Goal: Task Accomplishment & Management: Use online tool/utility

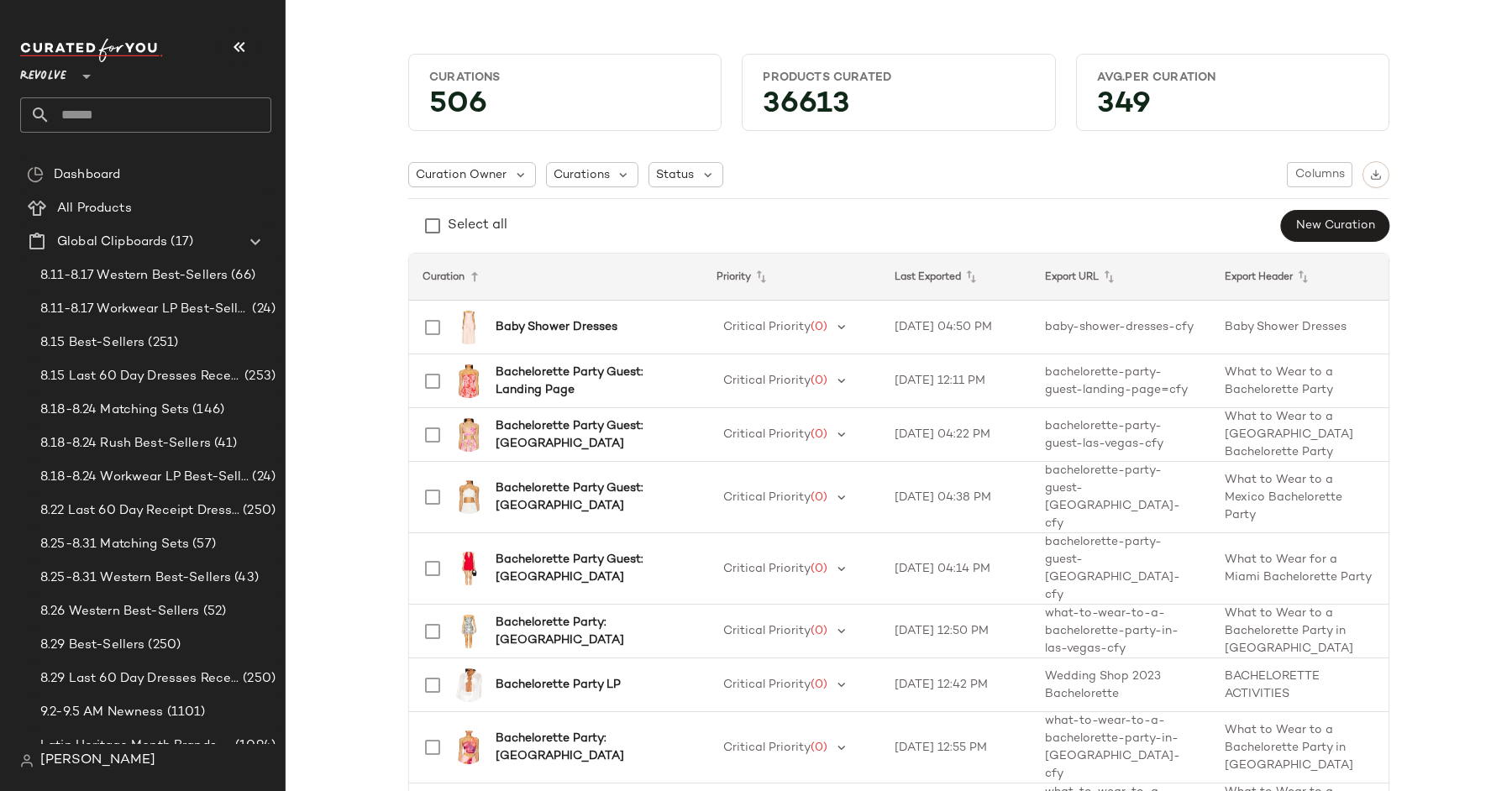
click at [89, 112] on input "text" at bounding box center [160, 116] width 221 height 35
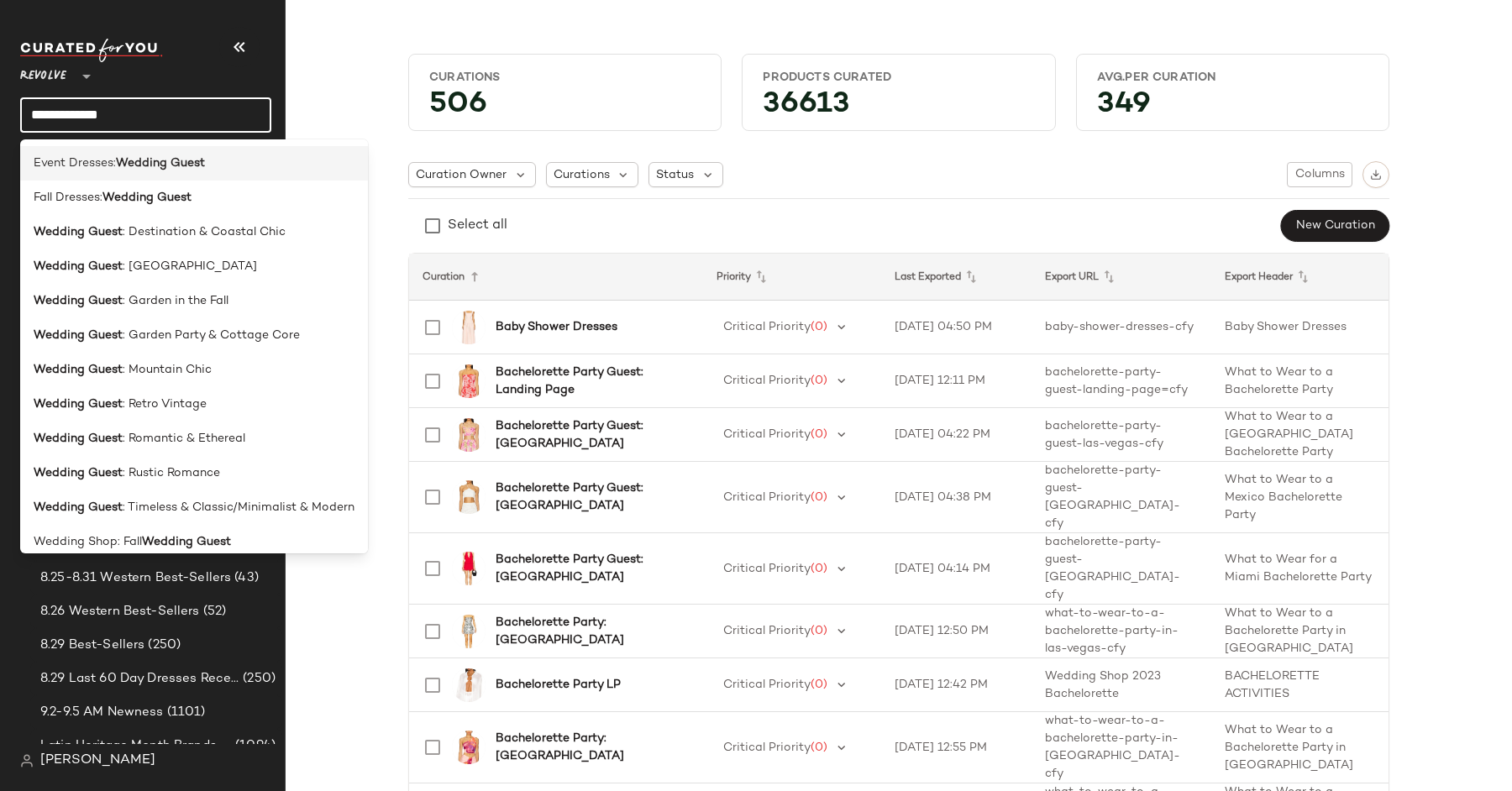
type input "**********"
click at [189, 160] on b "Wedding Guest" at bounding box center [160, 163] width 89 height 18
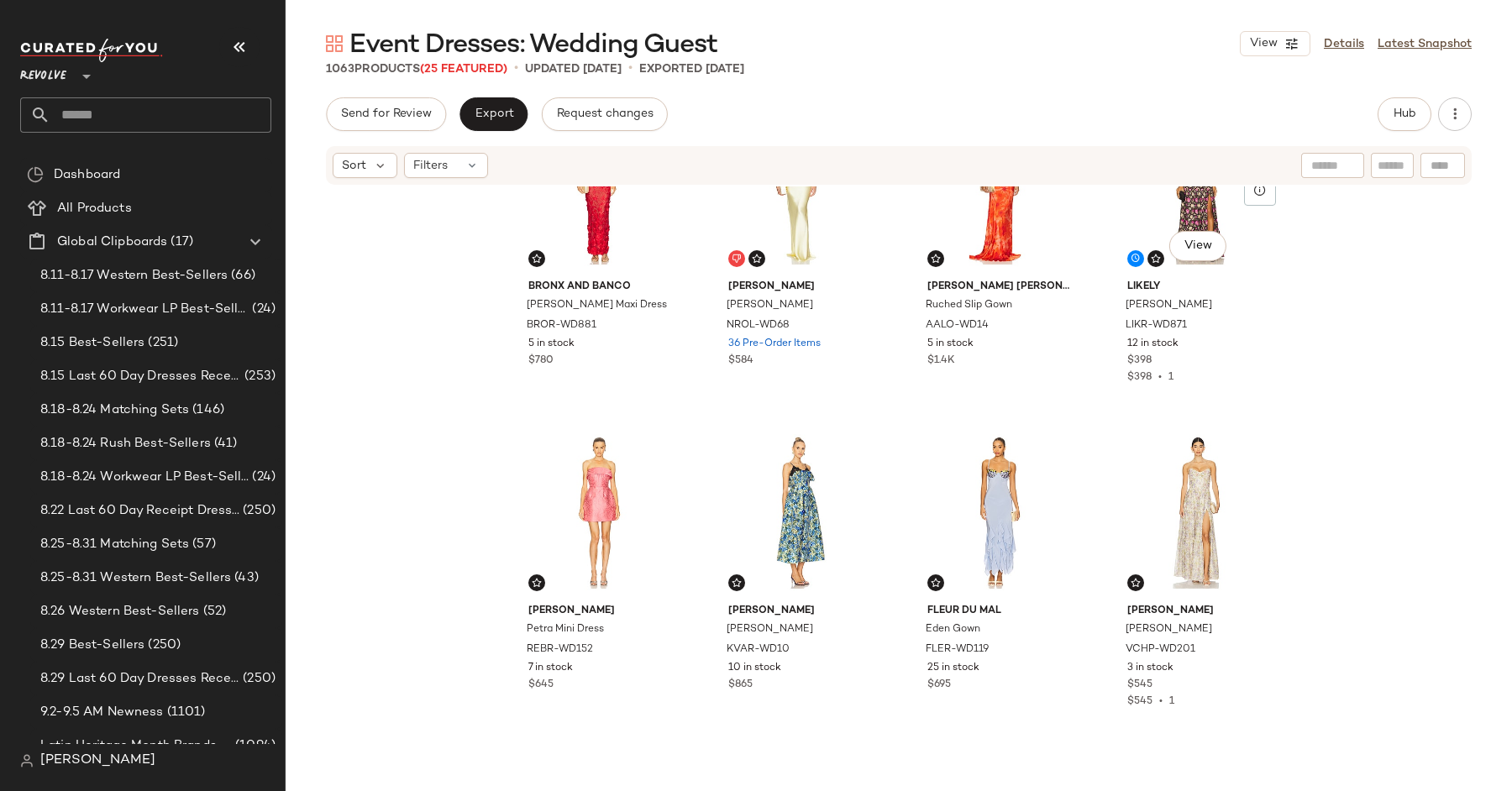
scroll to position [500, 0]
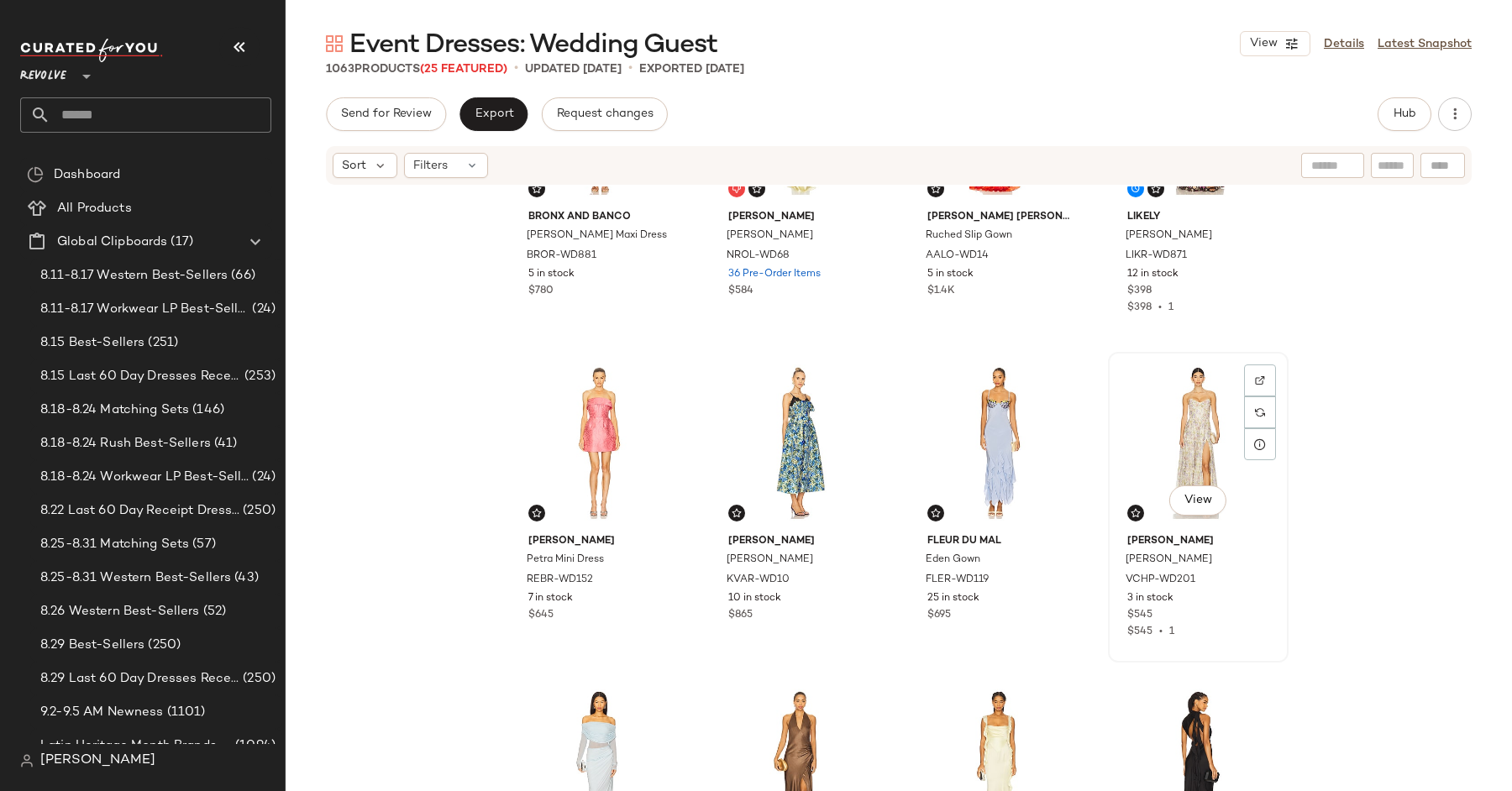
click at [1139, 513] on div "View" at bounding box center [1198, 442] width 168 height 169
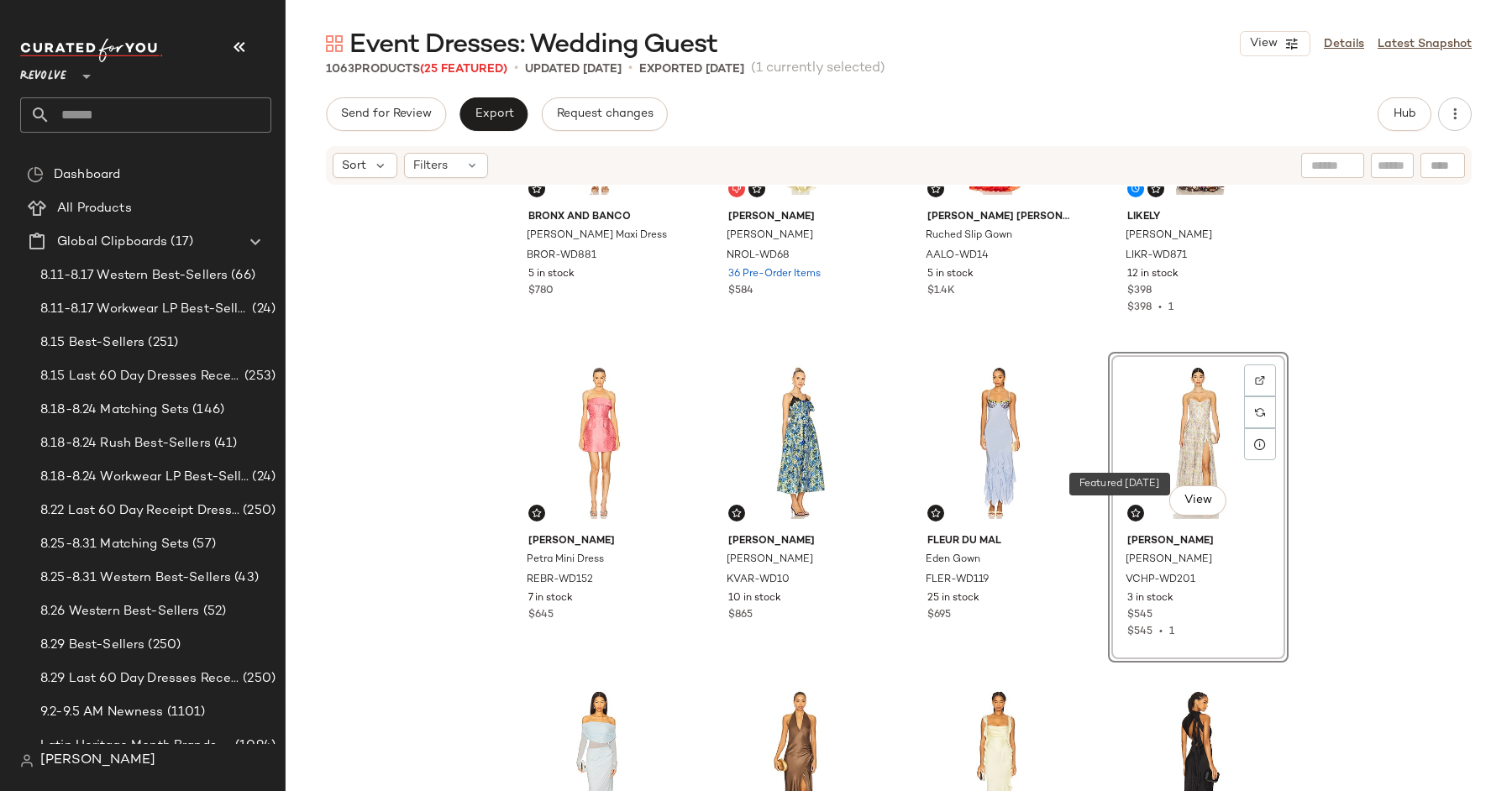
click at [1130, 510] on img at bounding box center [1135, 513] width 10 height 10
click at [731, 513] on img at bounding box center [736, 513] width 10 height 10
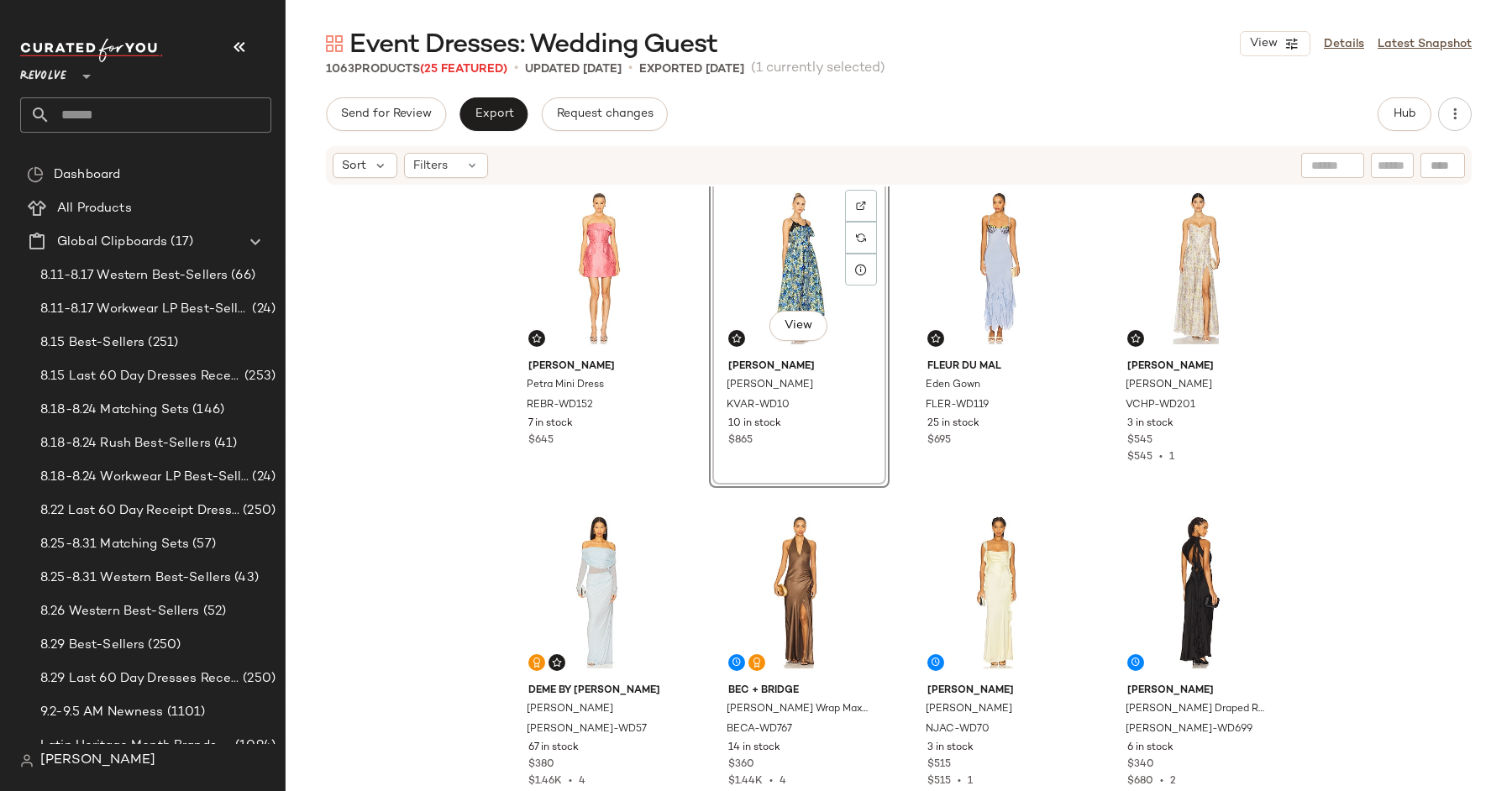
scroll to position [766, 0]
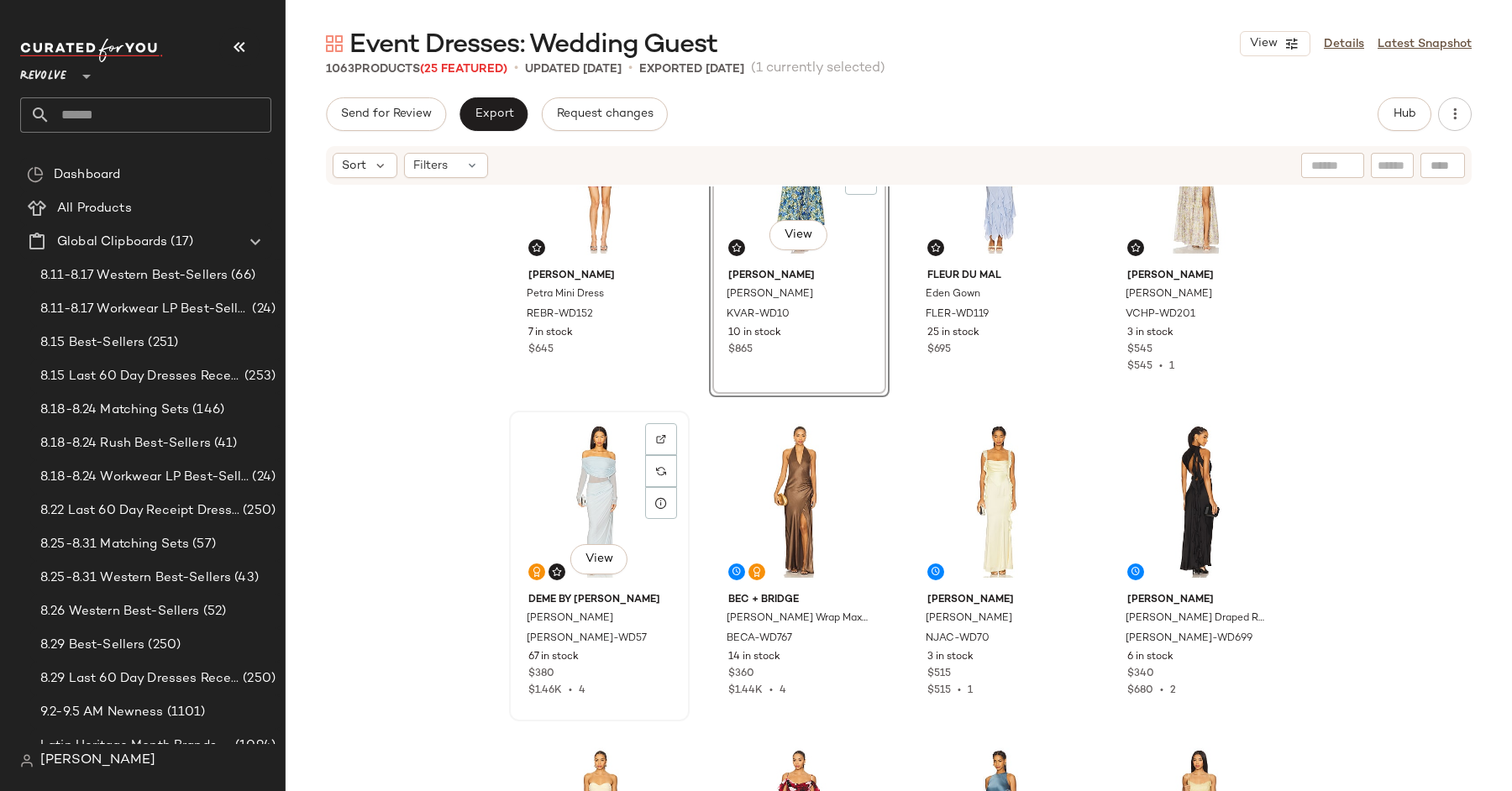
click at [576, 461] on div "View" at bounding box center [599, 501] width 168 height 169
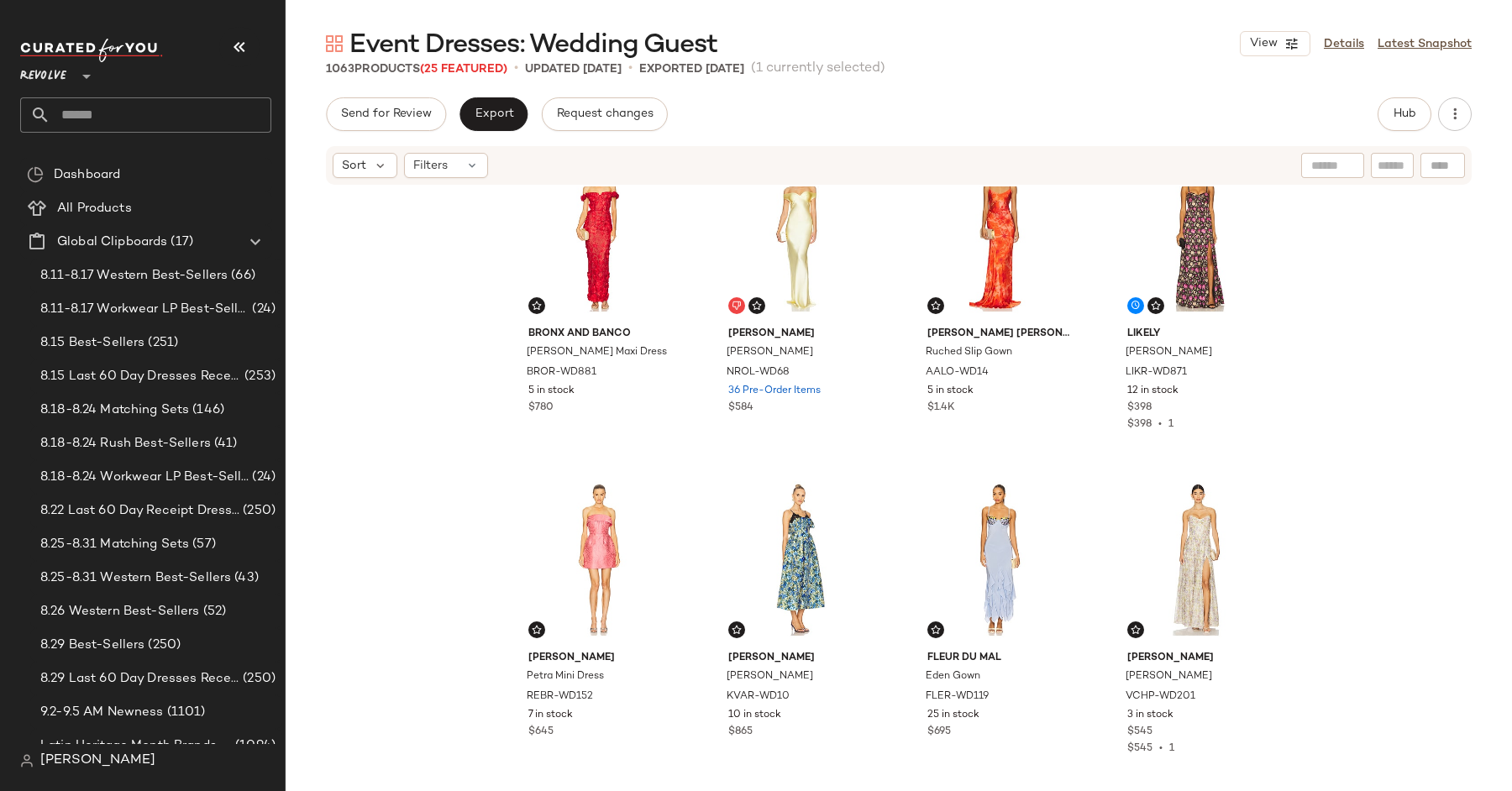
scroll to position [296, 0]
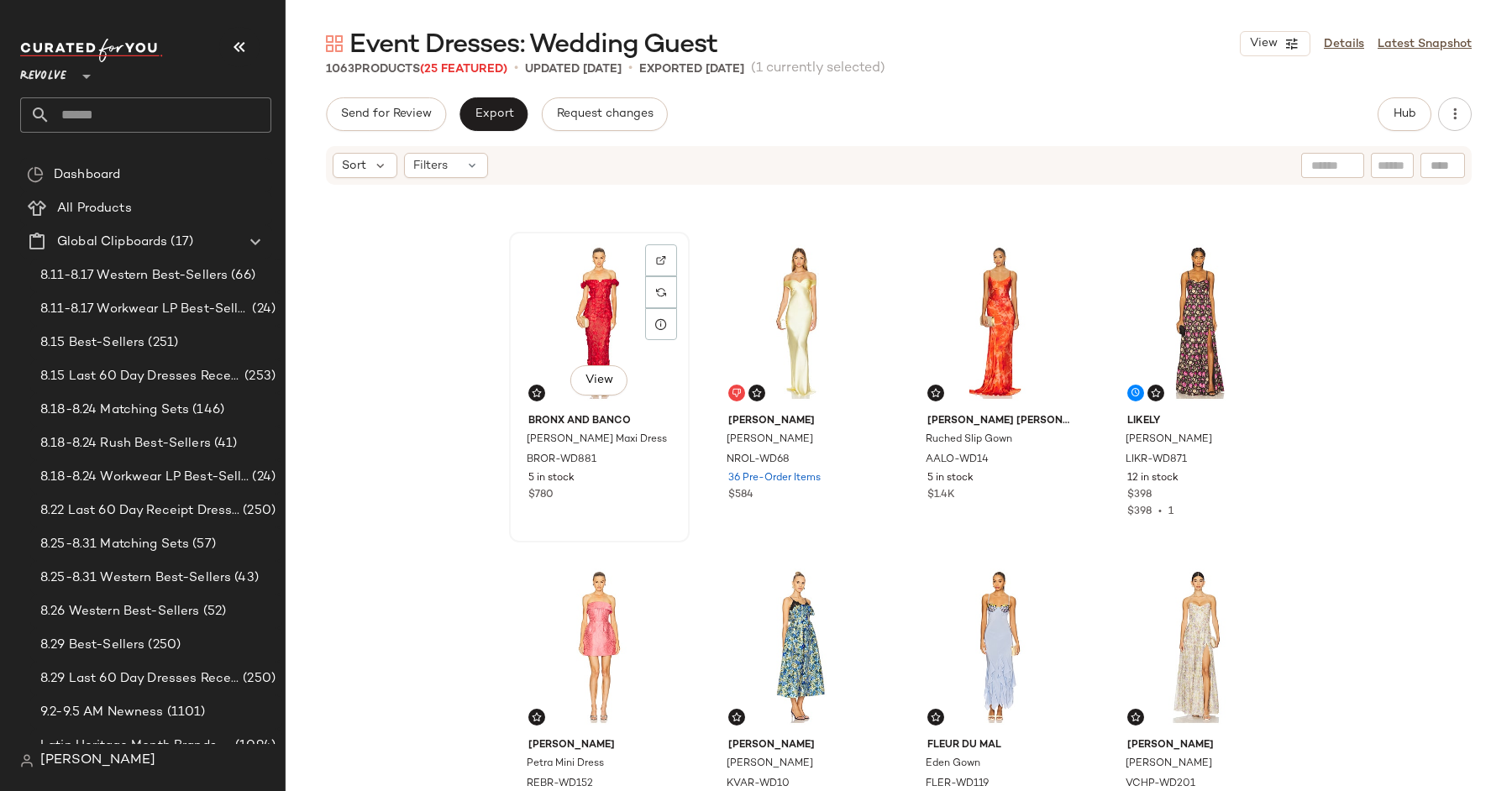
click at [577, 320] on div "View" at bounding box center [599, 322] width 168 height 169
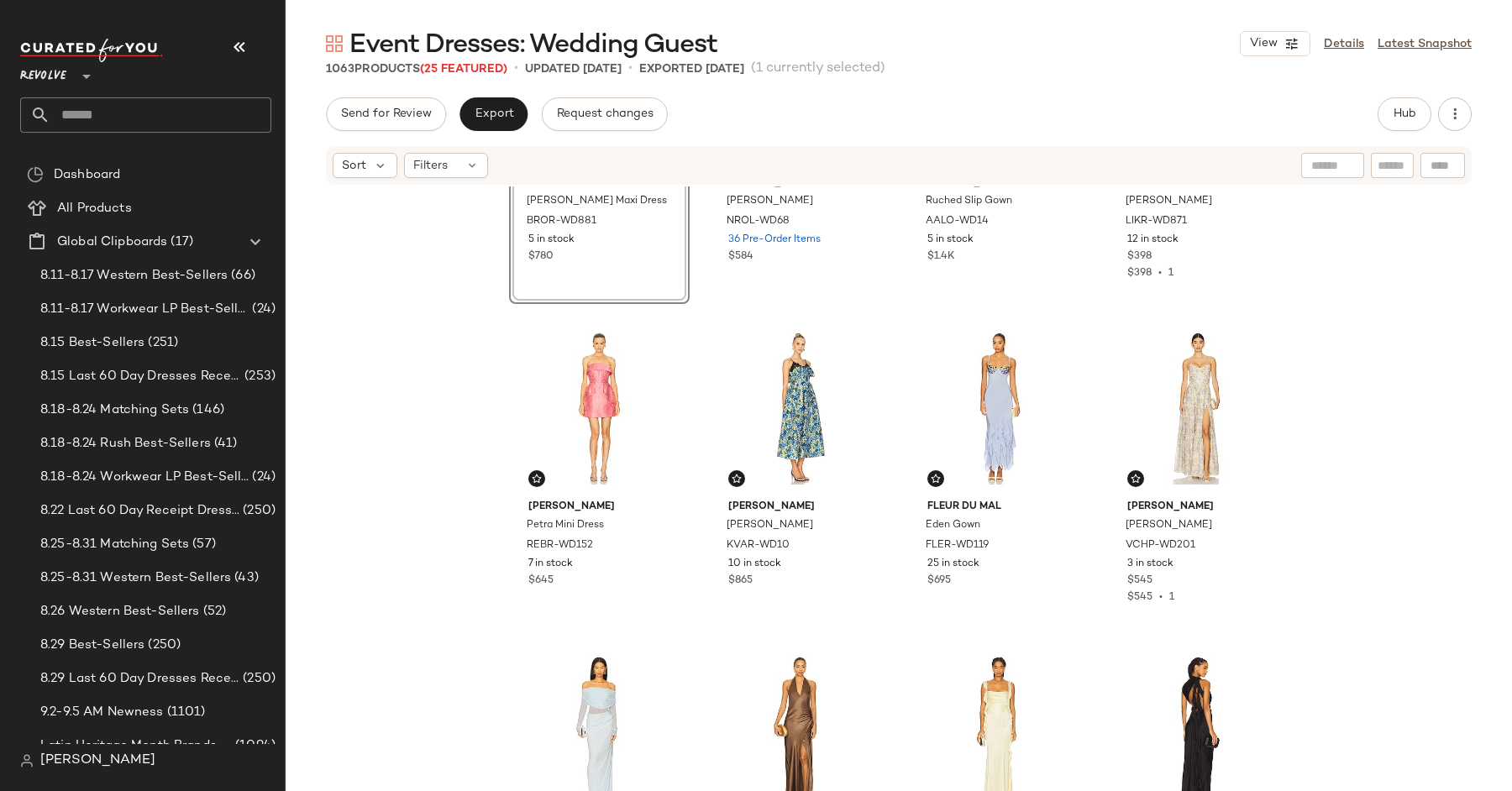
scroll to position [589, 0]
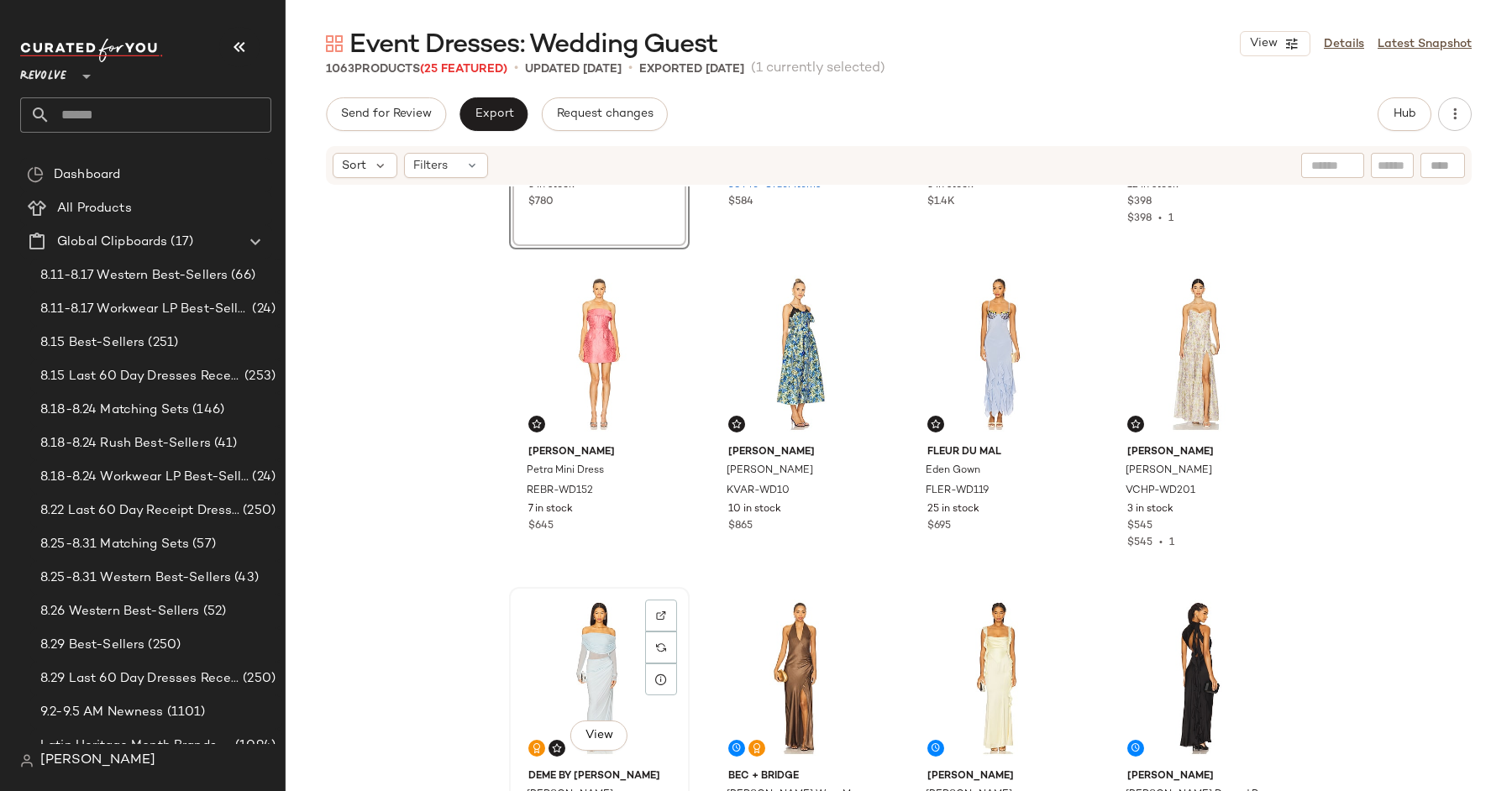
click at [573, 620] on div "View" at bounding box center [599, 677] width 168 height 169
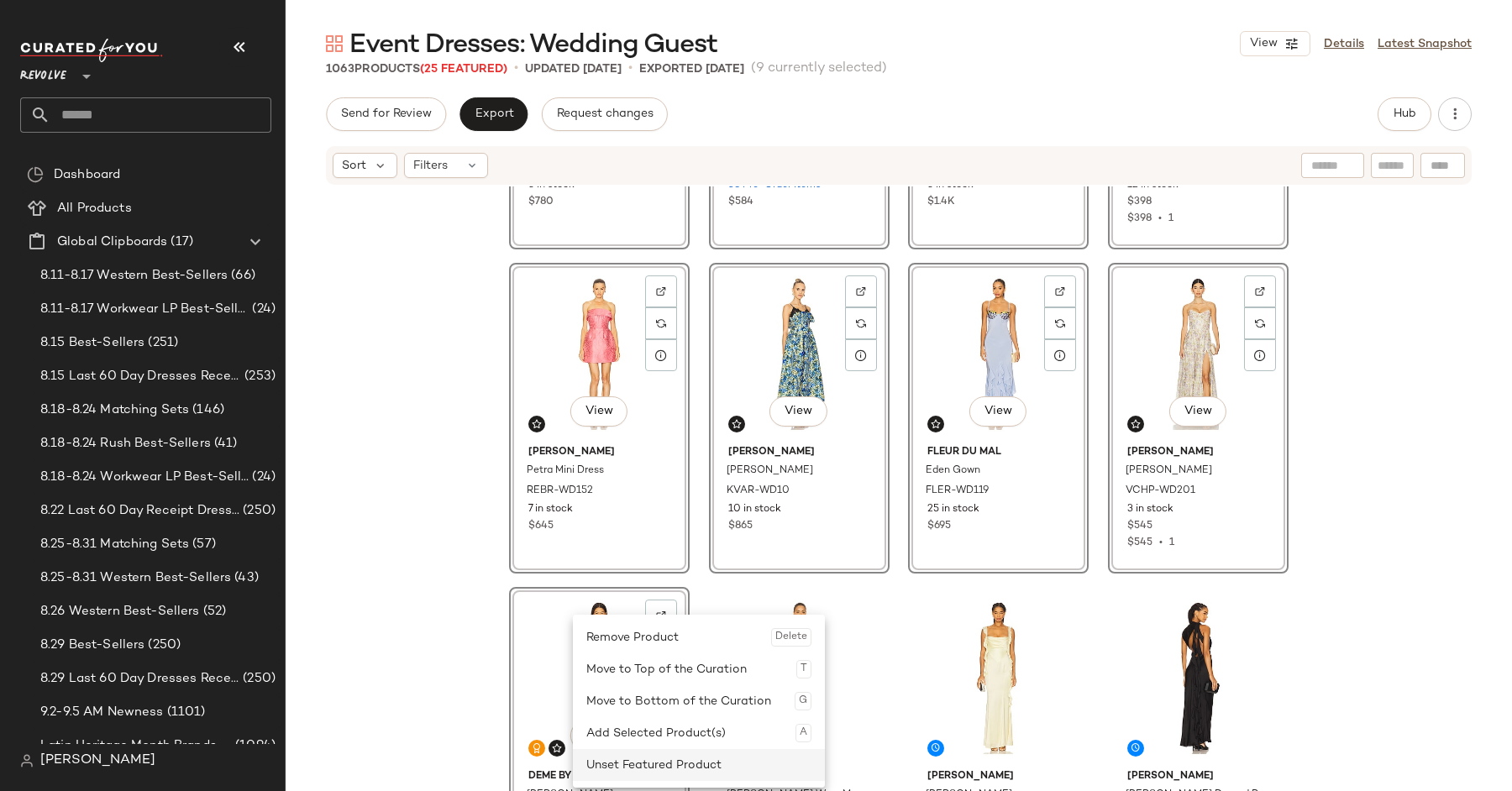
click at [664, 758] on div "Unset Featured Product" at bounding box center [699, 765] width 225 height 32
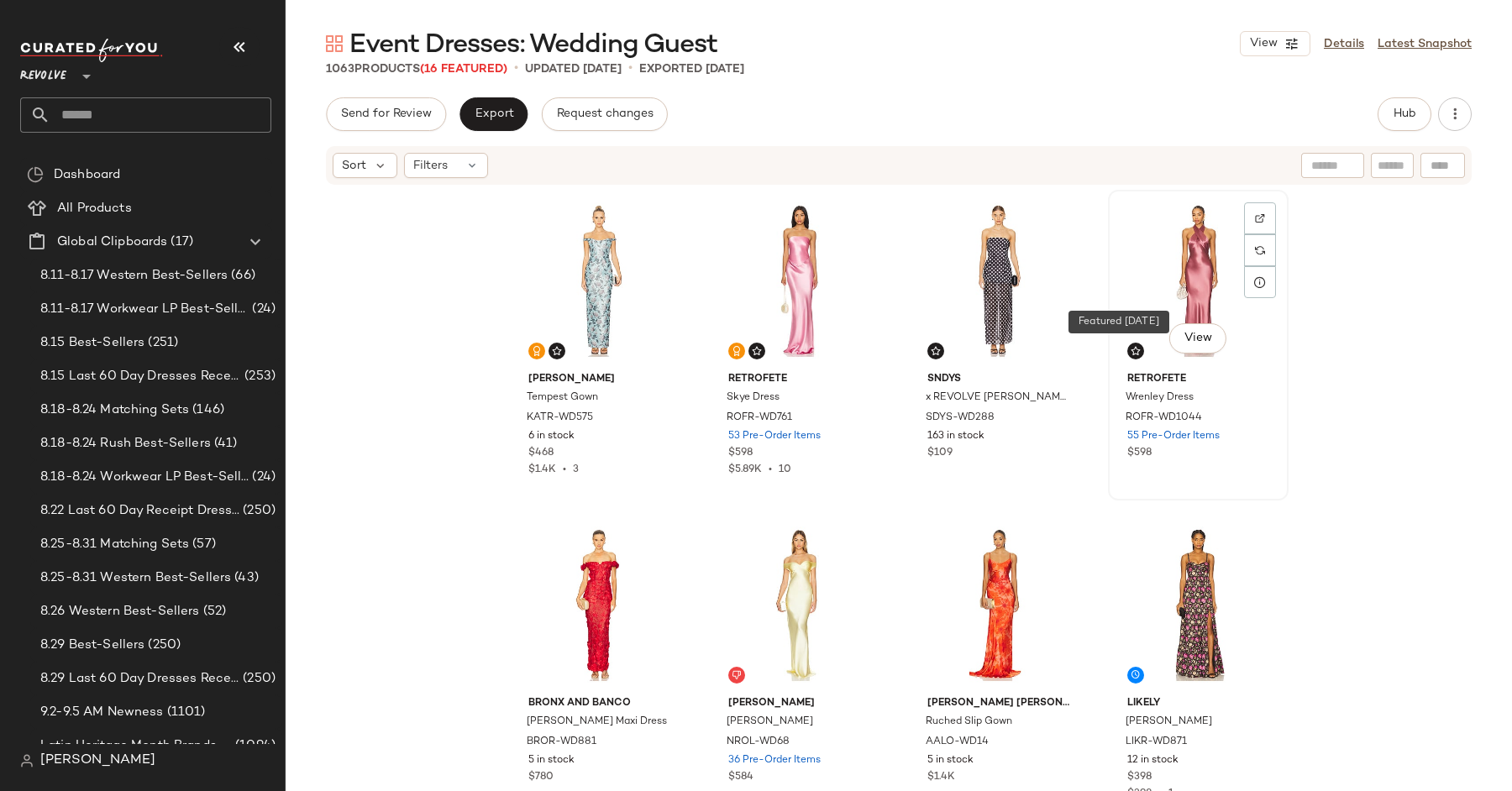
click at [1130, 348] on img at bounding box center [1135, 351] width 10 height 10
click at [777, 287] on div "View" at bounding box center [799, 280] width 168 height 169
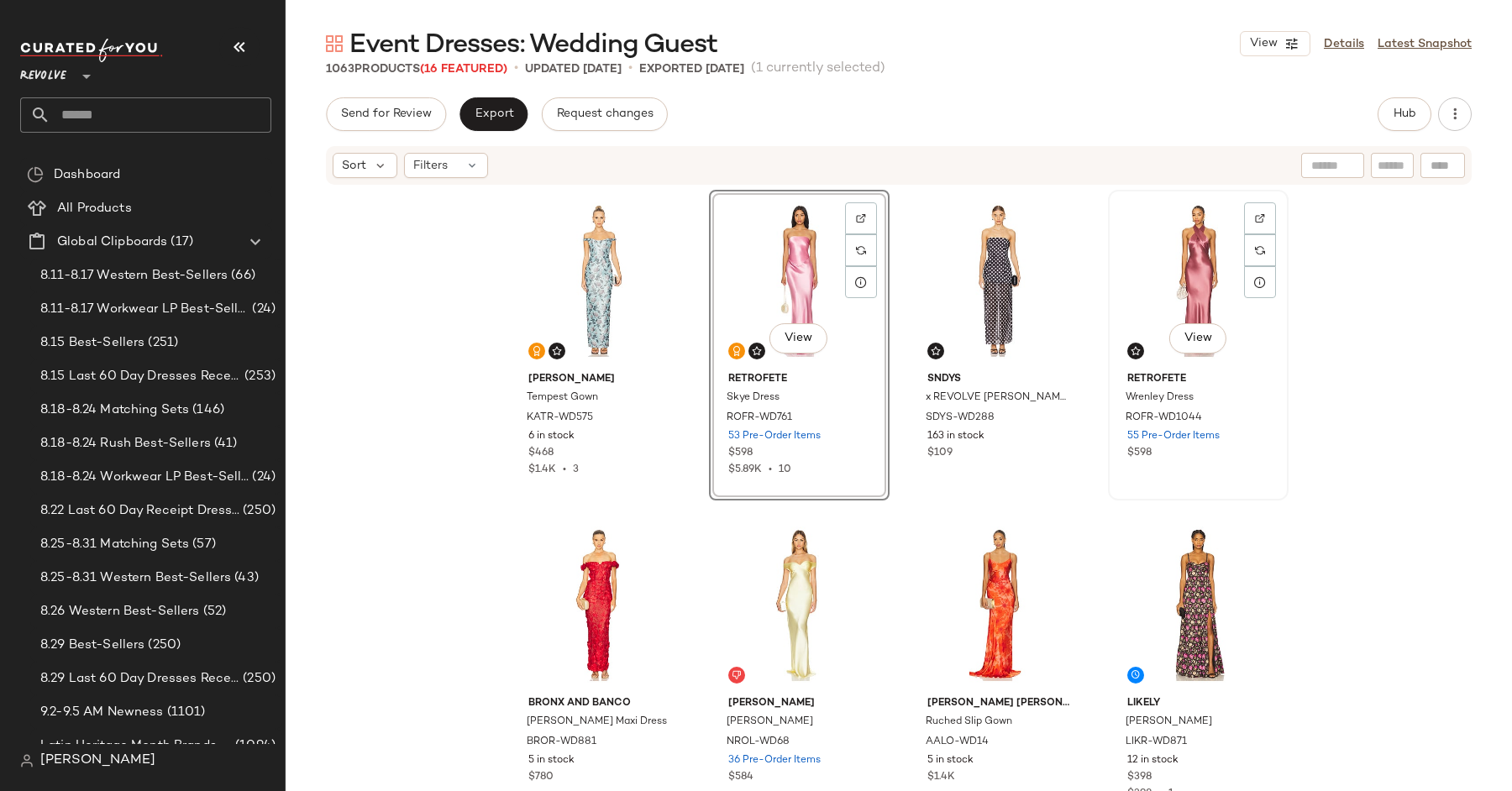
click at [1179, 282] on div "View" at bounding box center [1198, 280] width 168 height 169
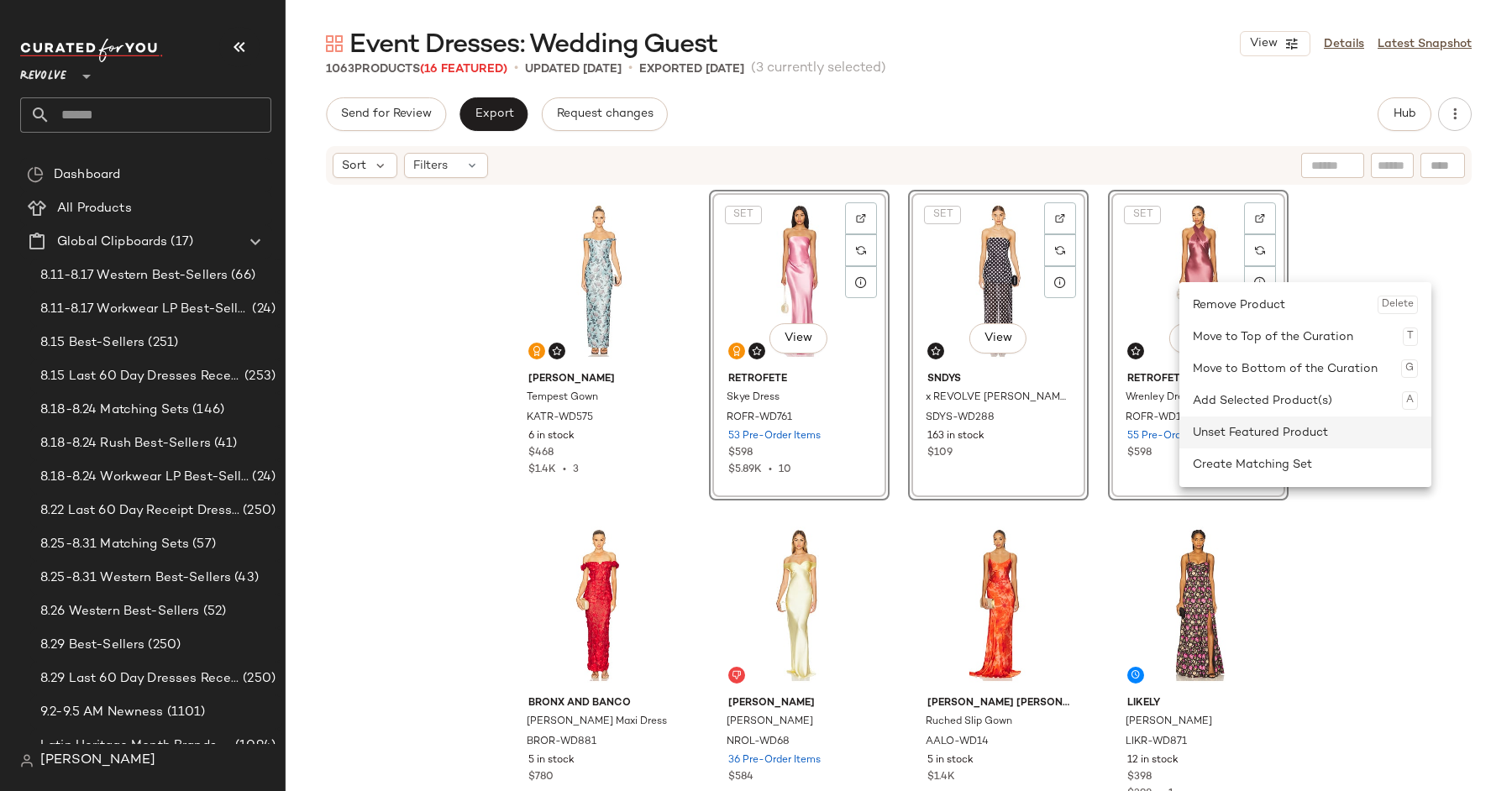
click at [1269, 437] on div "Unset Featured Product" at bounding box center [1306, 433] width 225 height 32
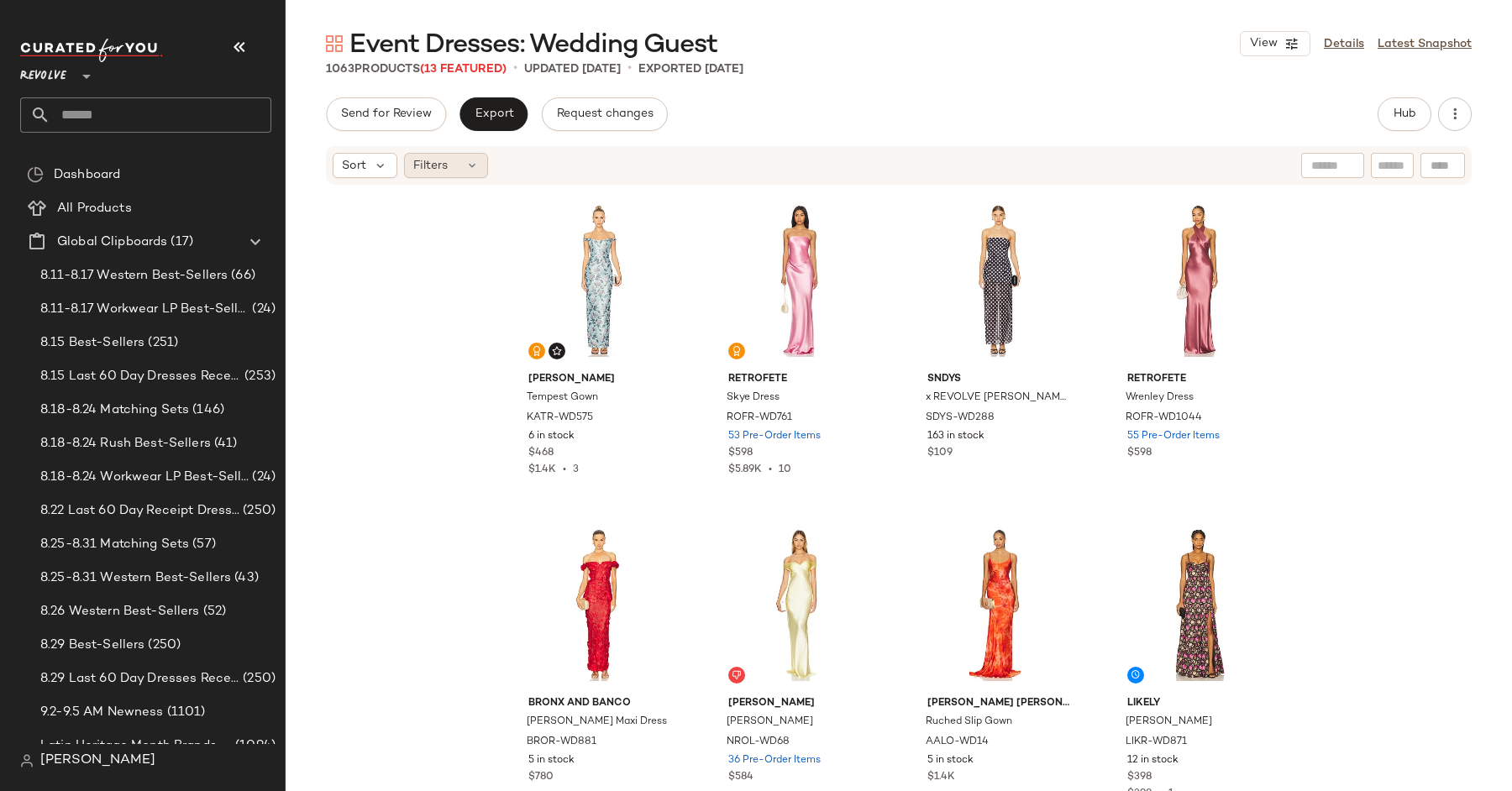
click at [432, 172] on span "Filters" at bounding box center [430, 165] width 34 height 18
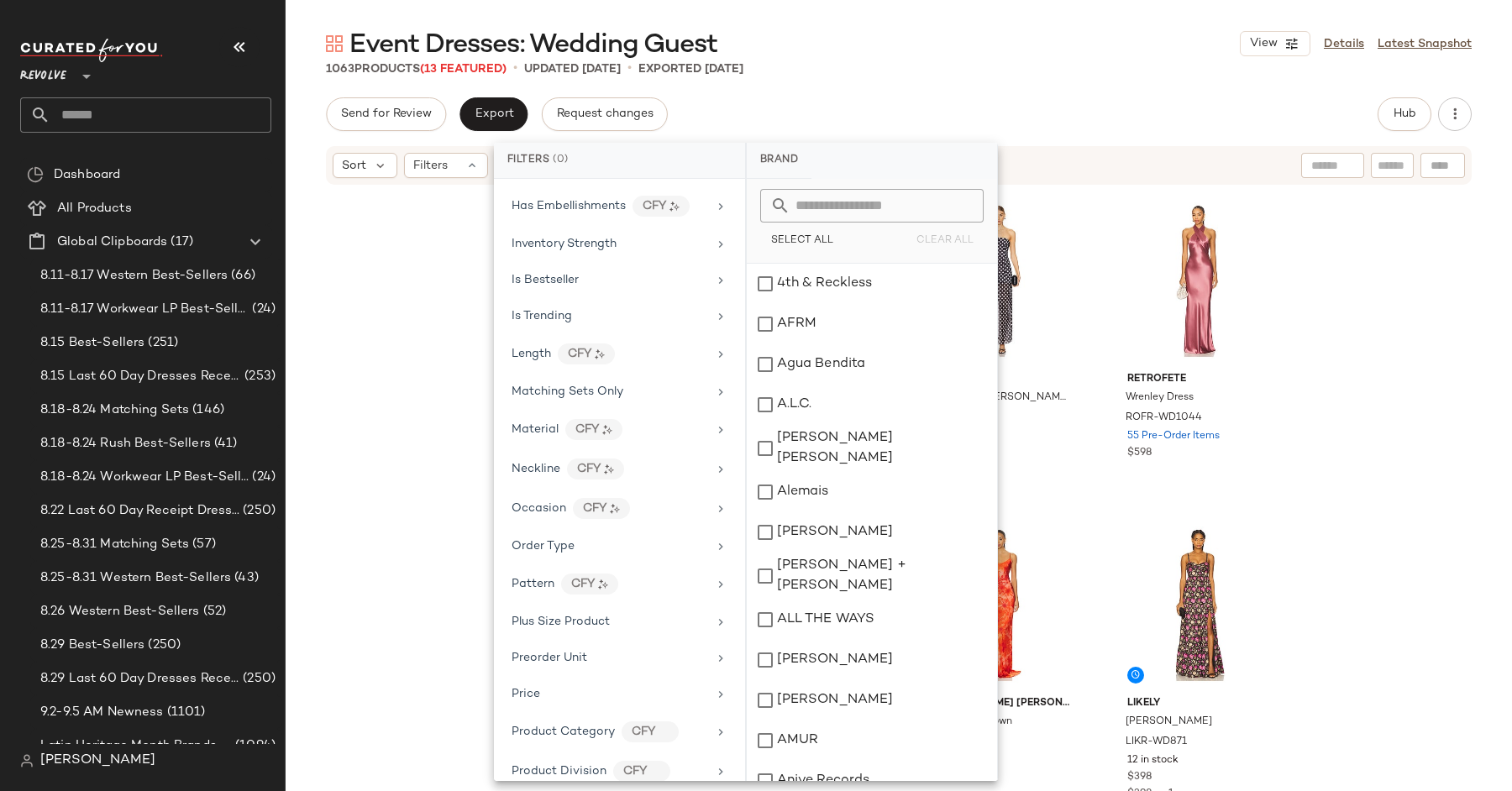
scroll to position [1244, 0]
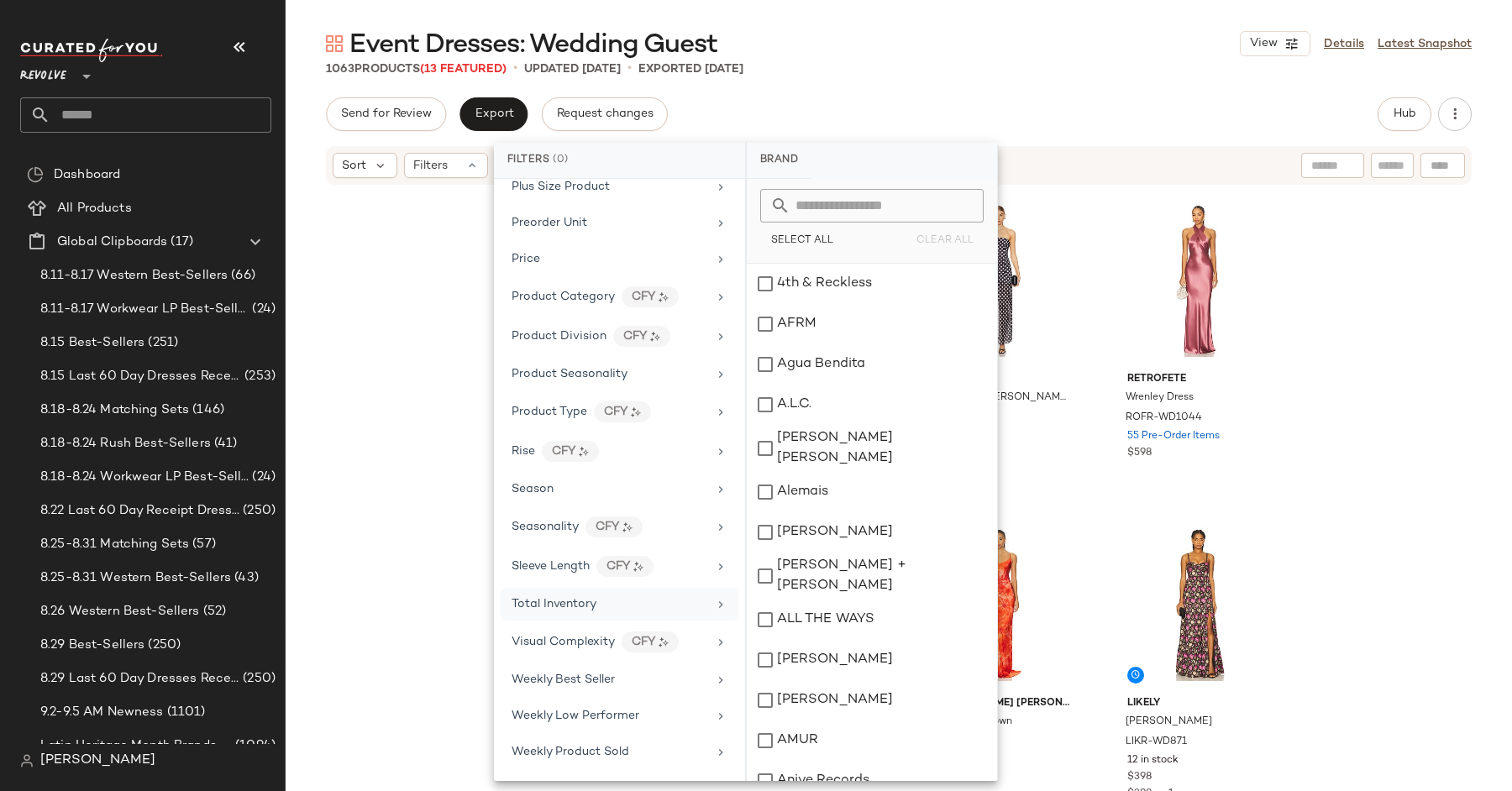
click at [661, 595] on div "Total Inventory" at bounding box center [610, 604] width 196 height 18
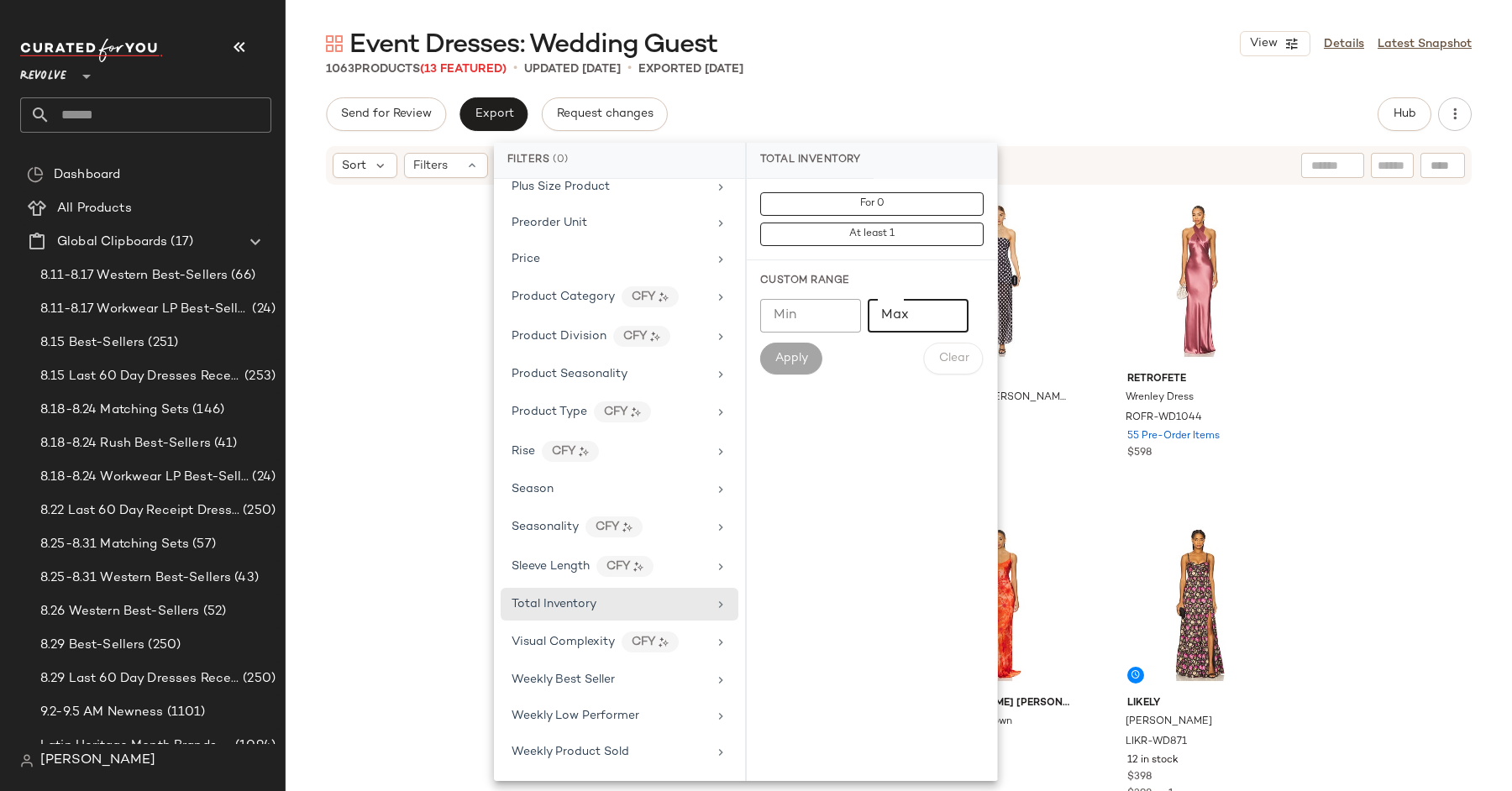
click at [896, 312] on input "Max" at bounding box center [917, 315] width 101 height 33
type input "*"
click at [791, 353] on span "Apply" at bounding box center [791, 359] width 33 height 14
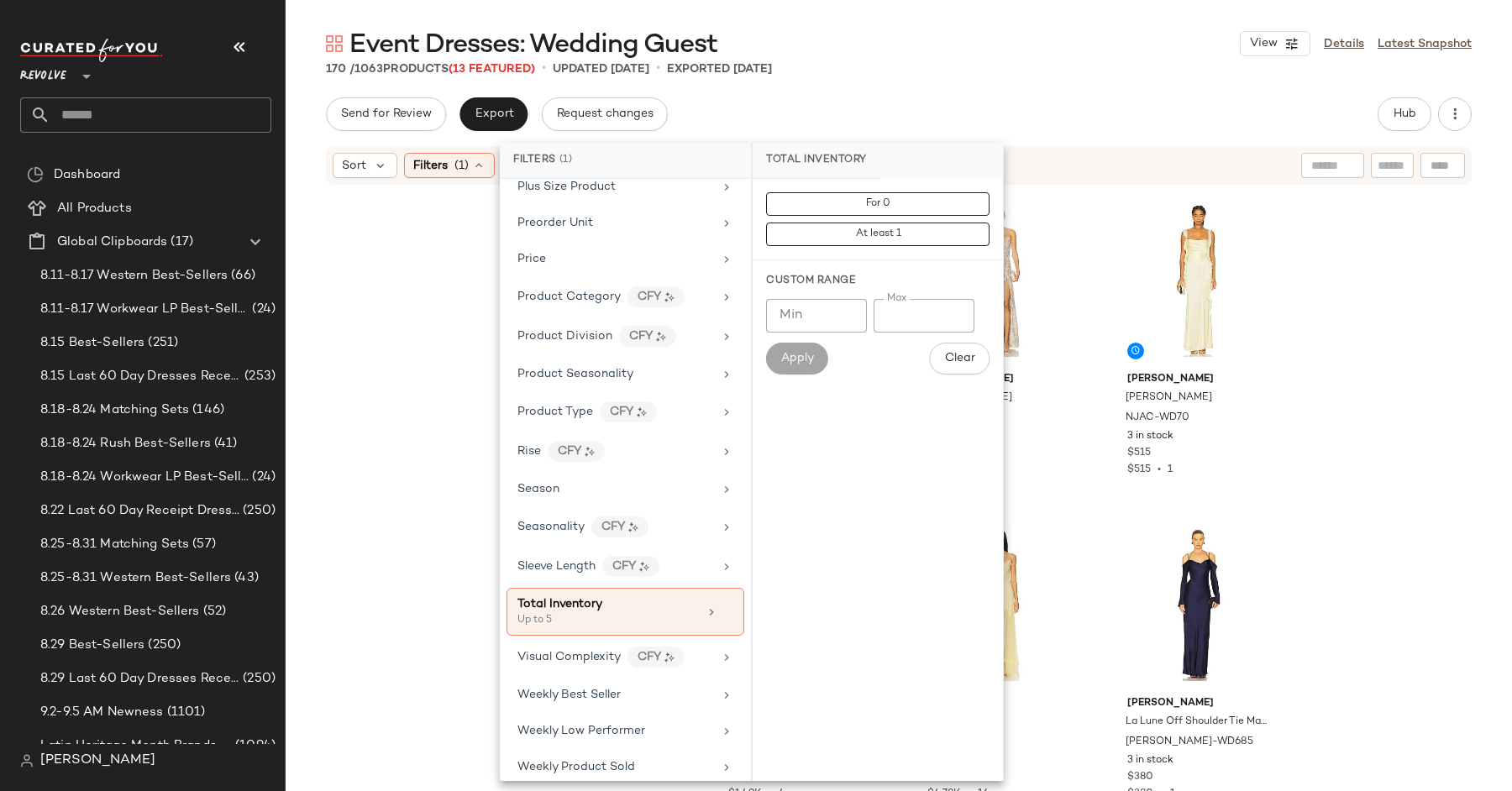
click at [1383, 368] on div "Bronx and Banco [PERSON_NAME] Dress BROR-WD881 5 in stock $780 [PERSON_NAME] [P…" at bounding box center [898, 514] width 1226 height 655
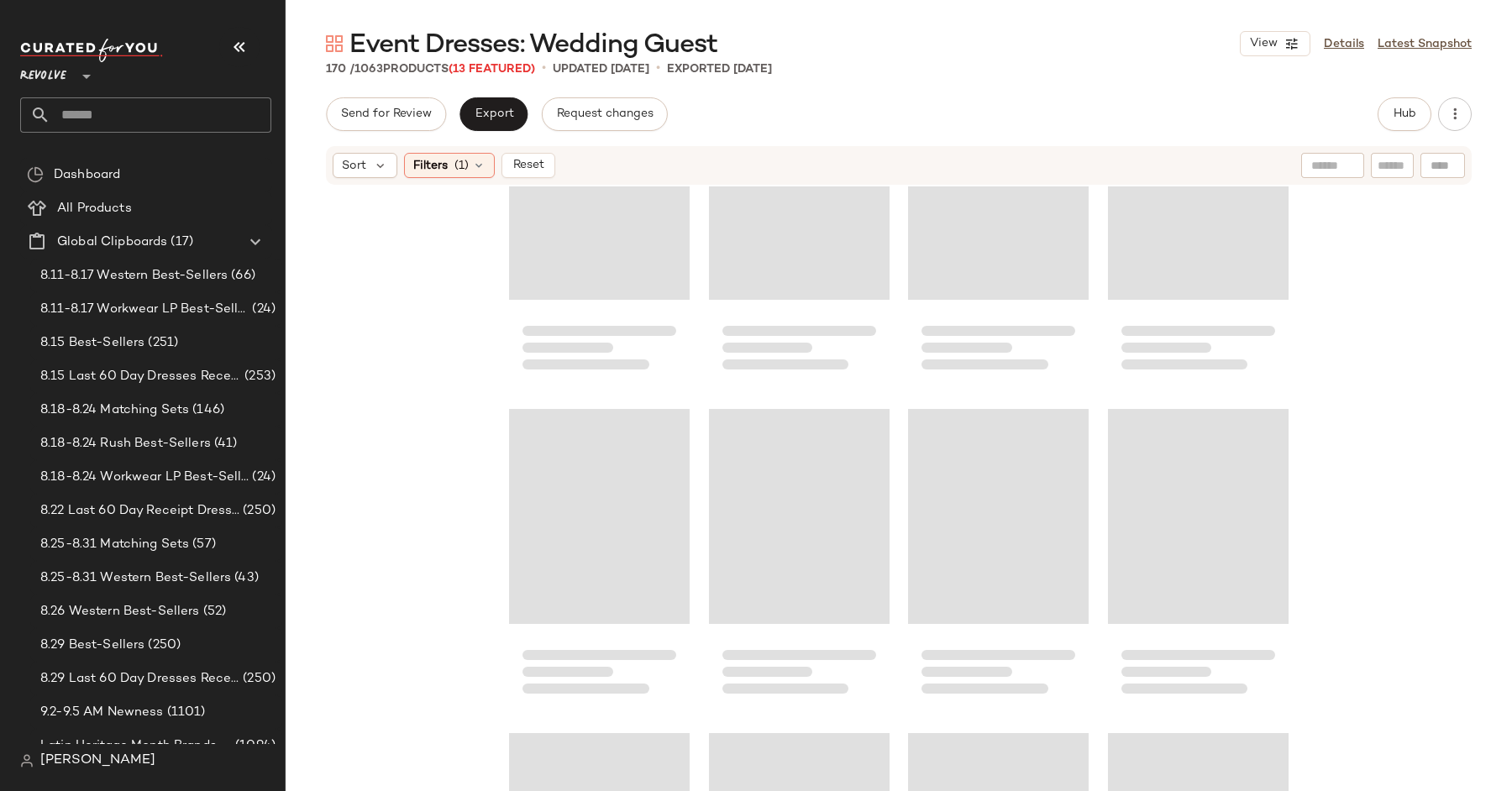
scroll to position [13290, 0]
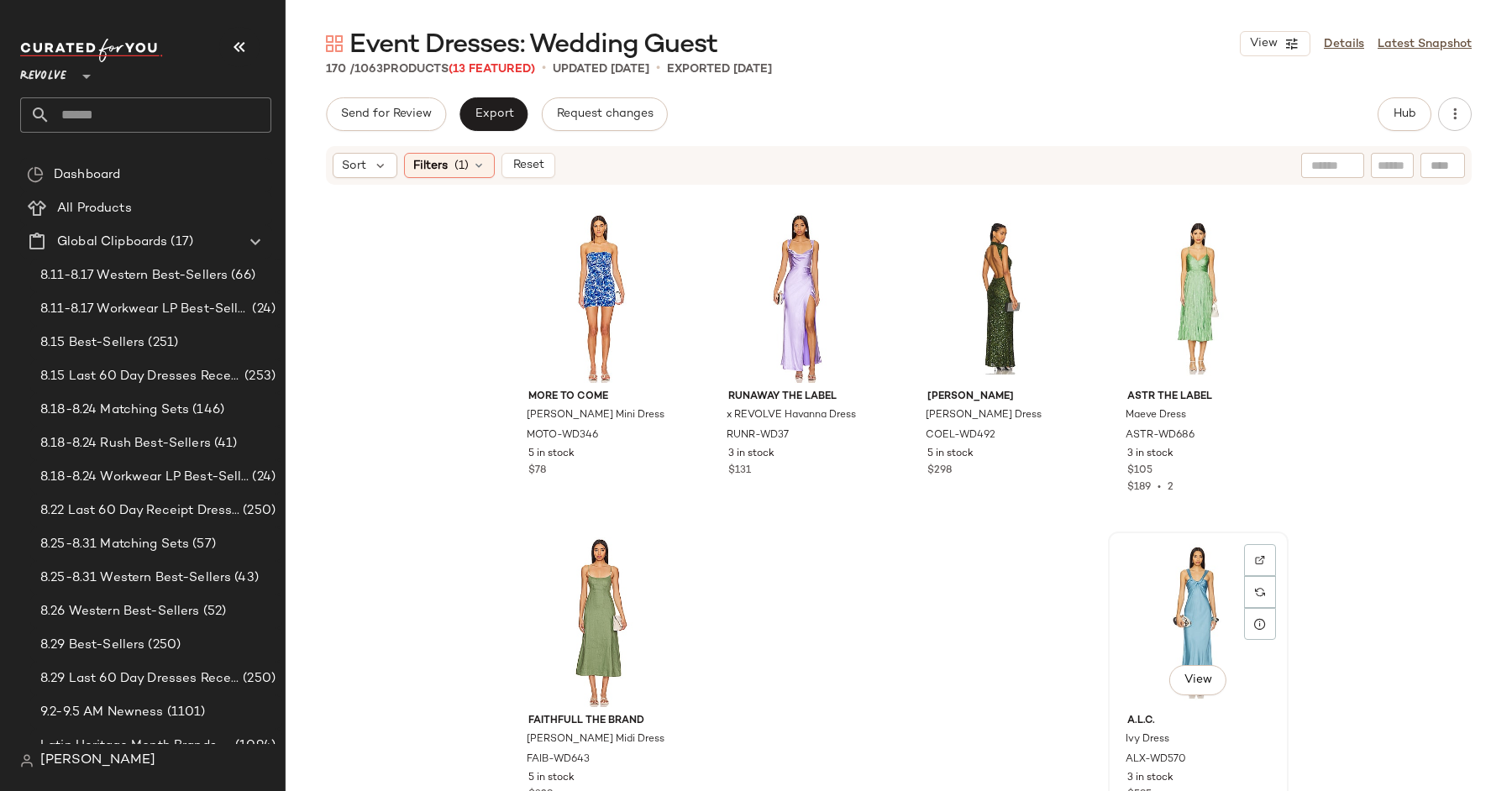
click at [1191, 580] on div "View" at bounding box center [1198, 622] width 168 height 169
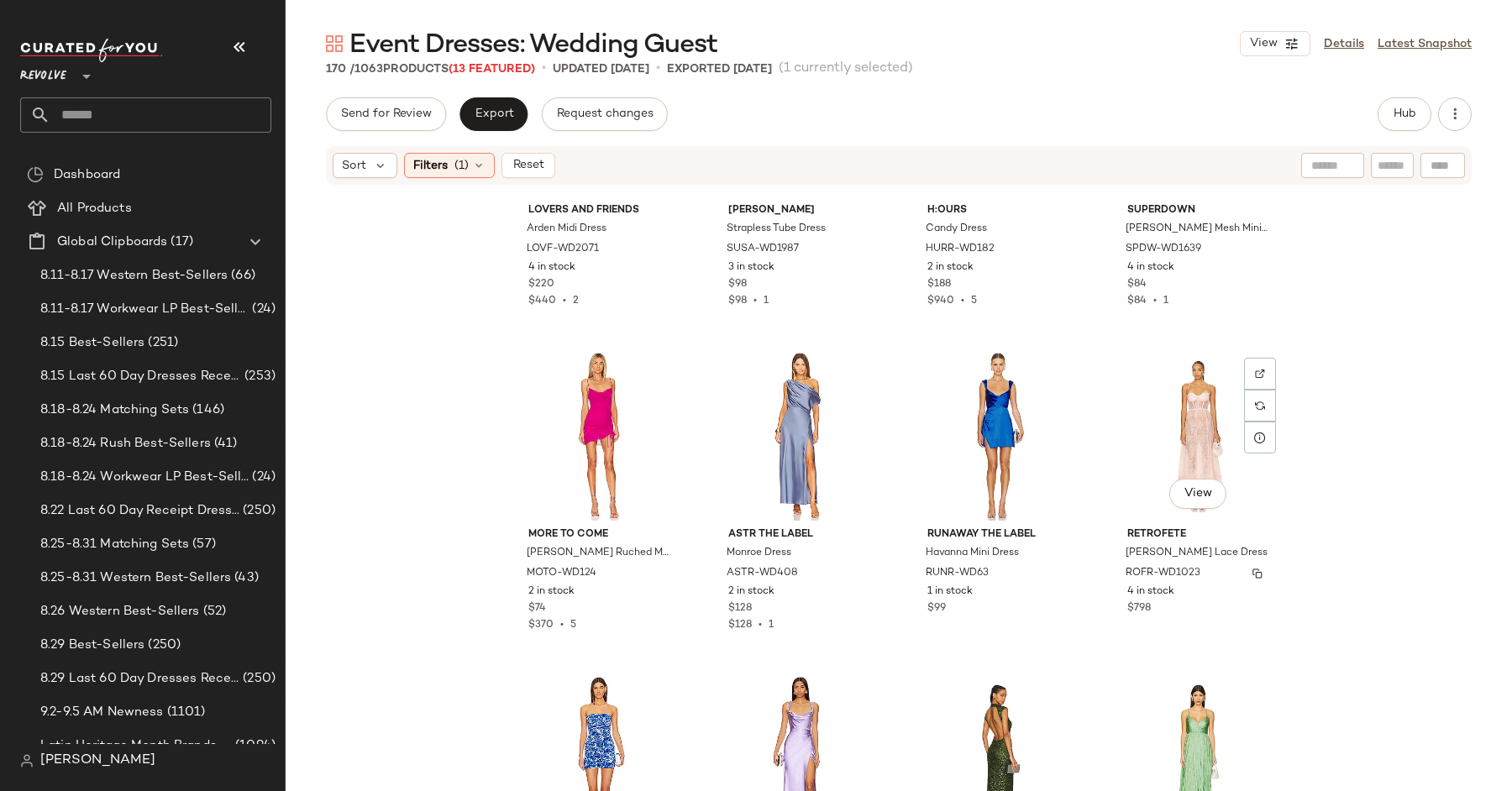
scroll to position [12821, 0]
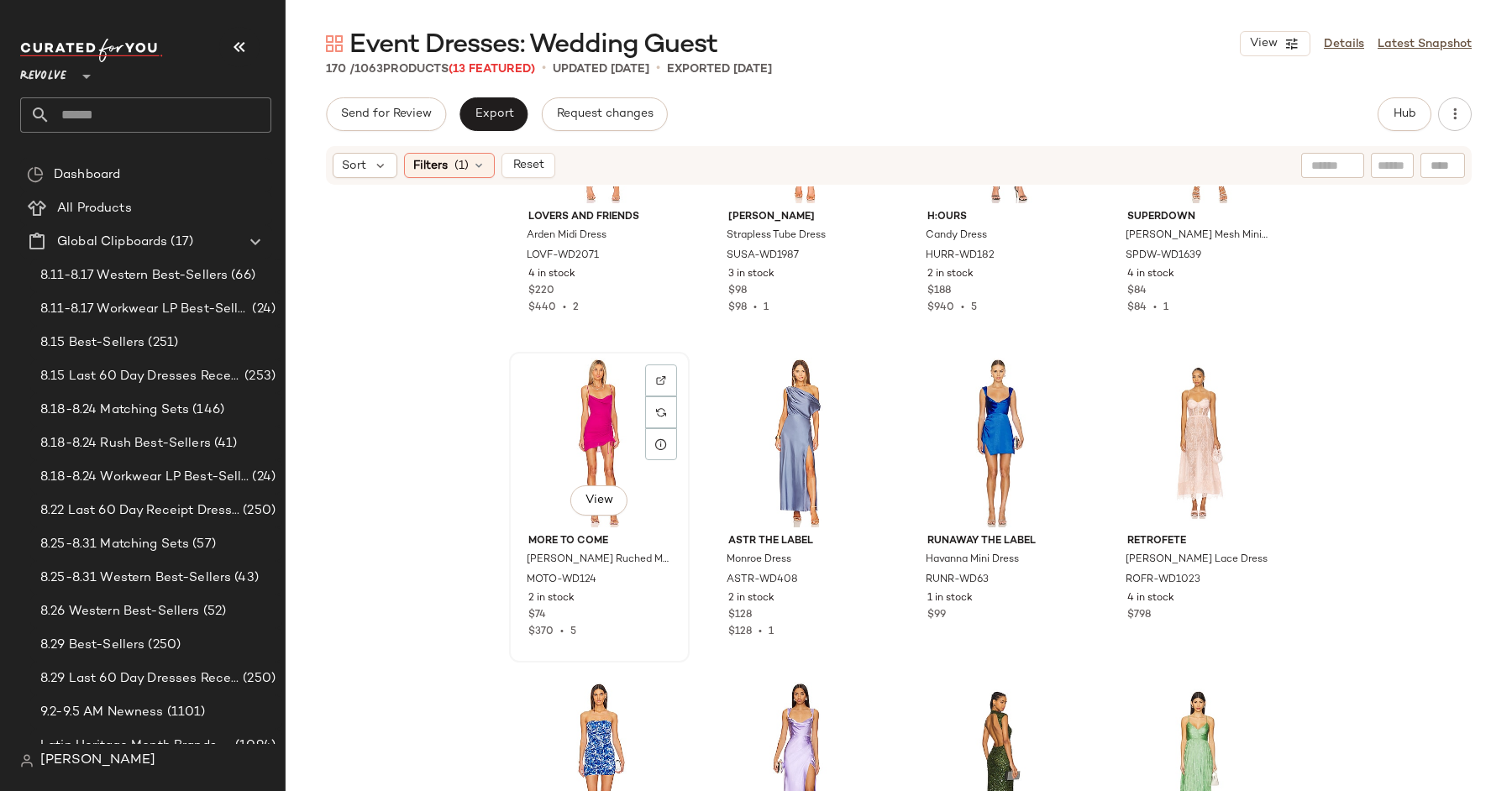
click at [589, 472] on div "View" at bounding box center [599, 442] width 168 height 169
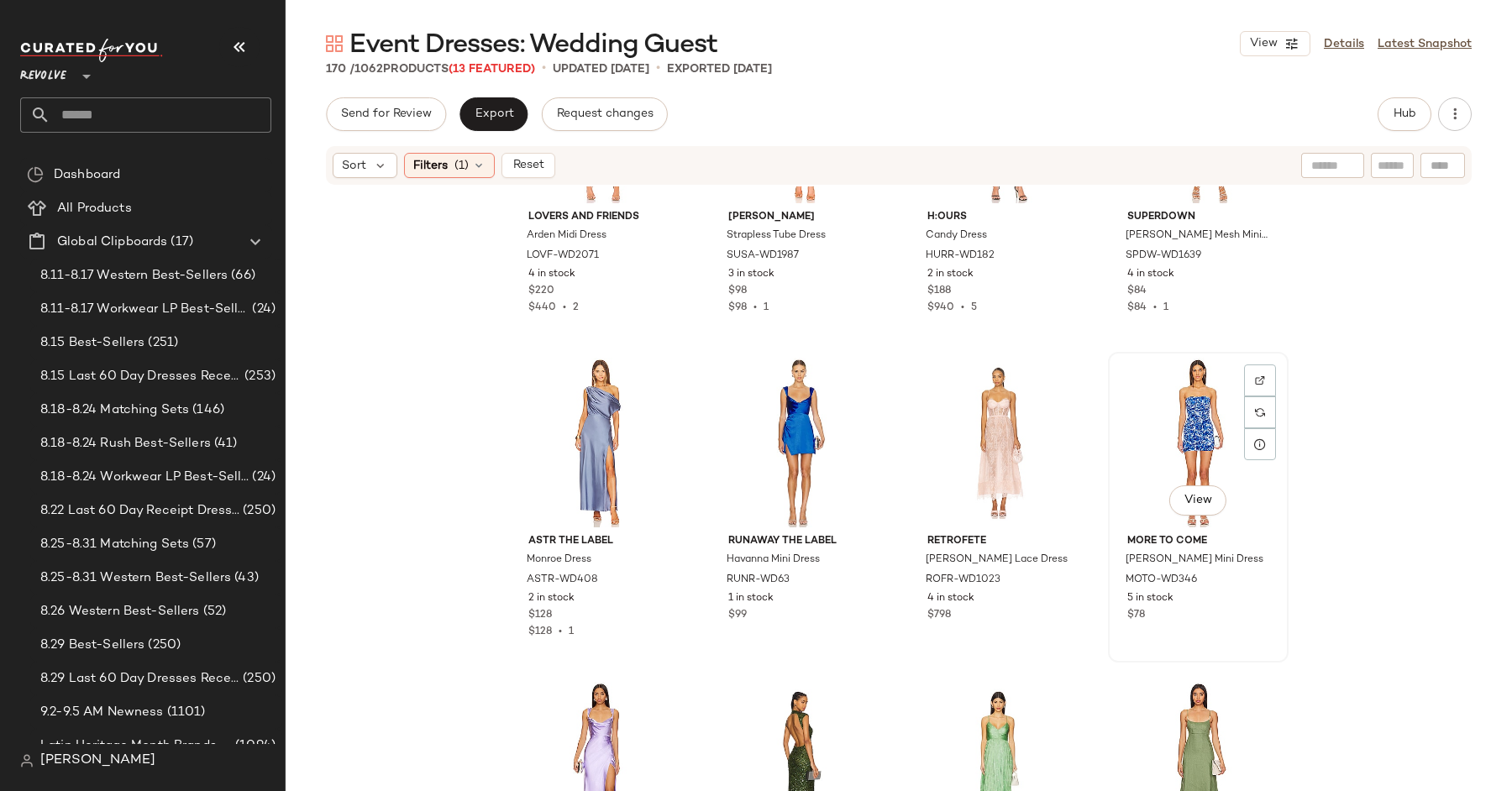
click at [1185, 436] on div "View" at bounding box center [1198, 442] width 168 height 169
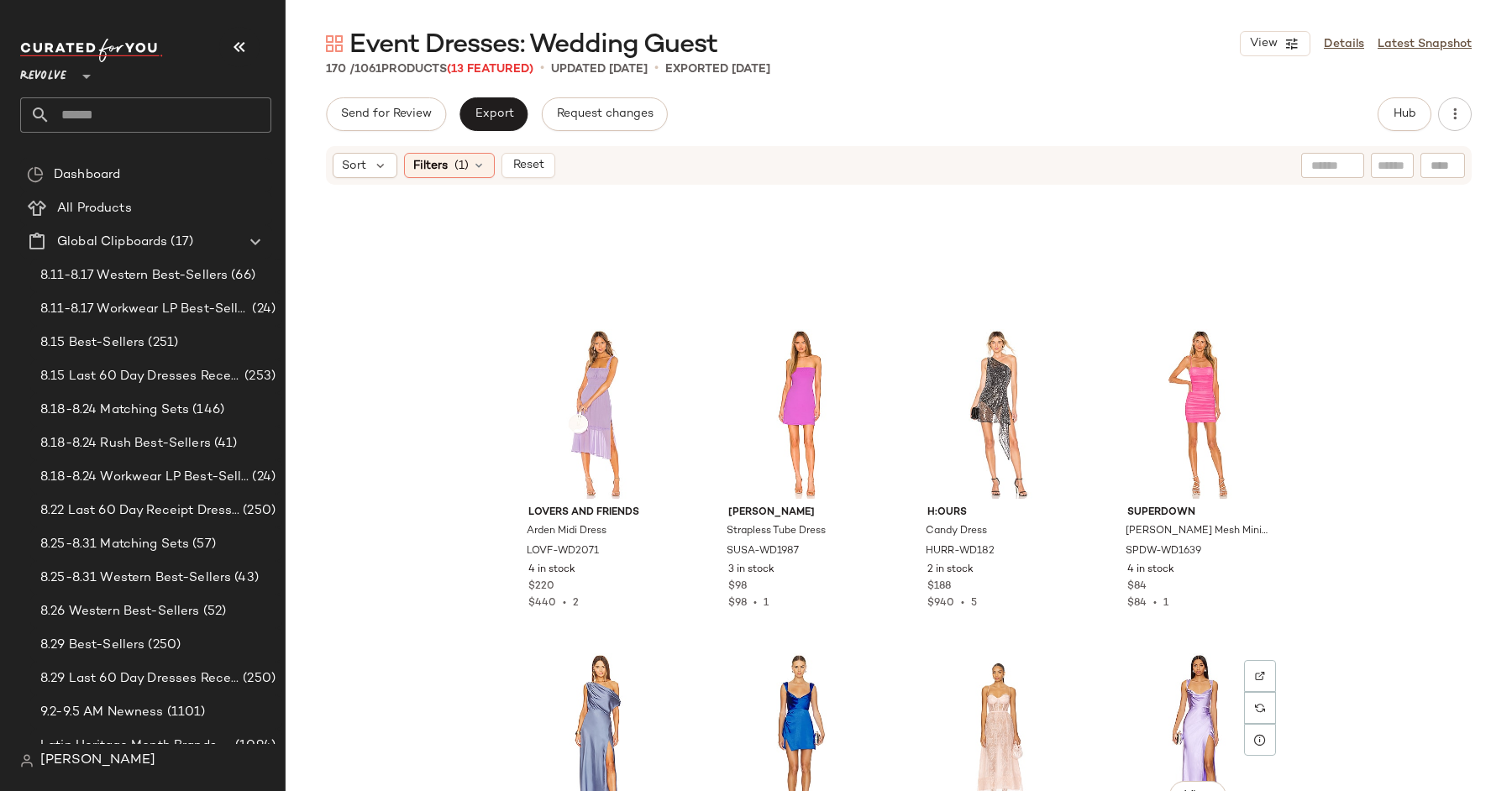
scroll to position [12526, 0]
click at [817, 418] on div "View" at bounding box center [799, 414] width 168 height 169
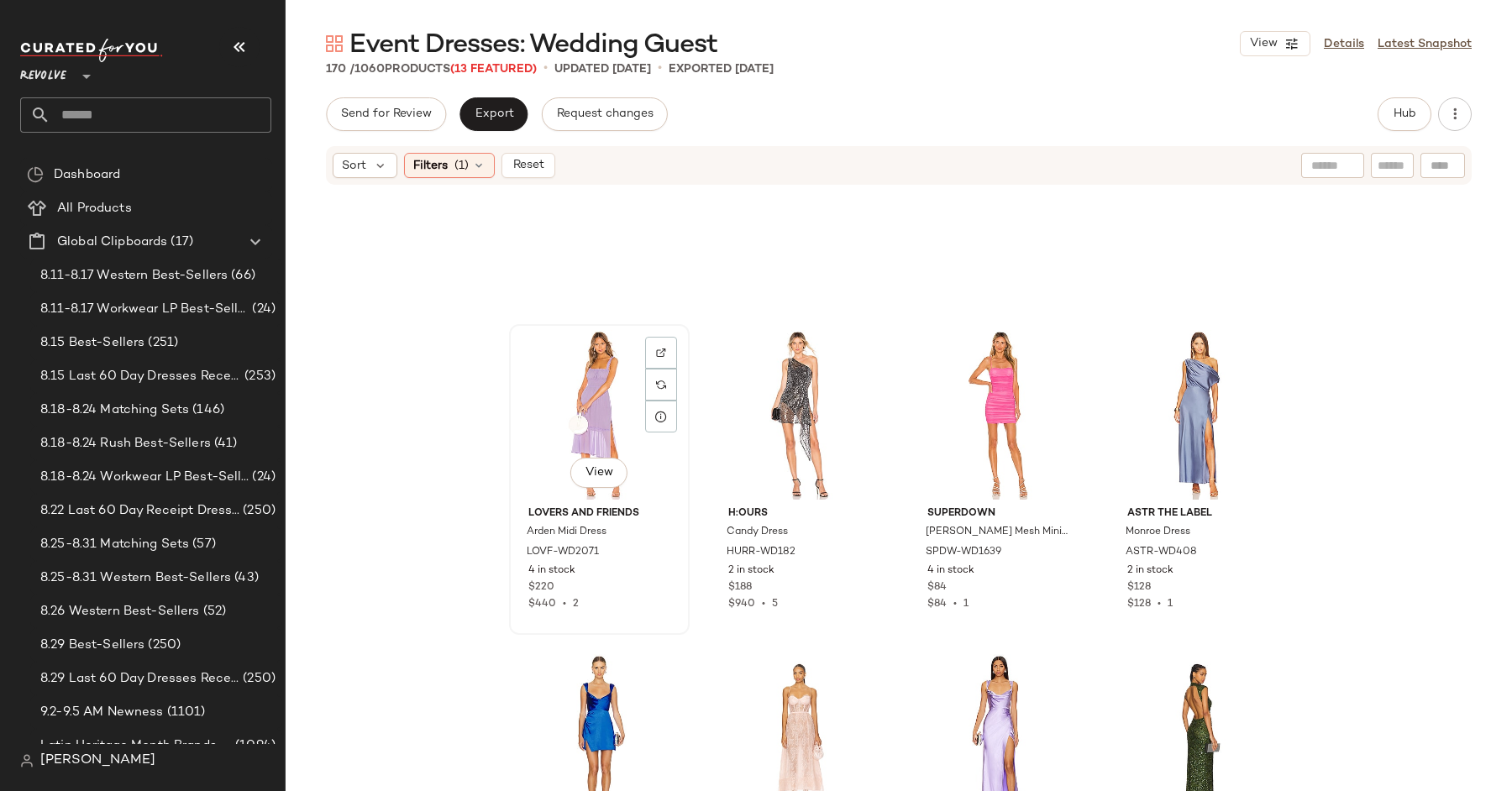
click at [589, 394] on div "View" at bounding box center [599, 414] width 168 height 169
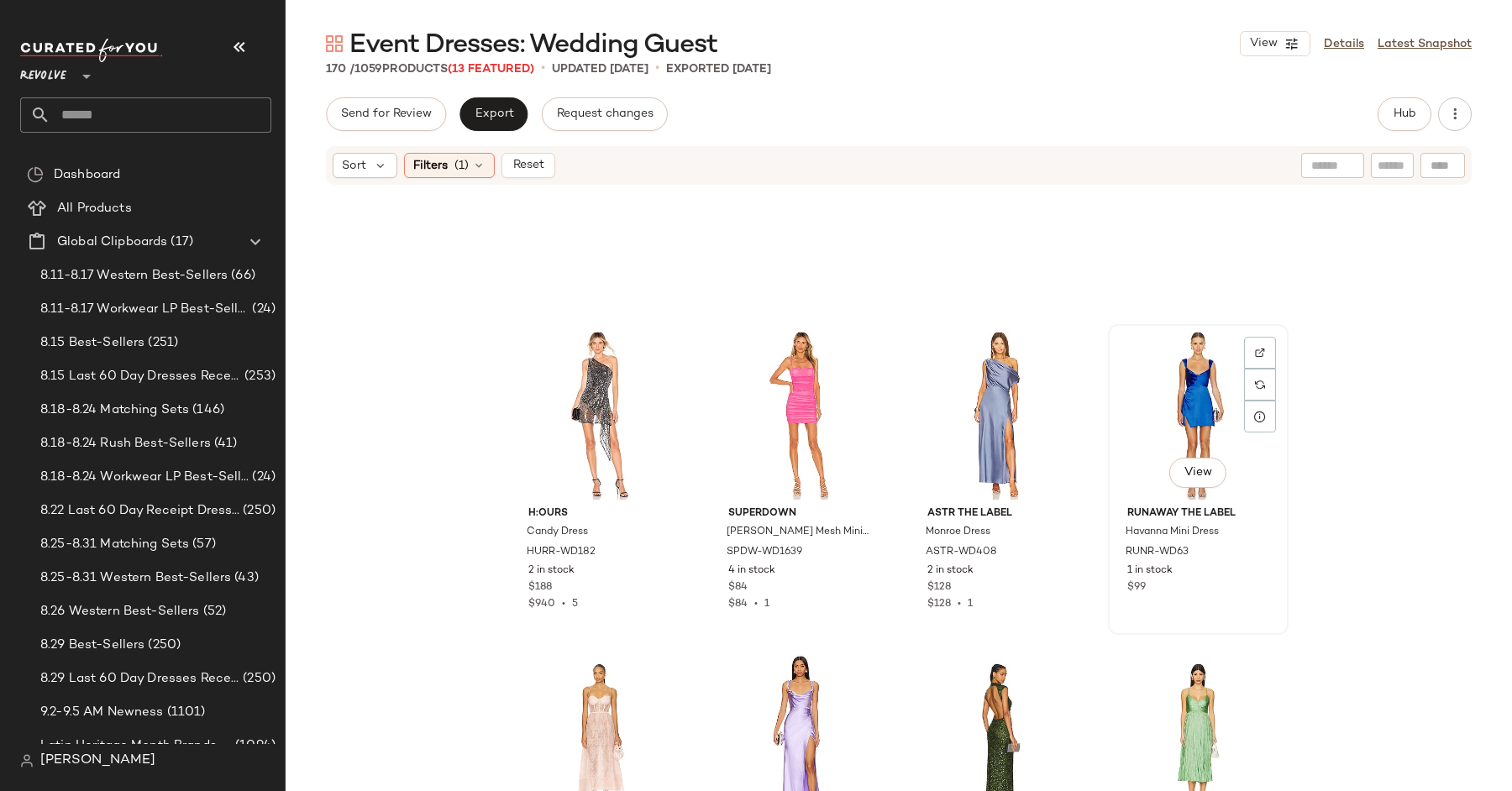
click at [1174, 406] on div "View" at bounding box center [1198, 414] width 168 height 169
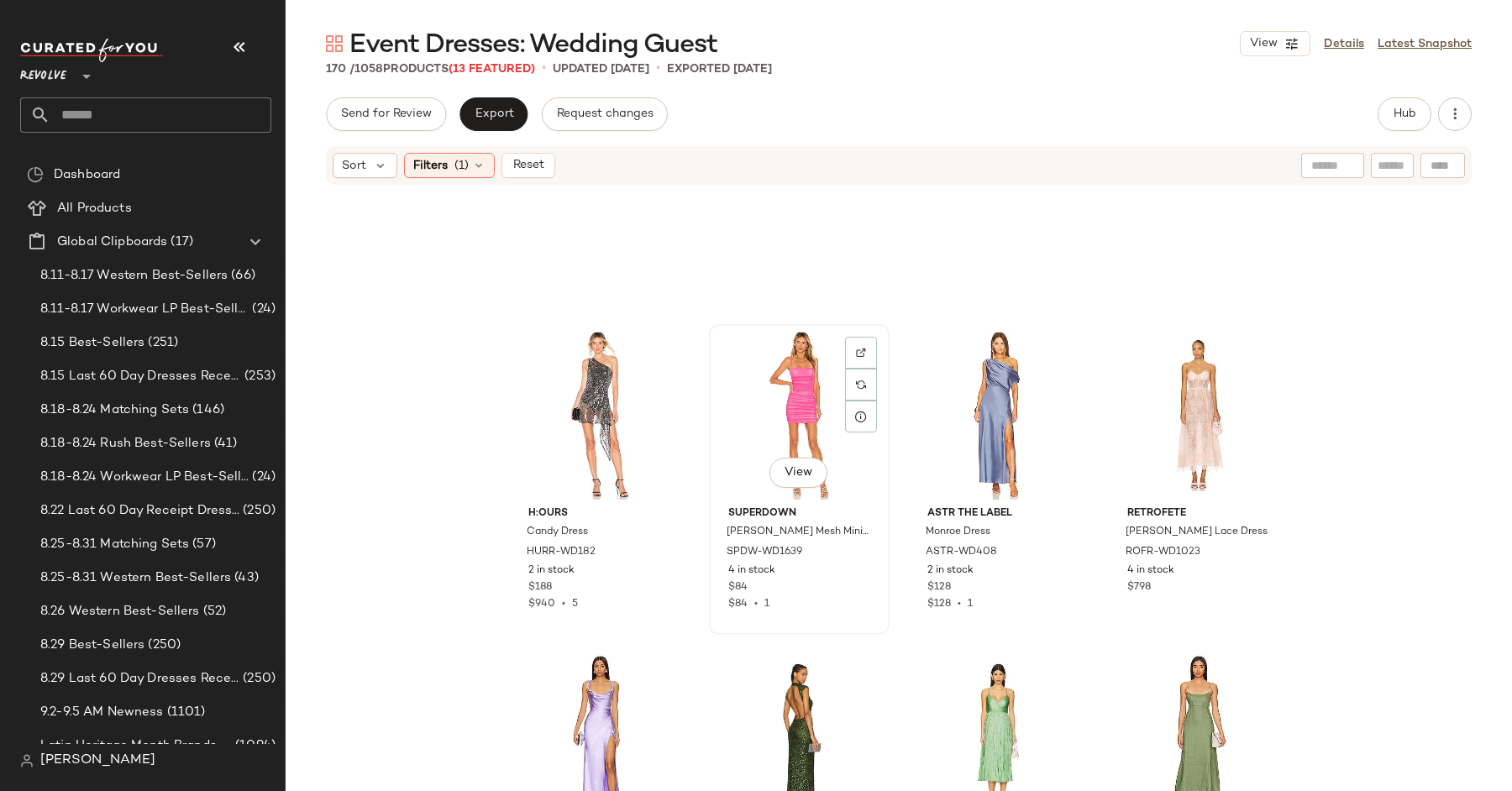
click at [822, 400] on div "View" at bounding box center [799, 414] width 168 height 169
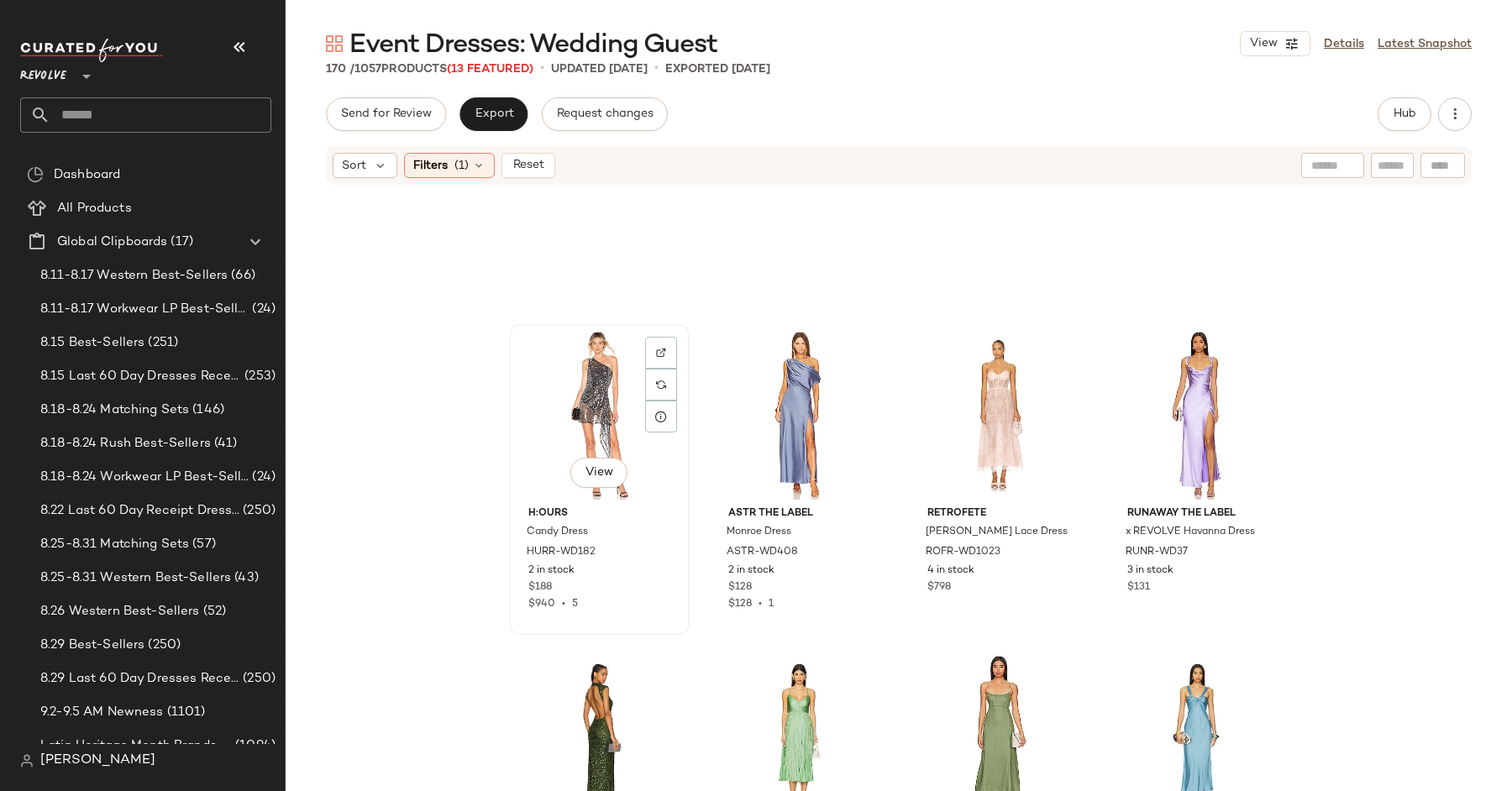
click at [547, 393] on div "View" at bounding box center [599, 414] width 168 height 169
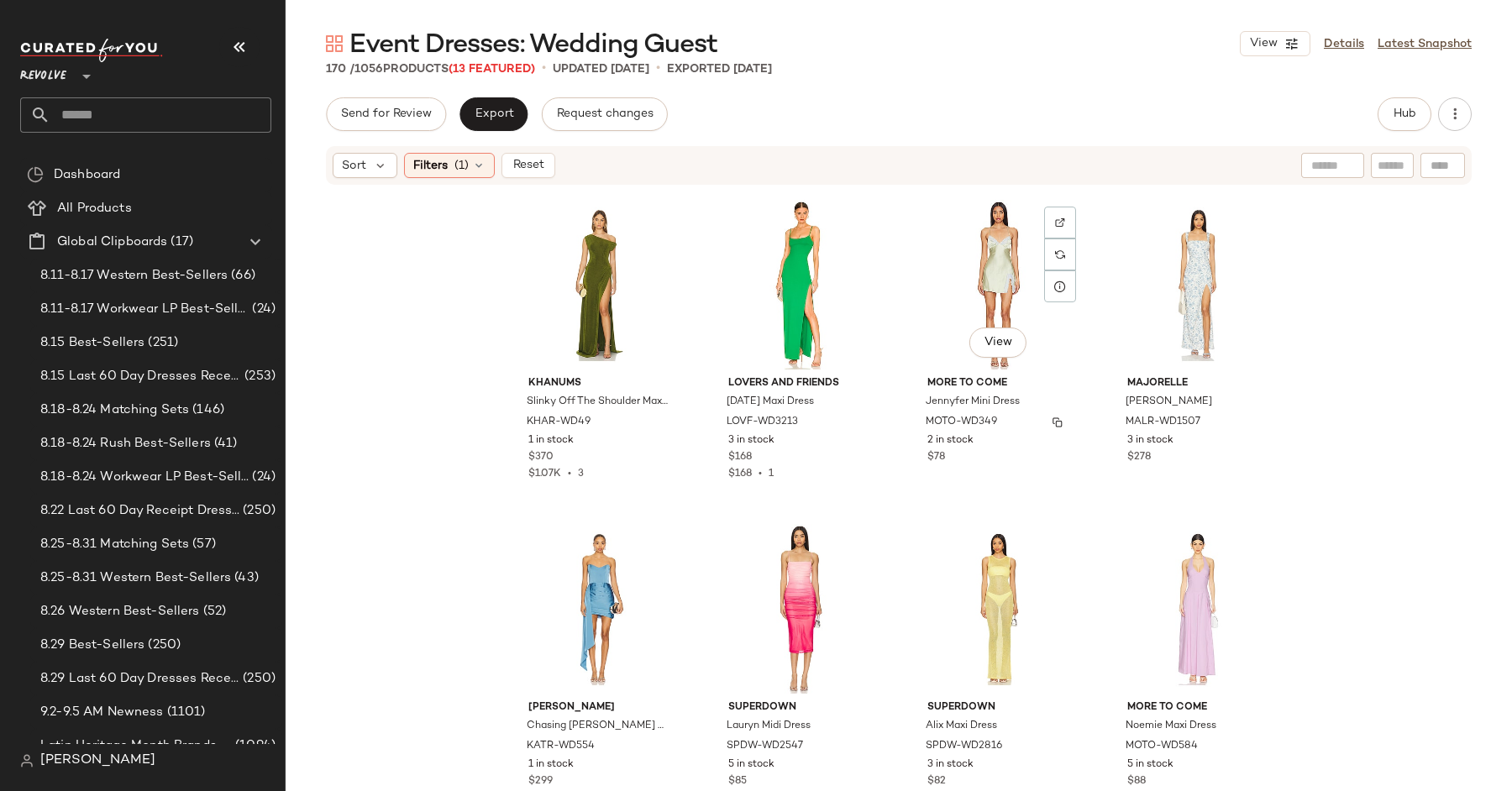
scroll to position [12006, 0]
click at [560, 628] on div "View" at bounding box center [599, 609] width 168 height 169
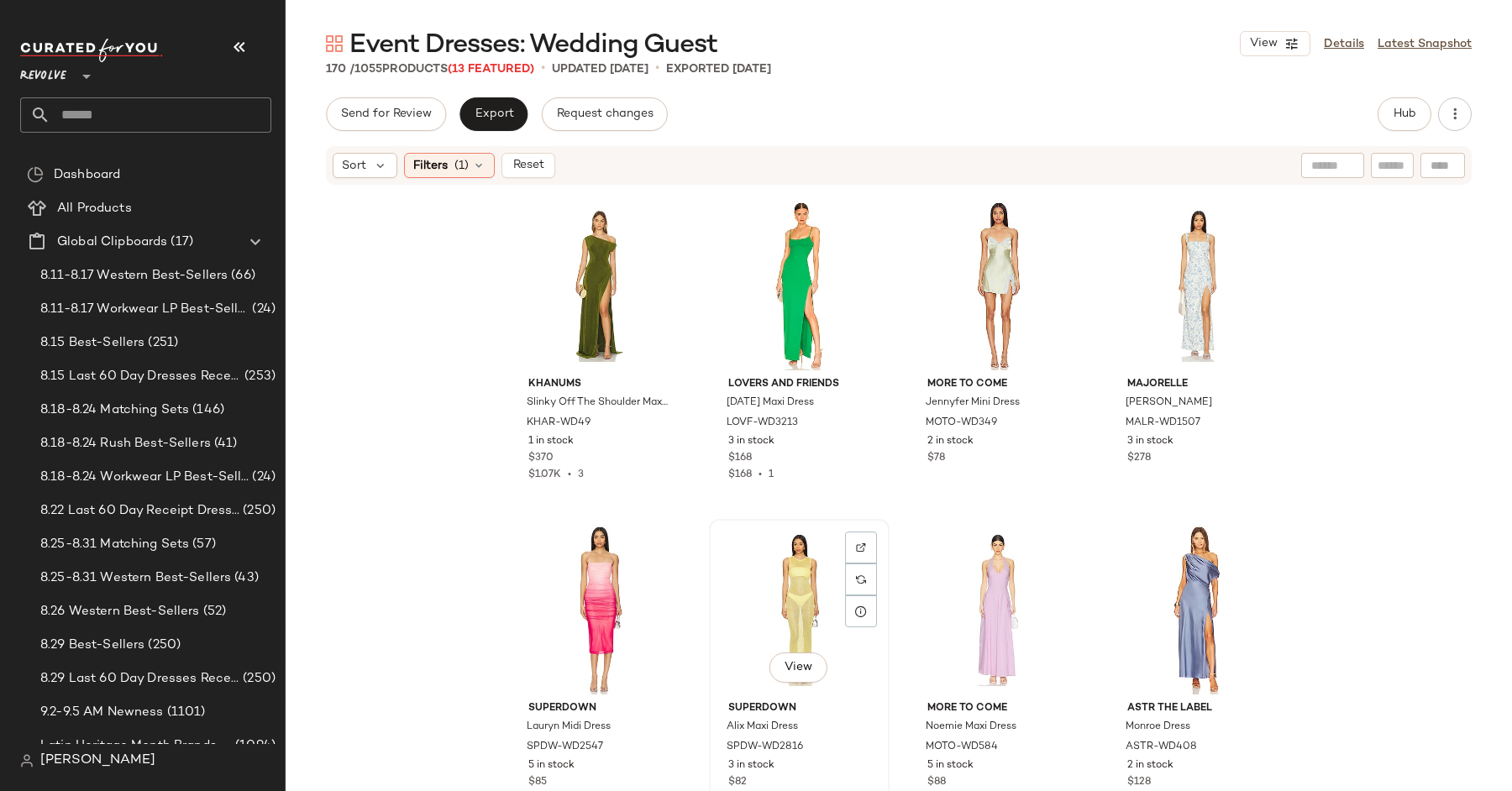
click at [801, 575] on div "View" at bounding box center [799, 609] width 168 height 169
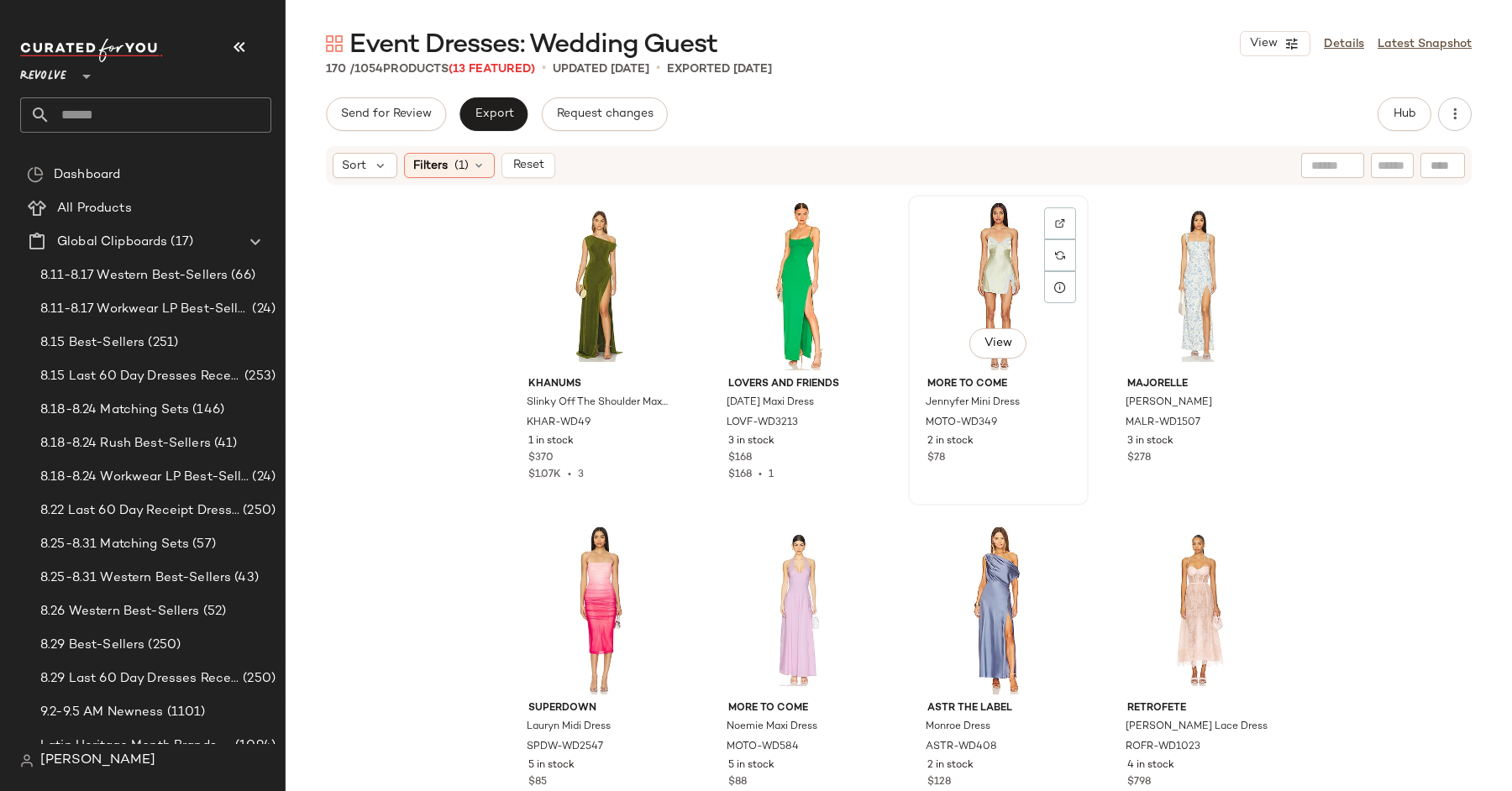
click at [989, 292] on div "View" at bounding box center [998, 285] width 168 height 169
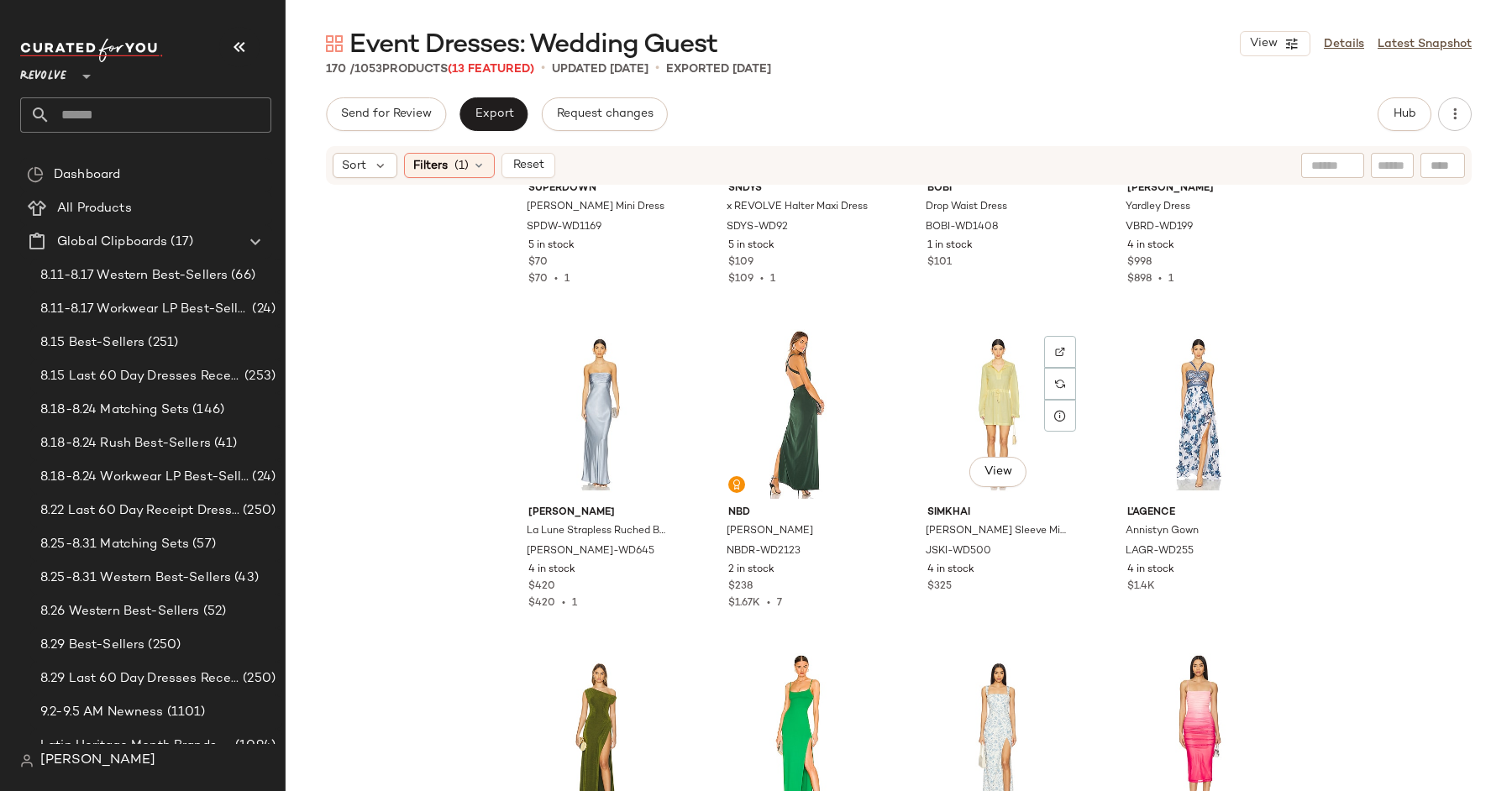
scroll to position [11552, 0]
click at [968, 358] on div "View" at bounding box center [998, 415] width 168 height 169
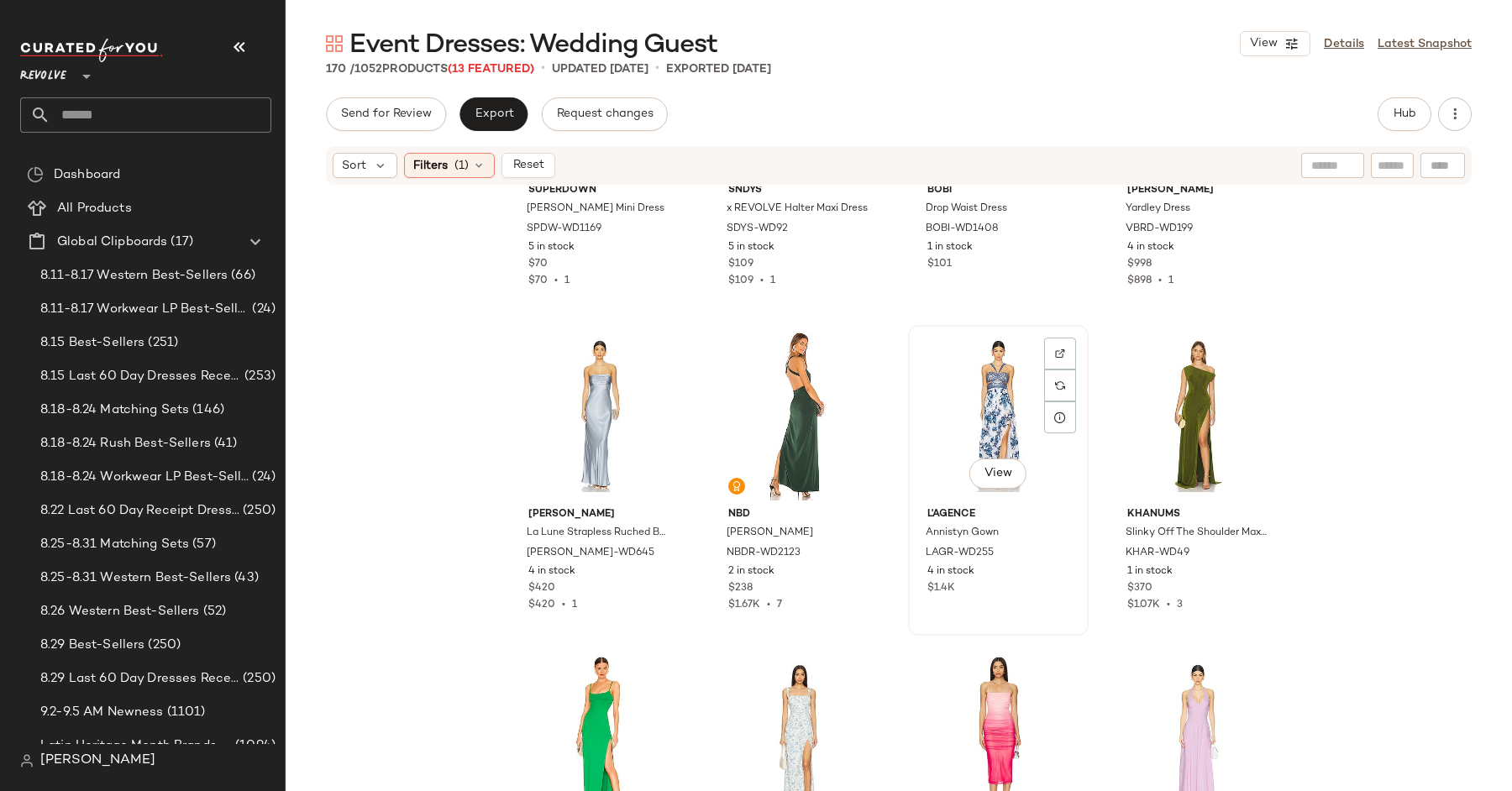
click at [1008, 369] on div "View" at bounding box center [998, 415] width 168 height 169
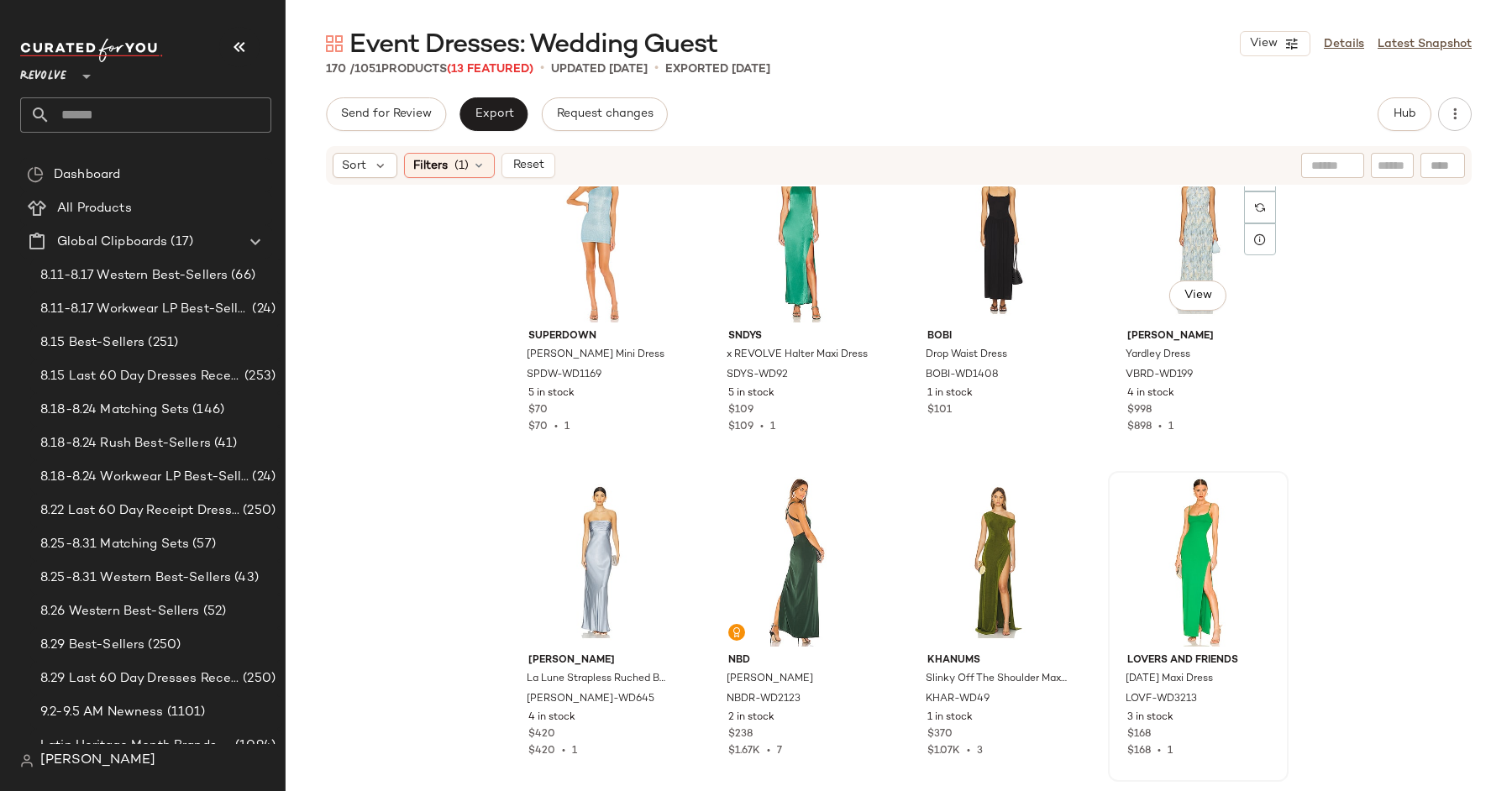
scroll to position [11246, 0]
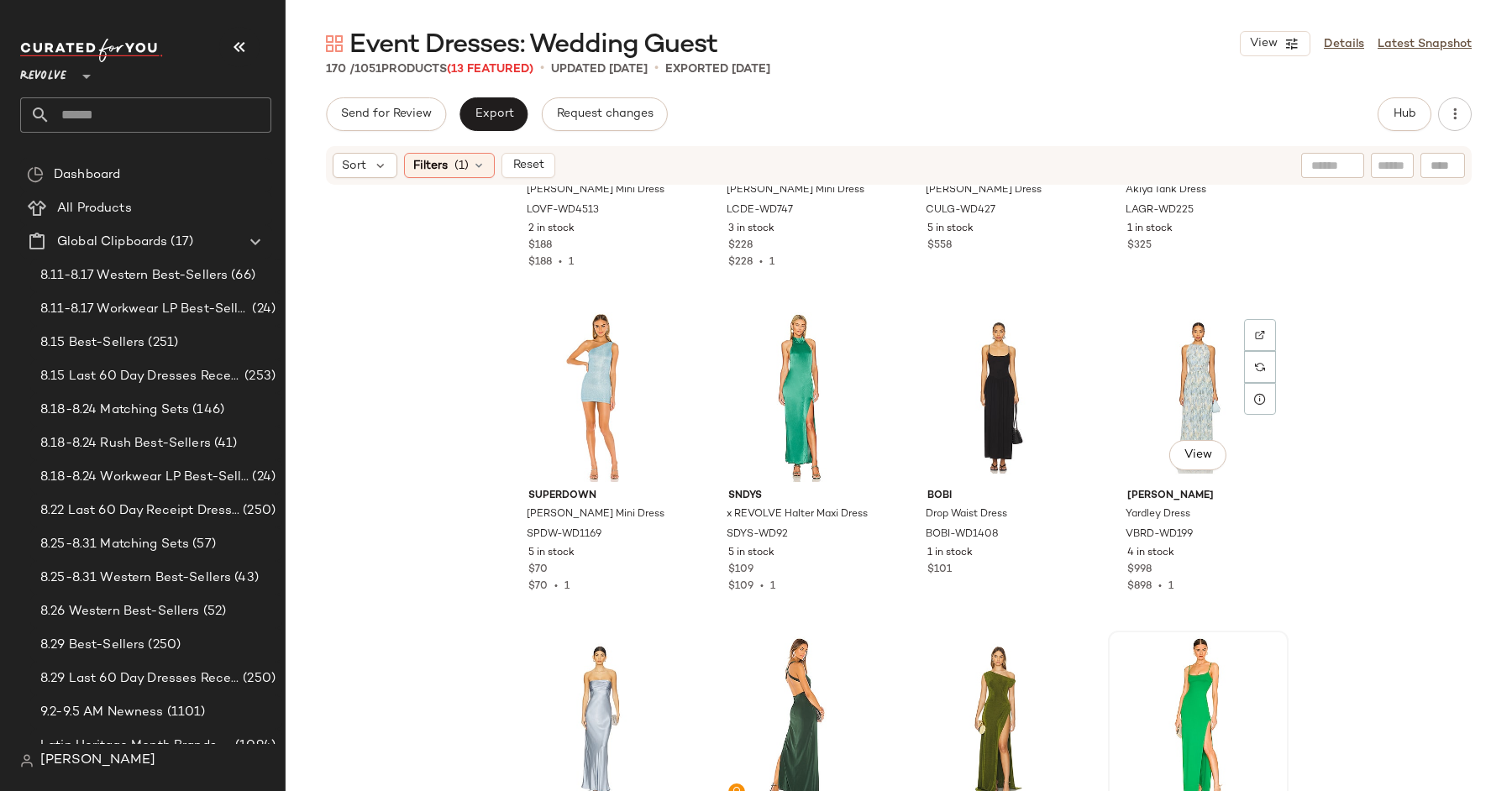
click at [1201, 420] on div "View" at bounding box center [1198, 396] width 168 height 169
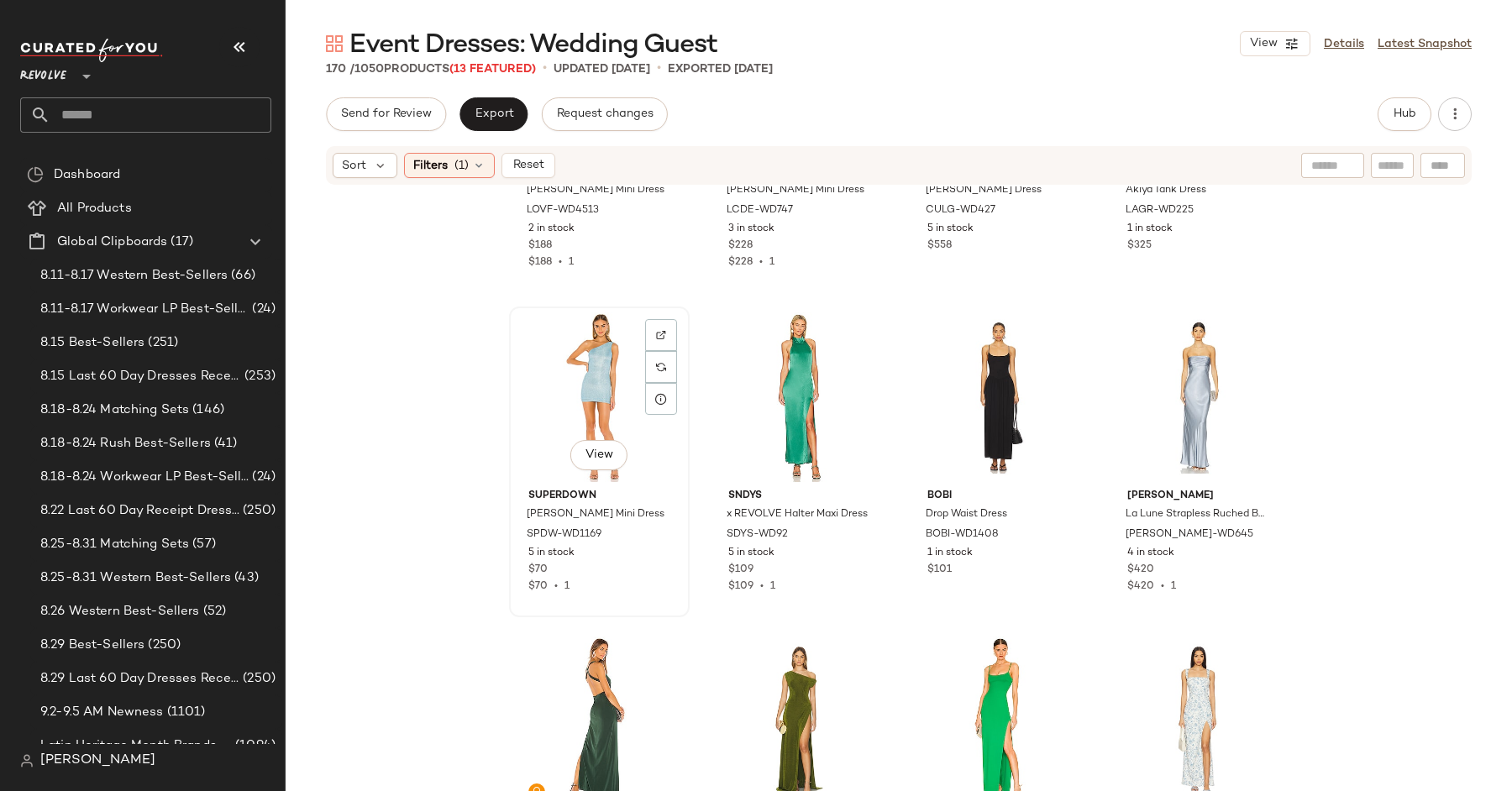
click at [562, 360] on div "View" at bounding box center [599, 396] width 168 height 169
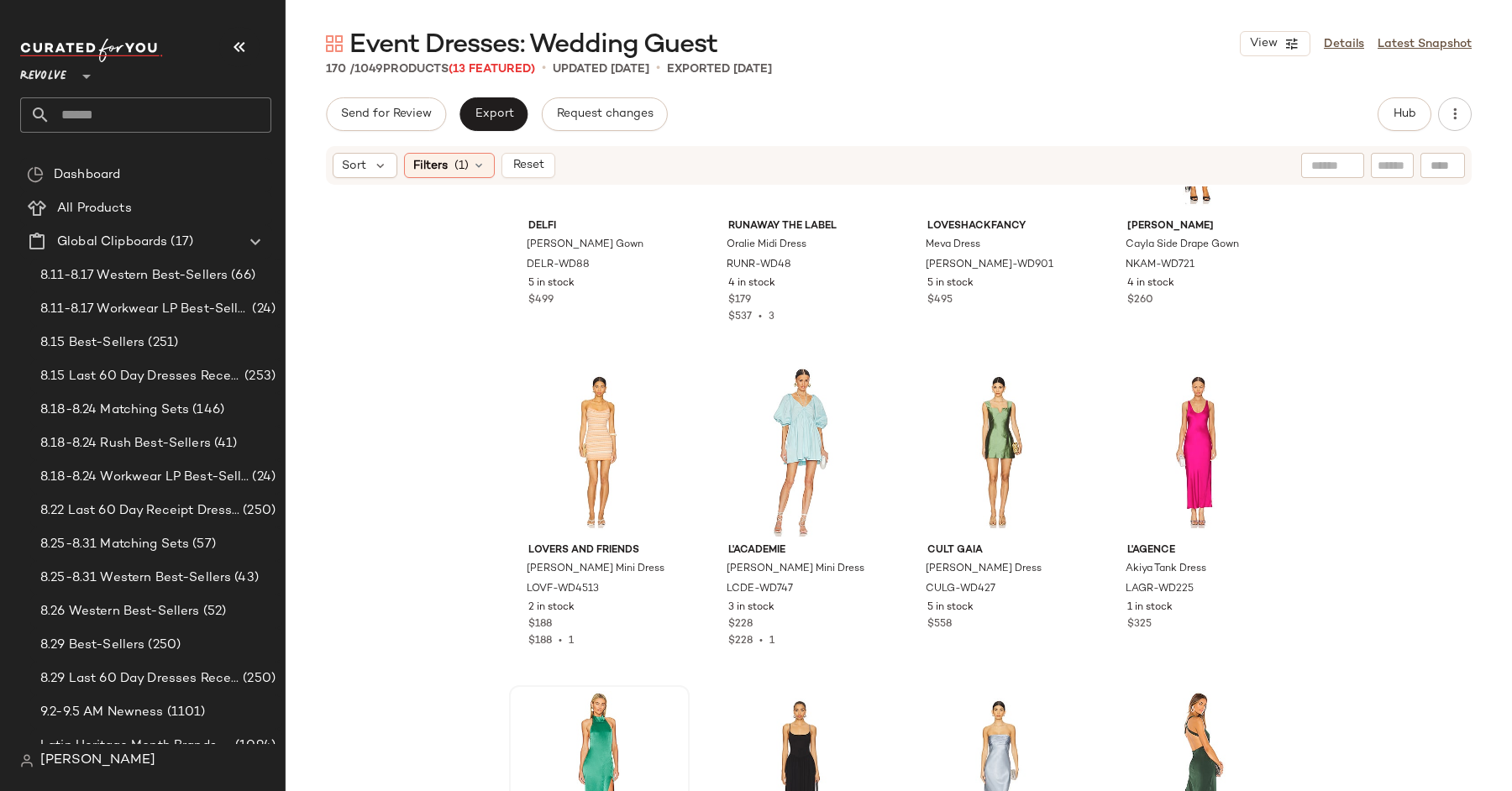
scroll to position [10831, 0]
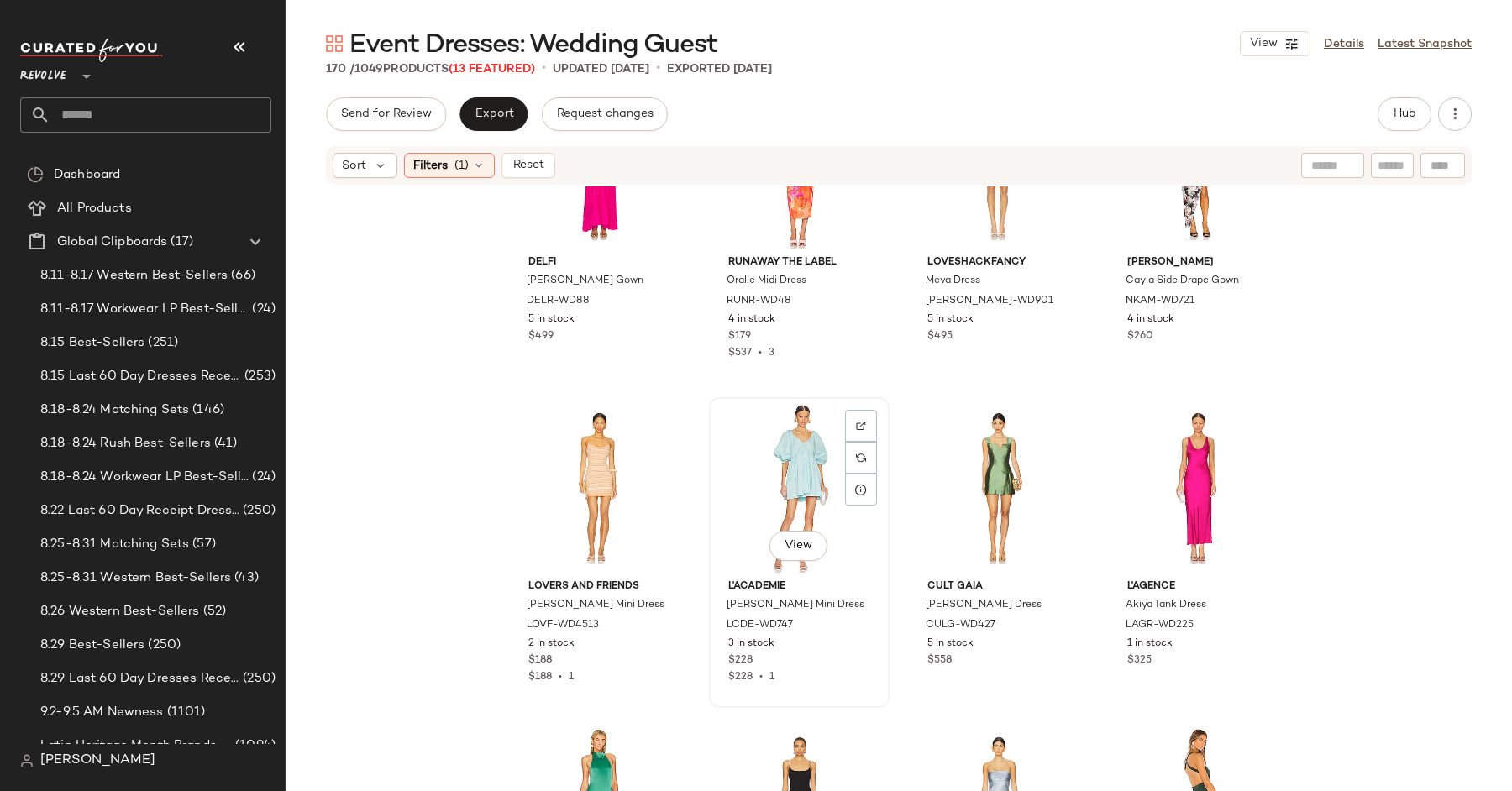
click at [760, 442] on div "View" at bounding box center [799, 488] width 168 height 169
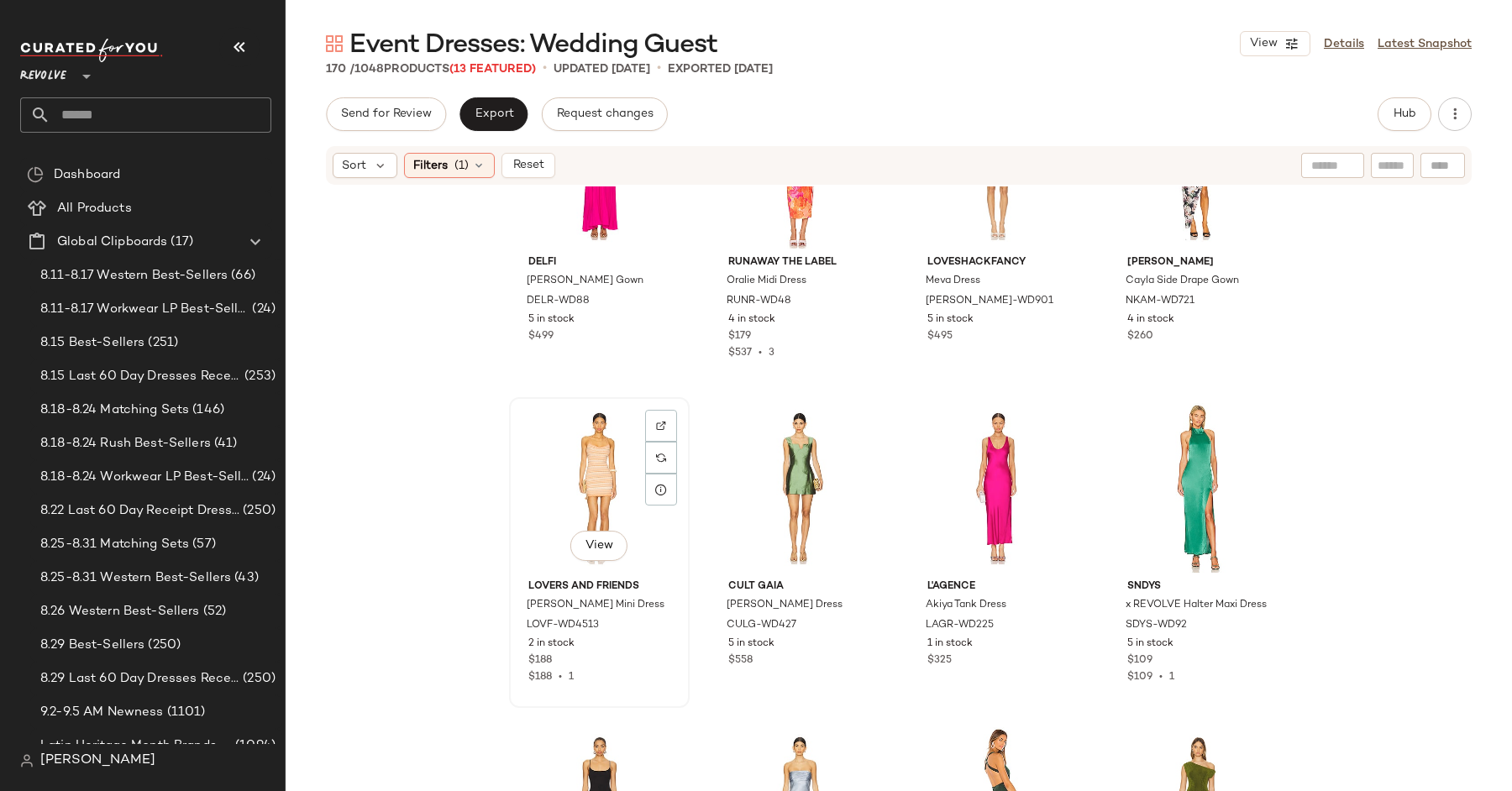
click at [621, 450] on div "View" at bounding box center [599, 488] width 168 height 169
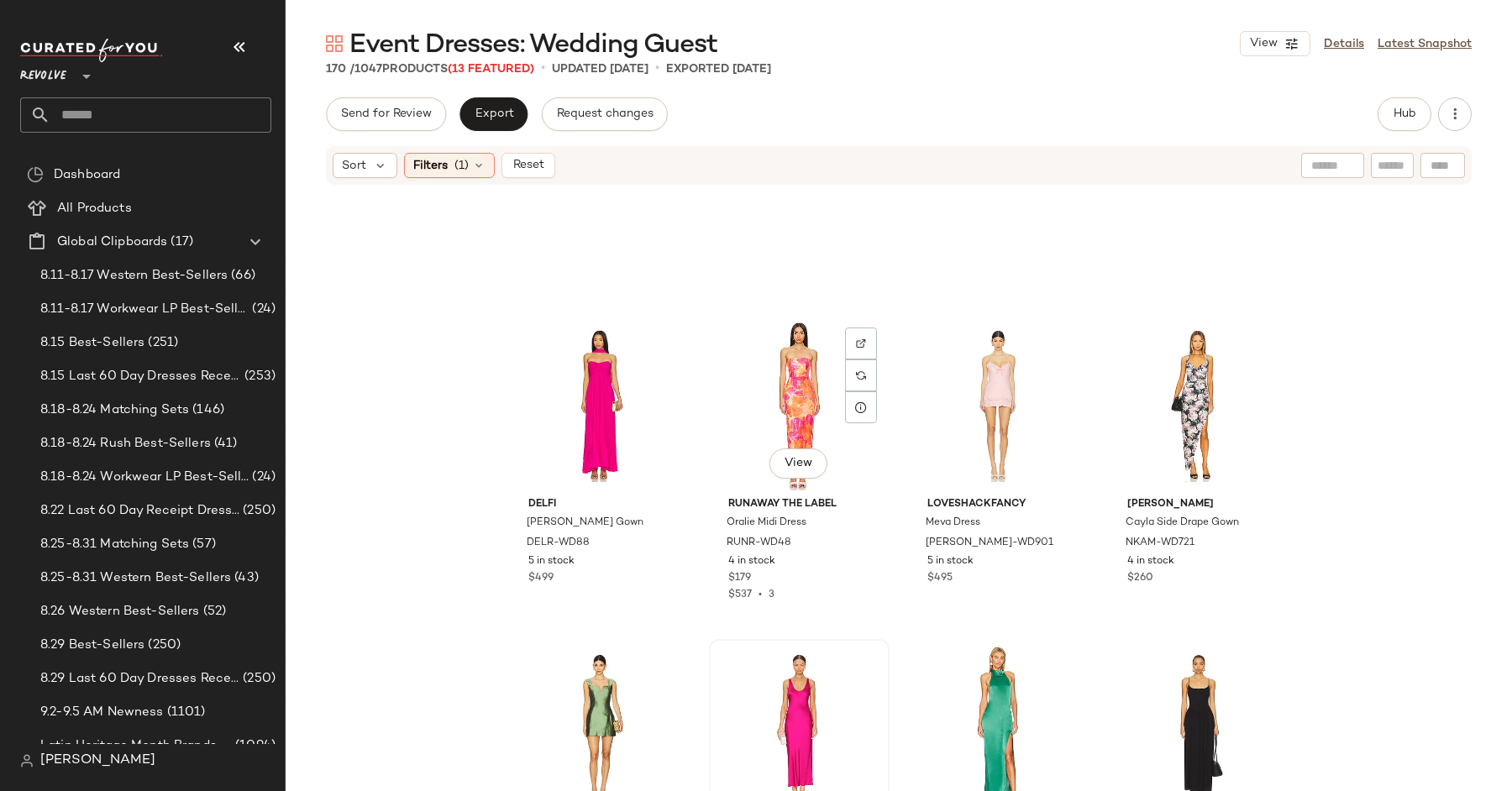
scroll to position [10405, 0]
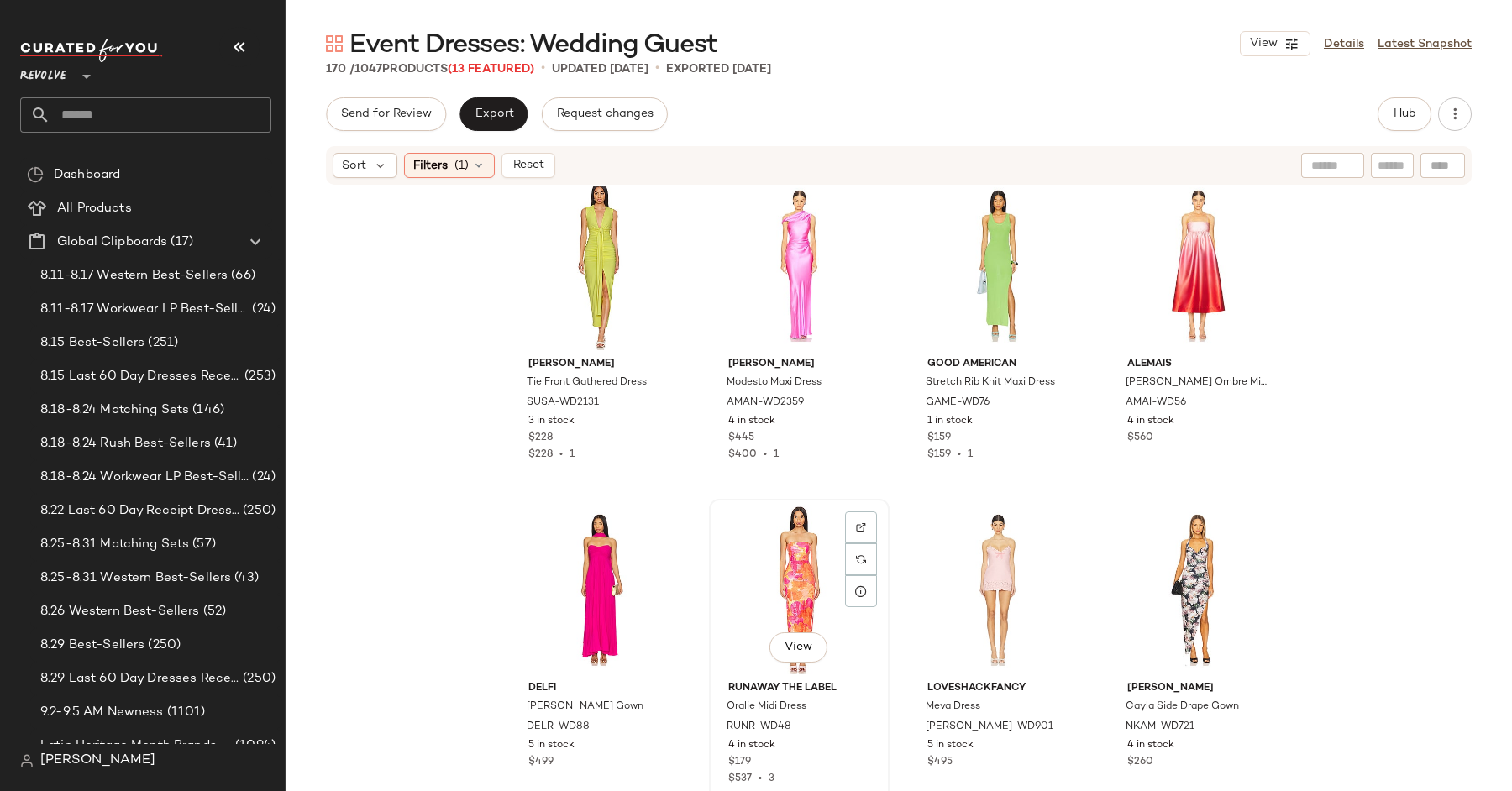
click at [797, 581] on div "View" at bounding box center [799, 589] width 168 height 169
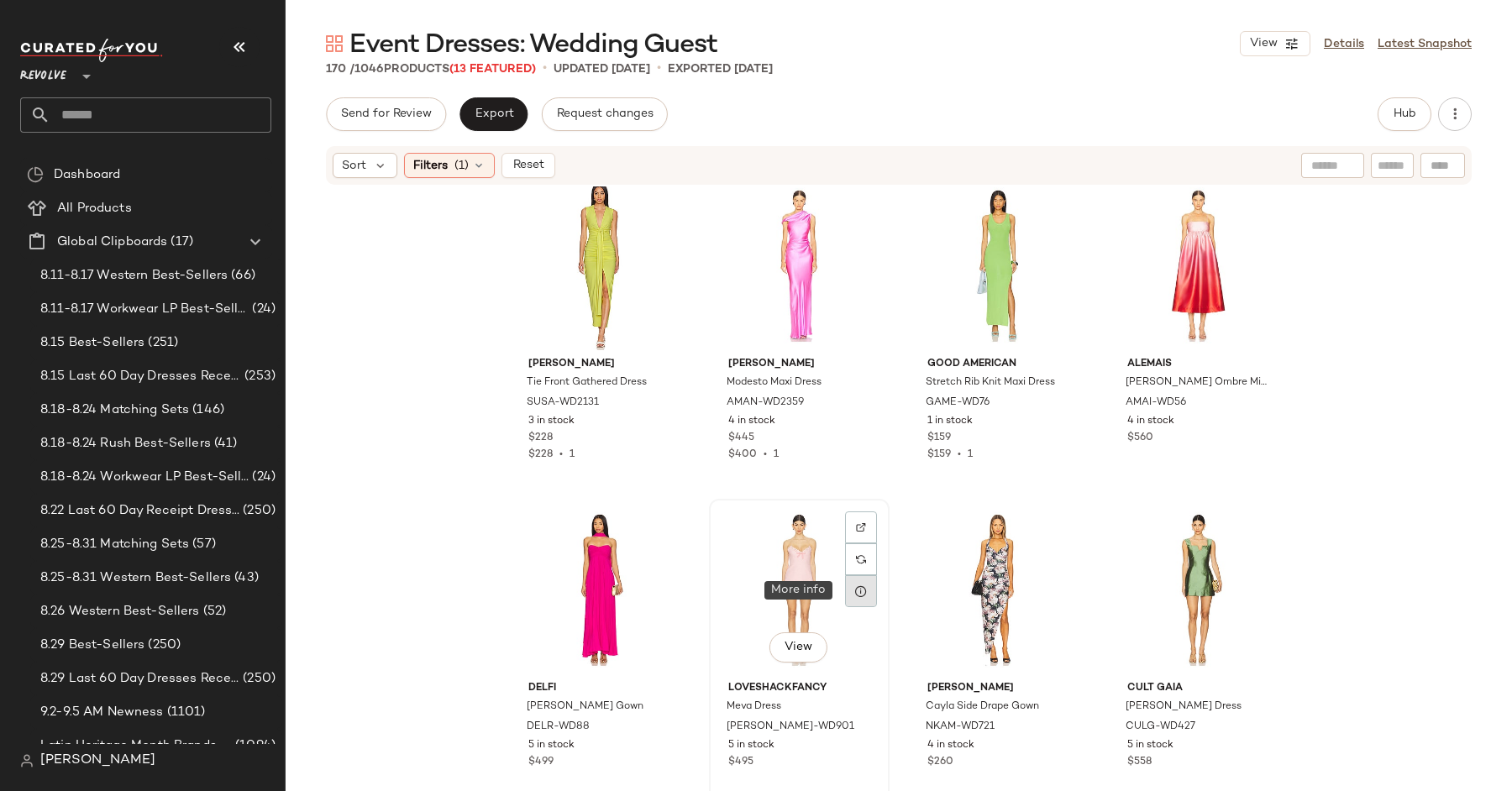
click at [857, 596] on icon at bounding box center [861, 591] width 14 height 14
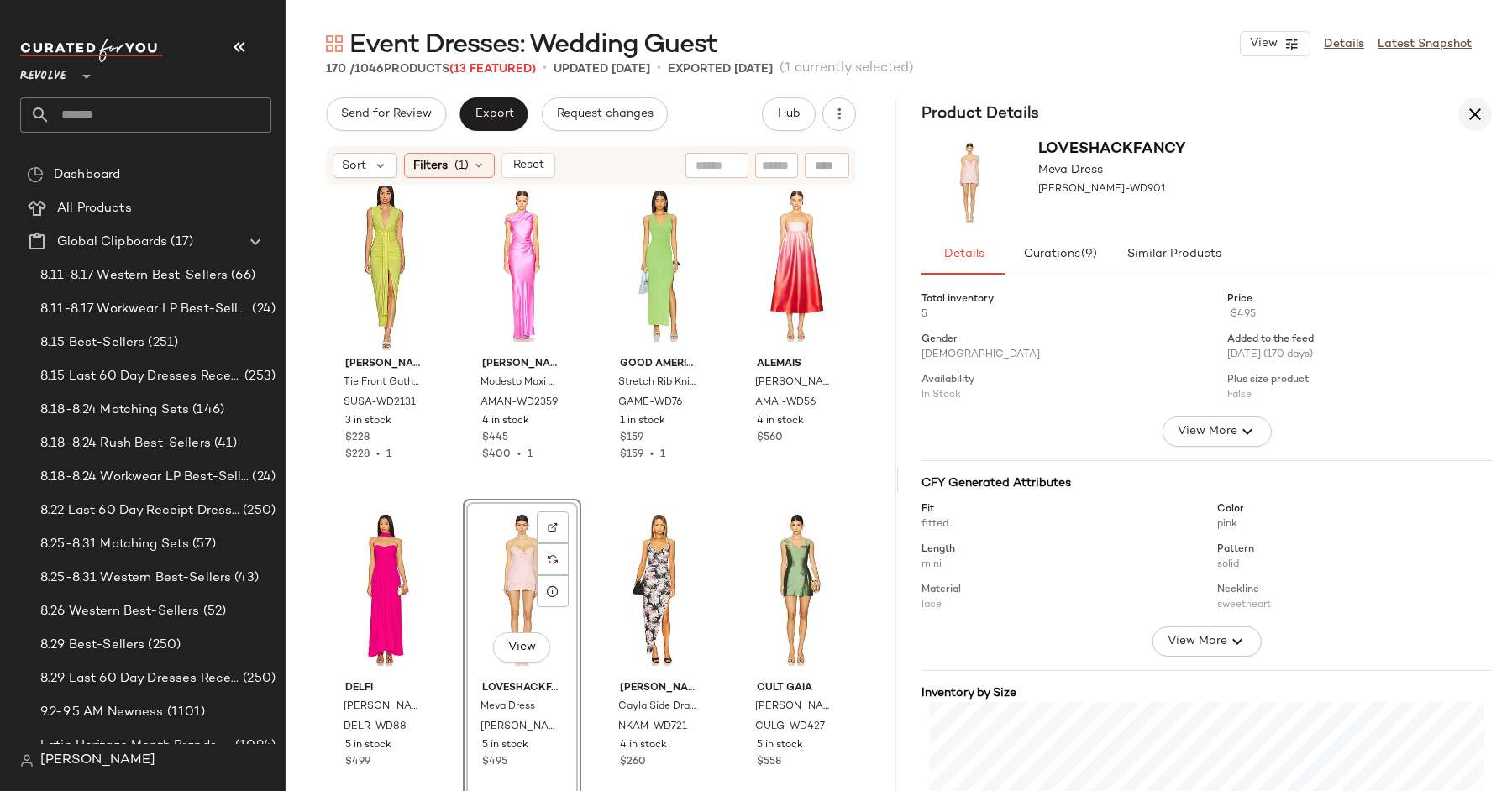
click at [1483, 110] on icon "button" at bounding box center [1475, 114] width 21 height 21
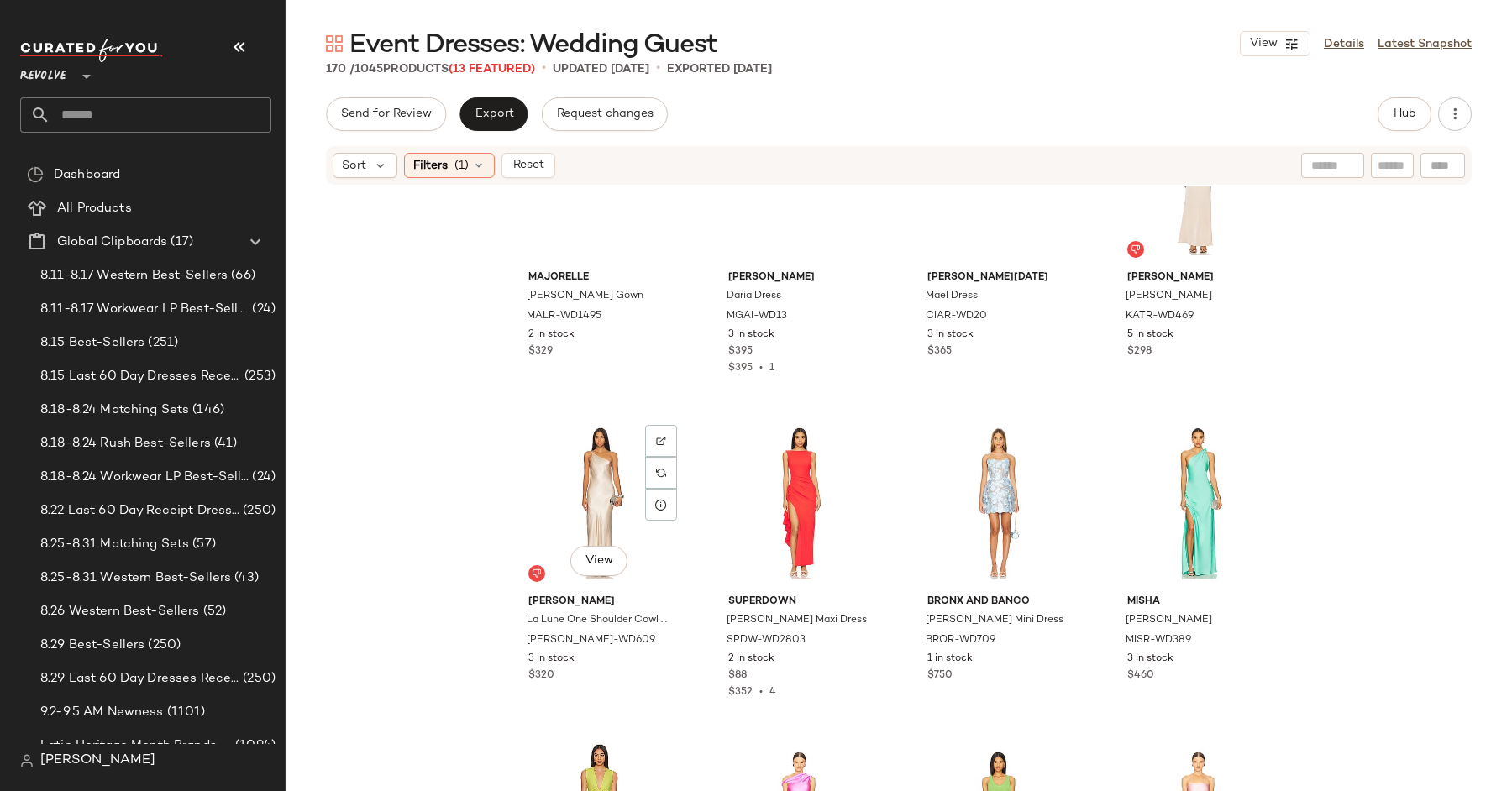
scroll to position [9843, 0]
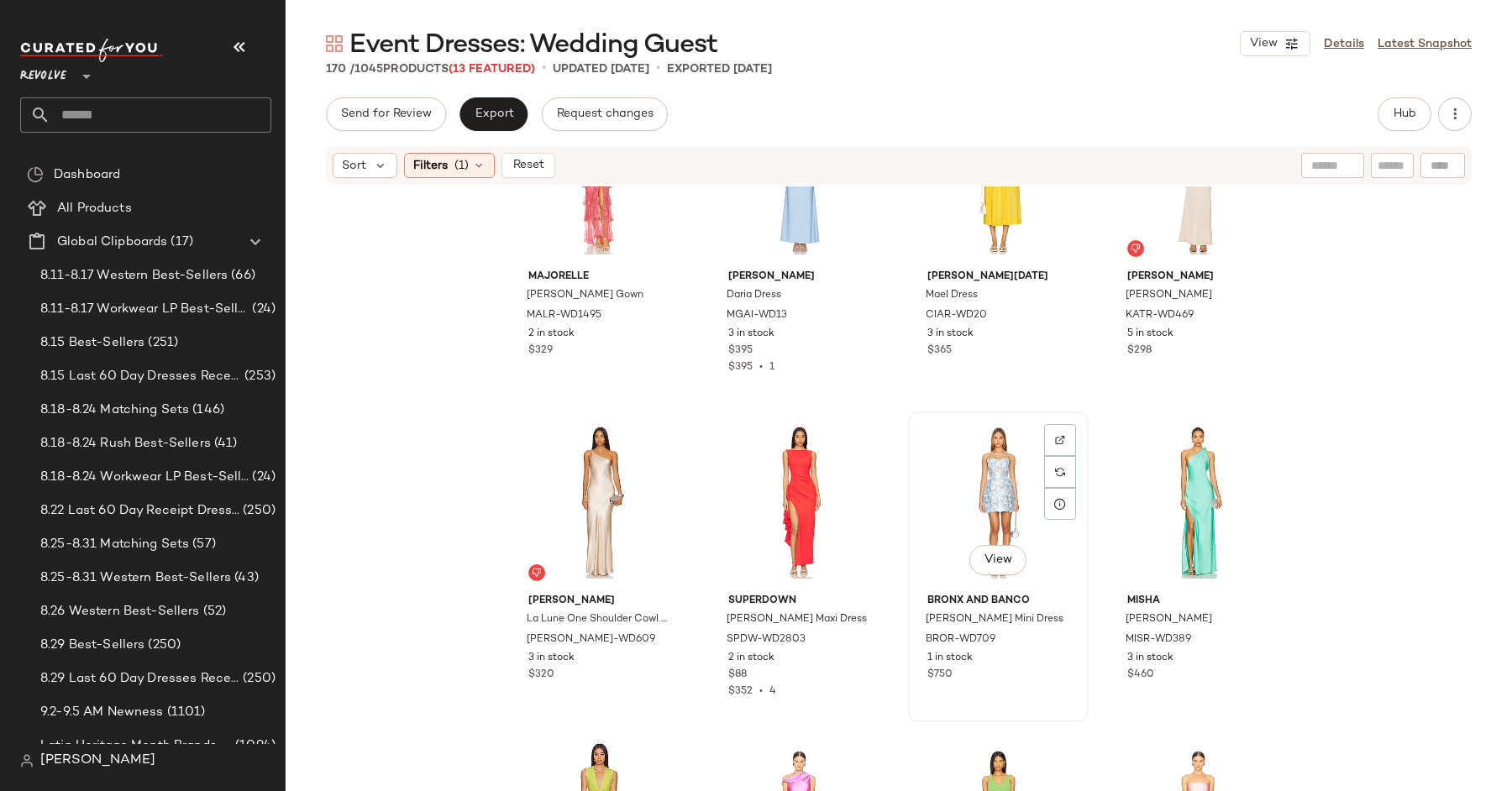
click at [923, 498] on div "View" at bounding box center [998, 501] width 168 height 169
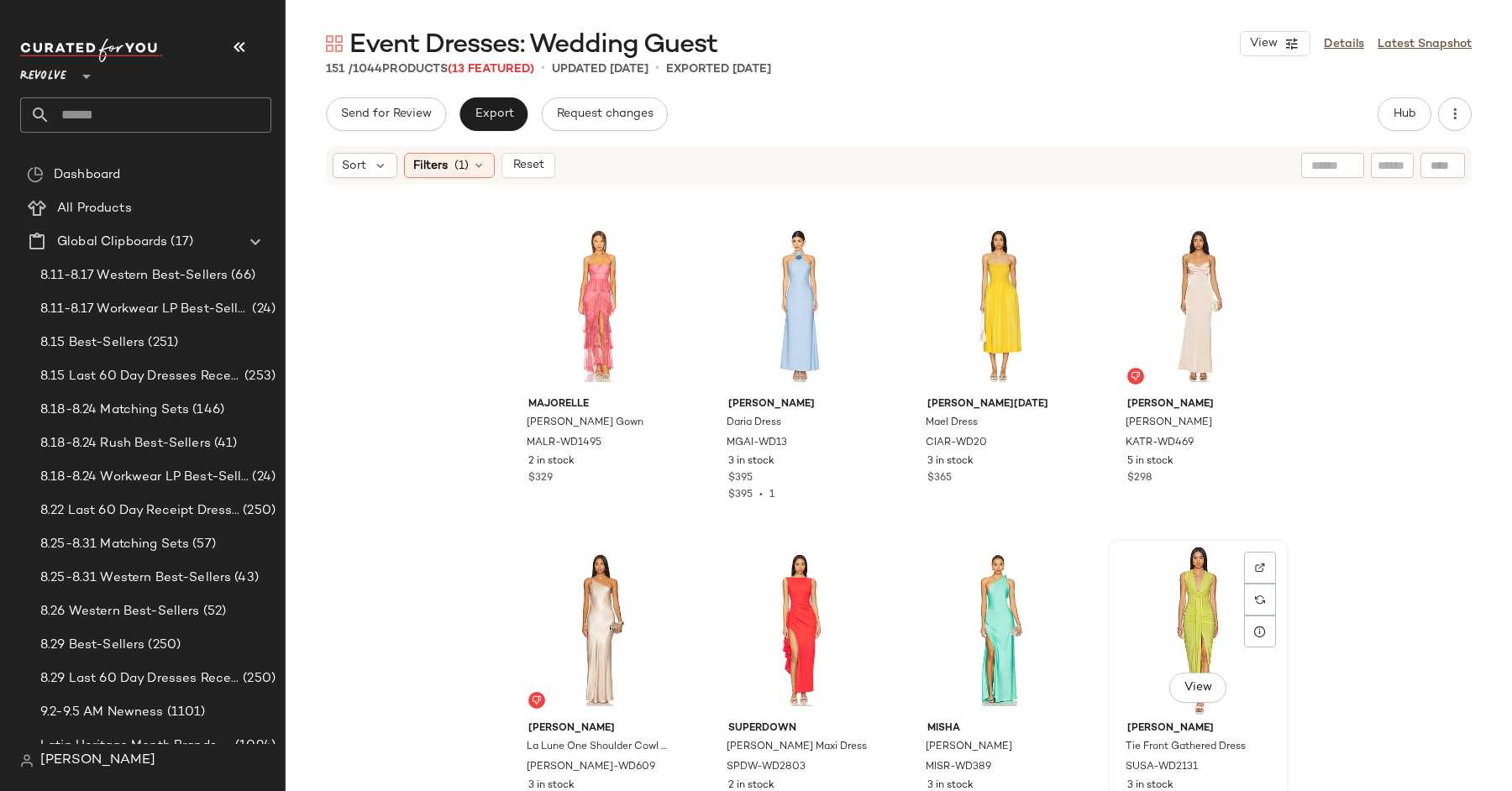
scroll to position [9750, 0]
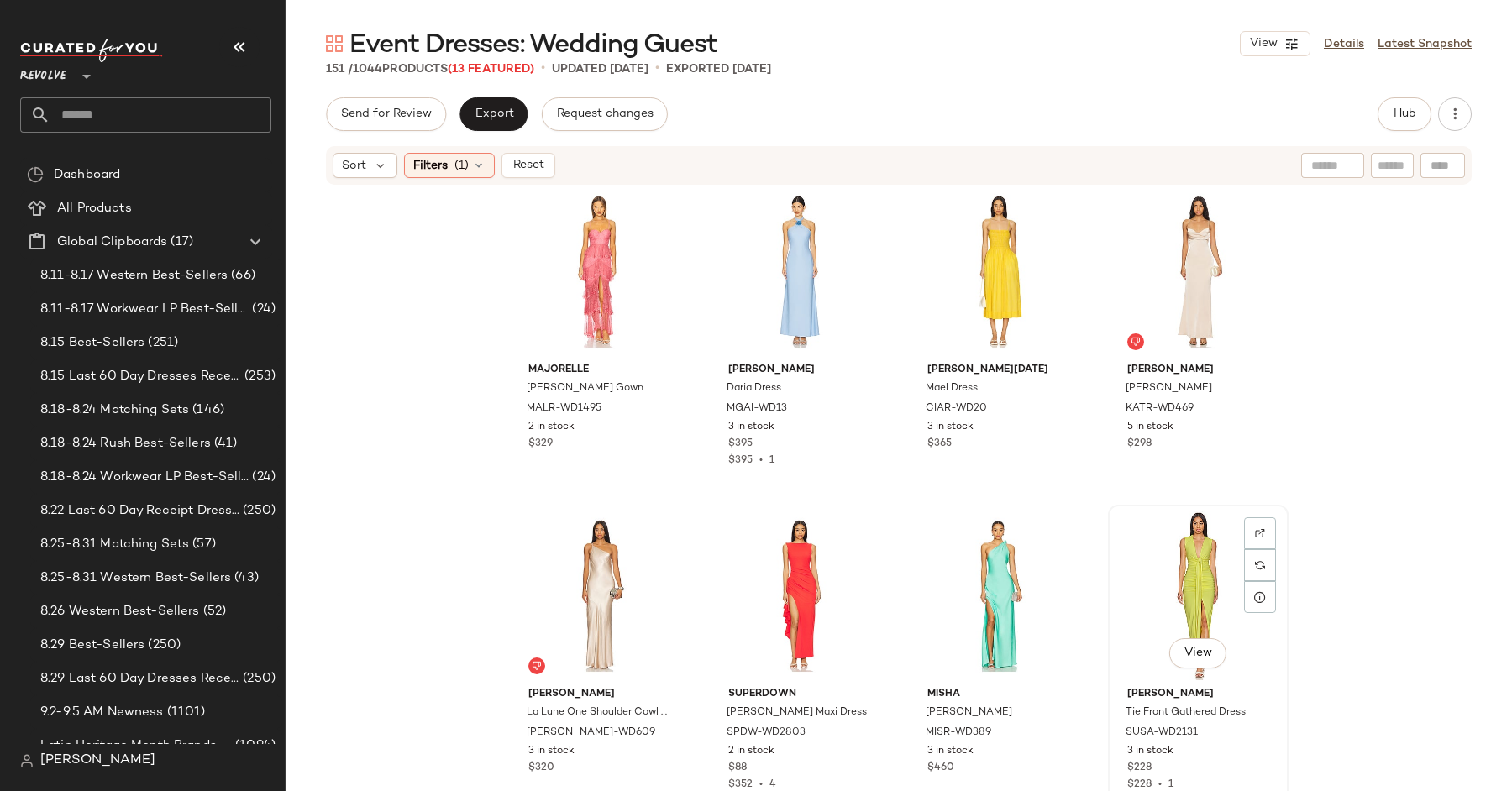
click at [1154, 581] on div "View" at bounding box center [1198, 595] width 168 height 169
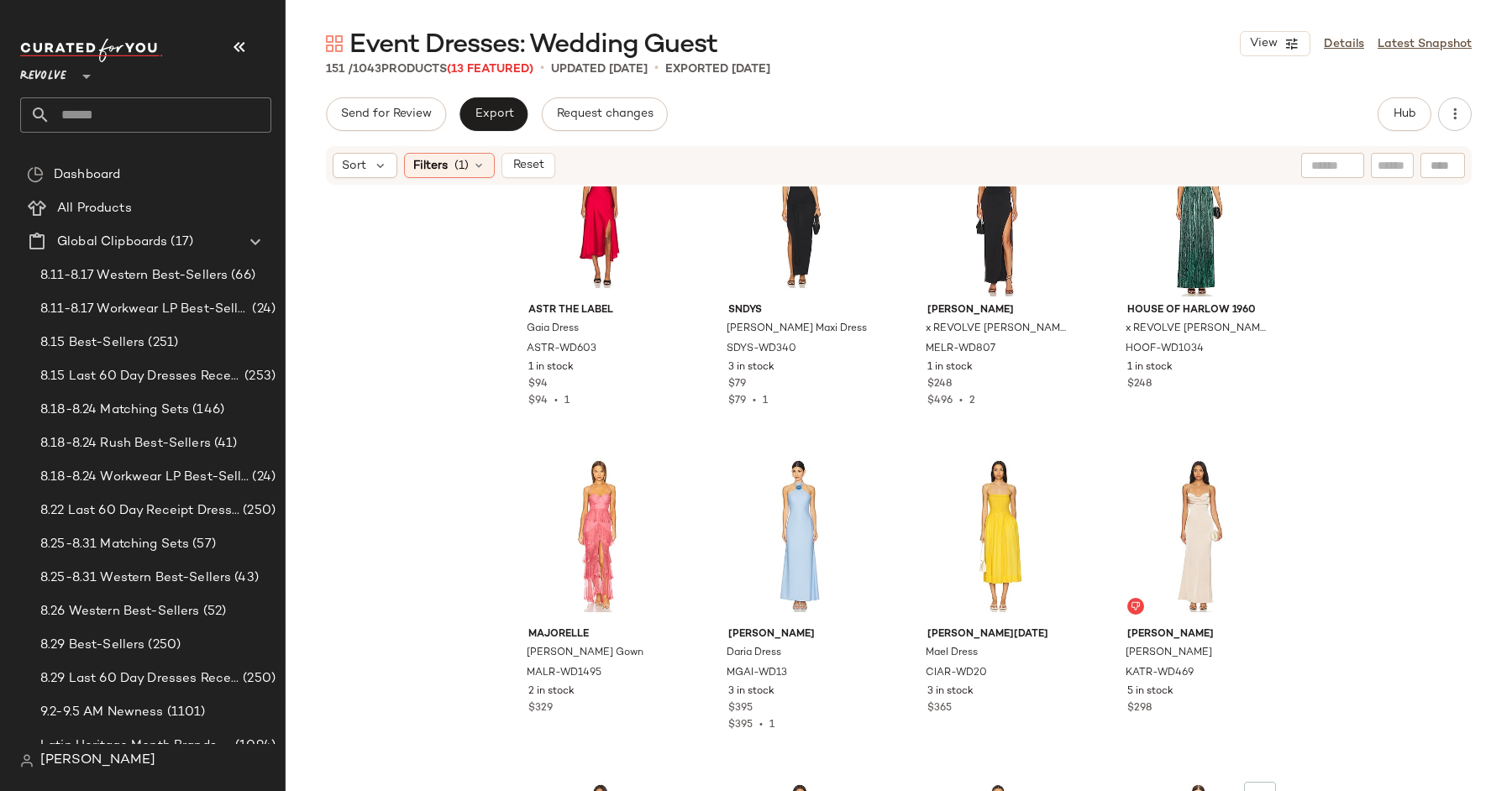
scroll to position [9486, 0]
click at [1154, 581] on div "View" at bounding box center [1198, 535] width 168 height 169
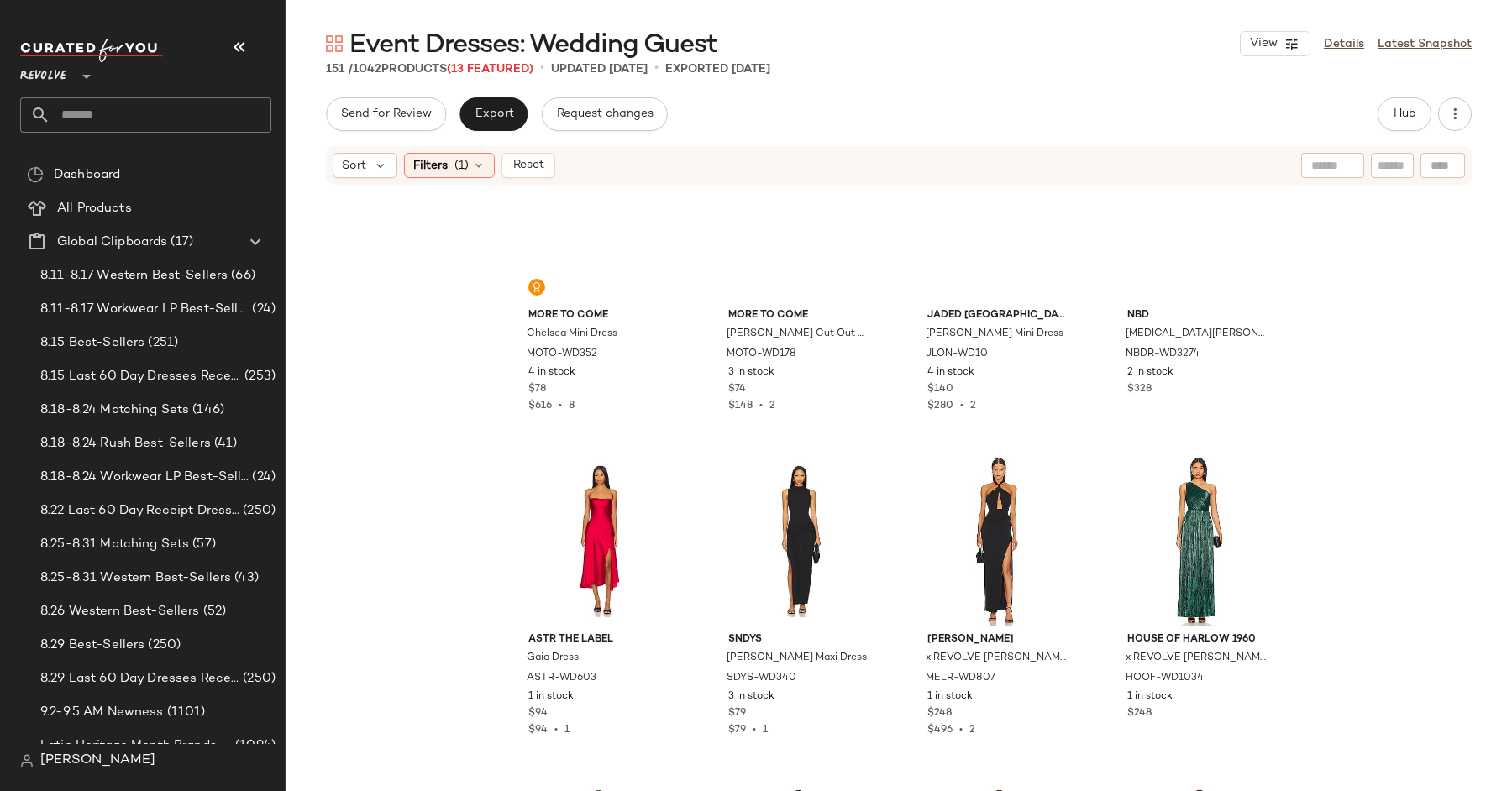
scroll to position [8941, 0]
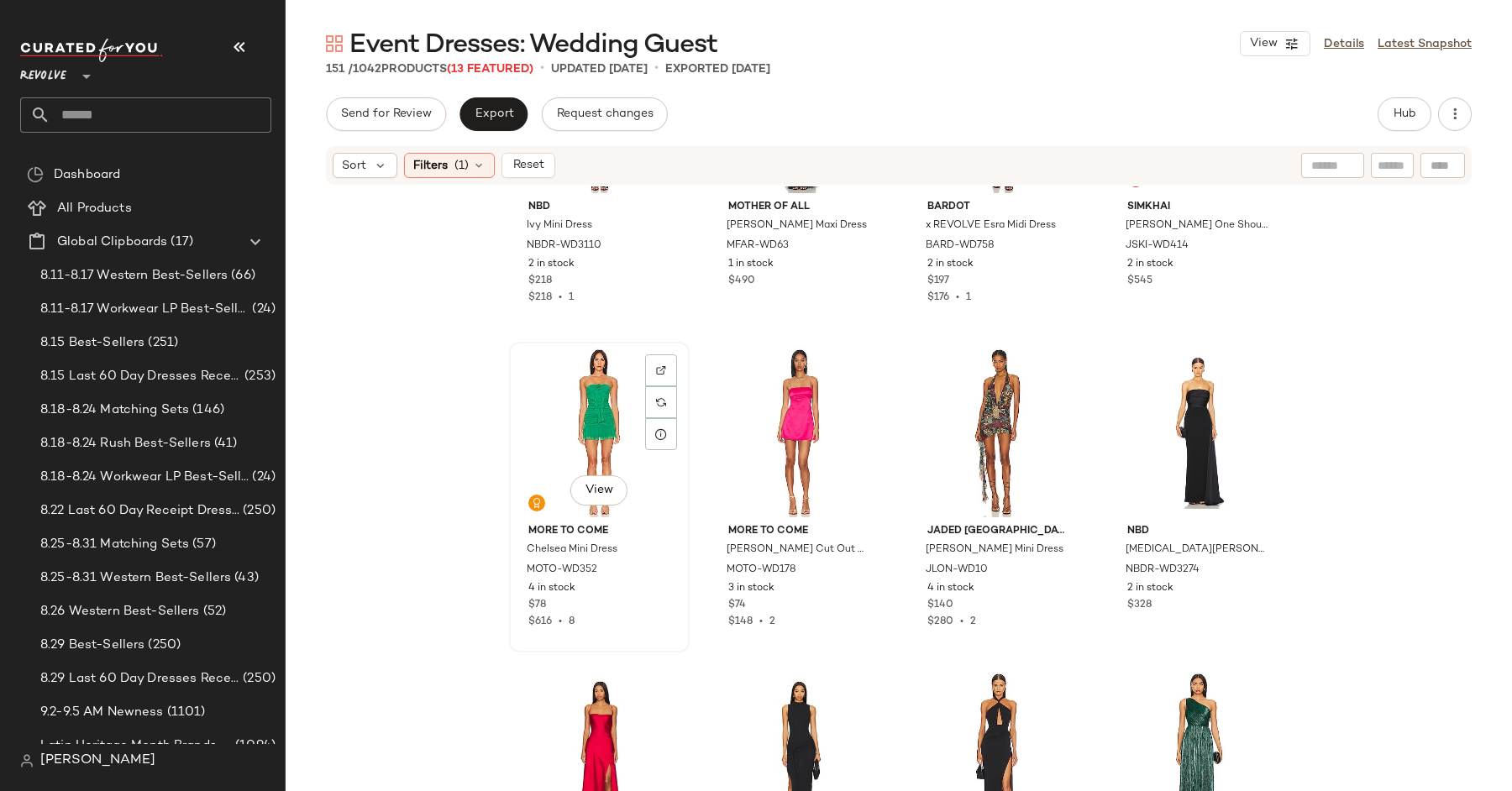
click at [611, 447] on div "View" at bounding box center [599, 432] width 168 height 169
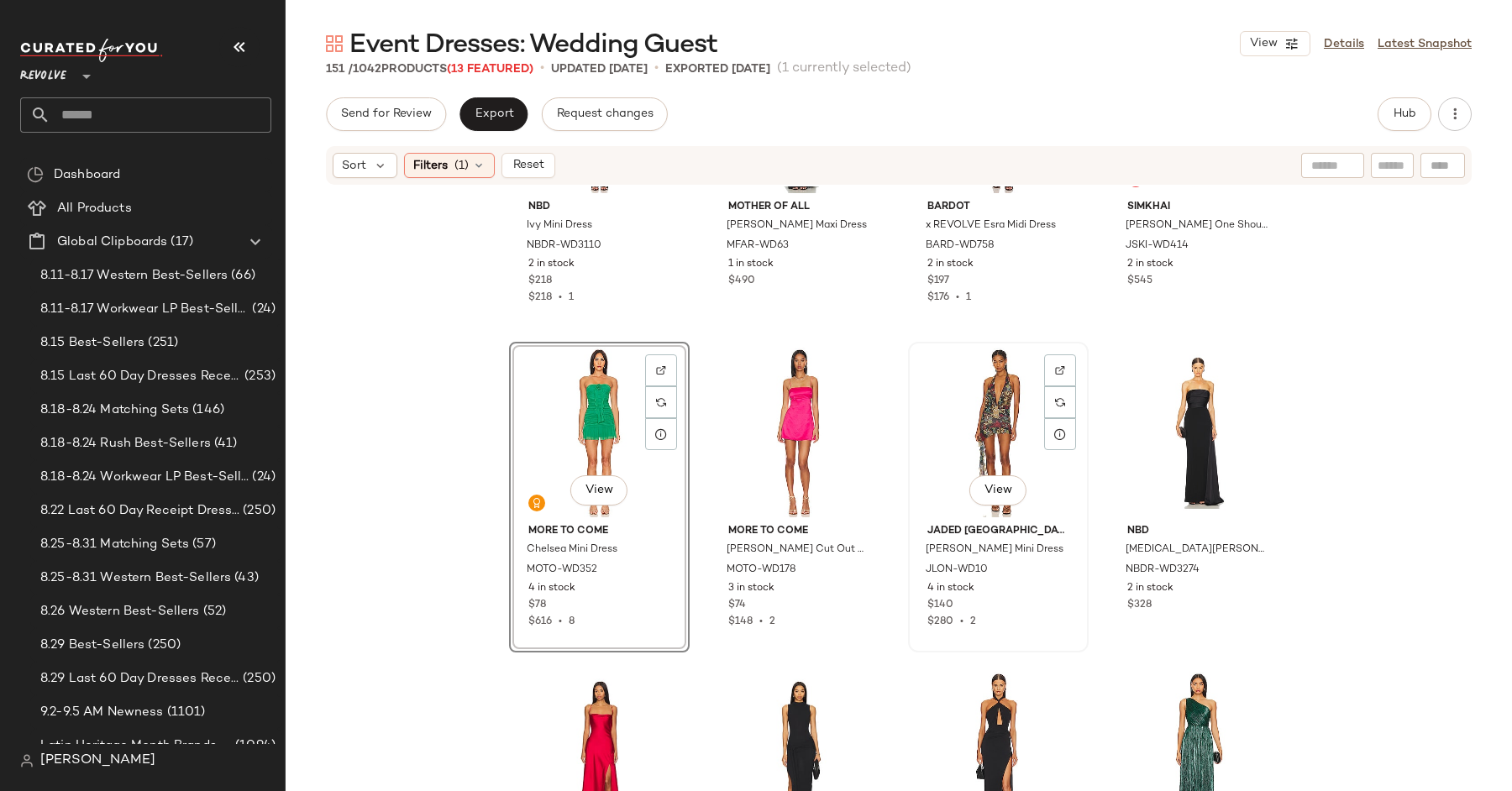
click at [930, 428] on div "View" at bounding box center [998, 432] width 168 height 169
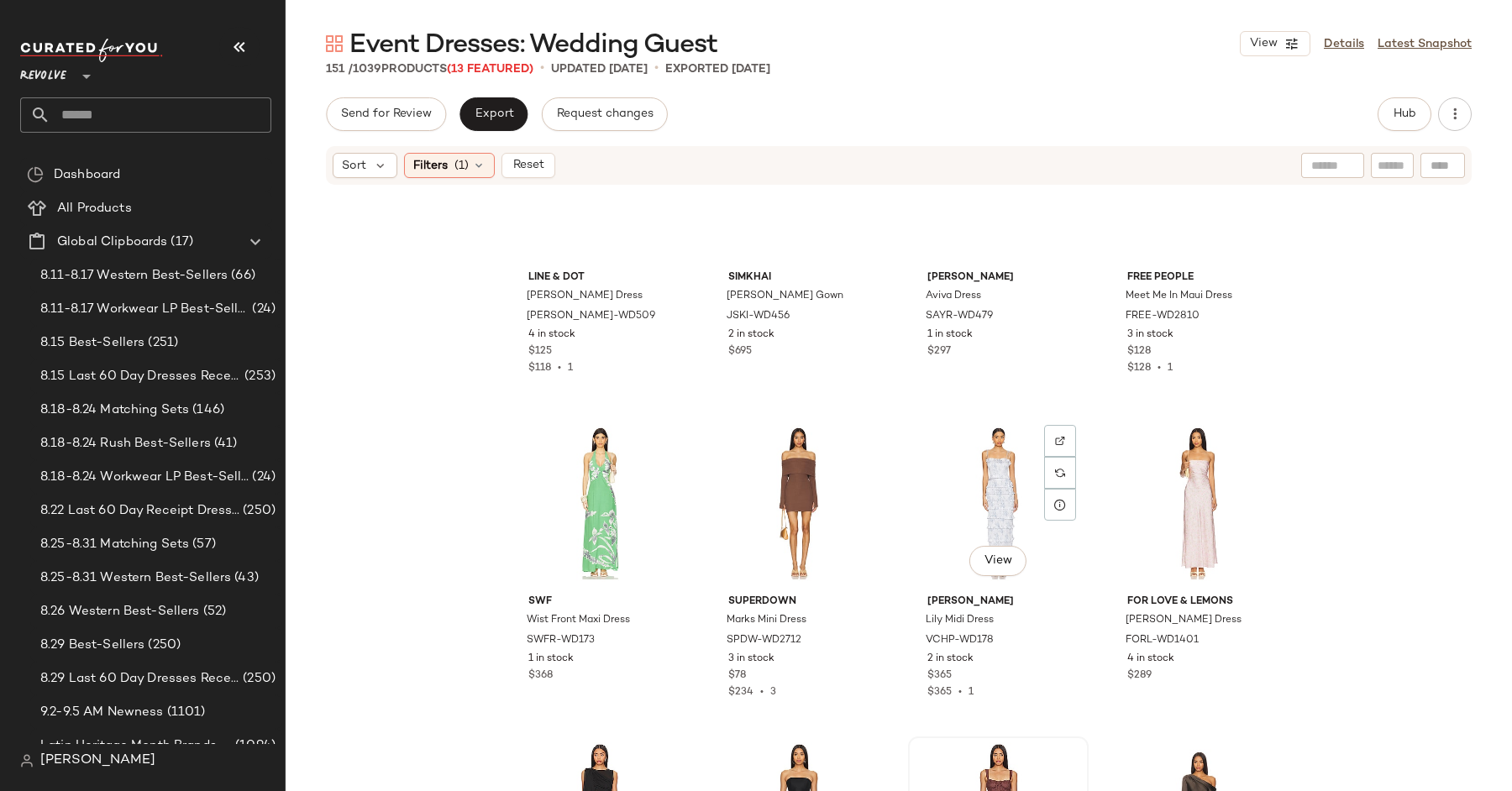
scroll to position [8221, 0]
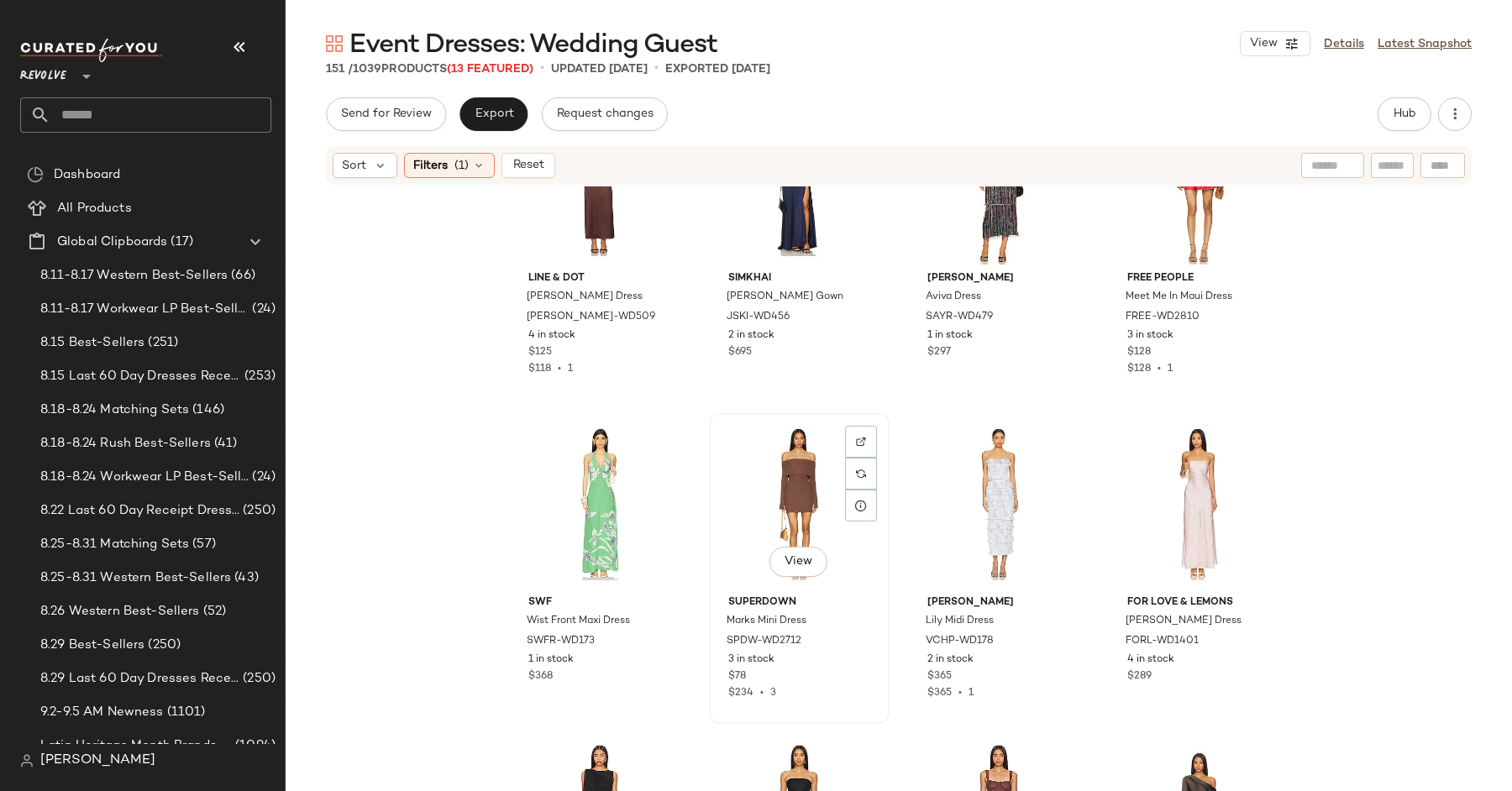
click at [808, 500] on div "View" at bounding box center [799, 503] width 168 height 169
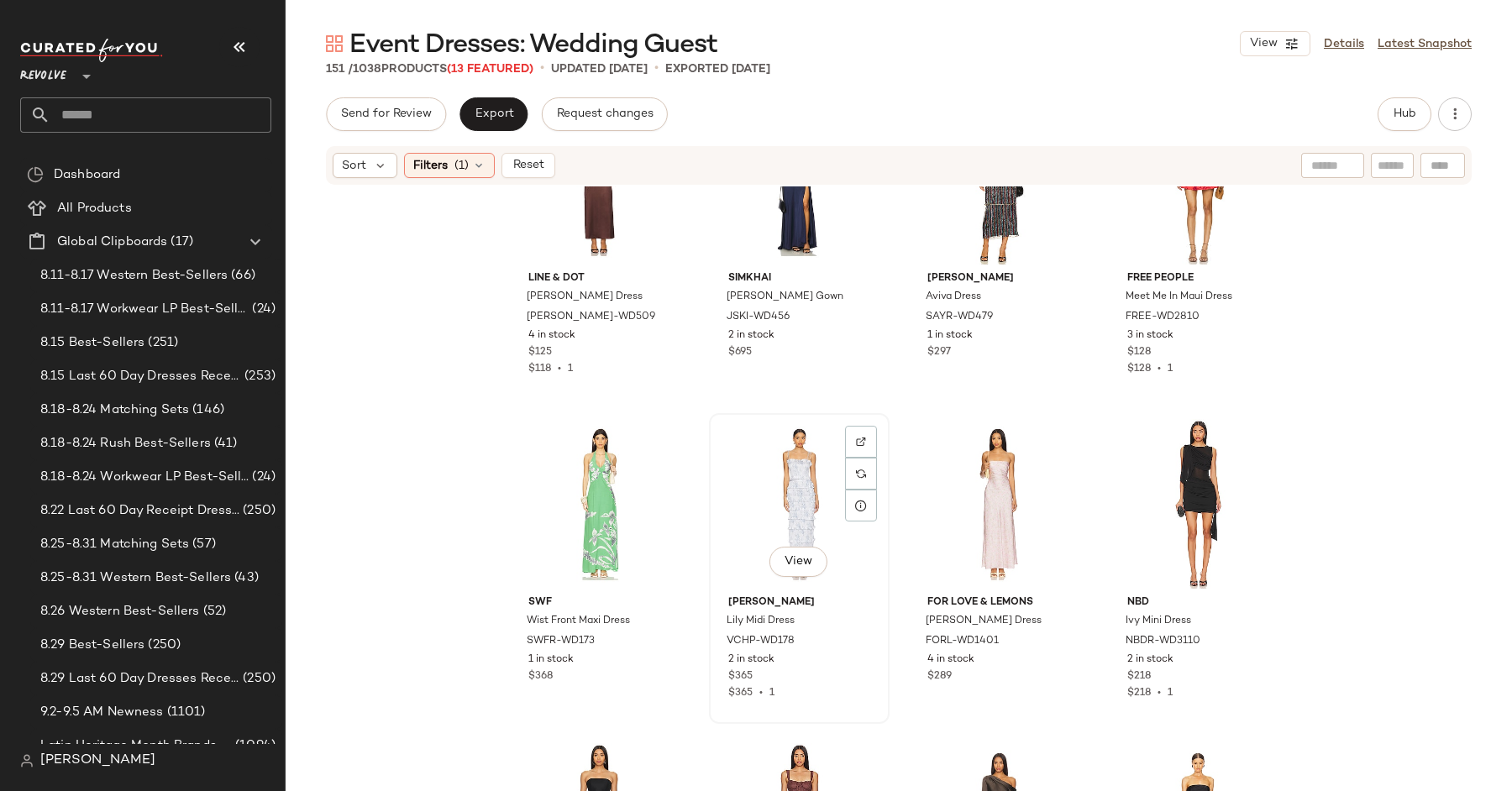
click at [797, 494] on div "View" at bounding box center [799, 503] width 168 height 169
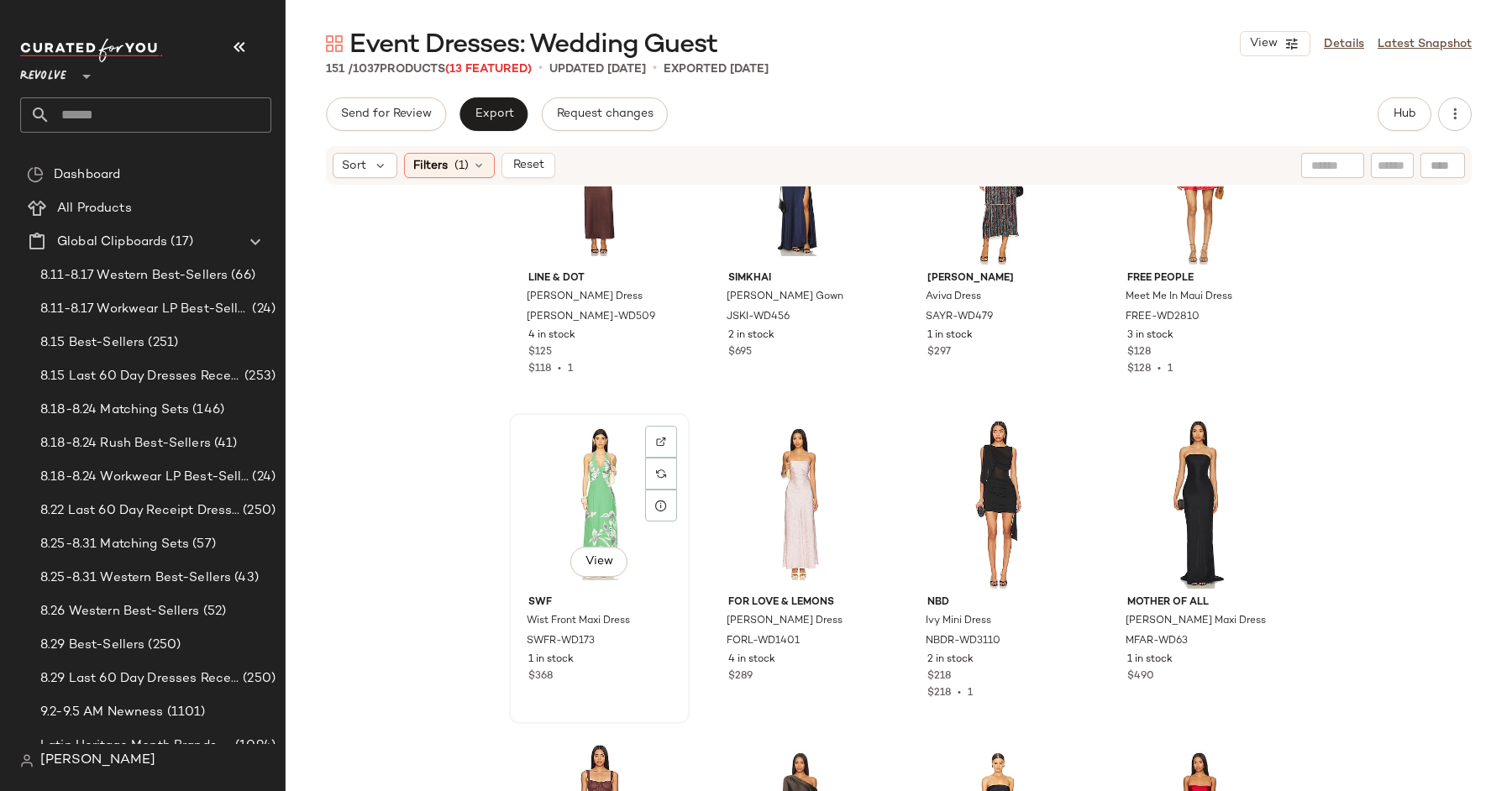
click at [595, 486] on div "View" at bounding box center [599, 503] width 168 height 169
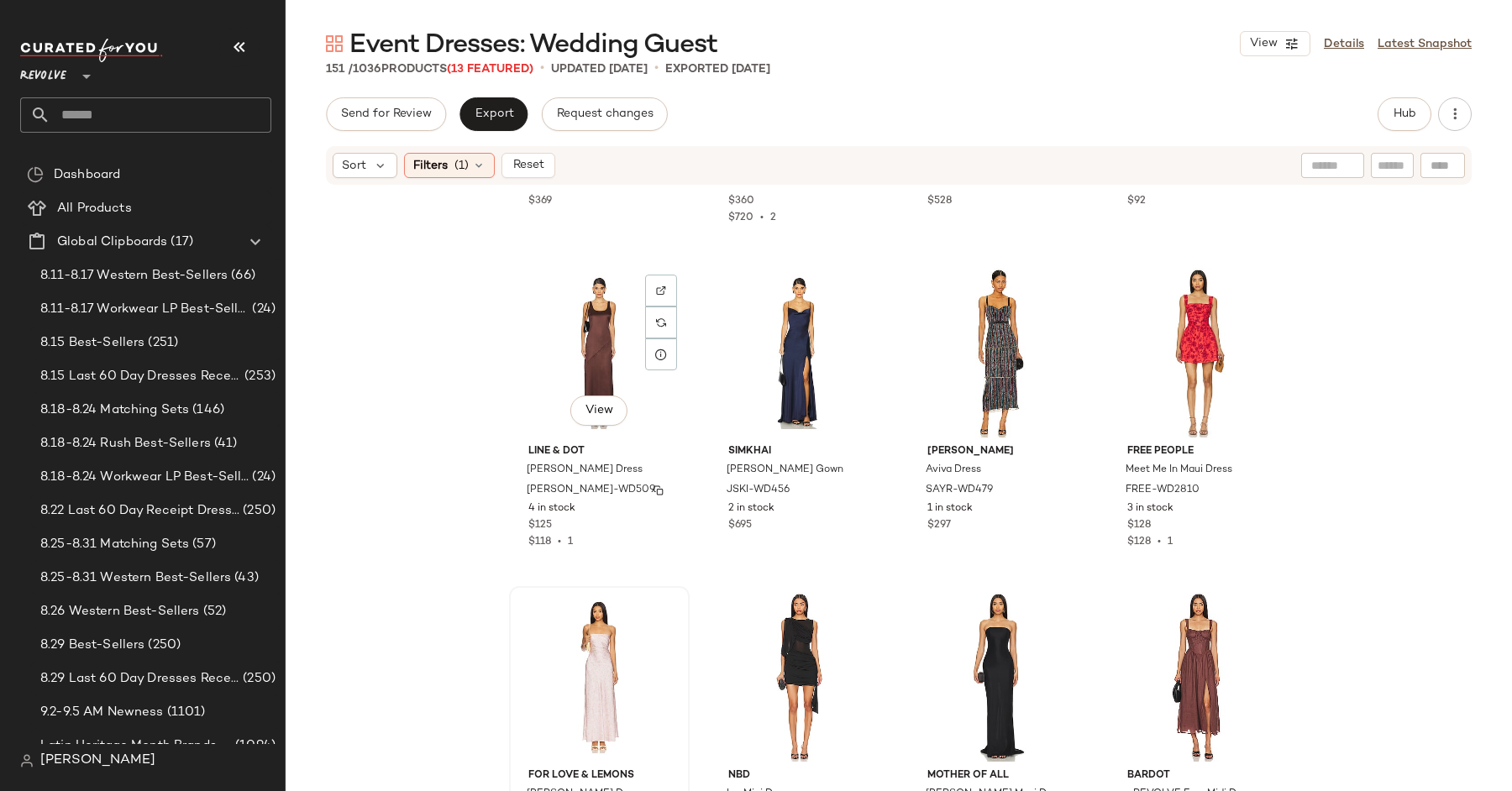
scroll to position [7788, 0]
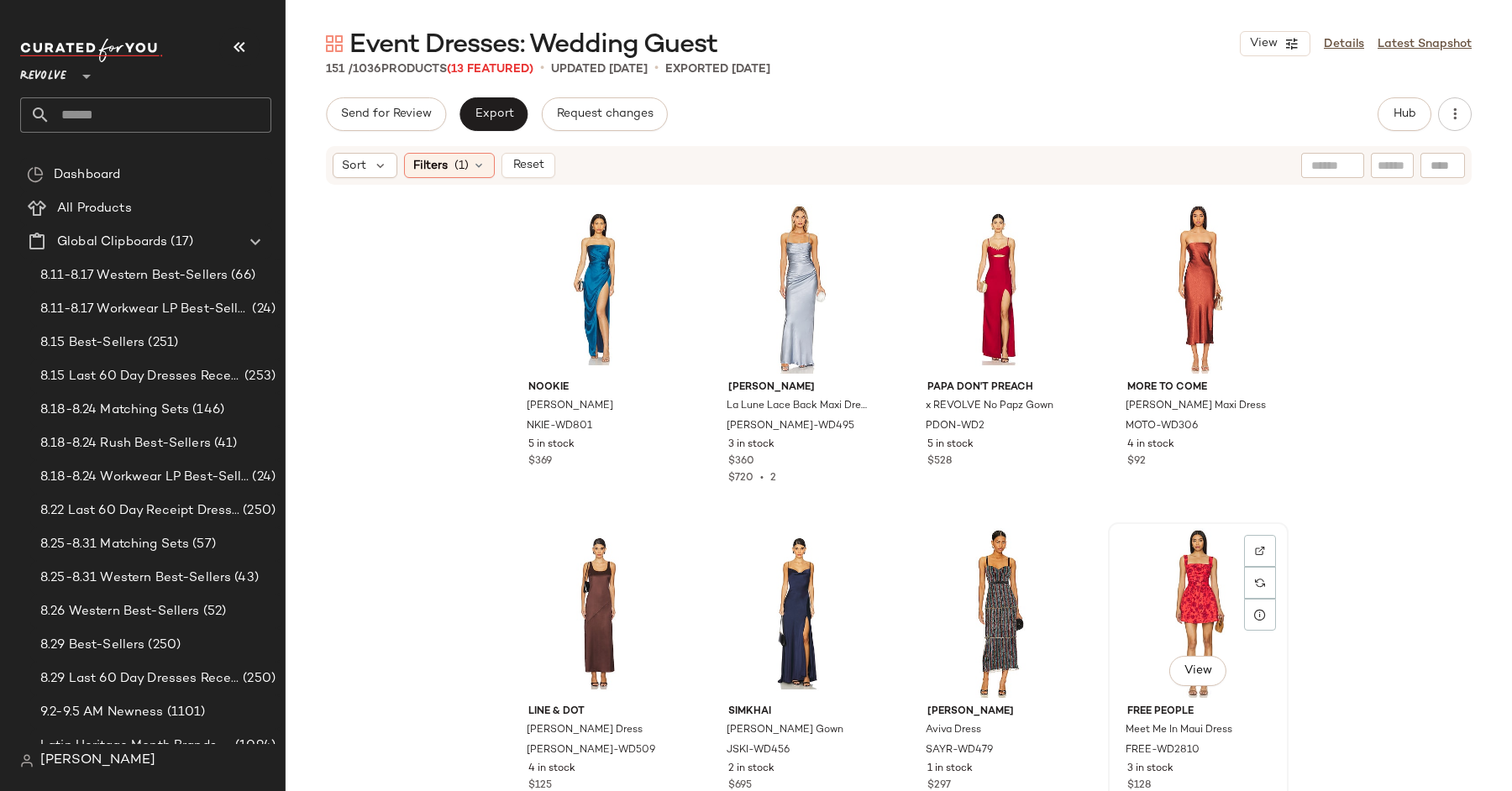
click at [1188, 611] on div "View" at bounding box center [1198, 613] width 168 height 169
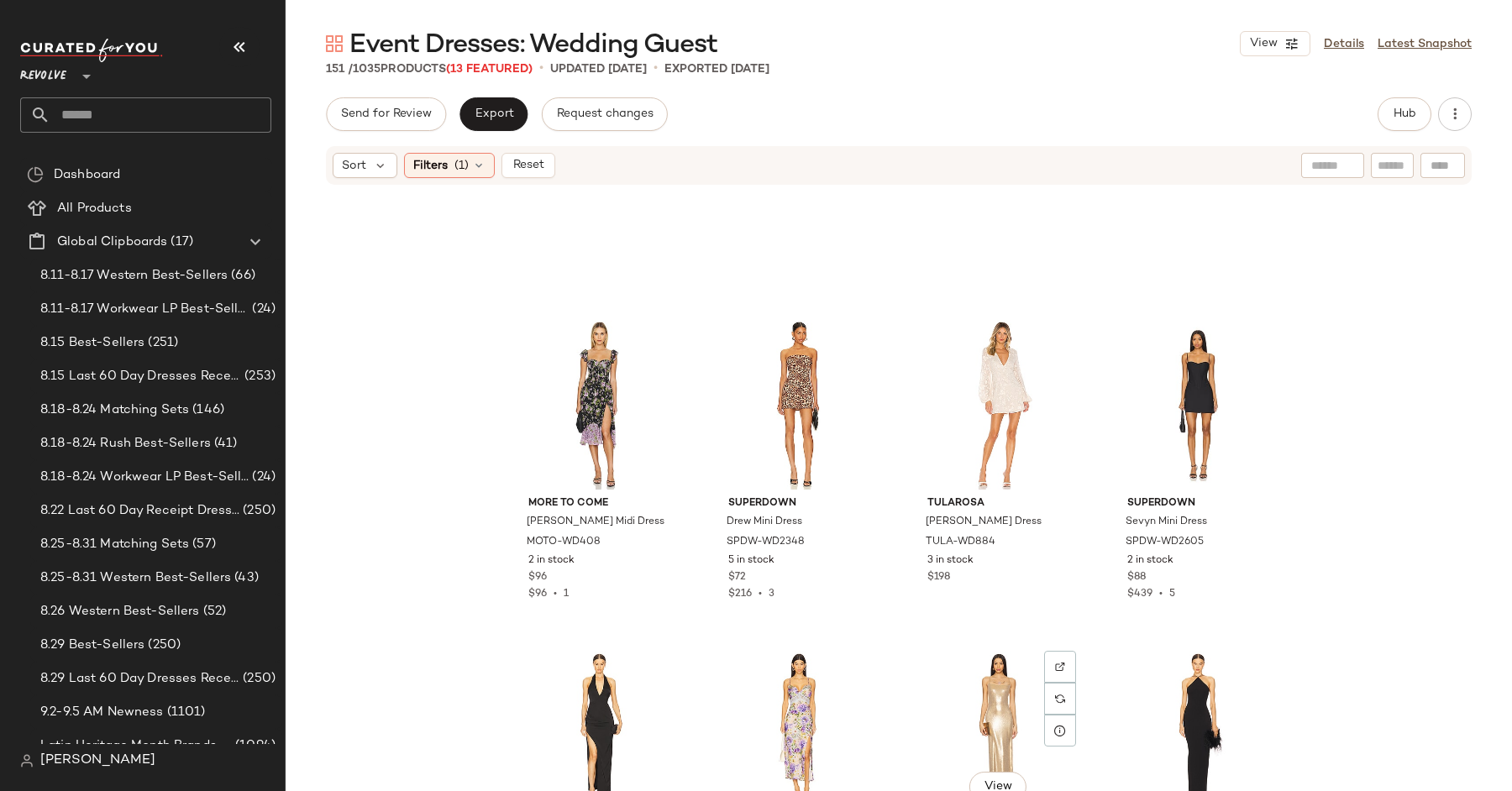
scroll to position [6380, 0]
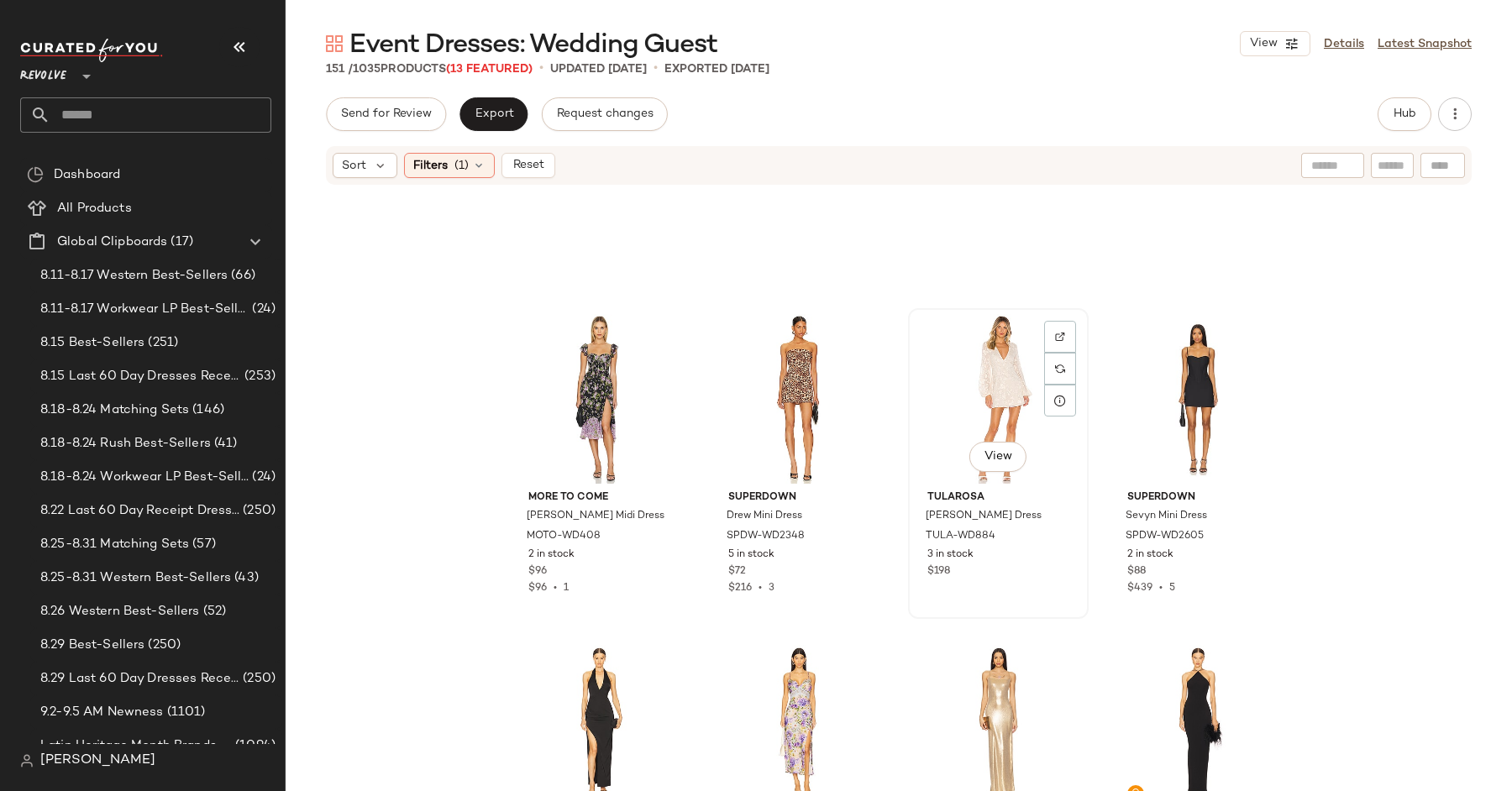
click at [967, 311] on div "View Tularosa [PERSON_NAME] Dress TULA-WD884 3 in stock $198" at bounding box center [997, 464] width 177 height 307
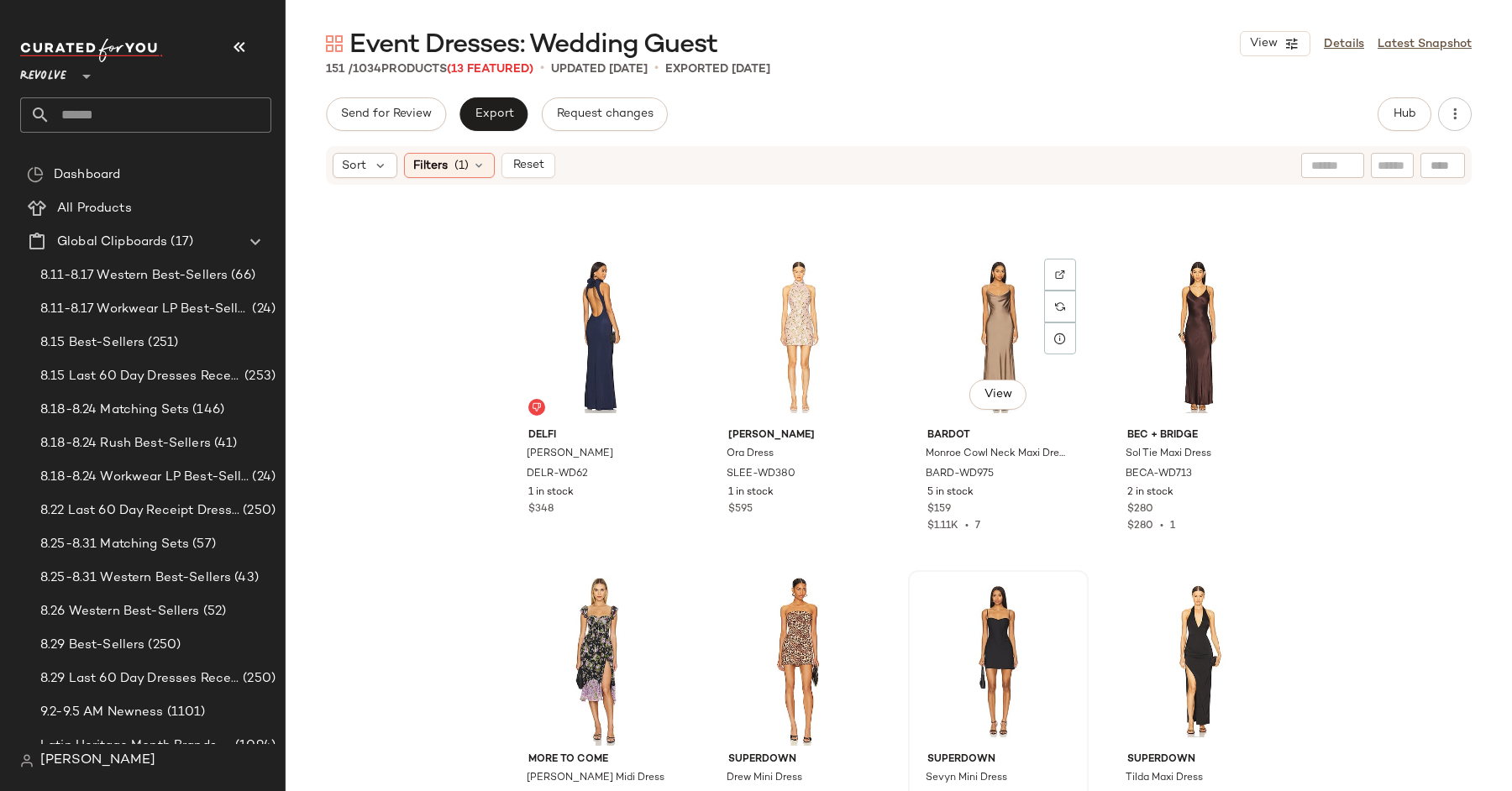
scroll to position [6118, 0]
click at [772, 649] on div "View" at bounding box center [799, 662] width 168 height 169
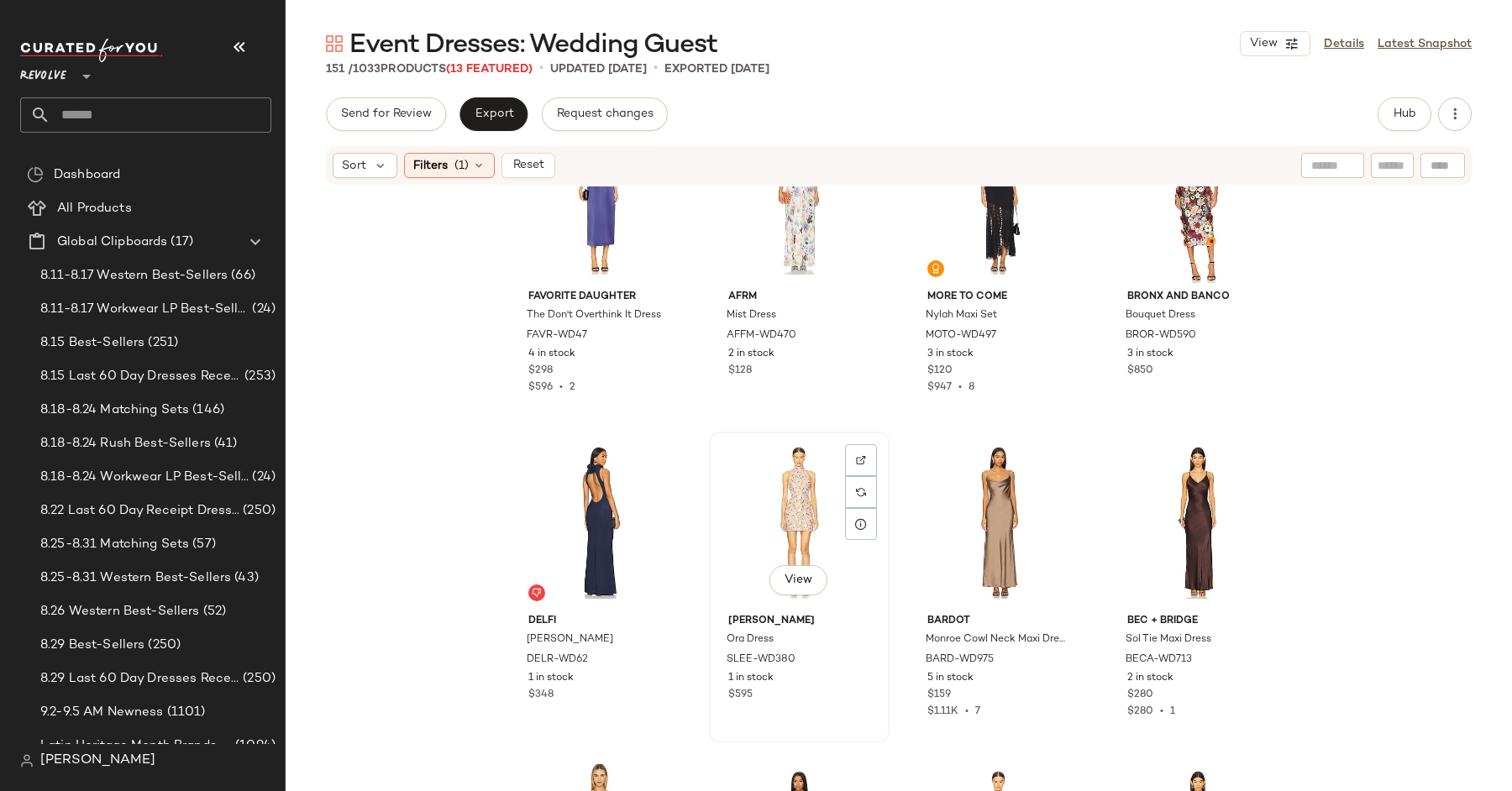
click at [750, 496] on div "View" at bounding box center [799, 522] width 168 height 169
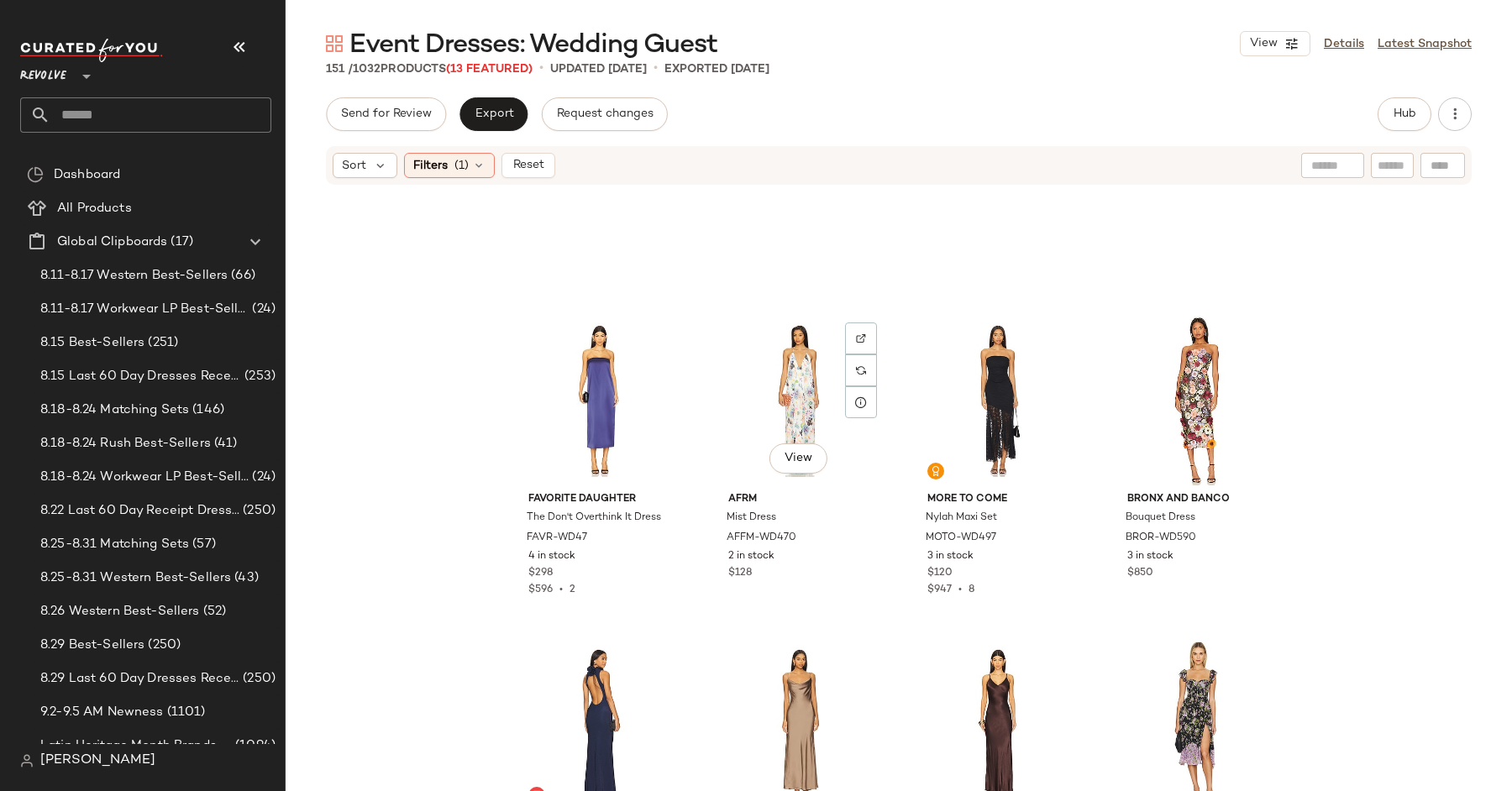
scroll to position [5714, 0]
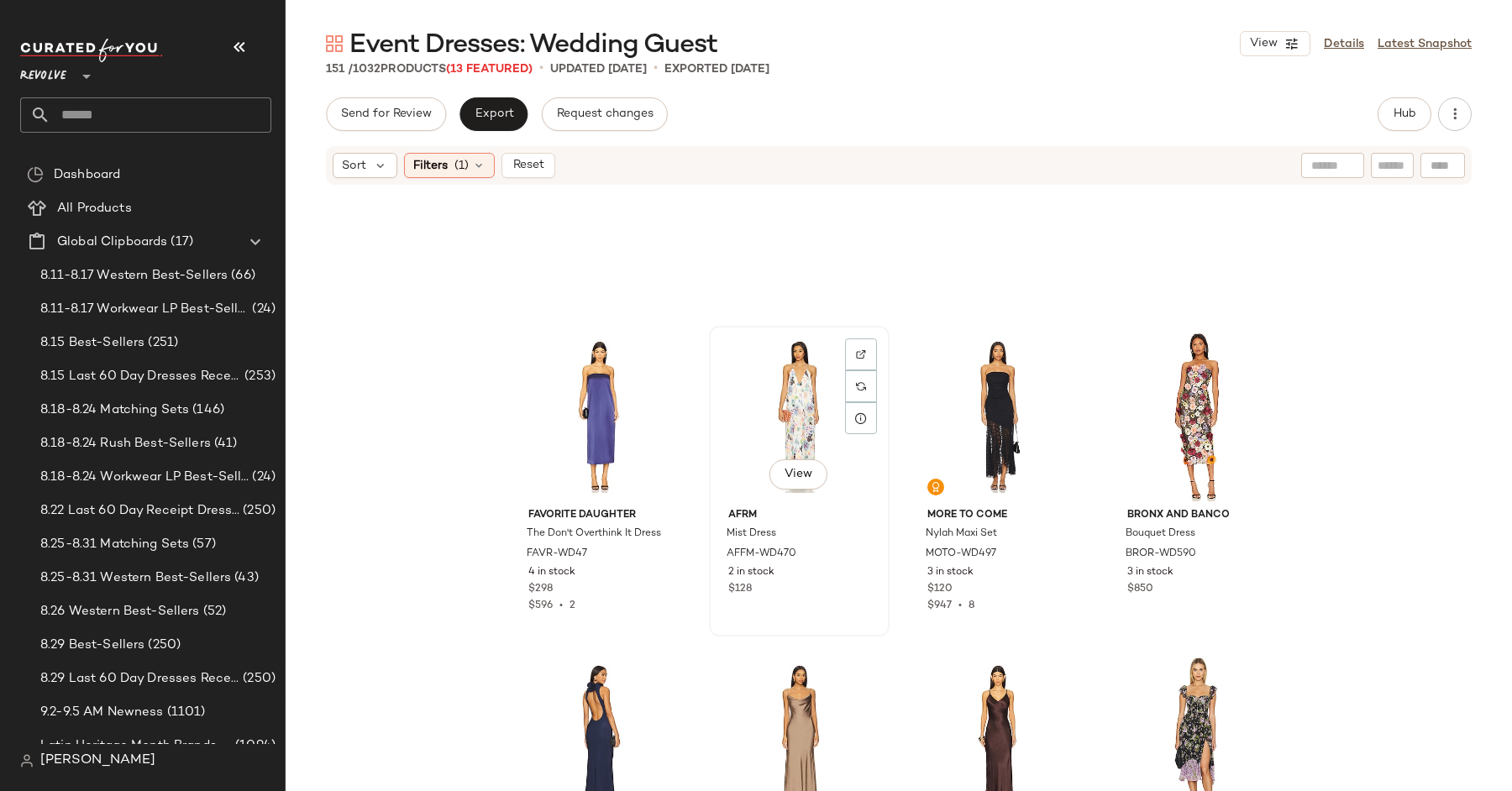
click at [763, 369] on div "View" at bounding box center [799, 416] width 168 height 169
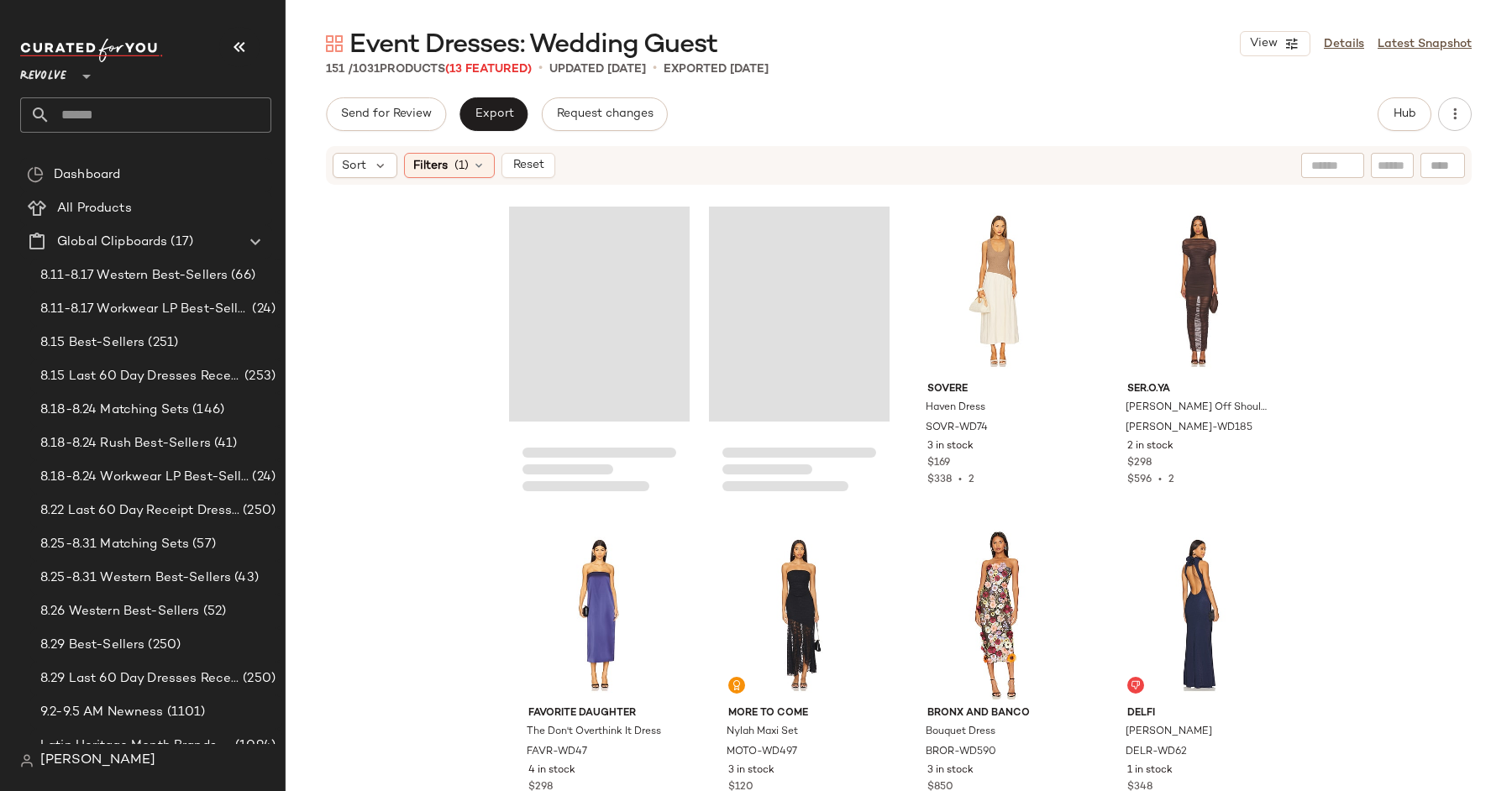
scroll to position [5340, 0]
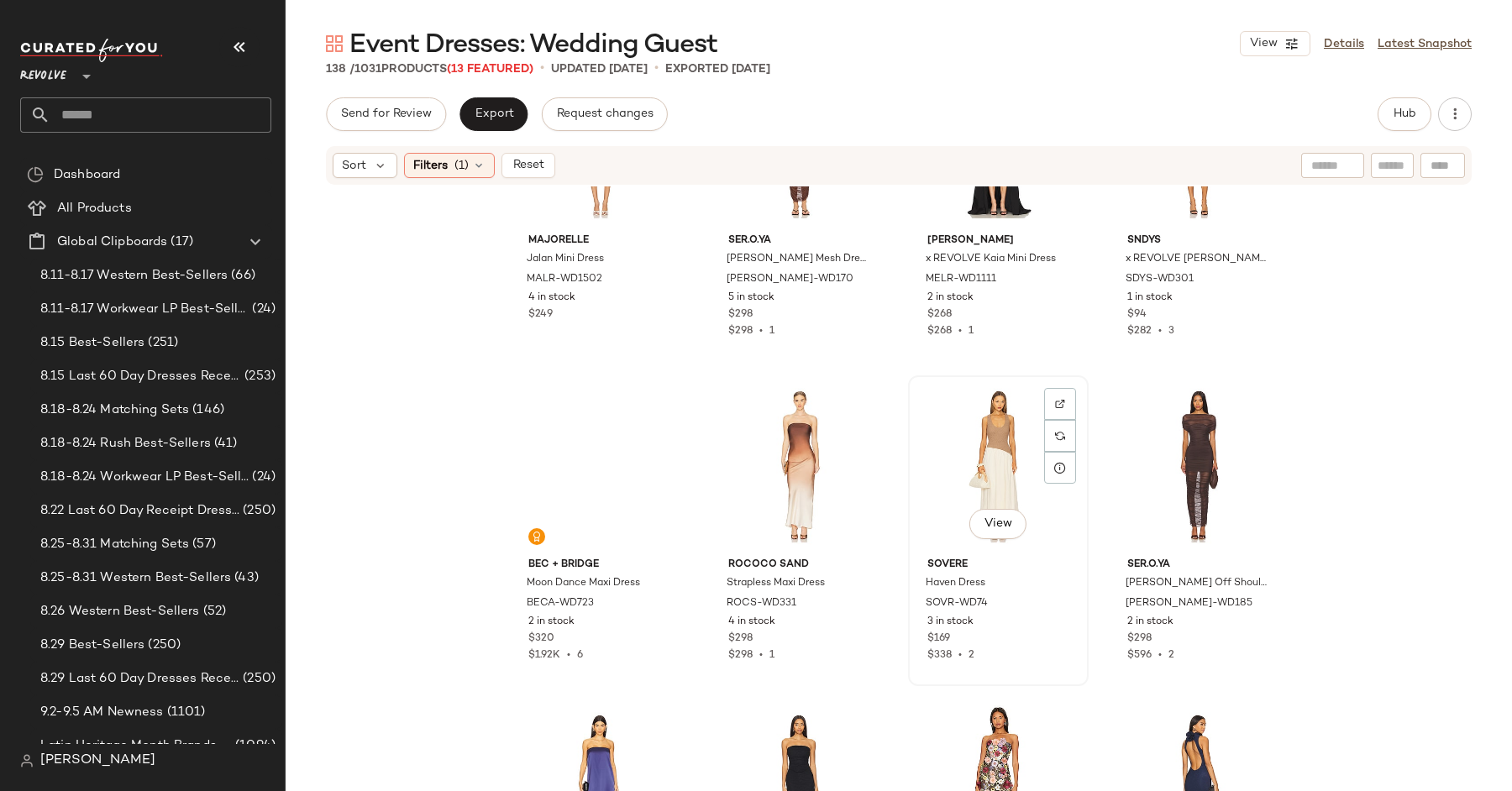
click at [973, 451] on div "View" at bounding box center [998, 466] width 168 height 169
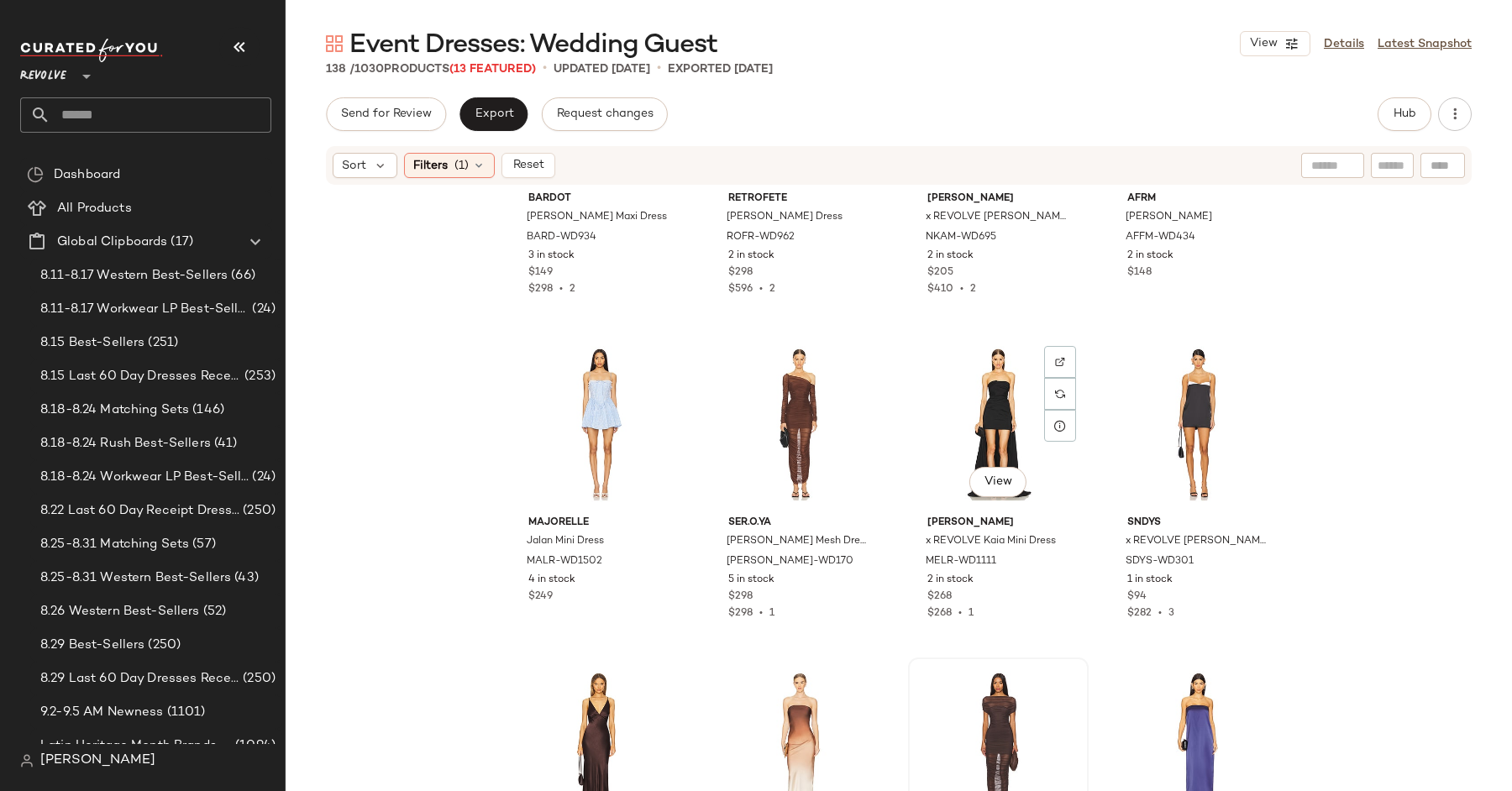
scroll to position [5055, 0]
click at [601, 457] on div "View" at bounding box center [599, 426] width 168 height 169
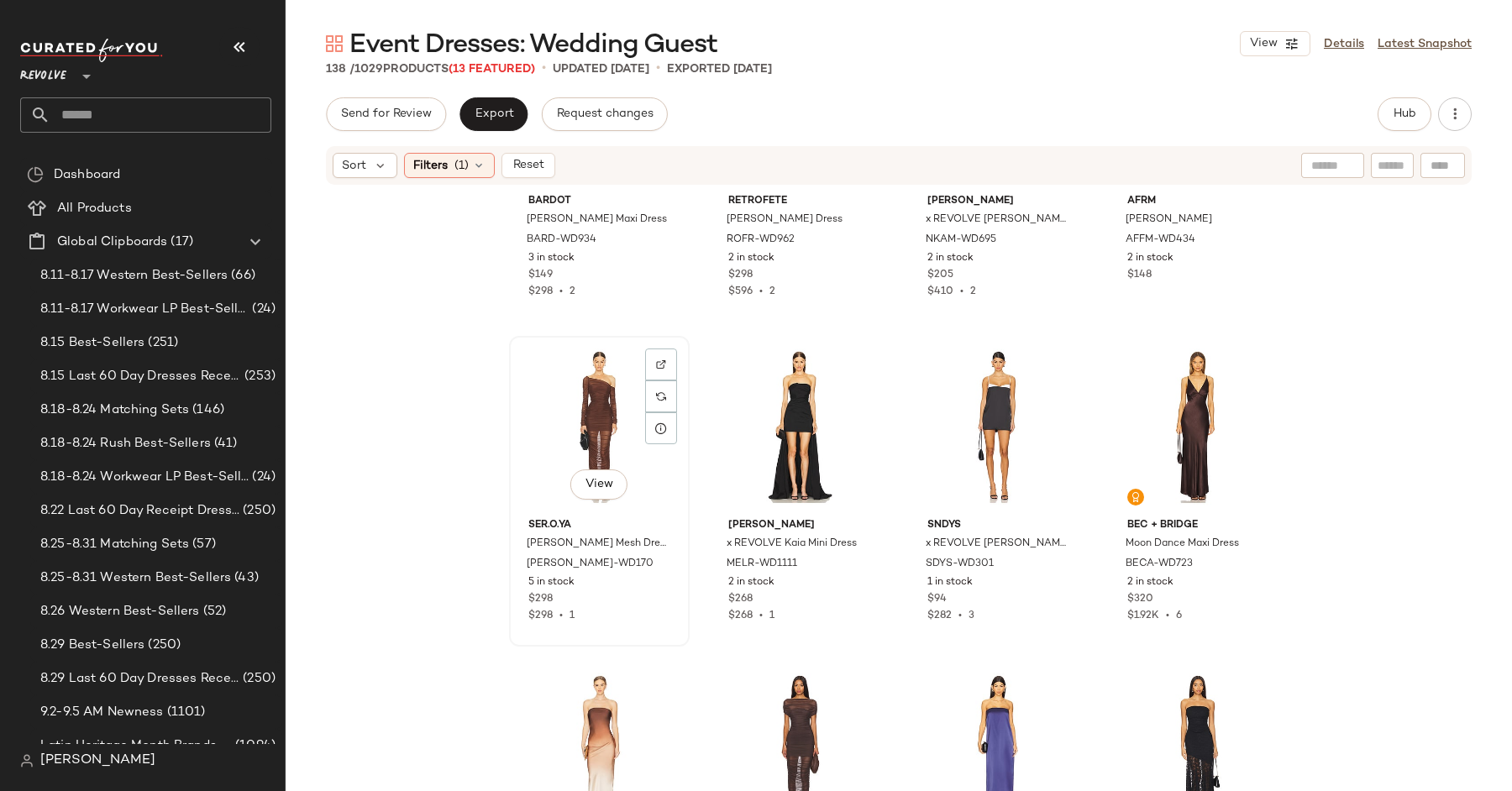
click at [604, 444] on div "View" at bounding box center [599, 426] width 168 height 169
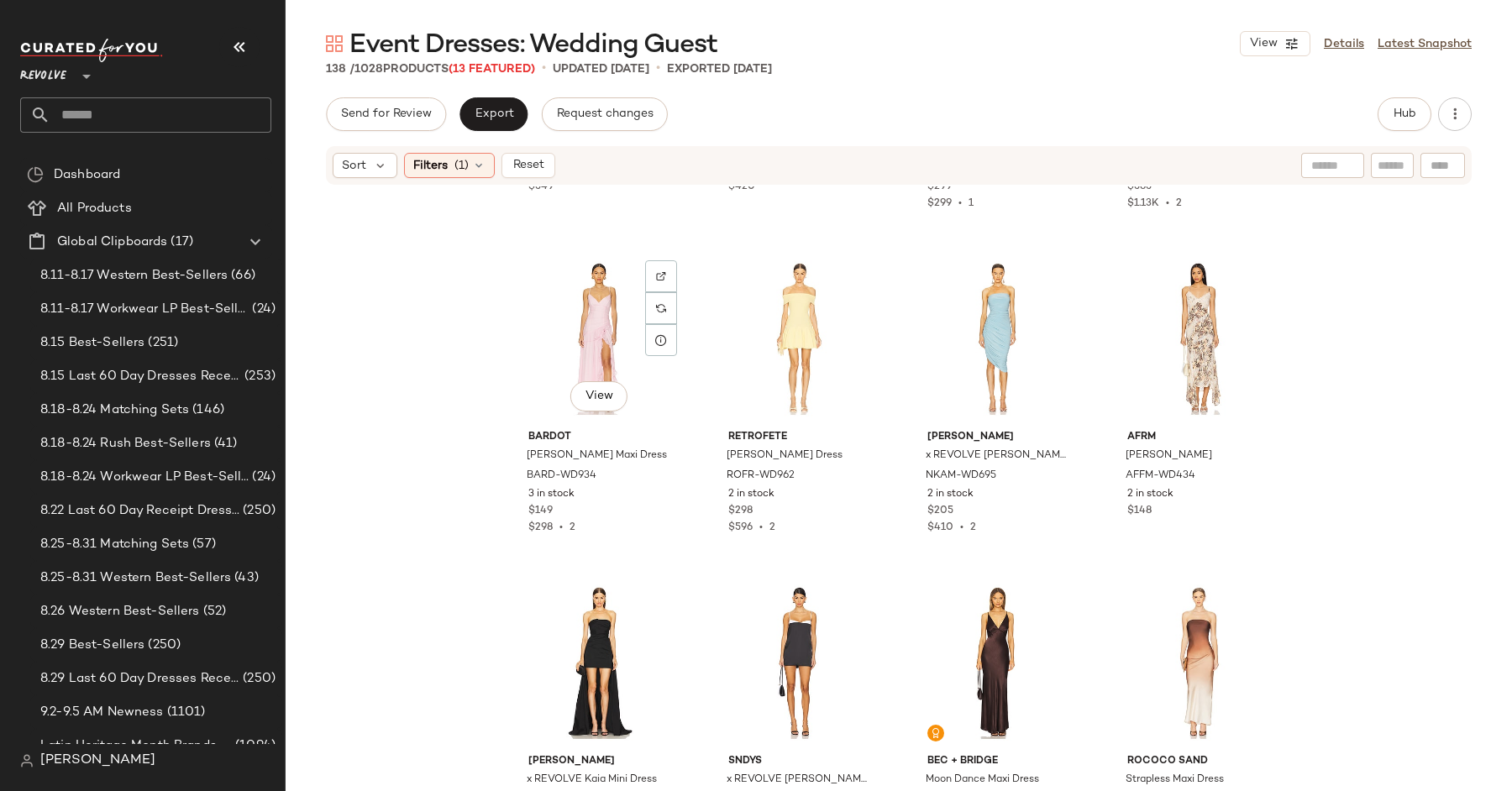
scroll to position [4707, 0]
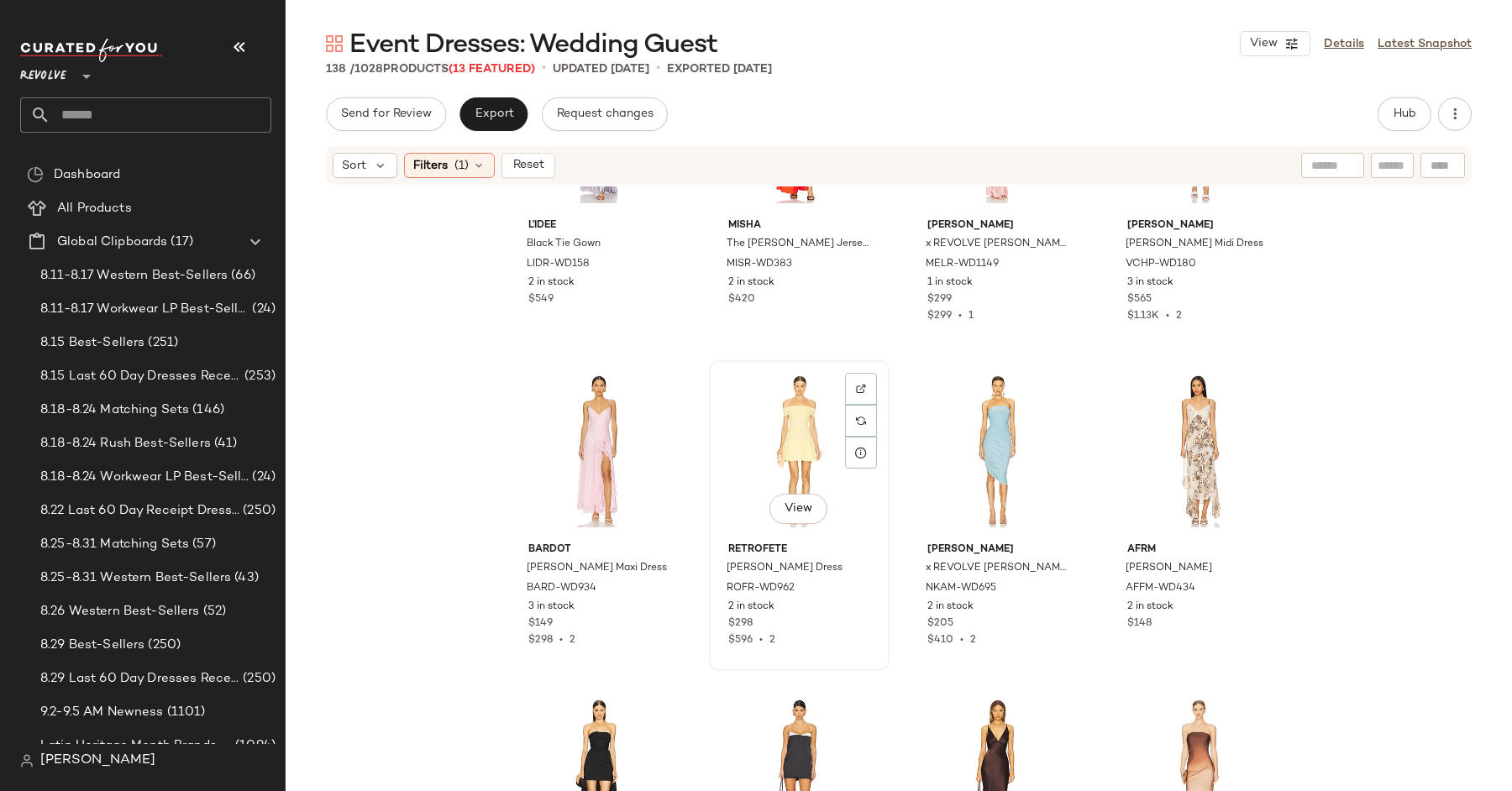
click at [773, 400] on div "View" at bounding box center [799, 450] width 168 height 169
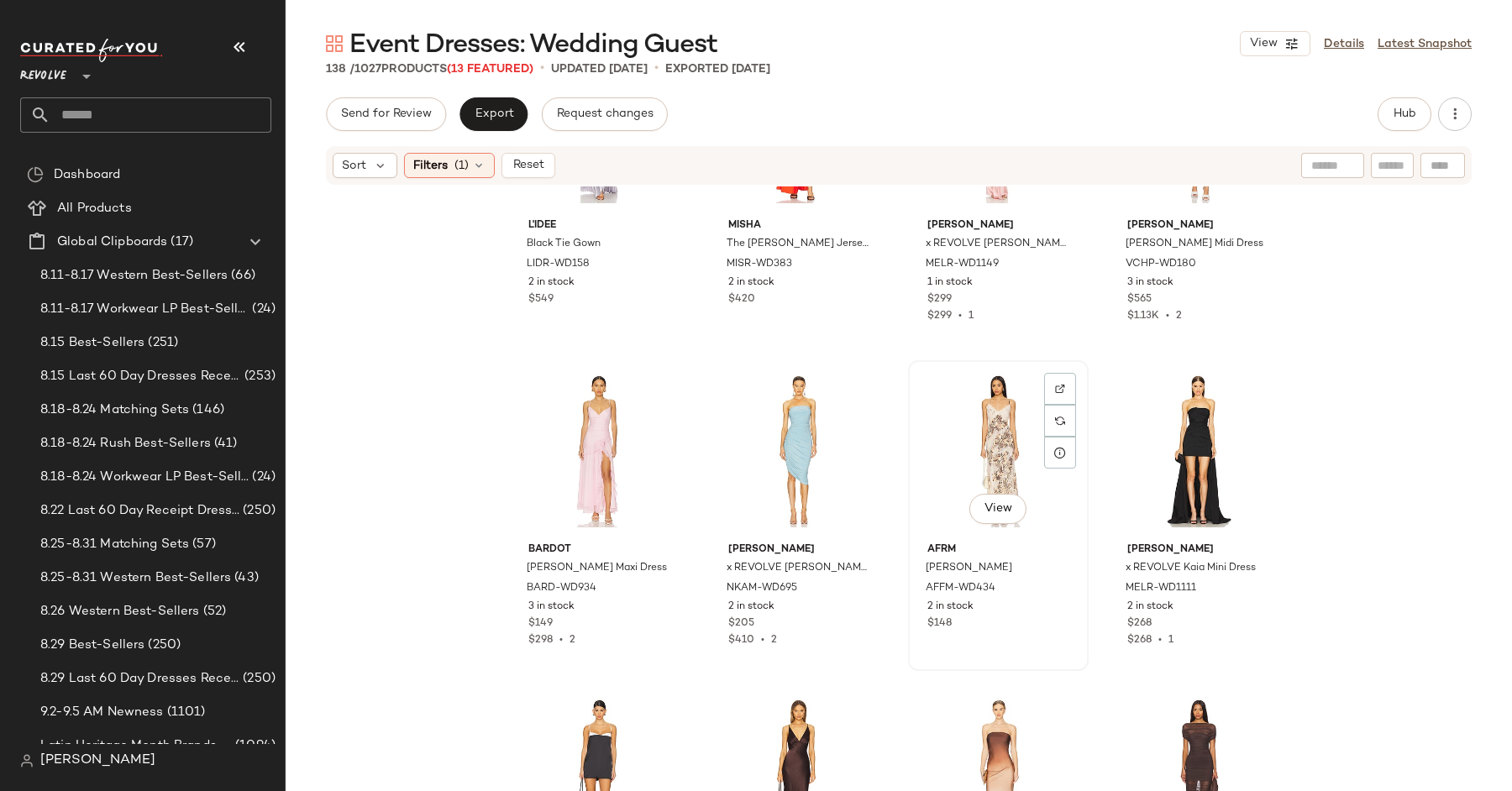
click at [958, 407] on div "View" at bounding box center [998, 450] width 168 height 169
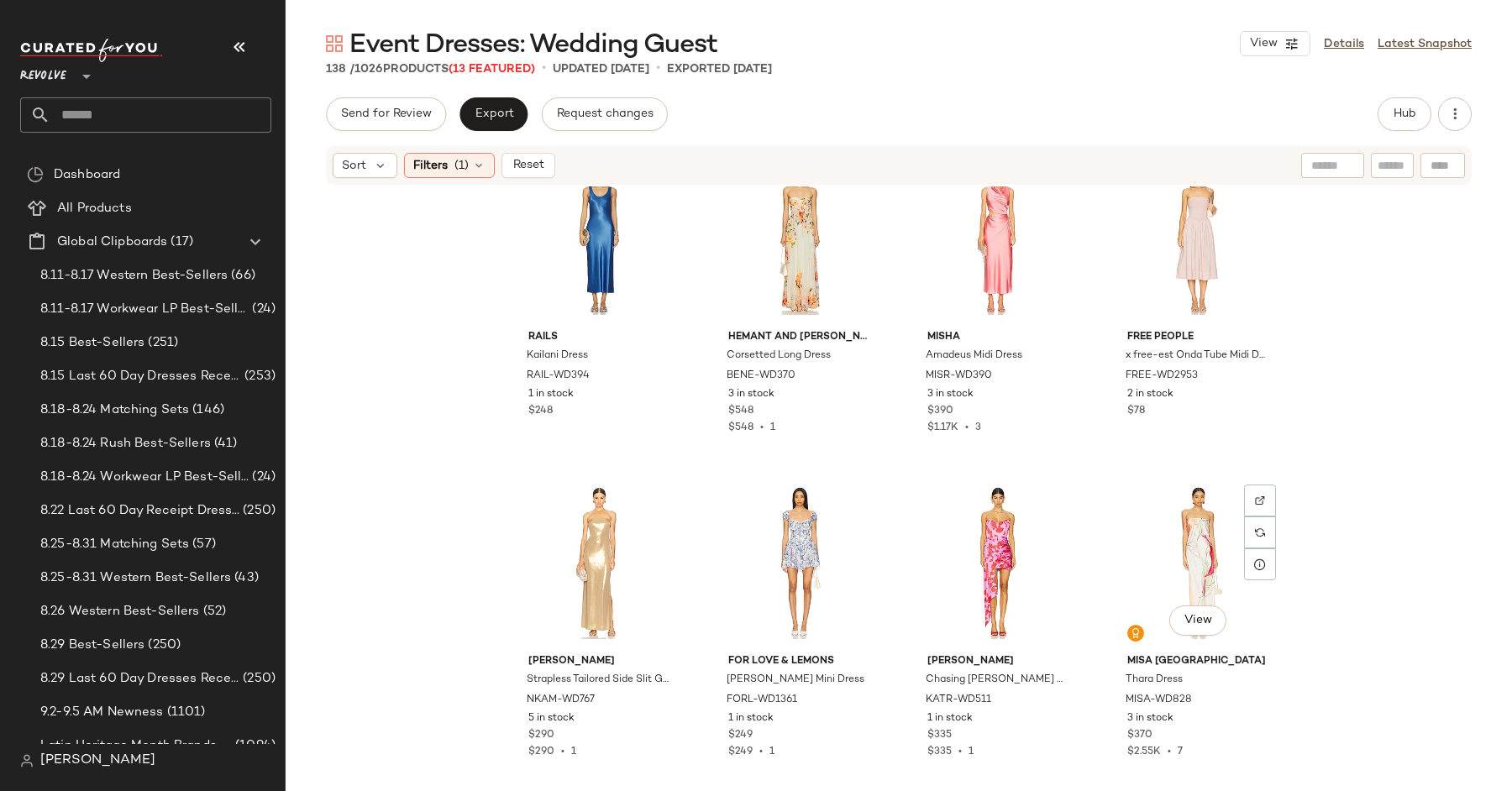
scroll to position [3618, 0]
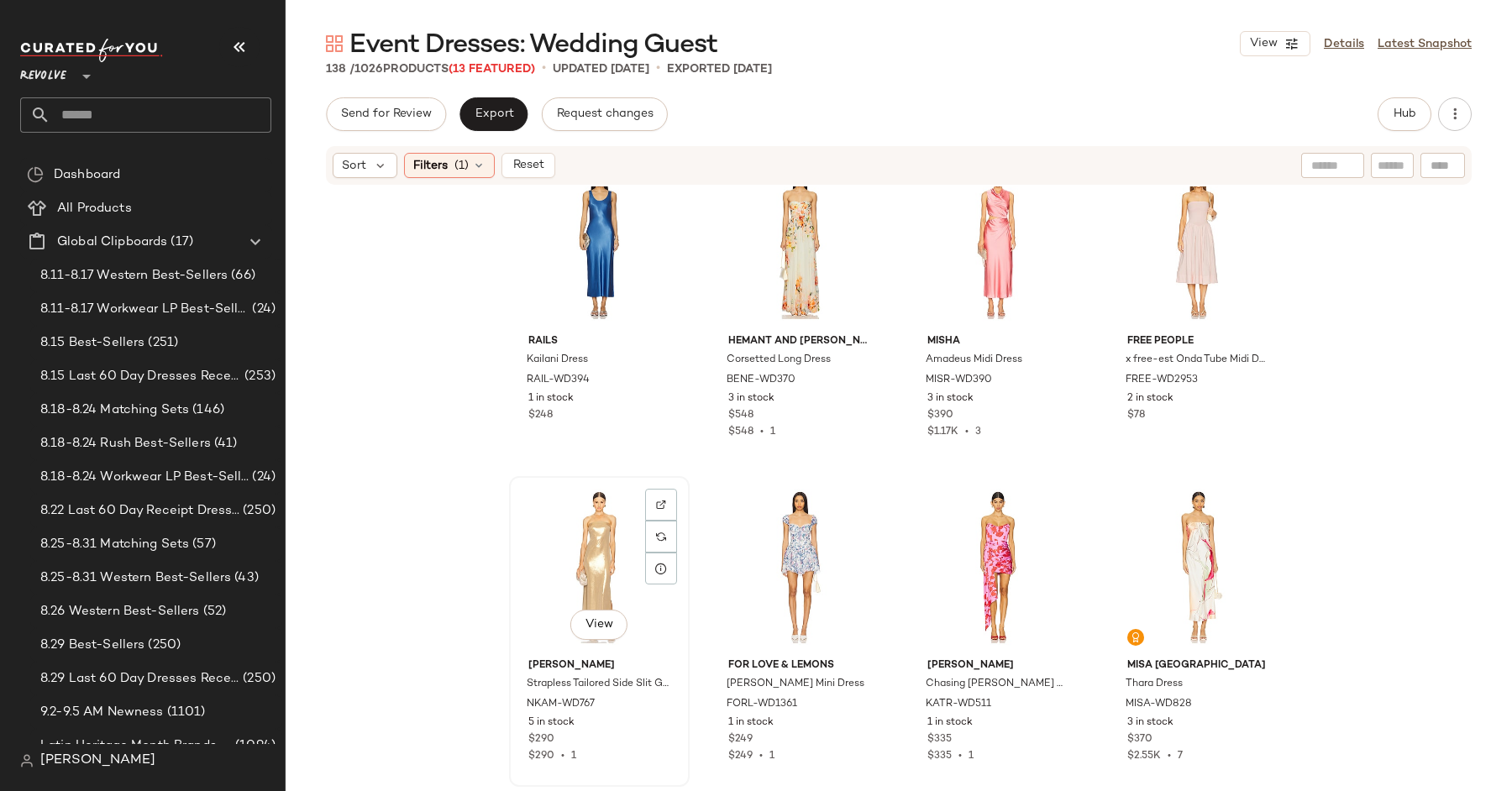
click at [529, 575] on div "View" at bounding box center [599, 567] width 168 height 169
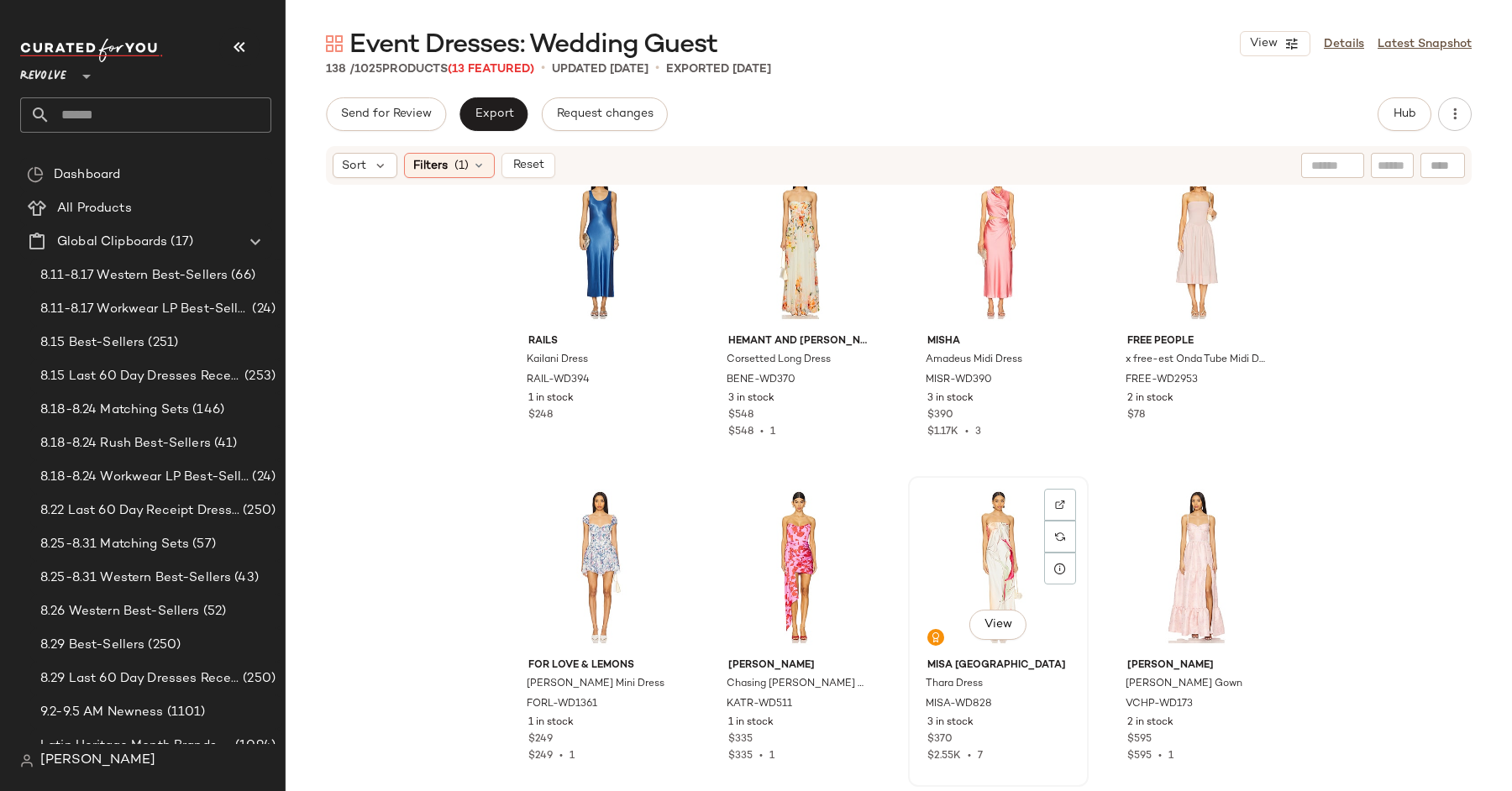
click at [994, 551] on div "View" at bounding box center [998, 567] width 168 height 169
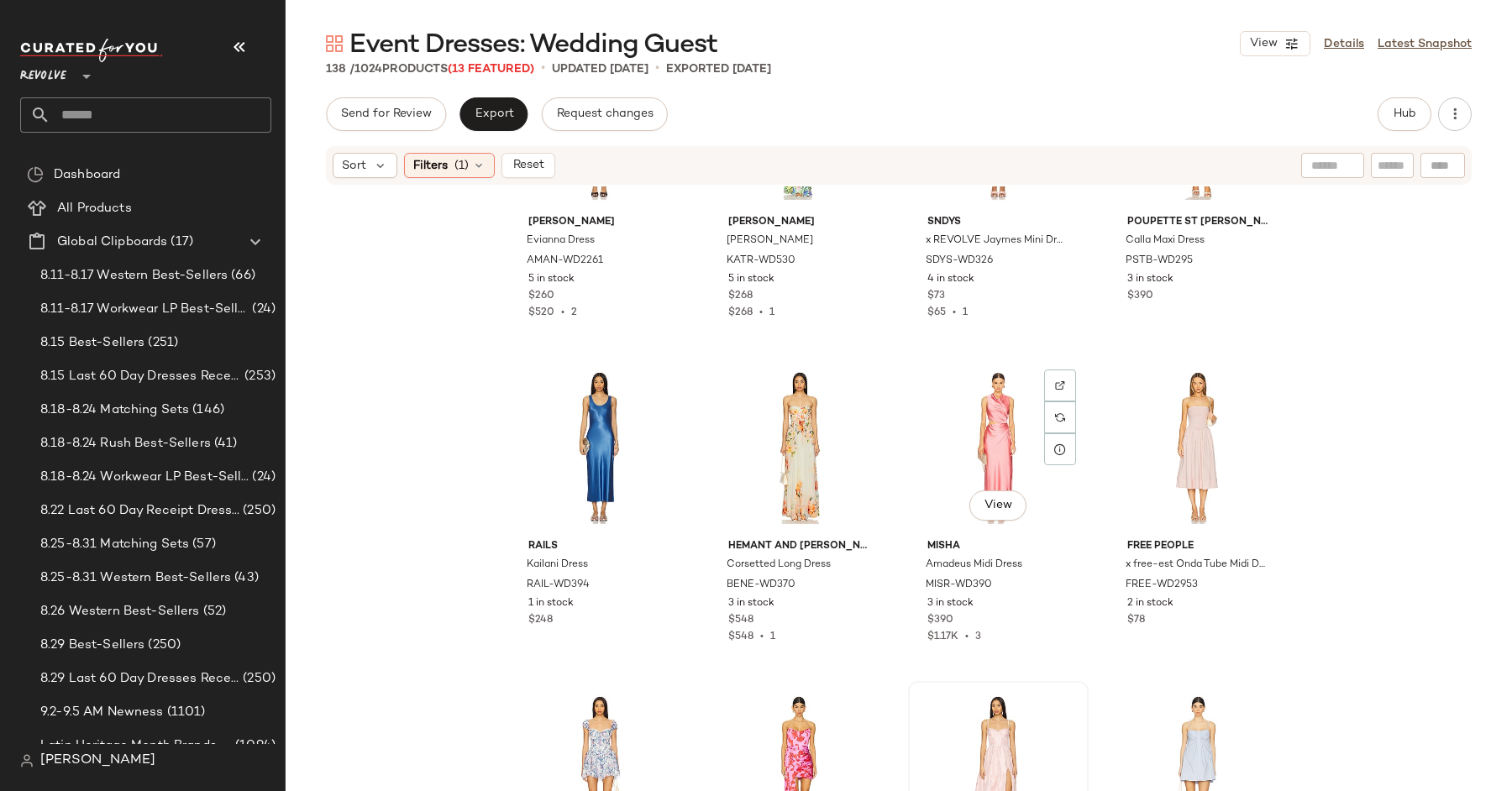
scroll to position [3348, 0]
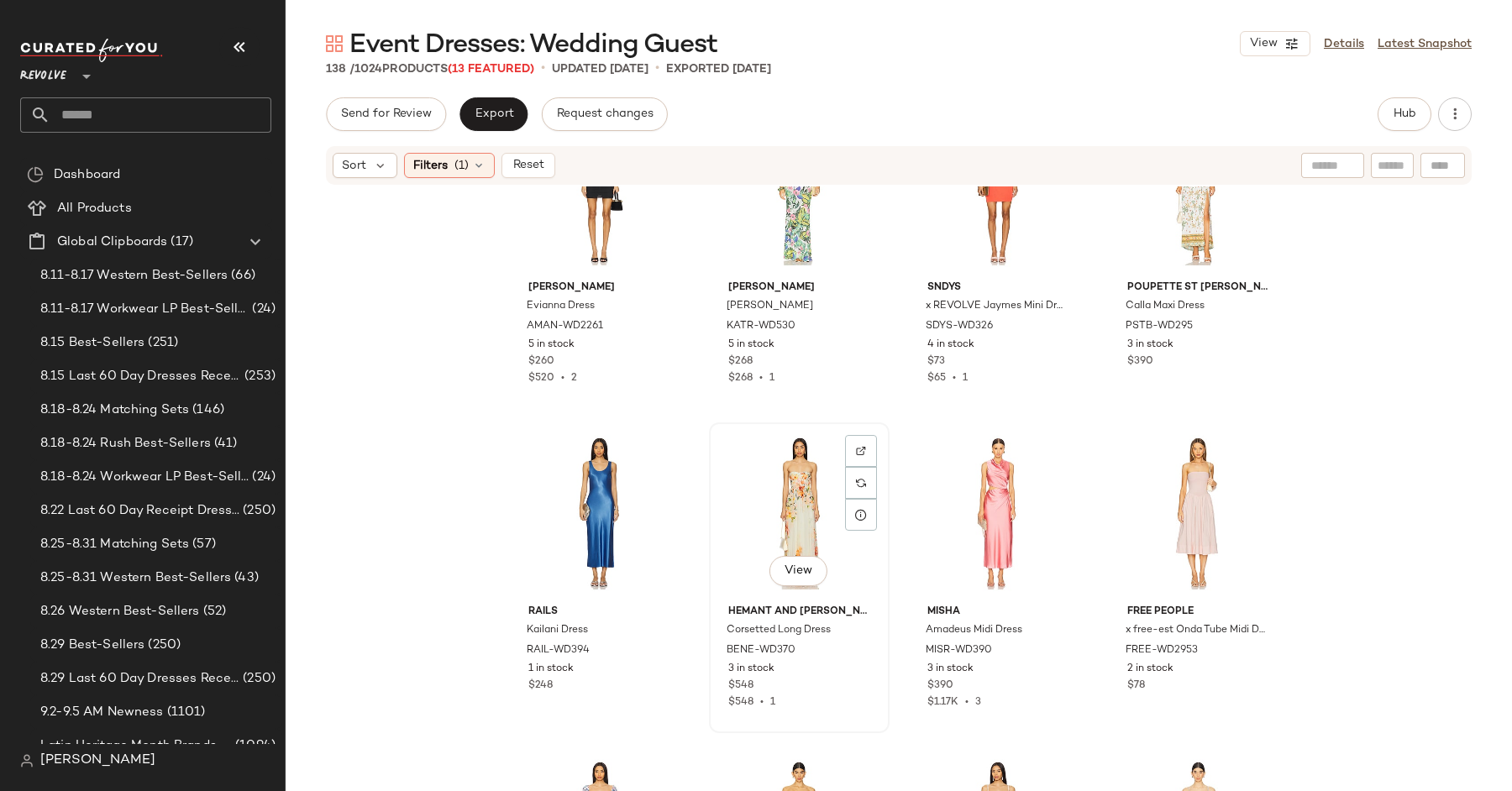
click at [779, 526] on div "View" at bounding box center [799, 513] width 168 height 169
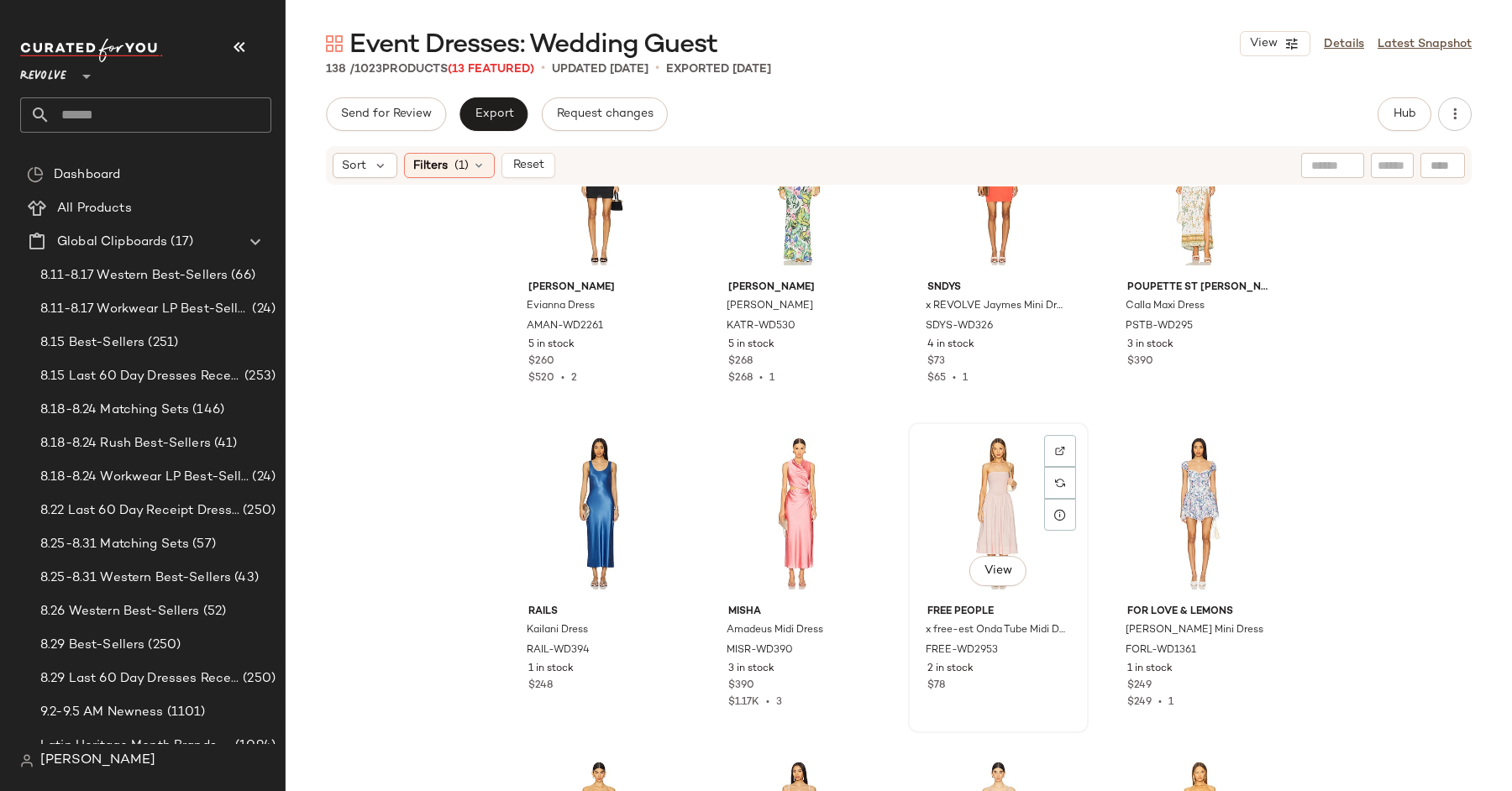
click at [991, 501] on div "View" at bounding box center [998, 513] width 168 height 169
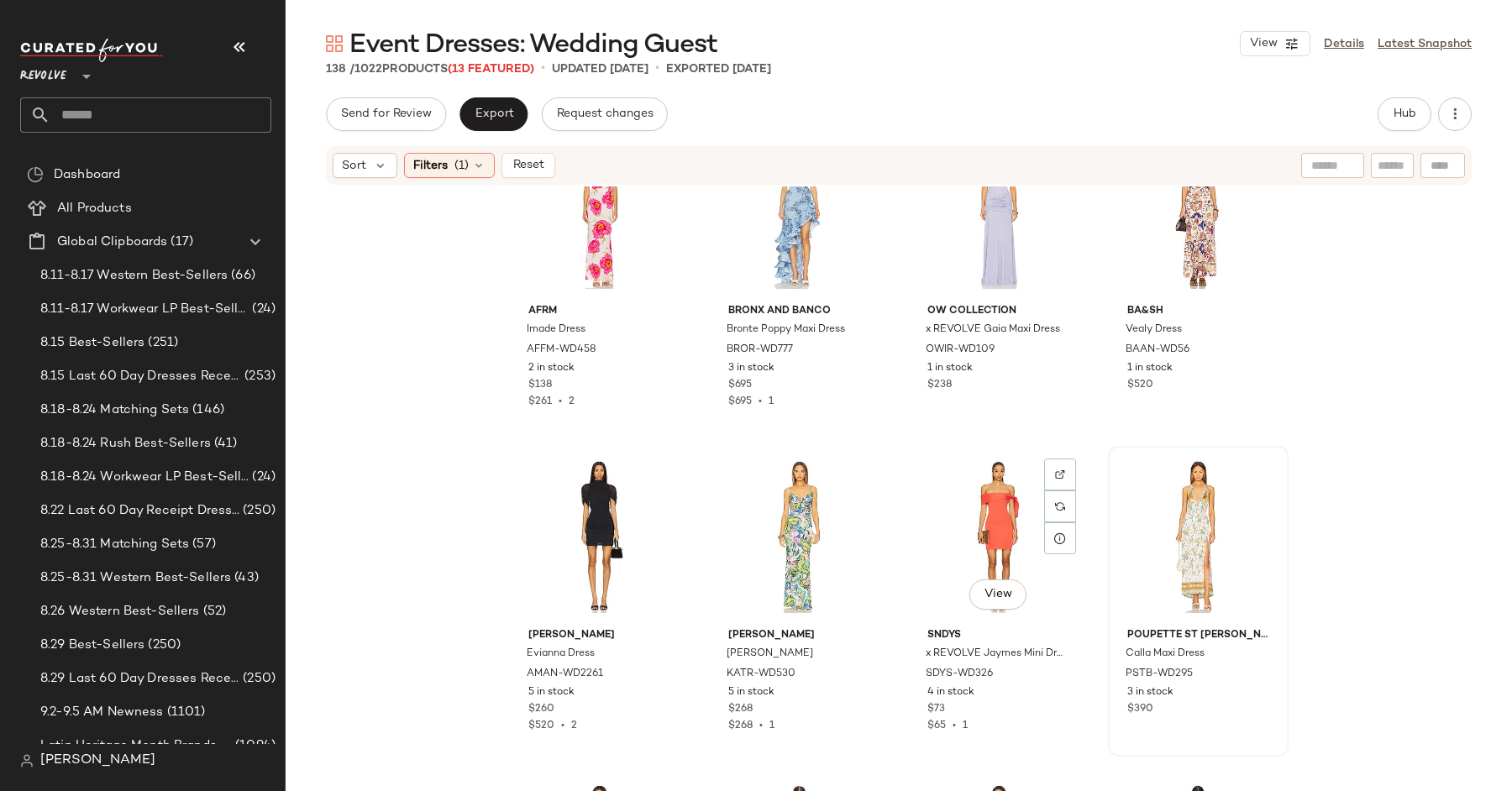
scroll to position [2983, 0]
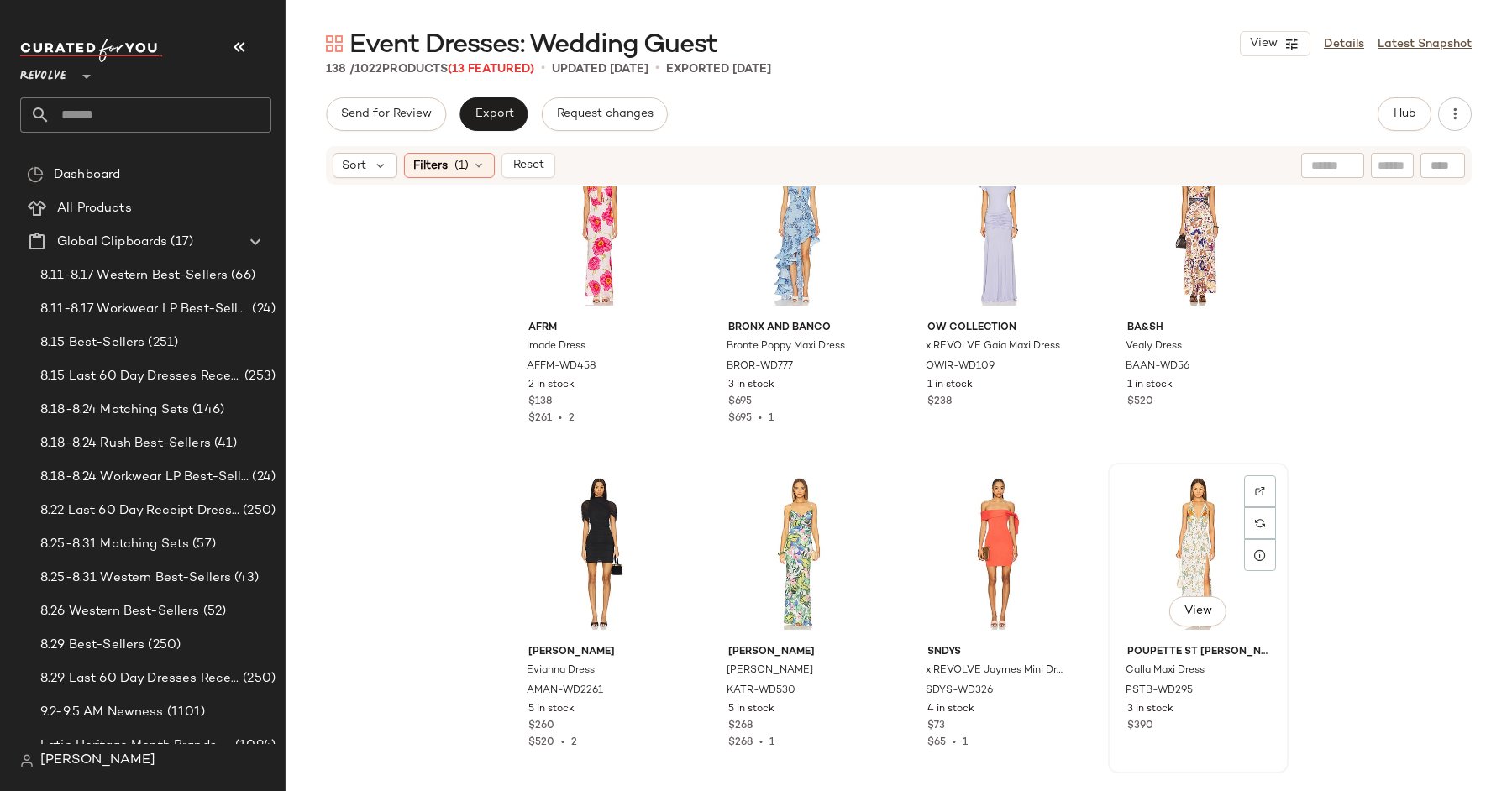
click at [1142, 489] on div "View" at bounding box center [1198, 553] width 168 height 169
click at [784, 526] on div "View" at bounding box center [799, 553] width 168 height 169
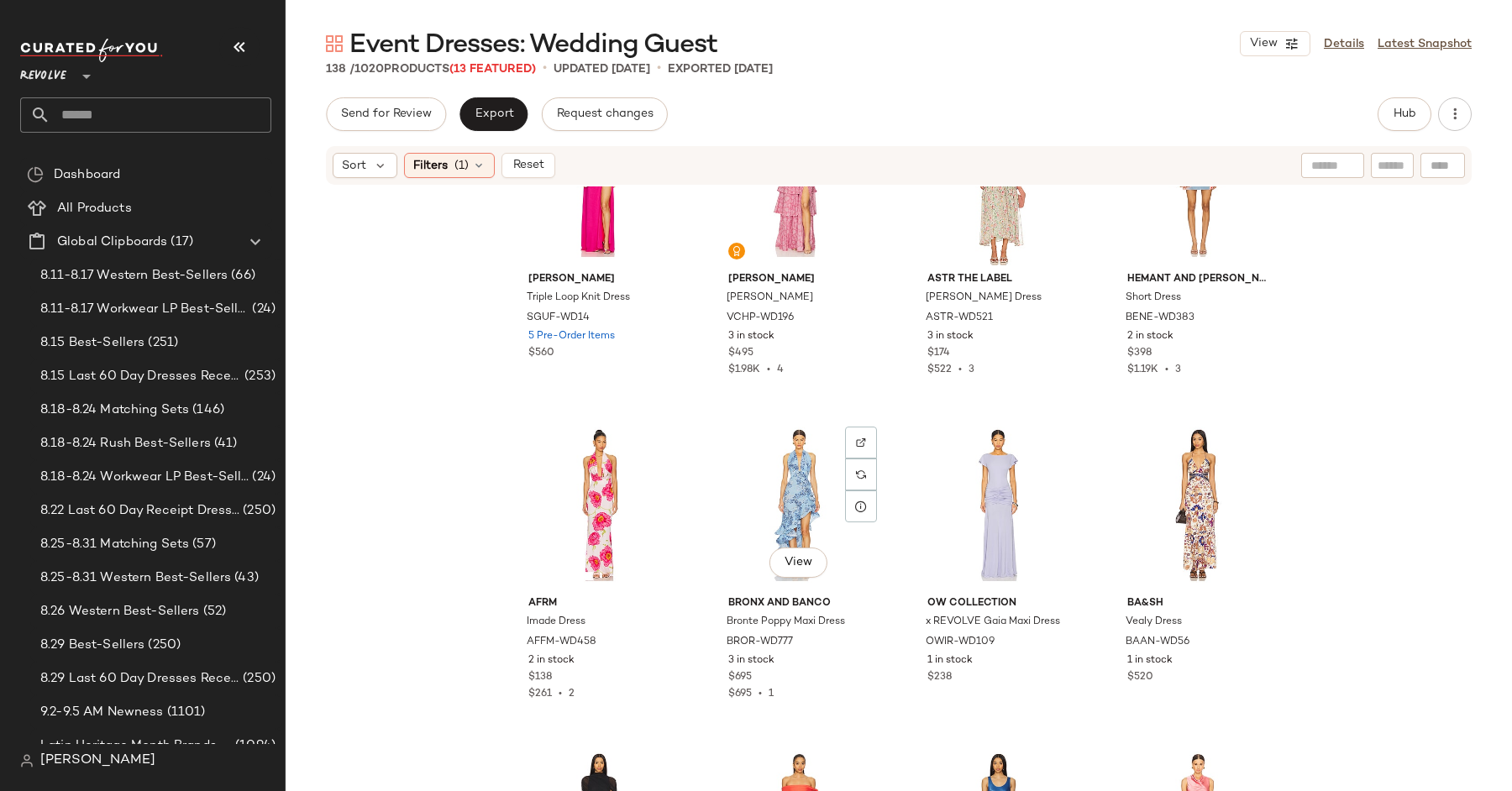
scroll to position [2707, 0]
click at [595, 455] on div "View" at bounding box center [599, 505] width 168 height 169
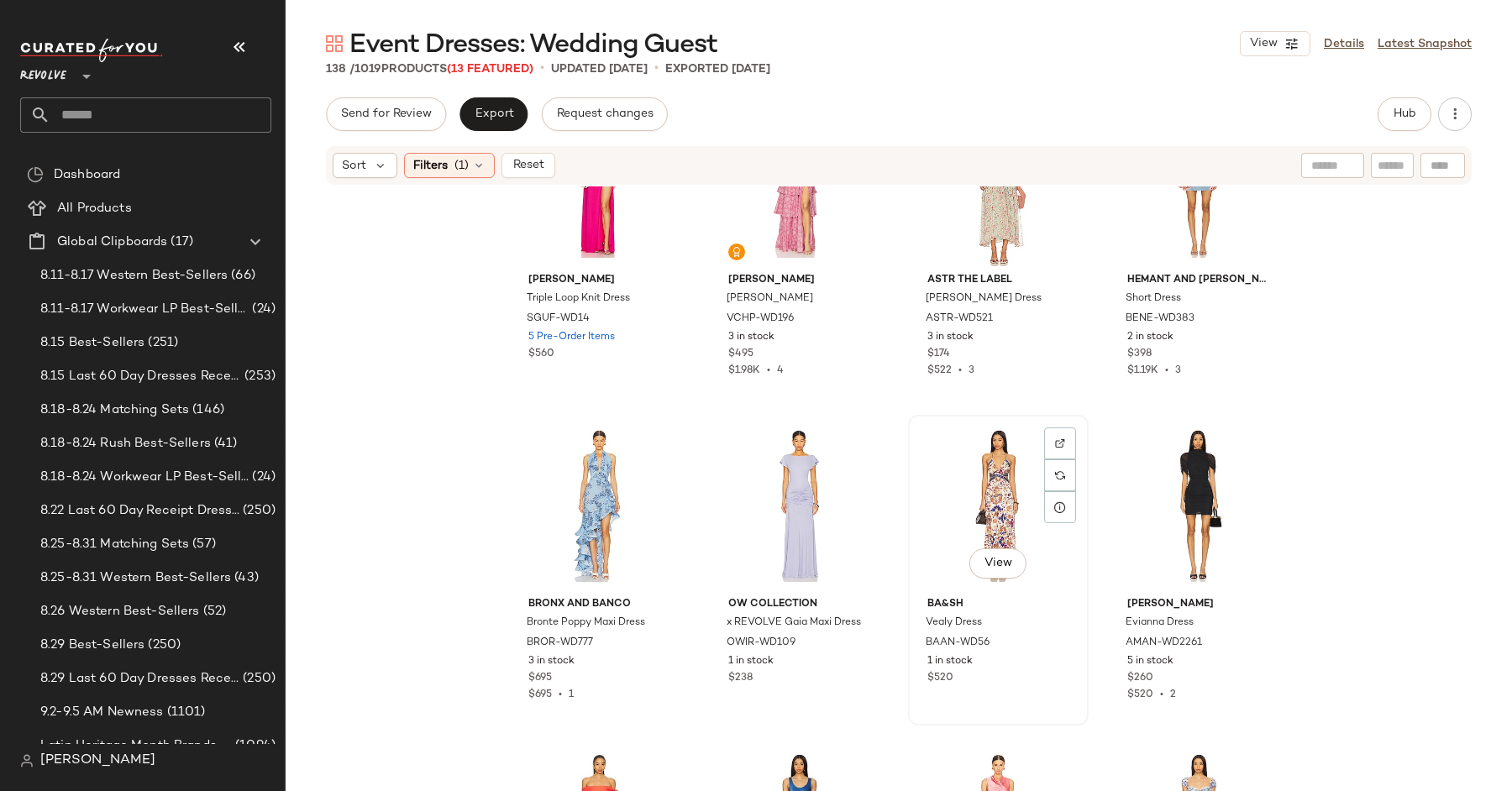
click at [978, 468] on div "View" at bounding box center [998, 505] width 168 height 169
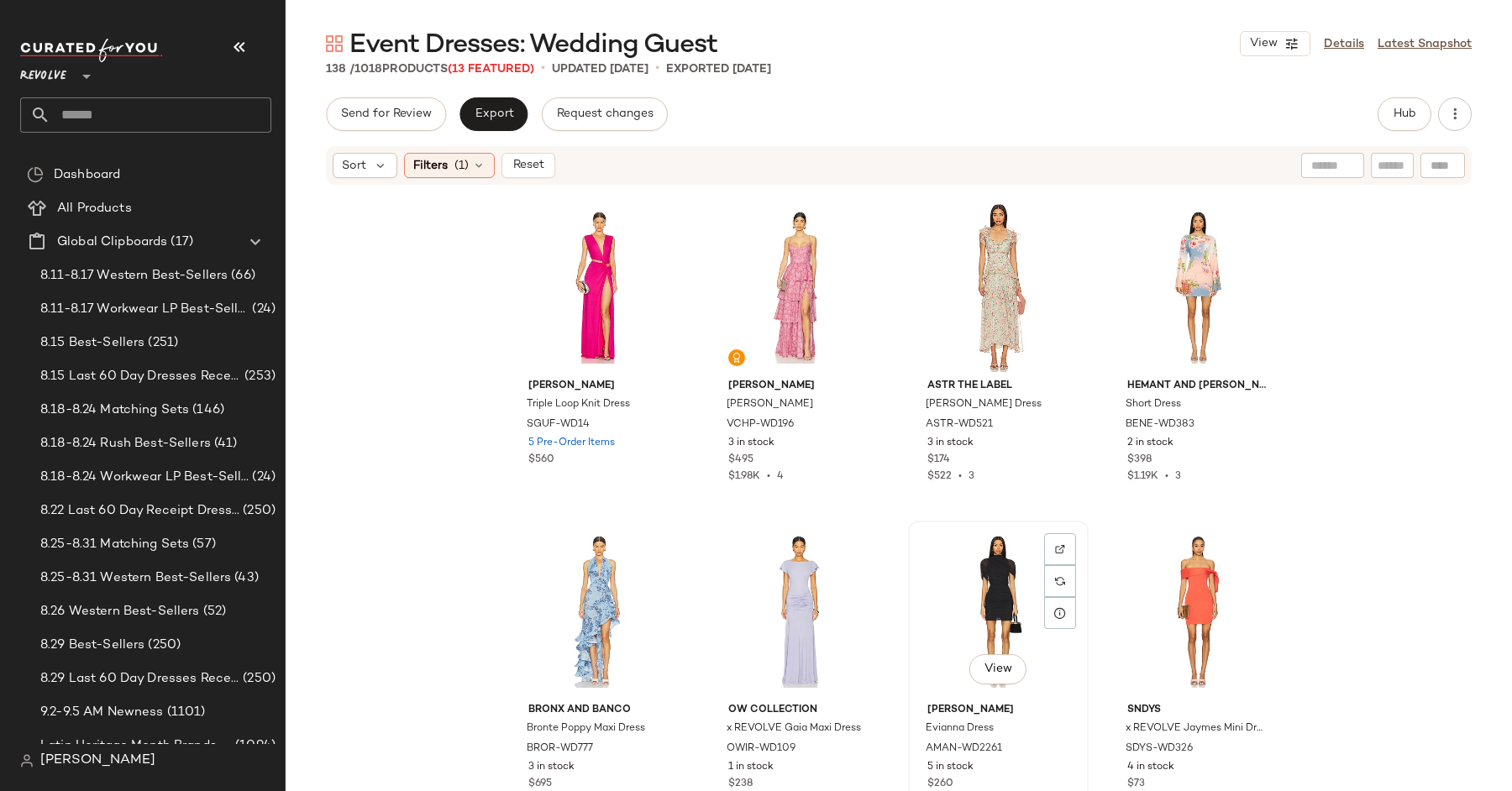
scroll to position [2400, 0]
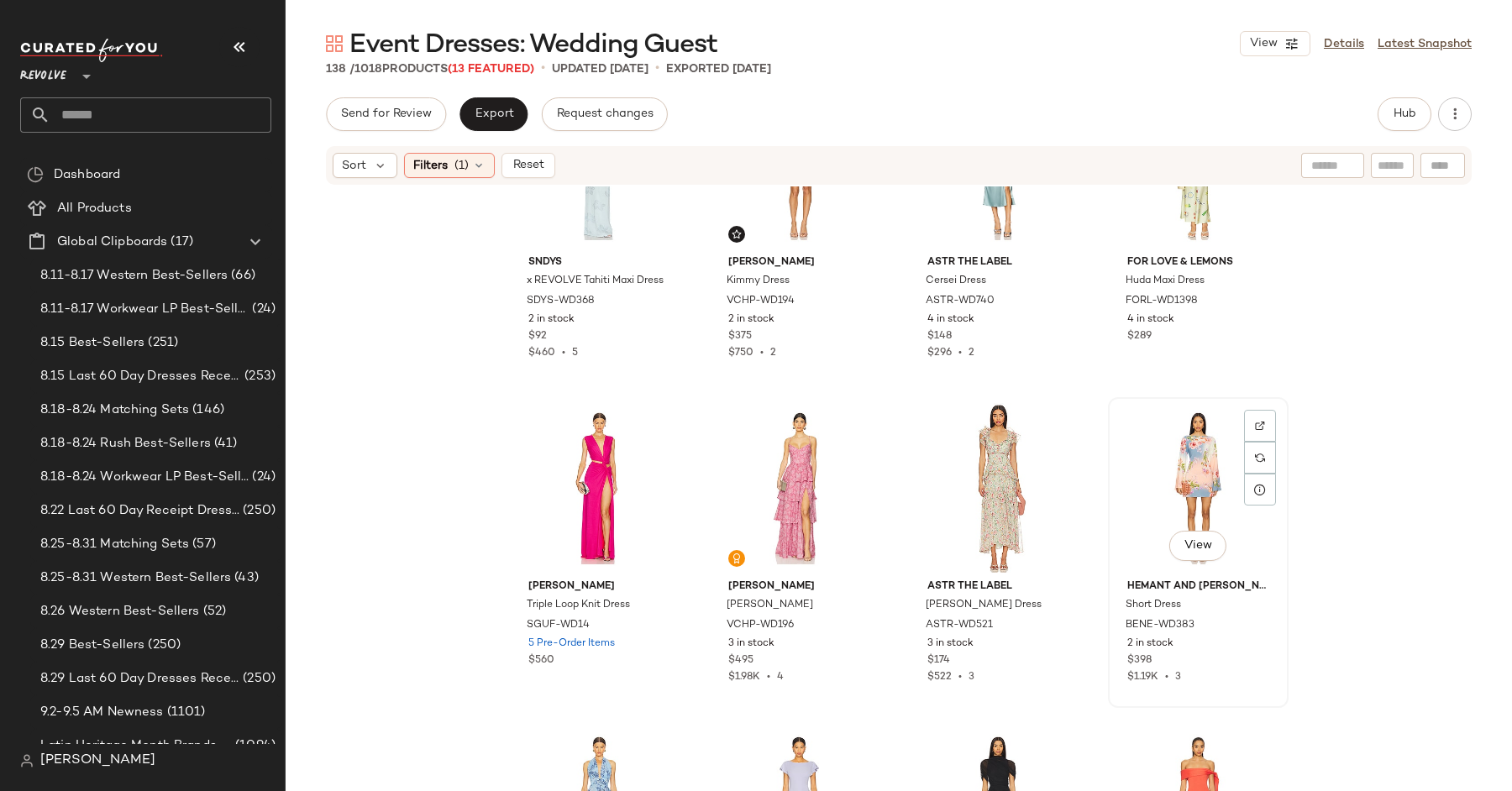
click at [1124, 448] on div "View" at bounding box center [1198, 488] width 168 height 169
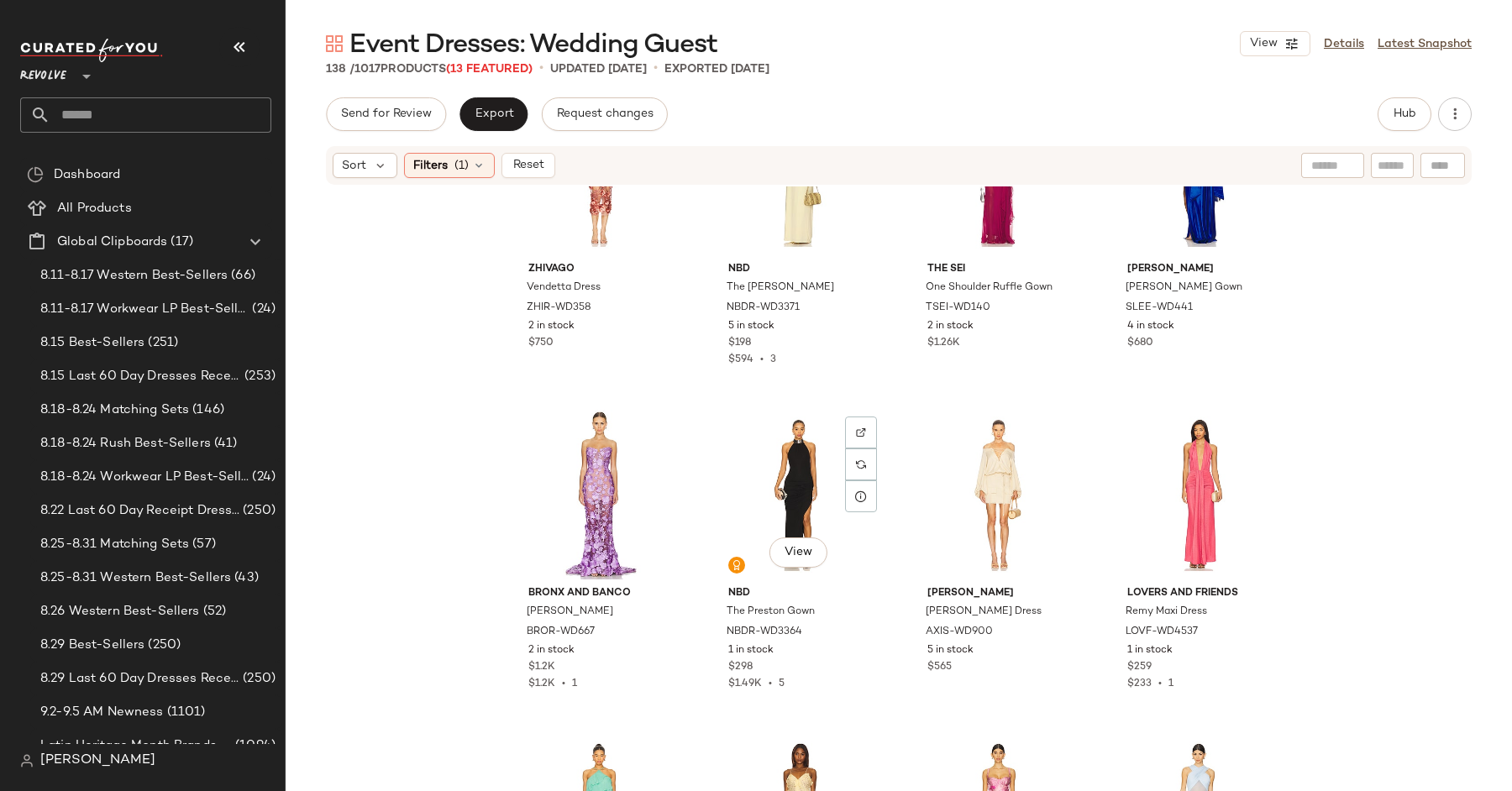
scroll to position [1093, 0]
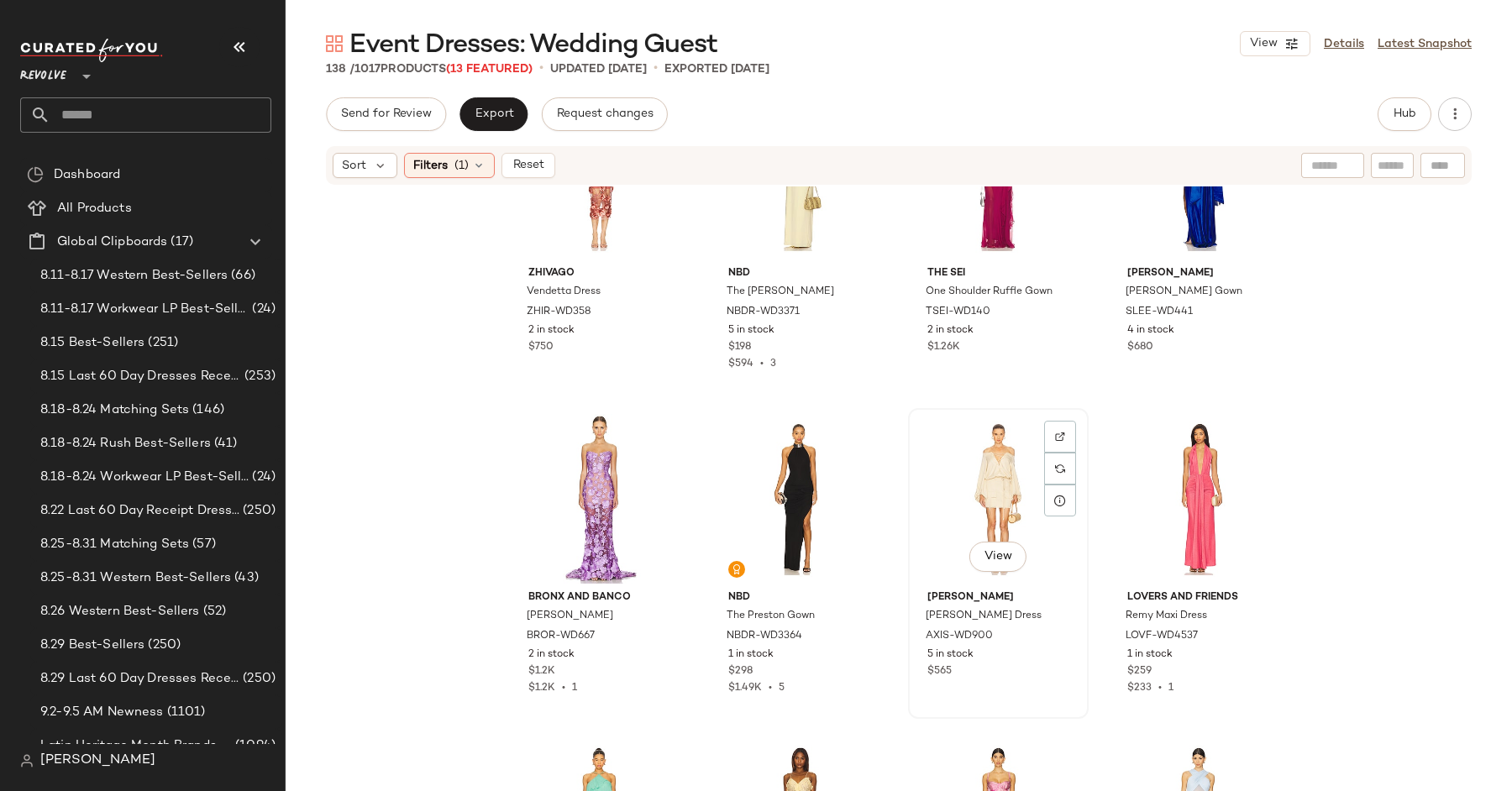
click at [991, 468] on div "View" at bounding box center [998, 498] width 168 height 169
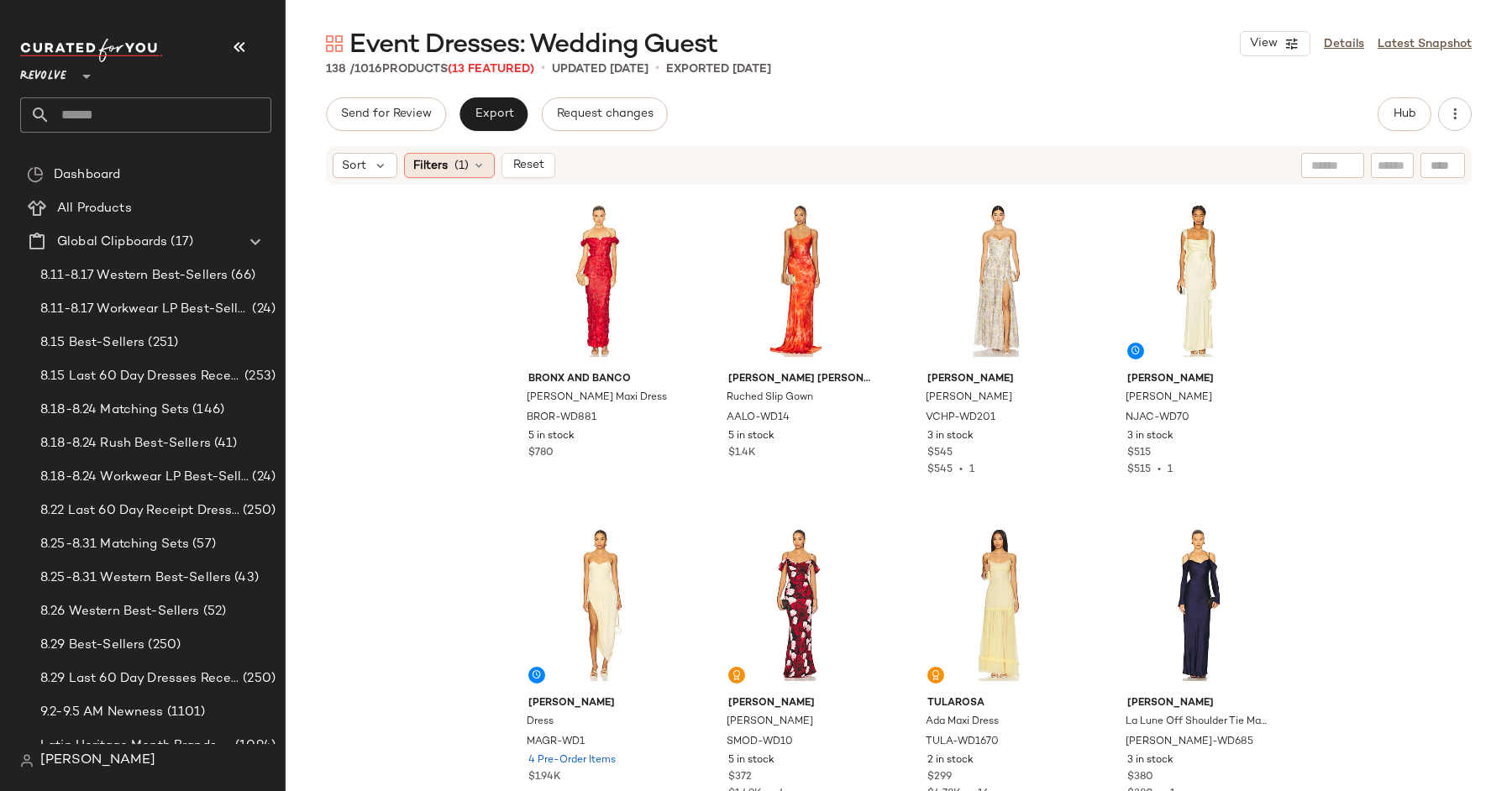
click at [478, 163] on icon at bounding box center [479, 165] width 14 height 14
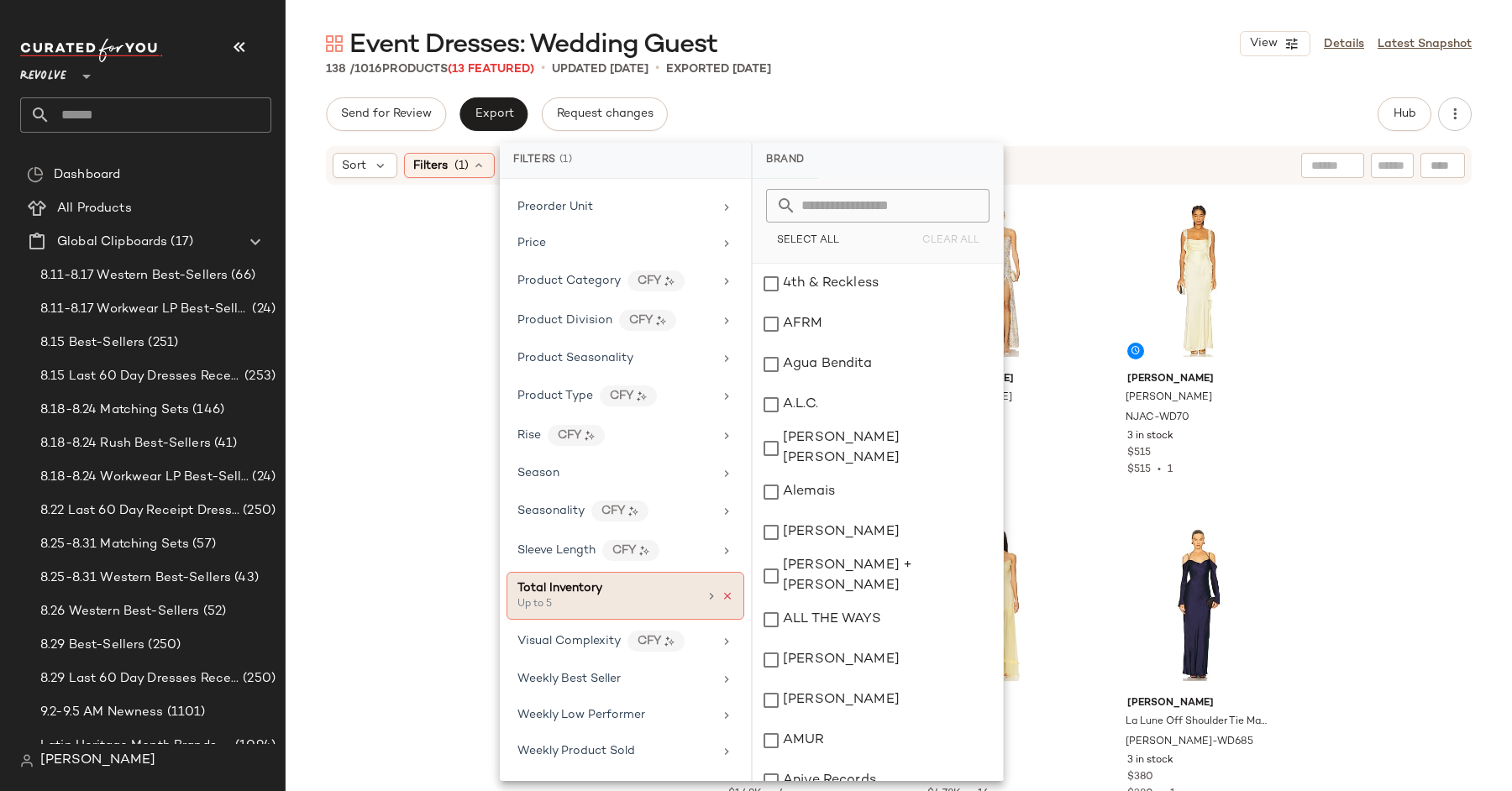
click at [721, 590] on icon at bounding box center [727, 596] width 12 height 12
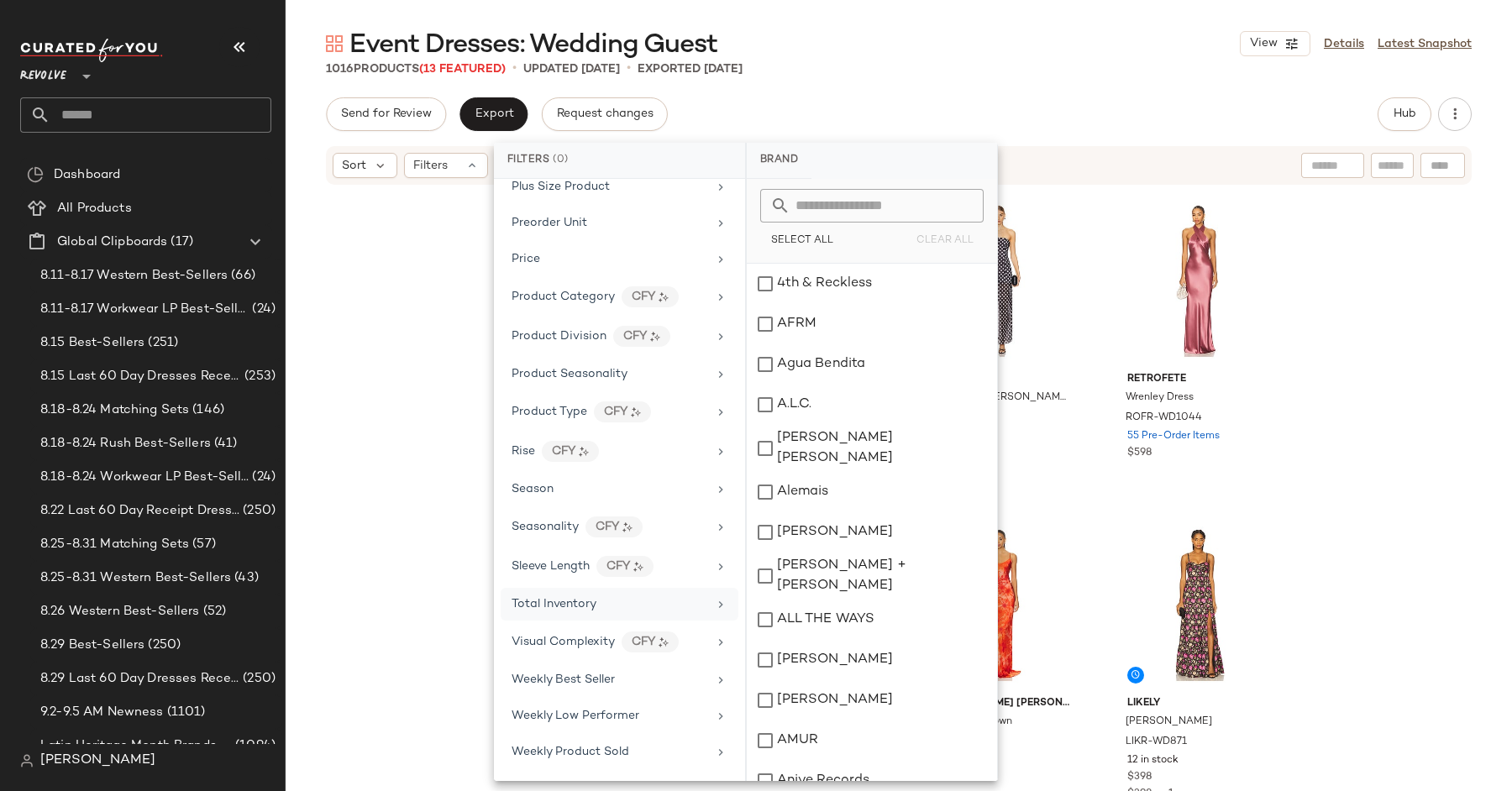
click at [455, 304] on div "[PERSON_NAME] Tempest Gown KATR-WD575 6 in stock $468 $1.4K • 3 retrofete Skye …" at bounding box center [898, 514] width 1226 height 655
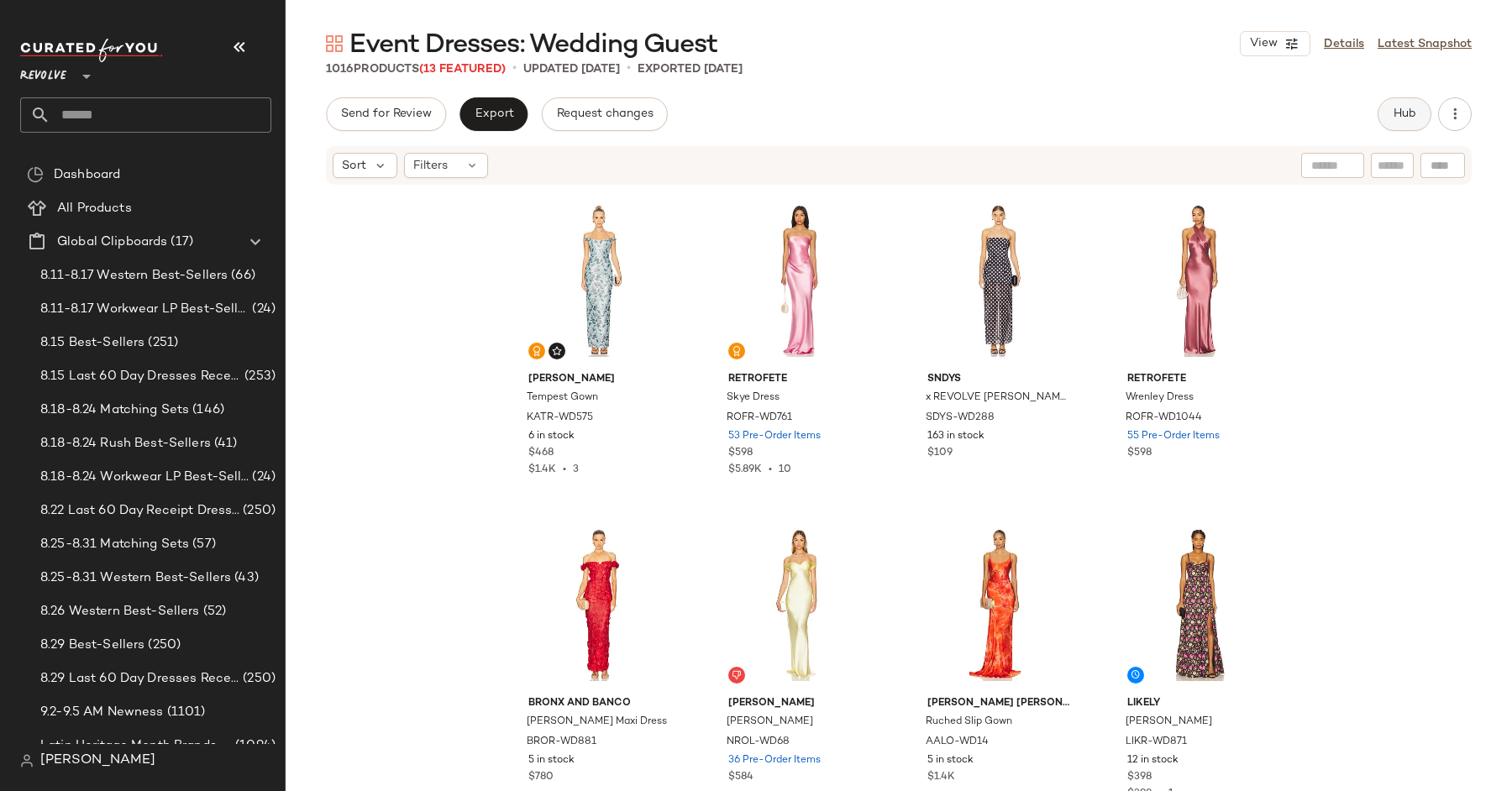
click at [1407, 110] on span "Hub" at bounding box center [1404, 115] width 23 height 14
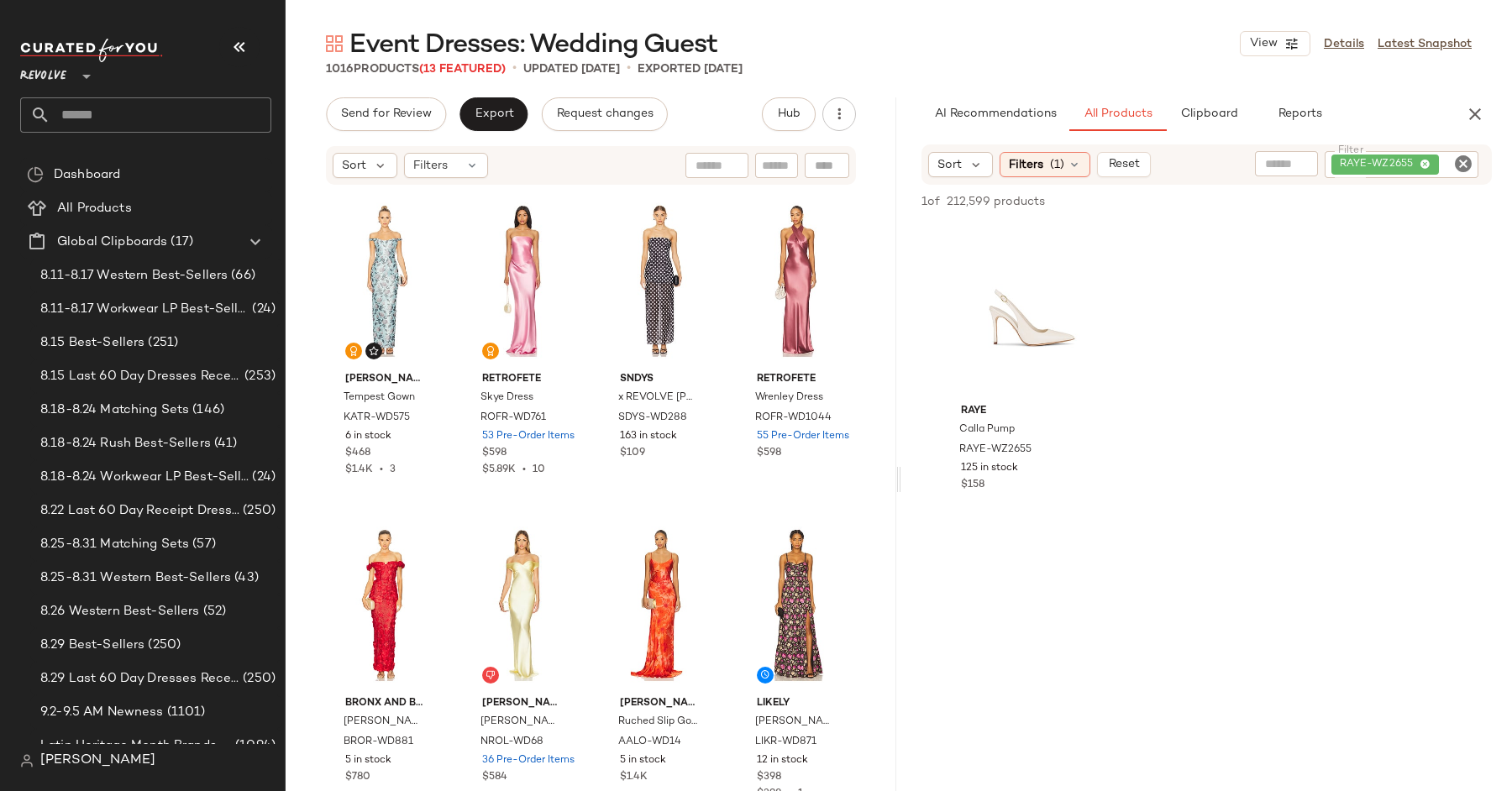
click at [1462, 164] on icon "Clear Filter" at bounding box center [1463, 163] width 21 height 21
click at [1053, 157] on span "(1)" at bounding box center [1057, 164] width 15 height 18
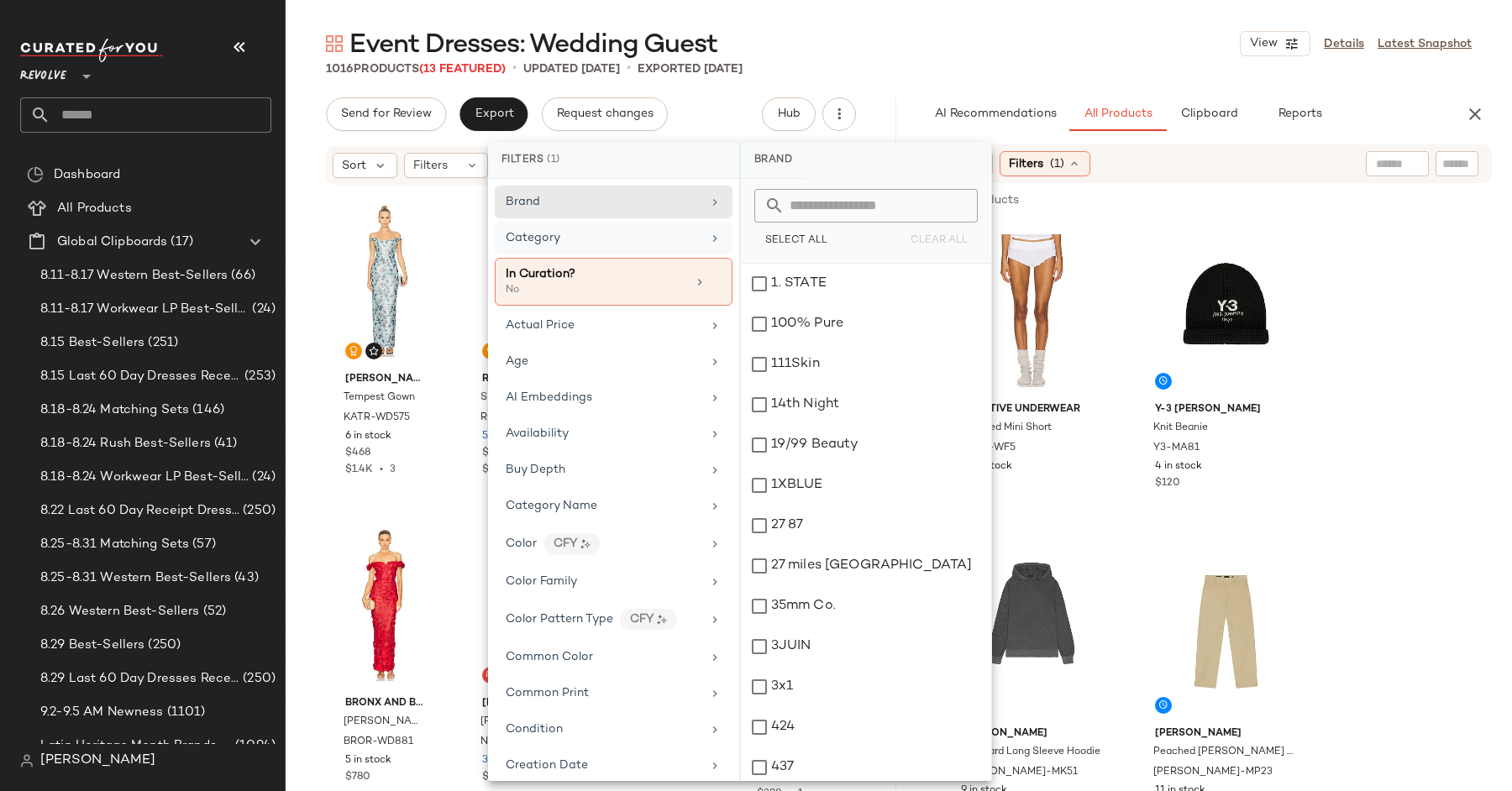
click at [634, 234] on div "Category" at bounding box center [604, 238] width 196 height 18
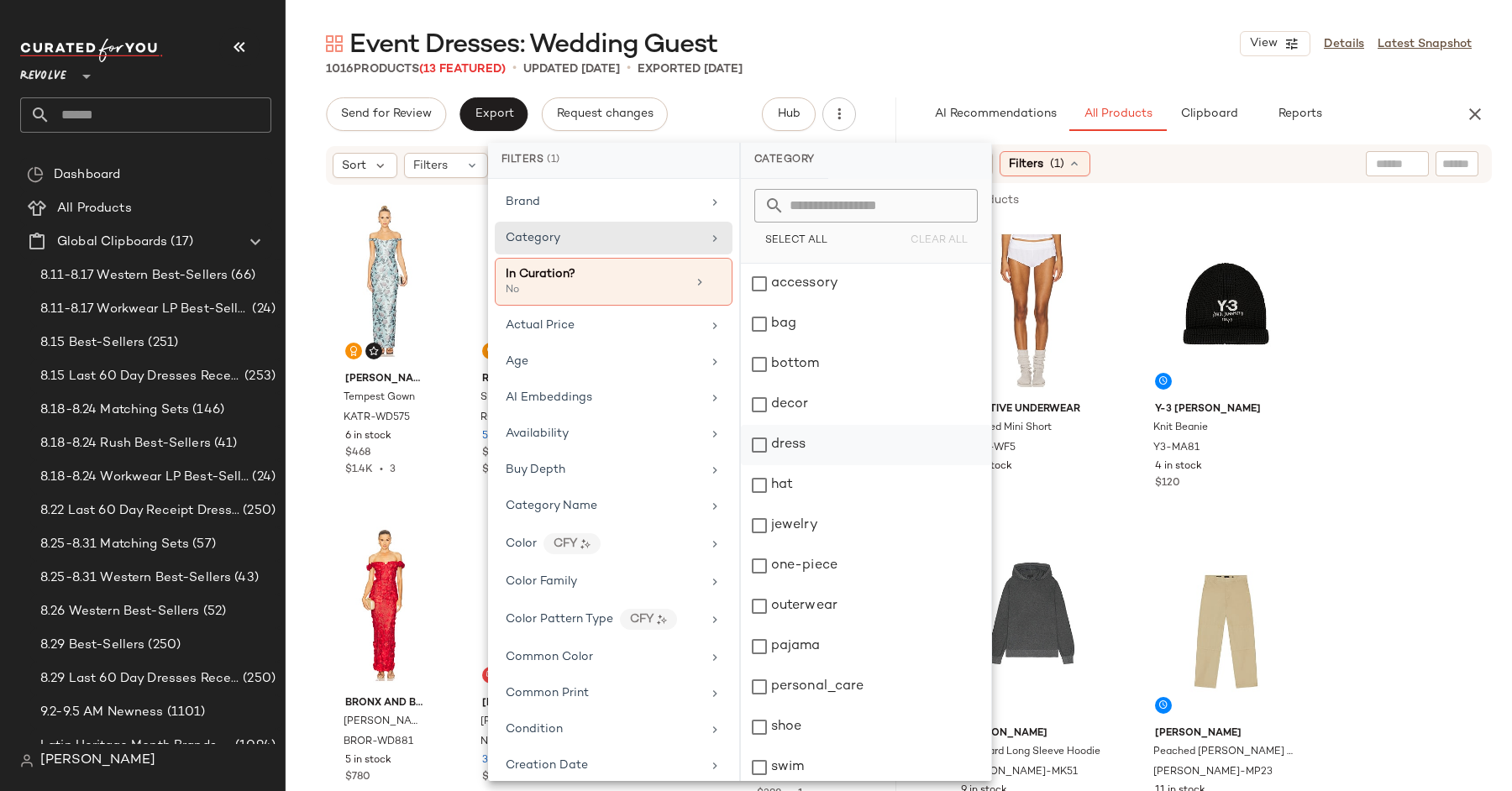
click at [759, 465] on div "dress" at bounding box center [866, 485] width 251 height 40
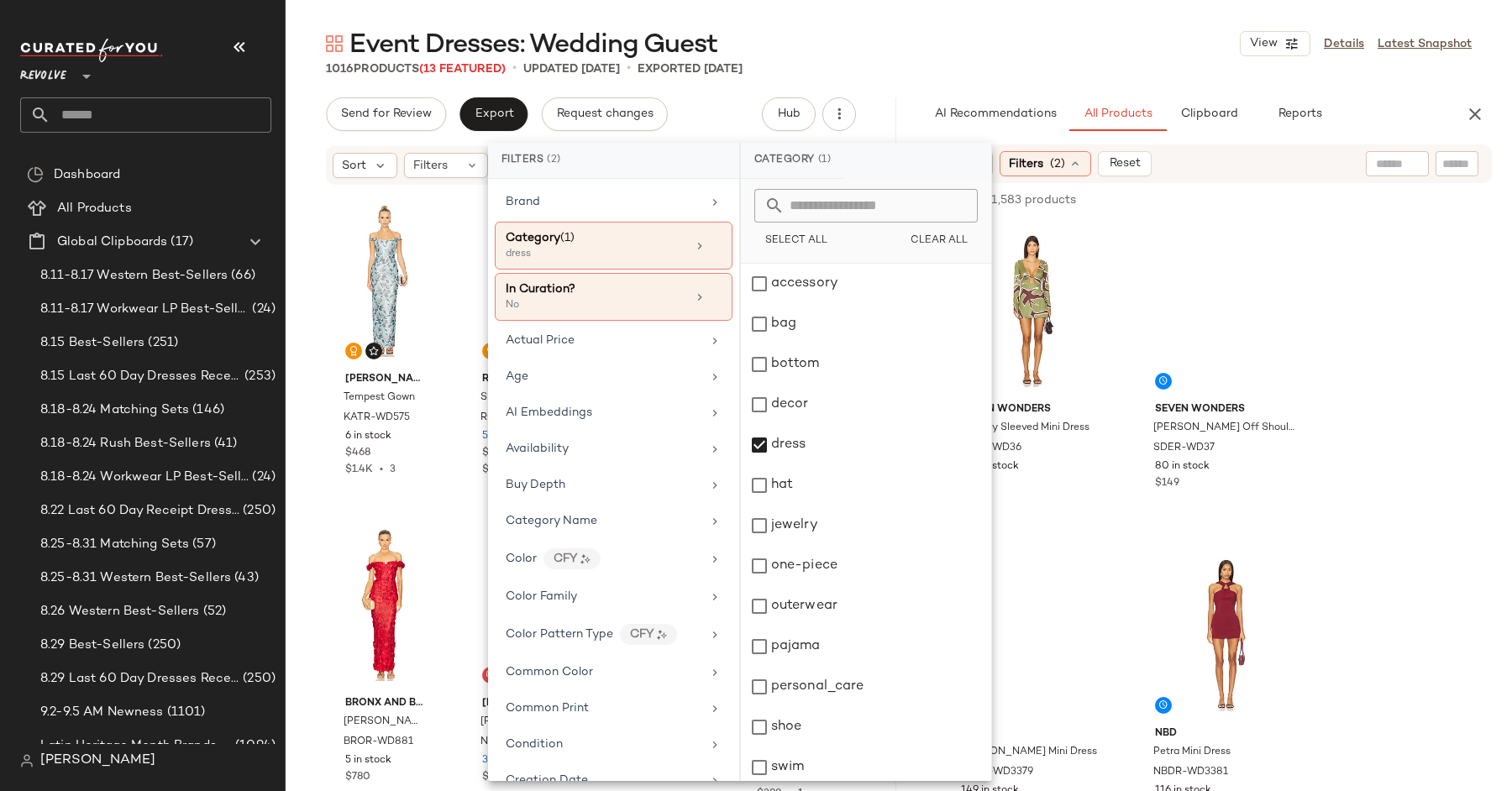
click at [908, 113] on div "AI Recommendations All Products Clipboard Reports" at bounding box center [1179, 115] width 557 height 33
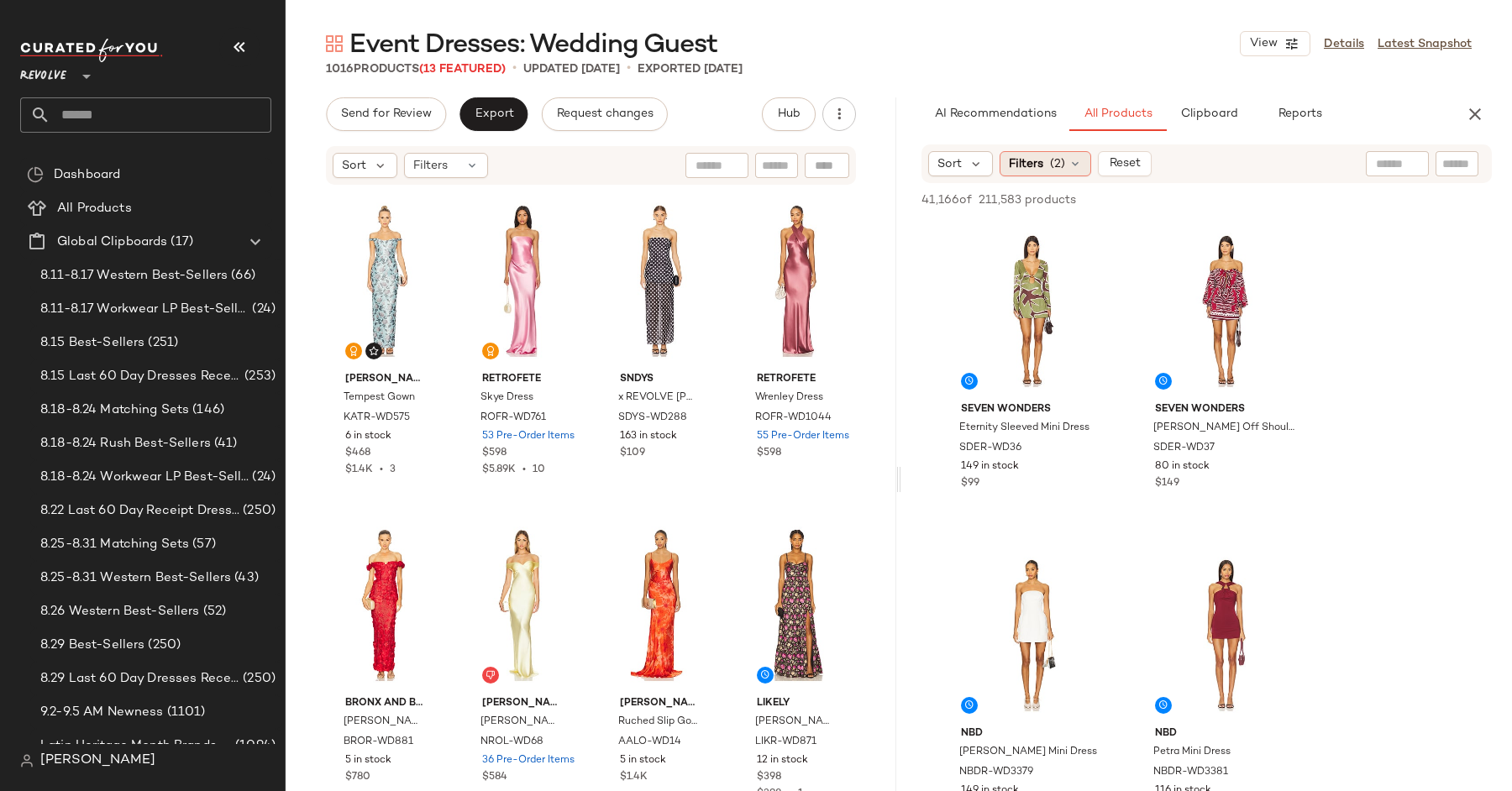
click at [1043, 165] on div "Filters (2)" at bounding box center [1045, 163] width 92 height 25
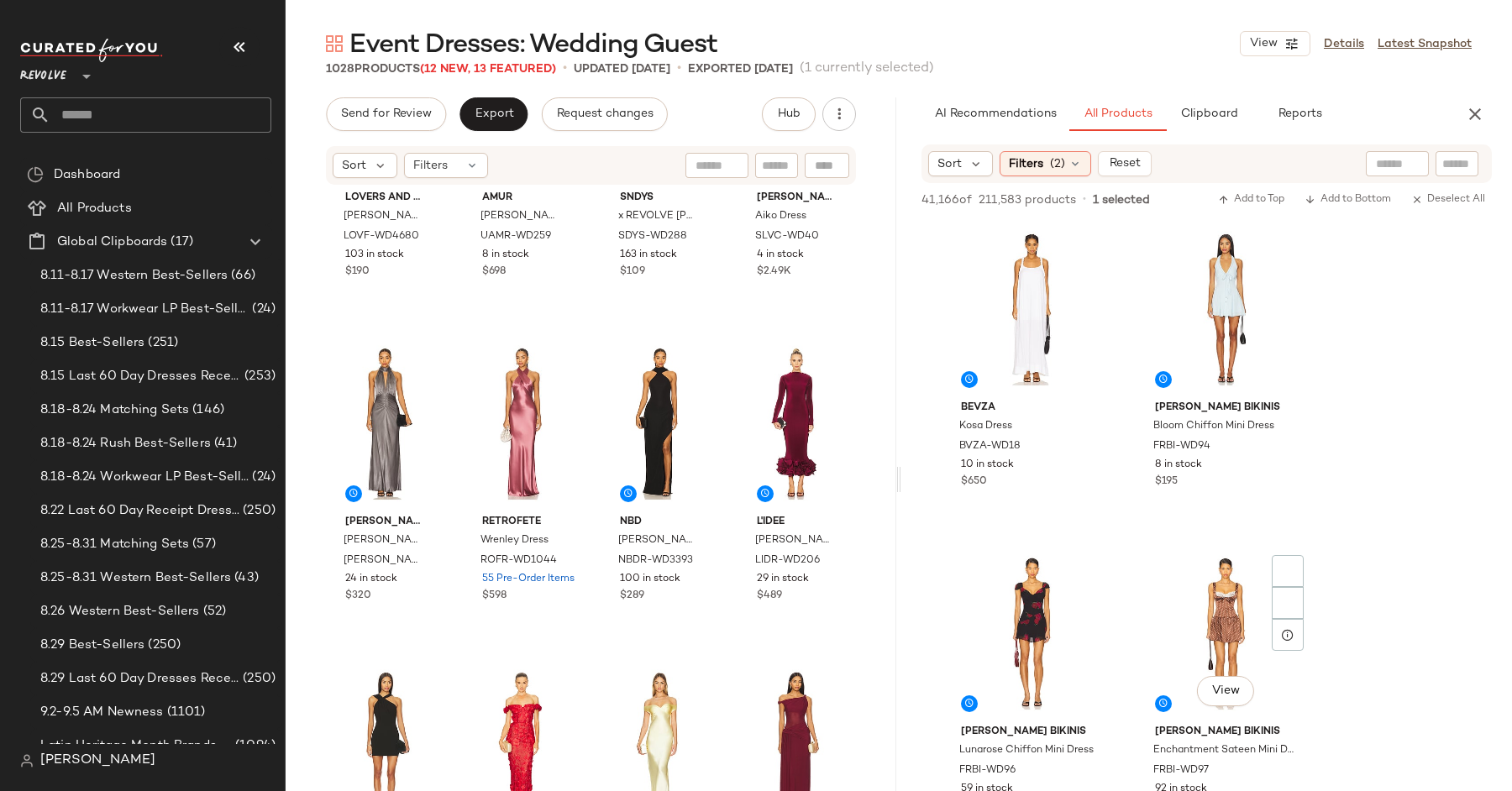
scroll to position [6339, 0]
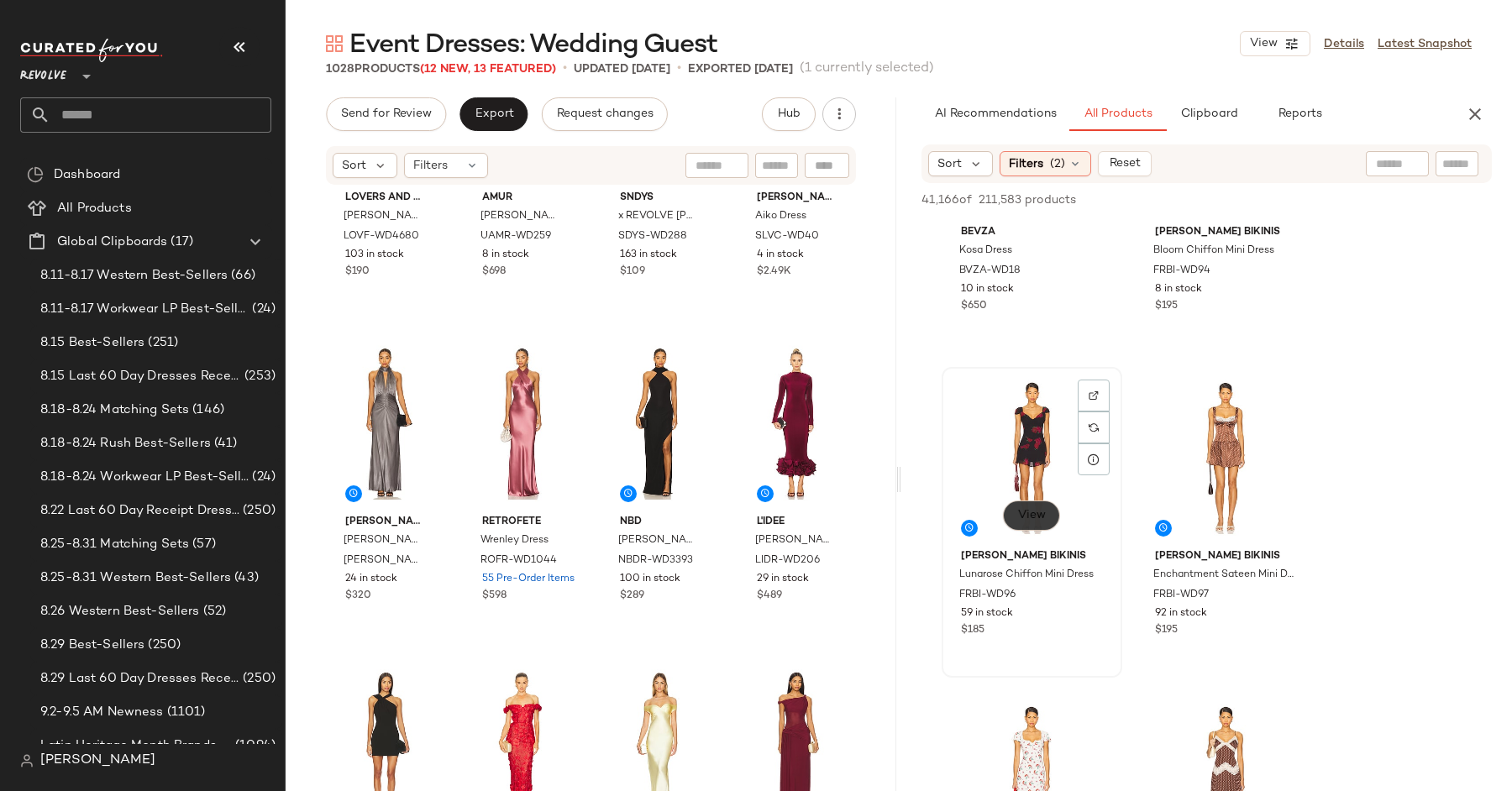
click at [1027, 518] on span "View" at bounding box center [1031, 516] width 28 height 14
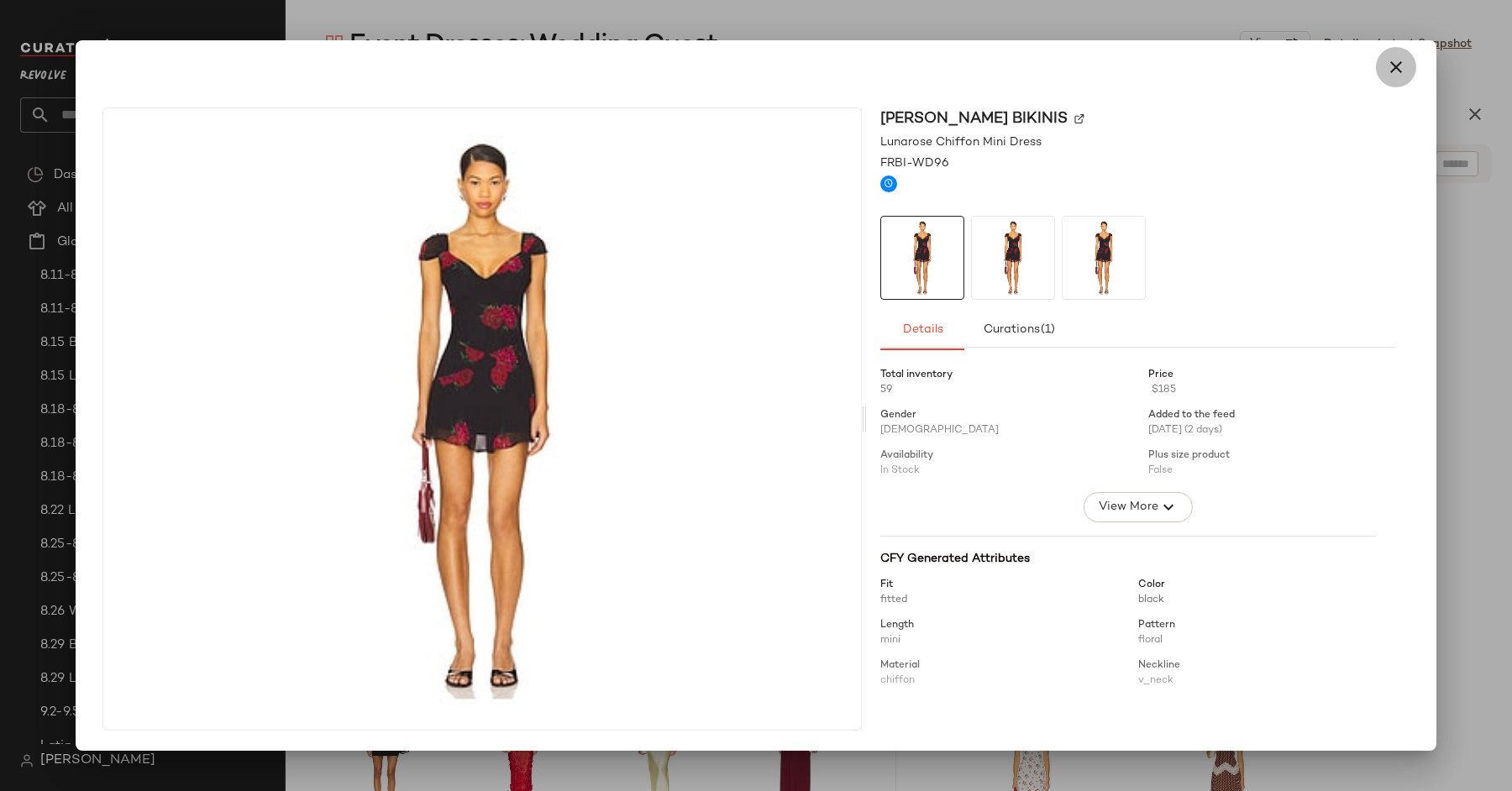
click at [1394, 66] on icon "button" at bounding box center [1396, 67] width 21 height 21
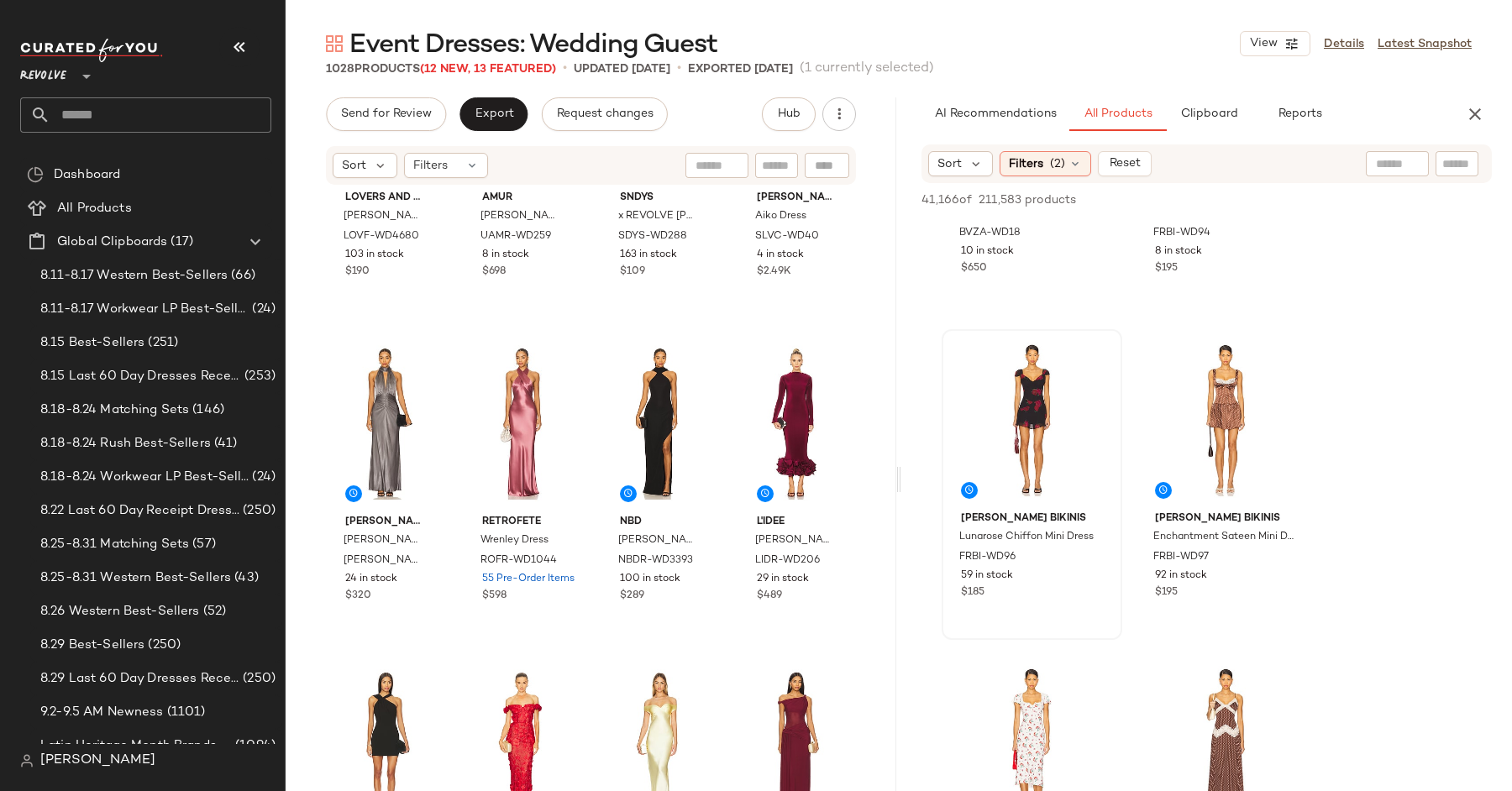
scroll to position [6391, 0]
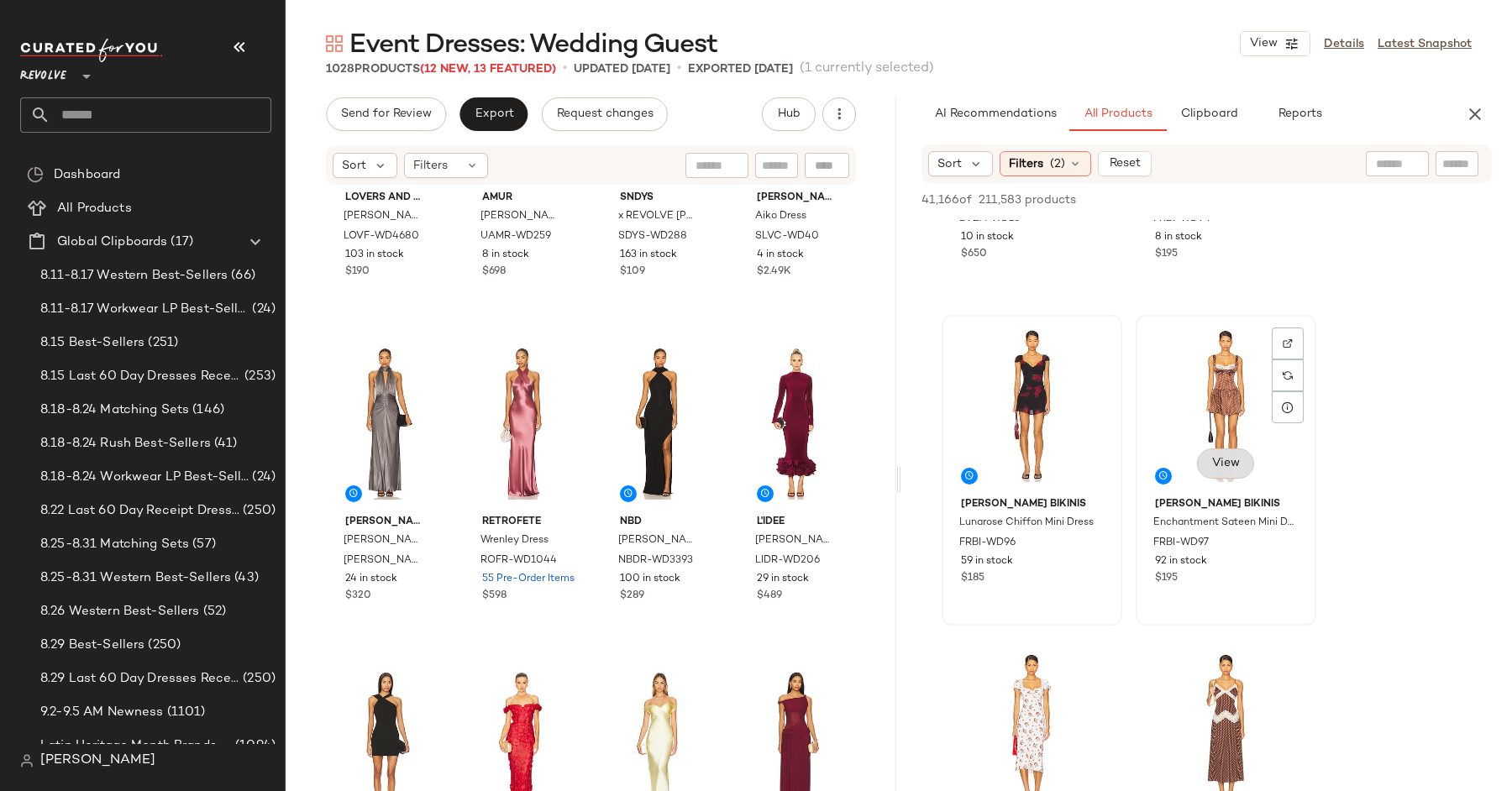
click at [1213, 461] on span "View" at bounding box center [1224, 464] width 28 height 14
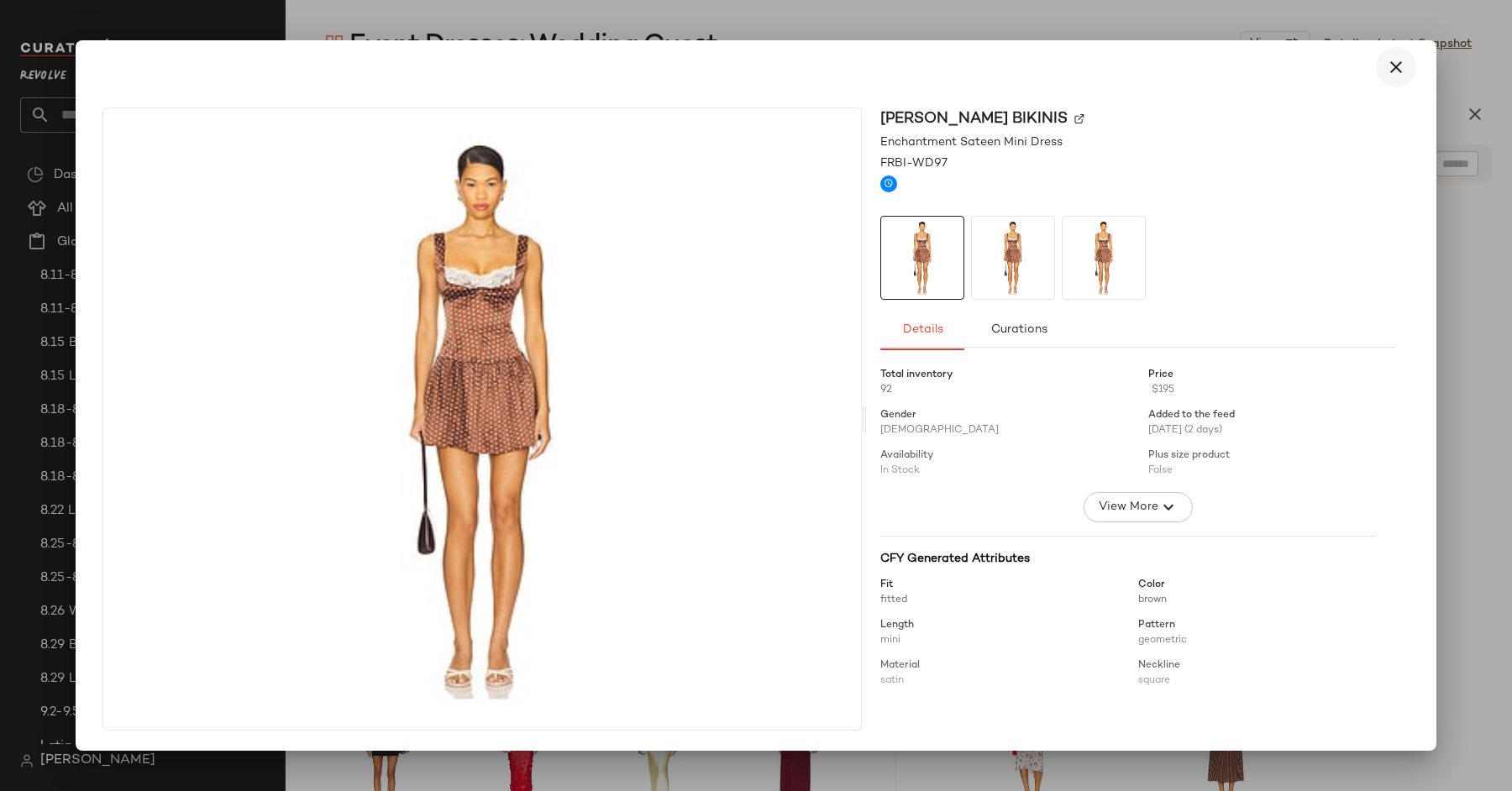
click at [1399, 68] on icon "button" at bounding box center [1396, 67] width 21 height 21
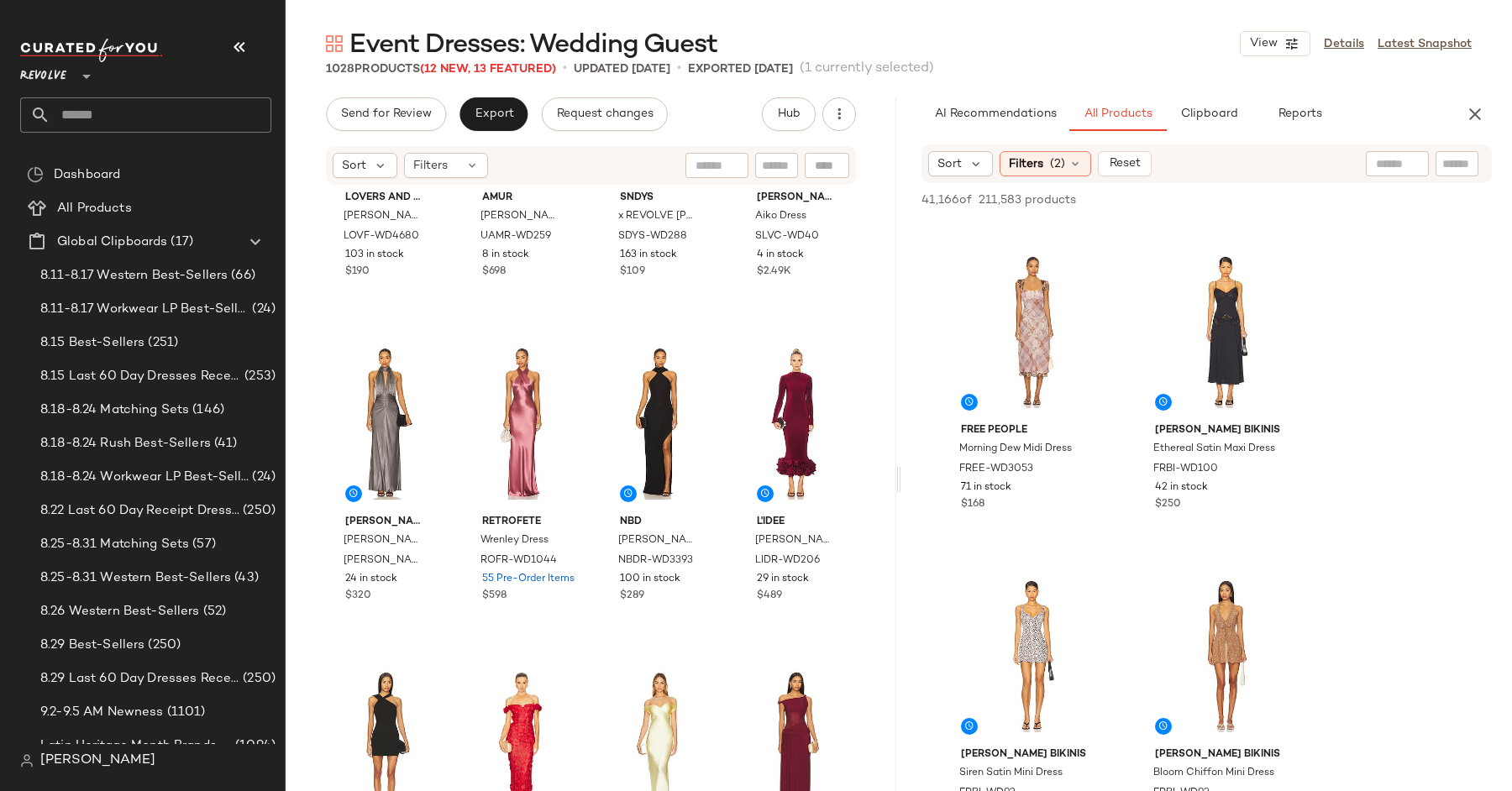
scroll to position [7120, 0]
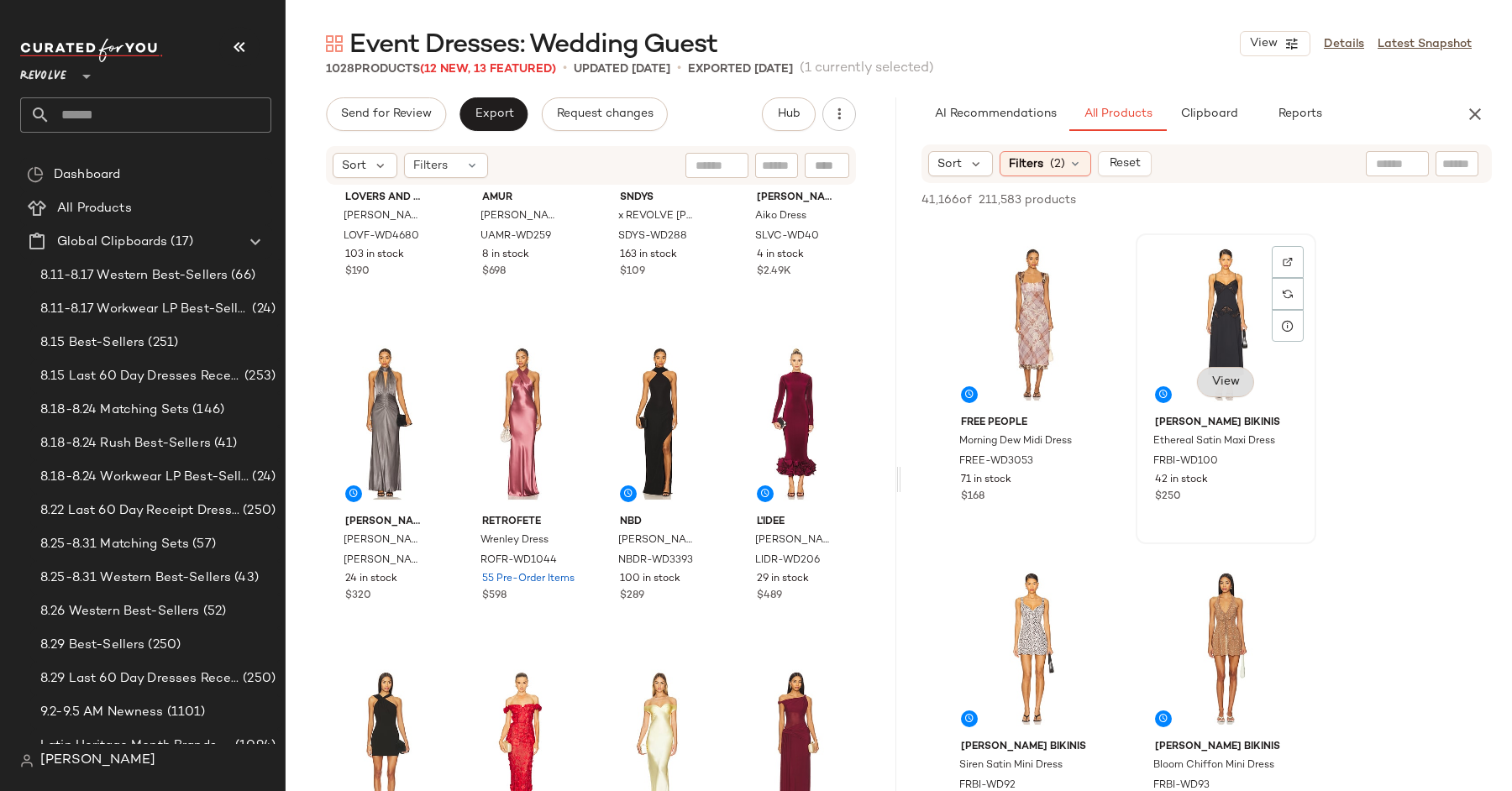
click at [1241, 378] on button "View" at bounding box center [1225, 382] width 57 height 30
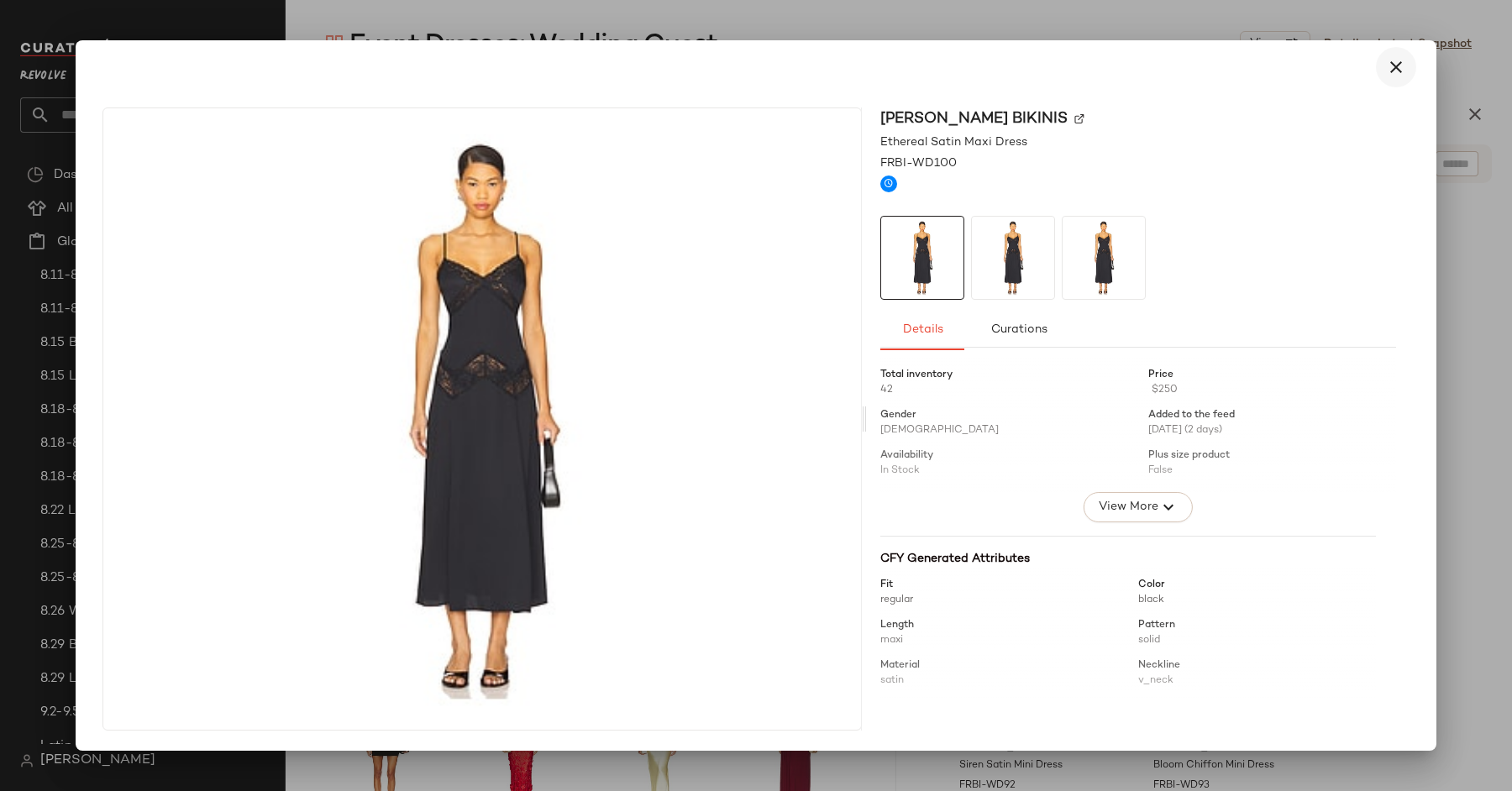
click at [1393, 70] on icon "button" at bounding box center [1396, 67] width 21 height 21
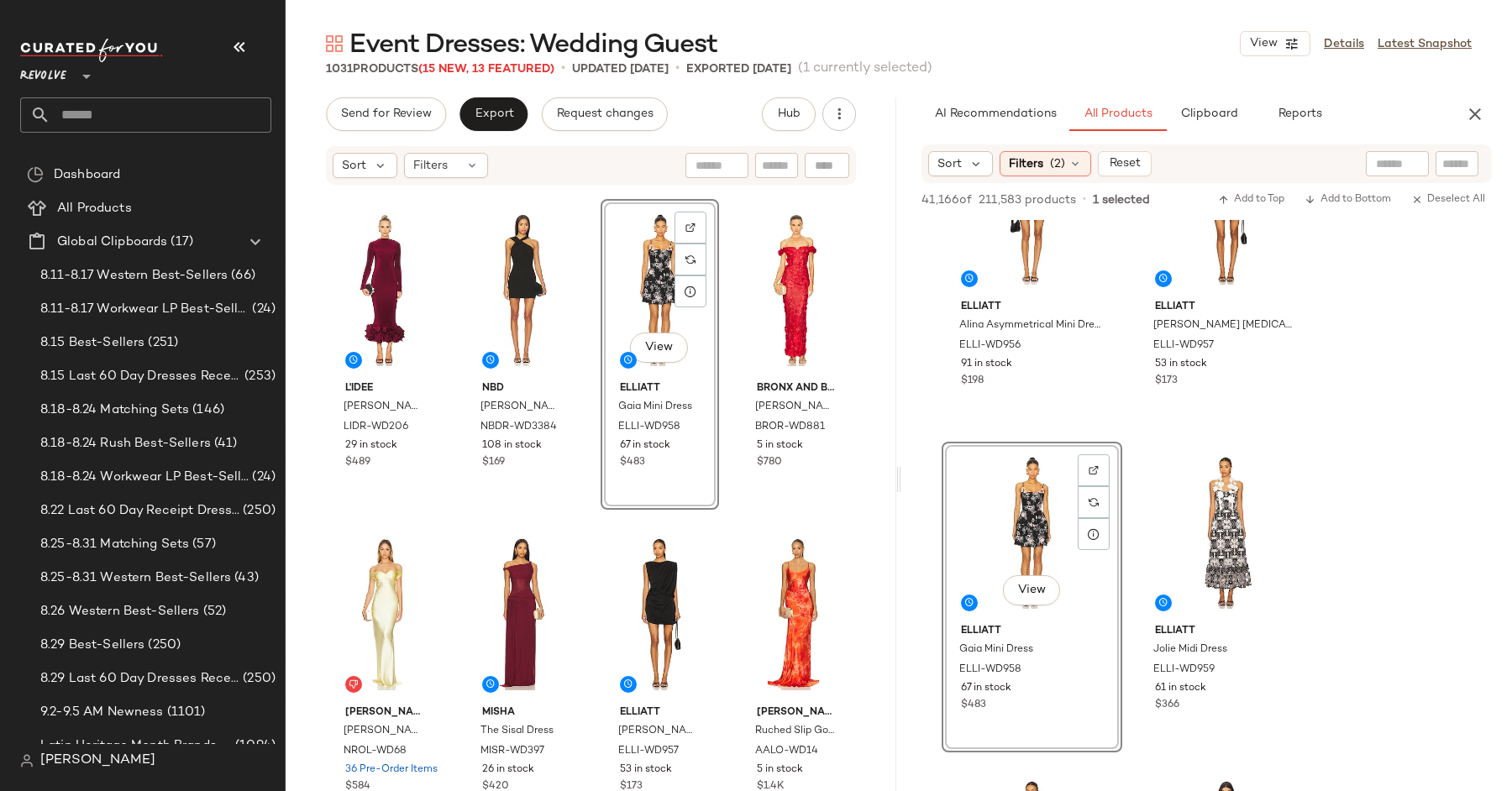
scroll to position [8212, 0]
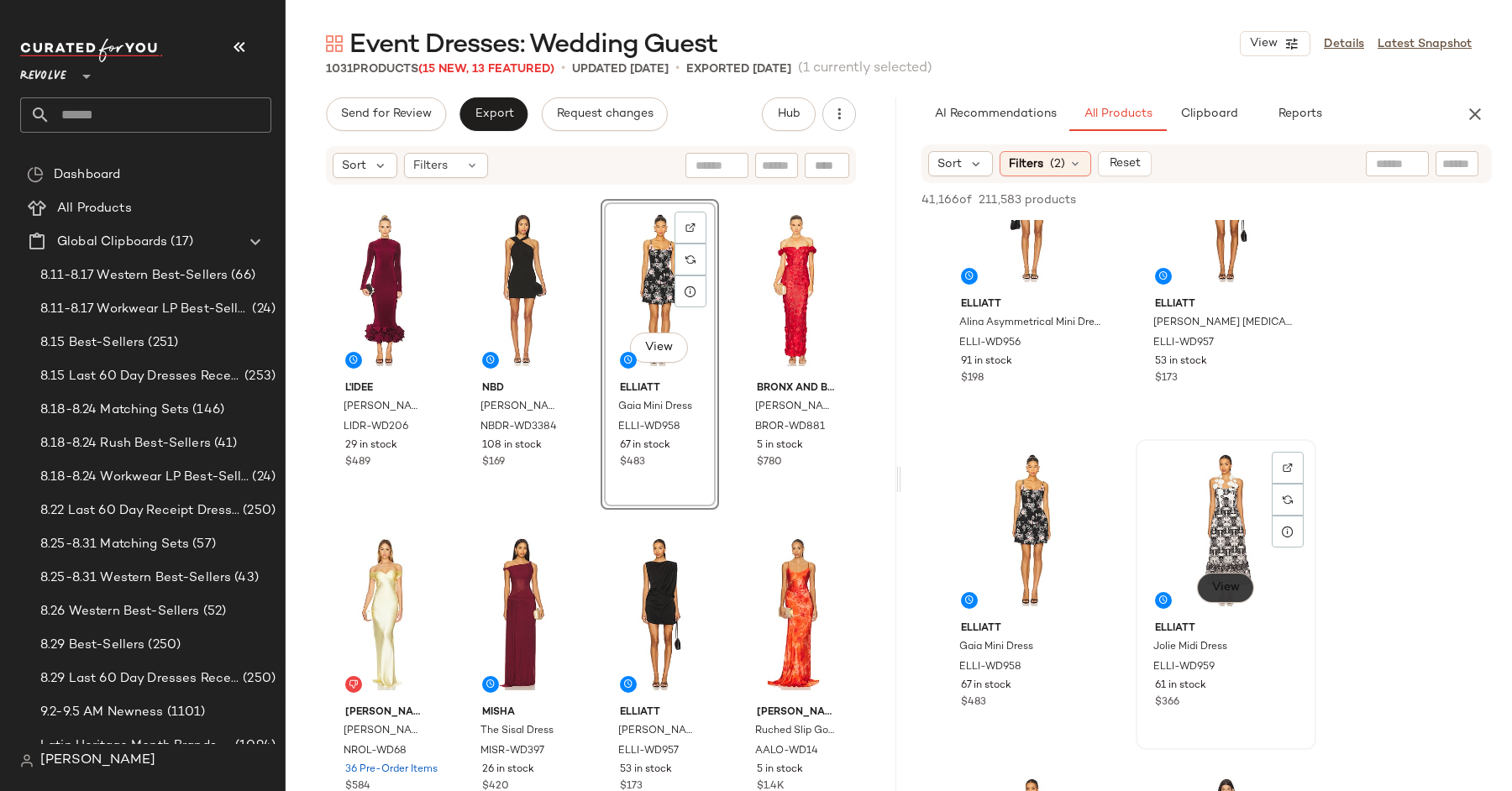
click at [1217, 587] on span "View" at bounding box center [1224, 588] width 28 height 14
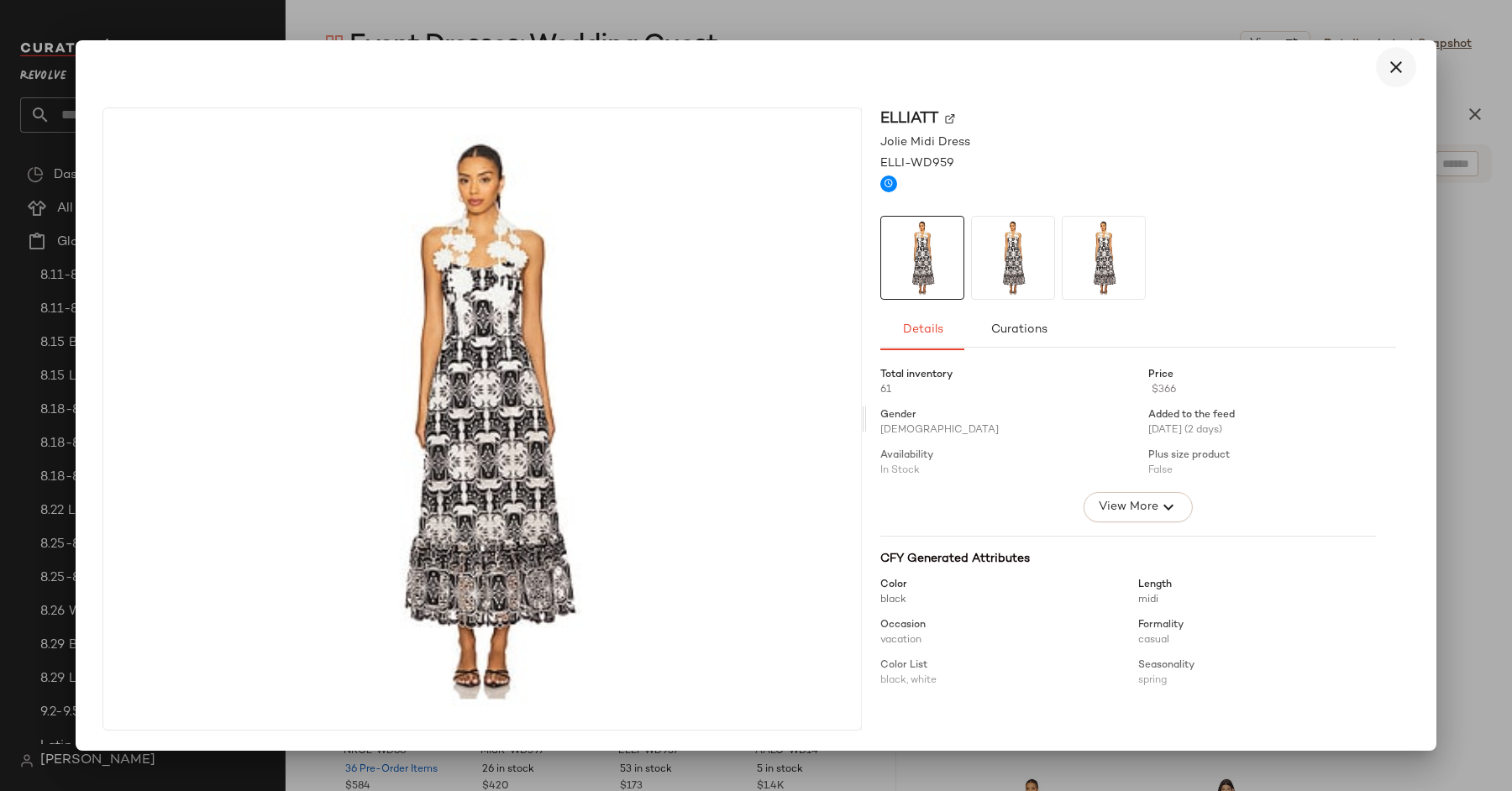
click at [1388, 70] on icon "button" at bounding box center [1396, 67] width 21 height 21
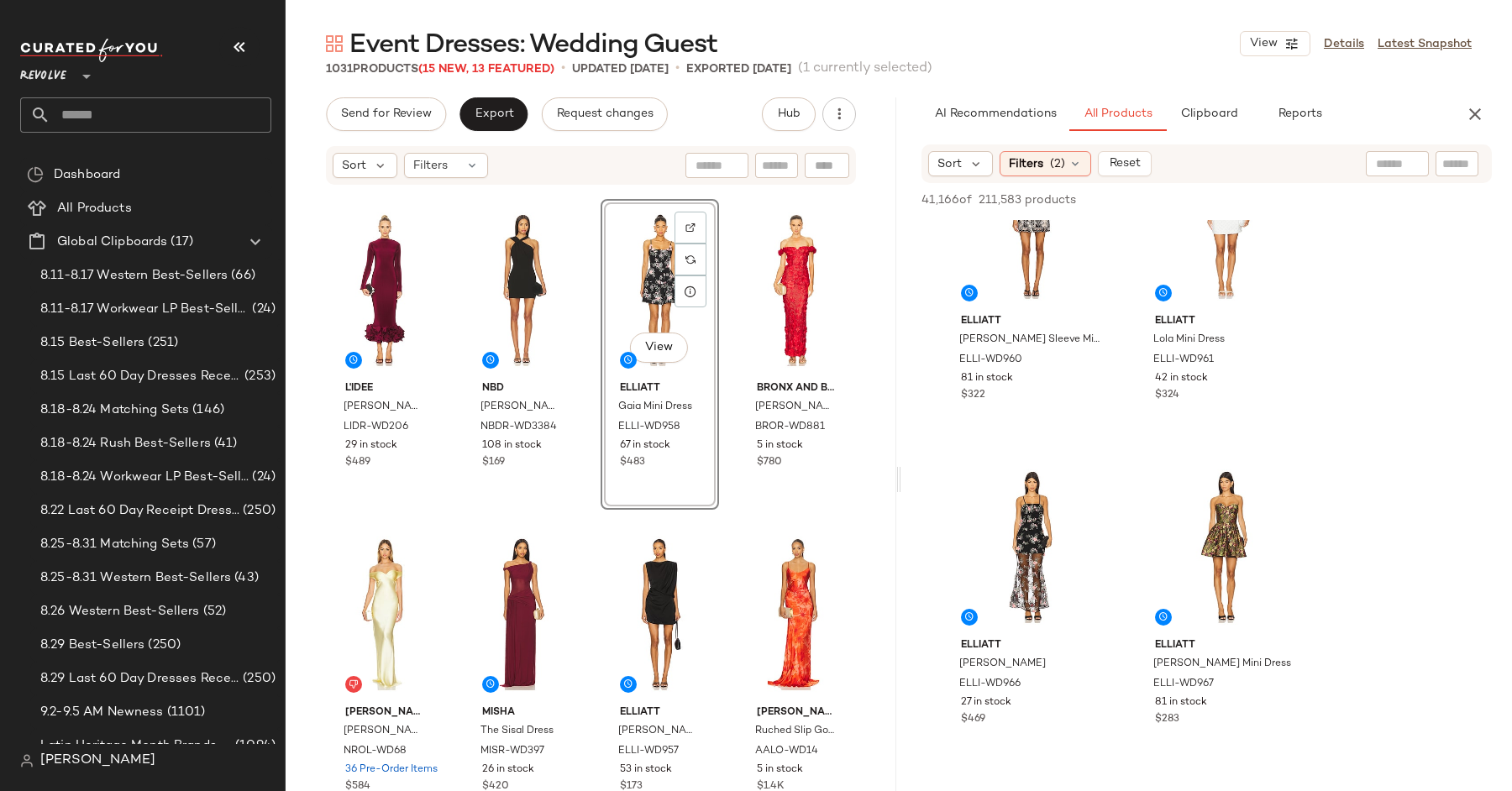
scroll to position [8893, 0]
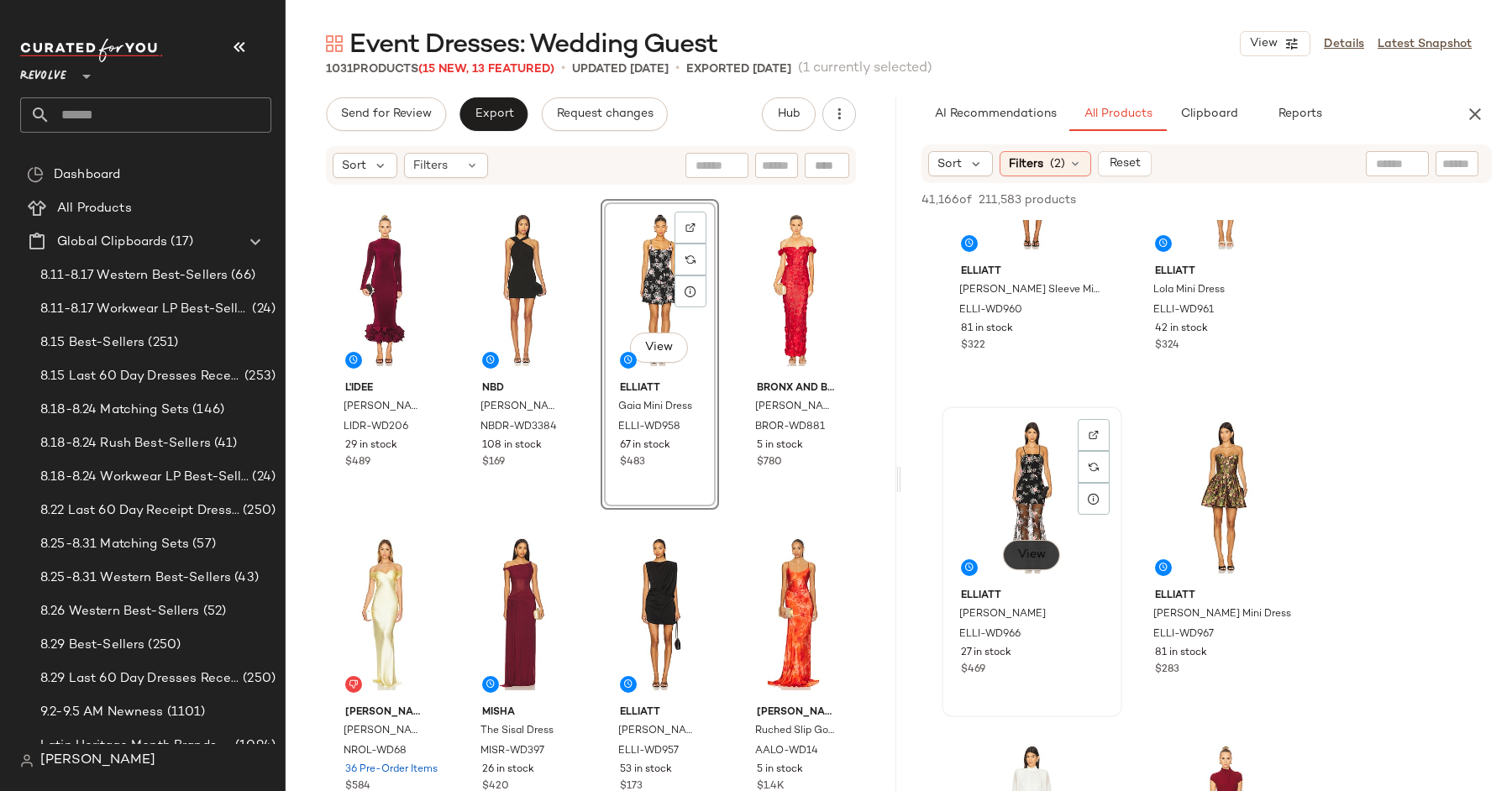
click at [1039, 551] on span "View" at bounding box center [1031, 555] width 28 height 14
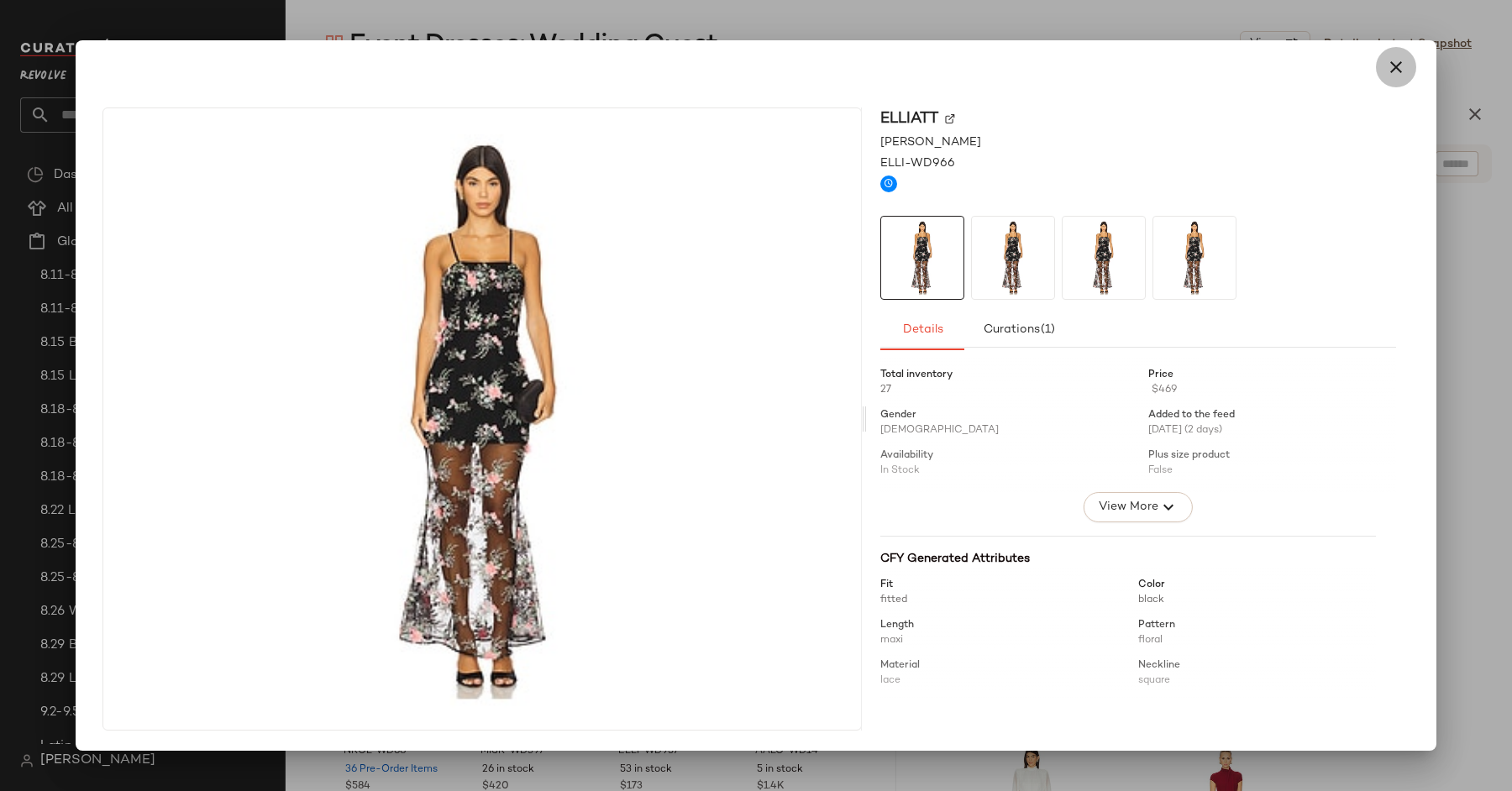
click at [1390, 65] on icon "button" at bounding box center [1396, 67] width 21 height 21
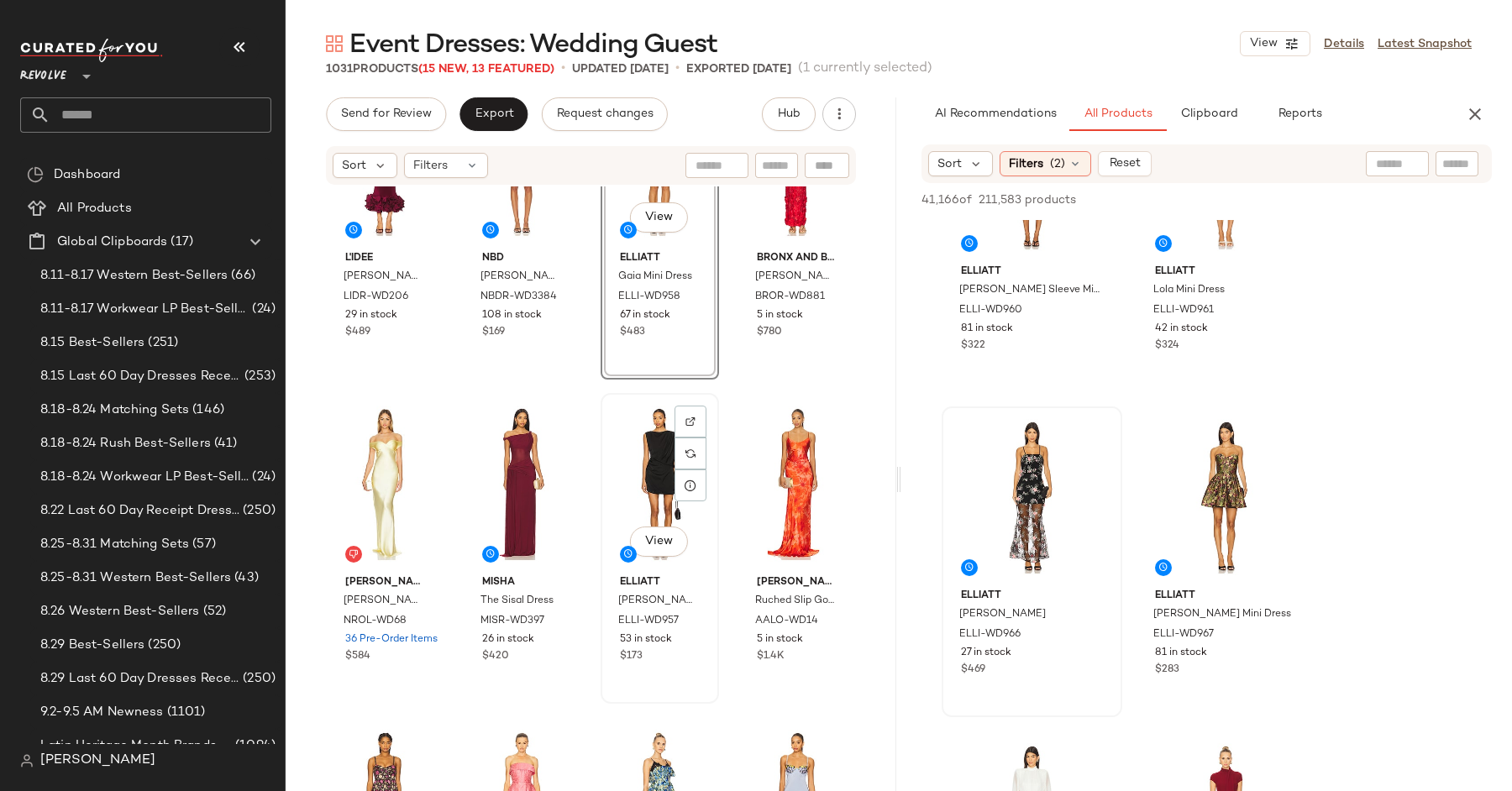
scroll to position [1173, 0]
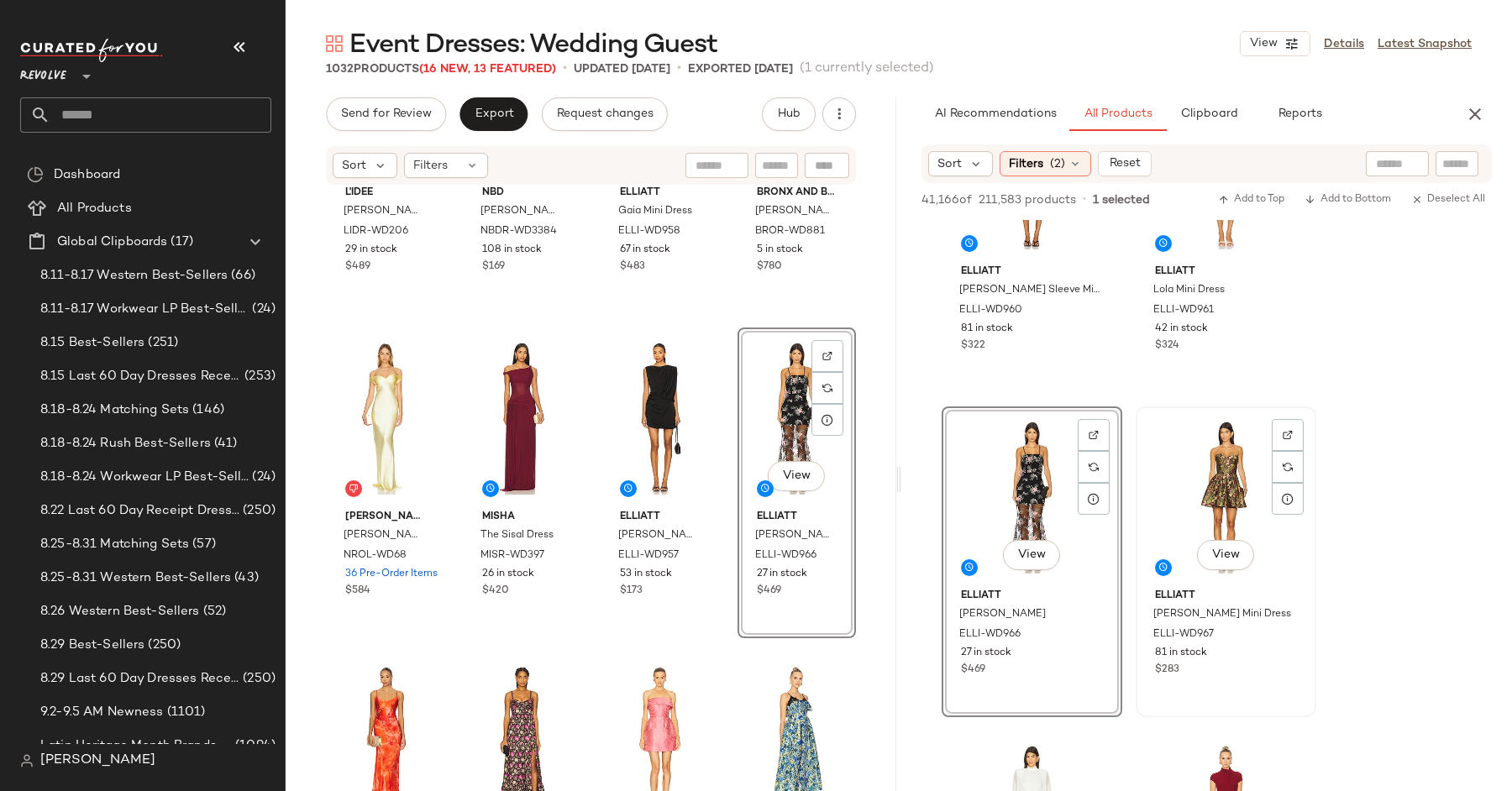
click at [1226, 536] on div "View" at bounding box center [1225, 496] width 168 height 169
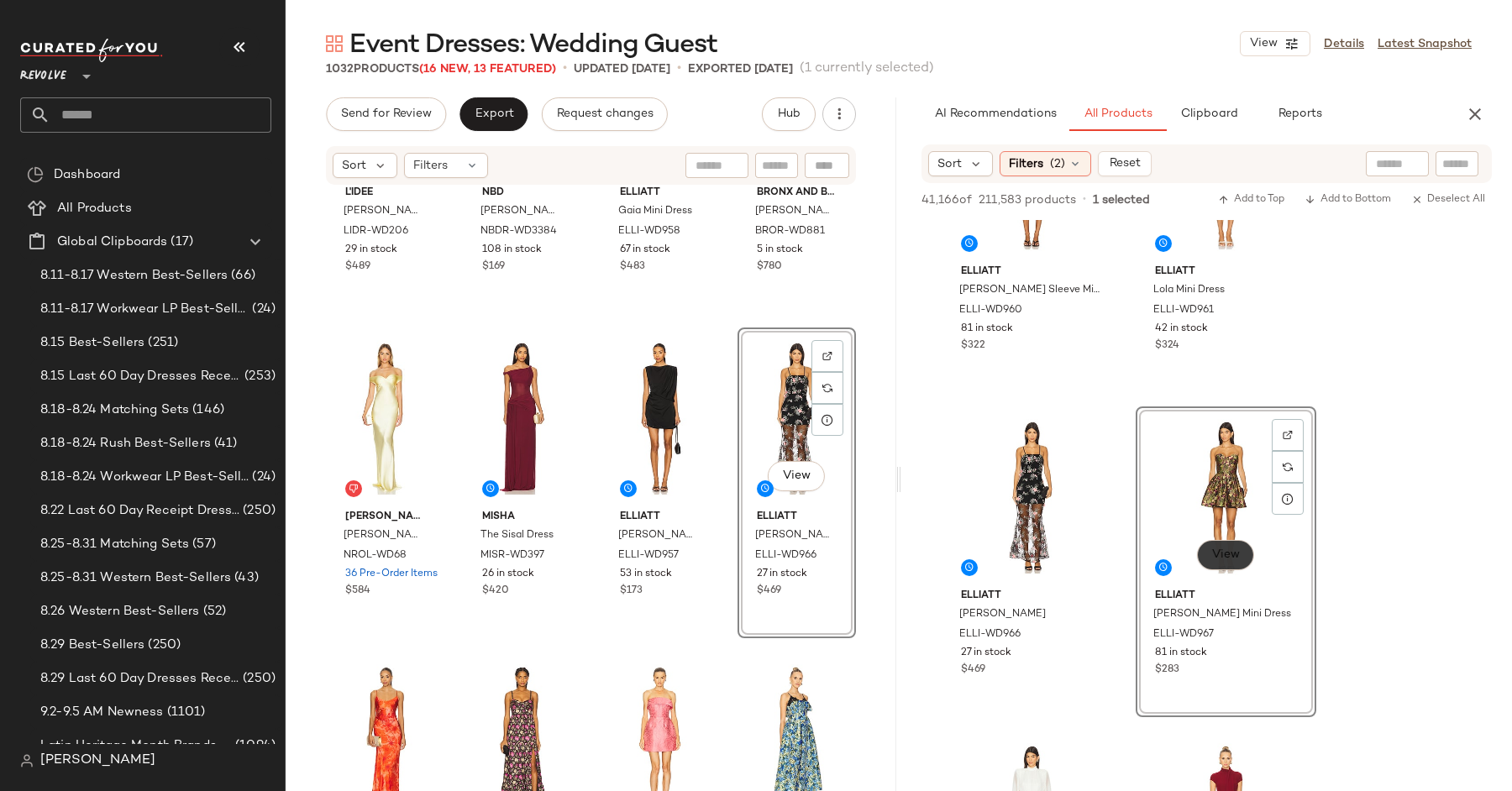
click at [1224, 555] on span "View" at bounding box center [1224, 555] width 28 height 14
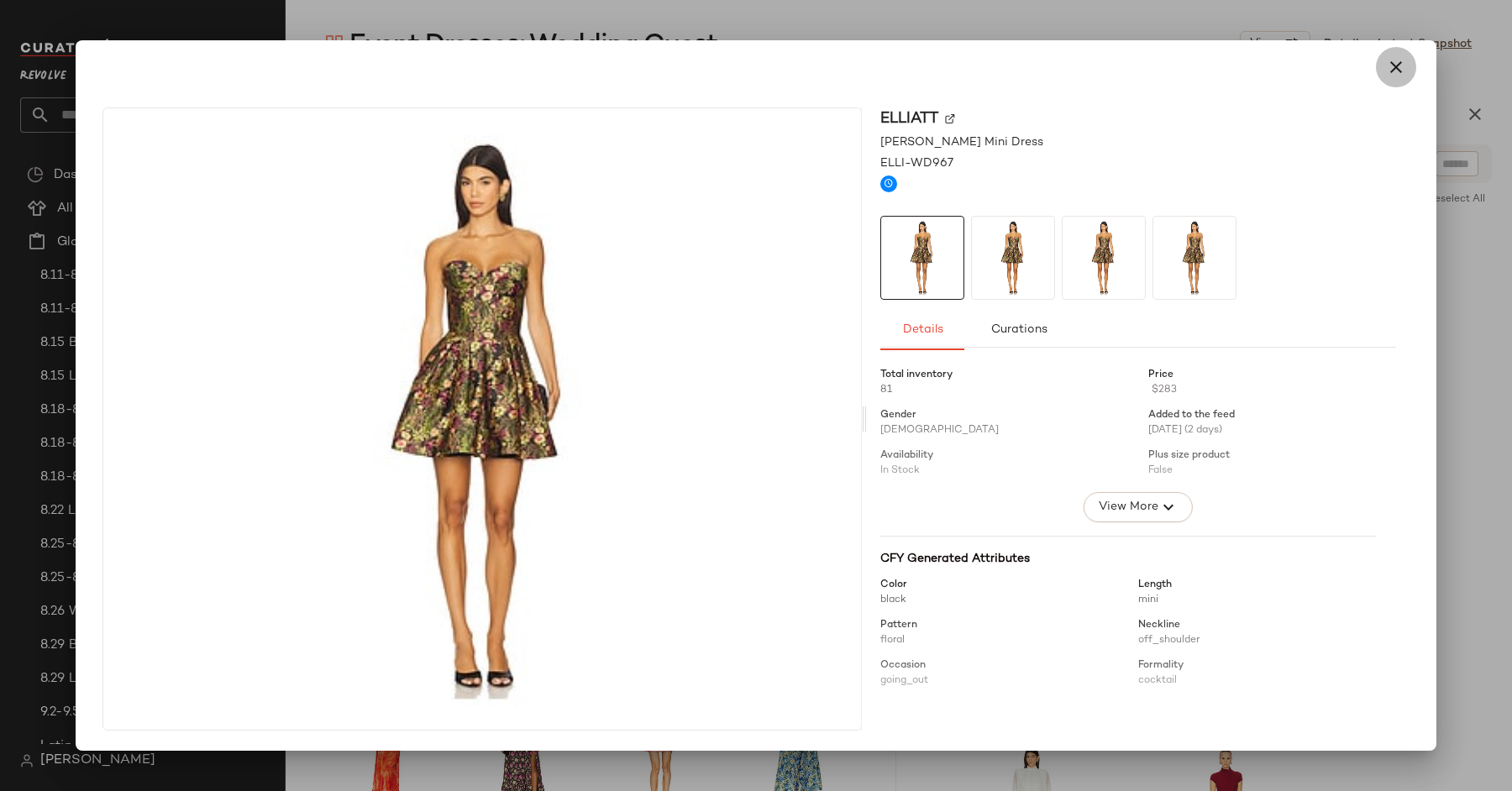
click at [1403, 74] on icon "button" at bounding box center [1396, 67] width 21 height 21
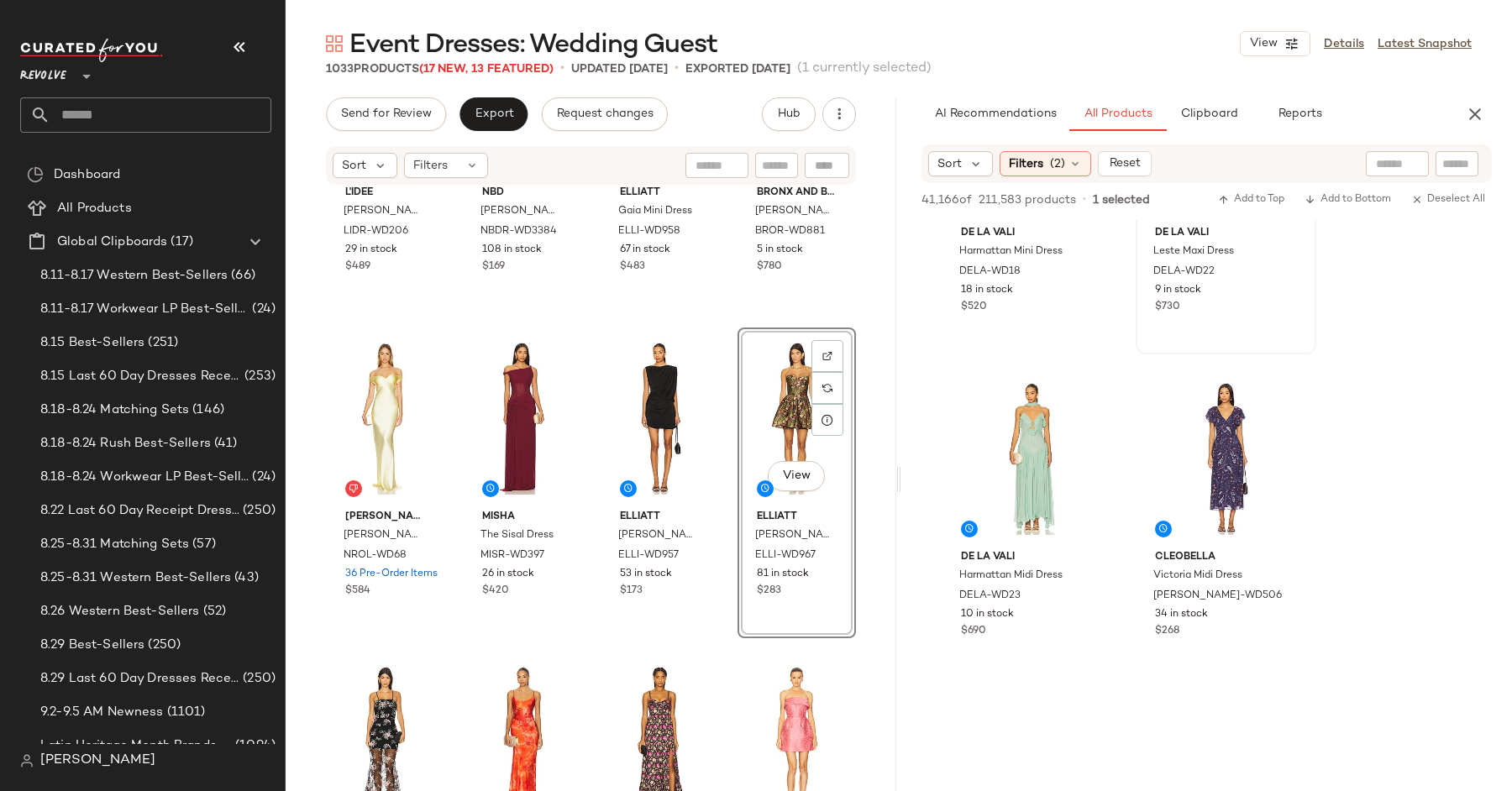
scroll to position [9927, 0]
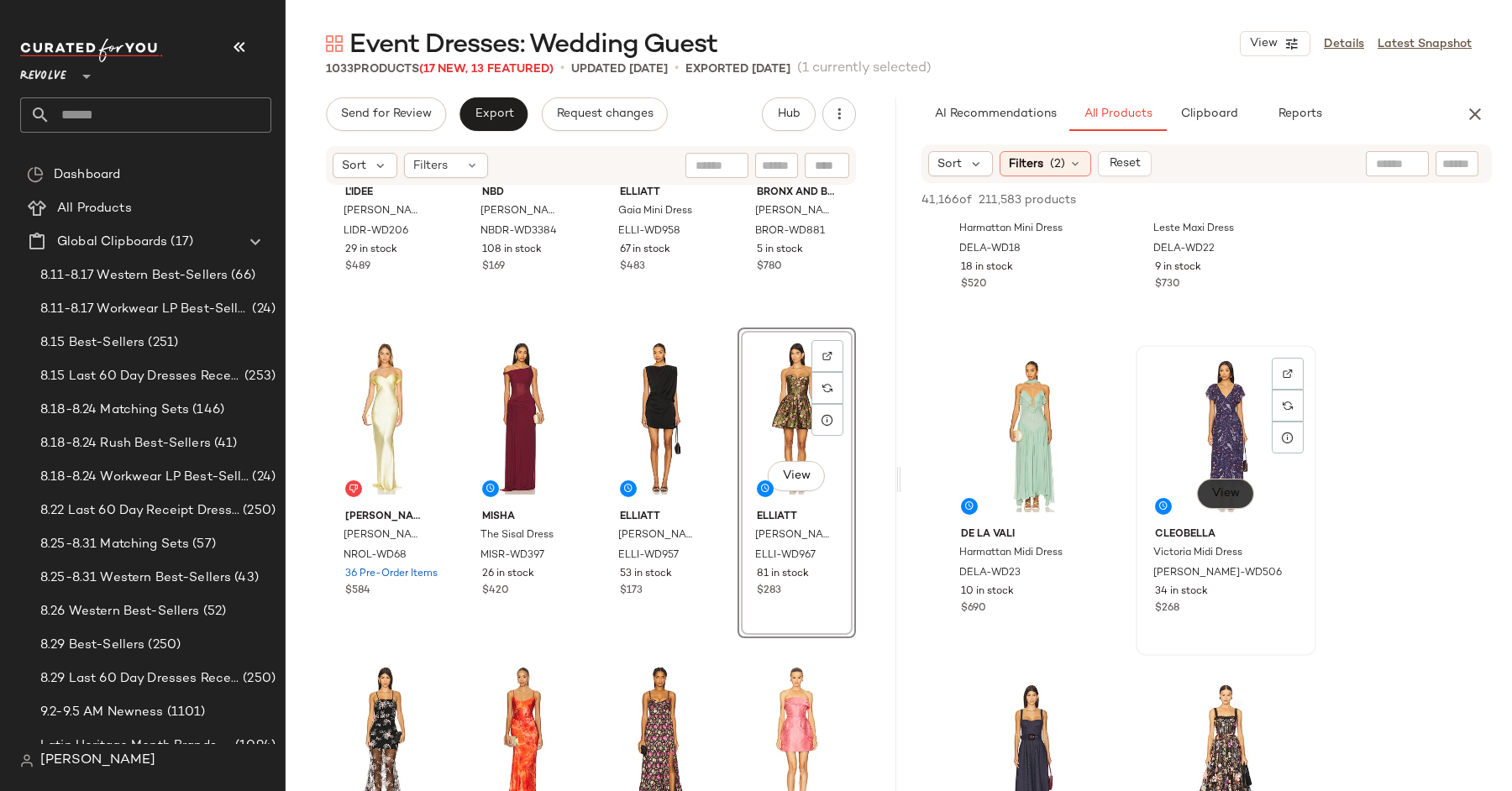
click at [1216, 490] on span "View" at bounding box center [1224, 494] width 28 height 14
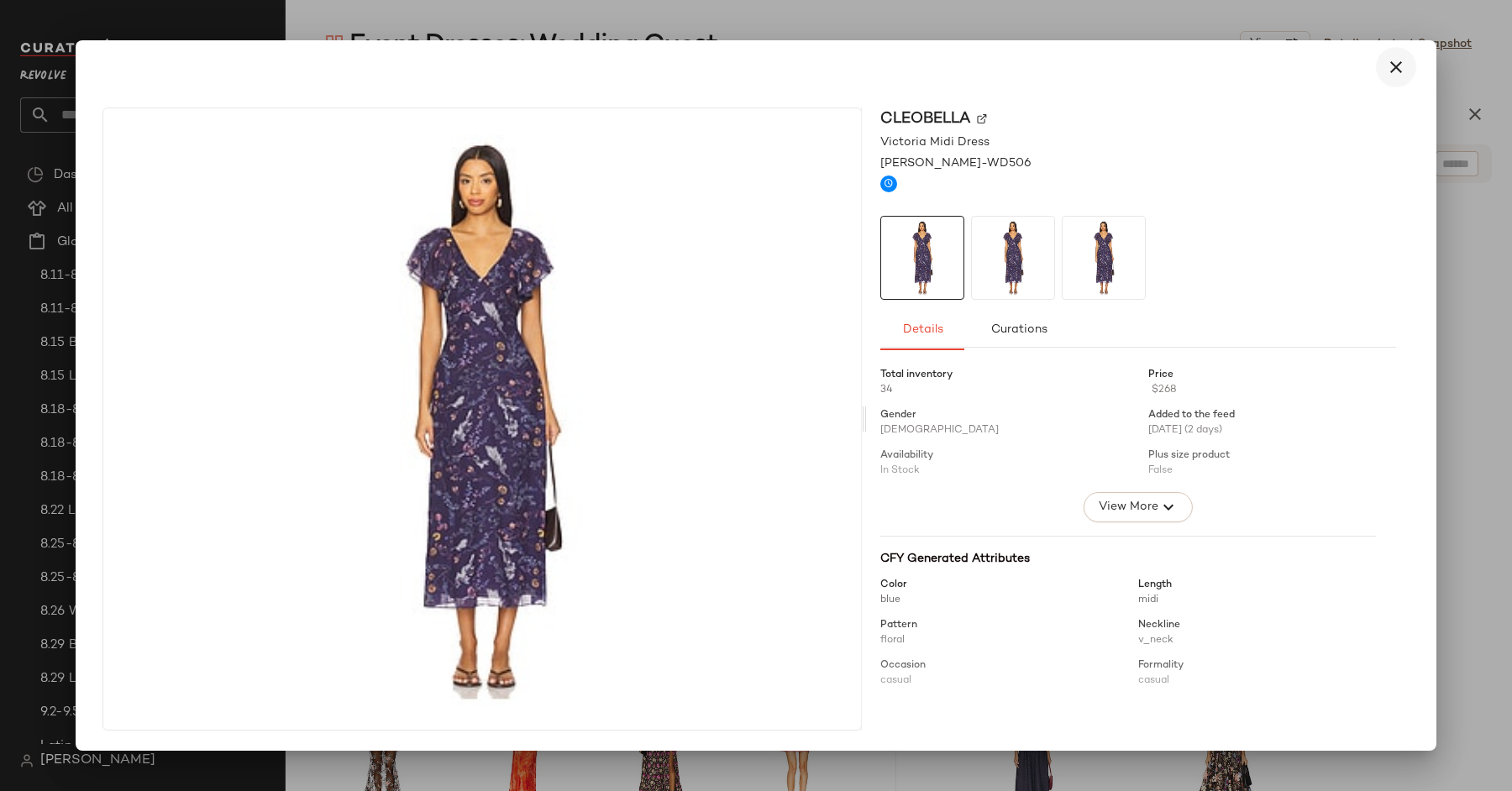
click at [1398, 63] on icon "button" at bounding box center [1396, 67] width 21 height 21
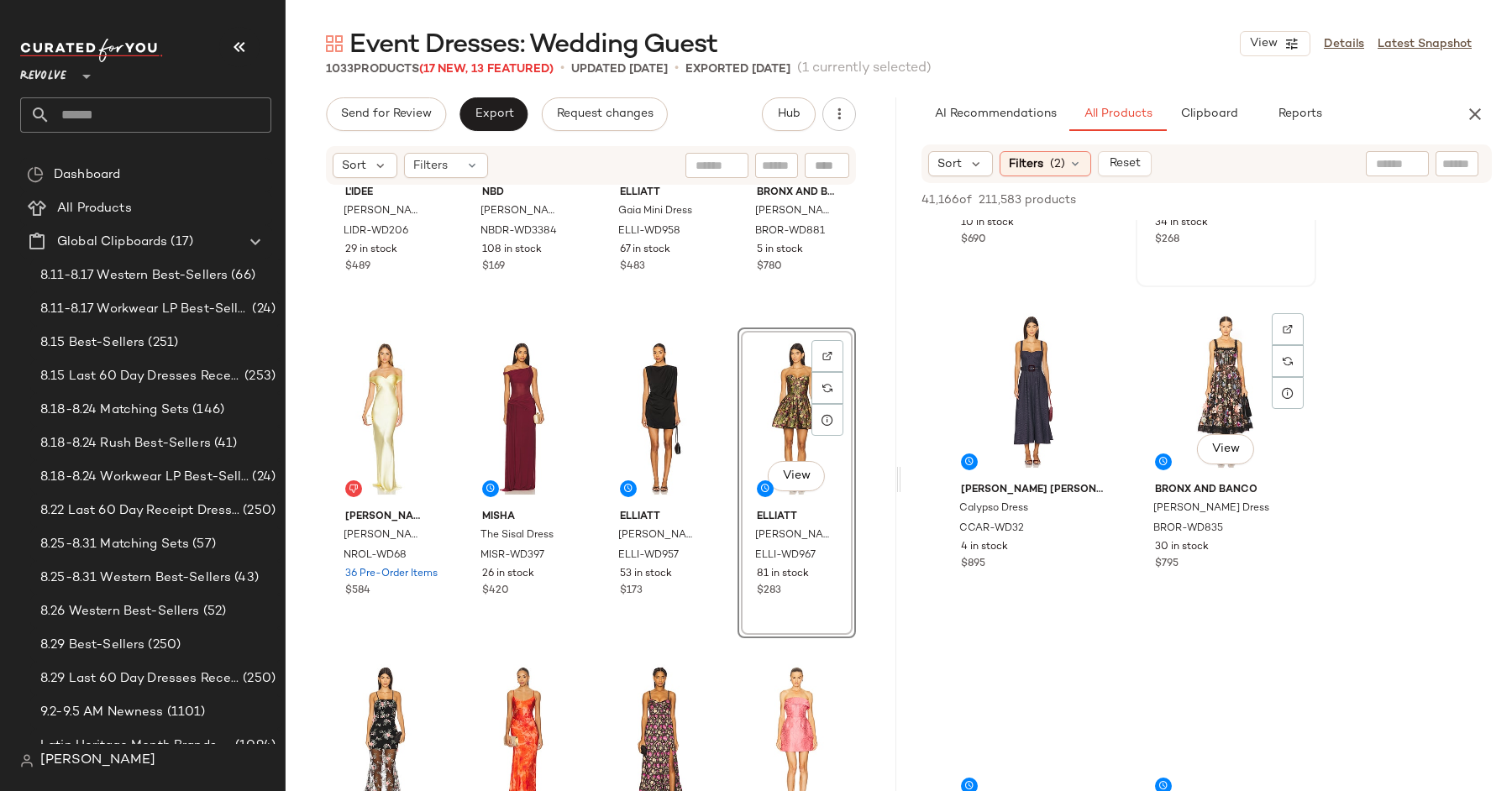
scroll to position [10321, 0]
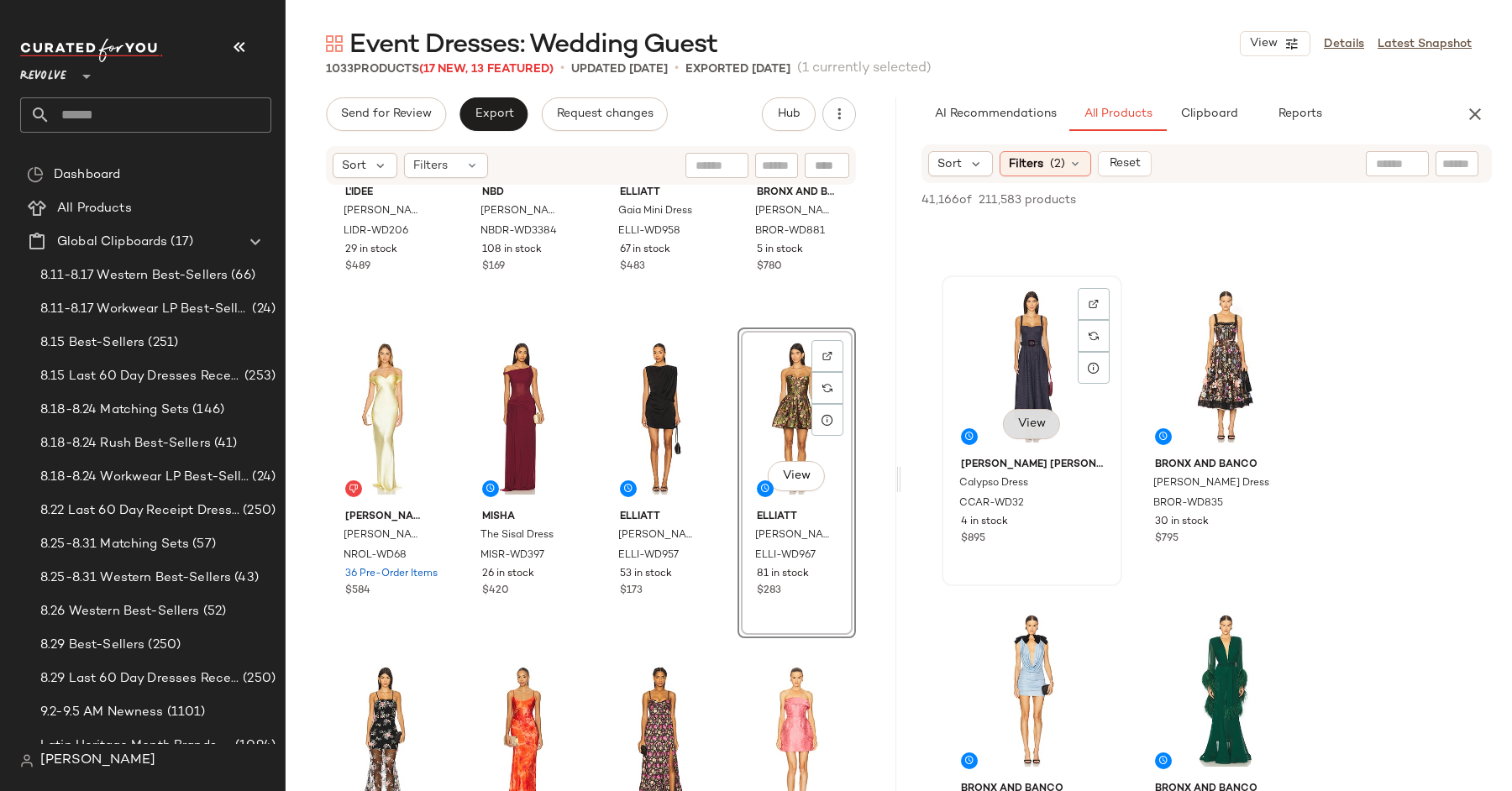
click at [1047, 425] on button "View" at bounding box center [1031, 424] width 57 height 30
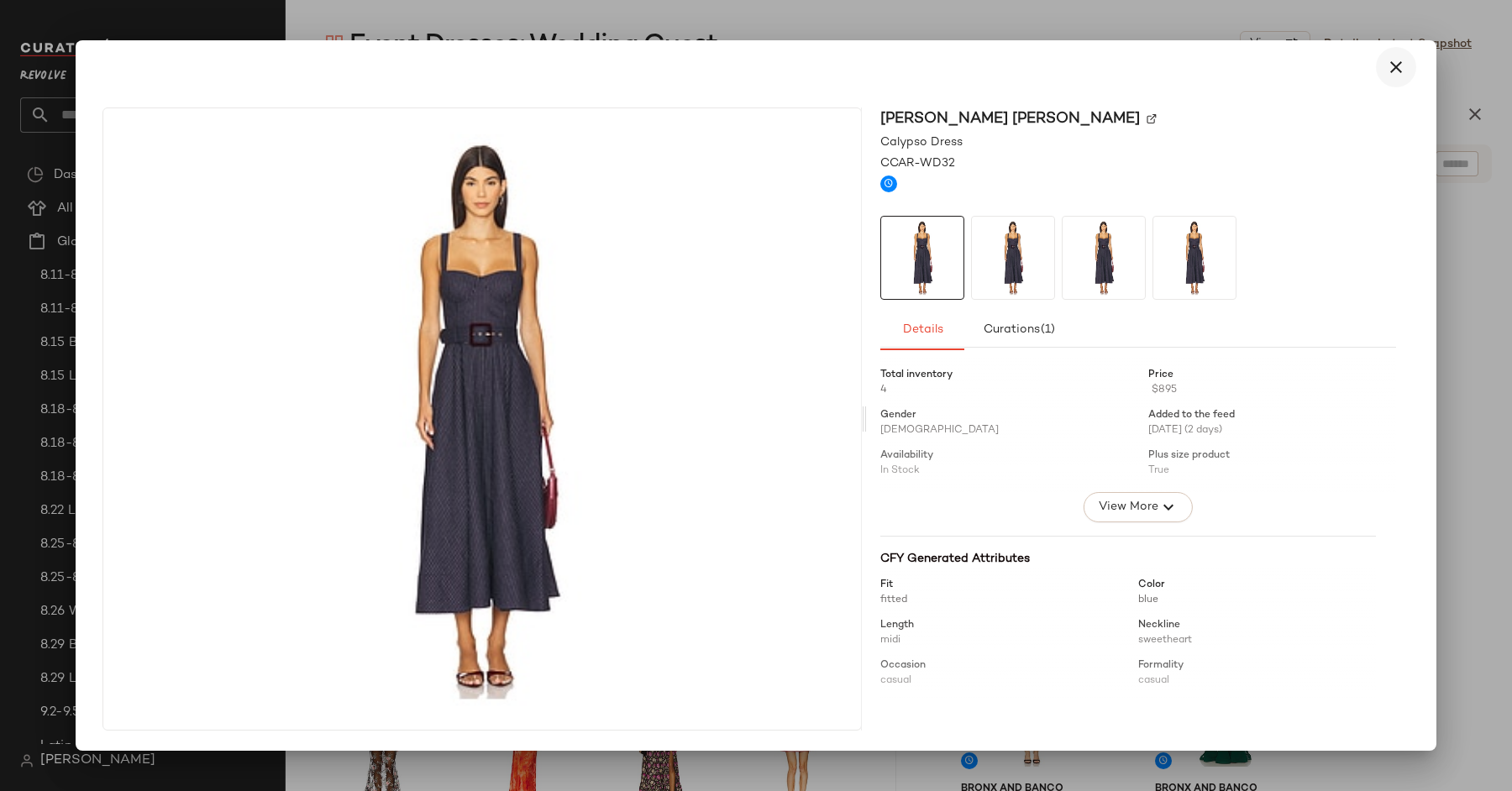
click at [1389, 67] on icon "button" at bounding box center [1396, 67] width 21 height 21
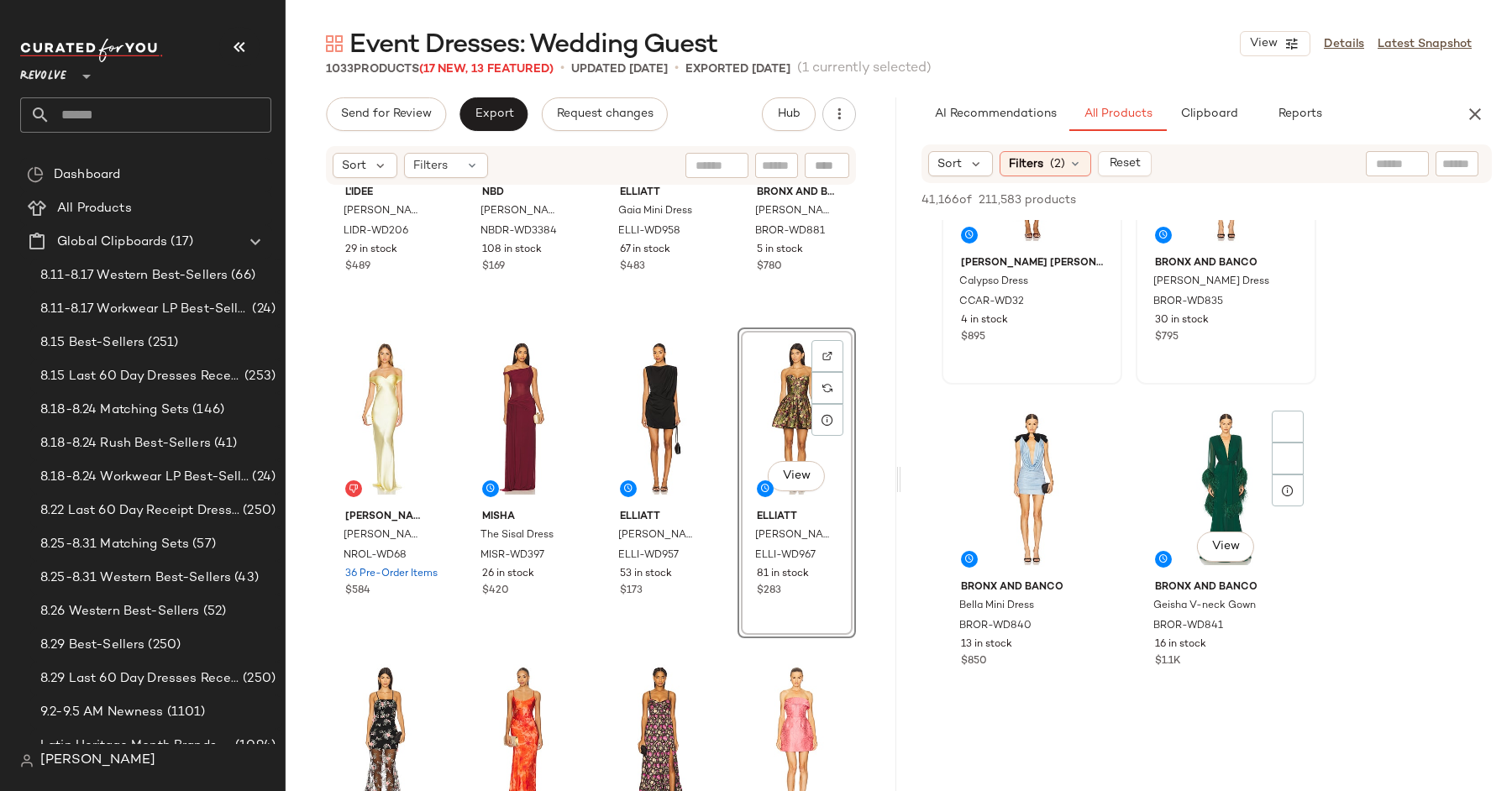
scroll to position [10597, 0]
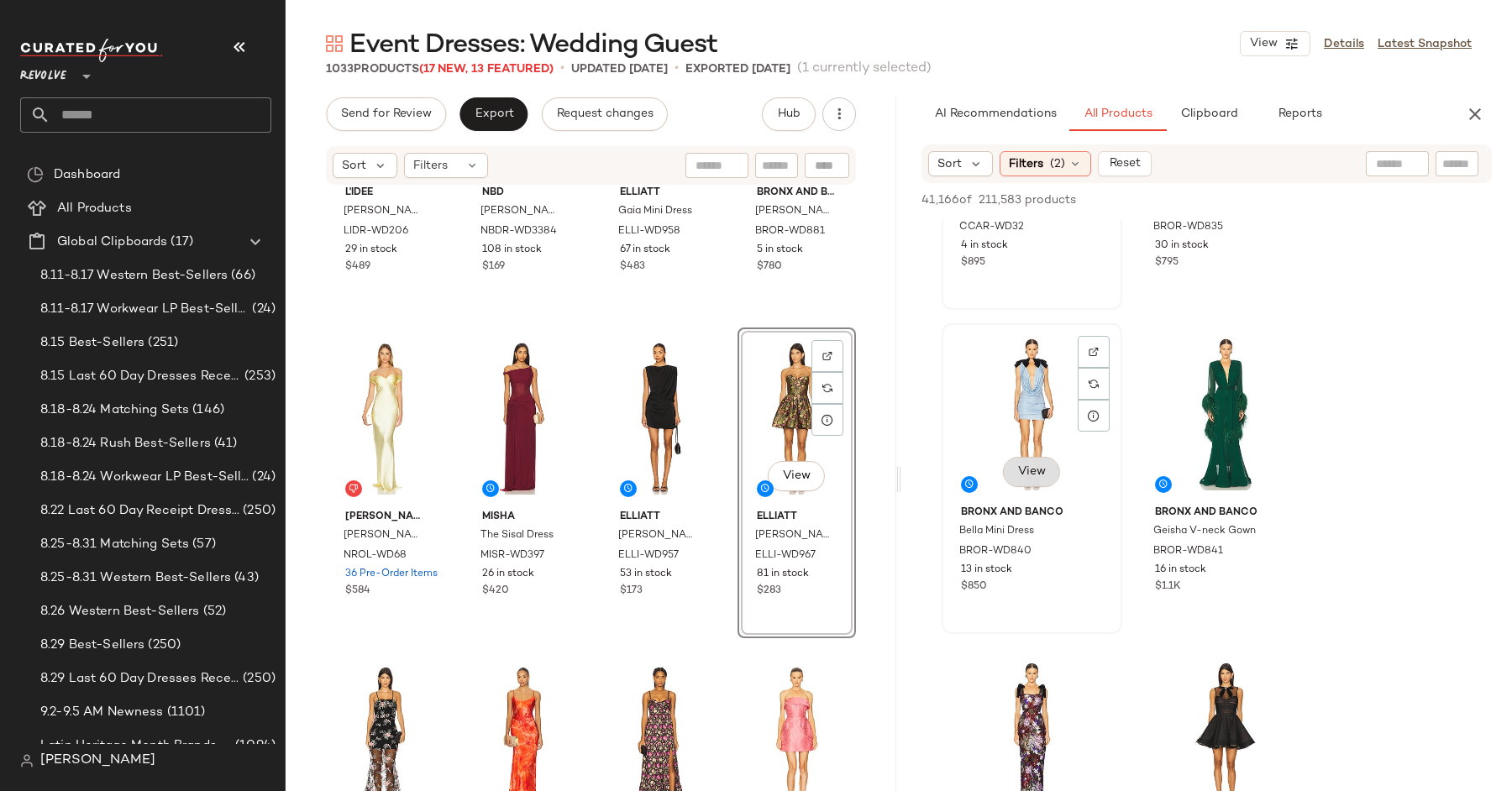
click at [1047, 476] on button "View" at bounding box center [1031, 472] width 57 height 30
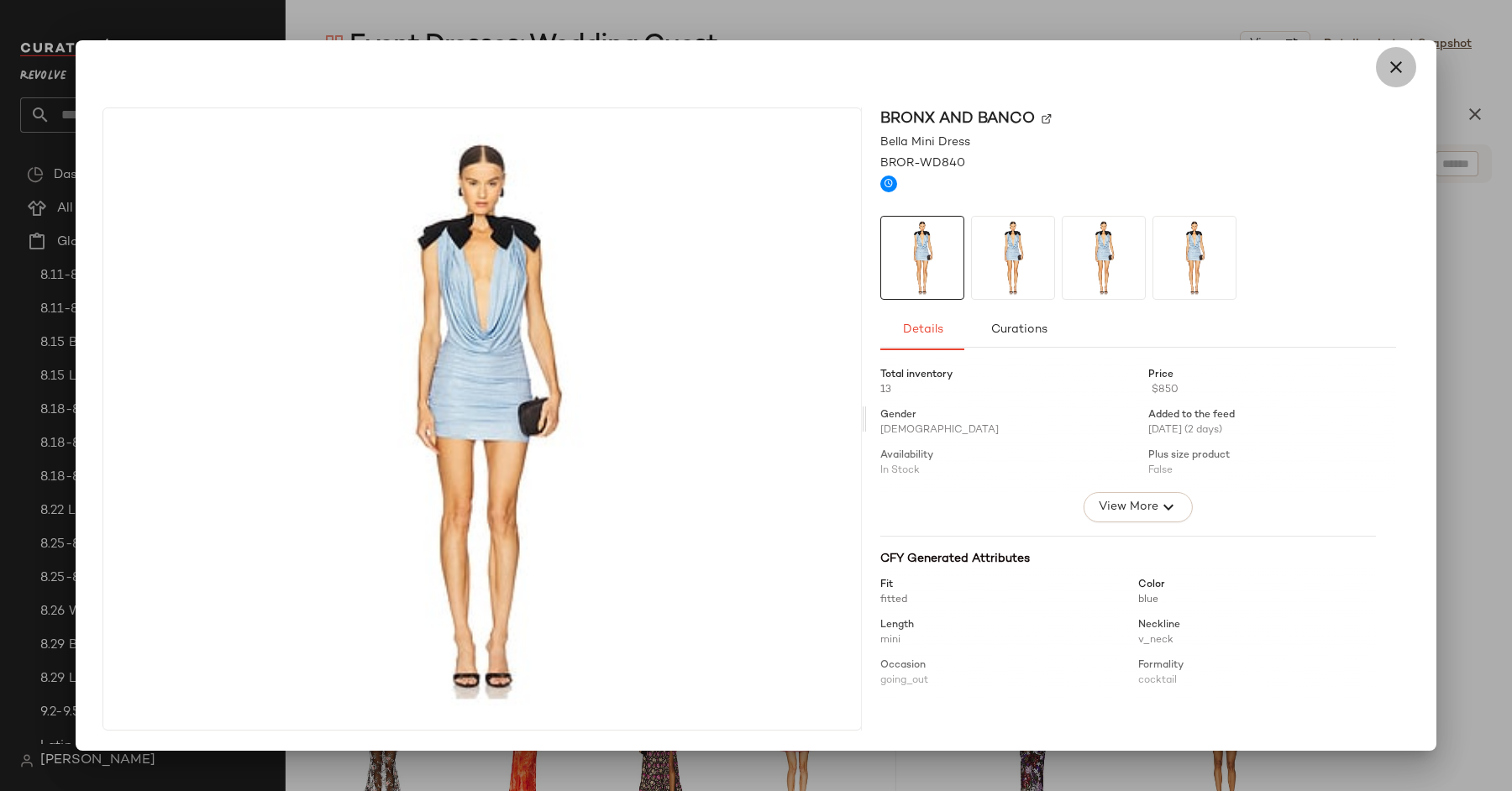
click at [1407, 70] on button "button" at bounding box center [1396, 67] width 40 height 40
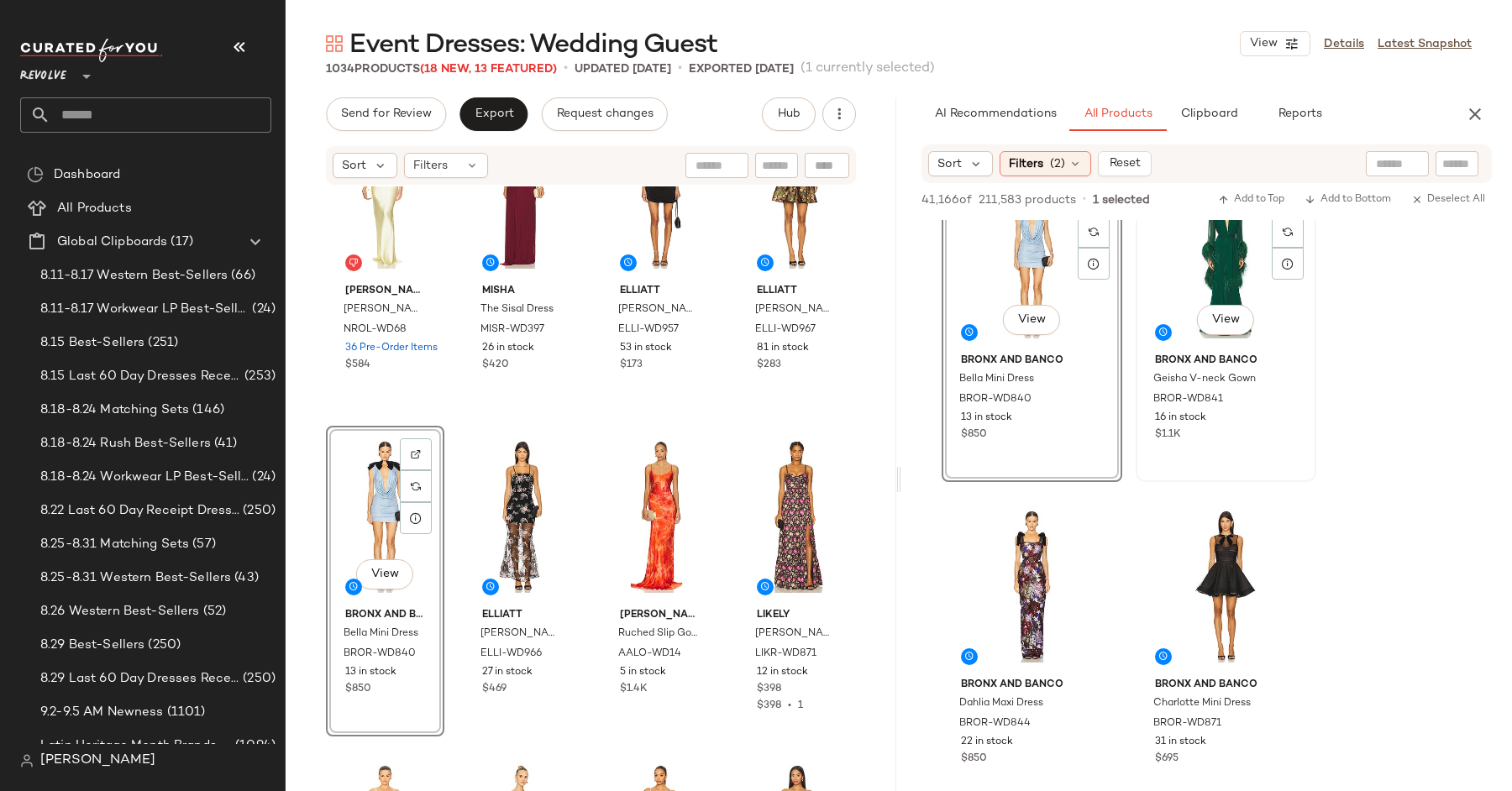
scroll to position [10755, 0]
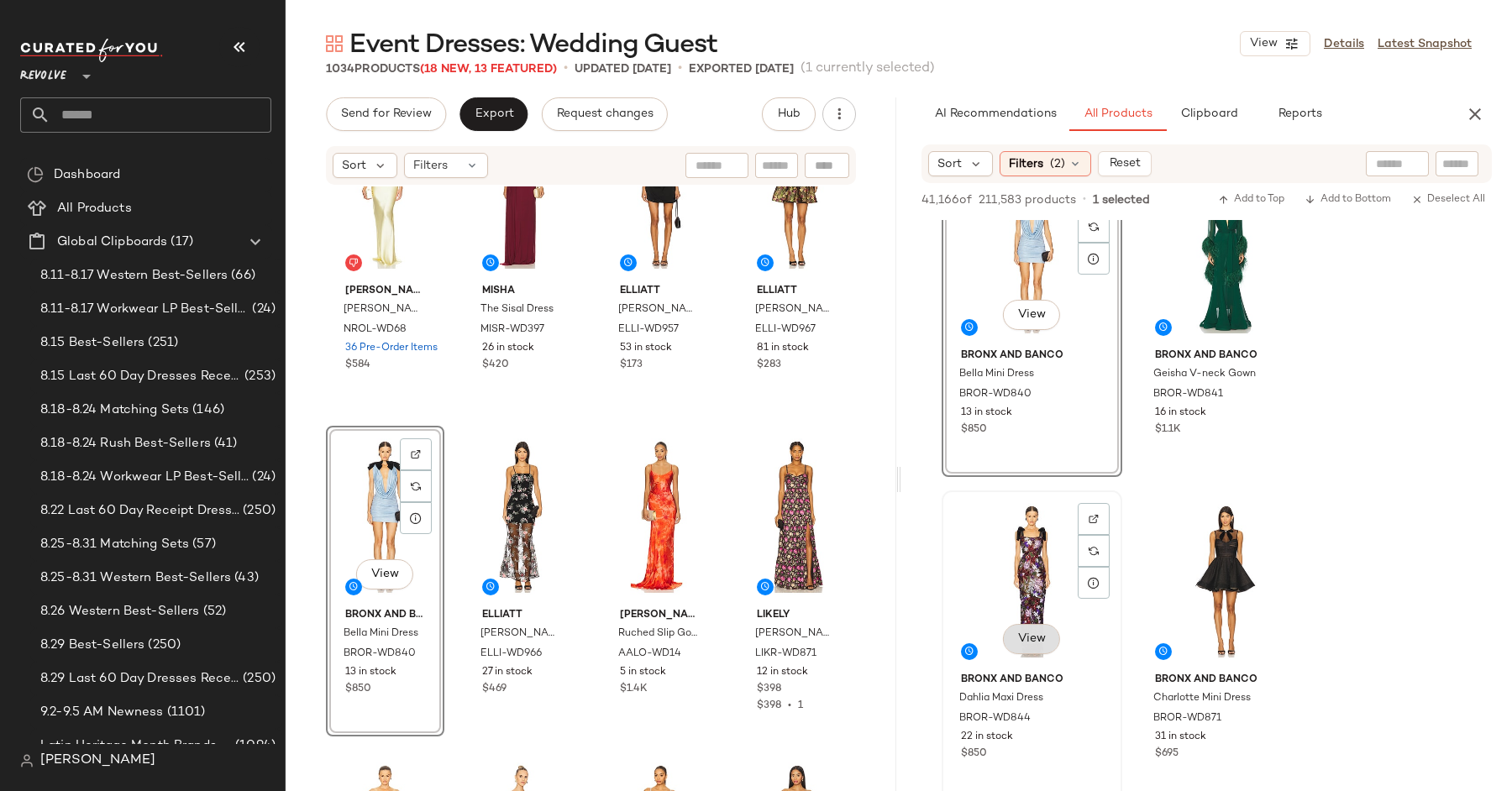
click at [1030, 636] on span "View" at bounding box center [1031, 639] width 28 height 14
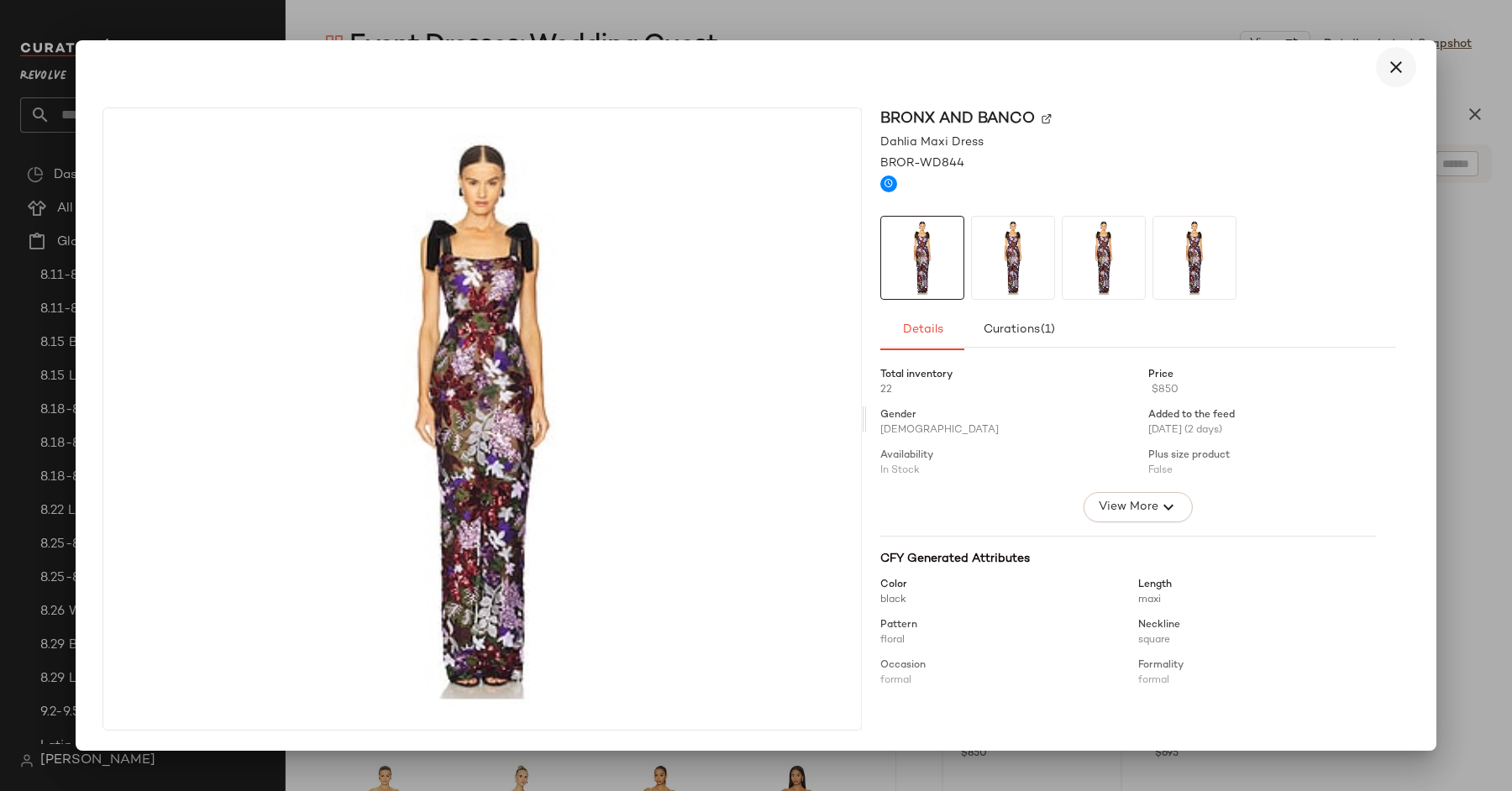
click at [1402, 74] on icon "button" at bounding box center [1396, 67] width 21 height 21
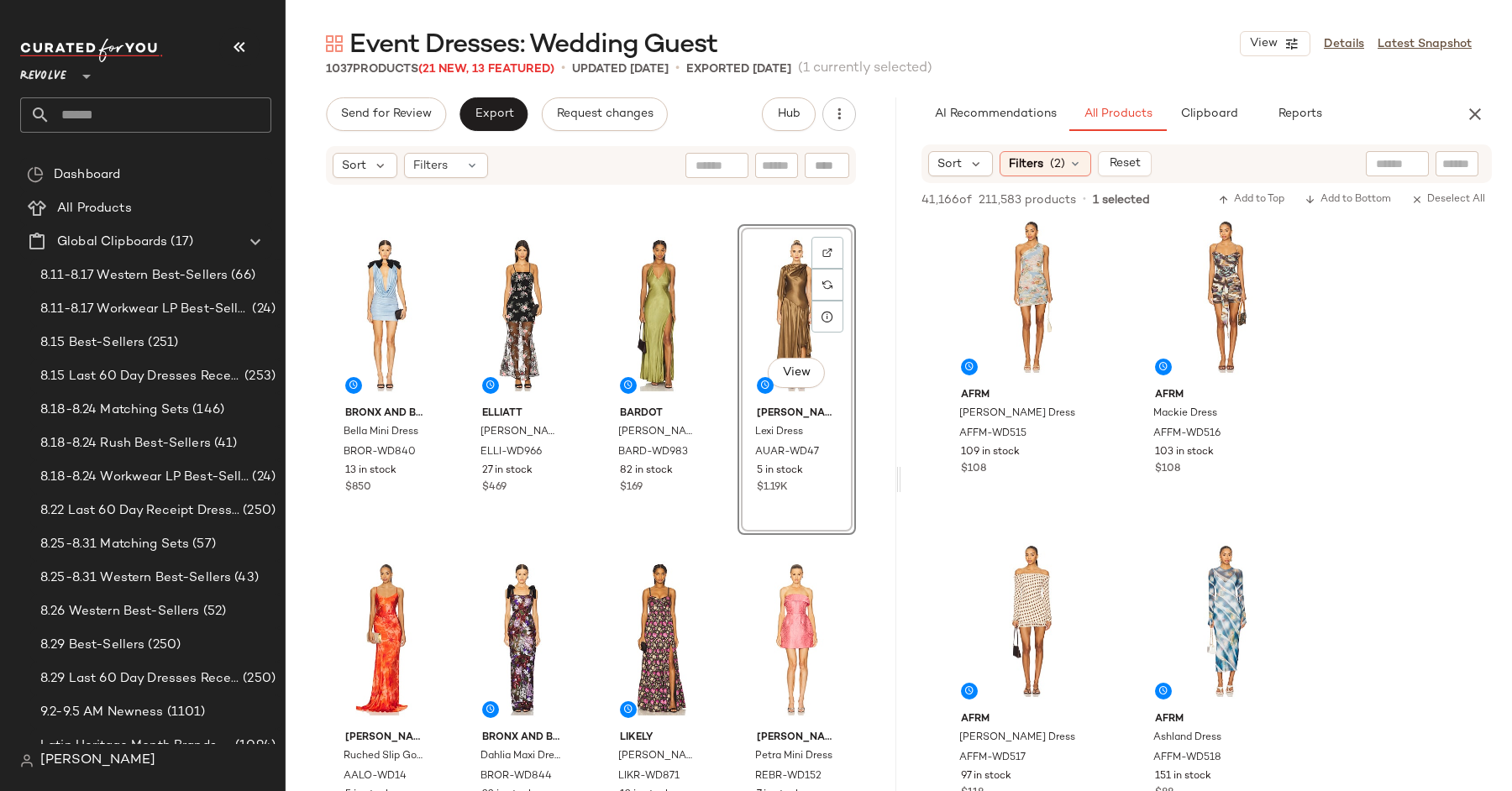
scroll to position [13954, 0]
click at [1228, 353] on span "View" at bounding box center [1224, 358] width 28 height 14
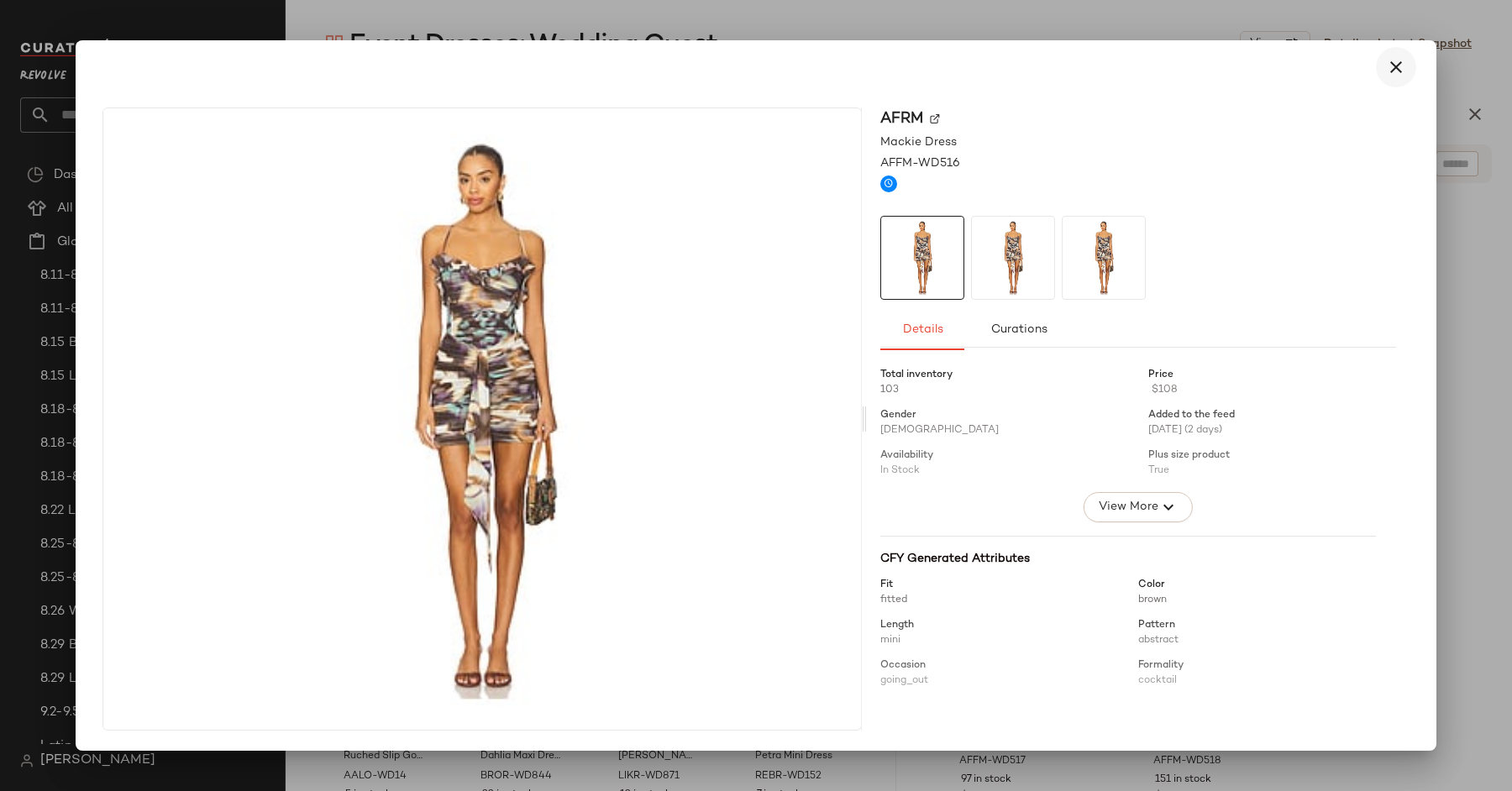
click at [1404, 74] on icon "button" at bounding box center [1396, 67] width 21 height 21
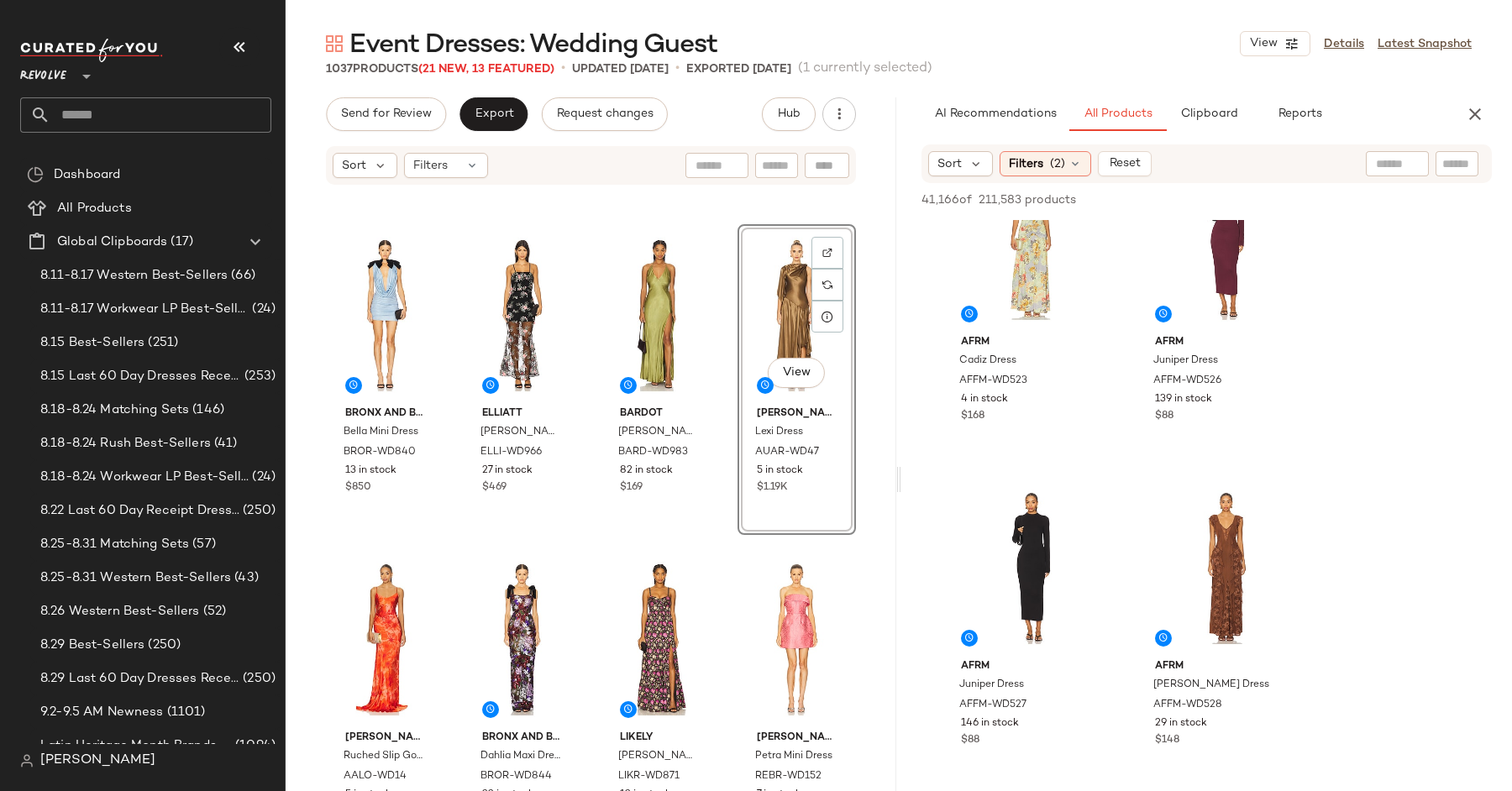
scroll to position [15441, 0]
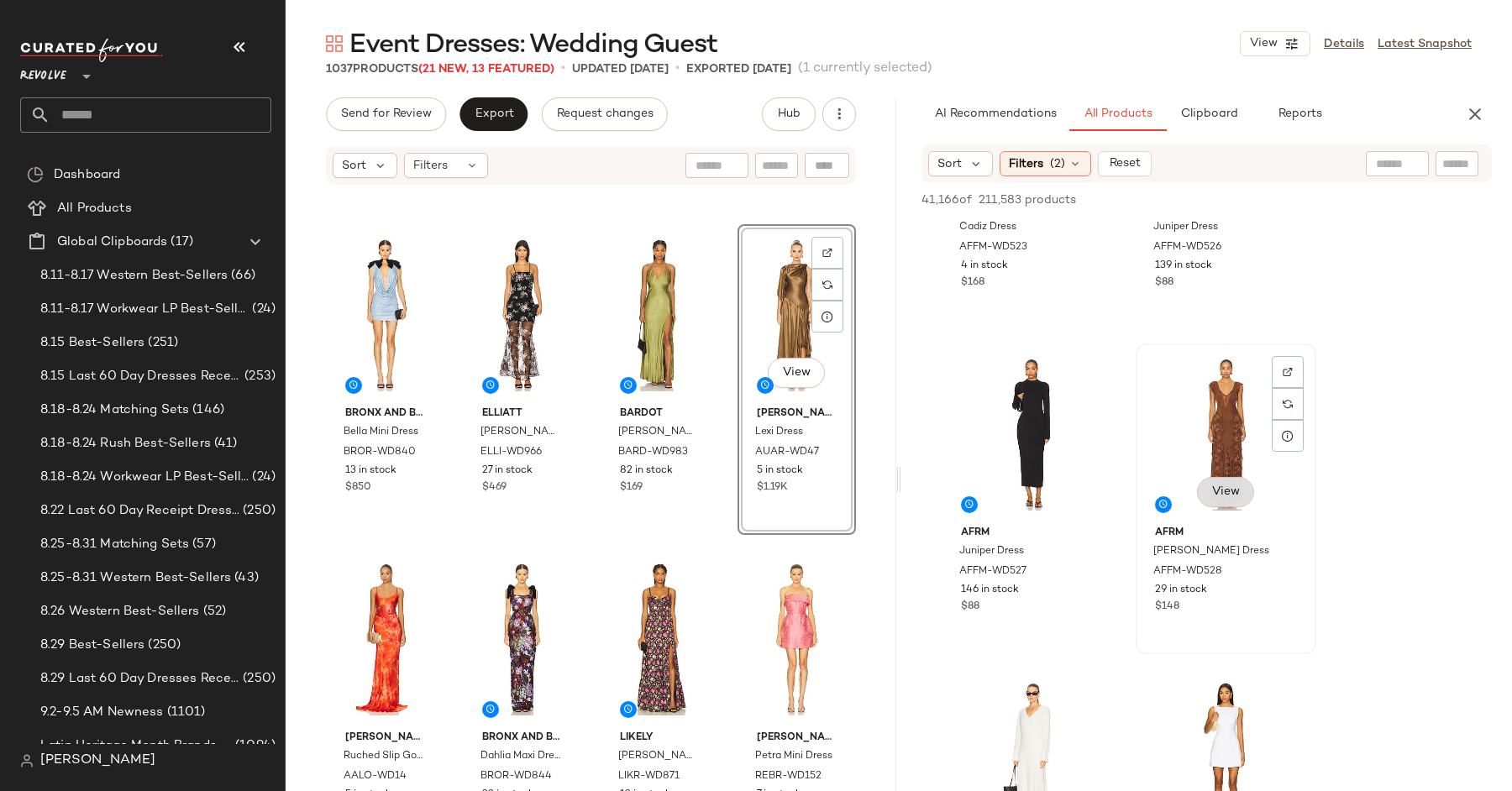
click at [1216, 494] on span "View" at bounding box center [1224, 492] width 28 height 14
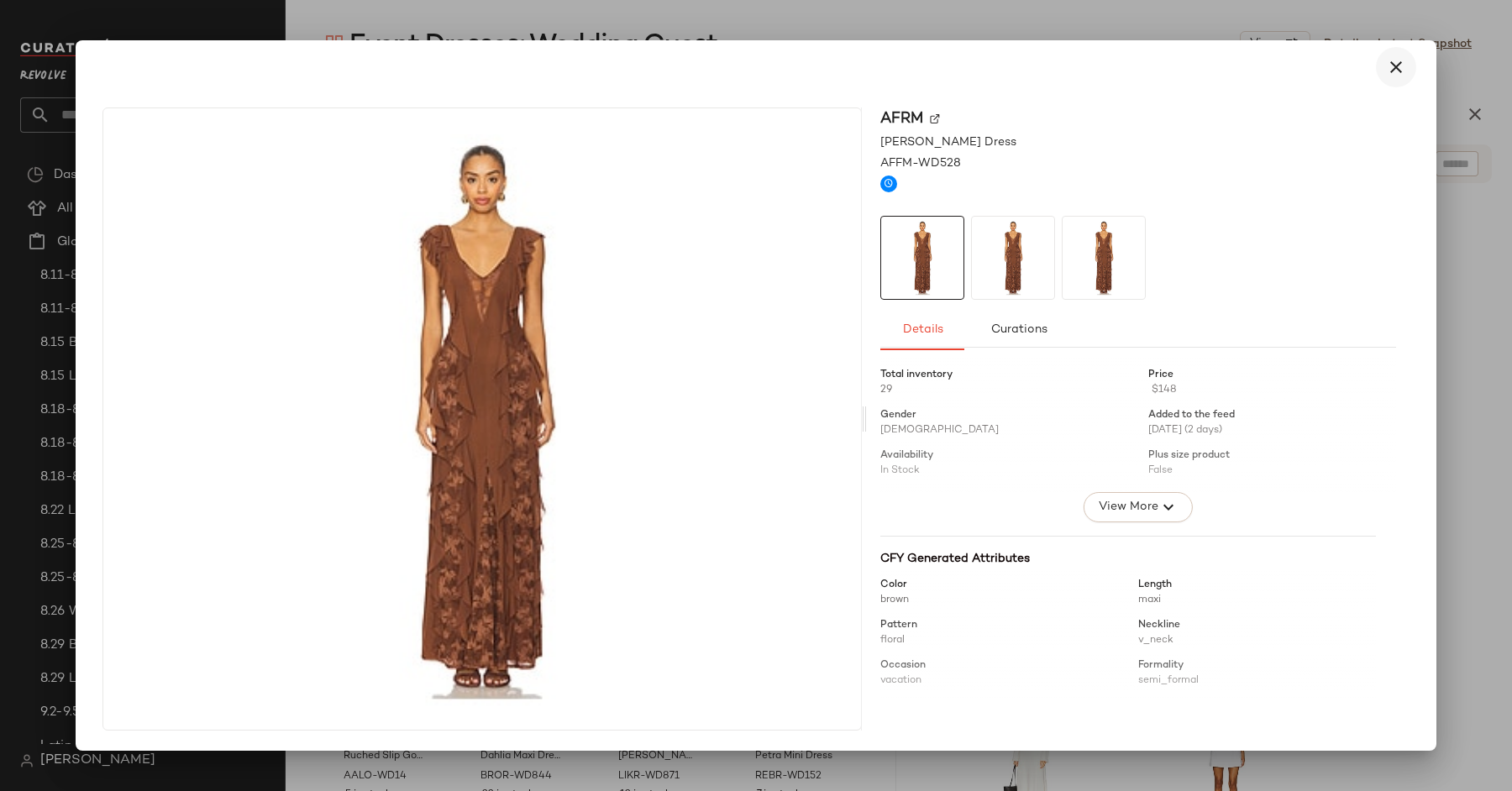
click at [1397, 66] on icon "button" at bounding box center [1396, 67] width 21 height 21
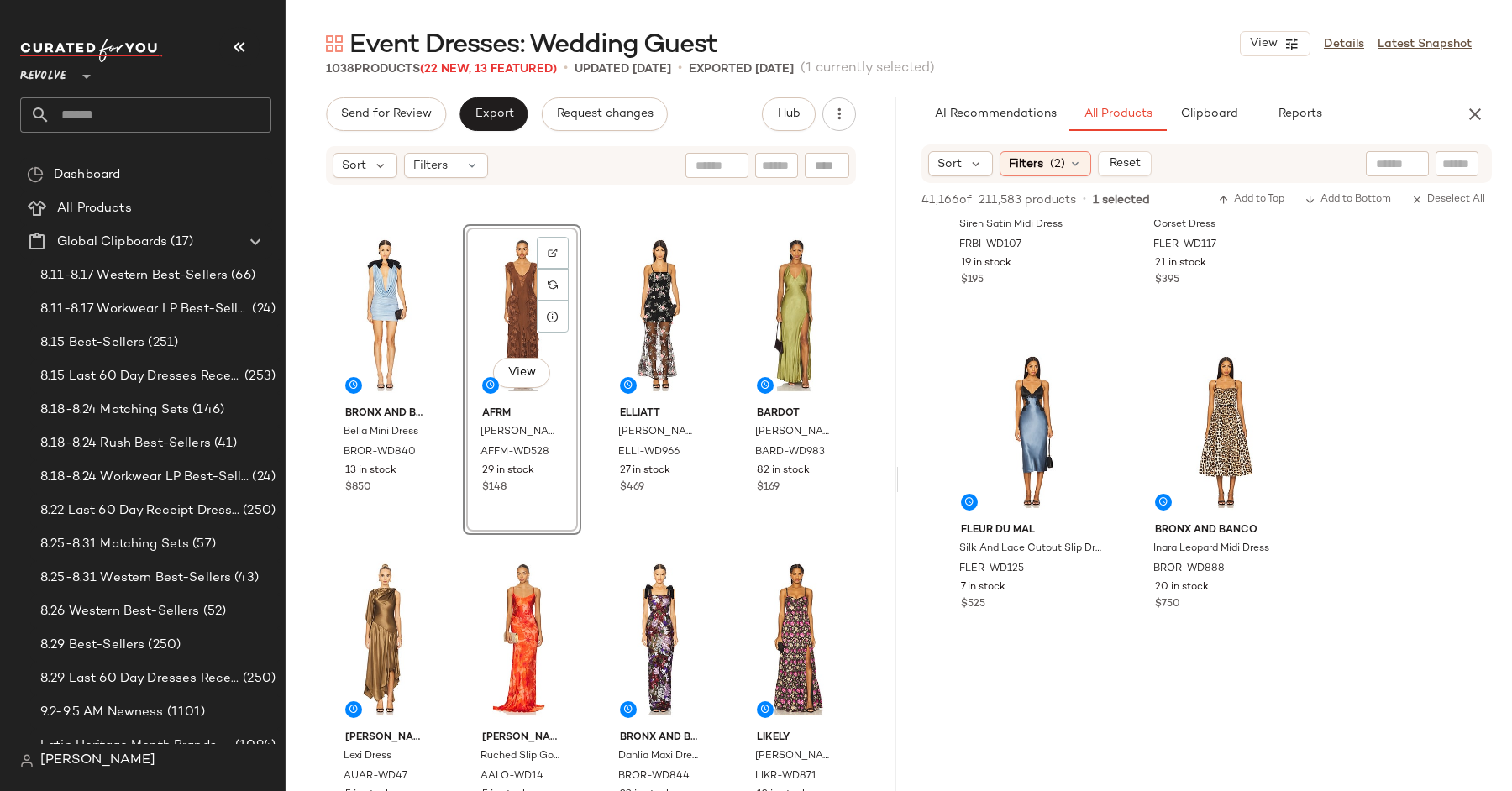
scroll to position [16516, 0]
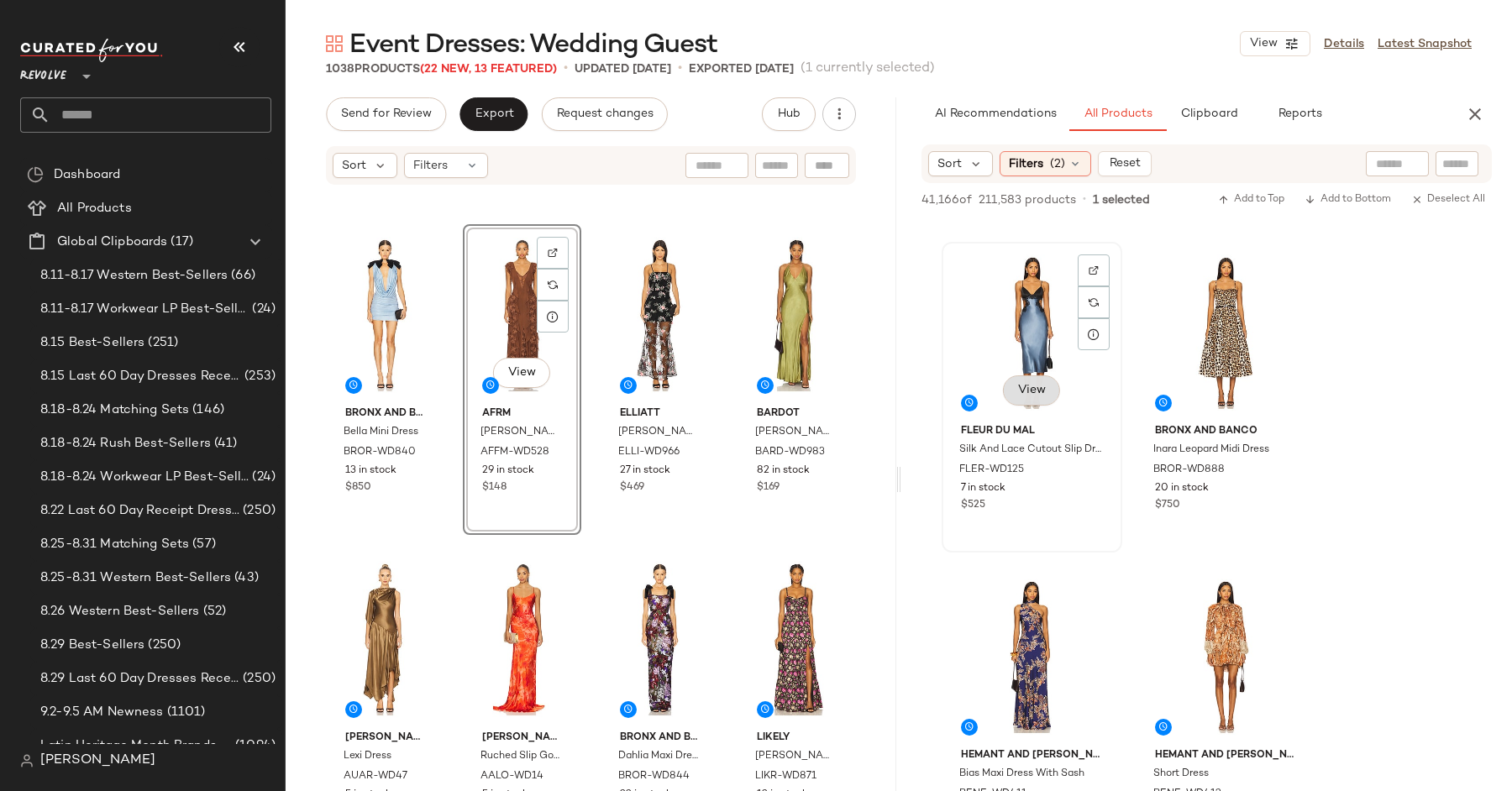
click at [1035, 388] on span "View" at bounding box center [1031, 391] width 28 height 14
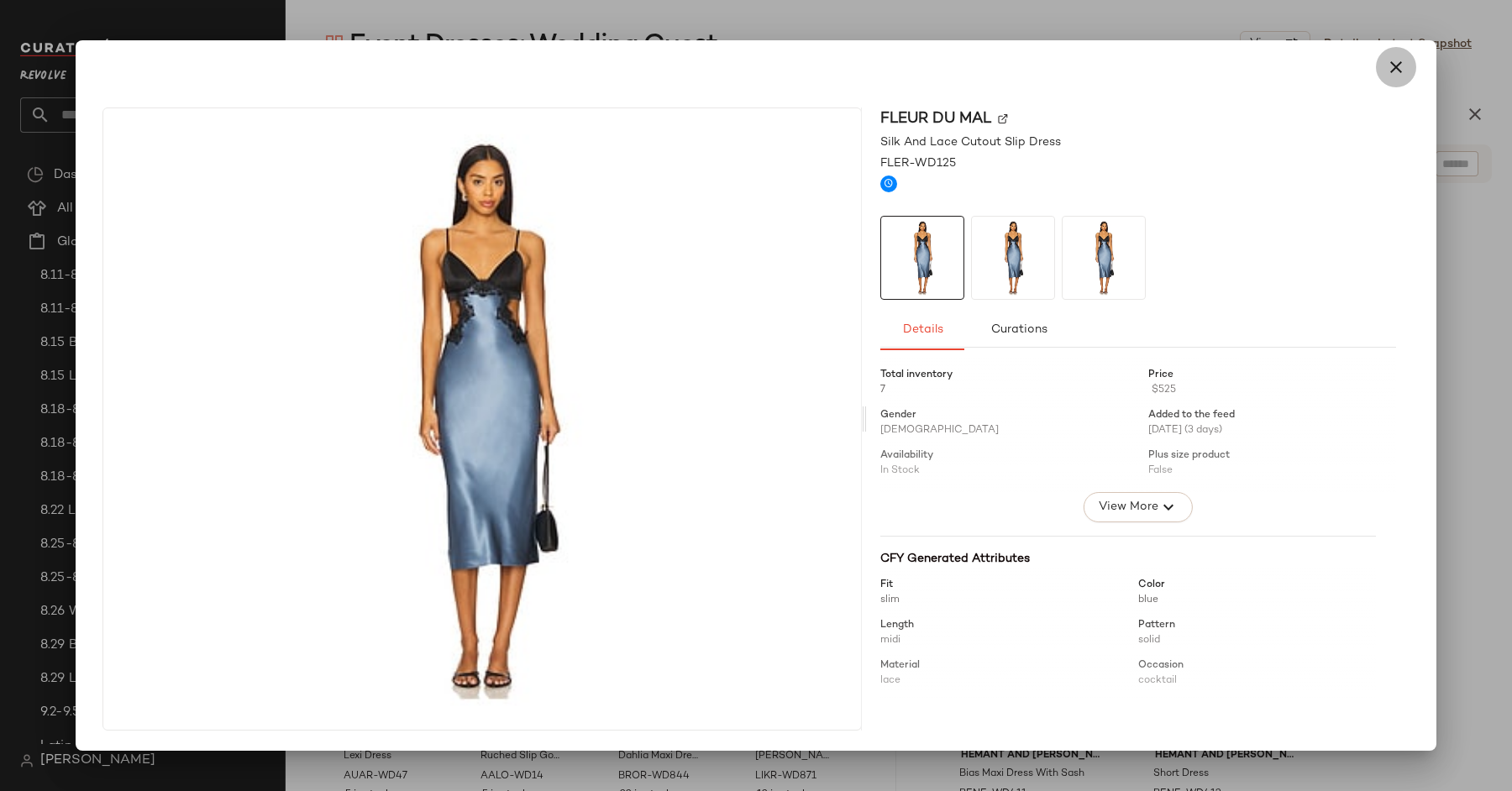
click at [1399, 81] on button "button" at bounding box center [1396, 67] width 40 height 40
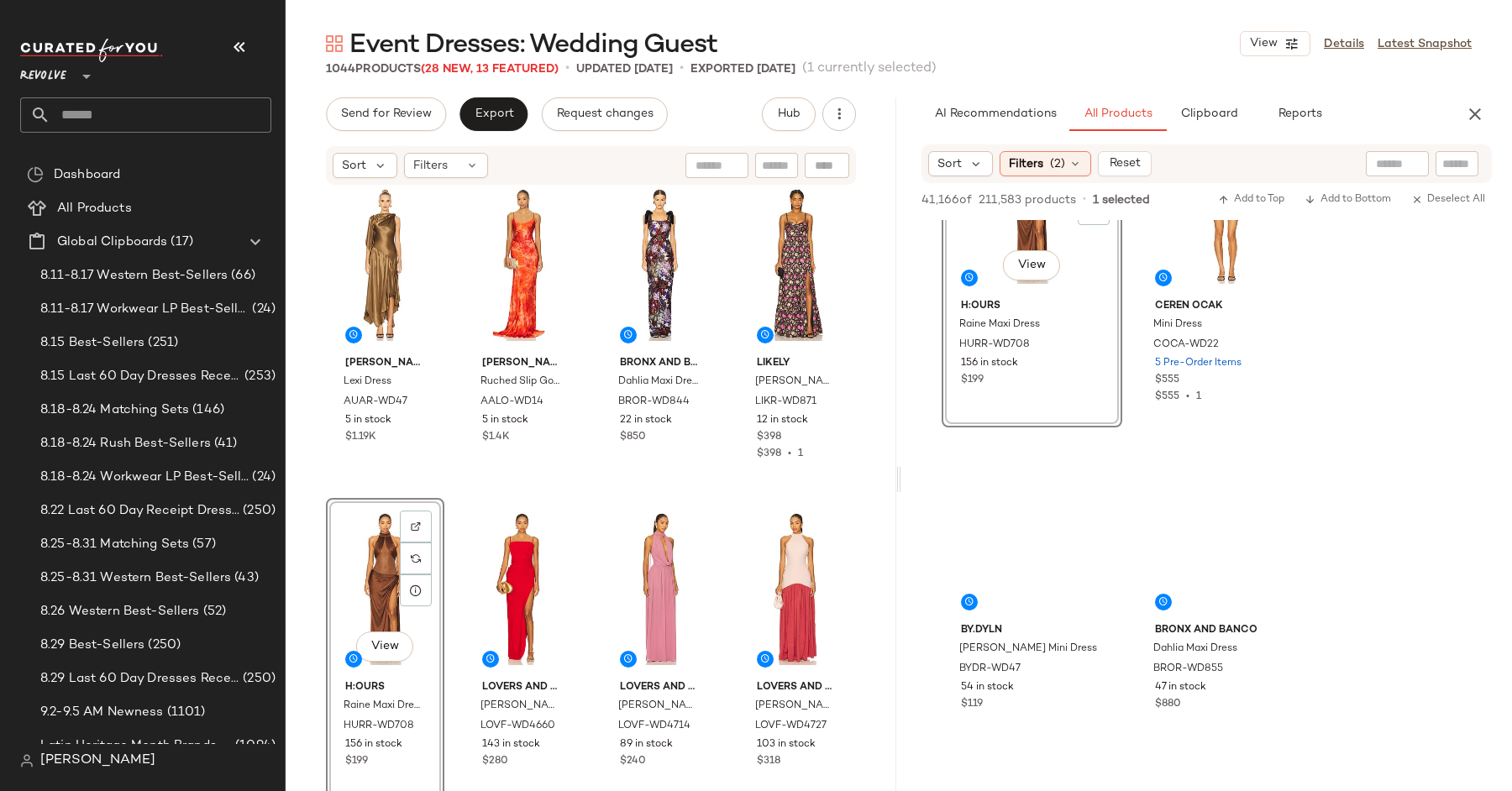
scroll to position [19301, 0]
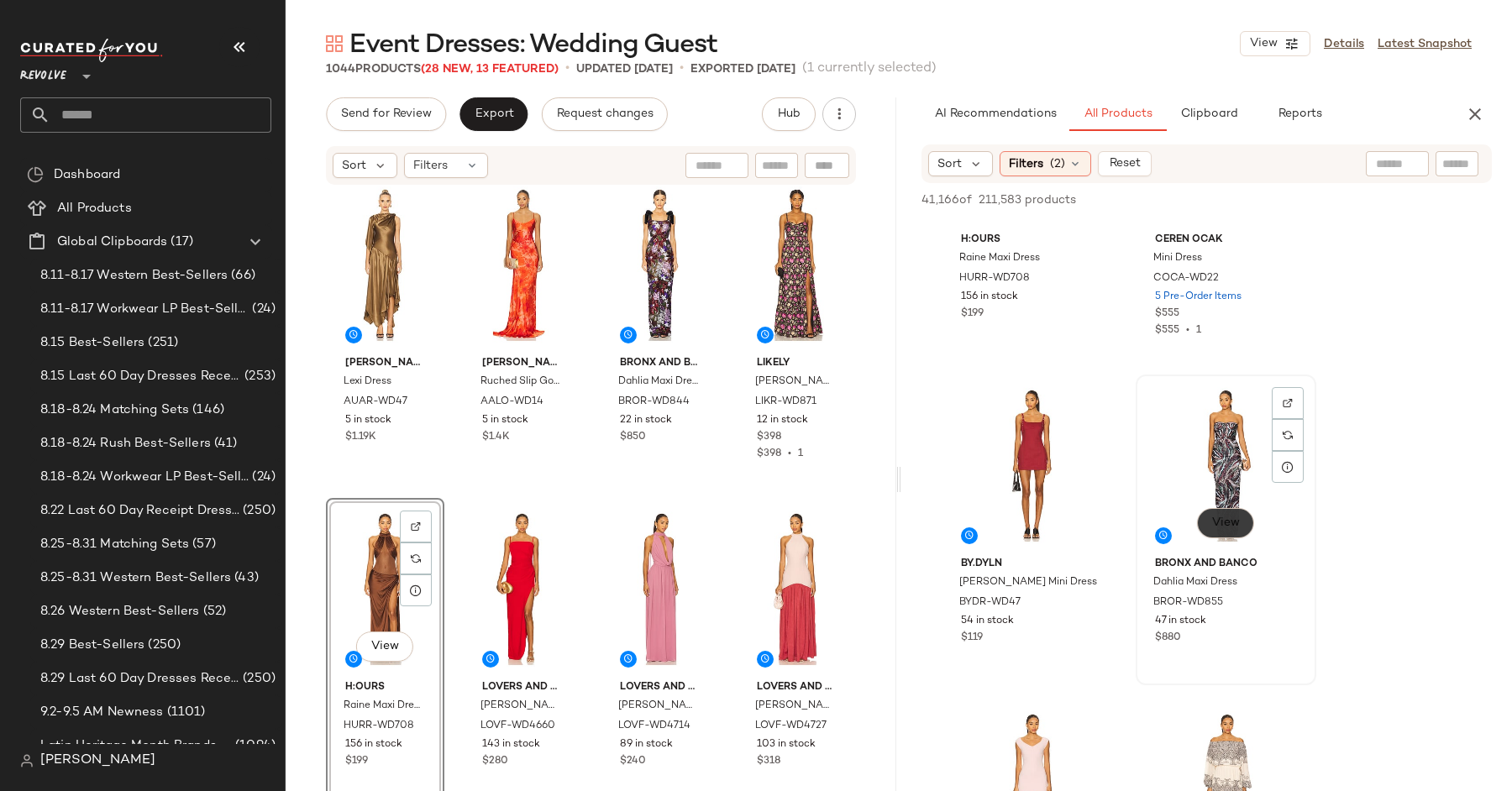
click at [1216, 525] on span "View" at bounding box center [1224, 524] width 28 height 14
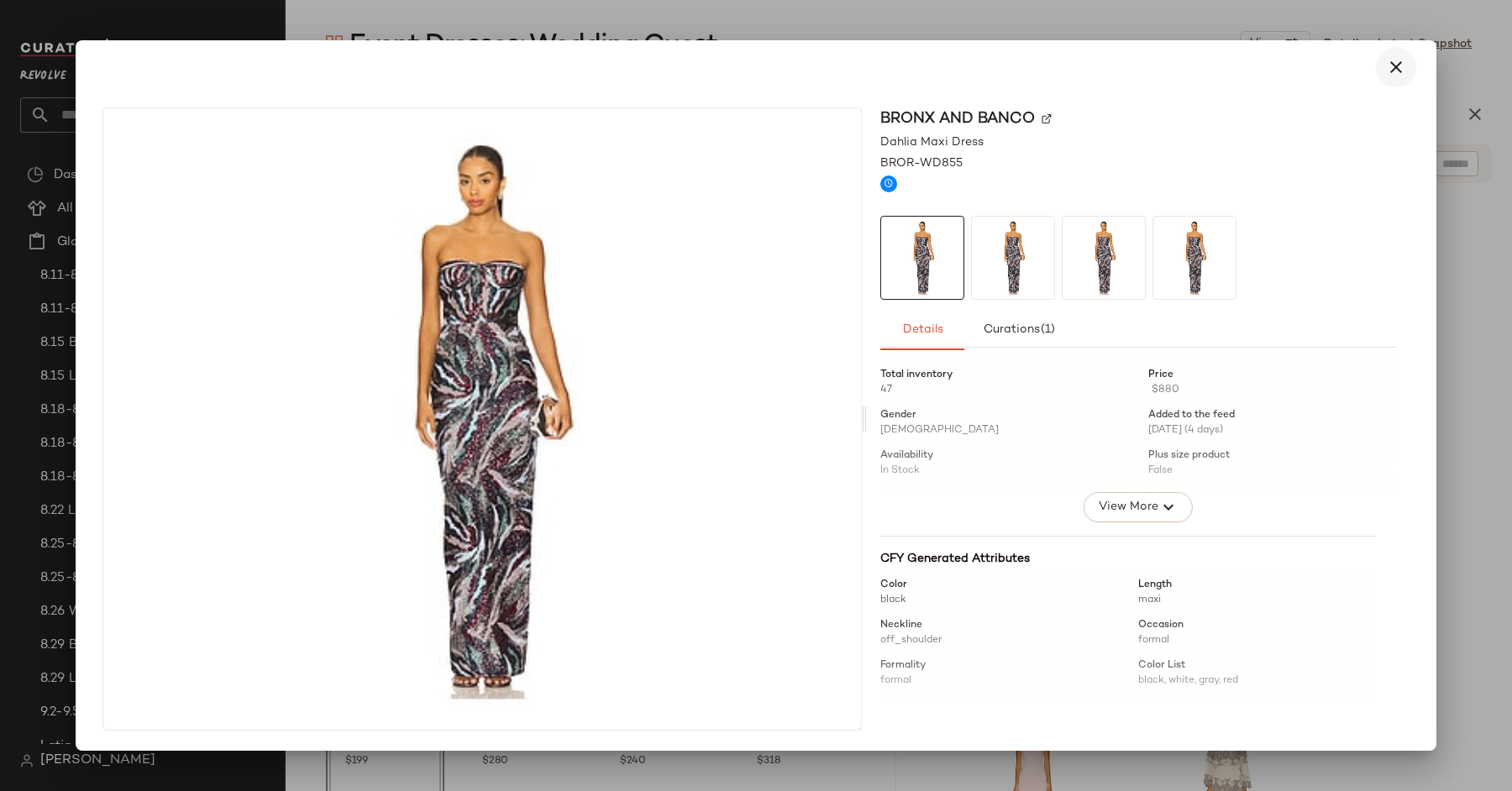
click at [1397, 69] on icon "button" at bounding box center [1396, 67] width 21 height 21
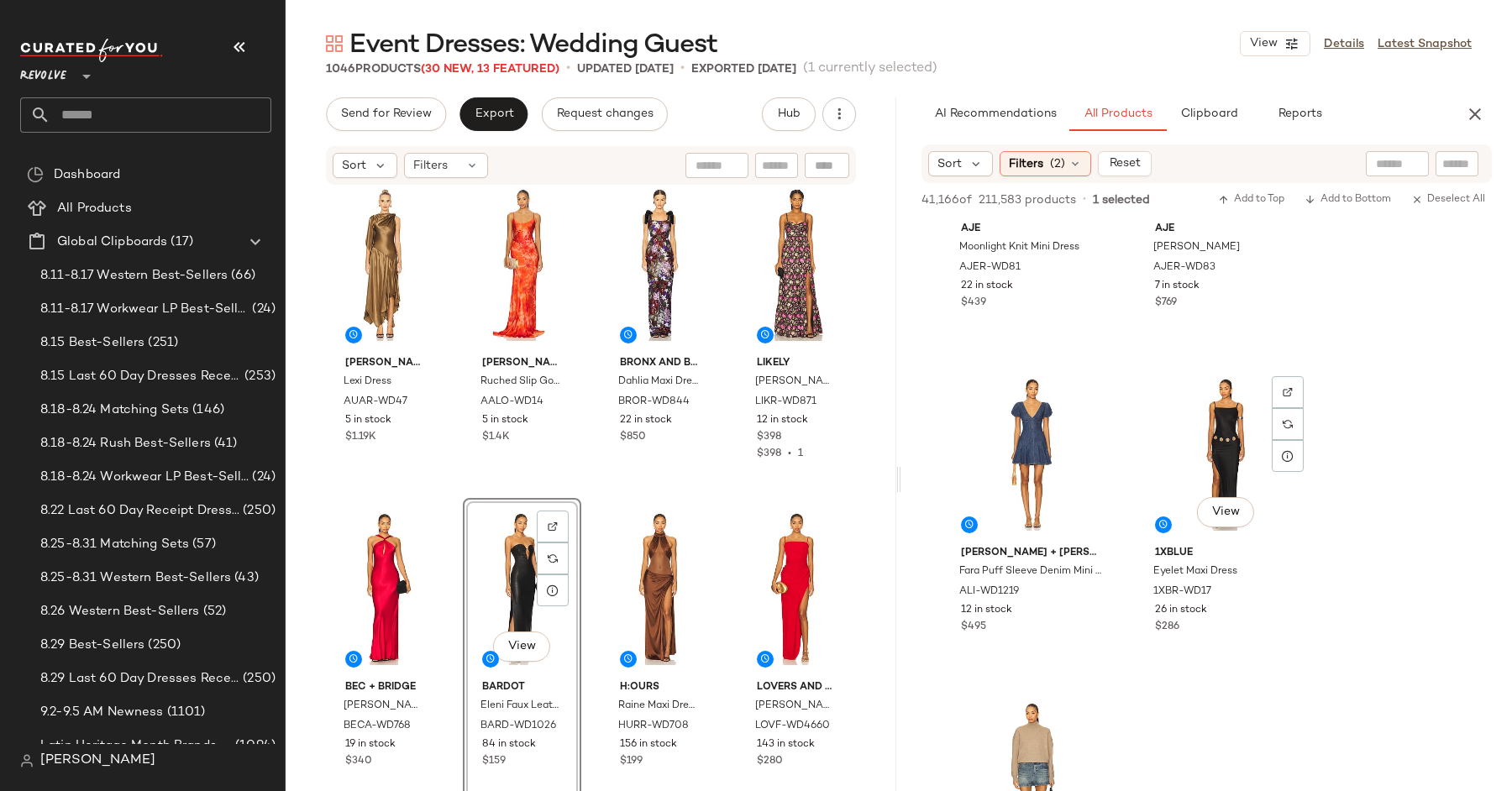
scroll to position [21266, 0]
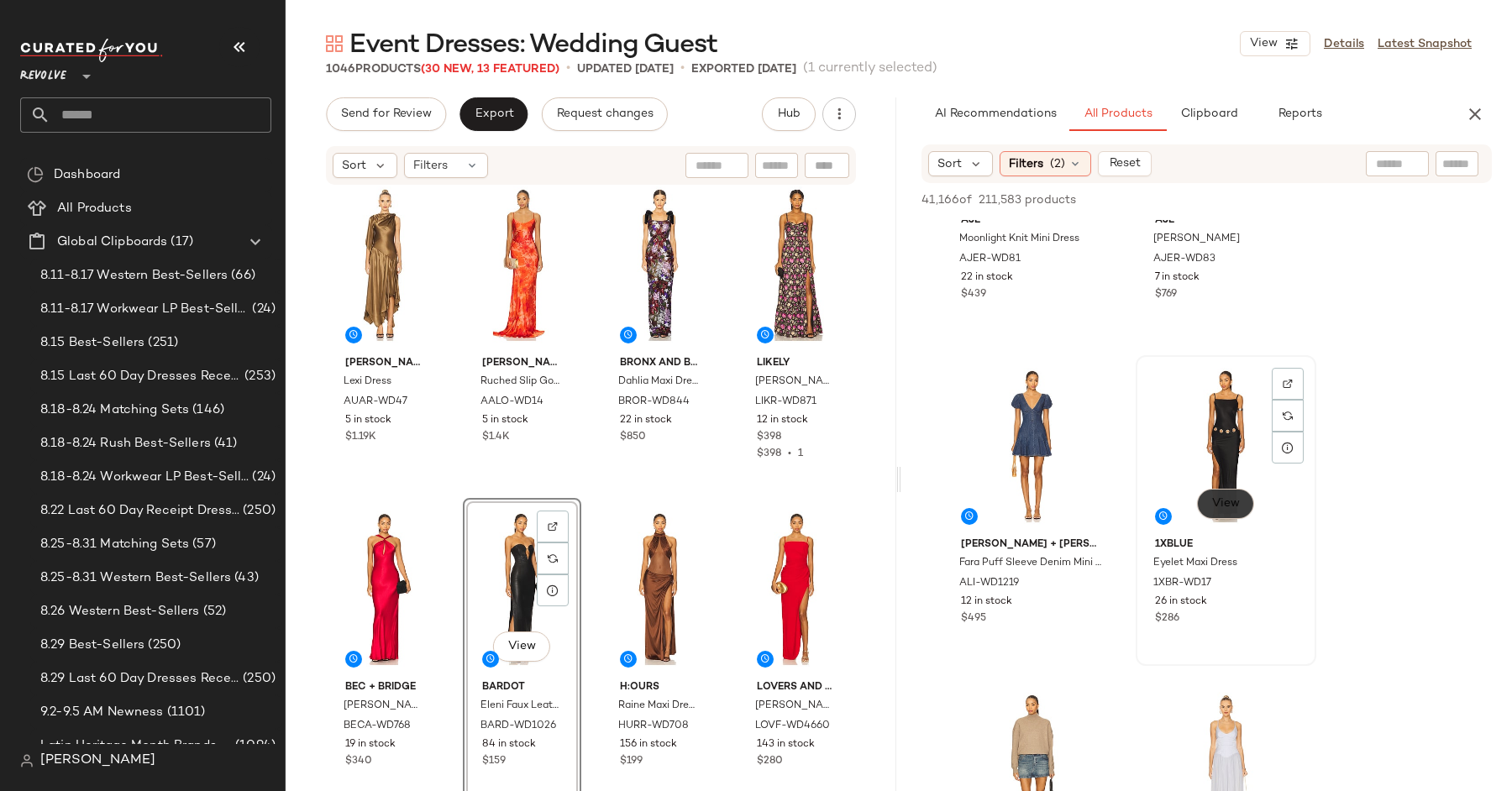
click at [1216, 502] on span "View" at bounding box center [1224, 504] width 28 height 14
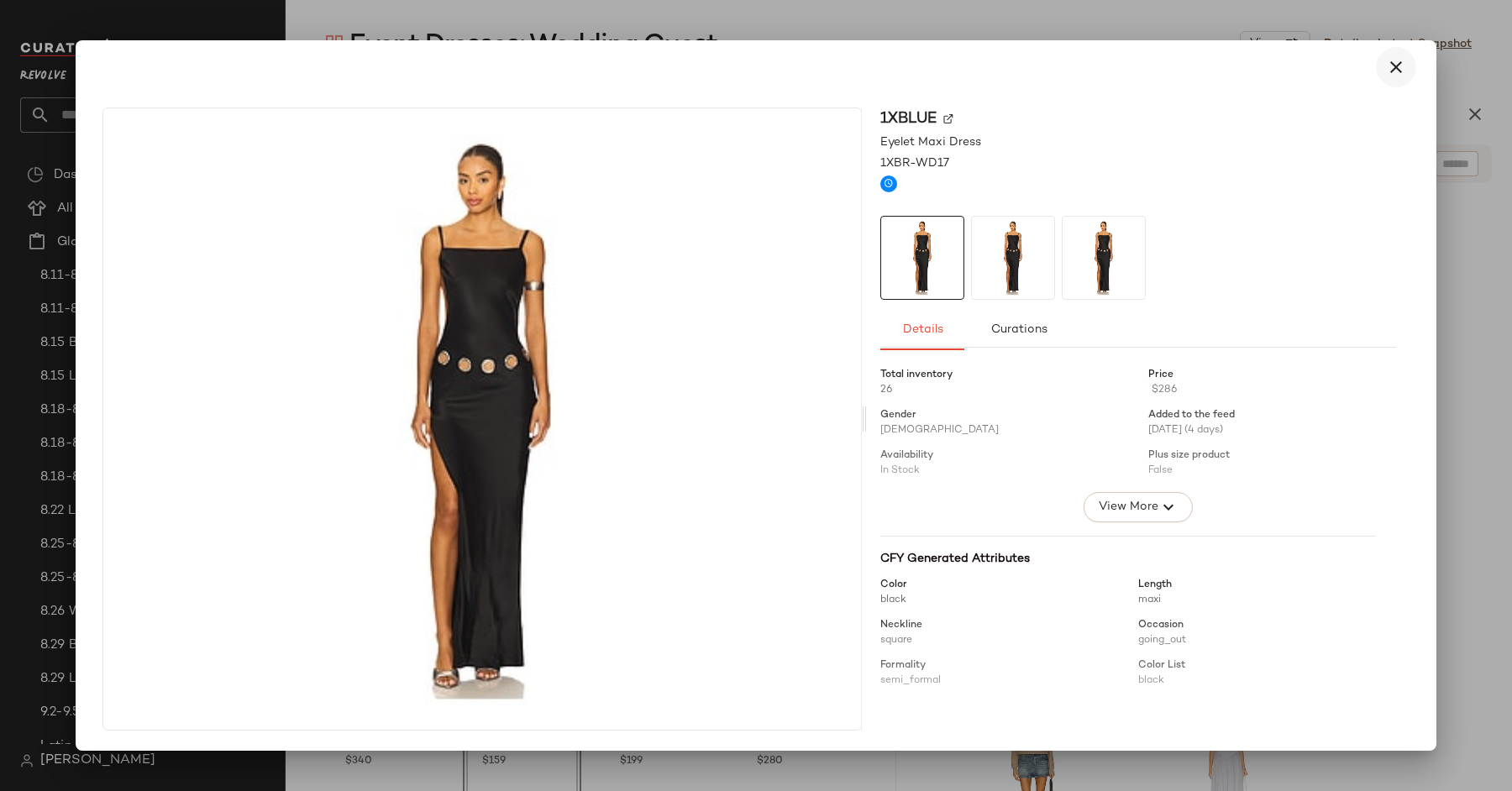
click at [1389, 73] on icon "button" at bounding box center [1396, 67] width 21 height 21
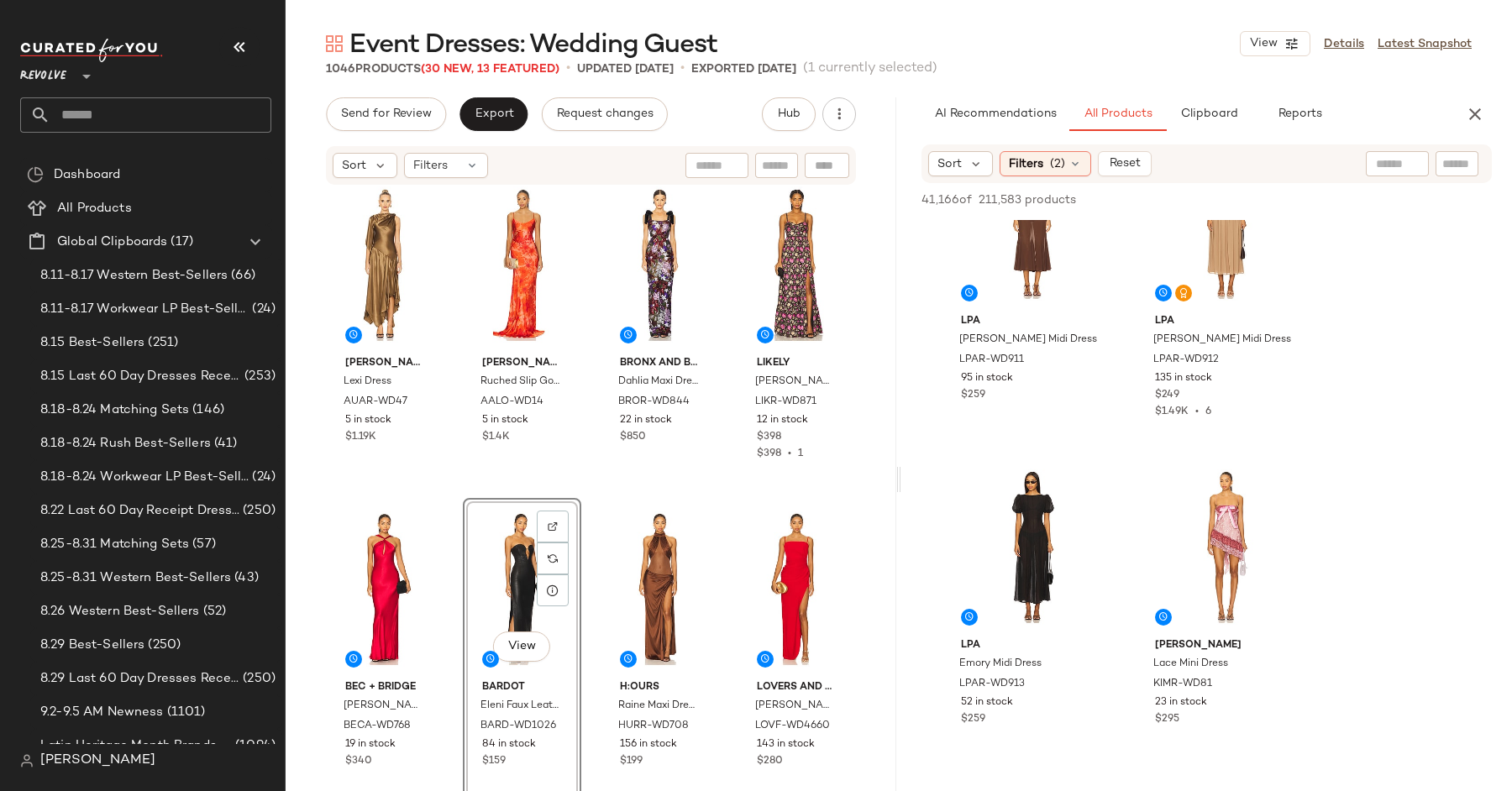
scroll to position [22142, 0]
click at [1038, 585] on button "View" at bounding box center [1031, 600] width 57 height 30
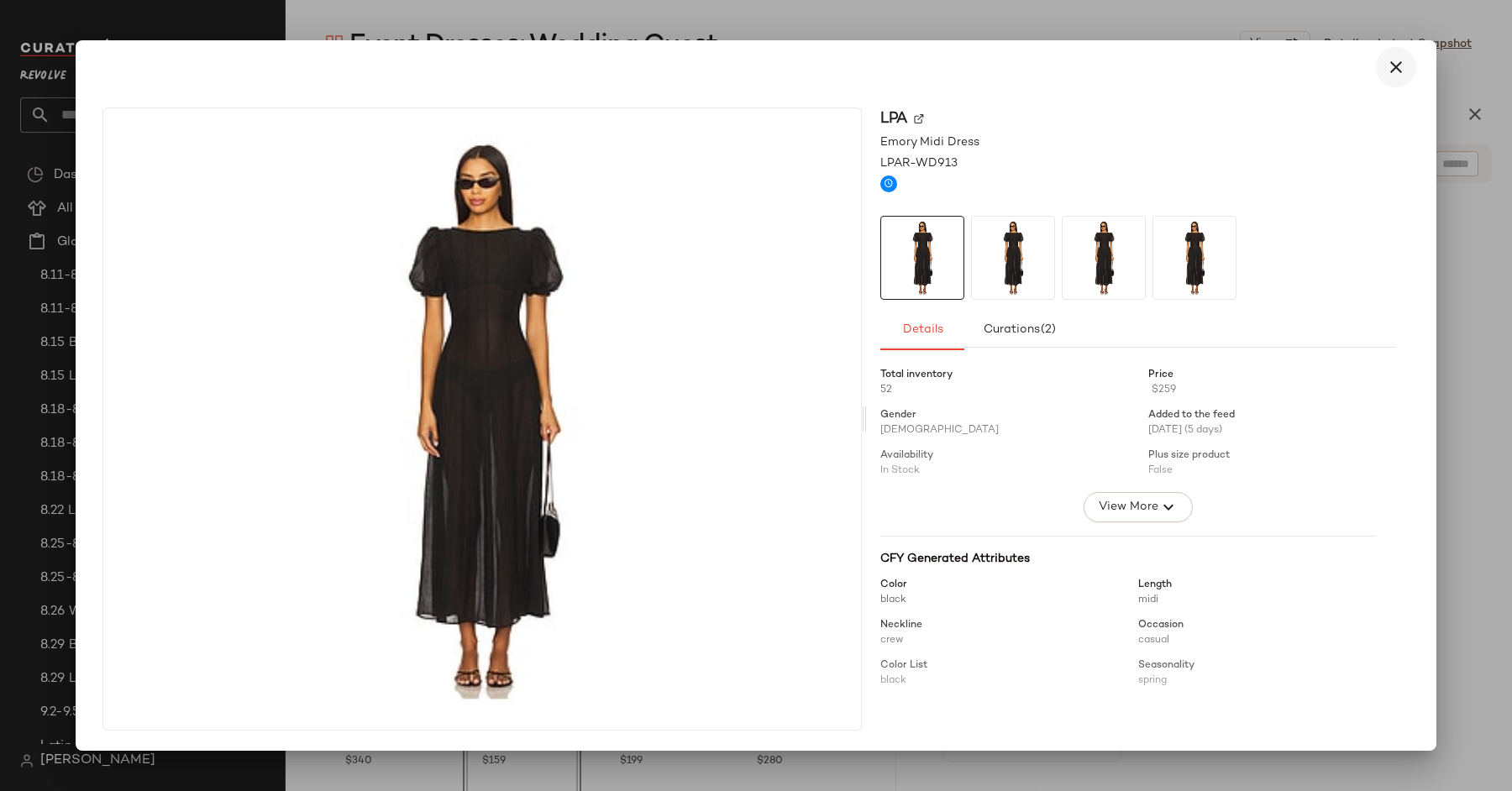
click at [1407, 57] on button "button" at bounding box center [1396, 67] width 40 height 40
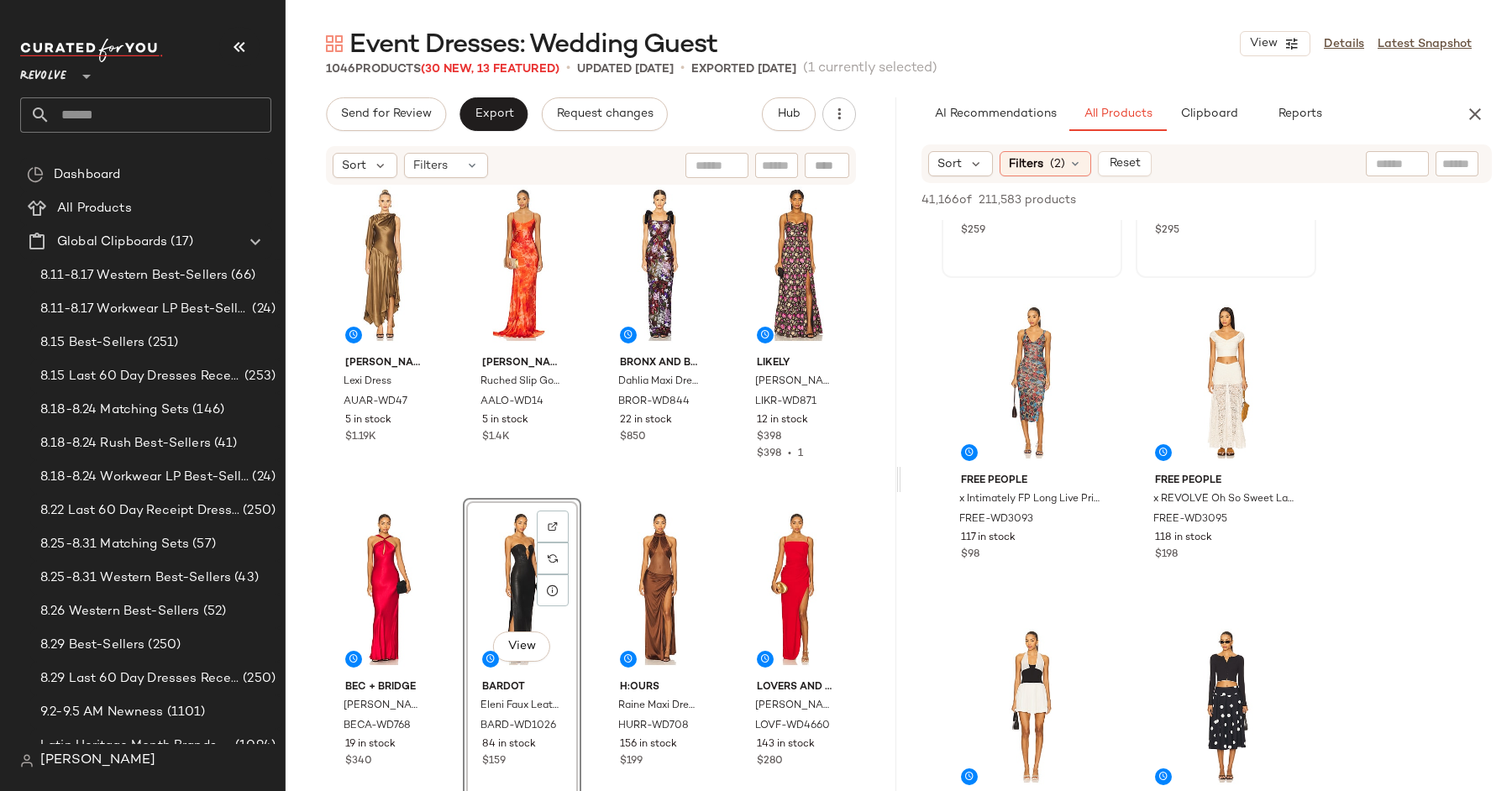
scroll to position [22846, 0]
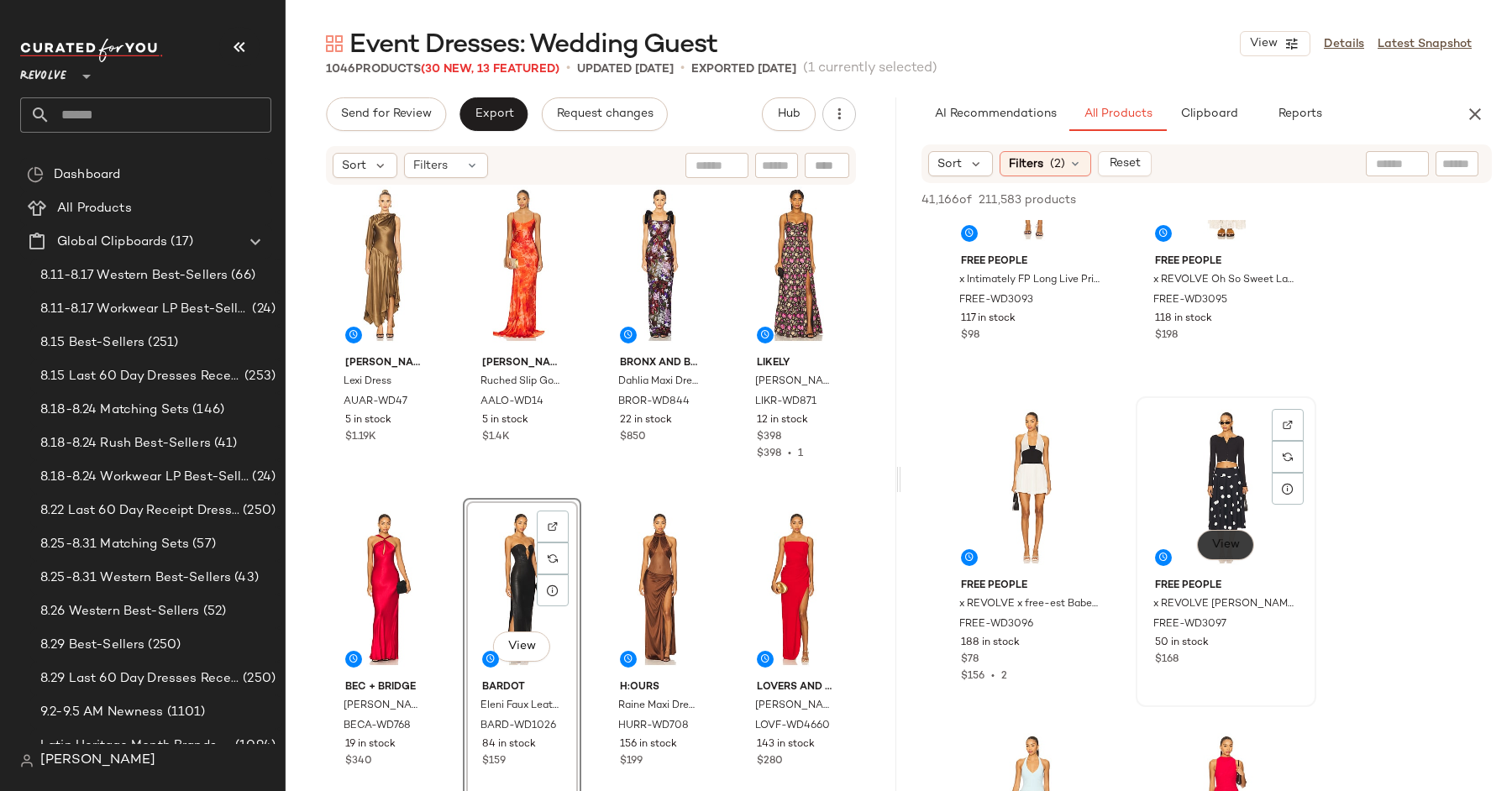
click at [1218, 548] on span "View" at bounding box center [1224, 545] width 28 height 14
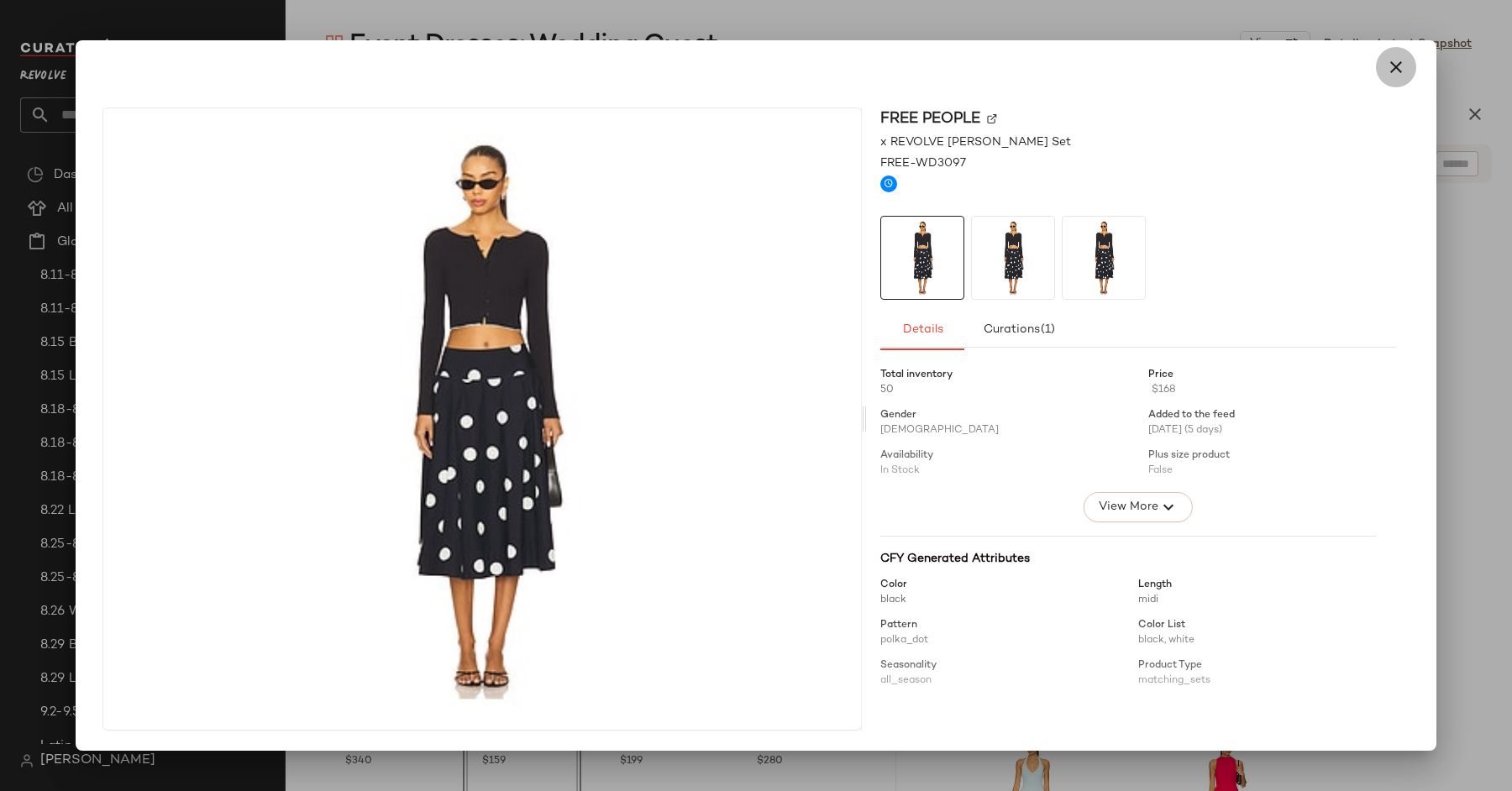
click at [1394, 74] on icon "button" at bounding box center [1396, 67] width 21 height 21
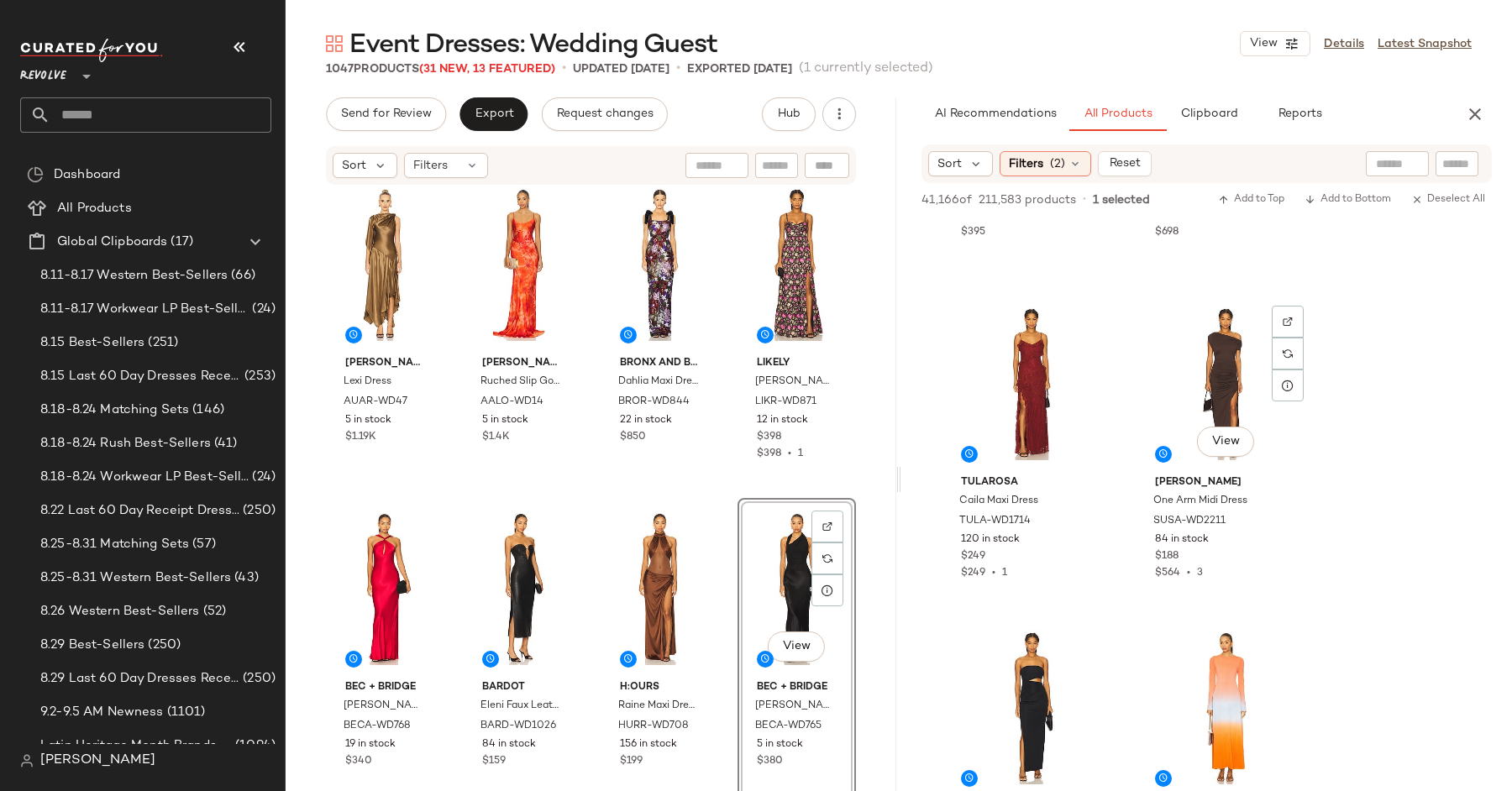
scroll to position [24894, 0]
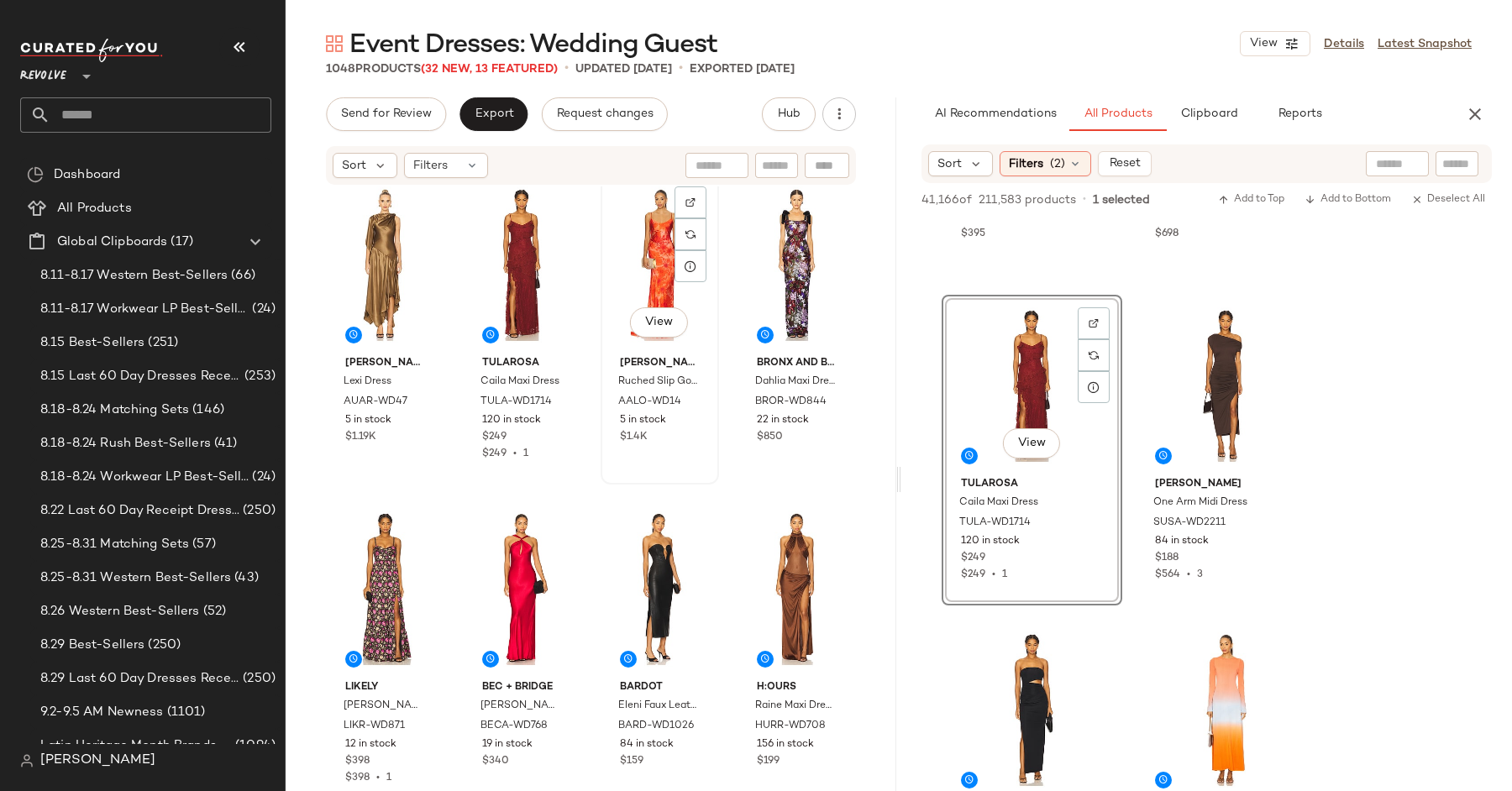
click at [660, 285] on div "View" at bounding box center [660, 264] width 107 height 169
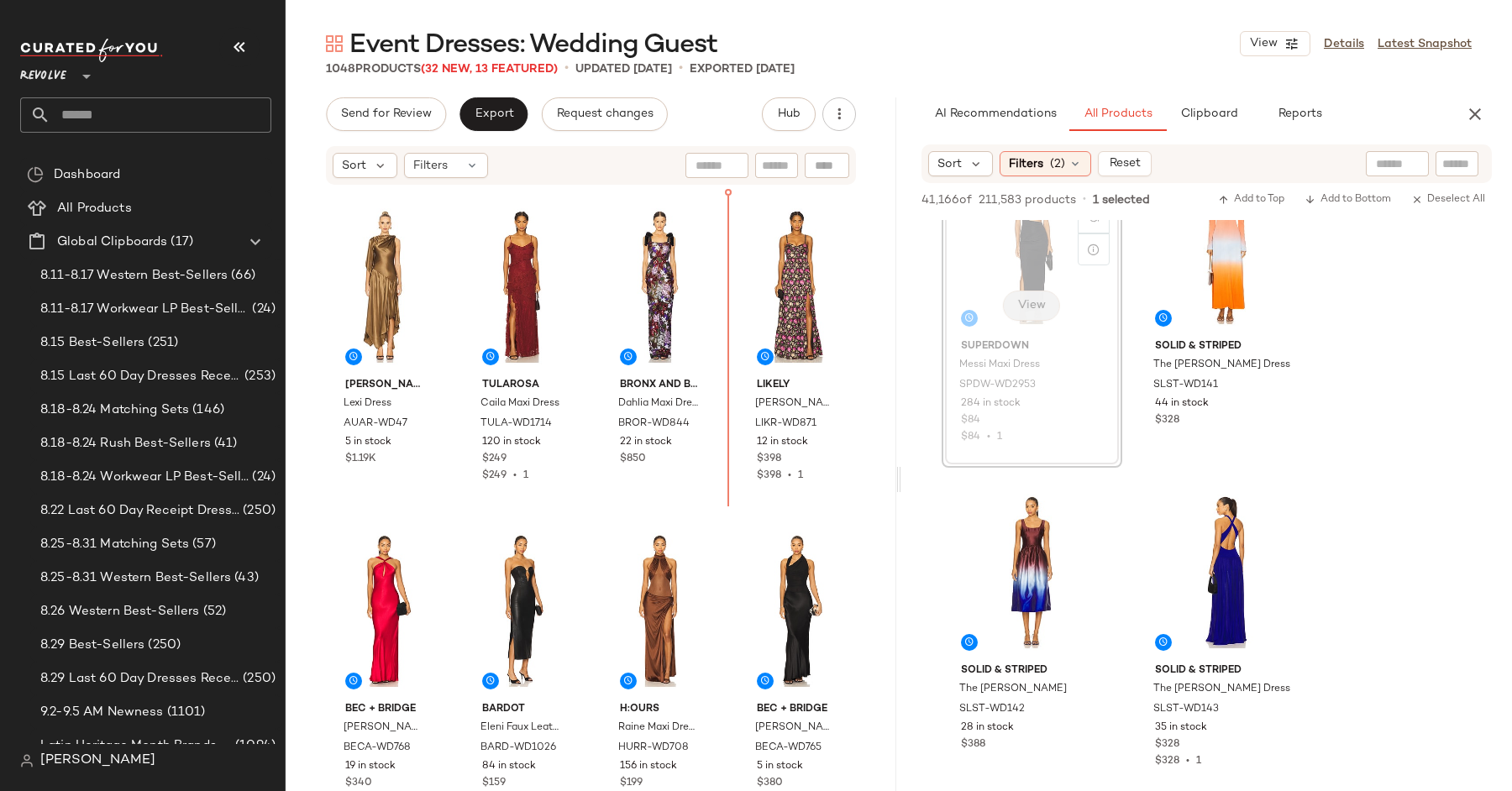
scroll to position [1934, 0]
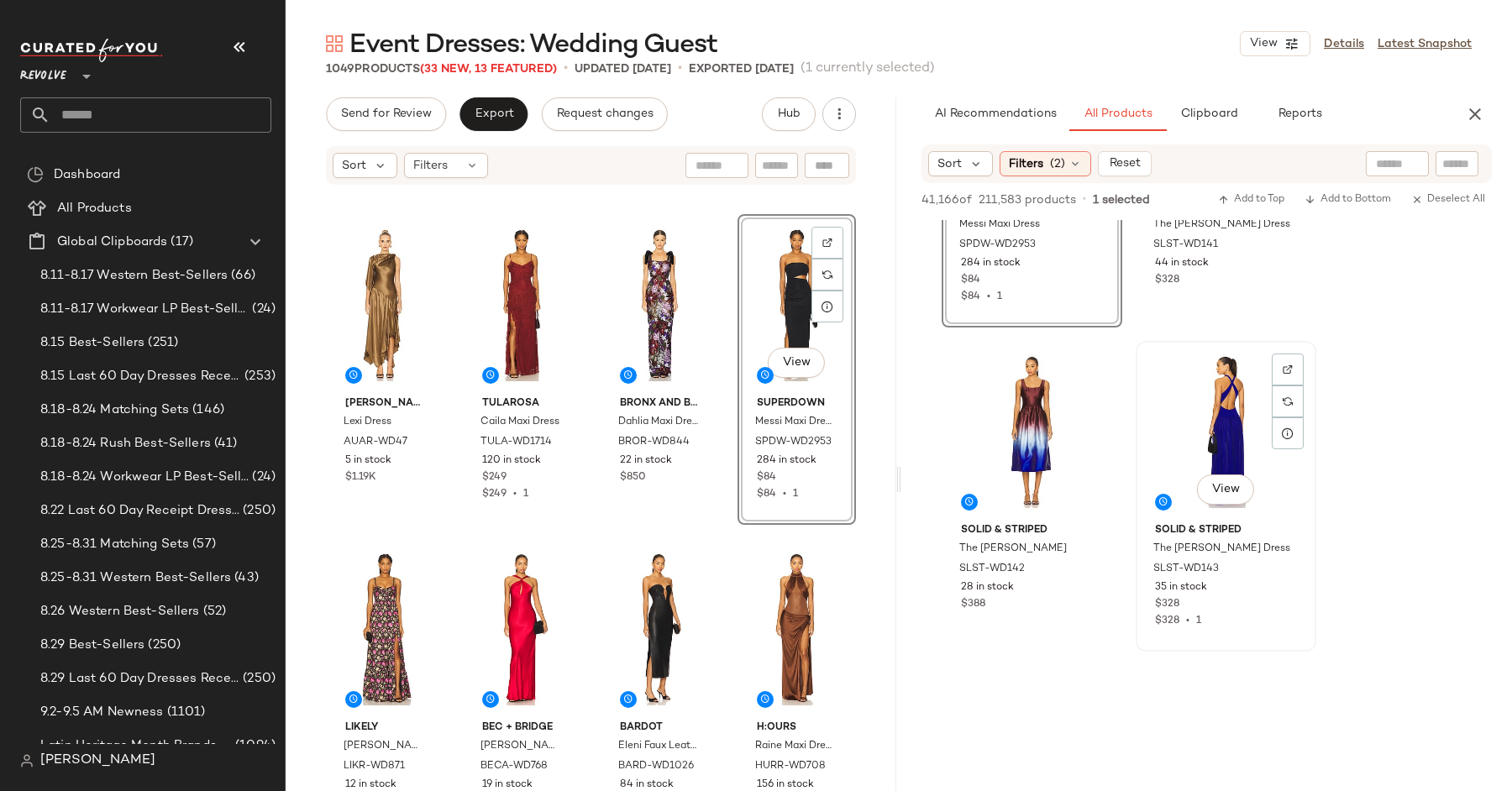
scroll to position [25500, 0]
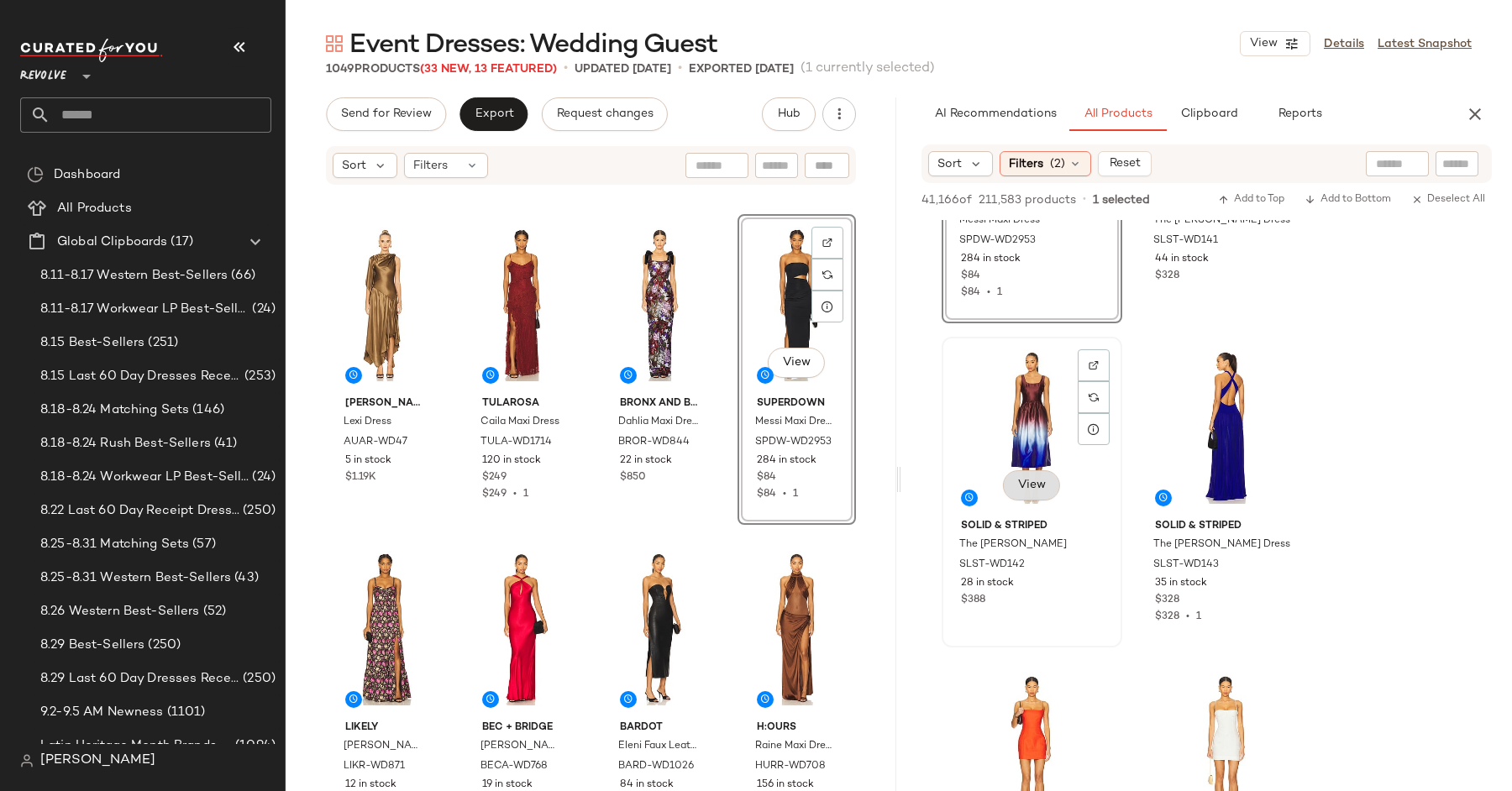
click at [1024, 483] on span "View" at bounding box center [1031, 486] width 28 height 14
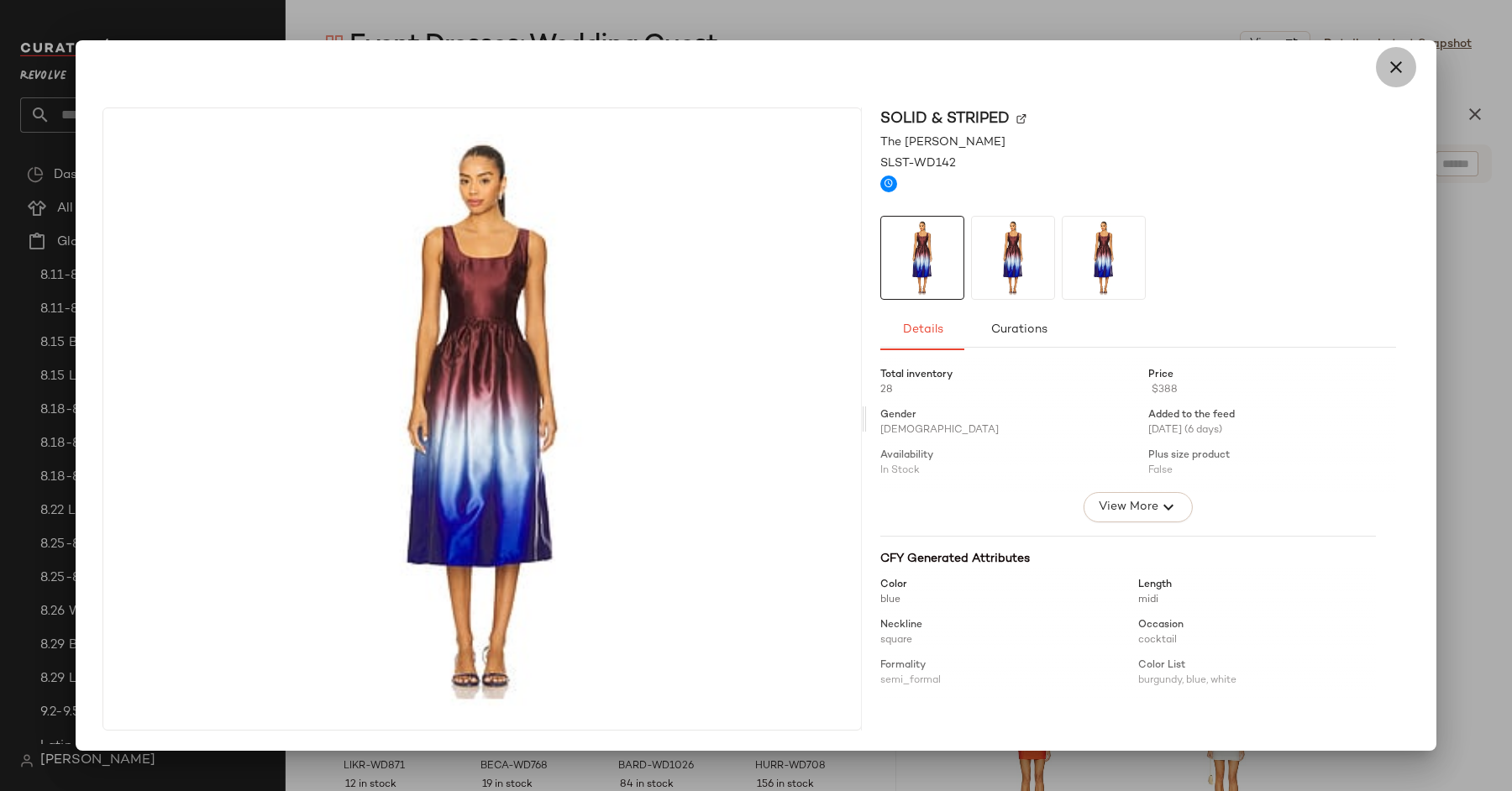
click at [1403, 71] on icon "button" at bounding box center [1396, 67] width 21 height 21
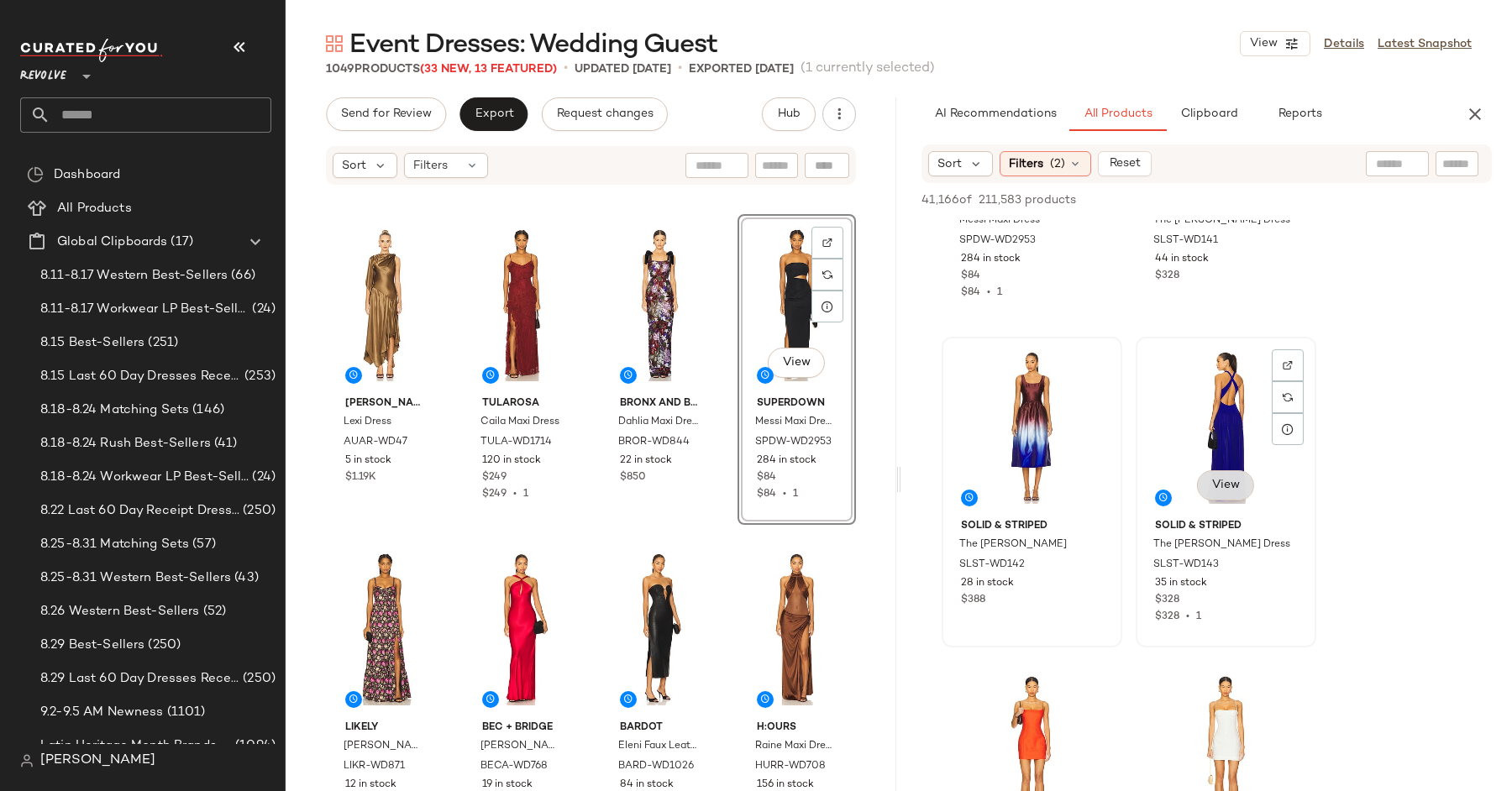
click at [1225, 498] on button "View" at bounding box center [1225, 486] width 57 height 30
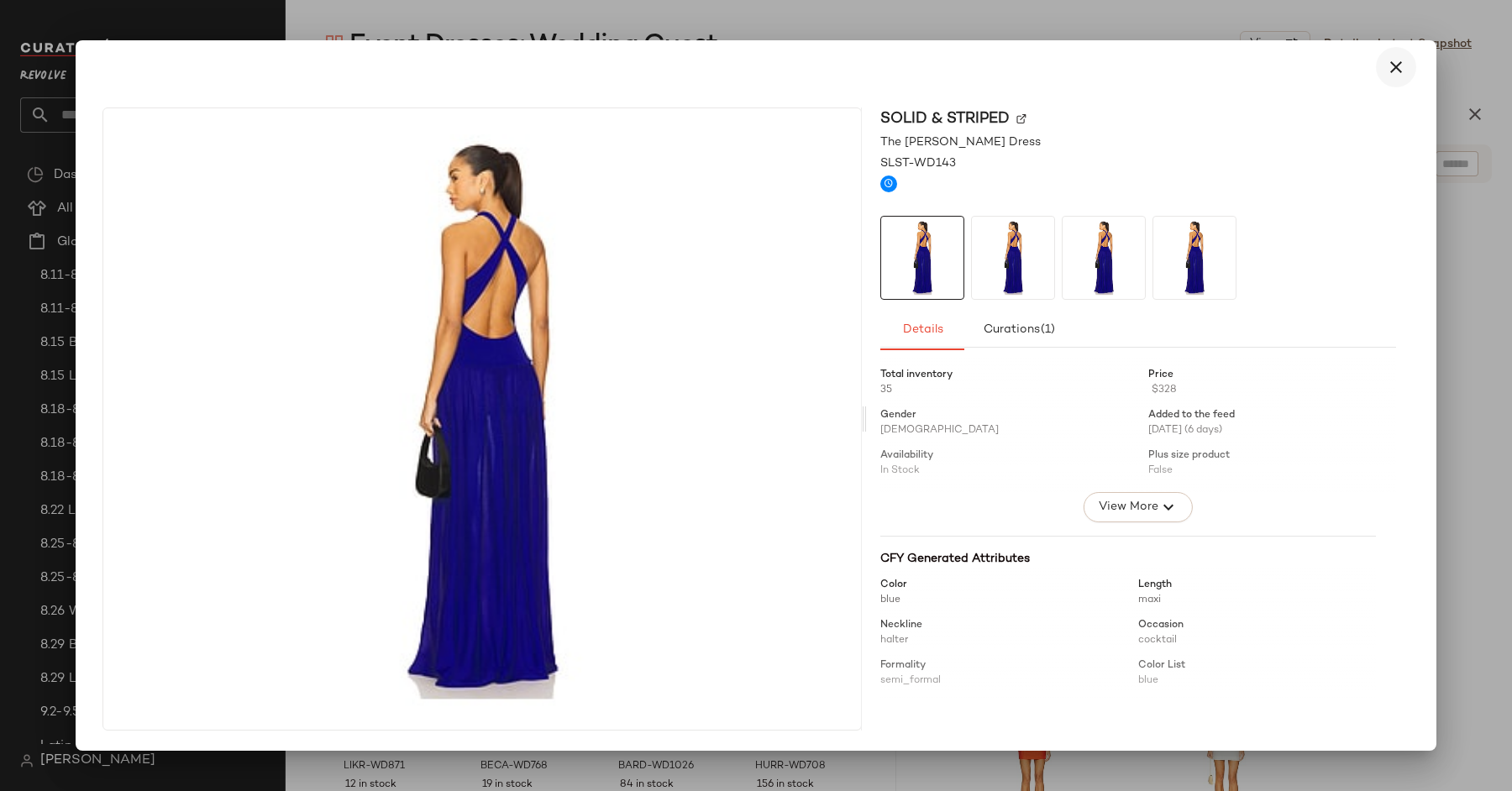
click at [1396, 78] on button "button" at bounding box center [1396, 67] width 40 height 40
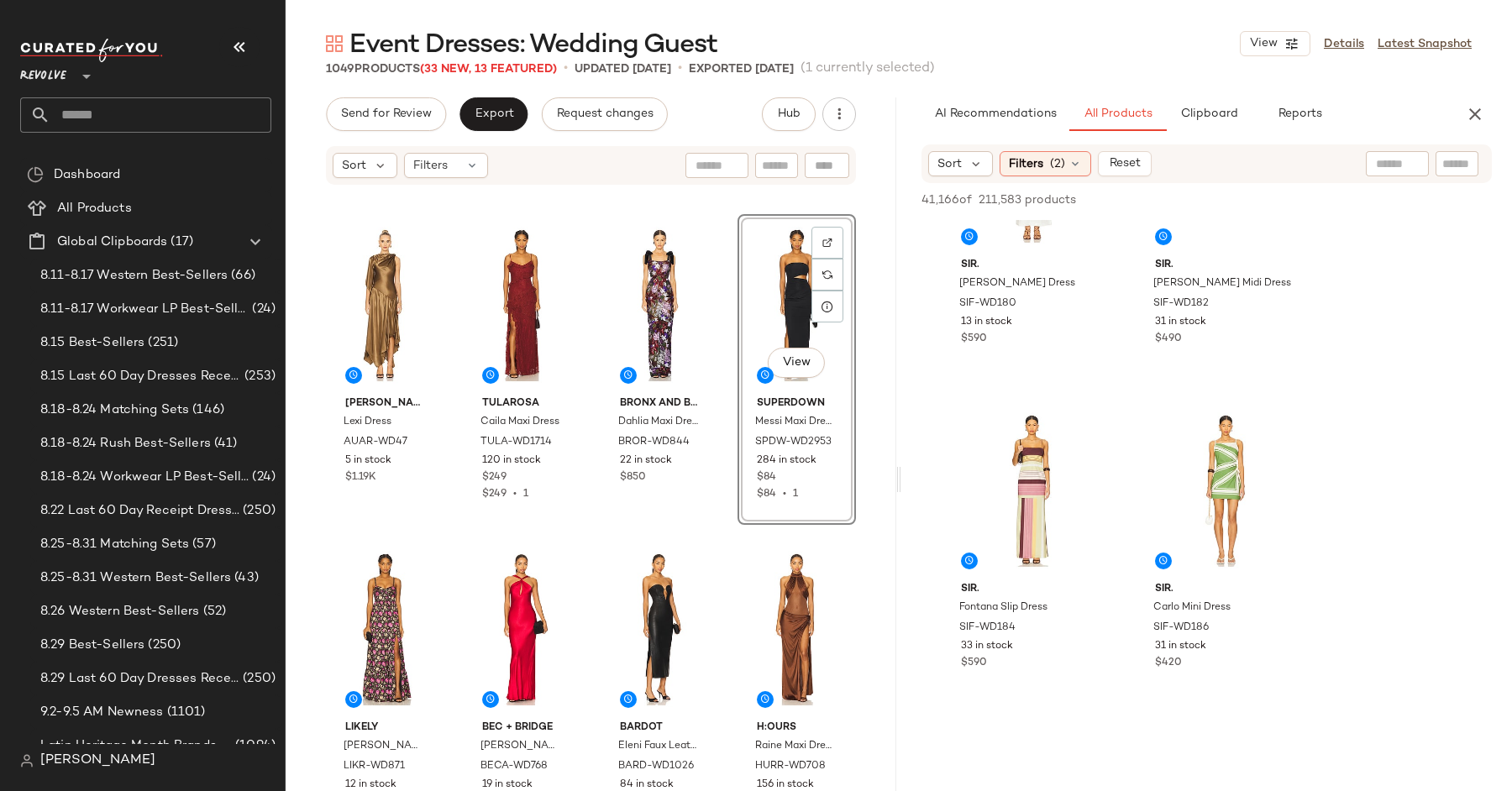
scroll to position [26457, 0]
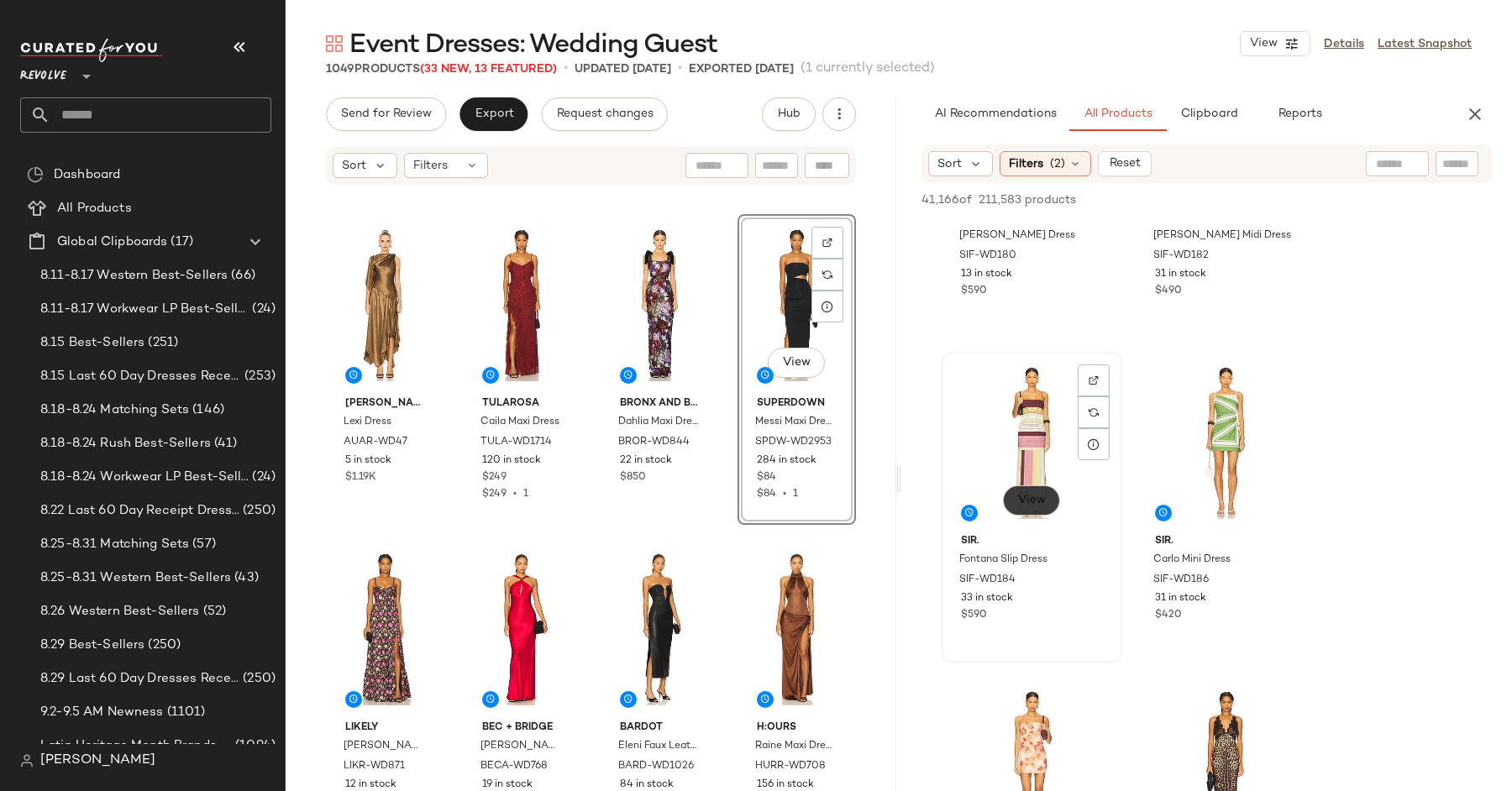
click at [1033, 500] on span "View" at bounding box center [1031, 501] width 28 height 14
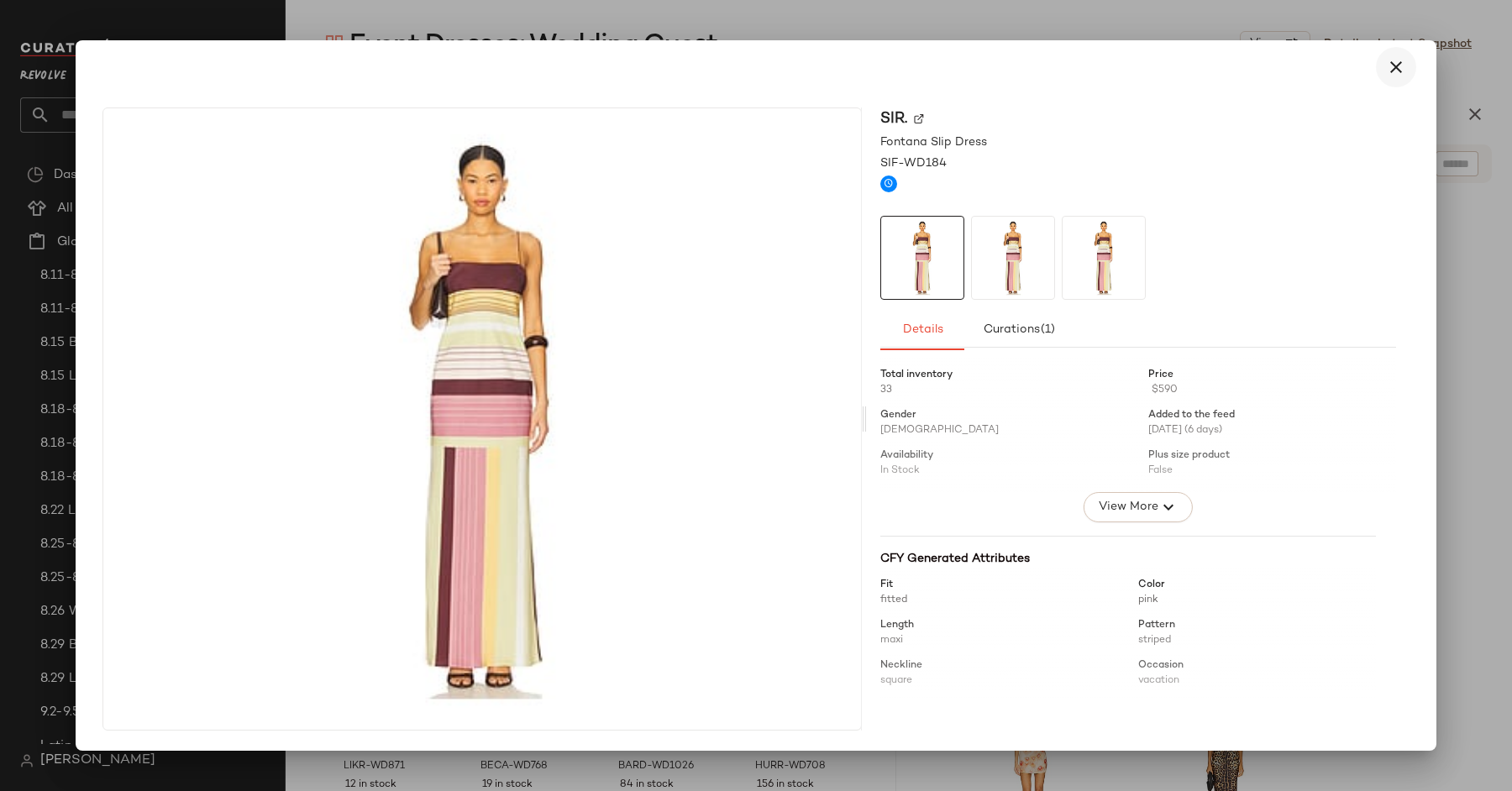
click at [1400, 63] on icon "button" at bounding box center [1396, 67] width 21 height 21
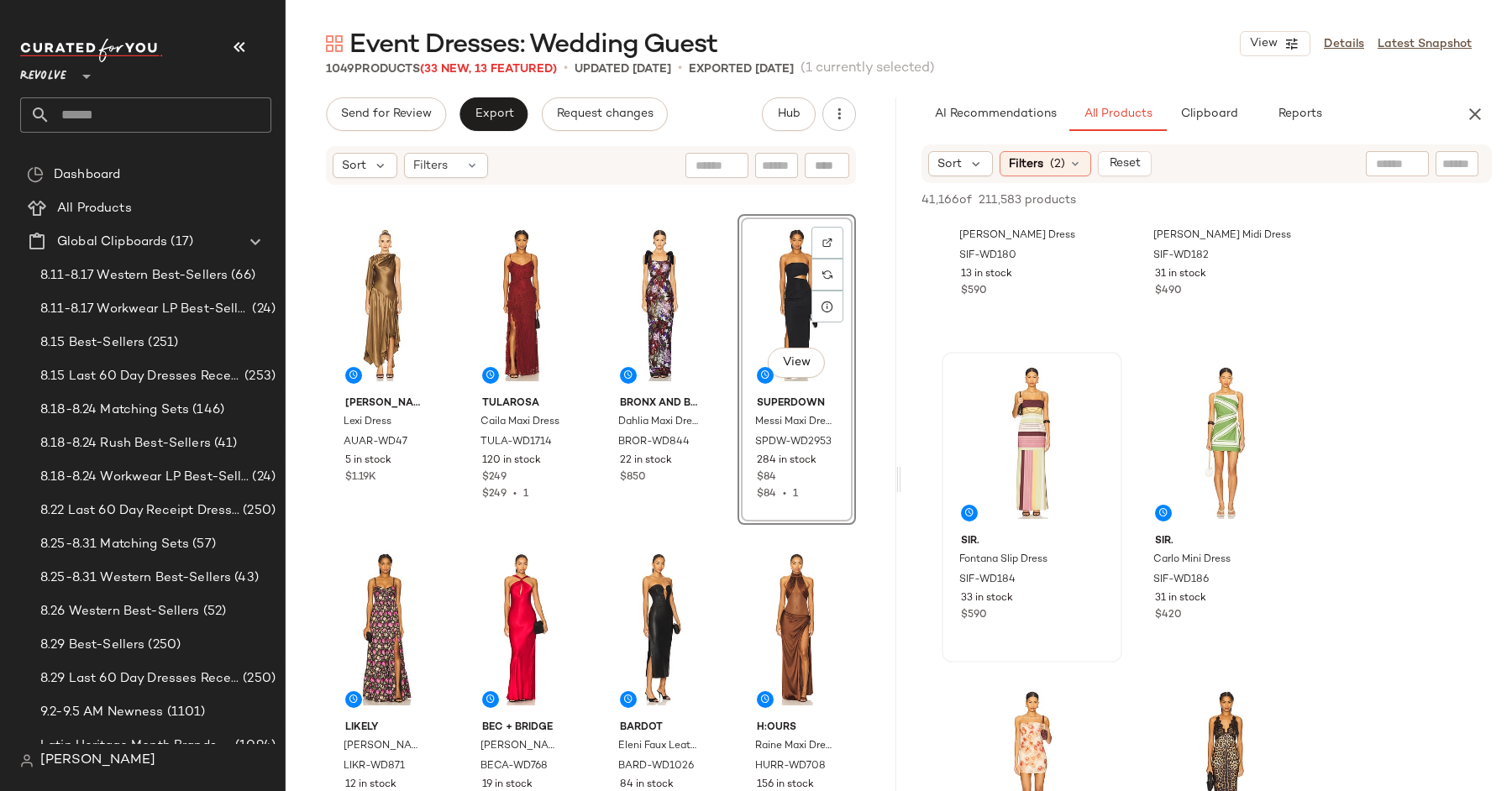
scroll to position [26695, 0]
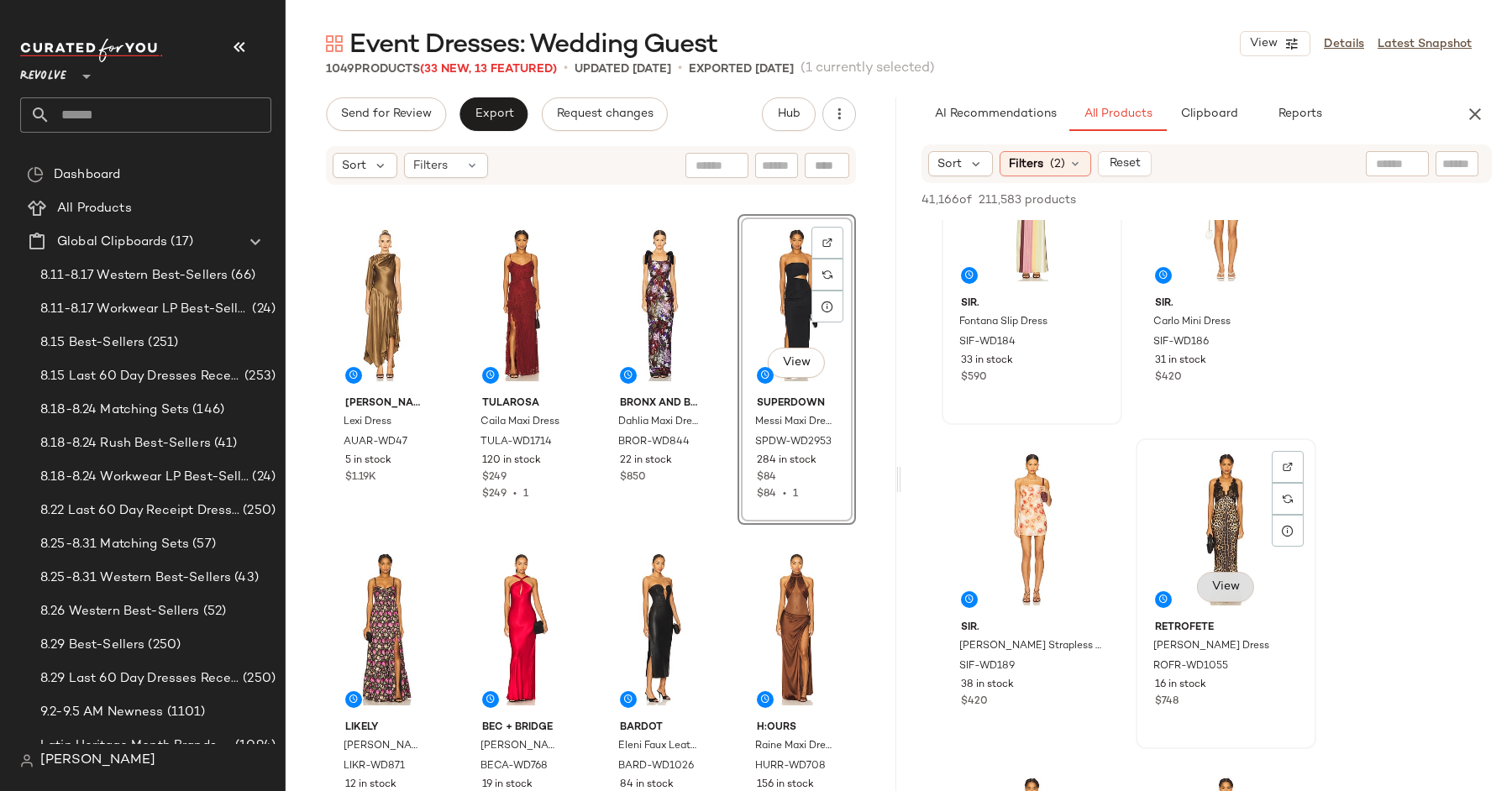
click at [1216, 593] on button "View" at bounding box center [1225, 586] width 57 height 30
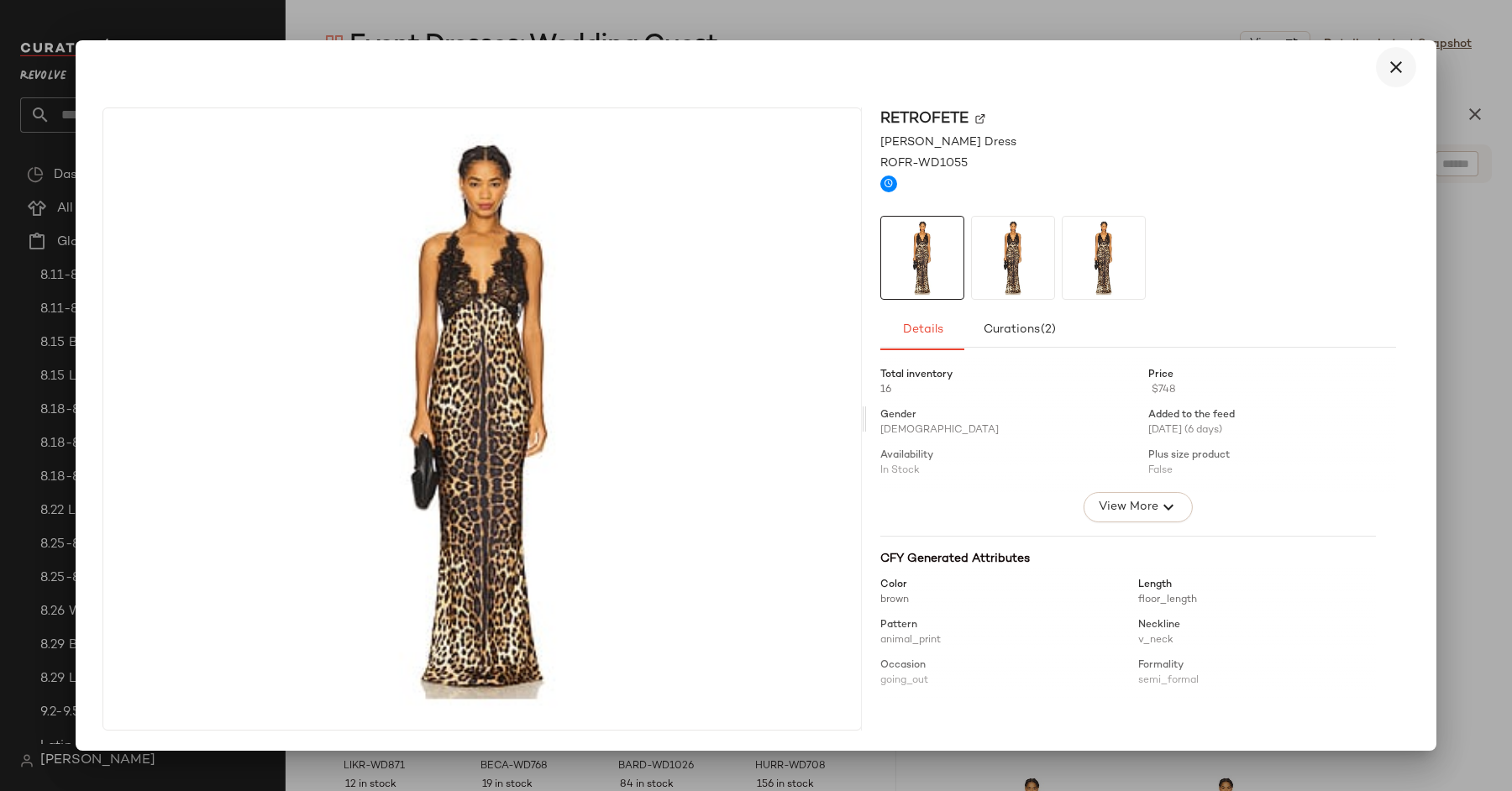
click at [1394, 72] on icon "button" at bounding box center [1396, 67] width 21 height 21
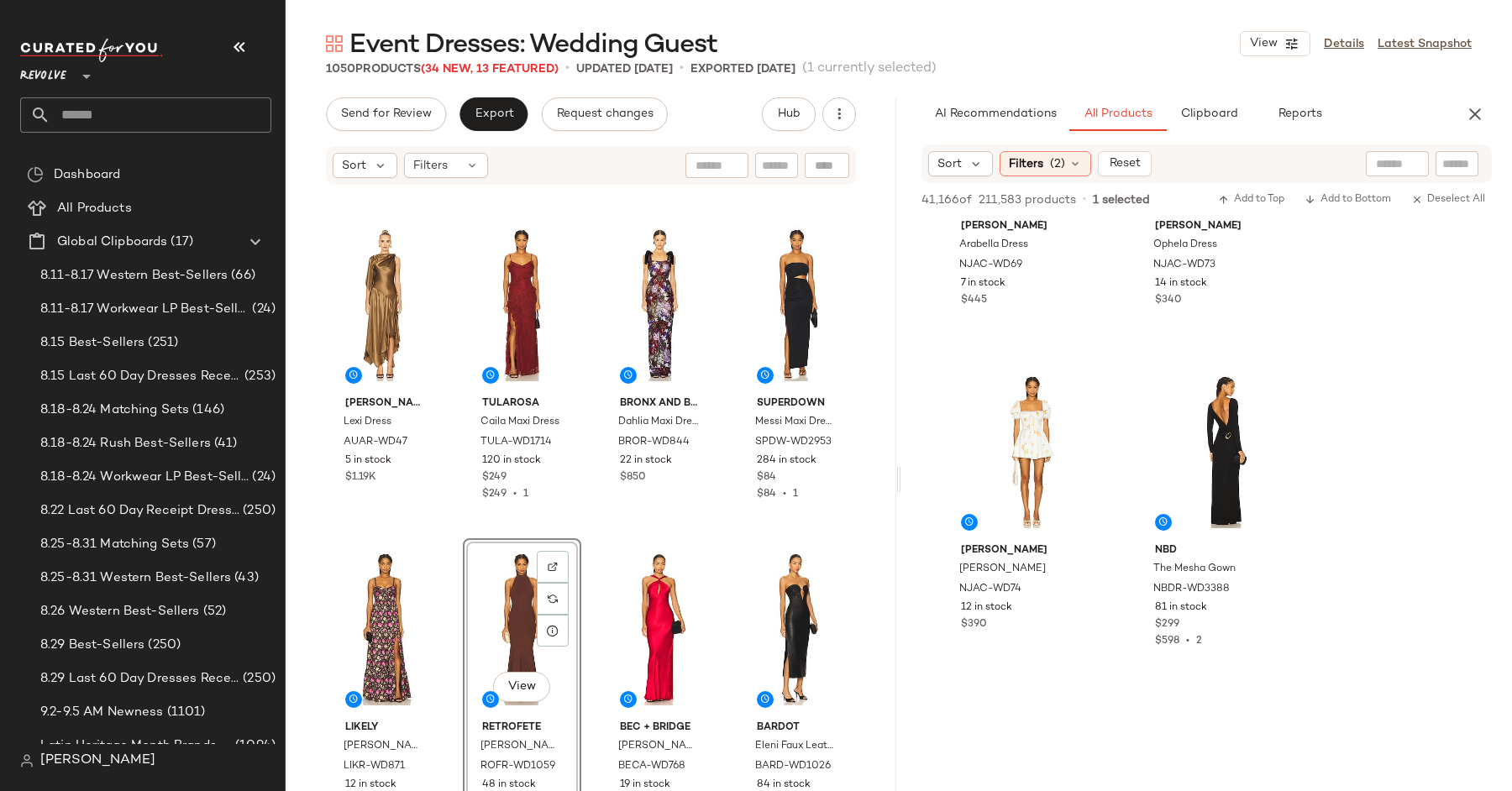
scroll to position [28773, 0]
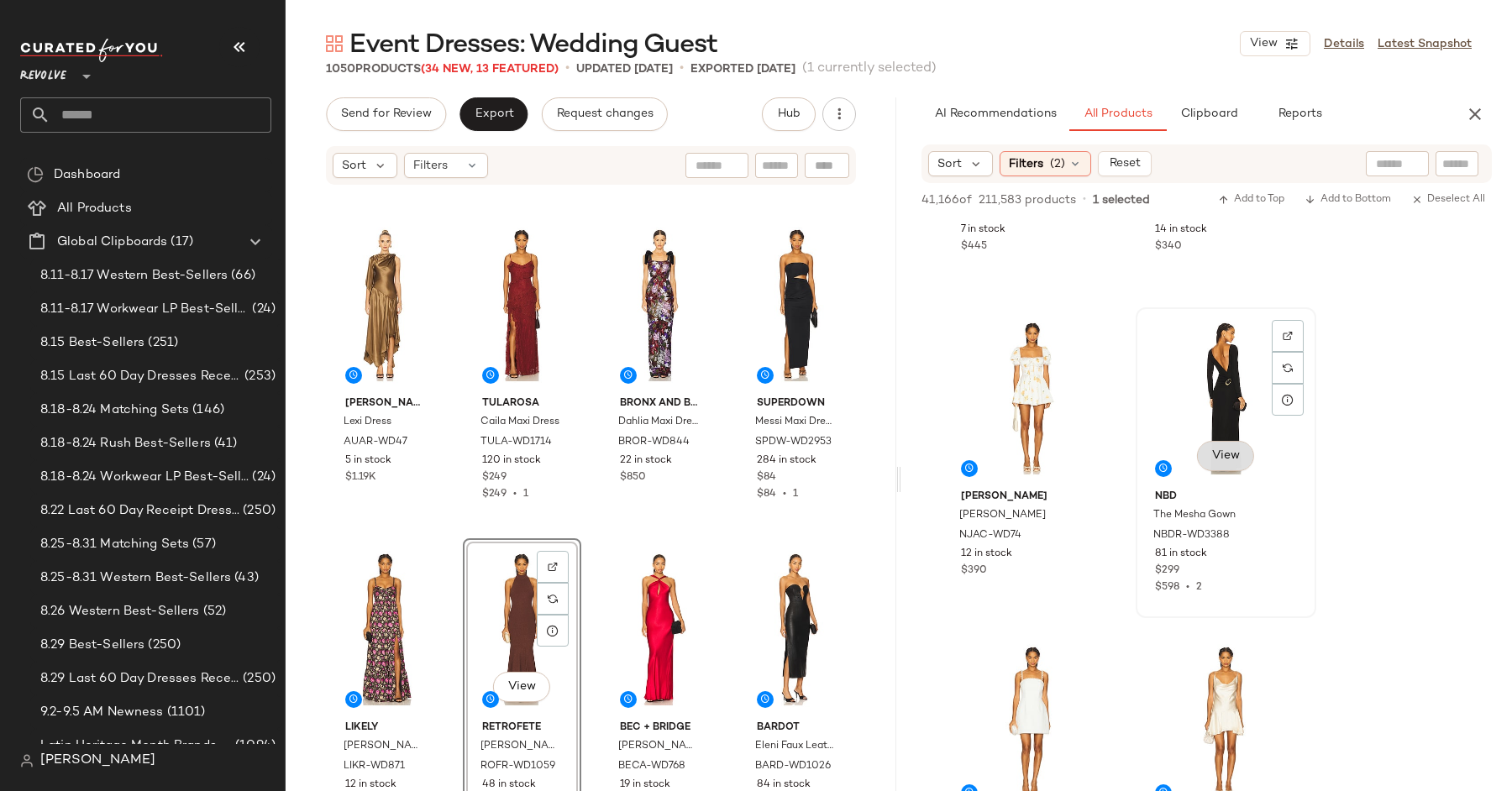
click at [1216, 463] on button "View" at bounding box center [1225, 456] width 57 height 30
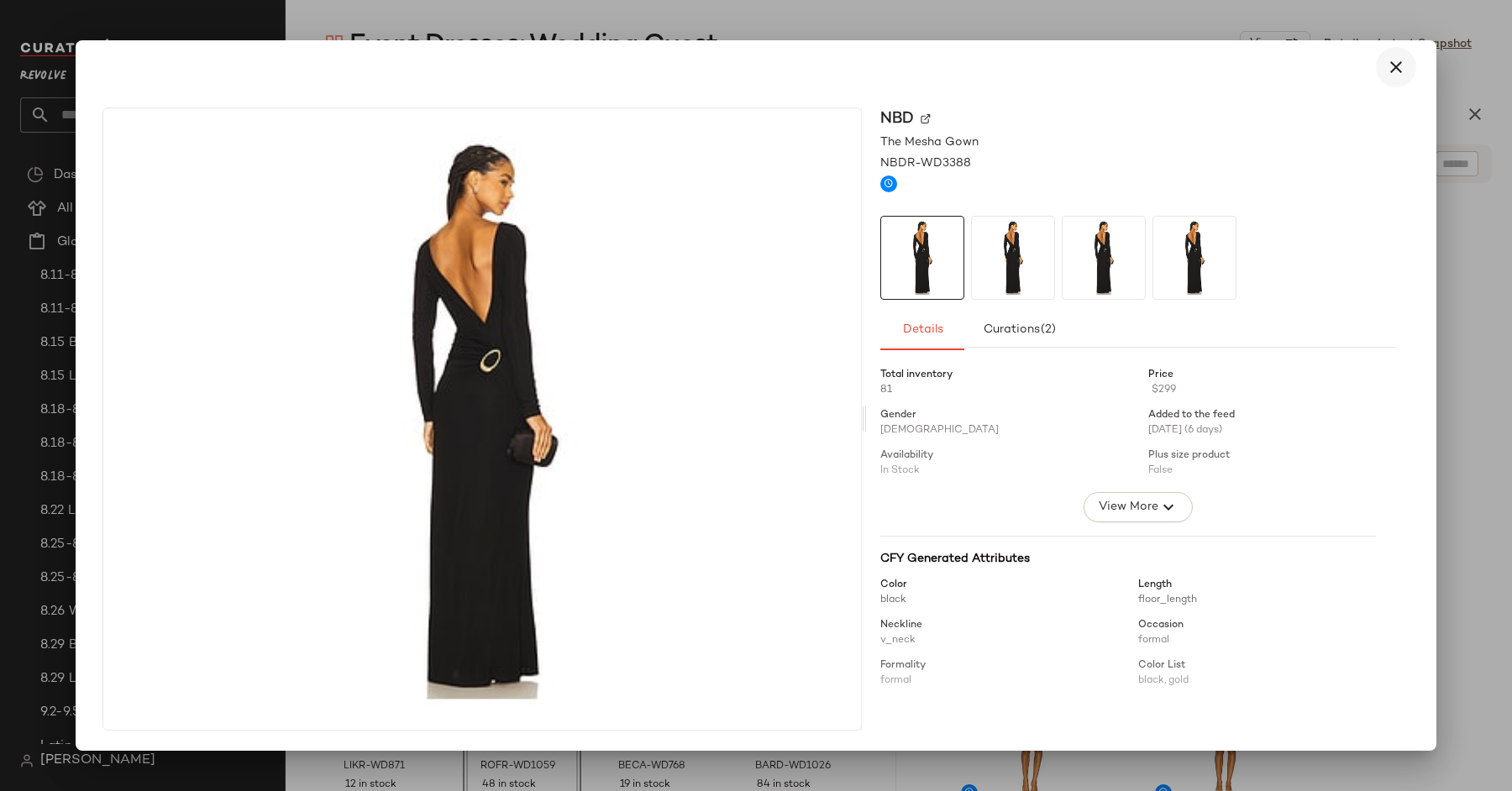
click at [1391, 71] on icon "button" at bounding box center [1396, 67] width 21 height 21
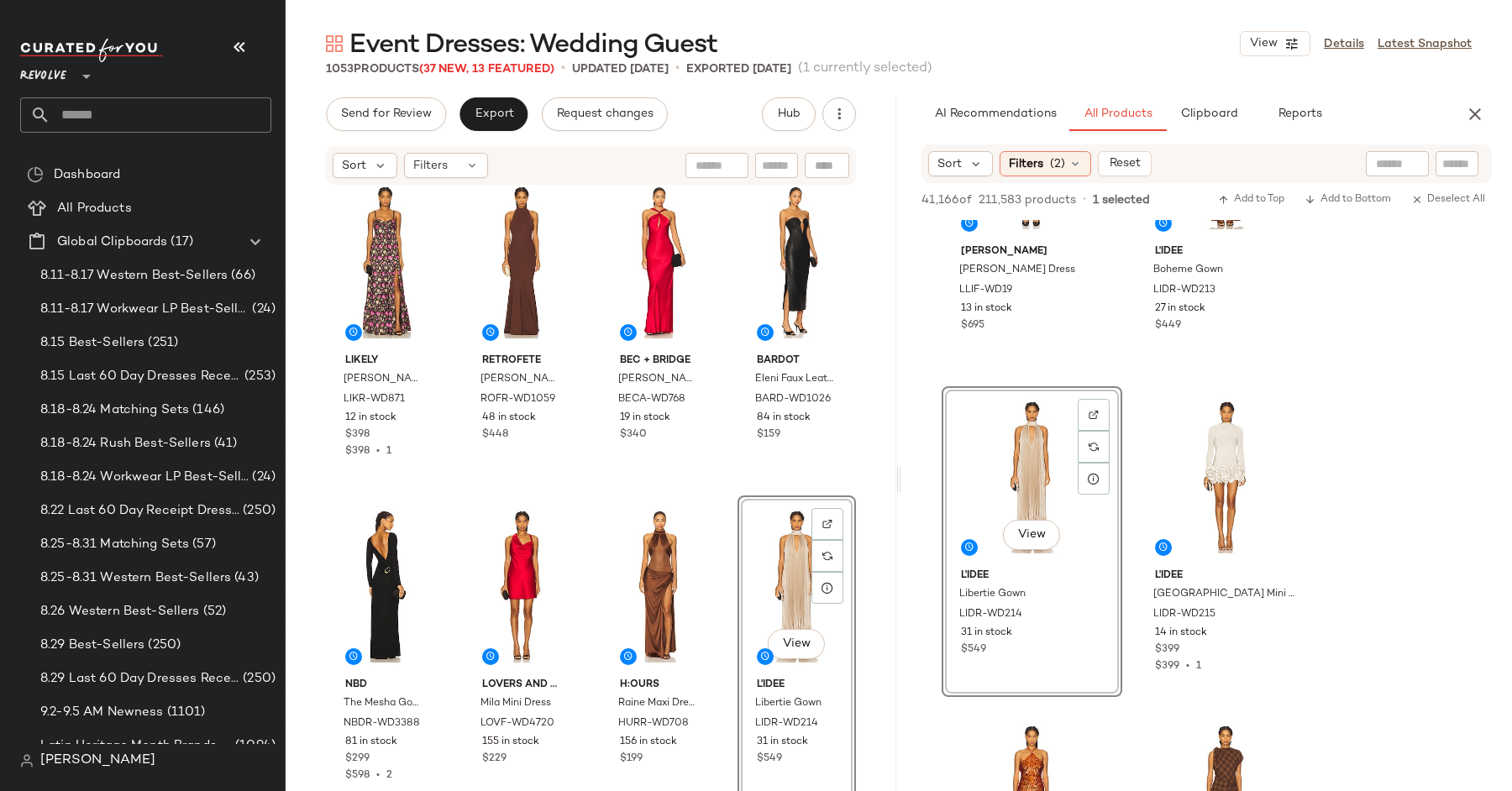
scroll to position [30898, 0]
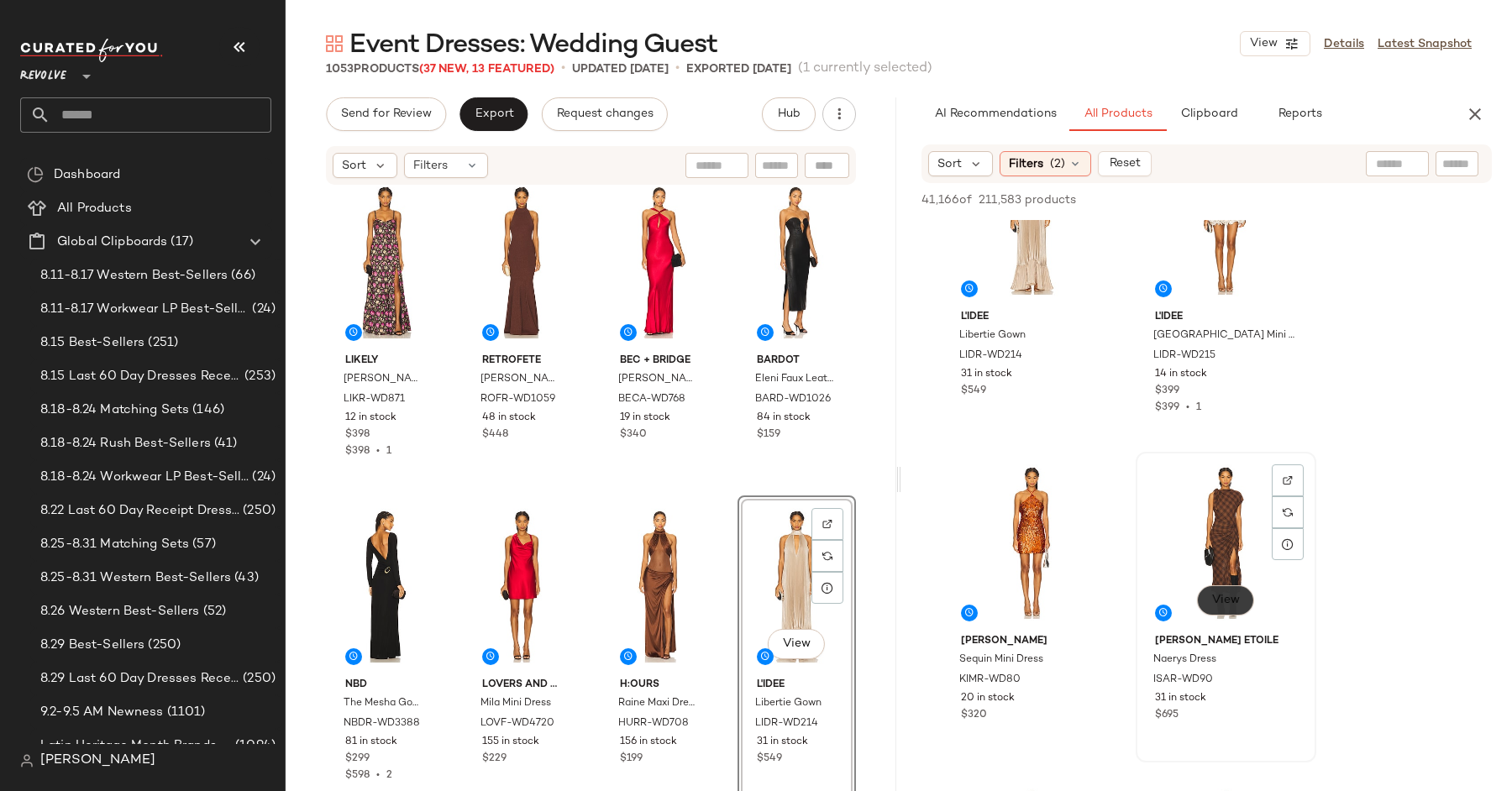
click at [1220, 604] on span "View" at bounding box center [1224, 601] width 28 height 14
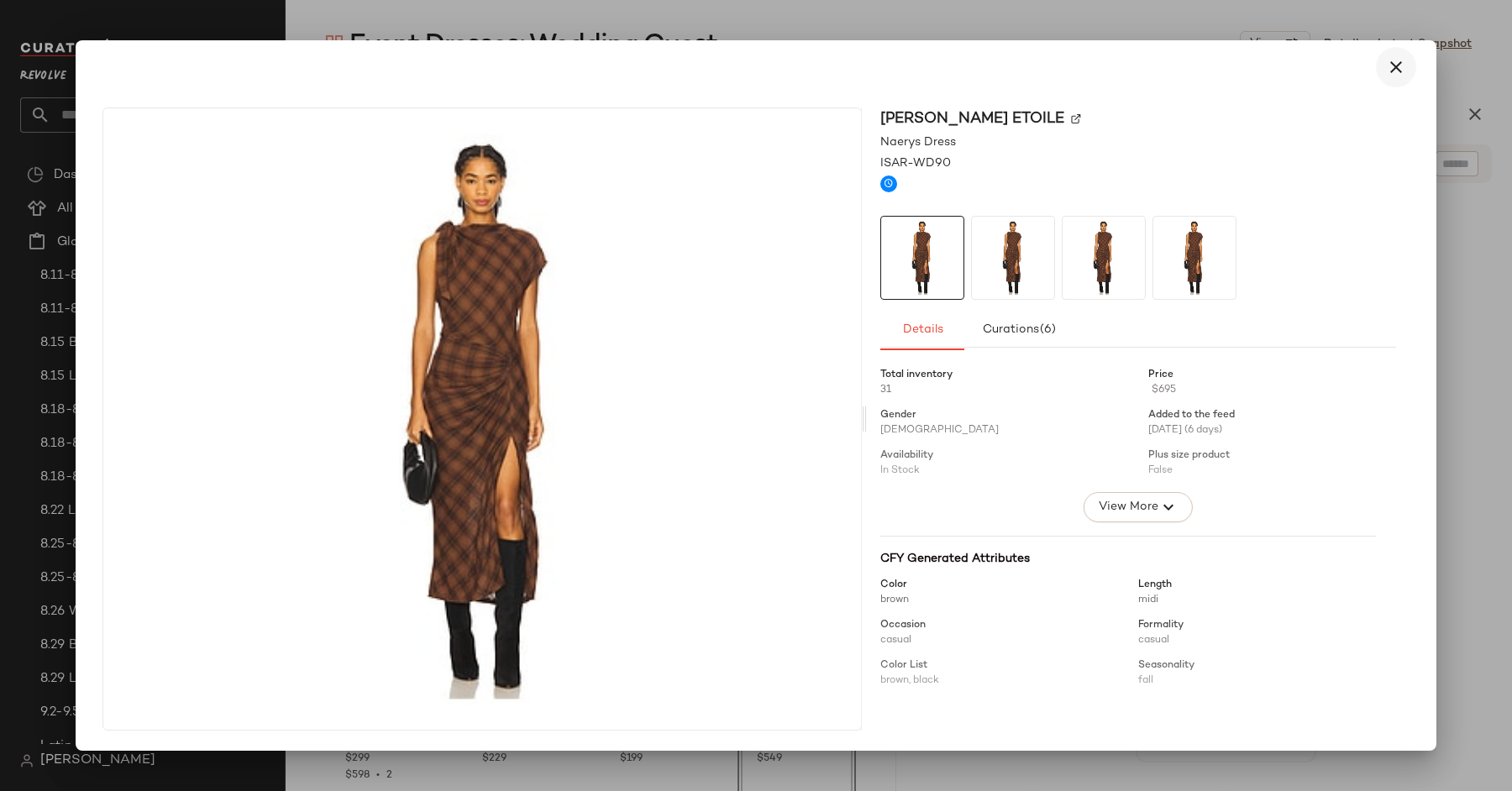
click at [1397, 74] on icon "button" at bounding box center [1396, 67] width 21 height 21
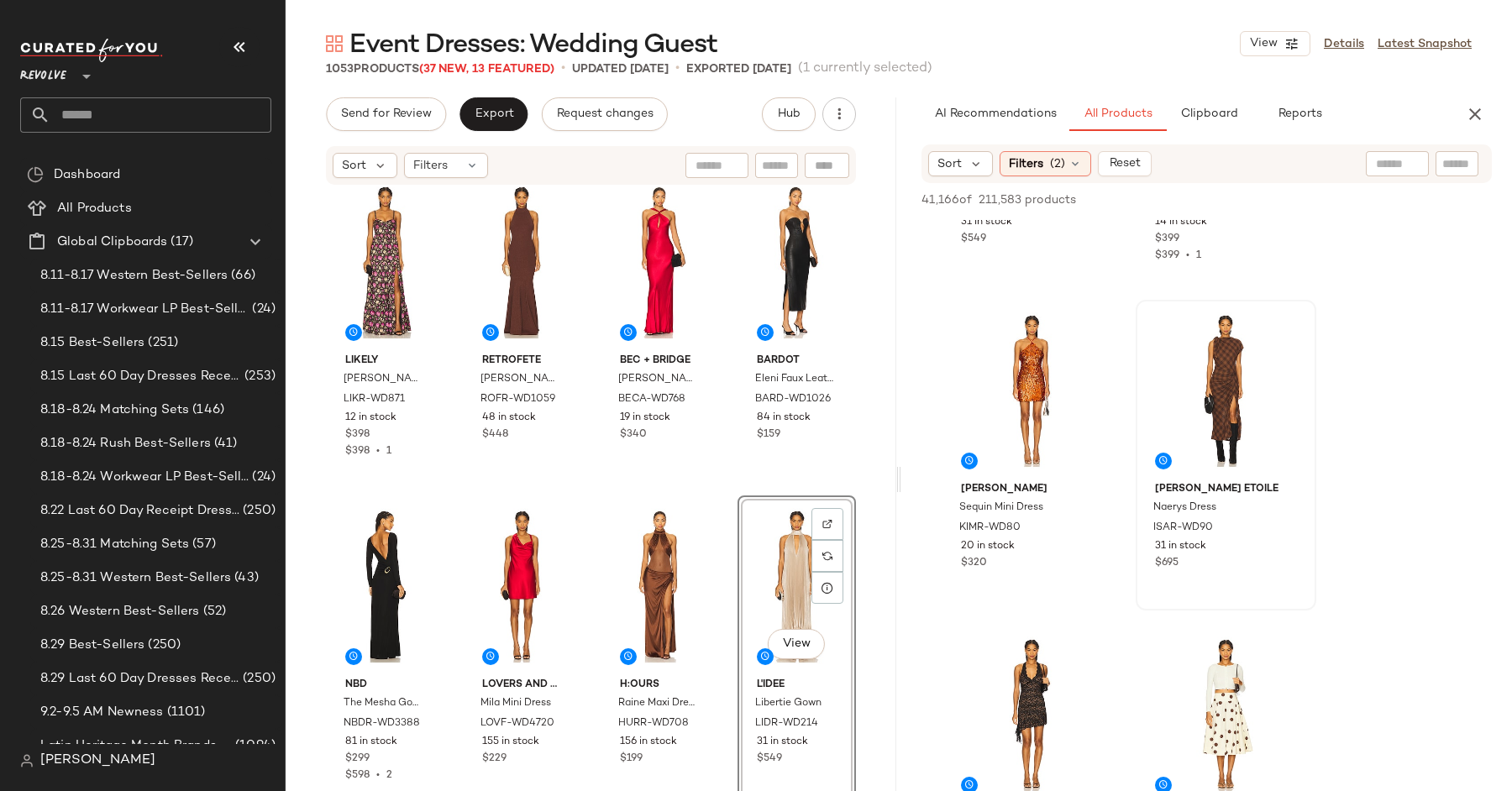
scroll to position [31085, 0]
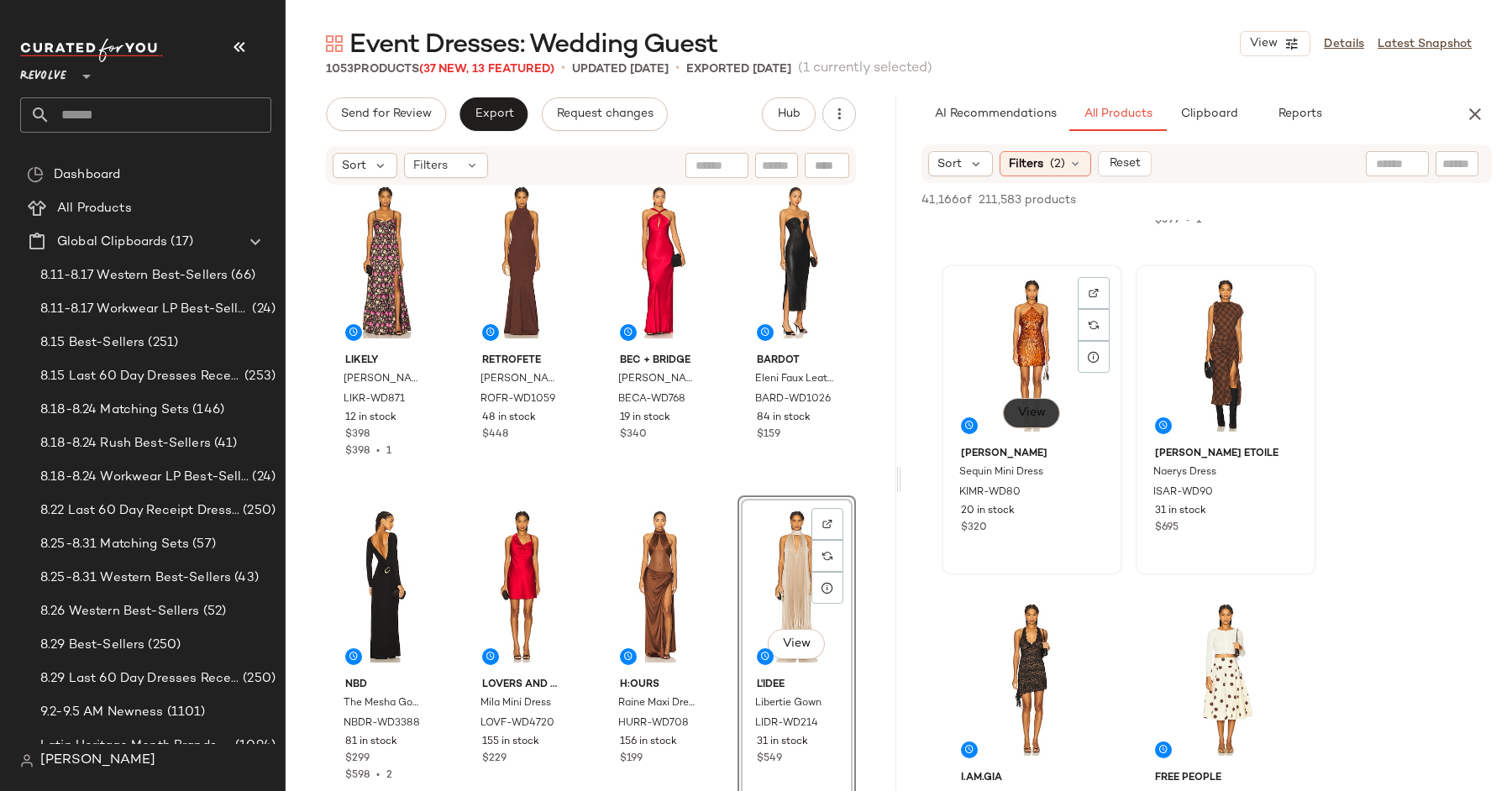
click at [1028, 407] on span "View" at bounding box center [1031, 413] width 28 height 14
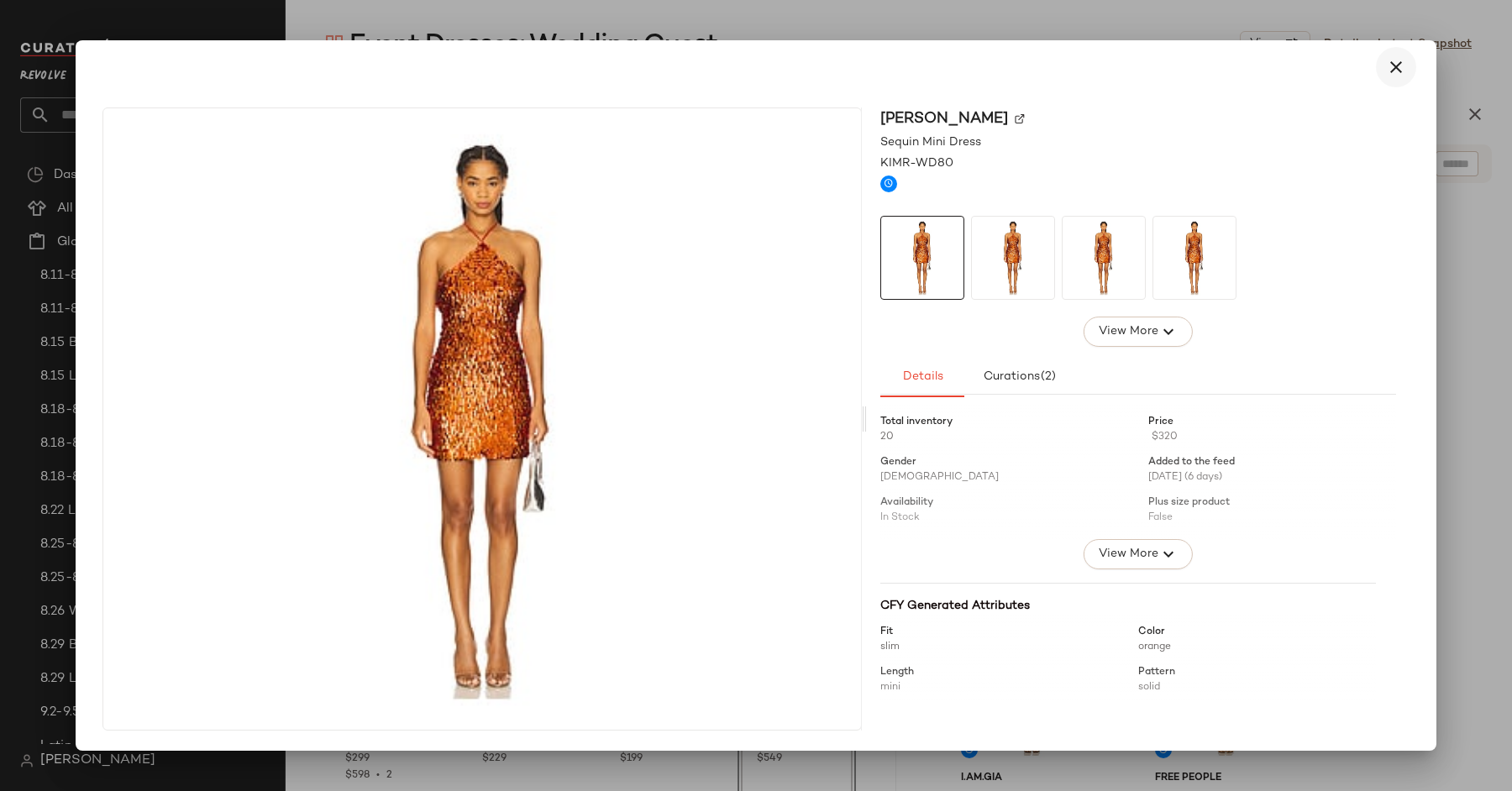
click at [1399, 69] on icon "button" at bounding box center [1396, 67] width 21 height 21
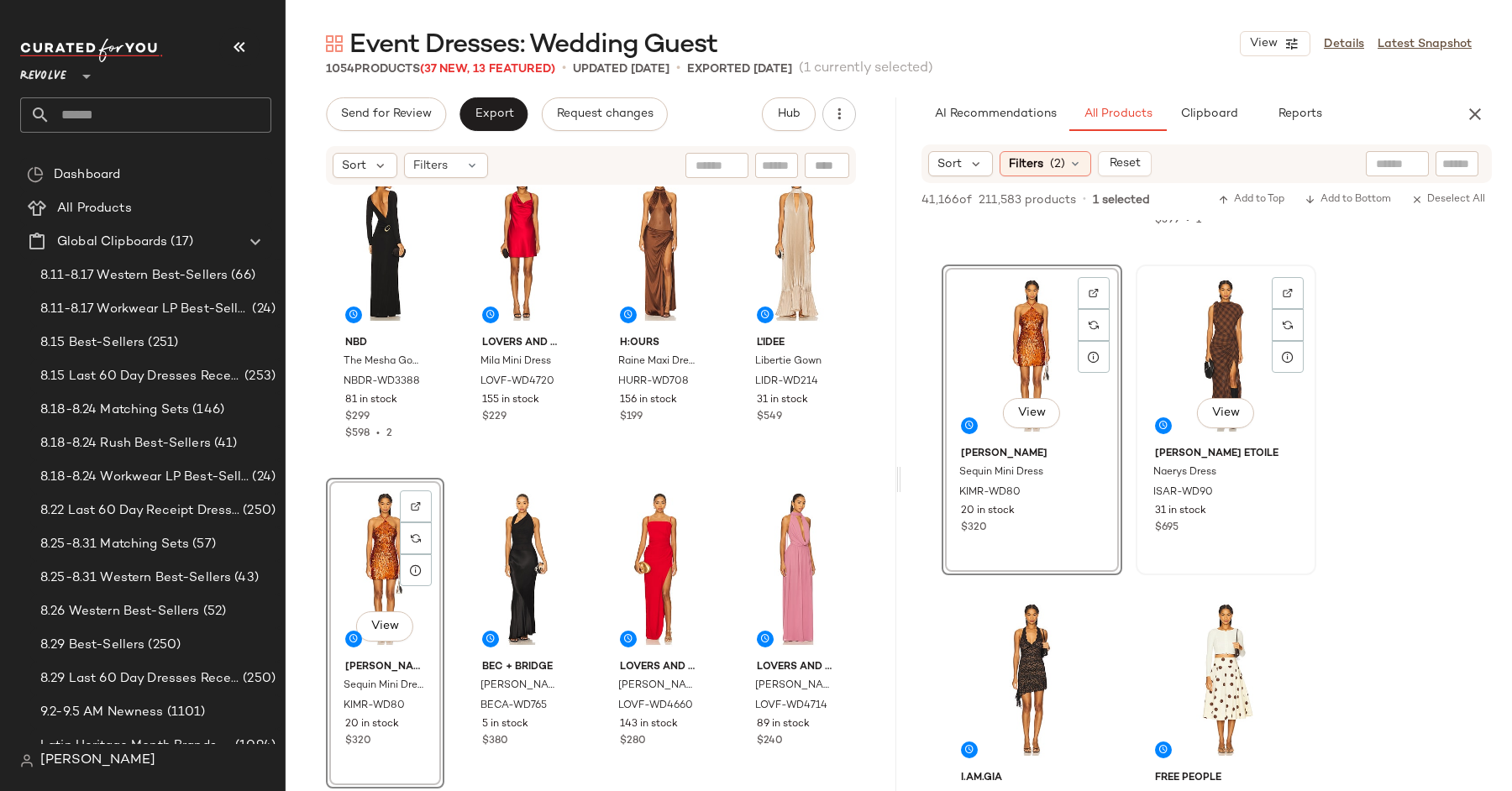
scroll to position [31239, 0]
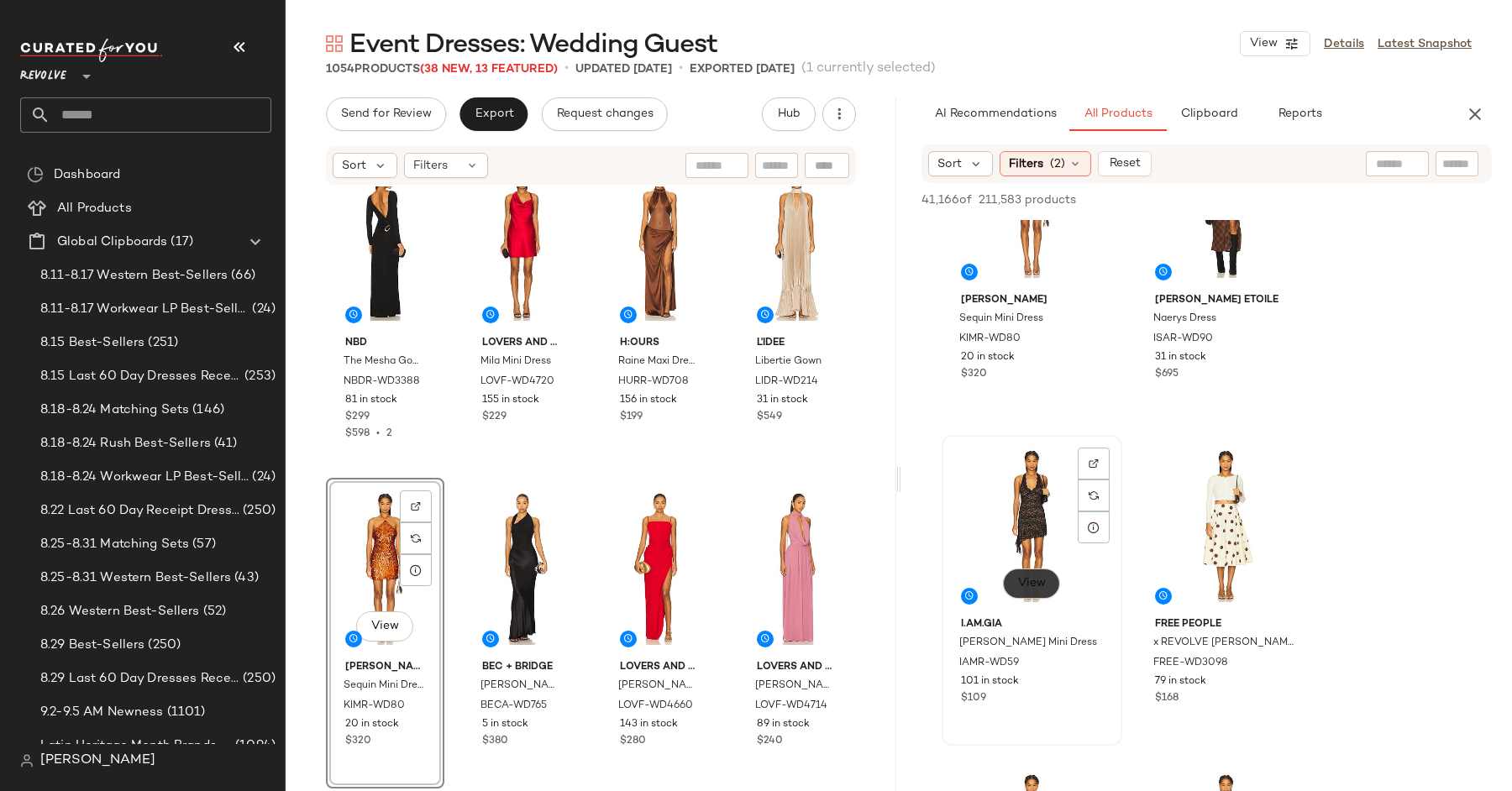
click at [1040, 586] on span "View" at bounding box center [1031, 584] width 28 height 14
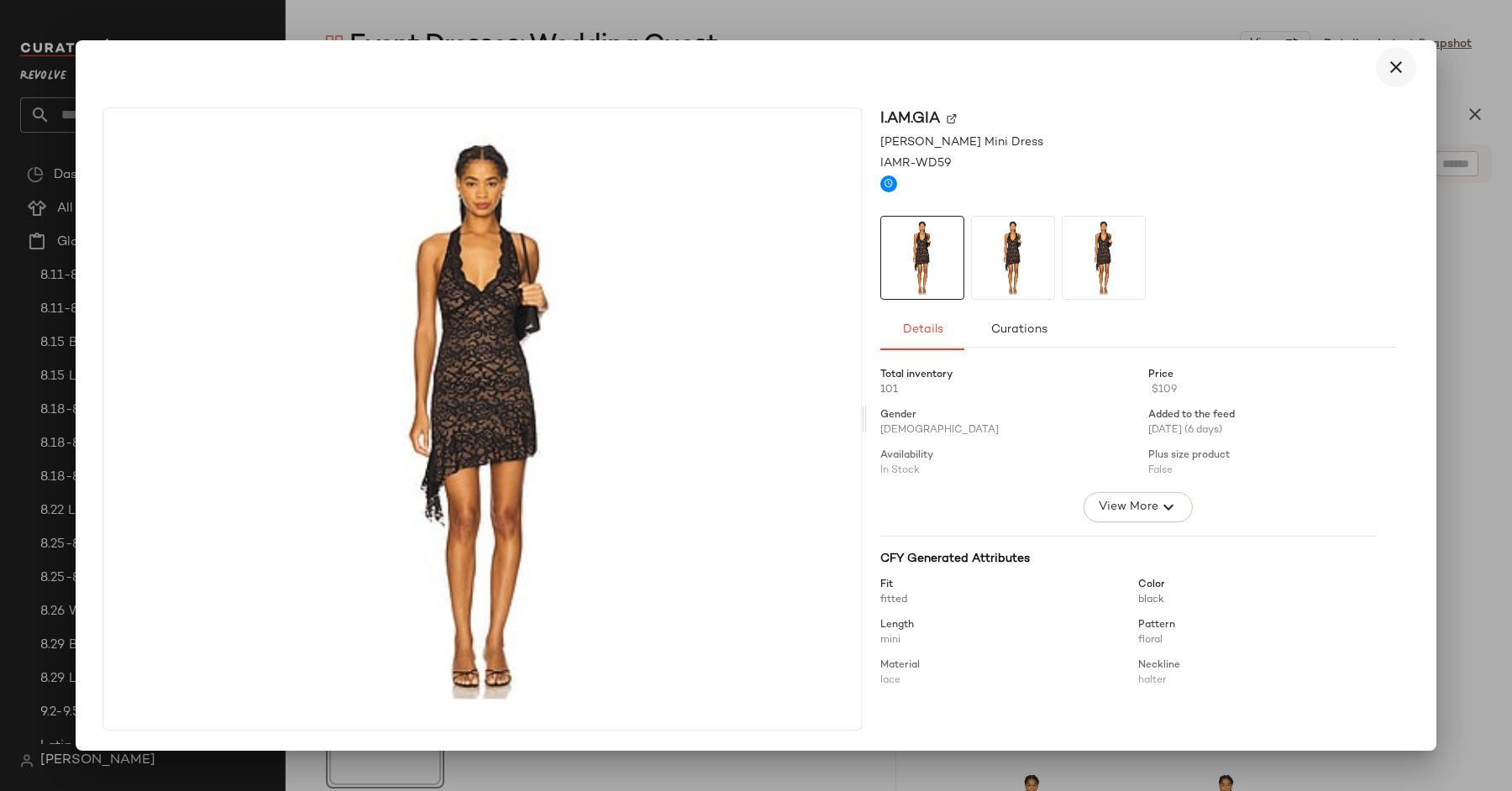
click at [1400, 66] on icon "button" at bounding box center [1396, 67] width 21 height 21
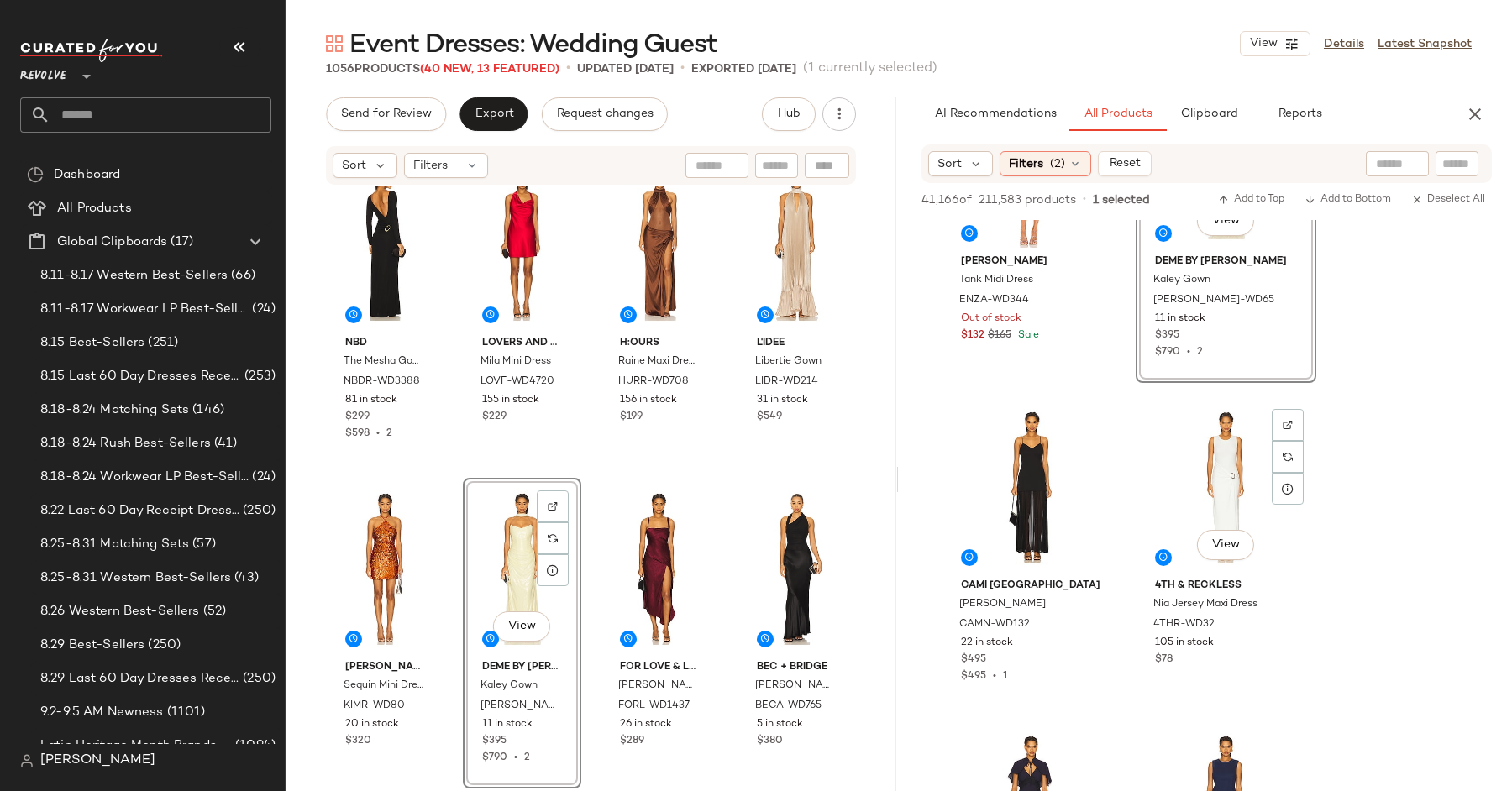
scroll to position [32778, 0]
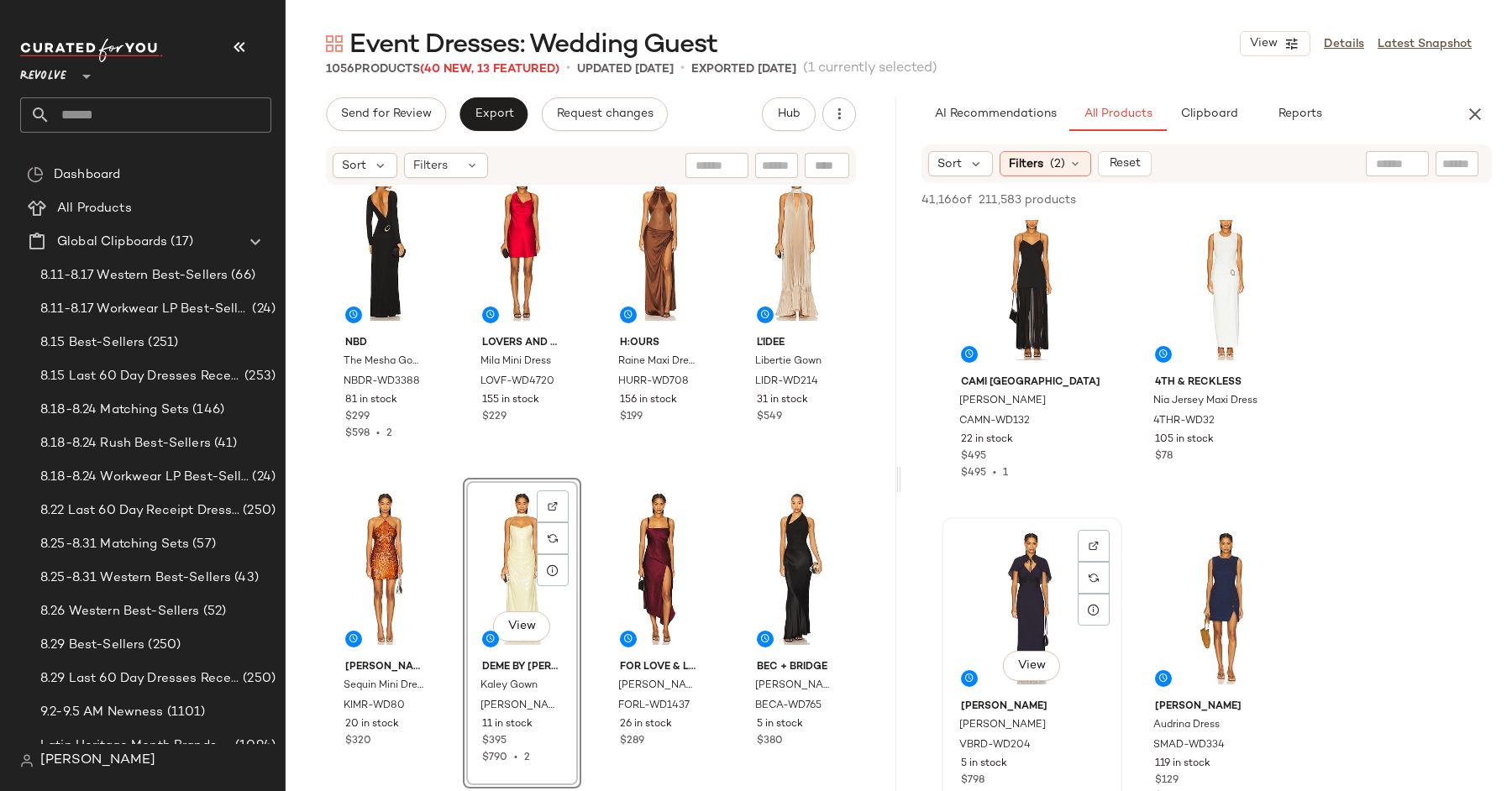
click at [1027, 681] on div "View" at bounding box center [1031, 668] width 57 height 33
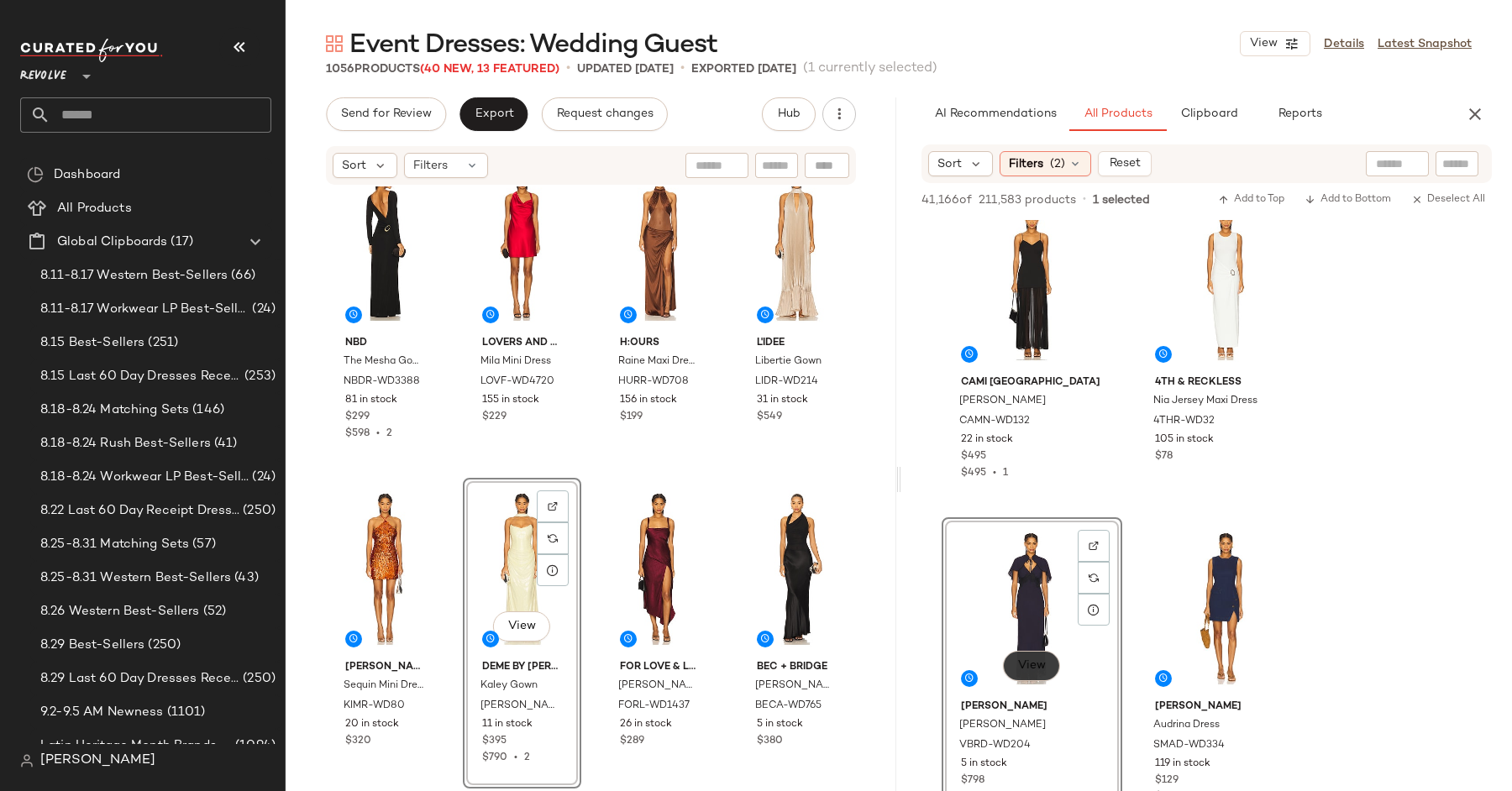
click at [1027, 655] on button "View" at bounding box center [1031, 666] width 57 height 30
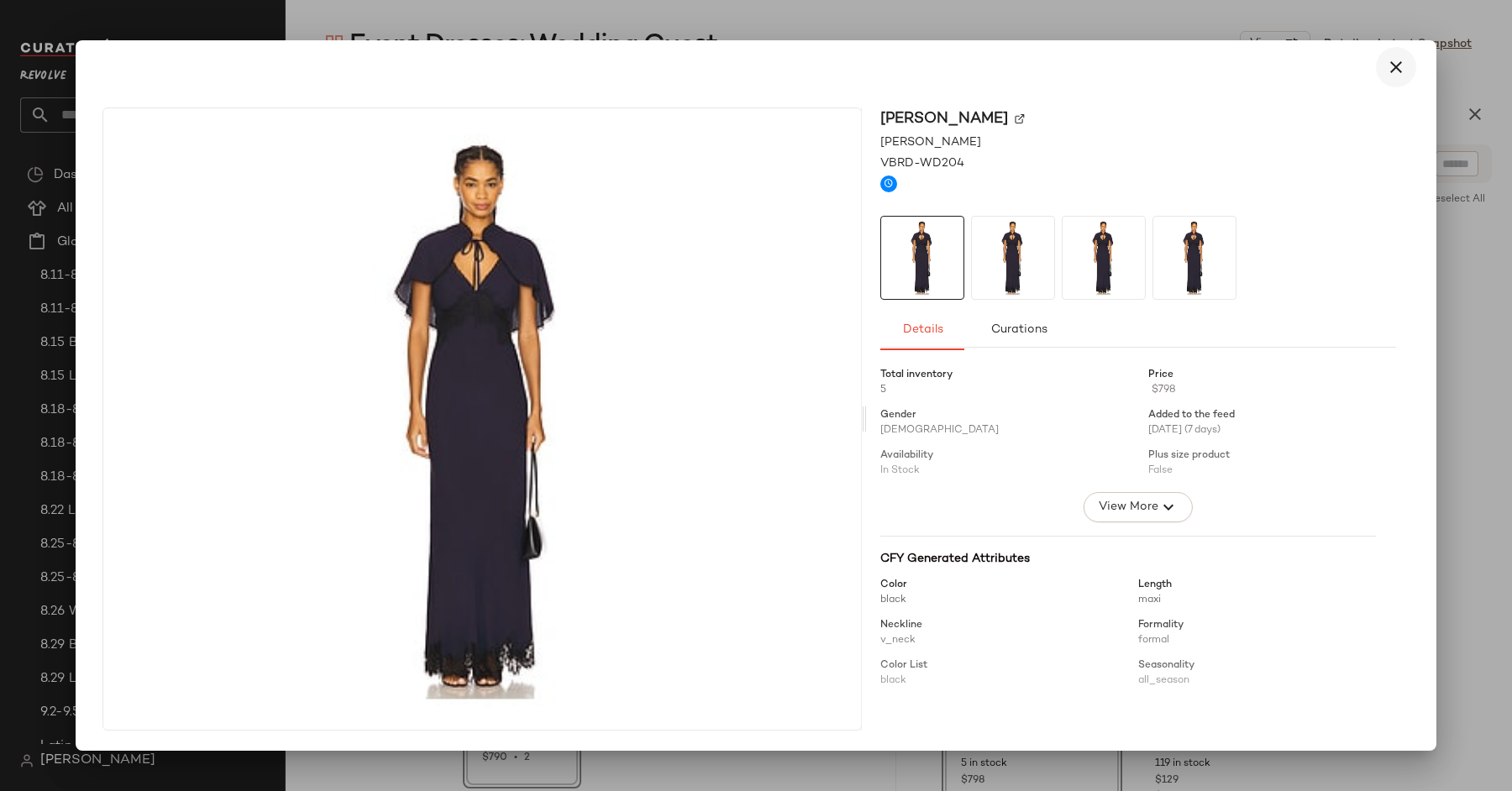
click at [1388, 67] on icon "button" at bounding box center [1396, 67] width 21 height 21
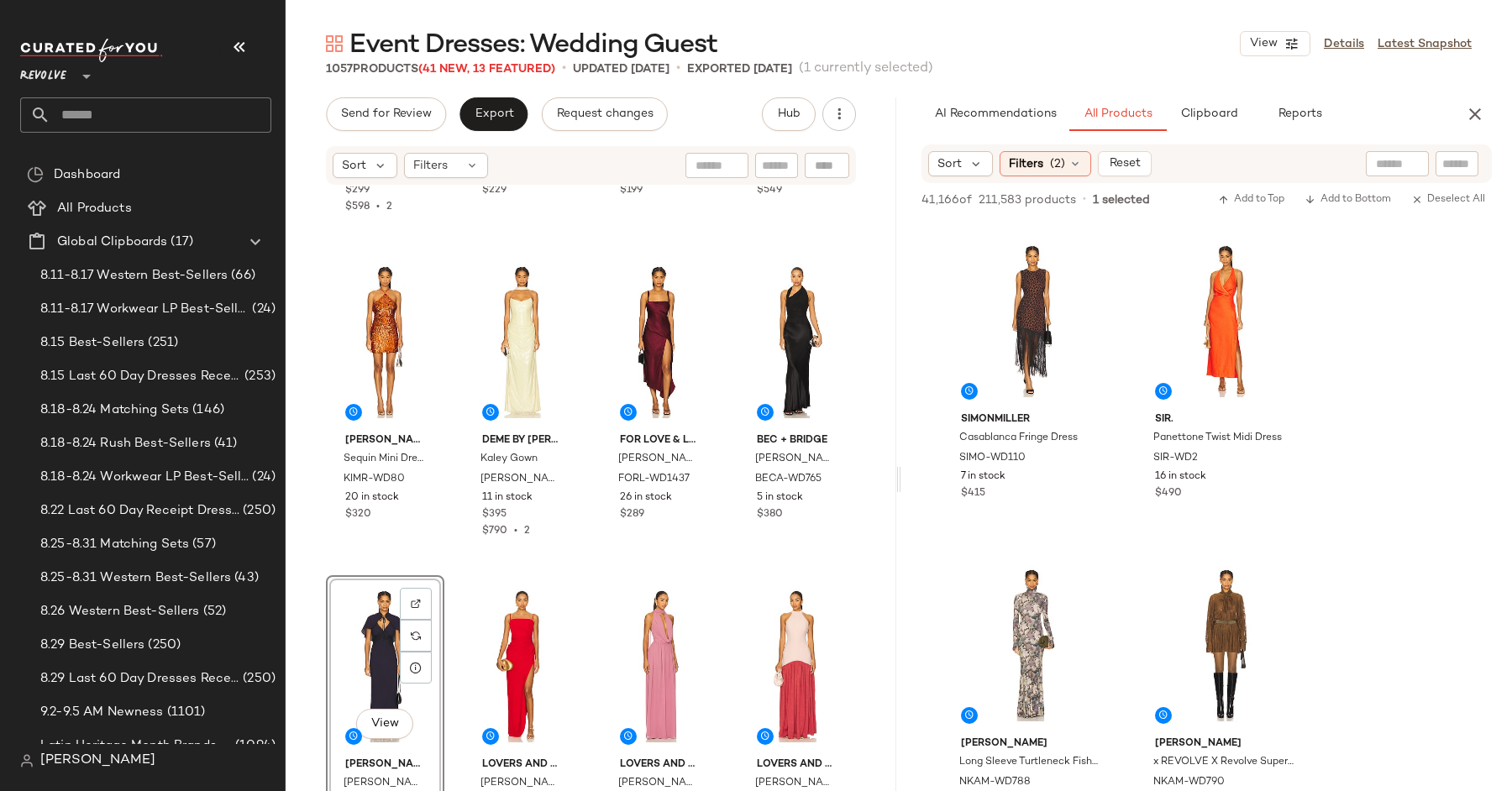
scroll to position [33390, 0]
click at [1057, 699] on button "View" at bounding box center [1031, 702] width 57 height 30
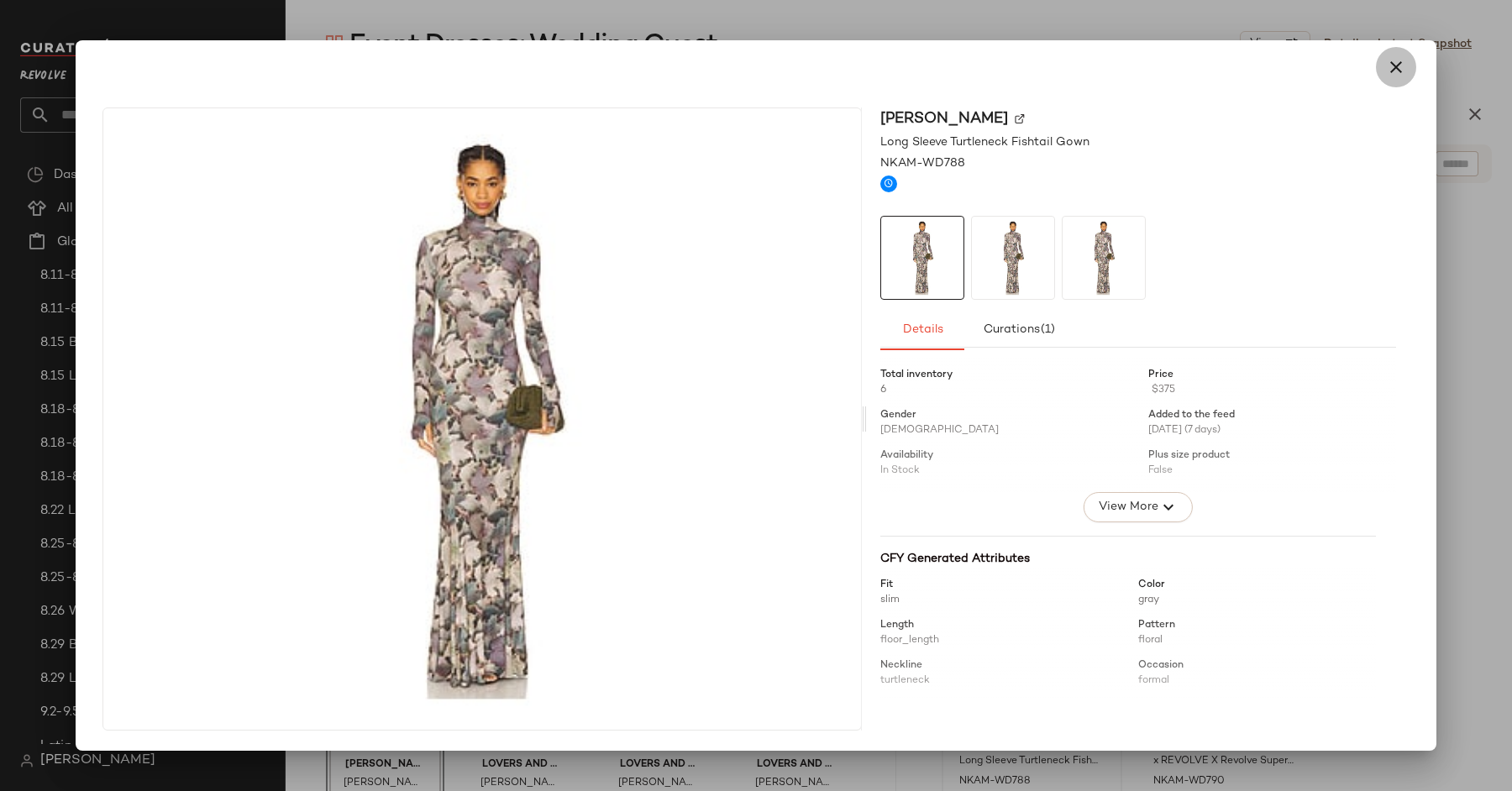
click at [1394, 75] on icon "button" at bounding box center [1396, 67] width 21 height 21
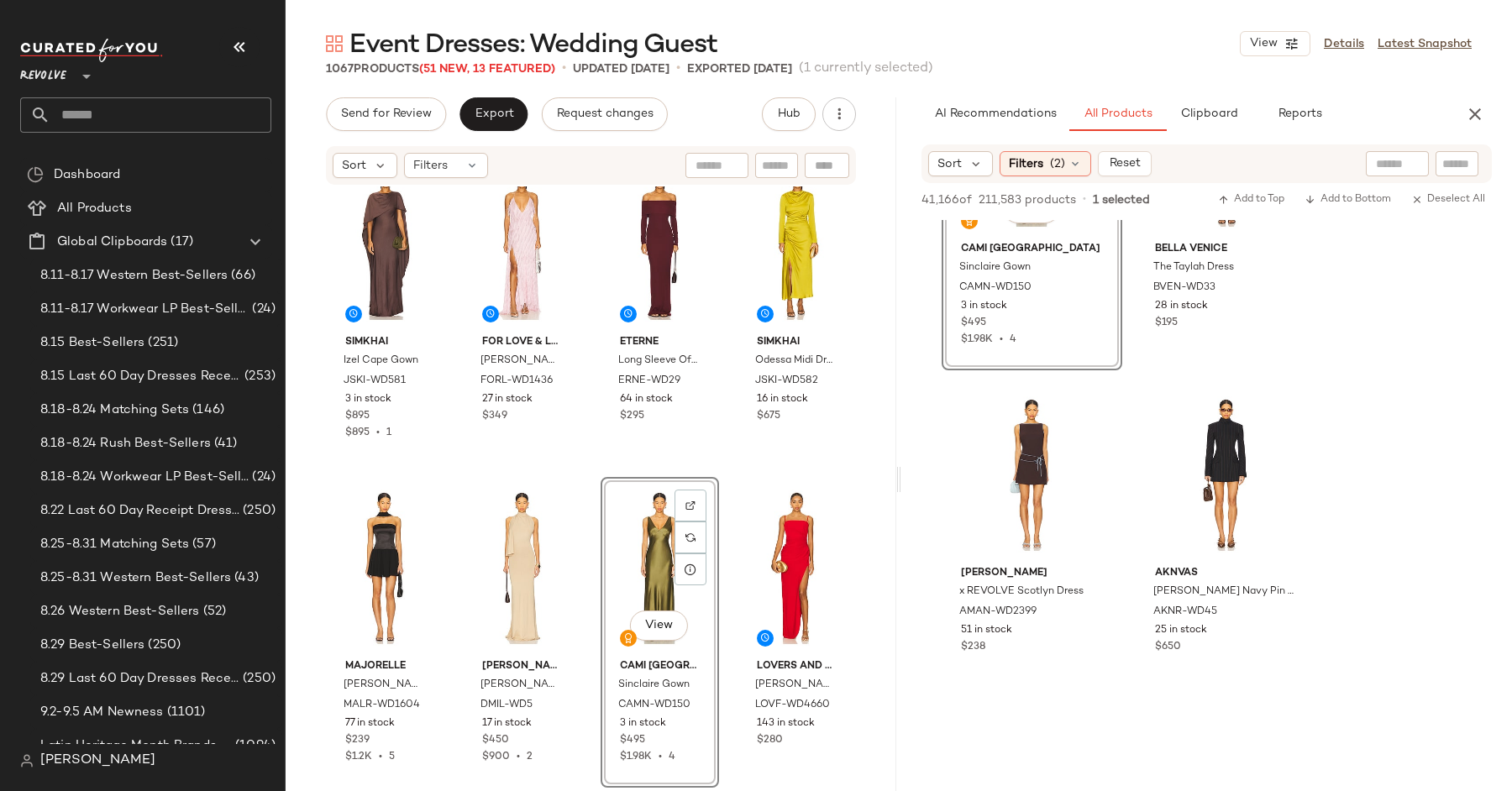
scroll to position [38753, 0]
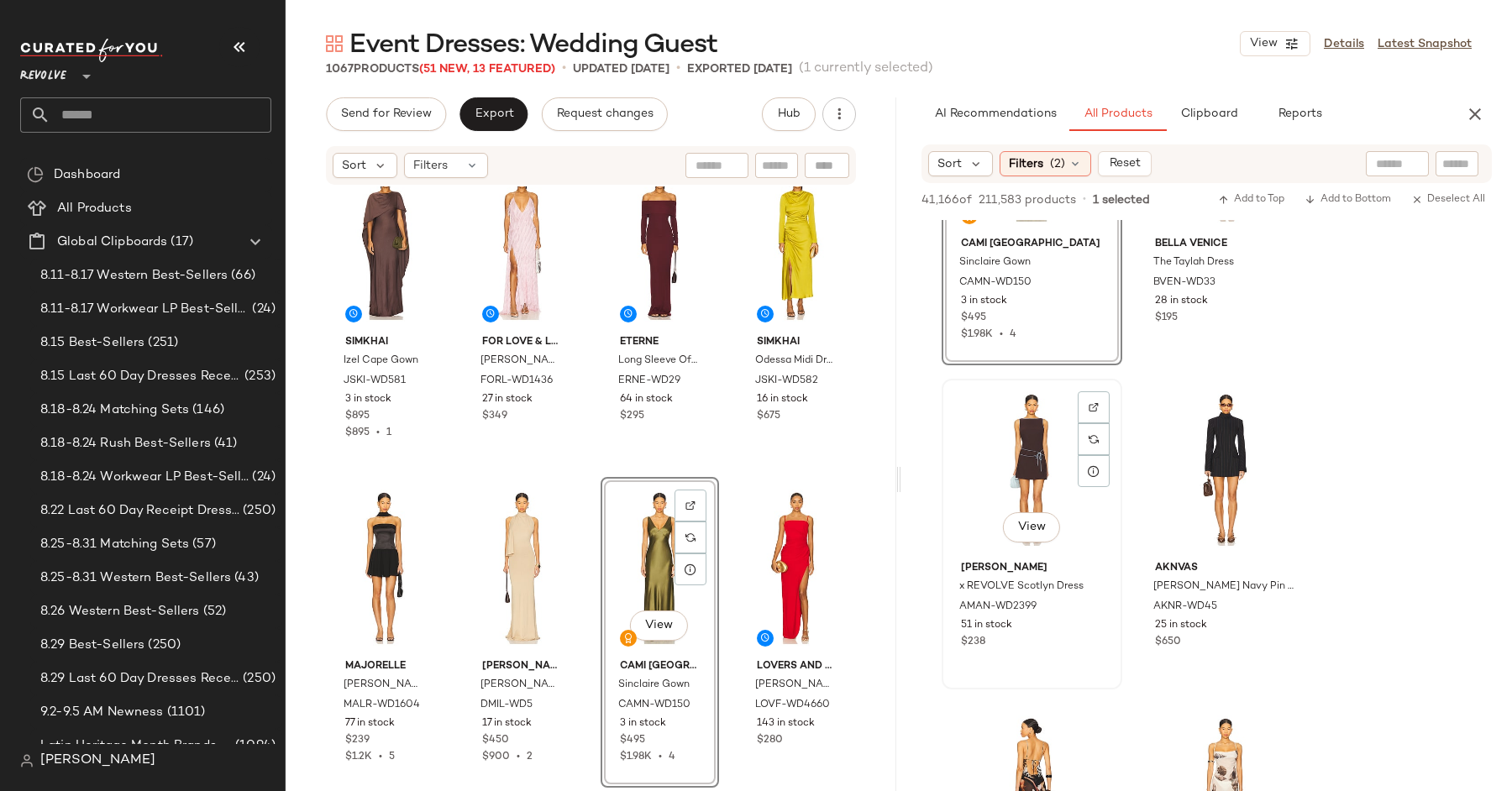
click at [1003, 535] on div "View" at bounding box center [1031, 529] width 57 height 33
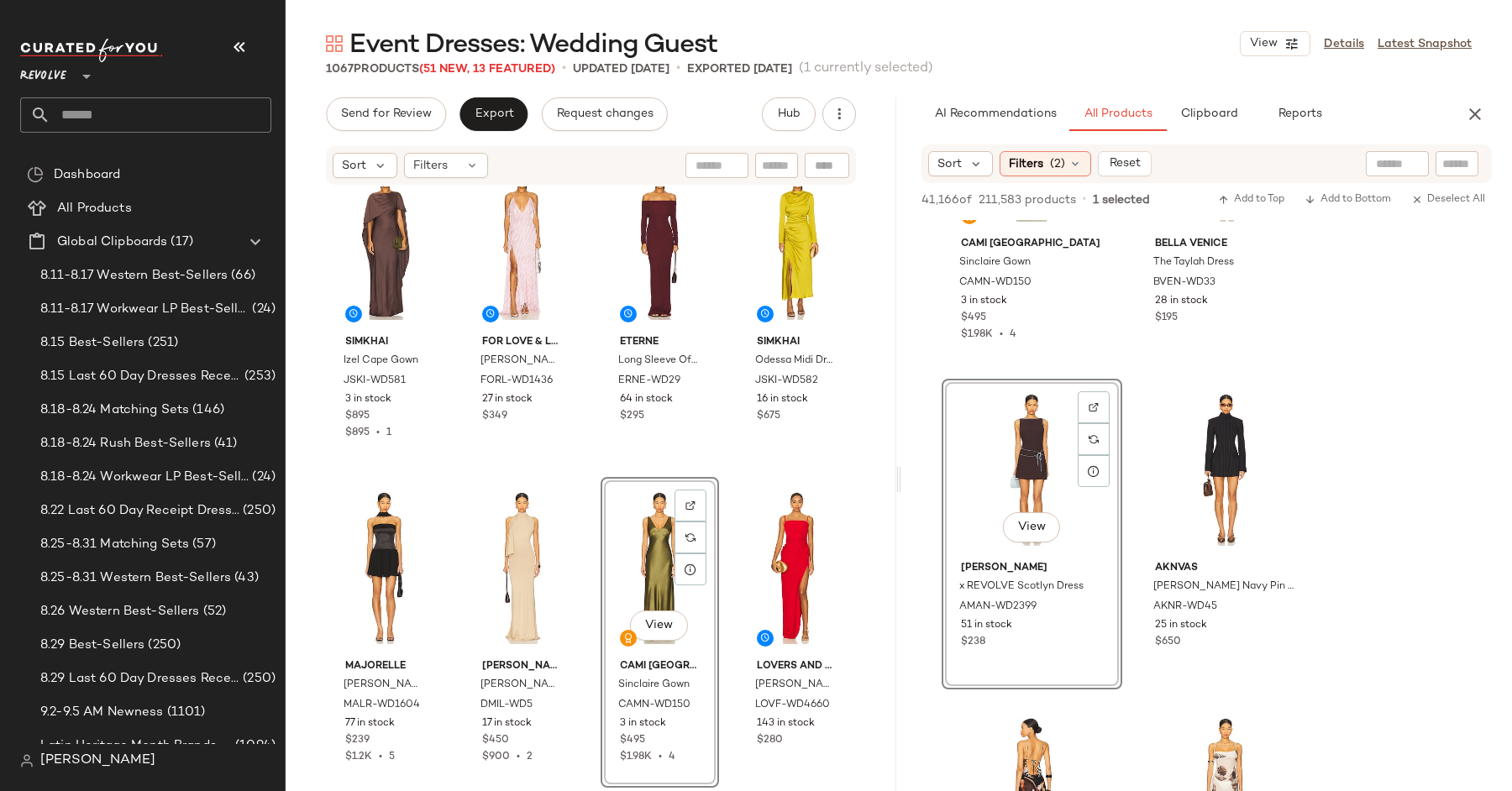
click at [1003, 535] on div "View" at bounding box center [1031, 529] width 57 height 33
click at [1039, 531] on span "View" at bounding box center [1031, 528] width 28 height 14
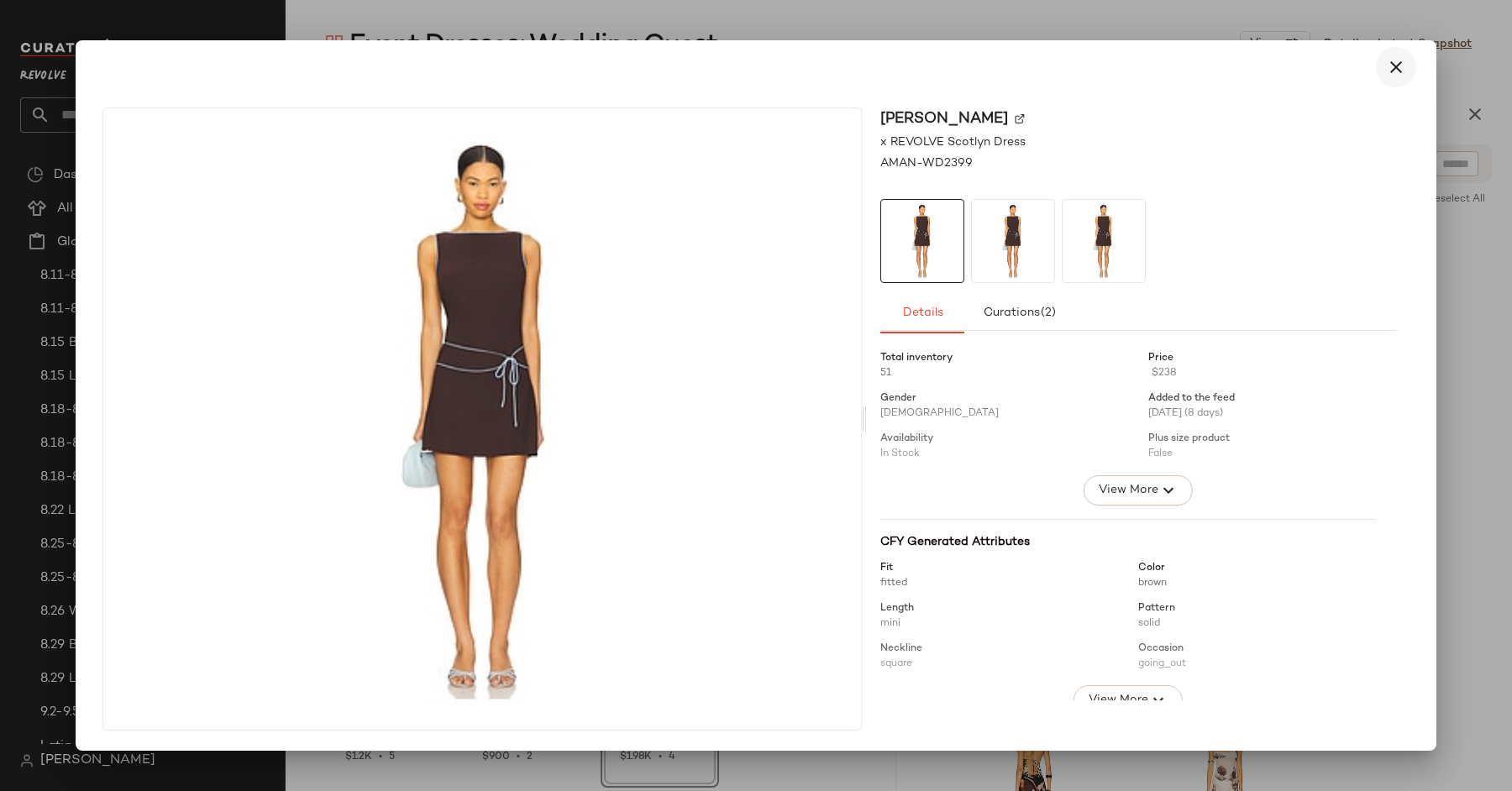
click at [1388, 75] on icon "button" at bounding box center [1396, 67] width 21 height 21
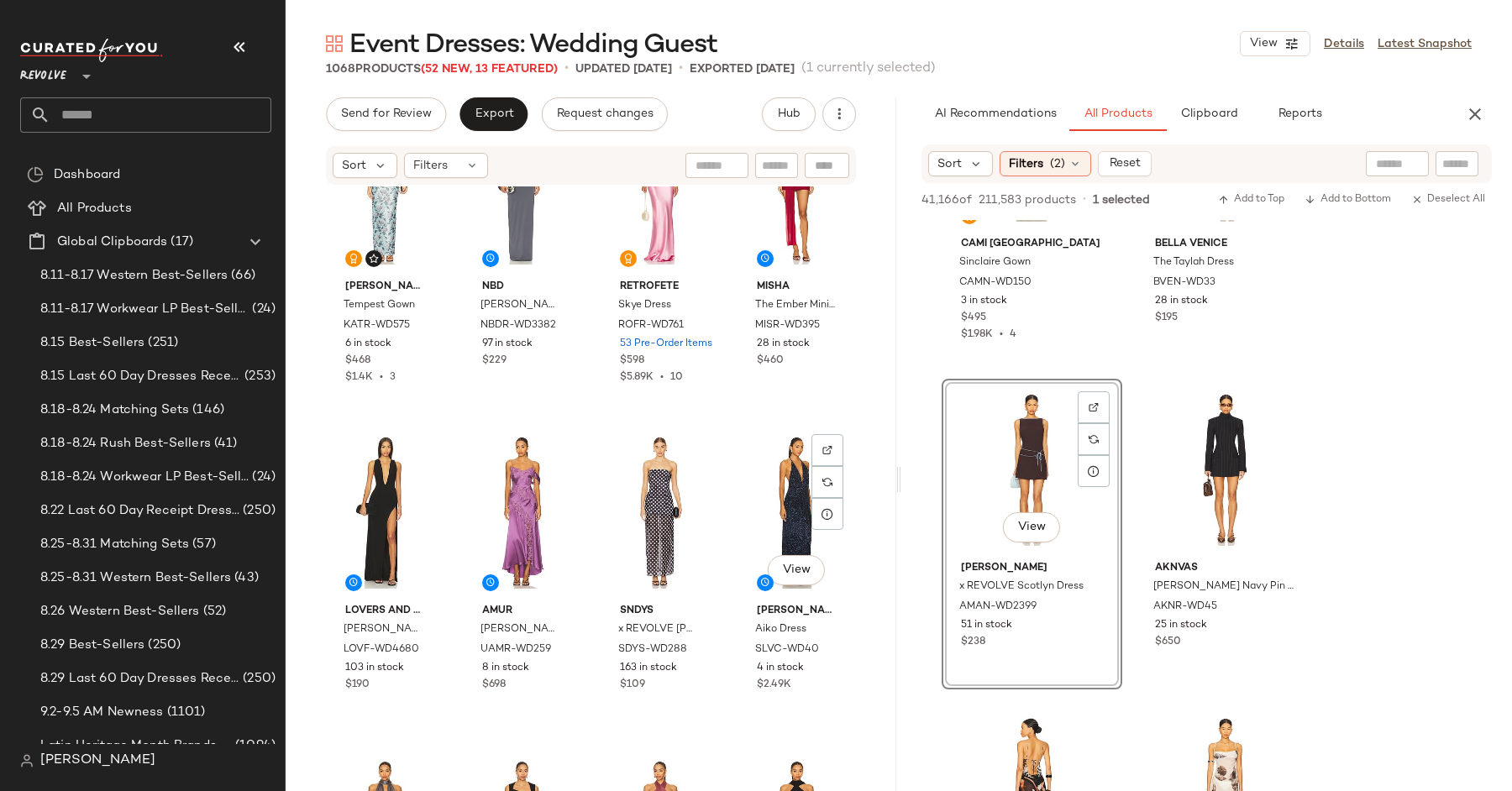
scroll to position [0, 0]
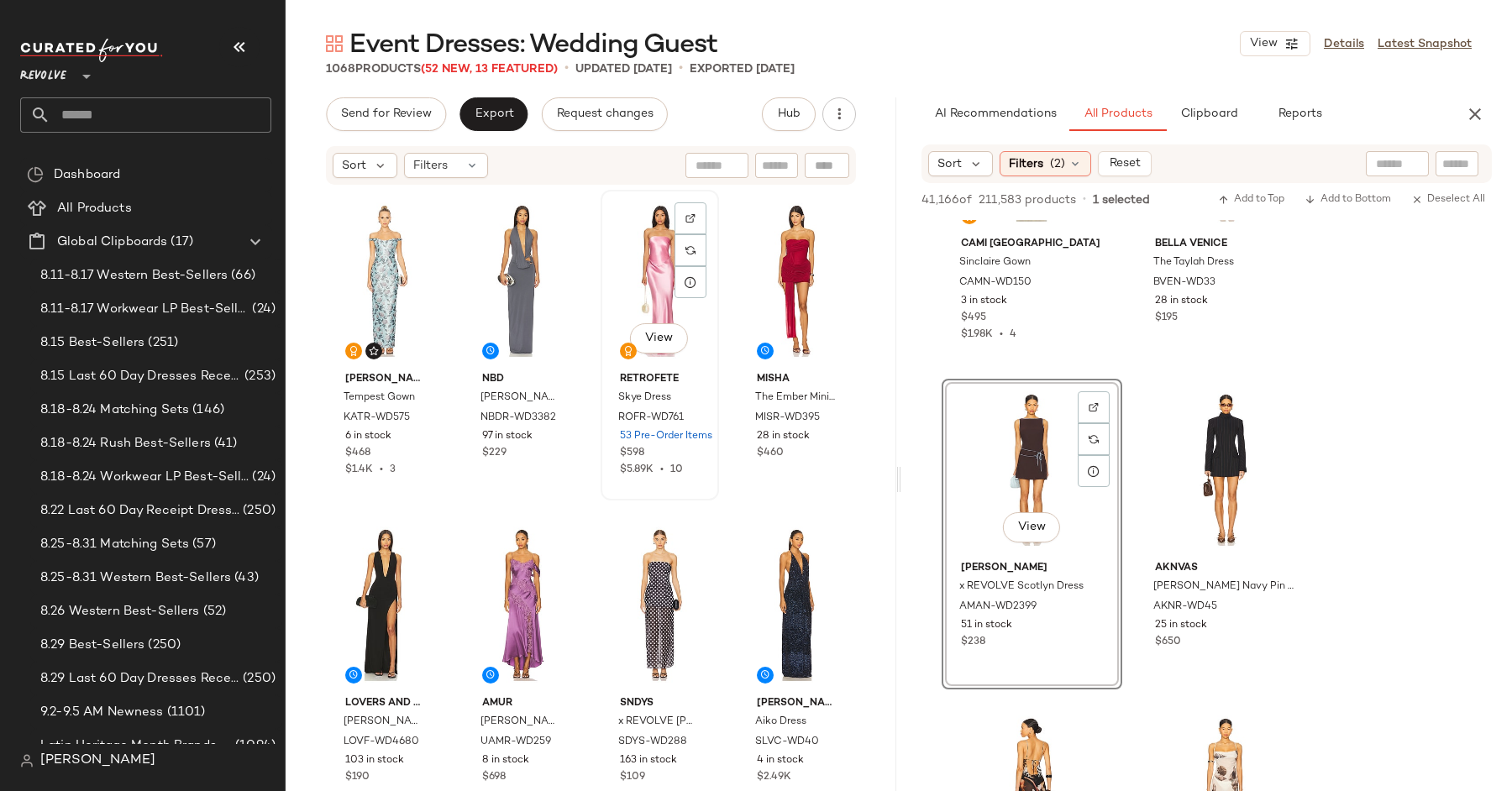
click at [650, 280] on div "View" at bounding box center [660, 280] width 107 height 169
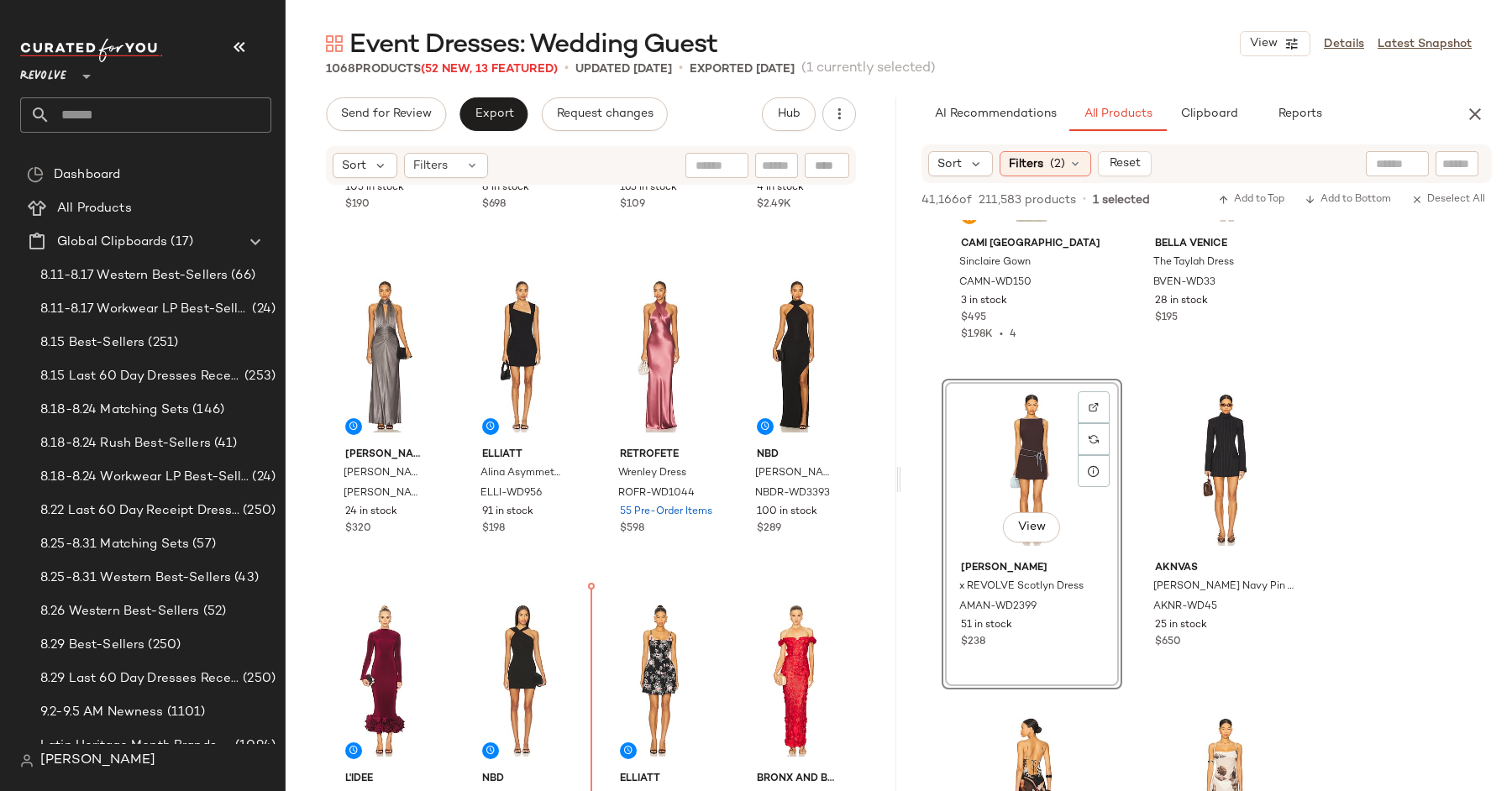
scroll to position [589, 0]
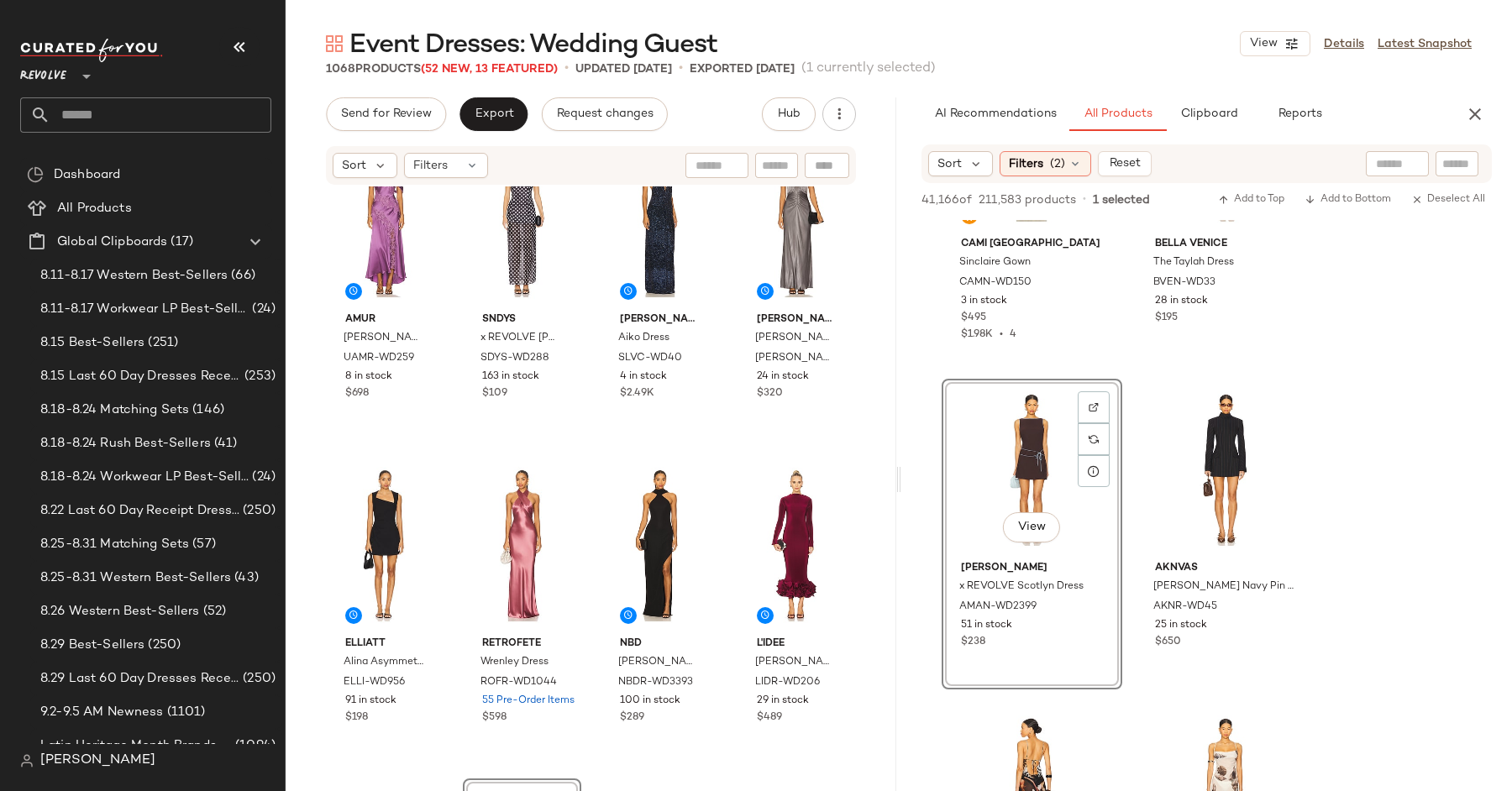
scroll to position [526, 0]
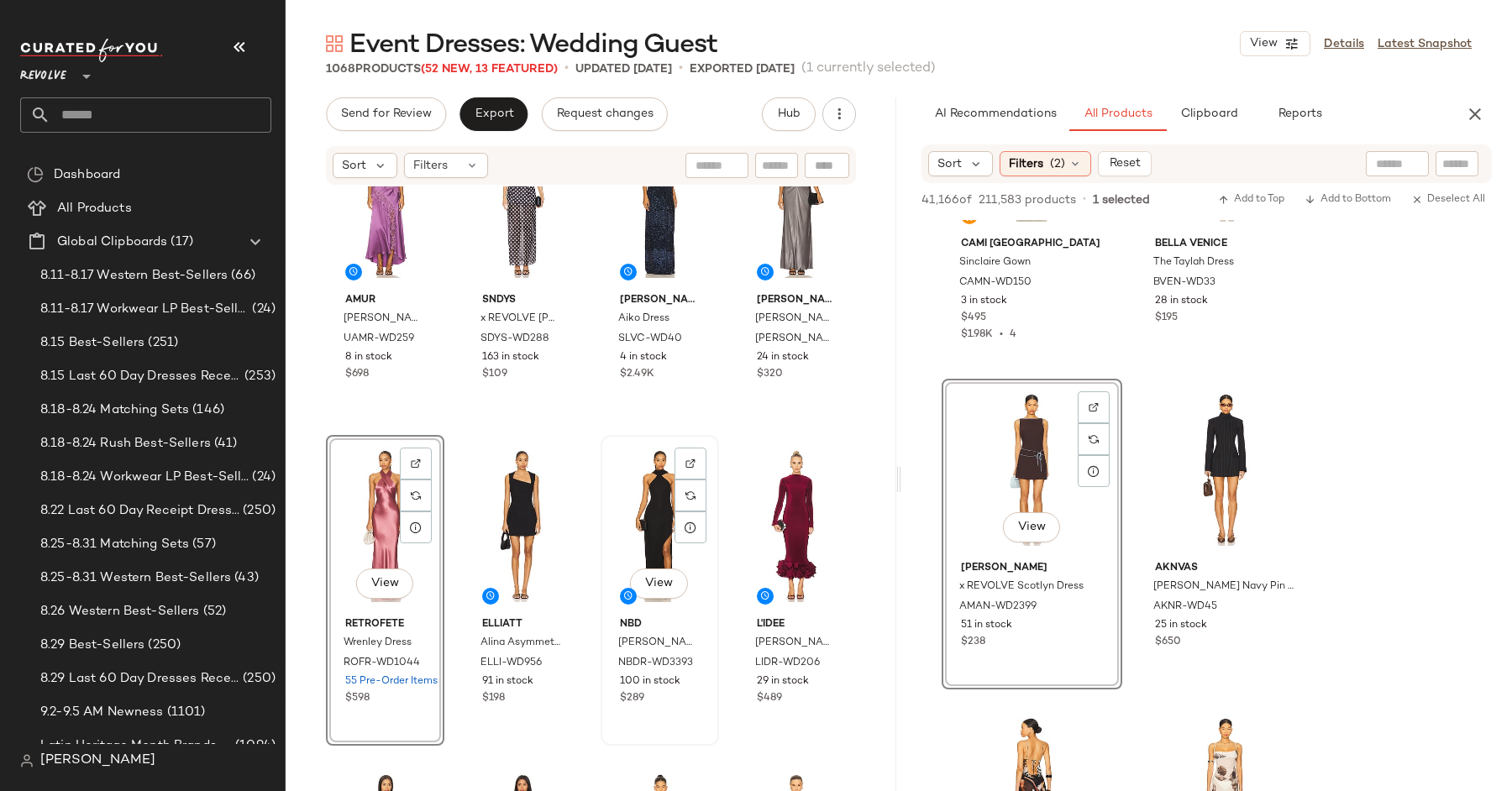
scroll to position [200, 0]
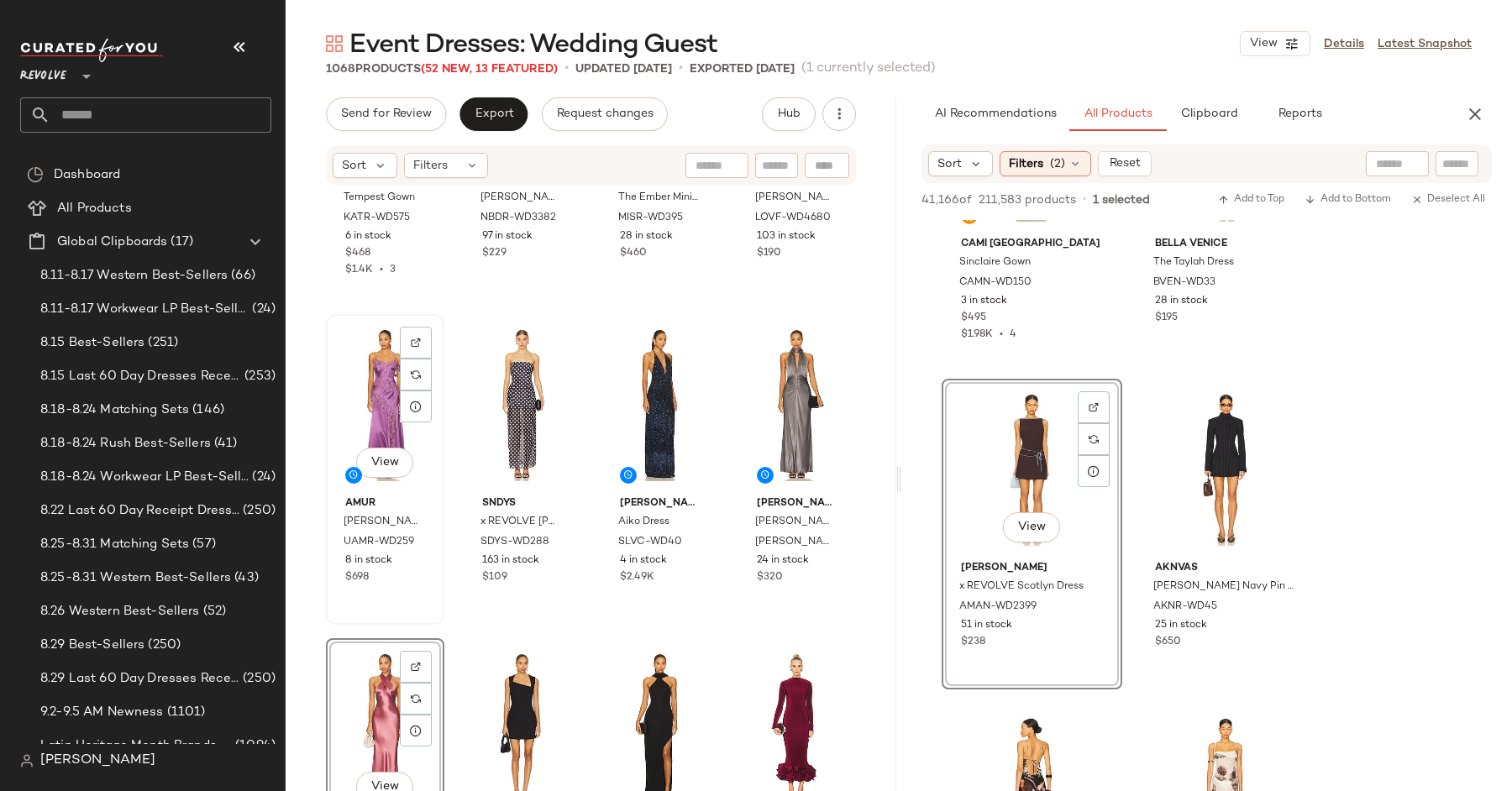
click at [386, 398] on div "View" at bounding box center [385, 404] width 107 height 169
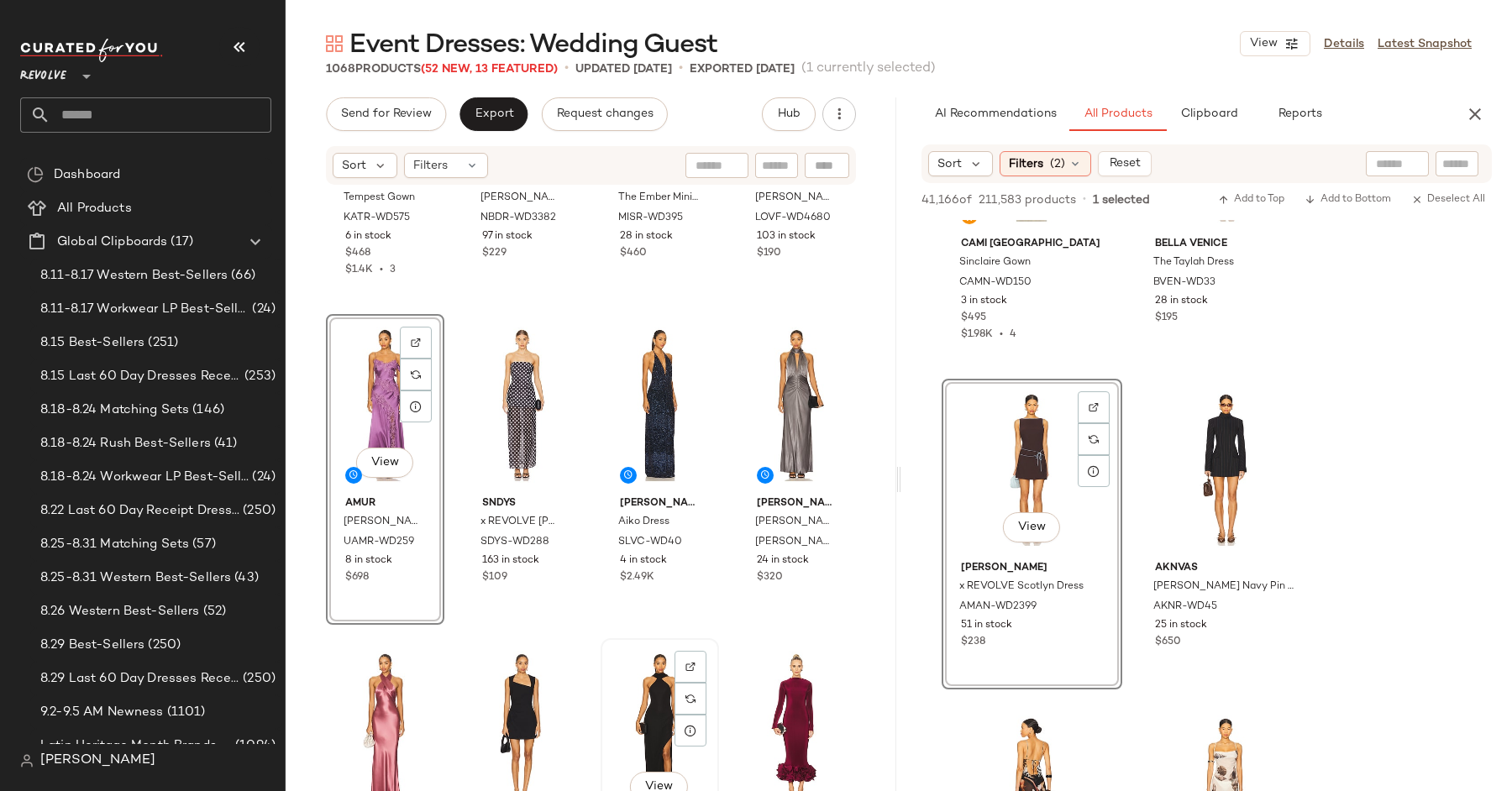
drag, startPoint x: 386, startPoint y: 398, endPoint x: 657, endPoint y: 680, distance: 391.1
click at [657, 642] on div "[PERSON_NAME] Tempest Gown KATR-WD575 6 in stock $468 $1.4K • 3 NBD Sabine Gown…" at bounding box center [590, 316] width 529 height 652
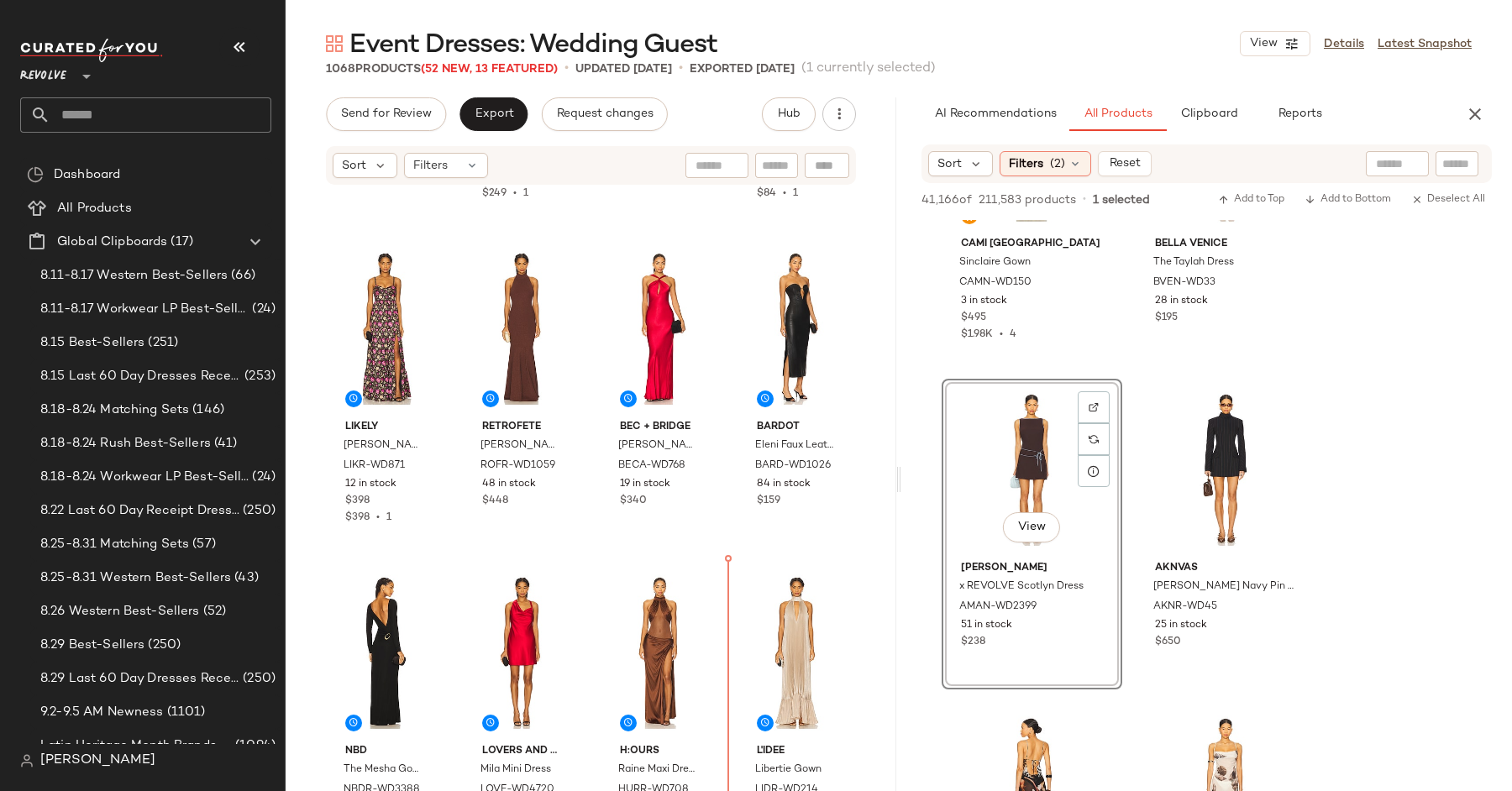
scroll to position [2241, 0]
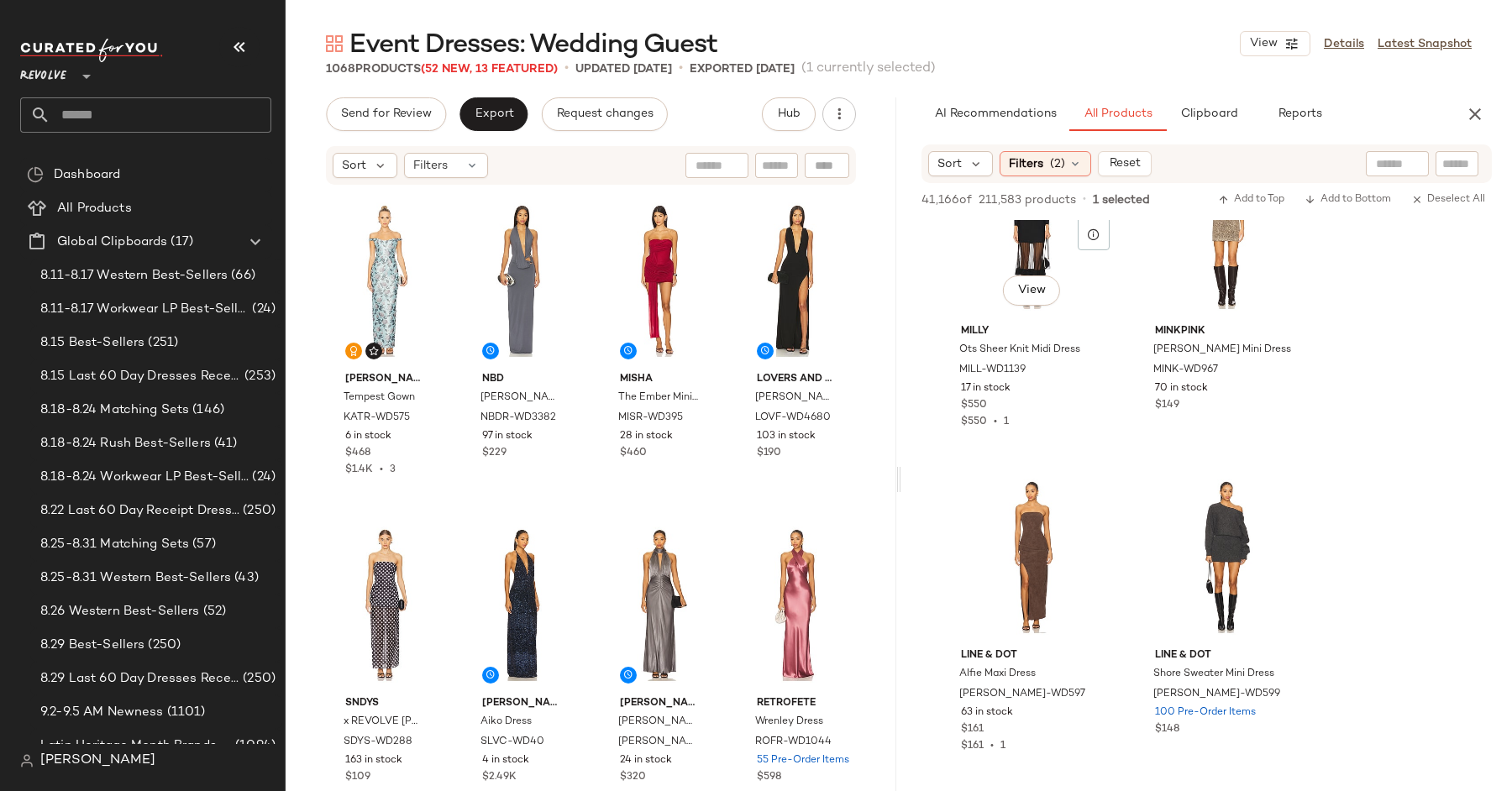
scroll to position [39988, 0]
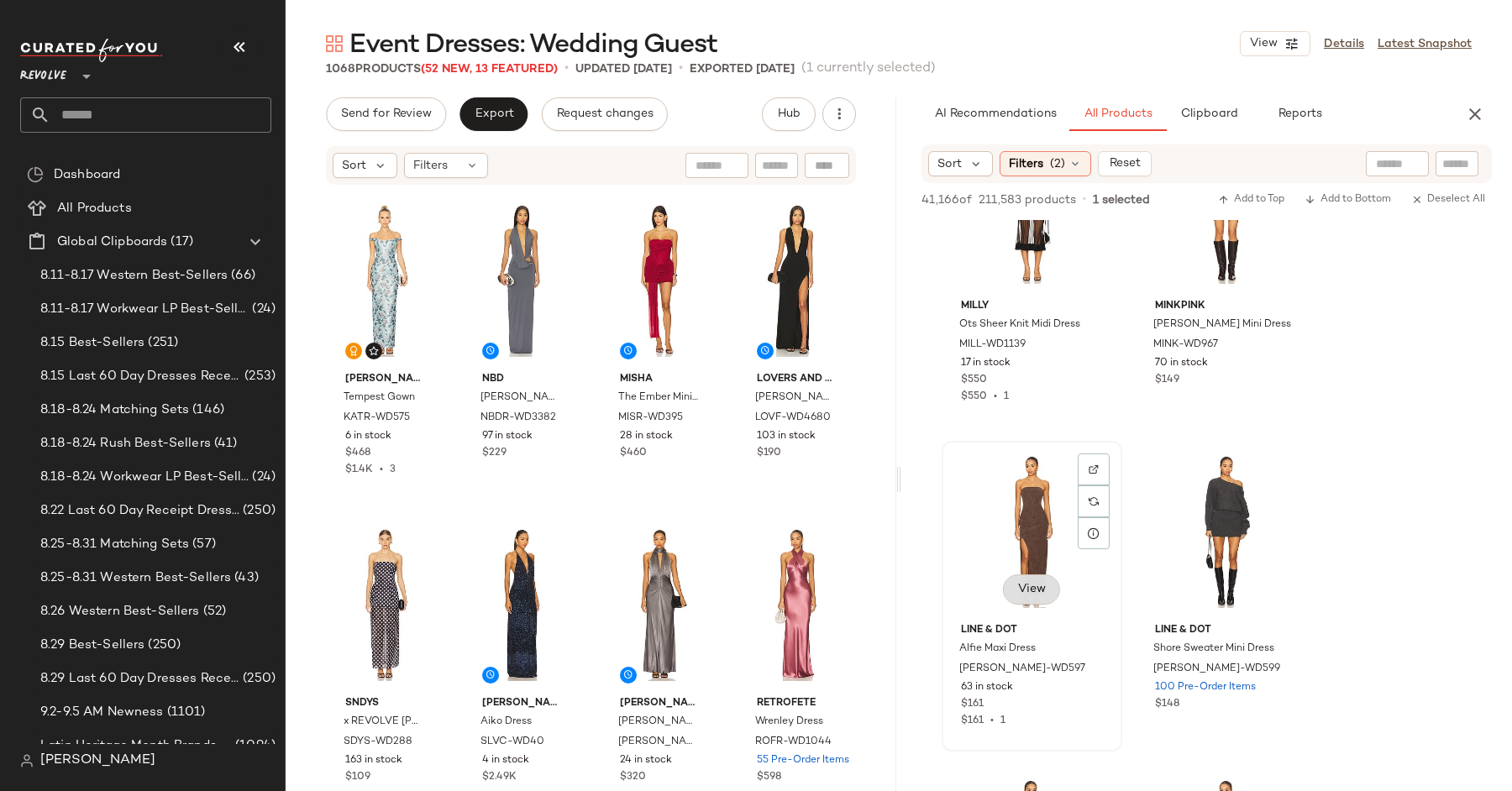
click at [1035, 592] on span "View" at bounding box center [1031, 590] width 28 height 14
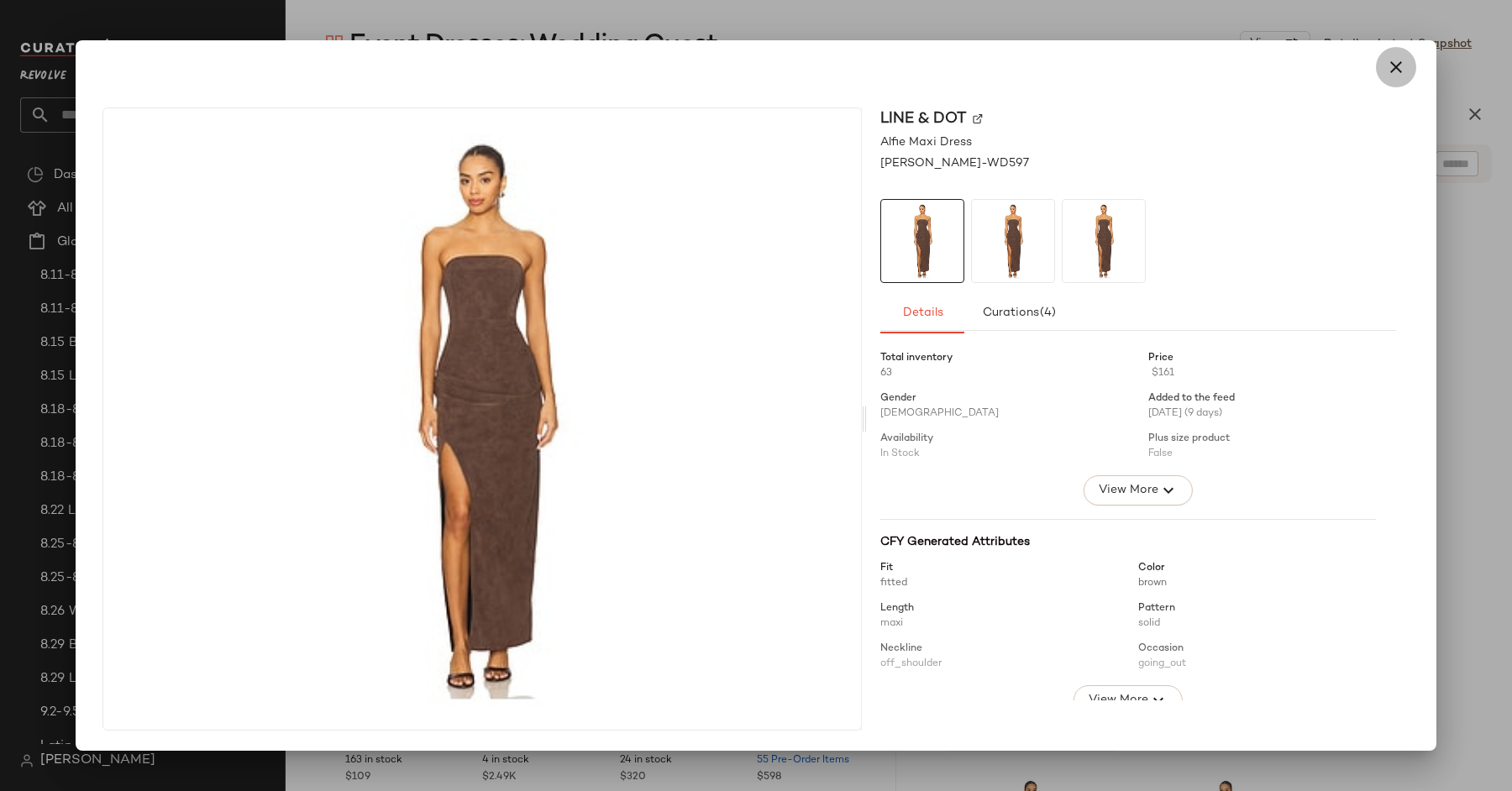
click at [1394, 69] on icon "button" at bounding box center [1396, 67] width 21 height 21
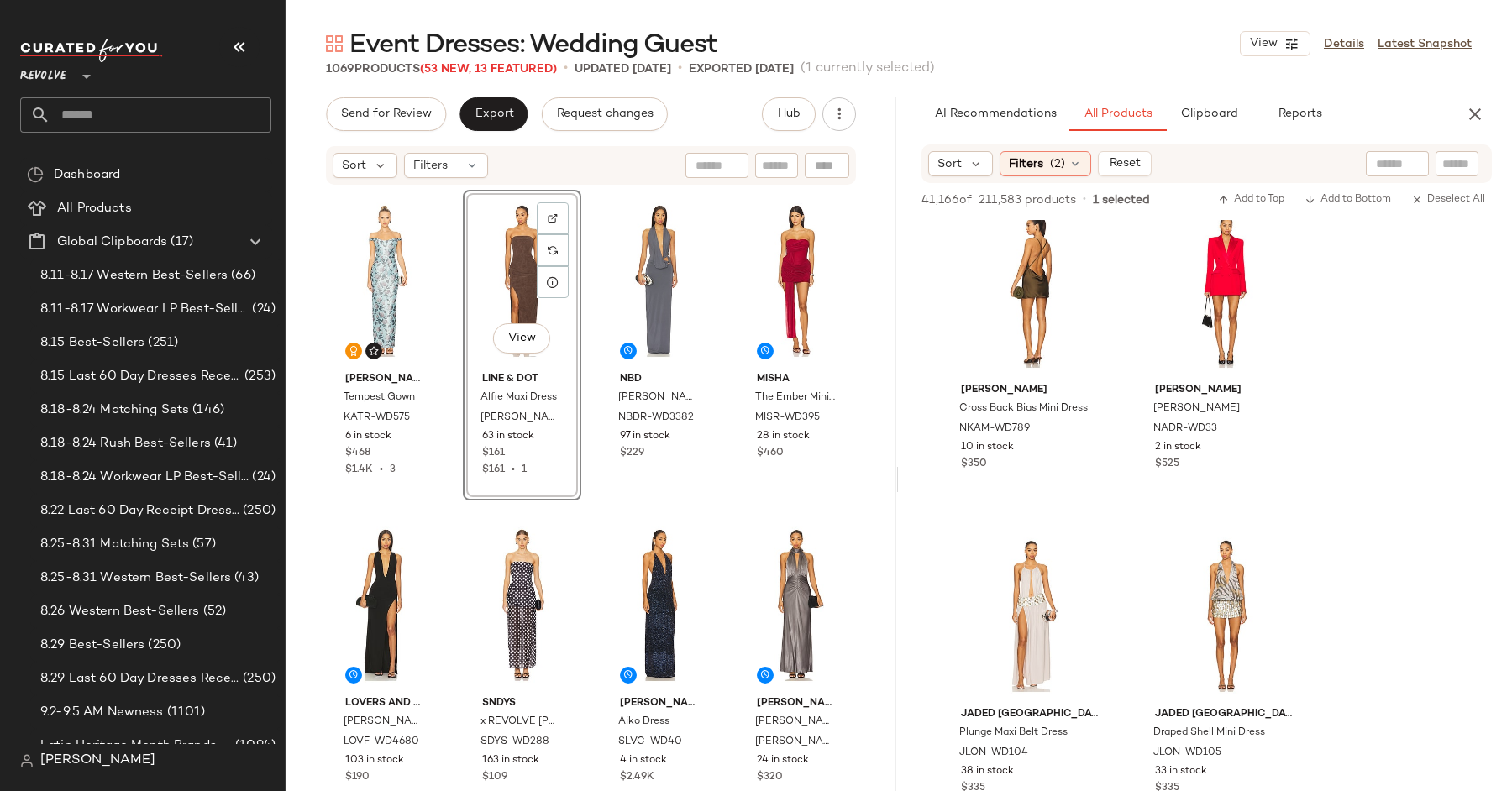
scroll to position [42871, 0]
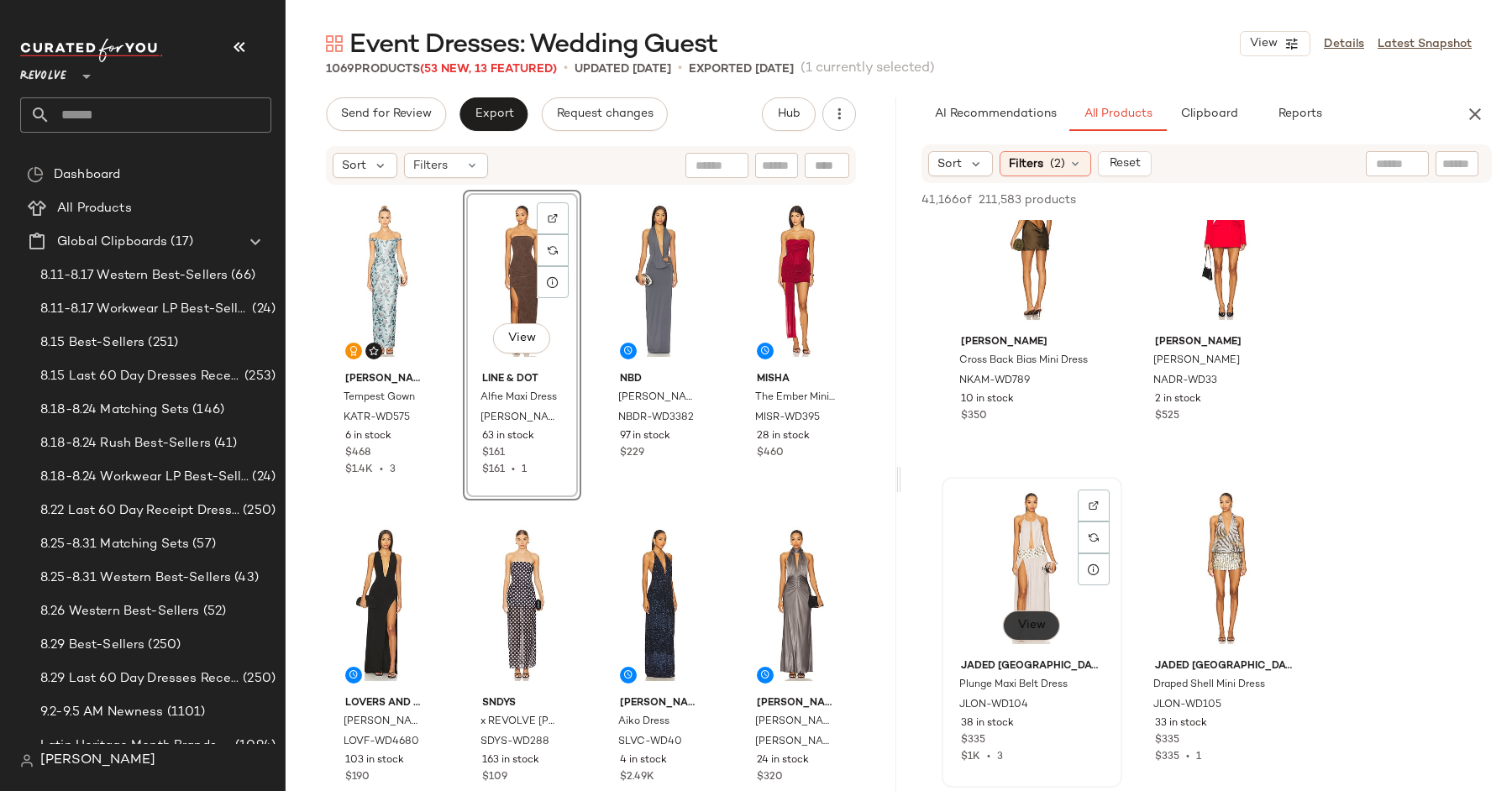
click at [1031, 624] on span "View" at bounding box center [1031, 626] width 28 height 14
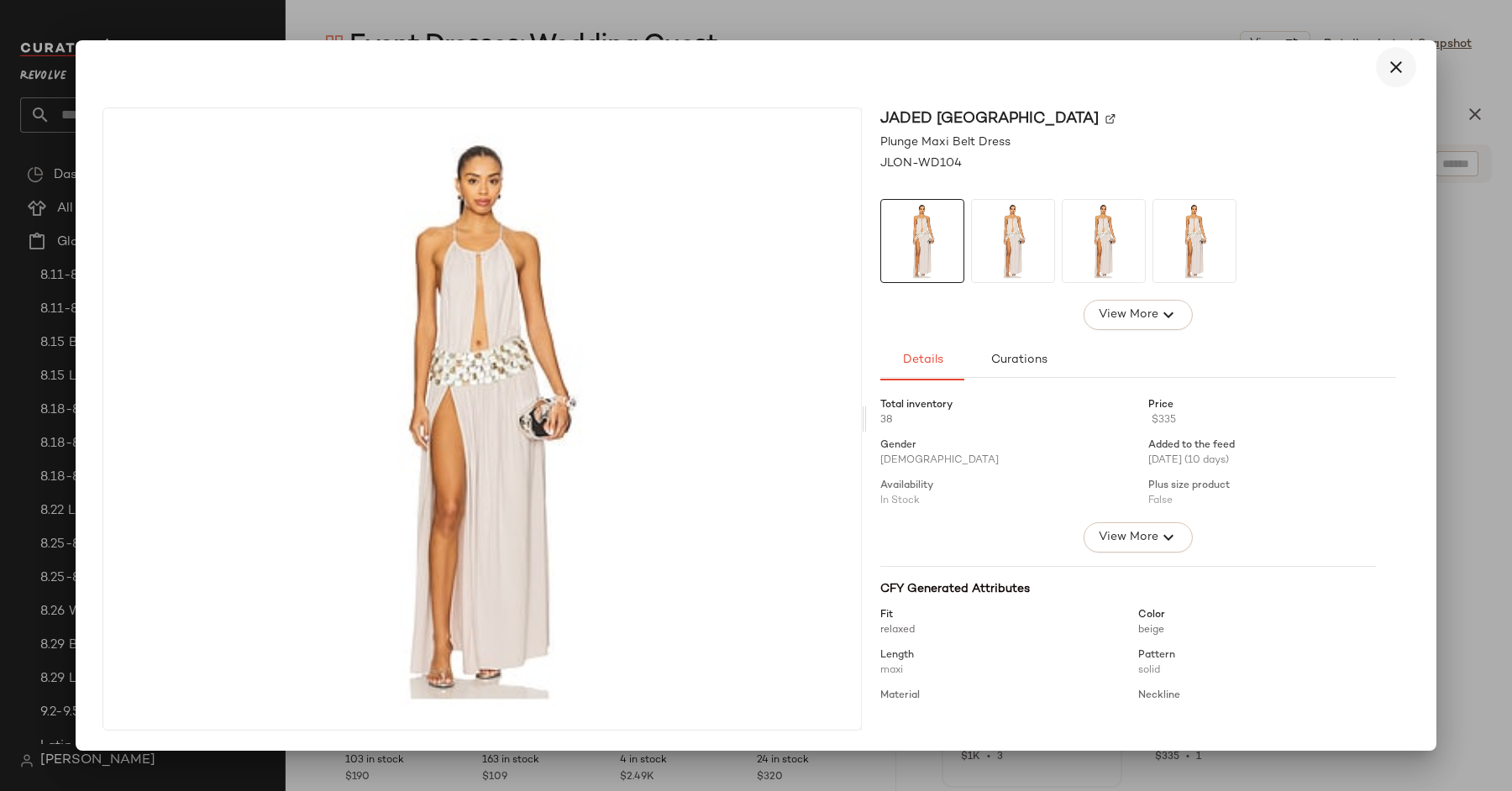
click at [1394, 63] on icon "button" at bounding box center [1396, 67] width 21 height 21
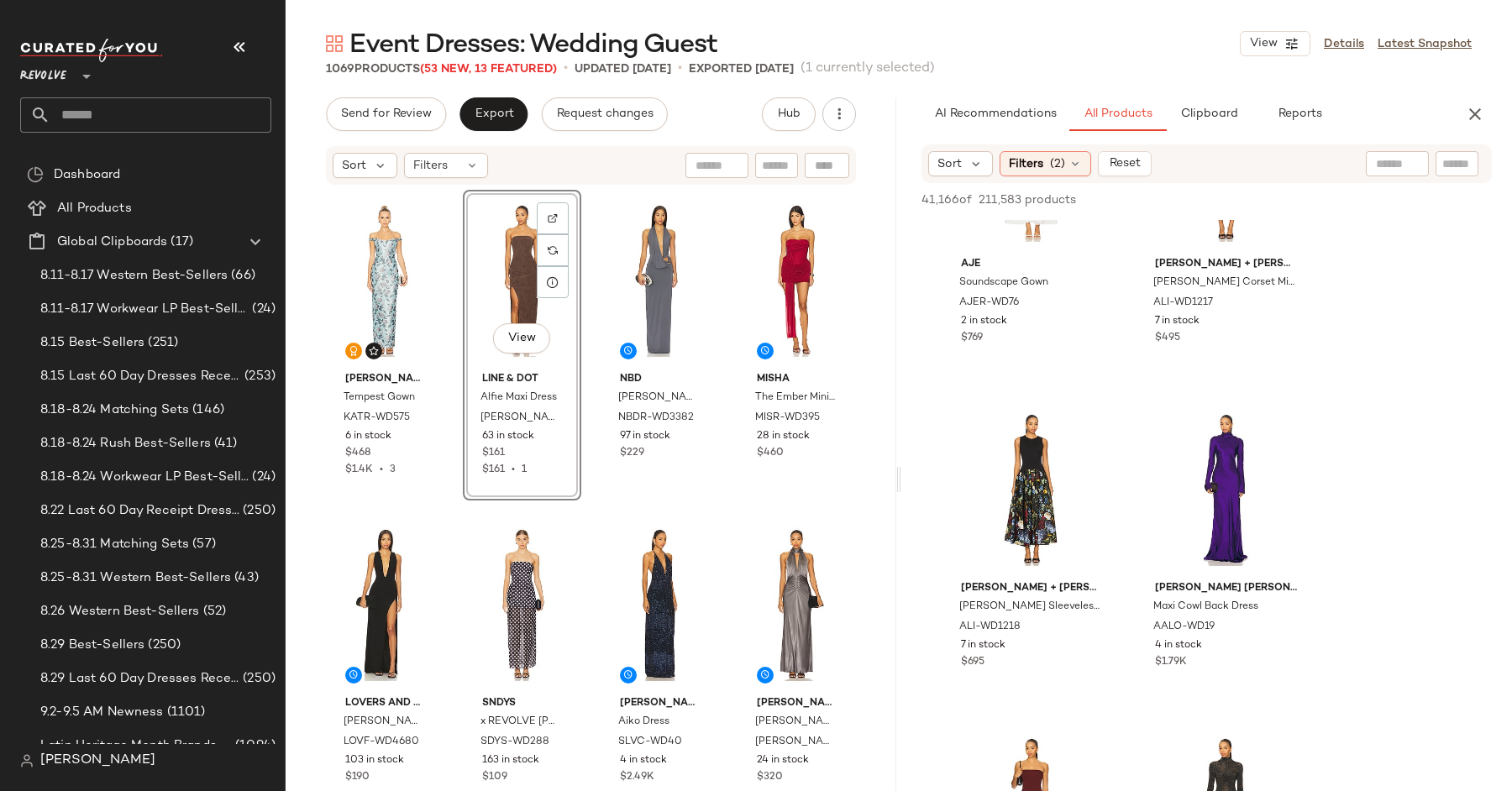
scroll to position [45359, 0]
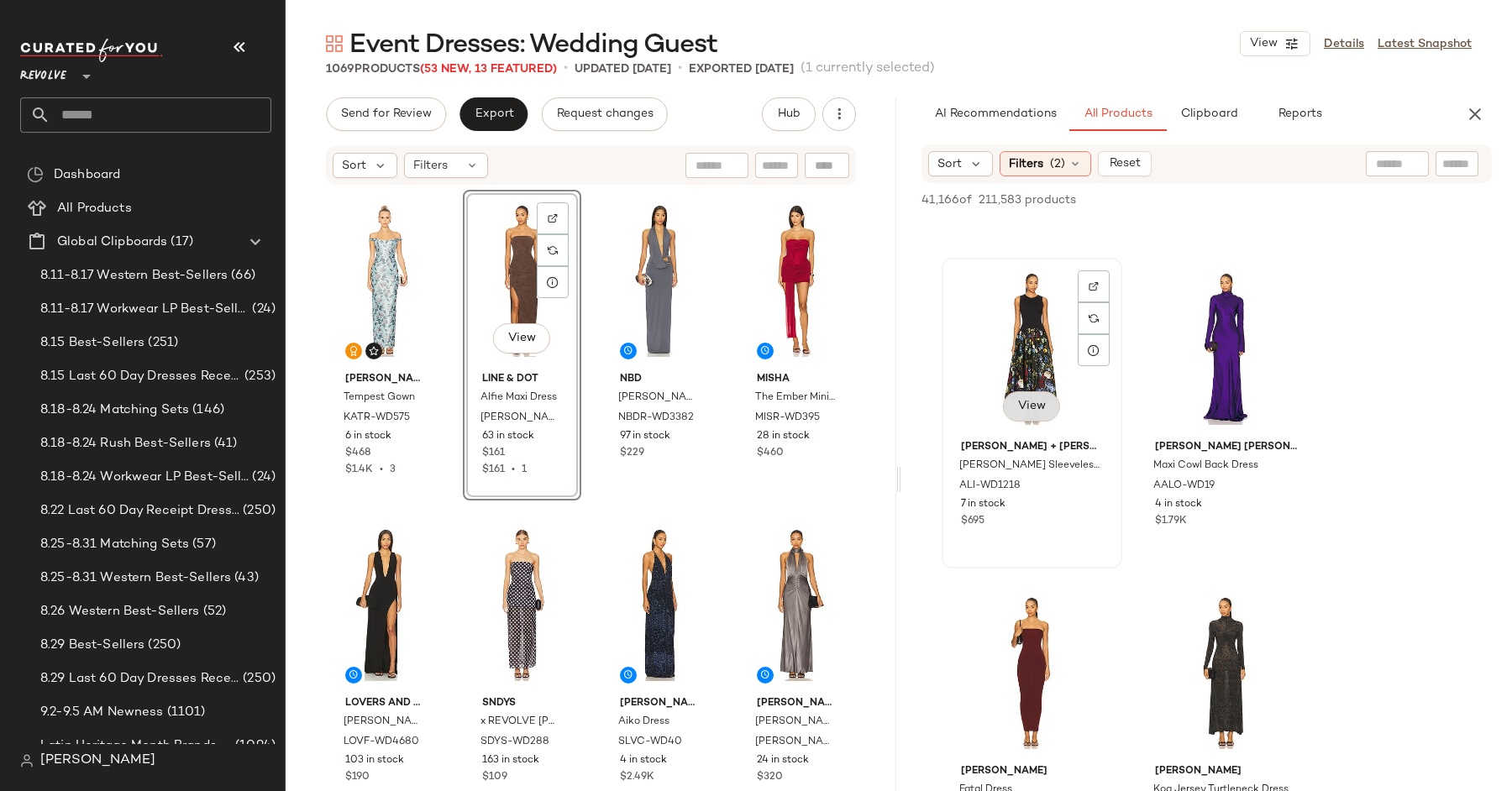
click at [1029, 410] on span "View" at bounding box center [1031, 406] width 28 height 14
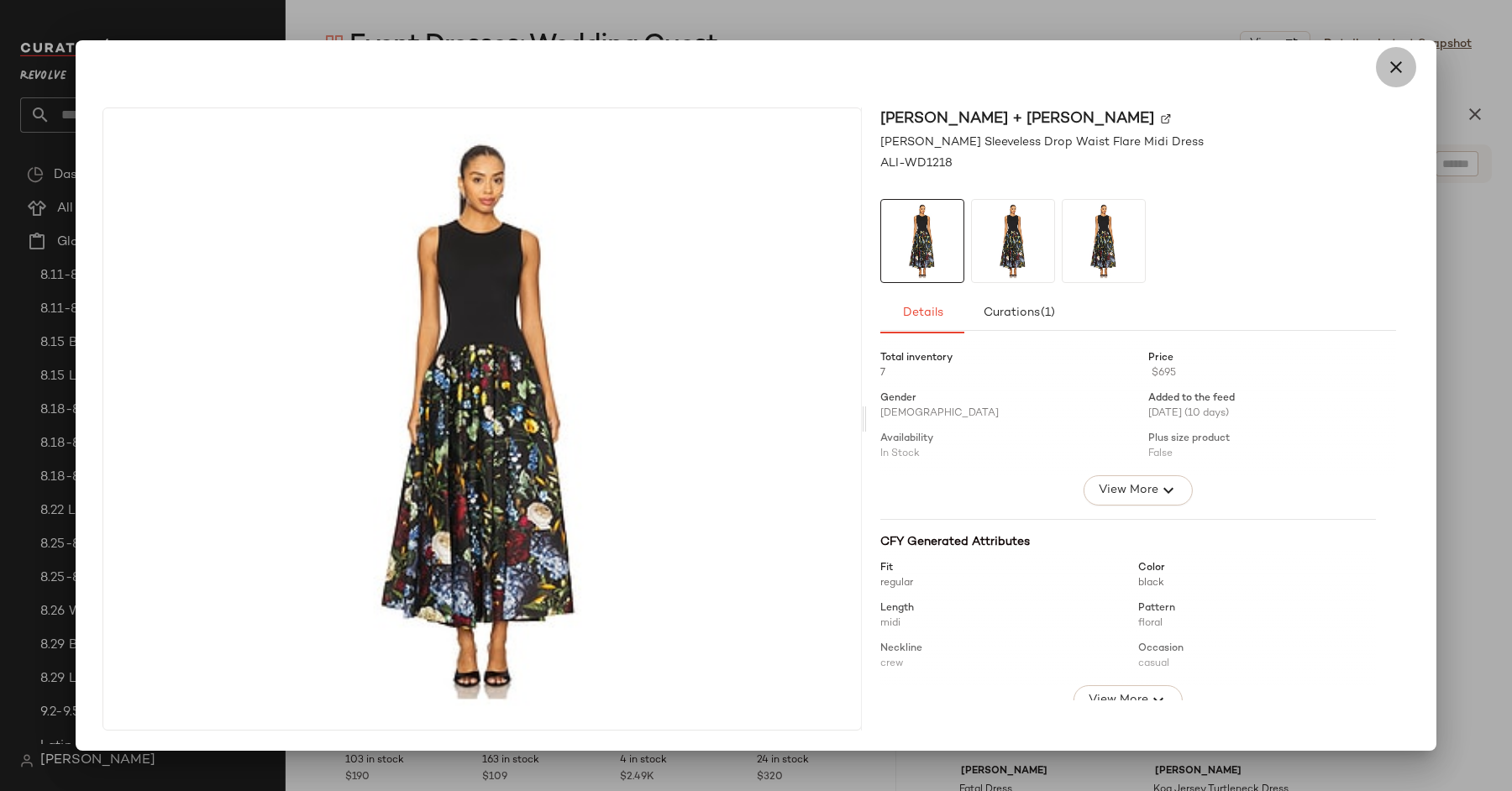
click at [1399, 69] on icon "button" at bounding box center [1396, 67] width 21 height 21
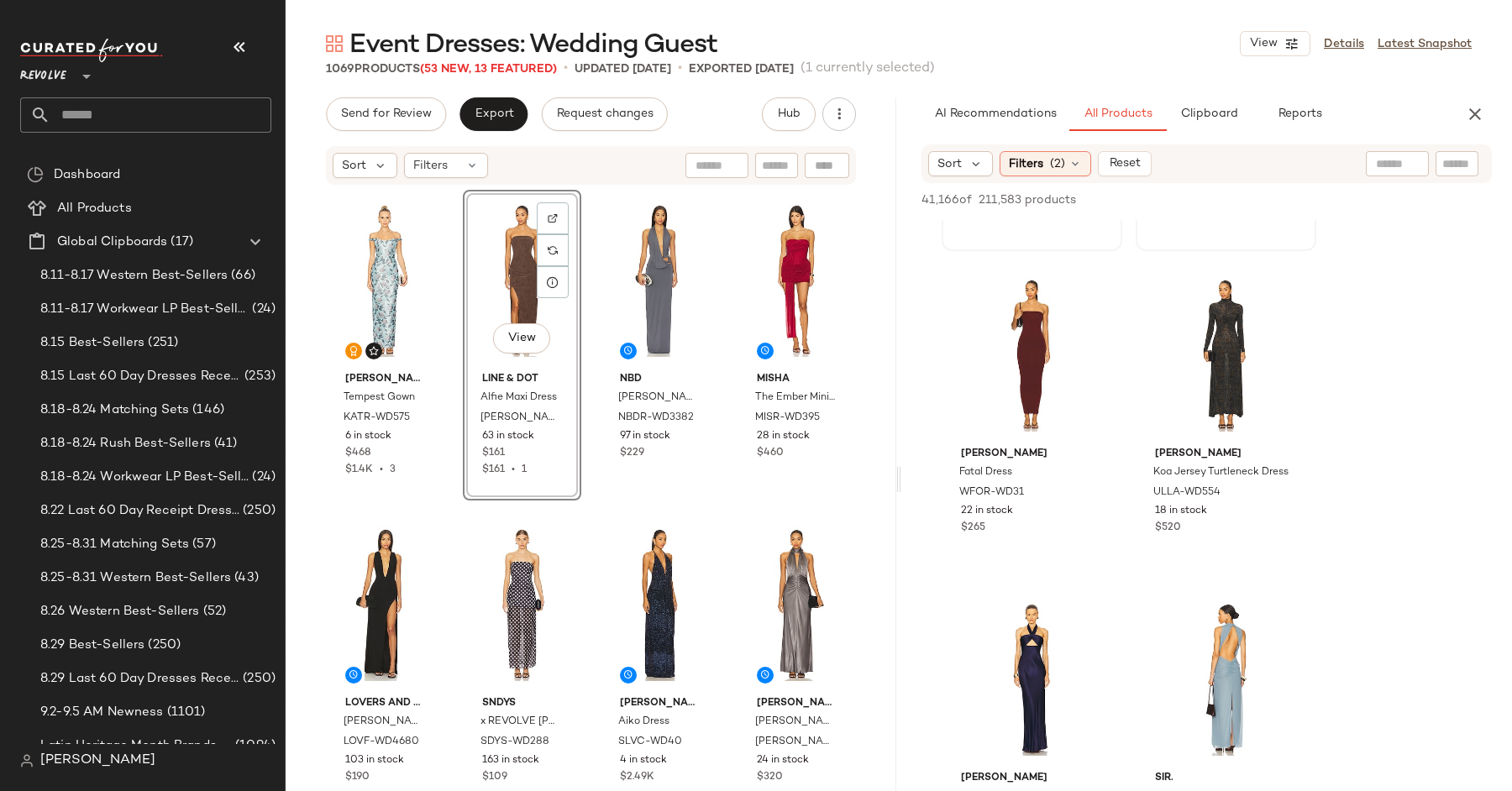
scroll to position [45789, 0]
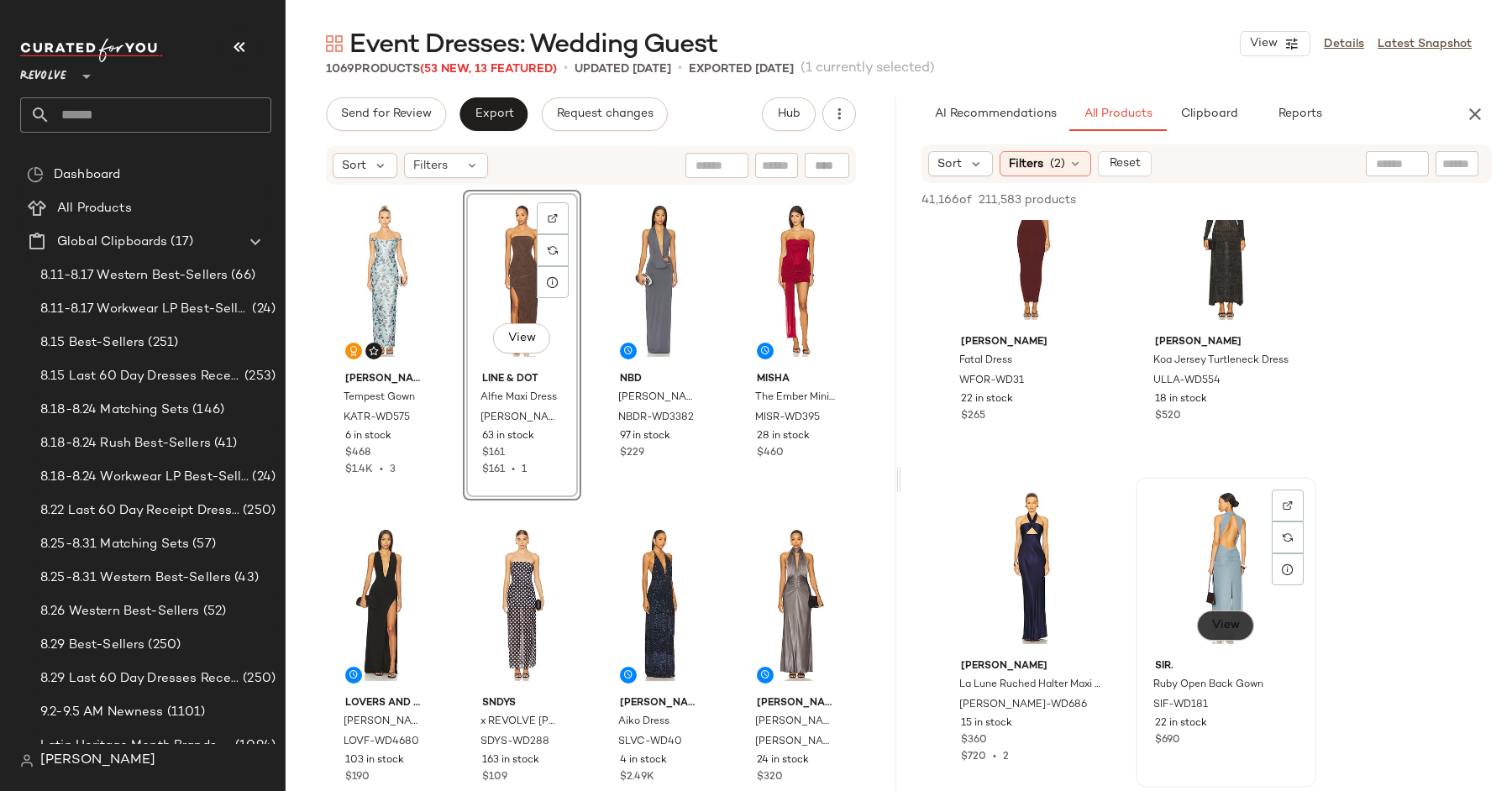
click at [1216, 613] on button "View" at bounding box center [1225, 626] width 57 height 30
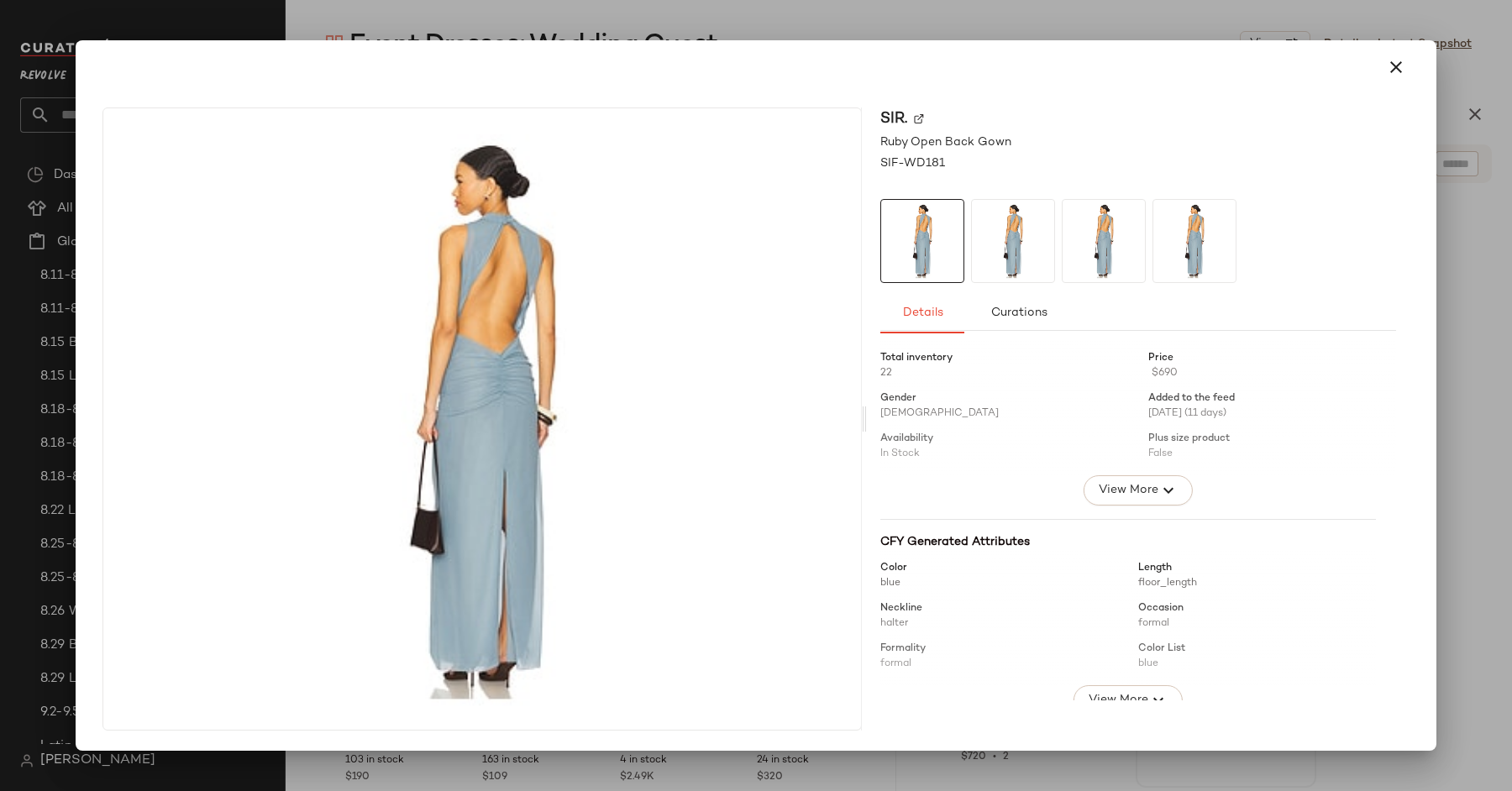
click at [1027, 228] on img at bounding box center [1013, 241] width 82 height 82
click at [1177, 259] on img at bounding box center [1194, 241] width 82 height 82
click at [1017, 314] on span "Curations" at bounding box center [1019, 313] width 57 height 14
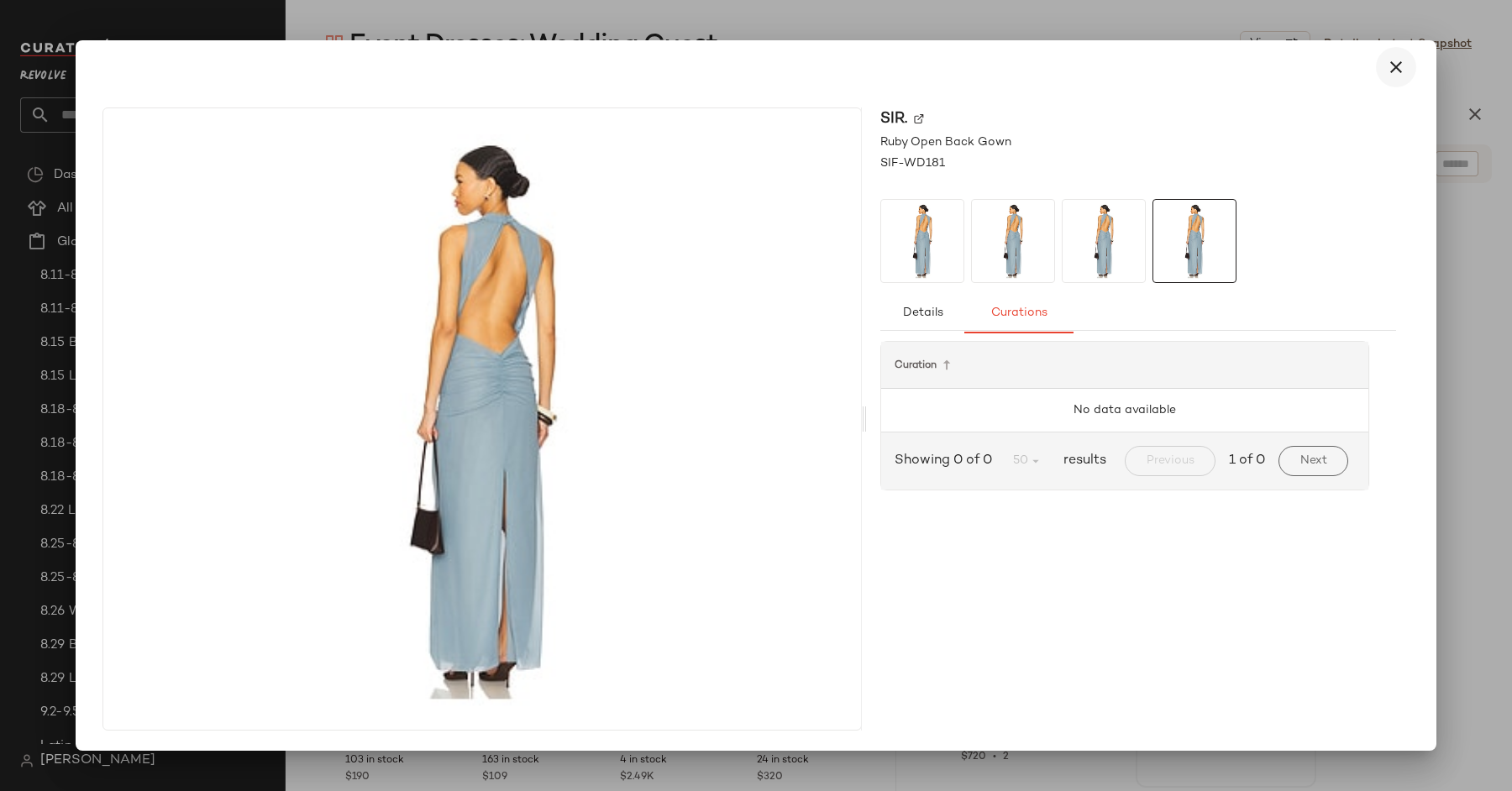
click at [1398, 69] on icon "button" at bounding box center [1396, 67] width 21 height 21
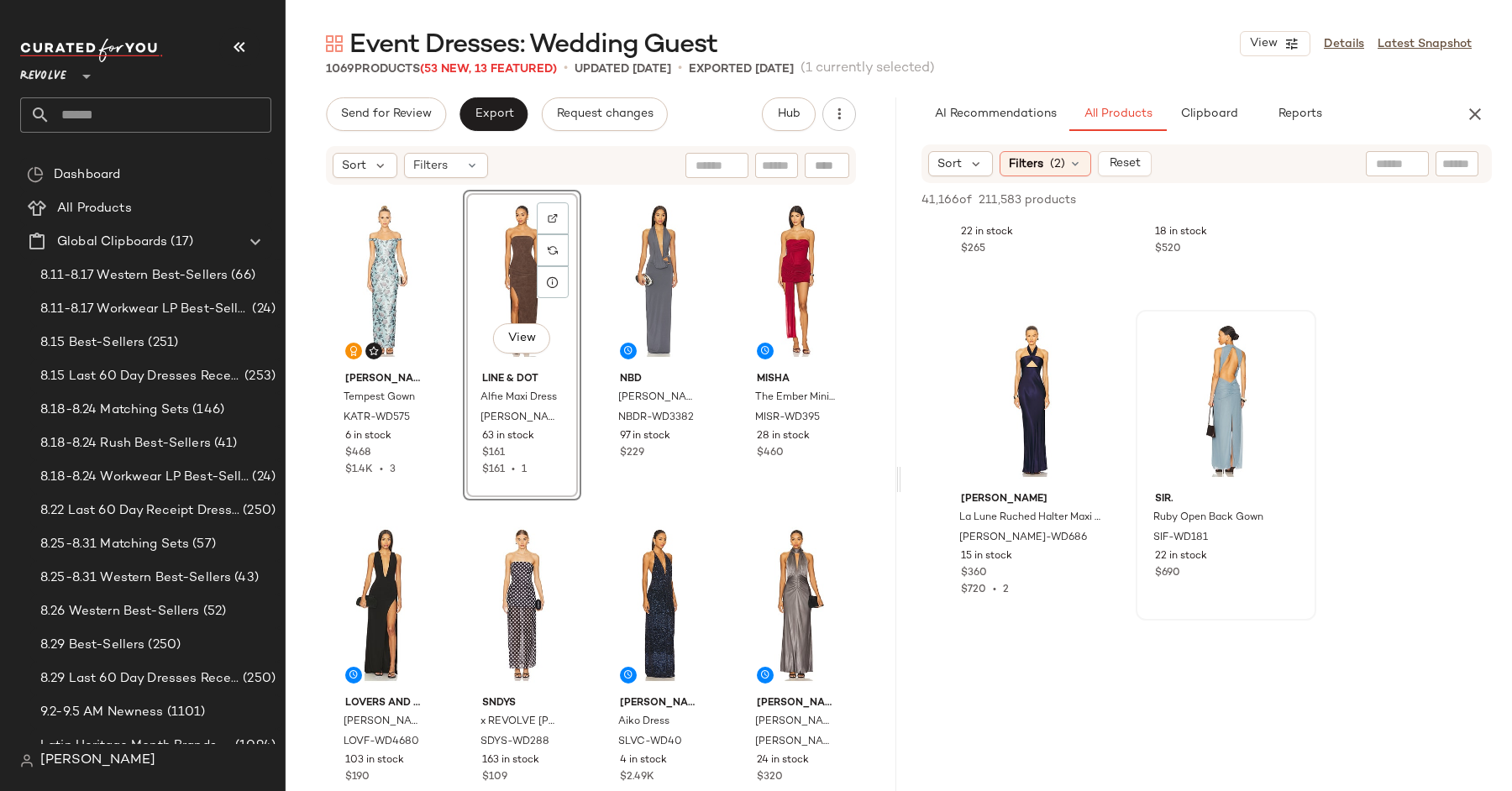
scroll to position [45996, 0]
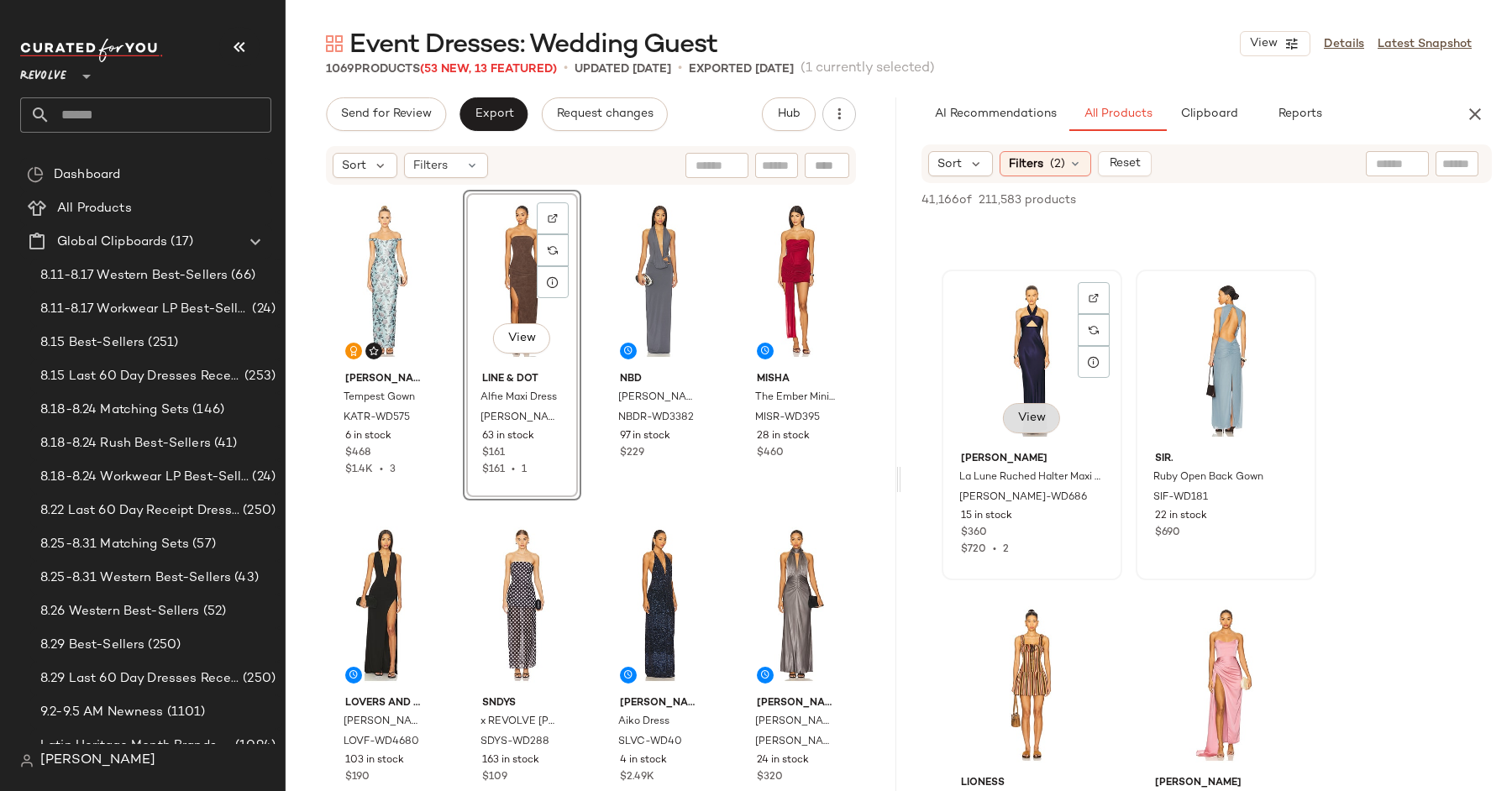
click at [1047, 430] on button "View" at bounding box center [1031, 418] width 57 height 30
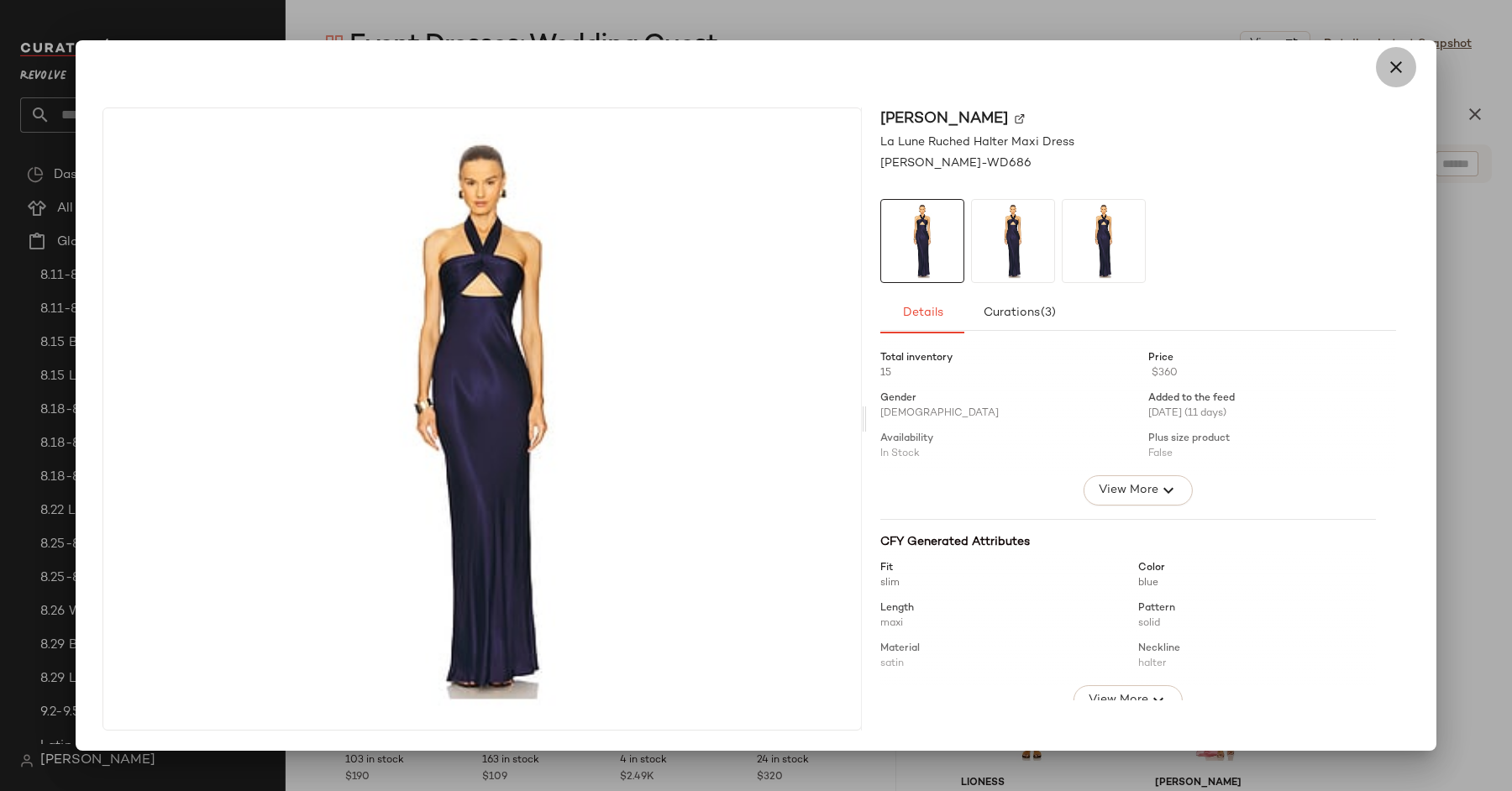
click at [1399, 65] on icon "button" at bounding box center [1396, 67] width 21 height 21
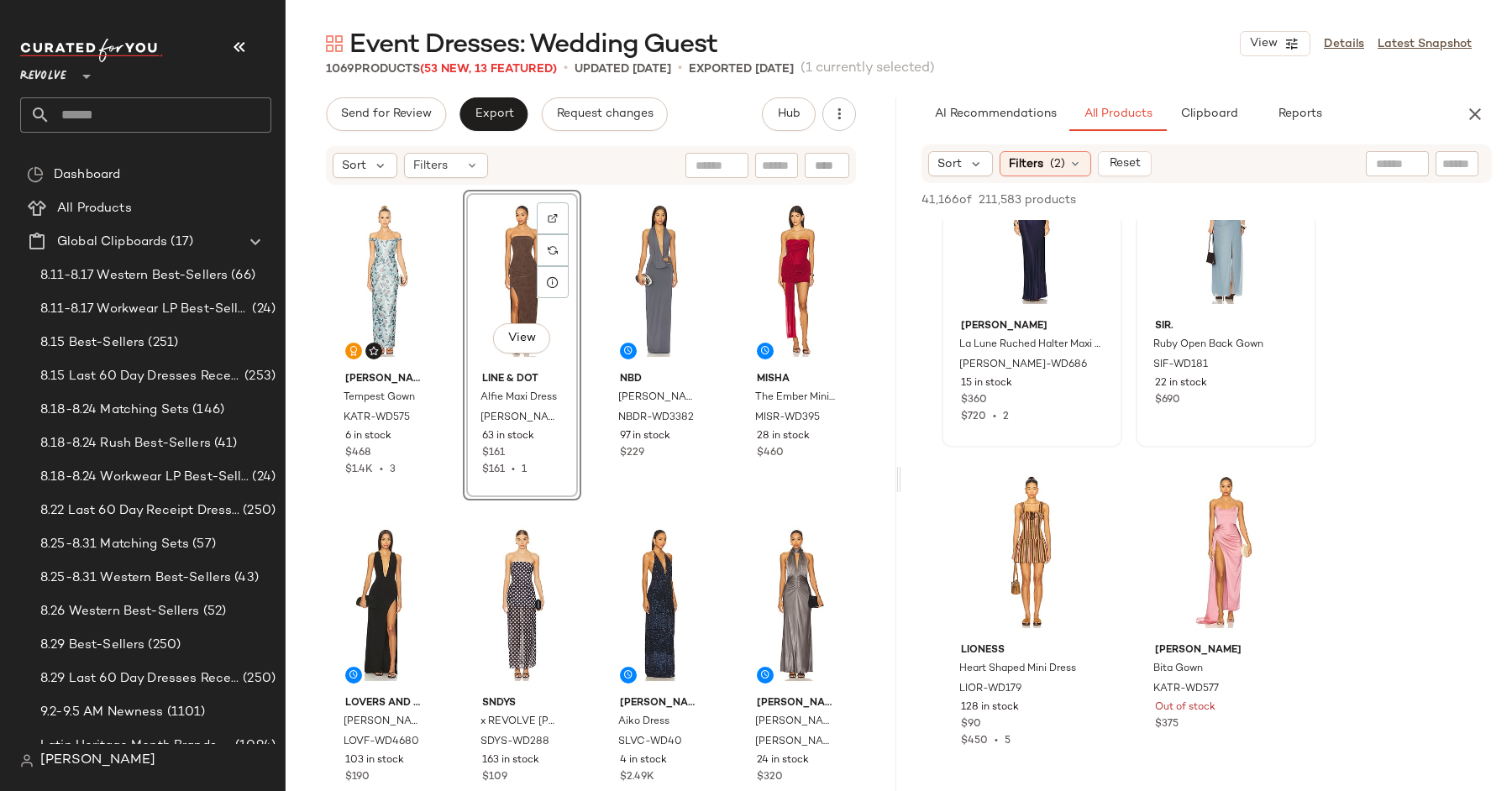
scroll to position [46131, 0]
click at [527, 341] on span "View" at bounding box center [521, 339] width 28 height 14
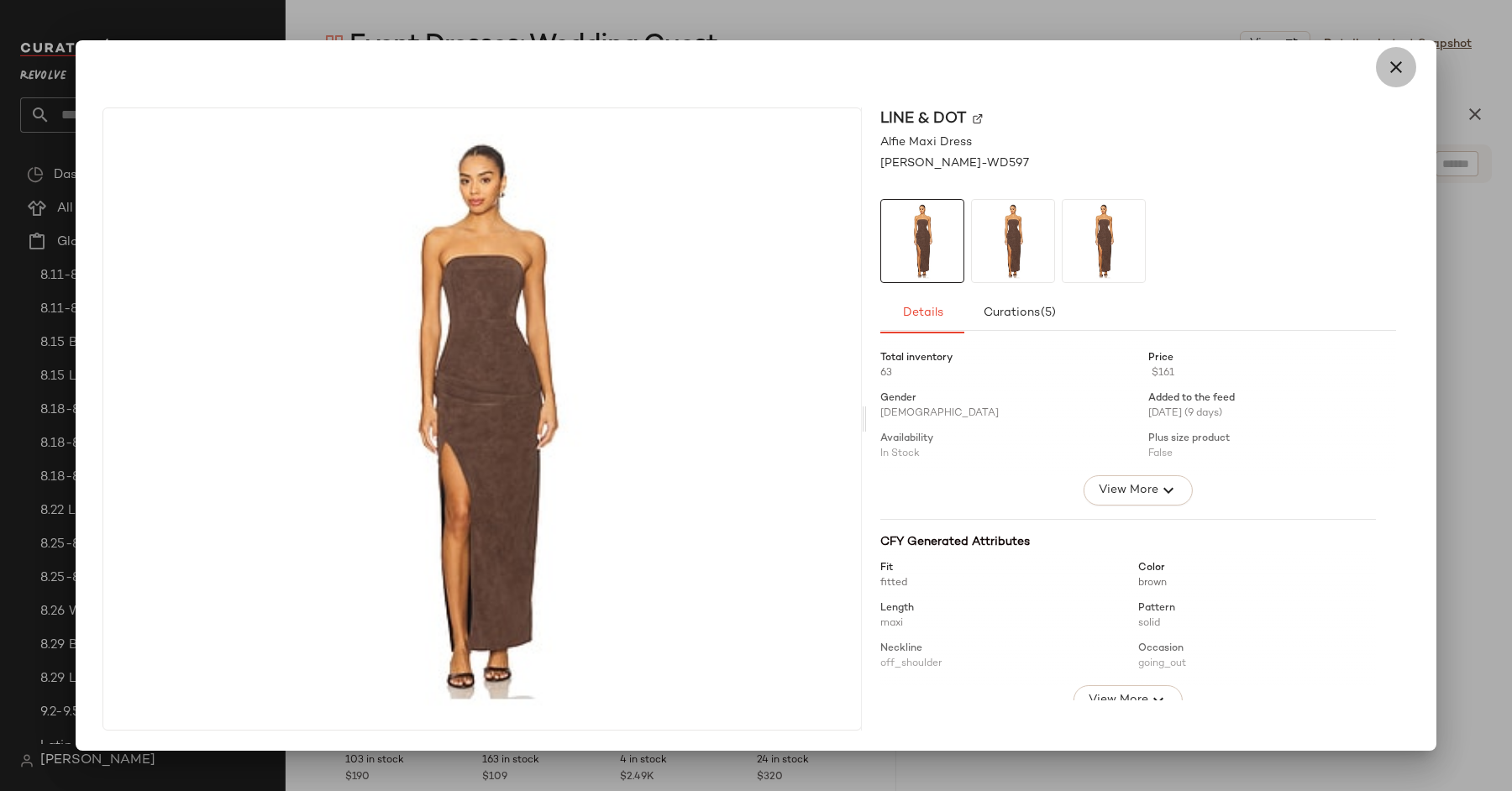
click at [1394, 70] on icon "button" at bounding box center [1396, 67] width 21 height 21
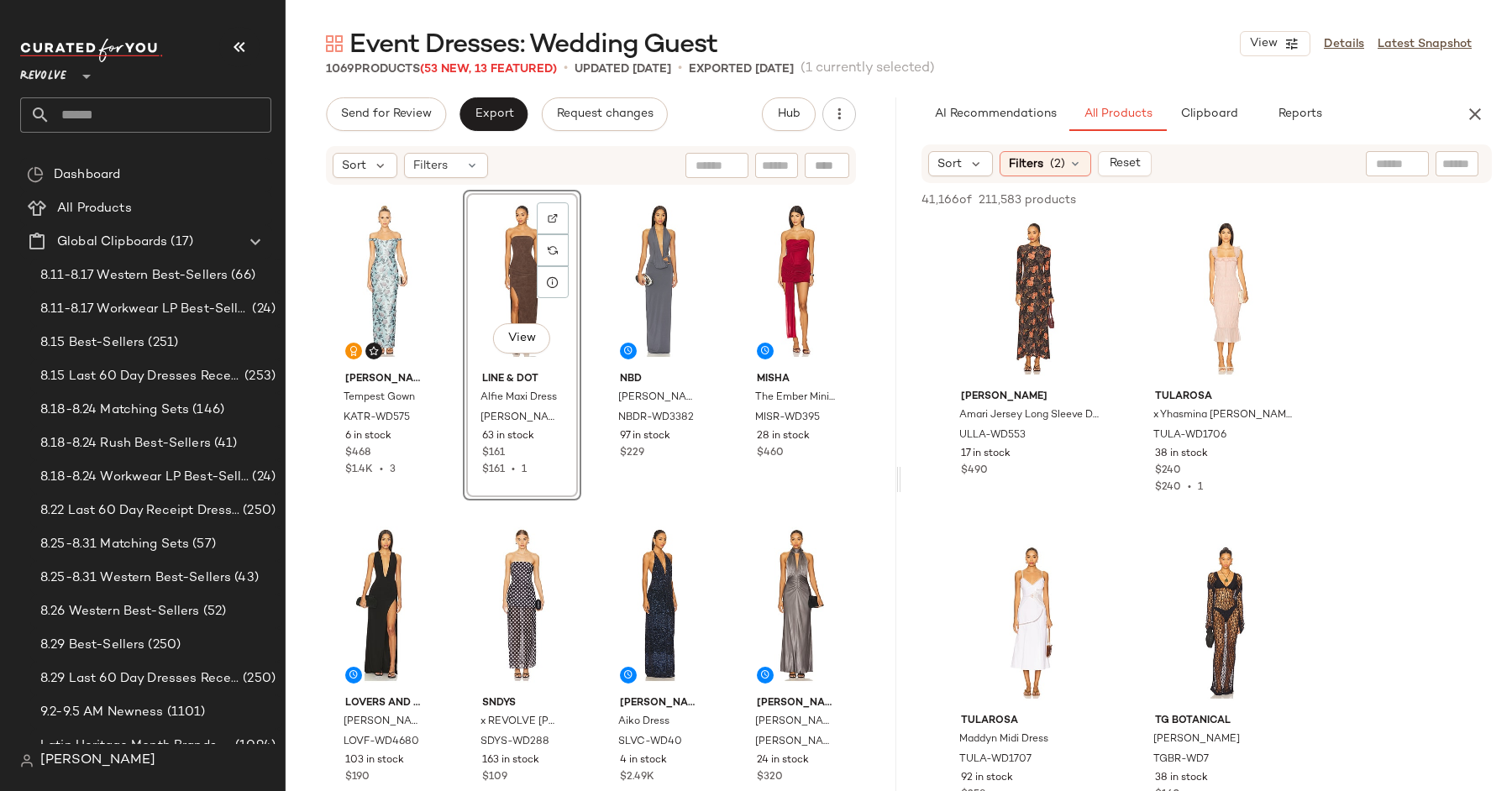
scroll to position [47035, 0]
click at [1032, 350] on span "View" at bounding box center [1031, 352] width 28 height 14
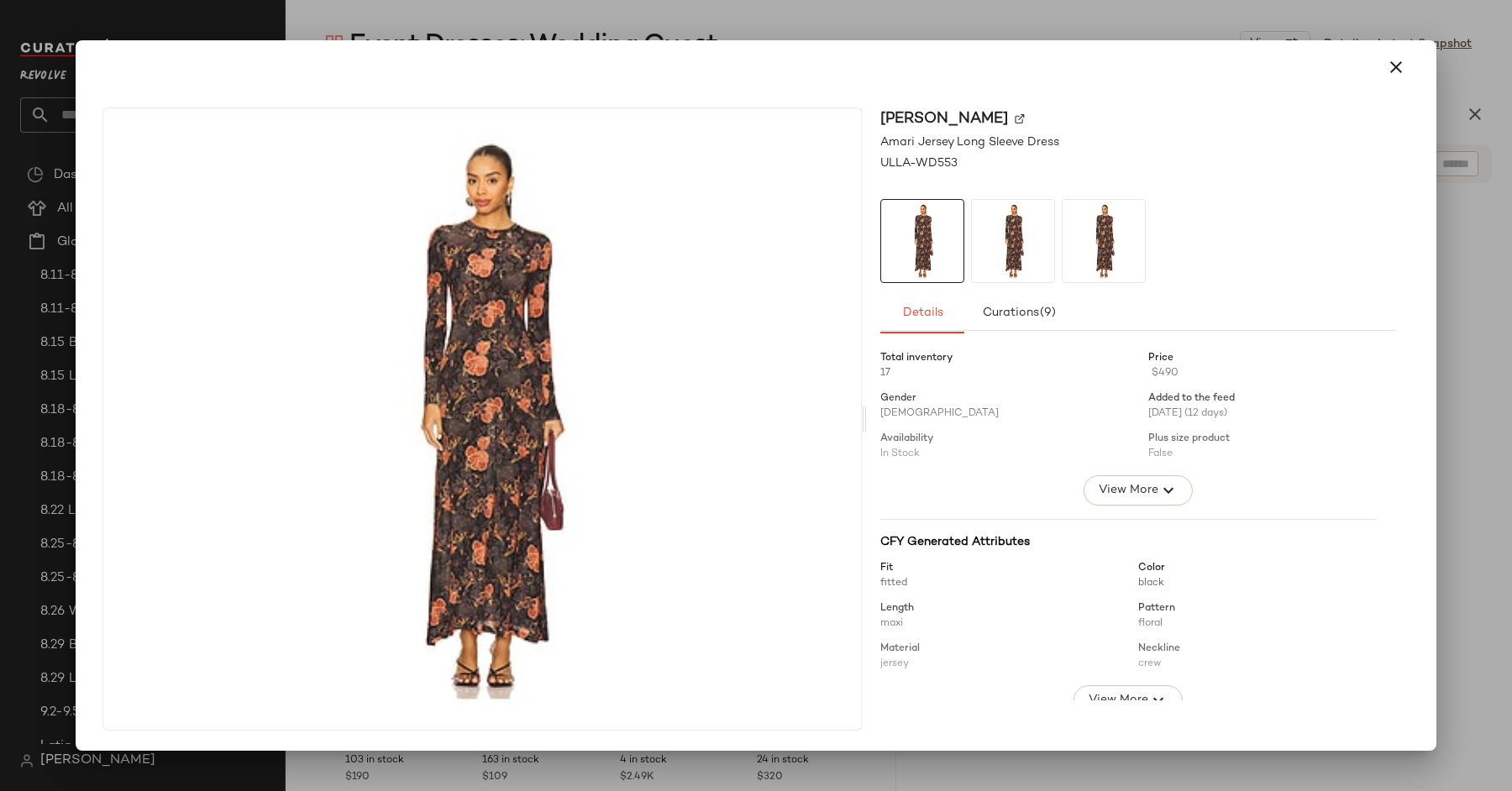
scroll to position [47035, 0]
click at [1401, 76] on icon "button" at bounding box center [1396, 67] width 21 height 21
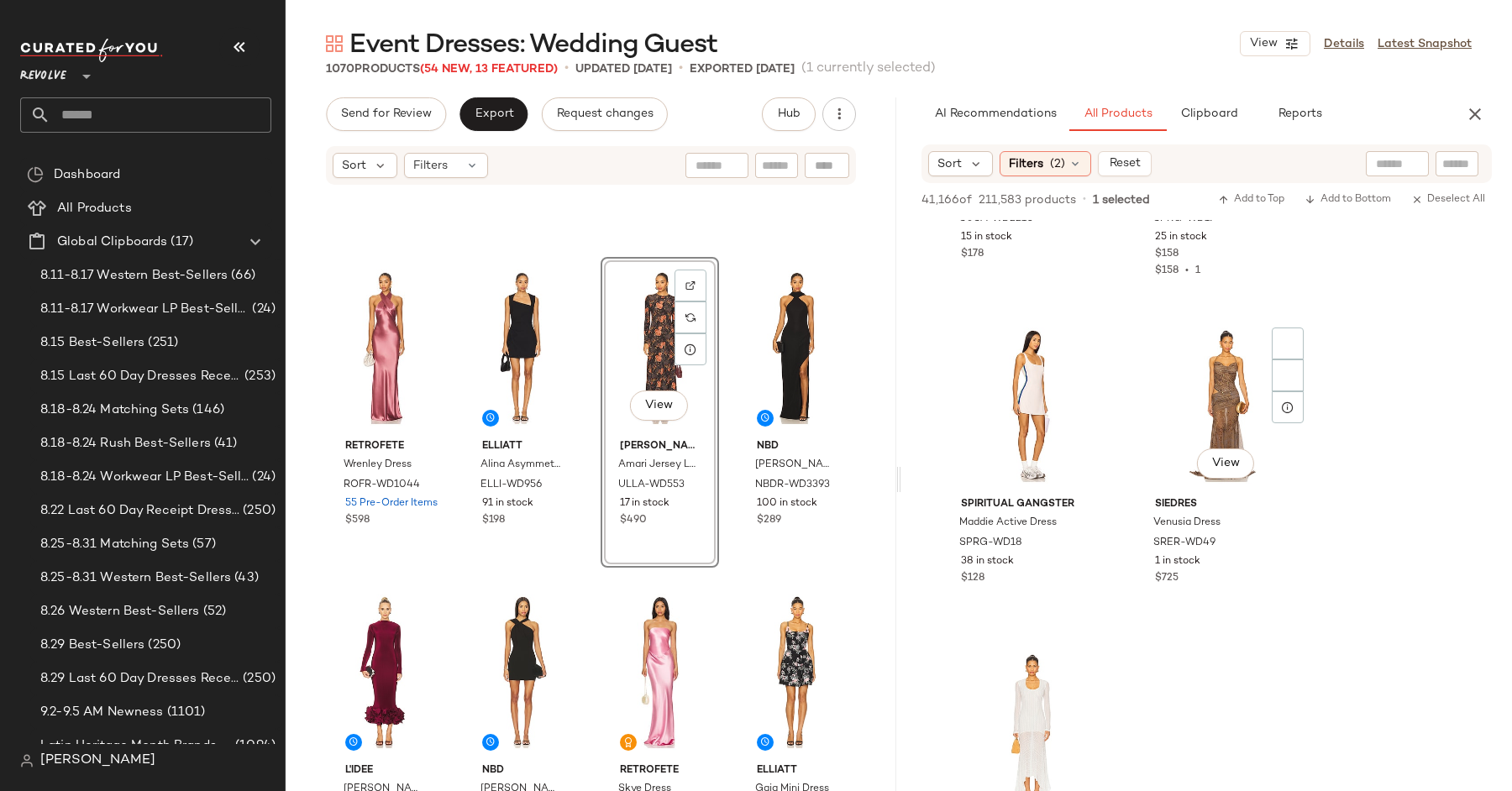
scroll to position [48116, 0]
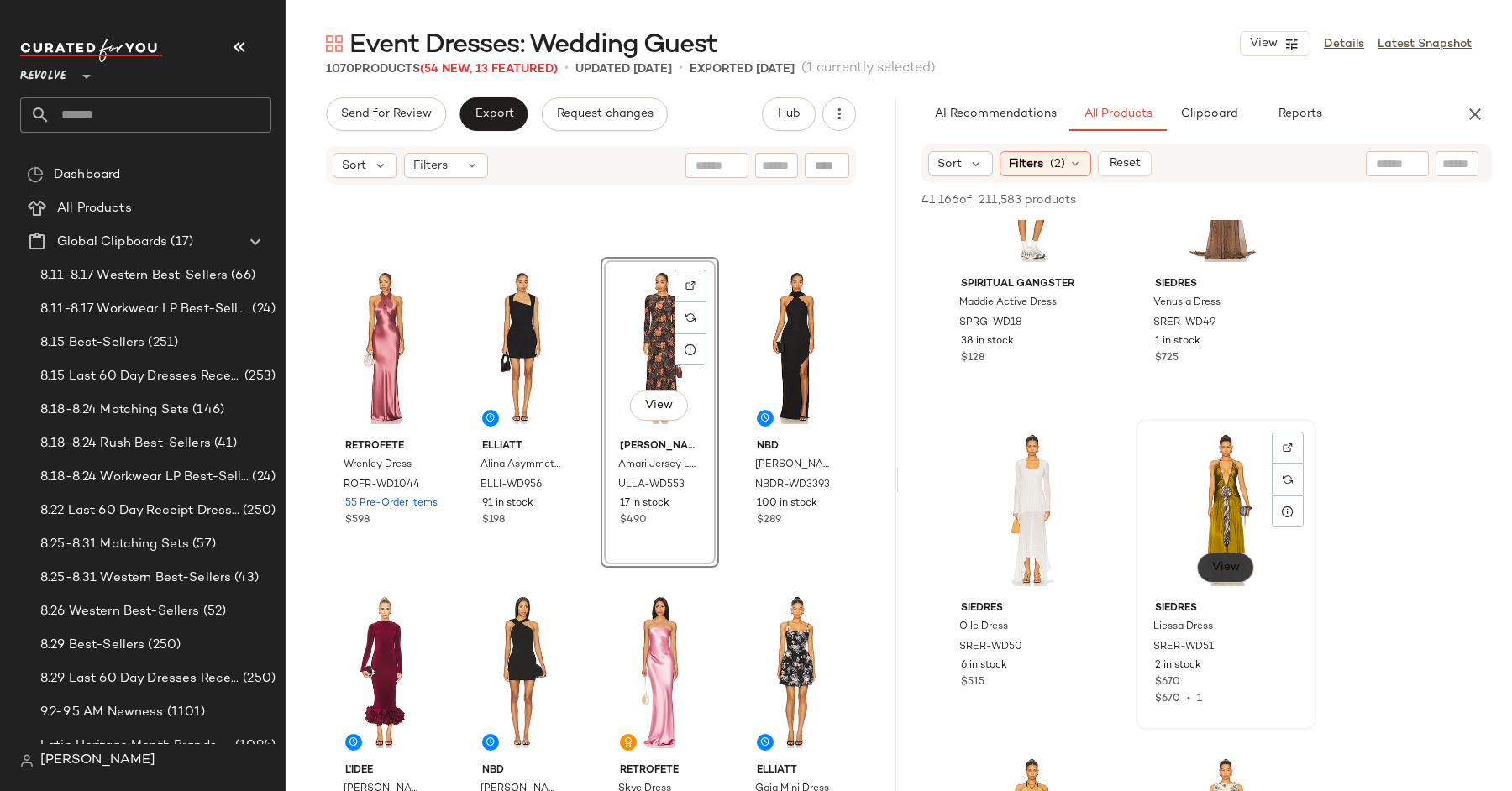
click at [1234, 562] on span "View" at bounding box center [1224, 568] width 28 height 14
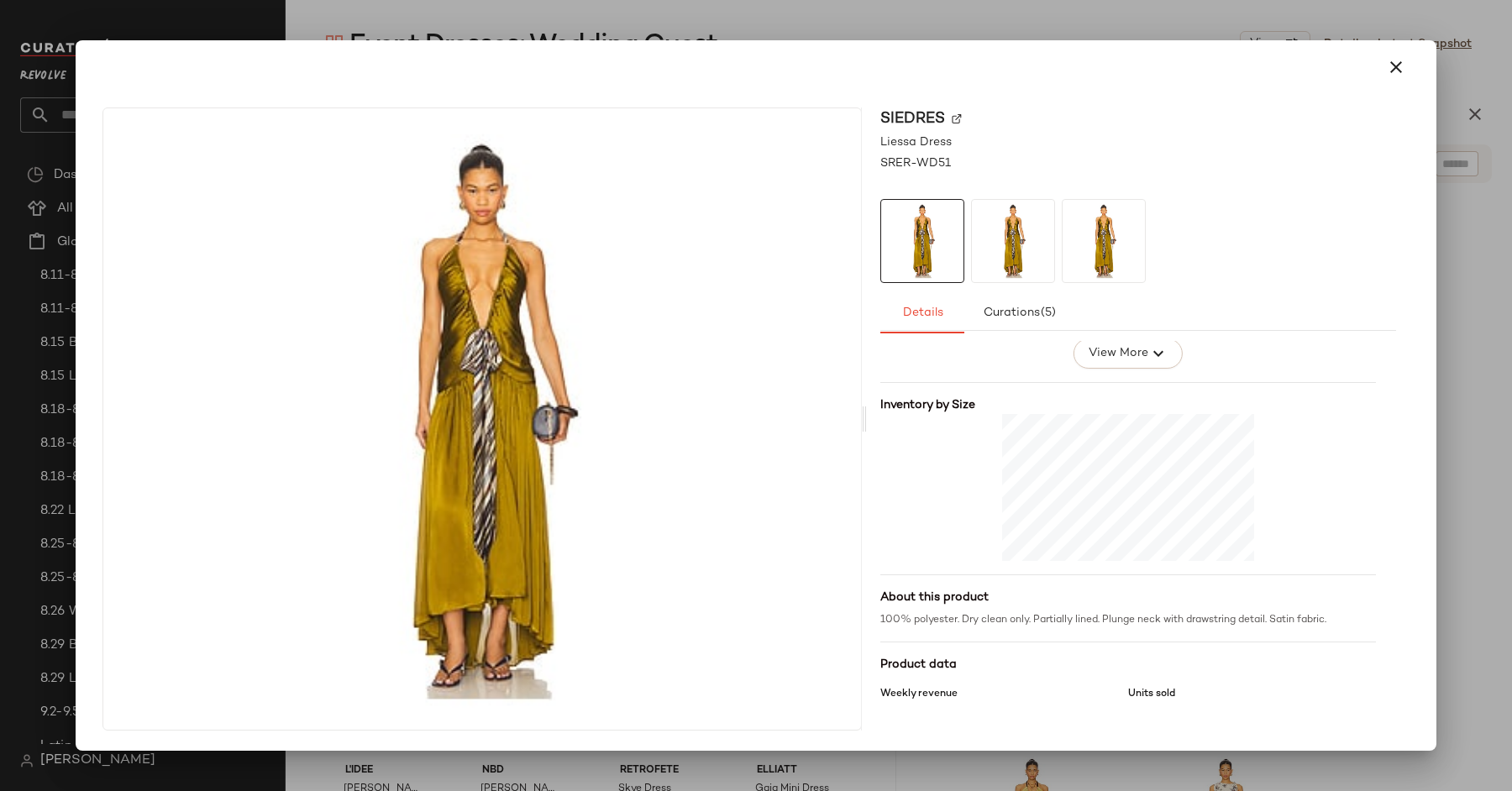
scroll to position [366, 0]
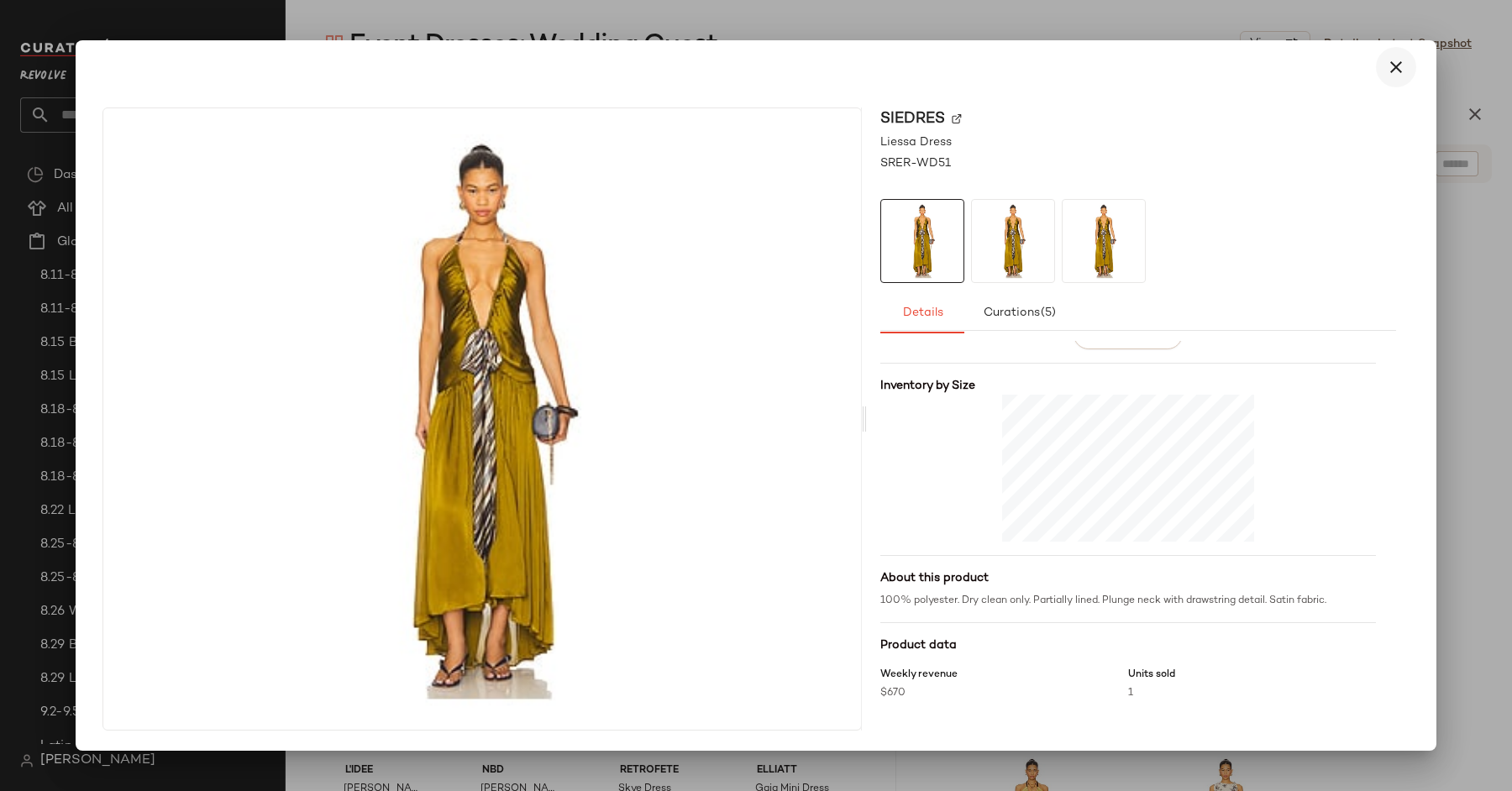
click at [1394, 70] on icon "button" at bounding box center [1396, 67] width 21 height 21
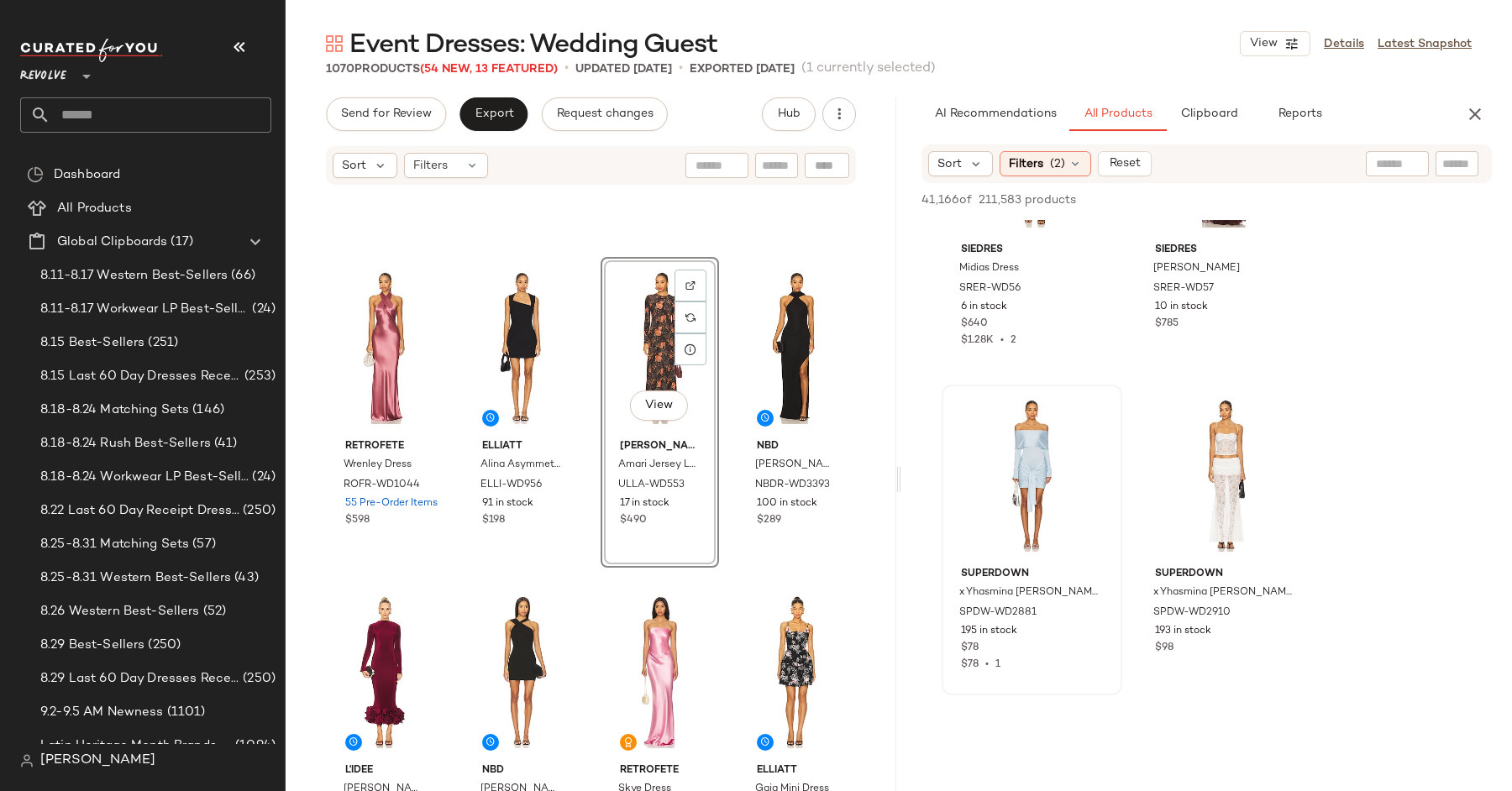
scroll to position [49463, 0]
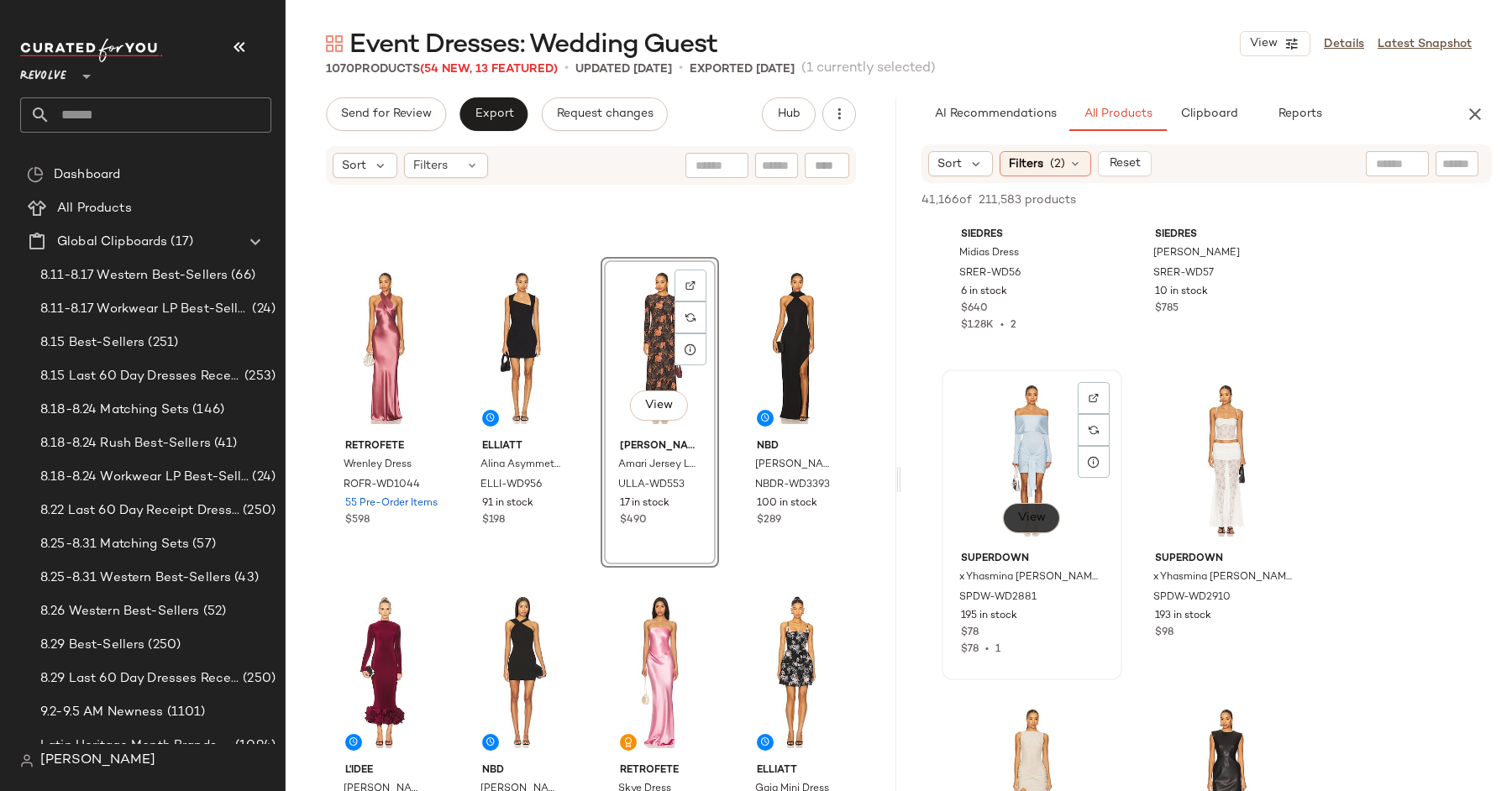
click at [1038, 508] on button "View" at bounding box center [1031, 518] width 57 height 30
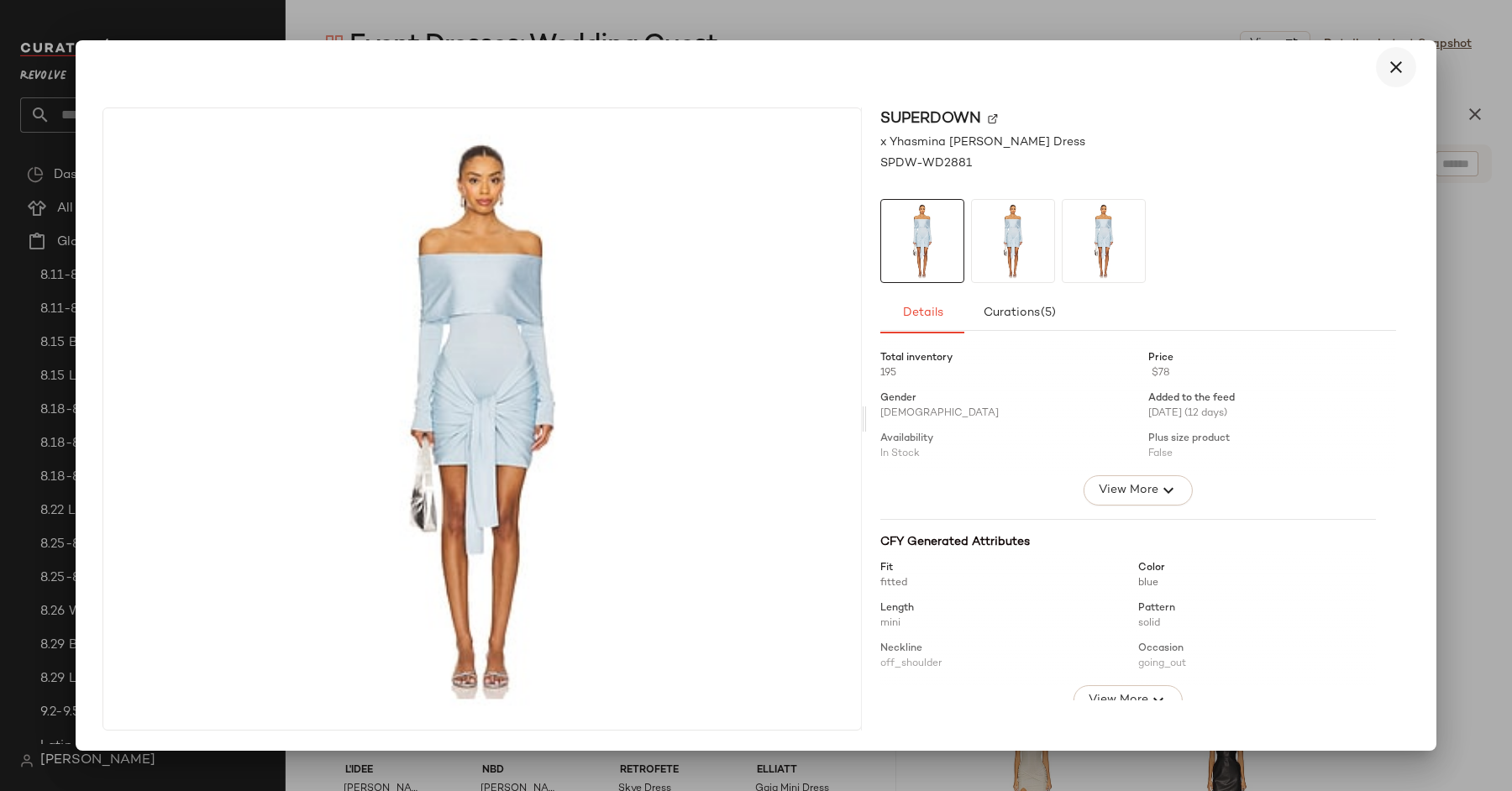
click at [1388, 59] on icon "button" at bounding box center [1396, 67] width 21 height 21
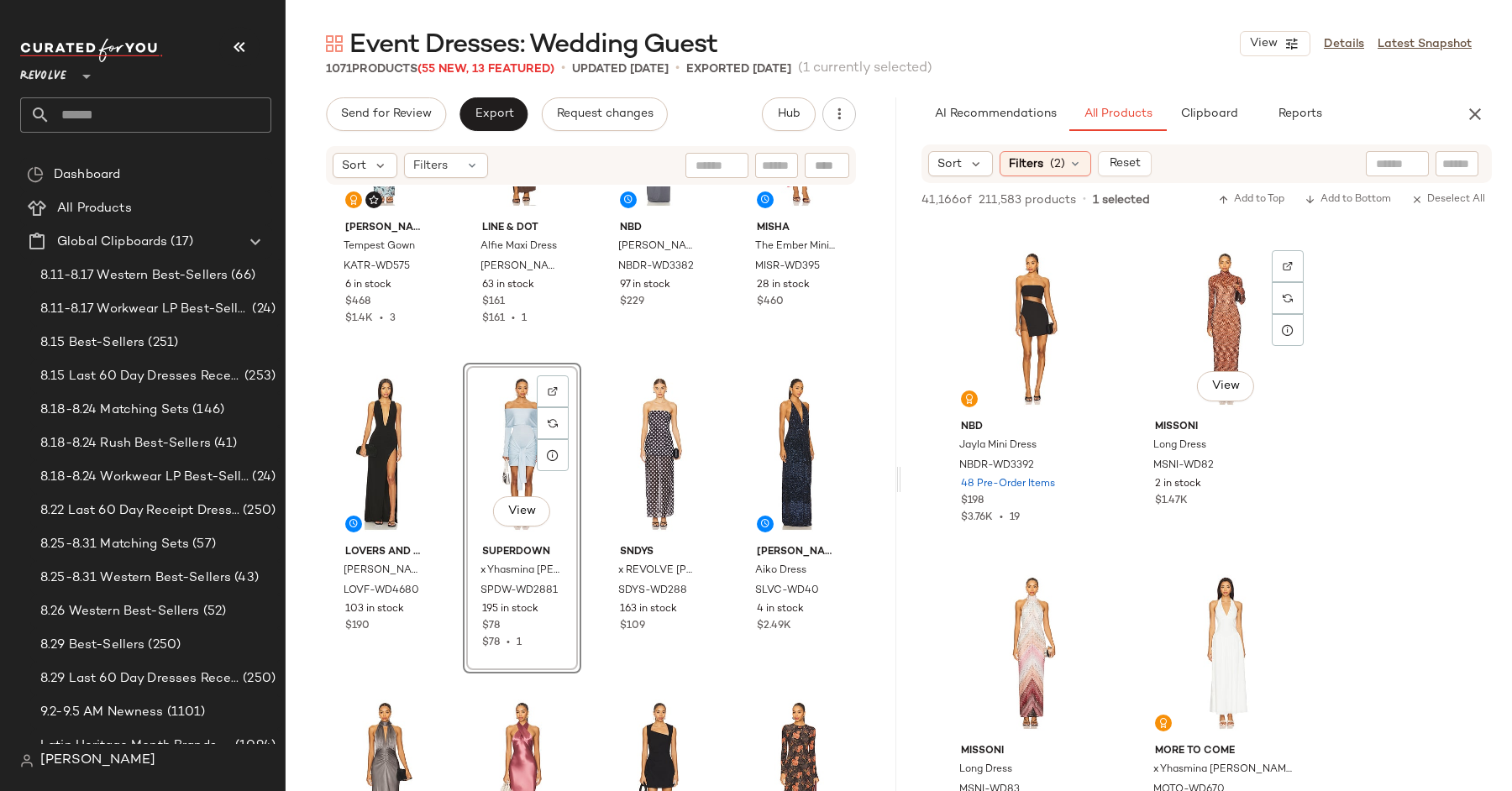
scroll to position [52189, 0]
click at [1040, 385] on span "View" at bounding box center [1031, 386] width 28 height 14
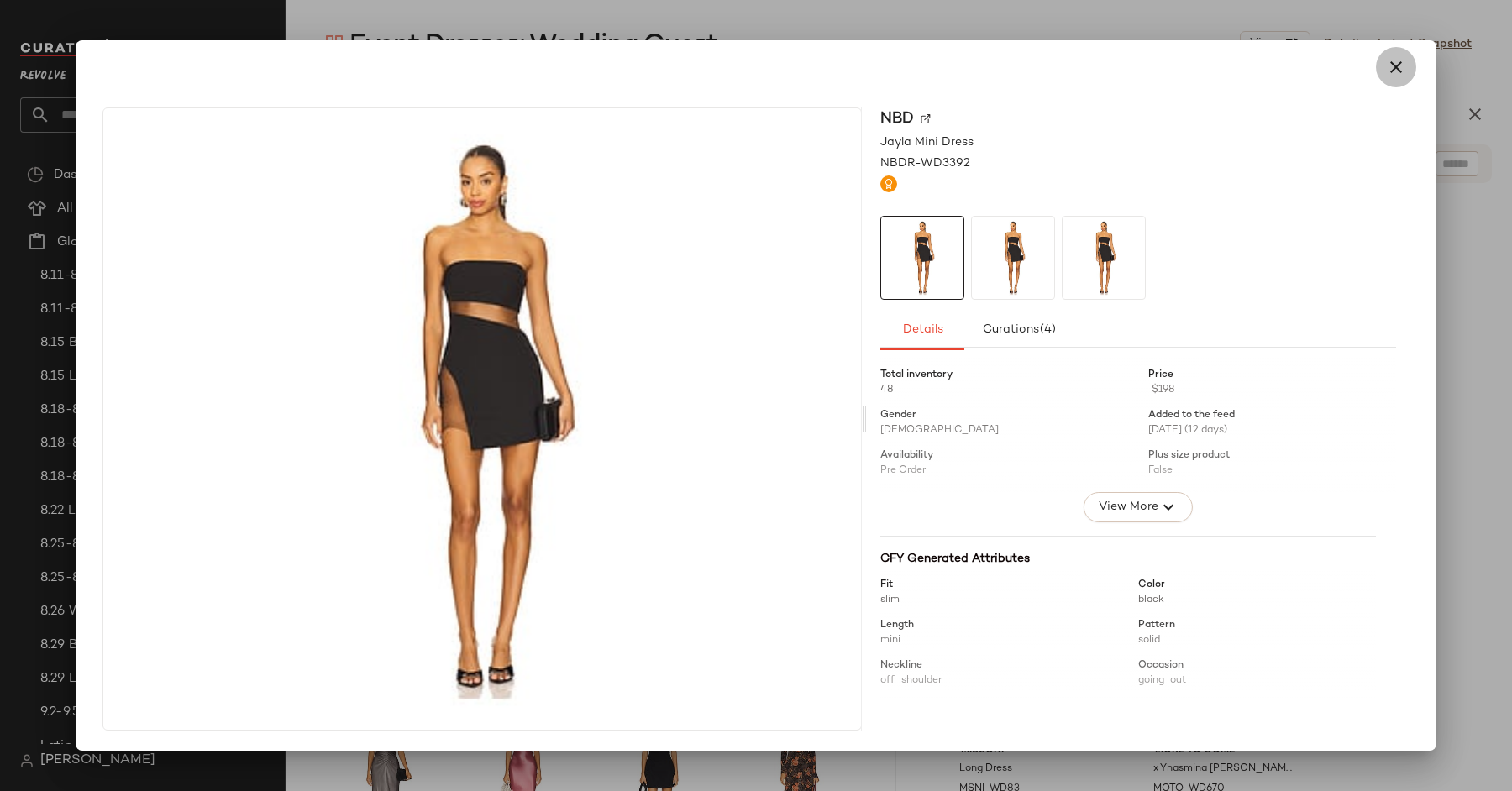
click at [1393, 68] on icon "button" at bounding box center [1396, 67] width 21 height 21
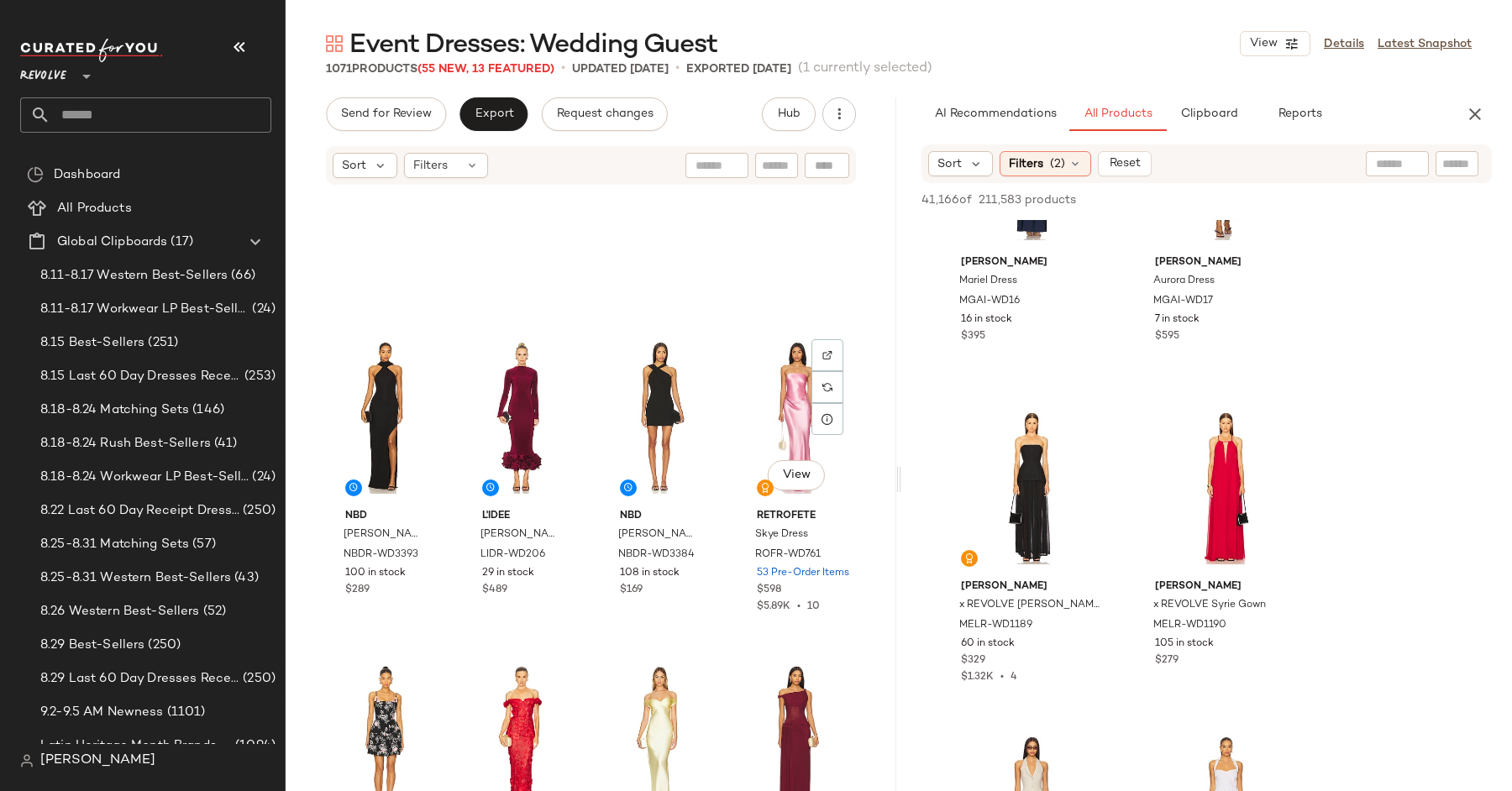
scroll to position [1252, 0]
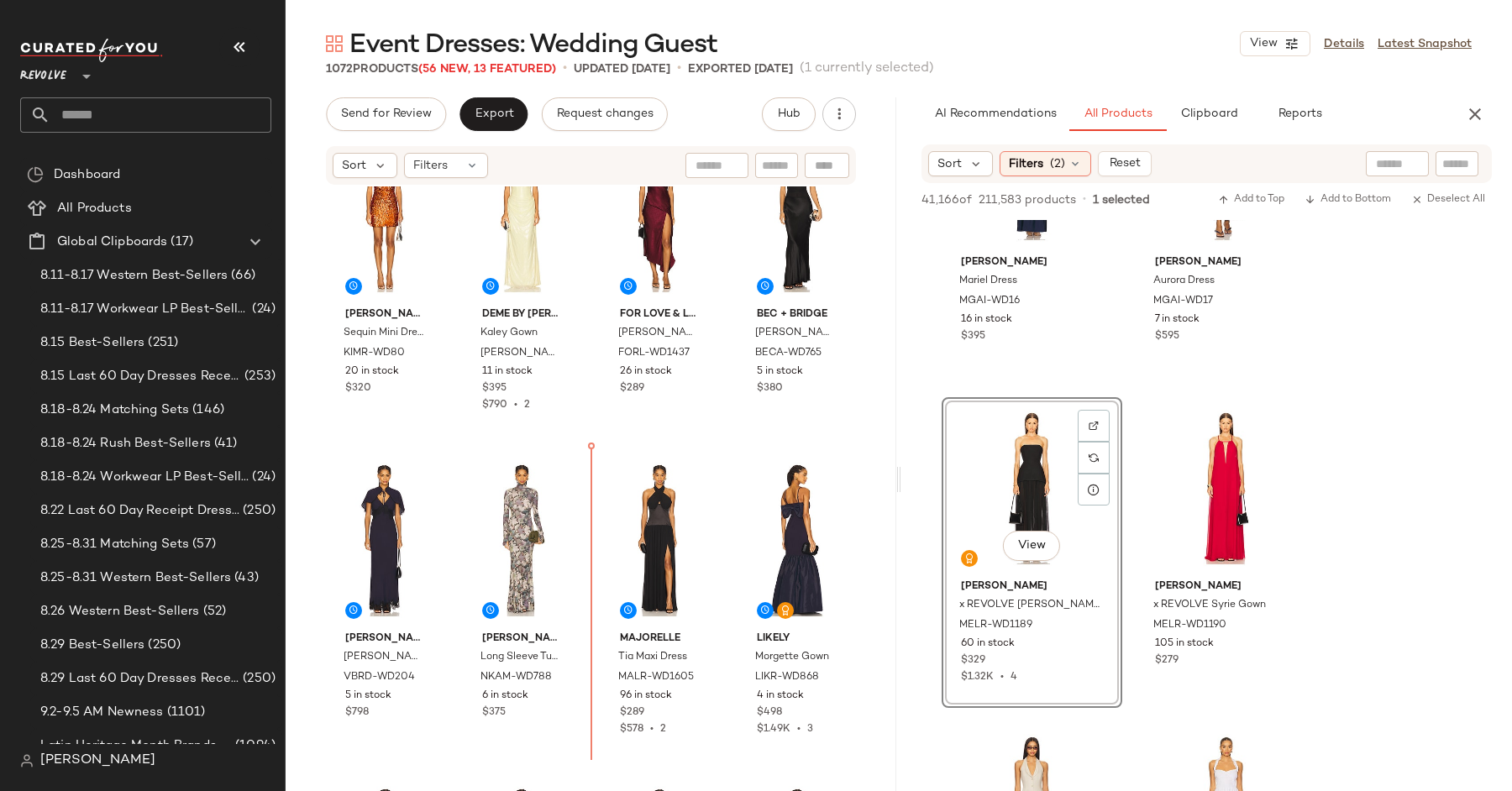
scroll to position [3322, 0]
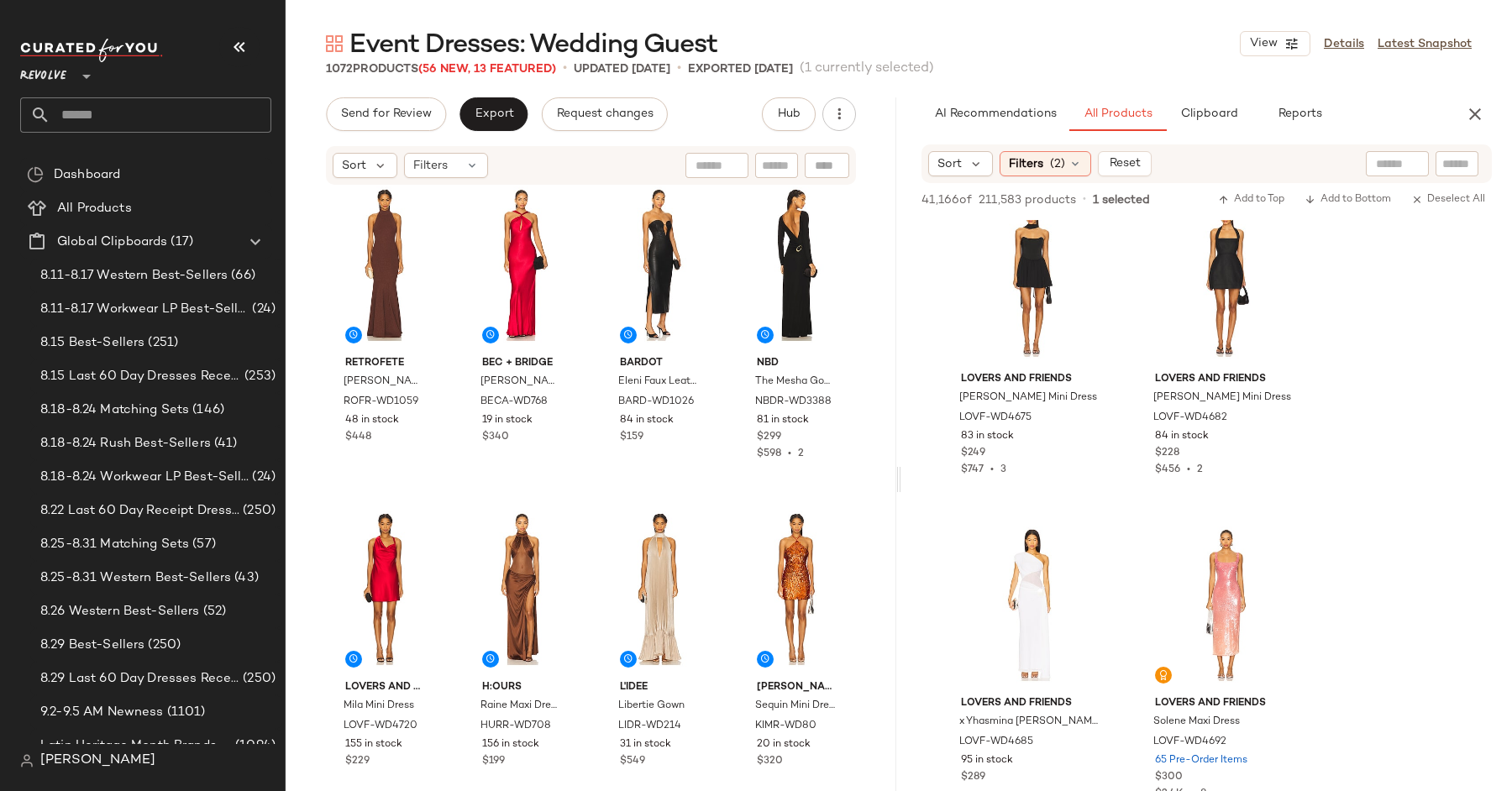
scroll to position [2623, 0]
drag, startPoint x: 616, startPoint y: 577, endPoint x: 702, endPoint y: 461, distance: 144.4
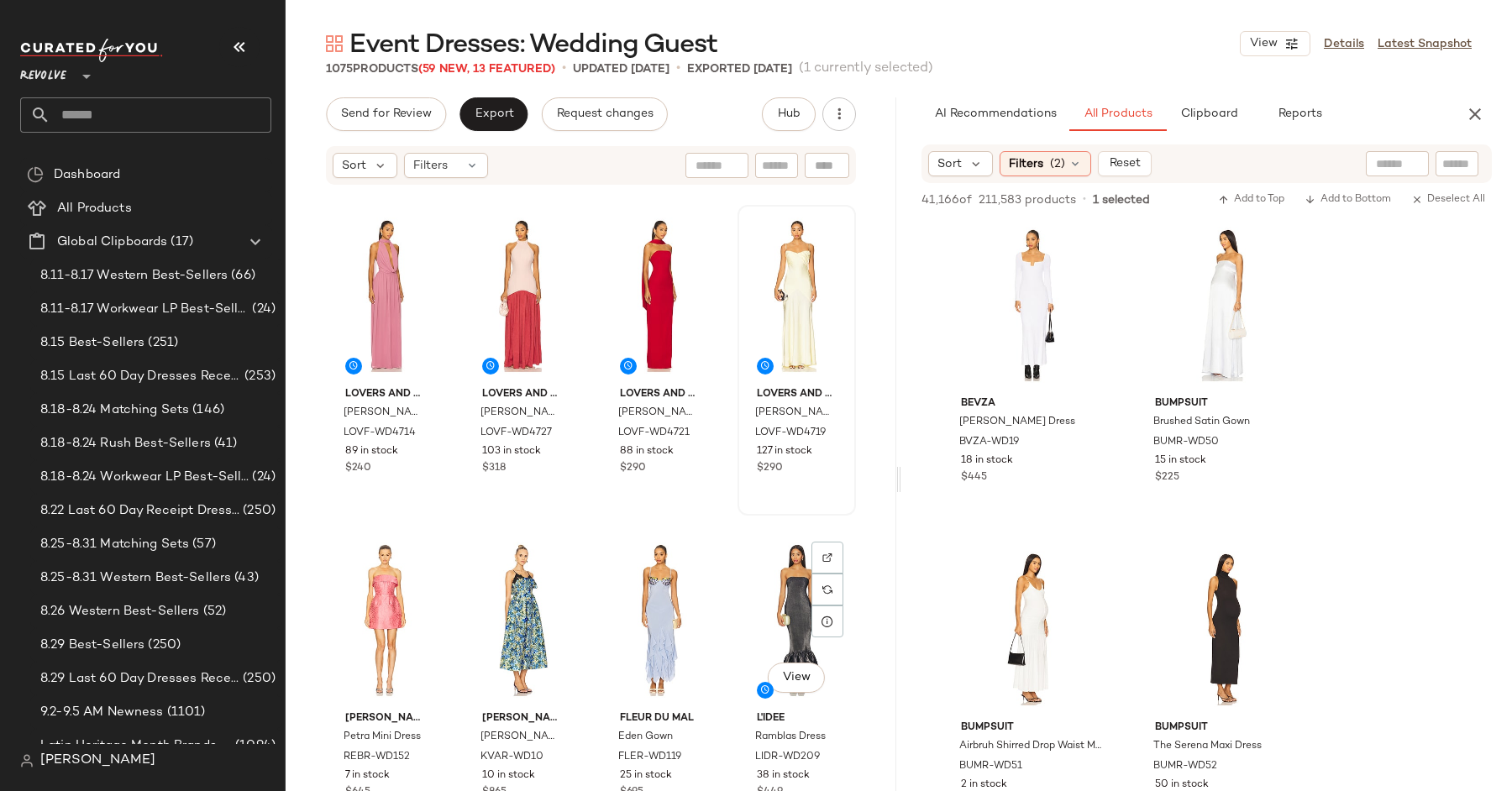
scroll to position [5207, 0]
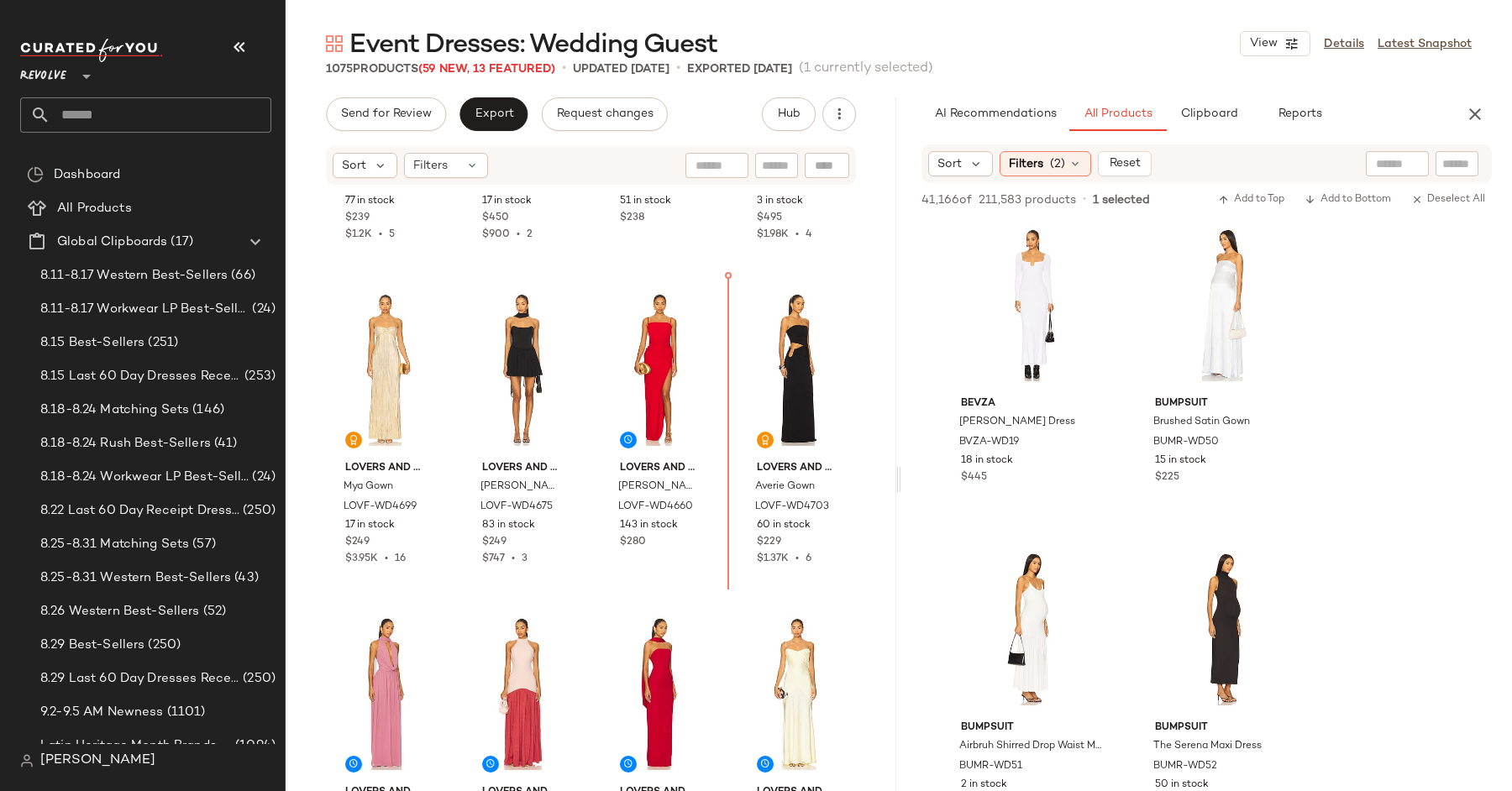
scroll to position [4461, 0]
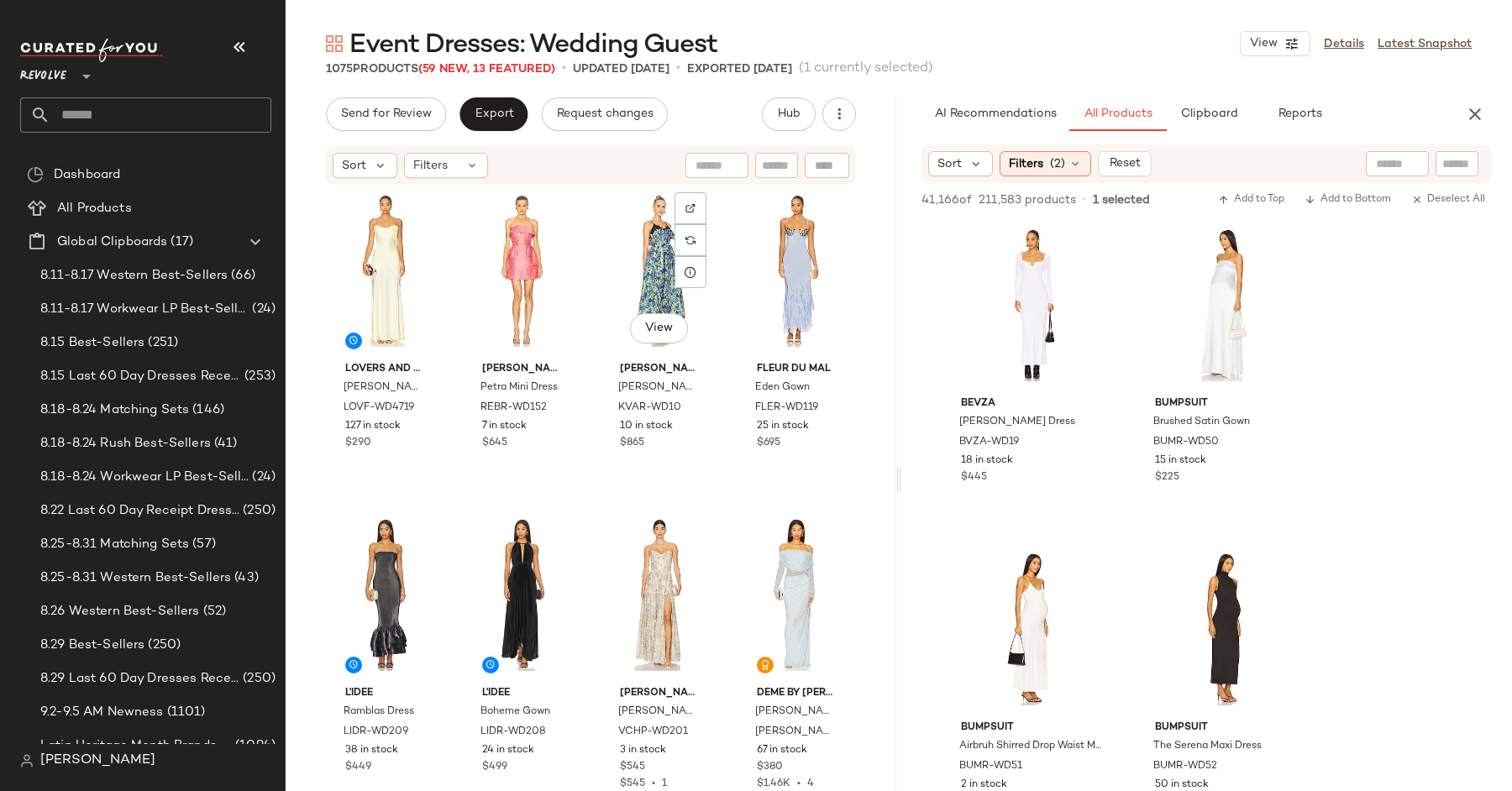
scroll to position [5240, 0]
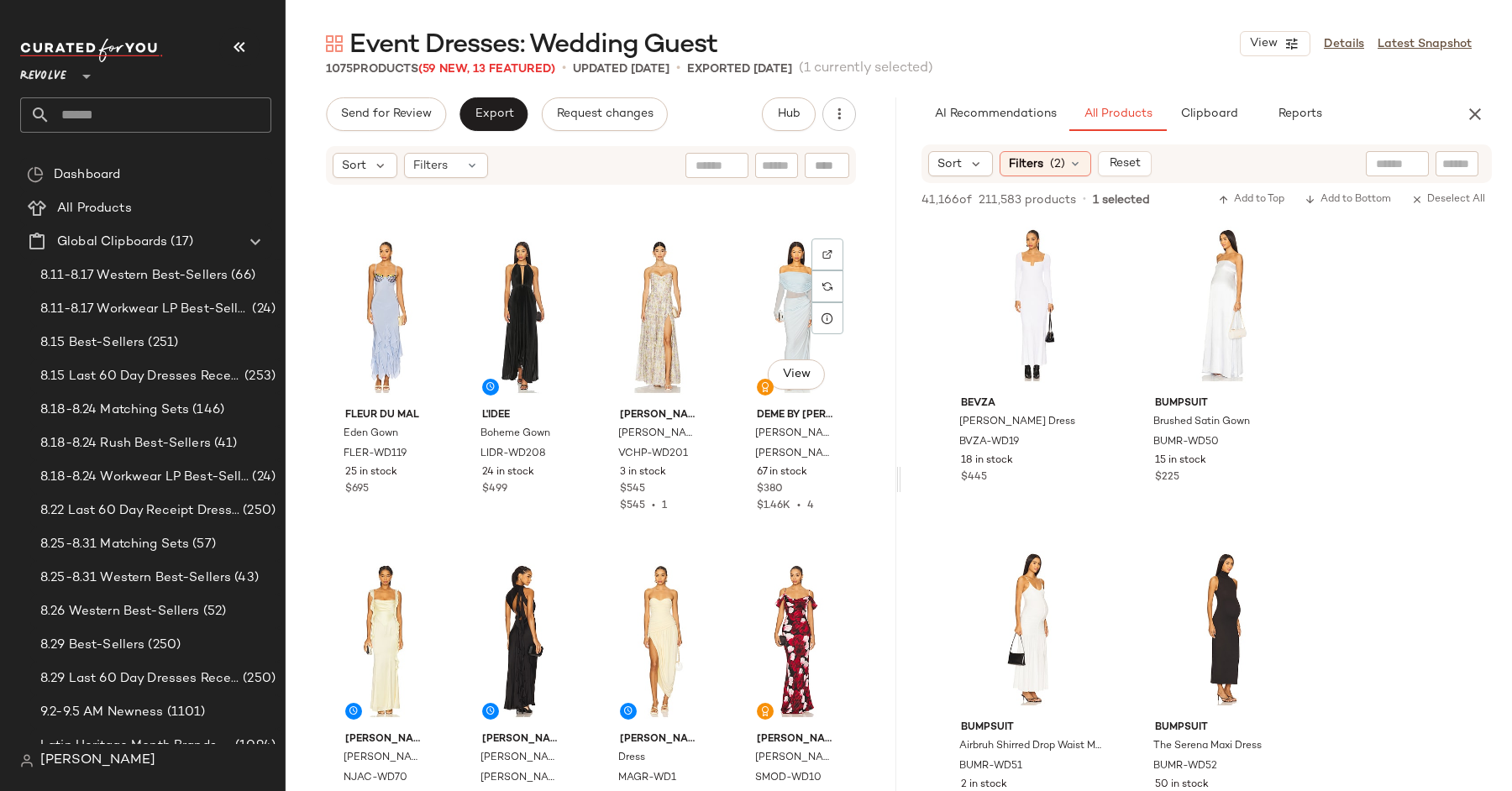
scroll to position [5487, 0]
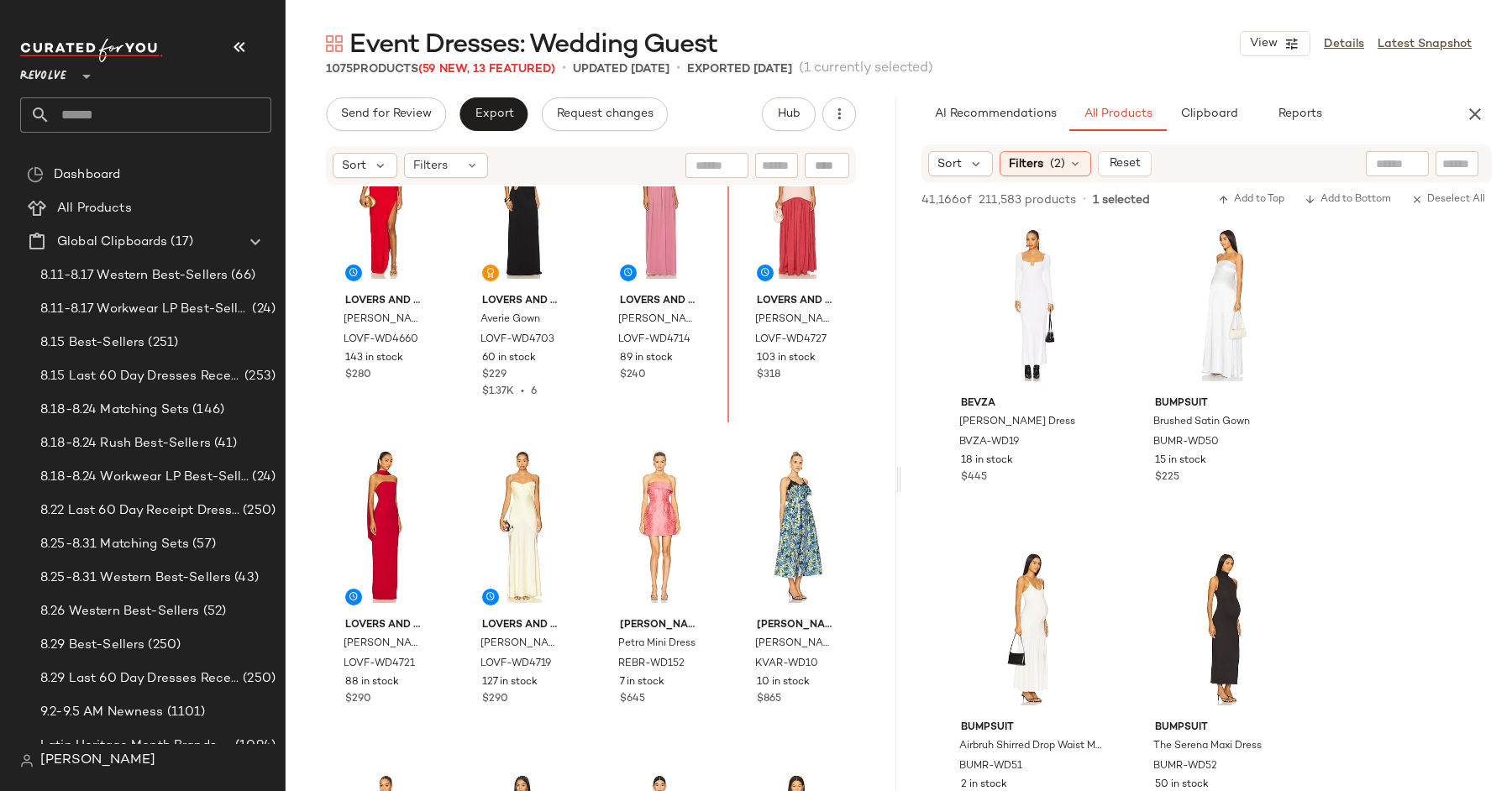
scroll to position [4955, 0]
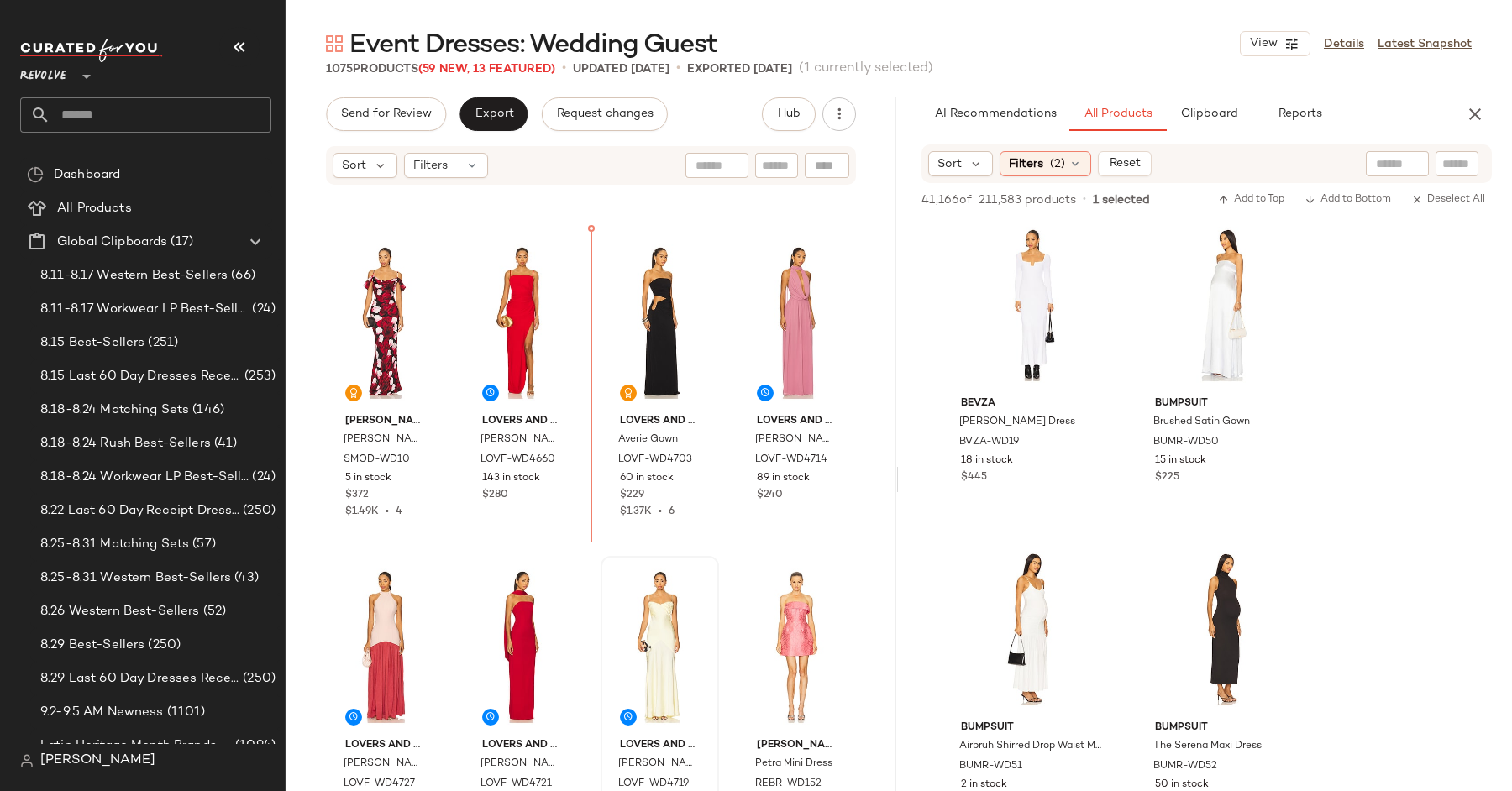
scroll to position [4798, 0]
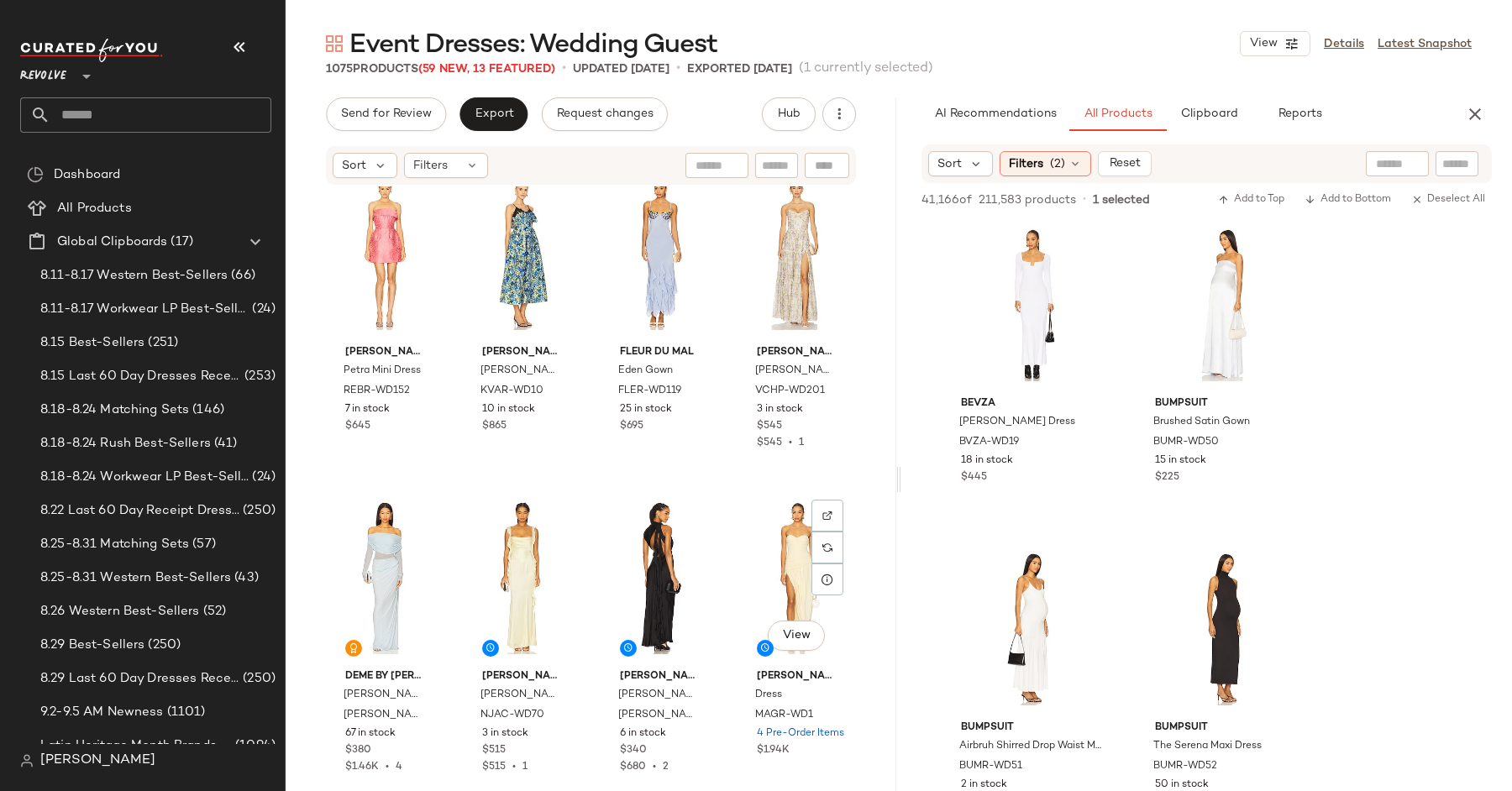
scroll to position [5559, 0]
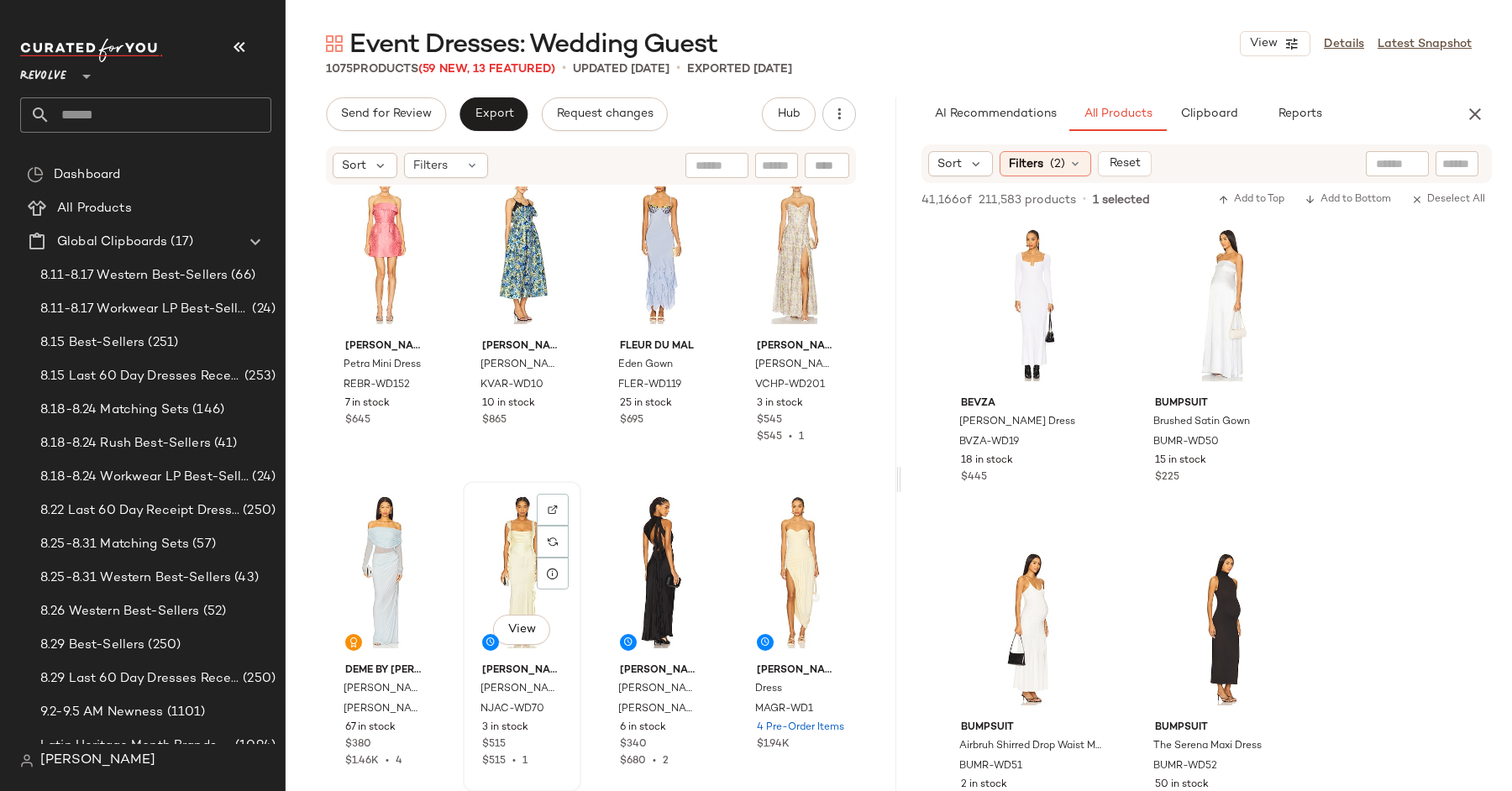
click at [509, 593] on div "View" at bounding box center [522, 572] width 107 height 169
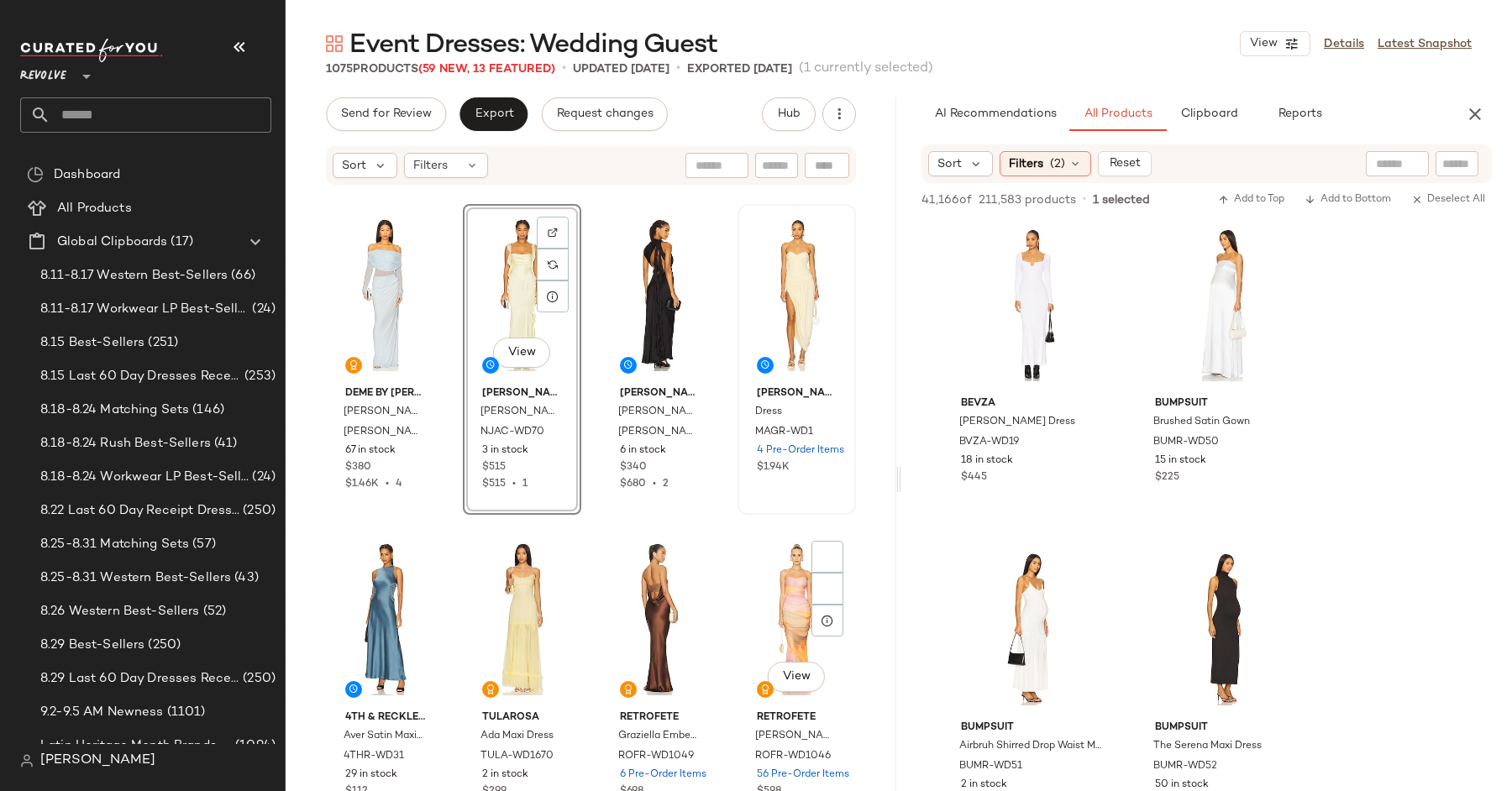
scroll to position [5954, 0]
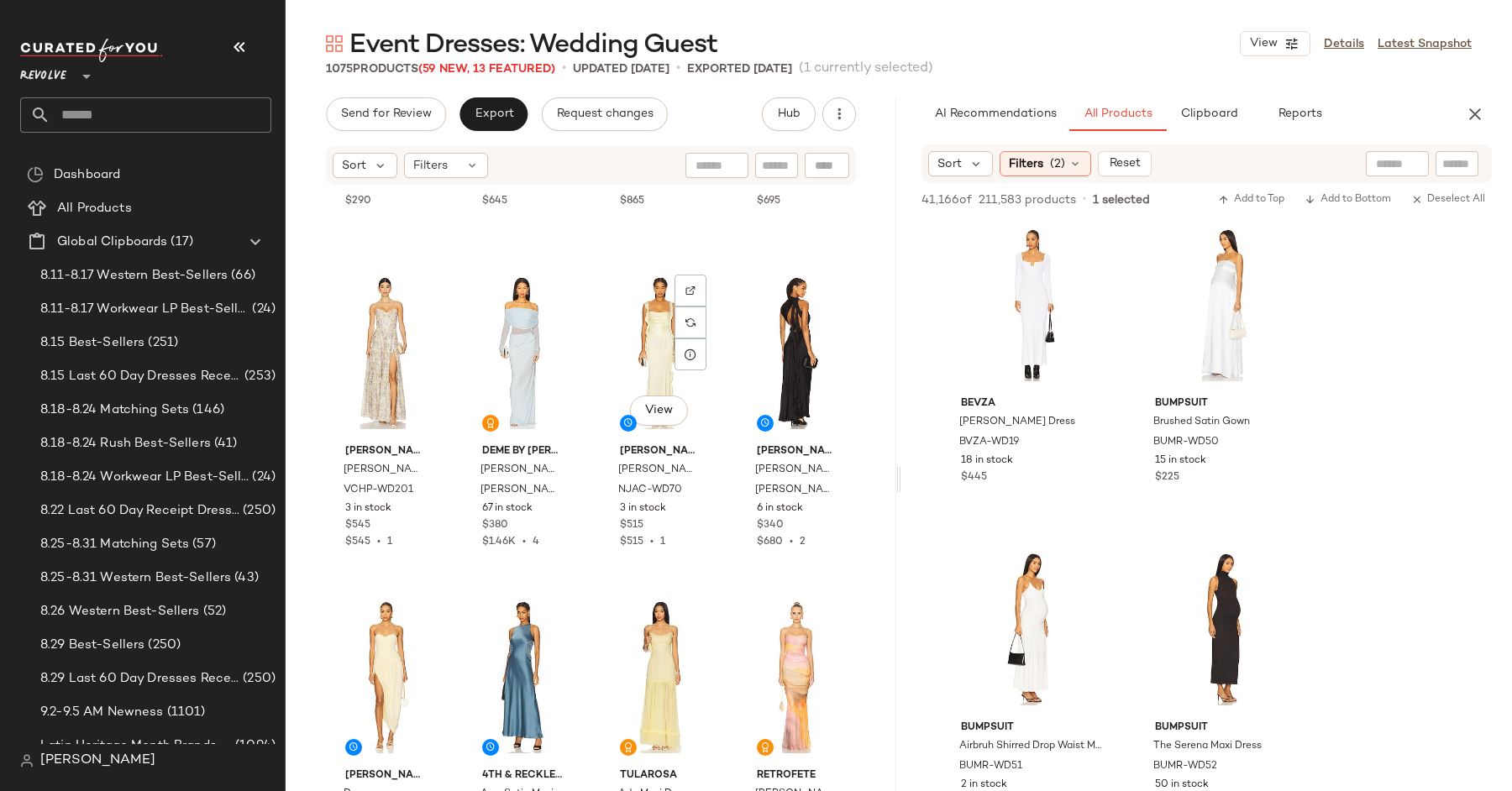
scroll to position [5862, 0]
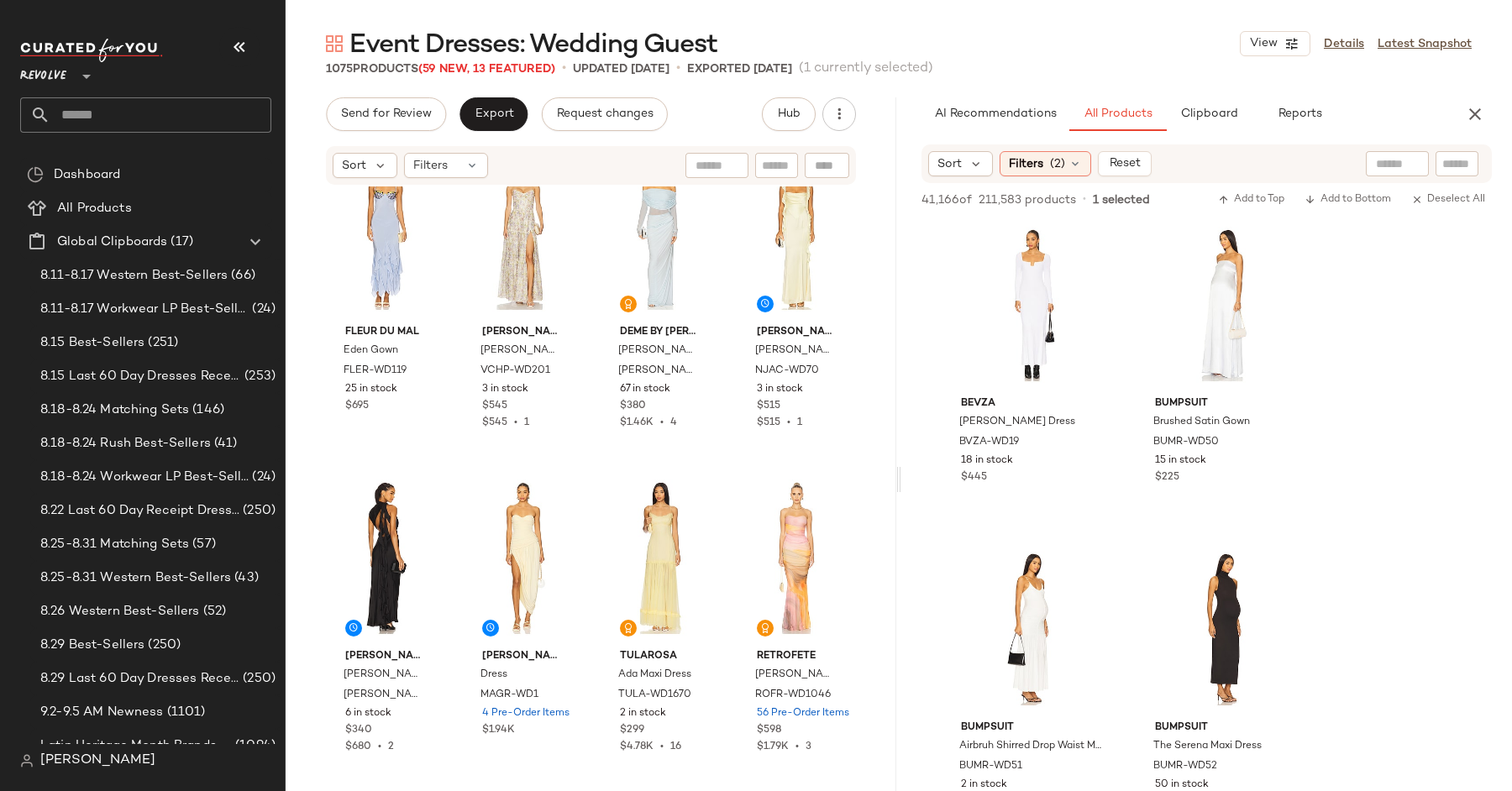
scroll to position [5898, 0]
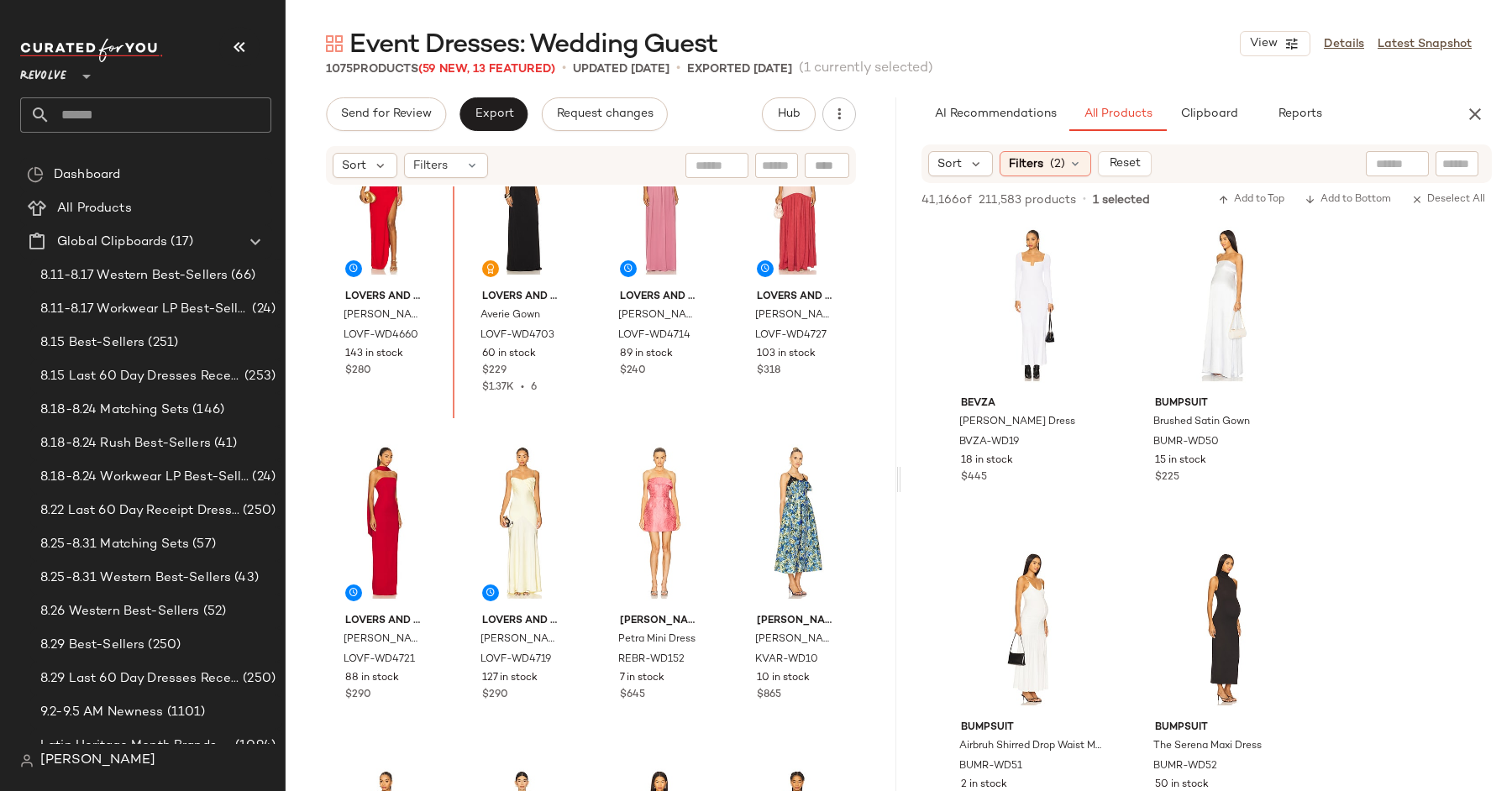
scroll to position [5284, 0]
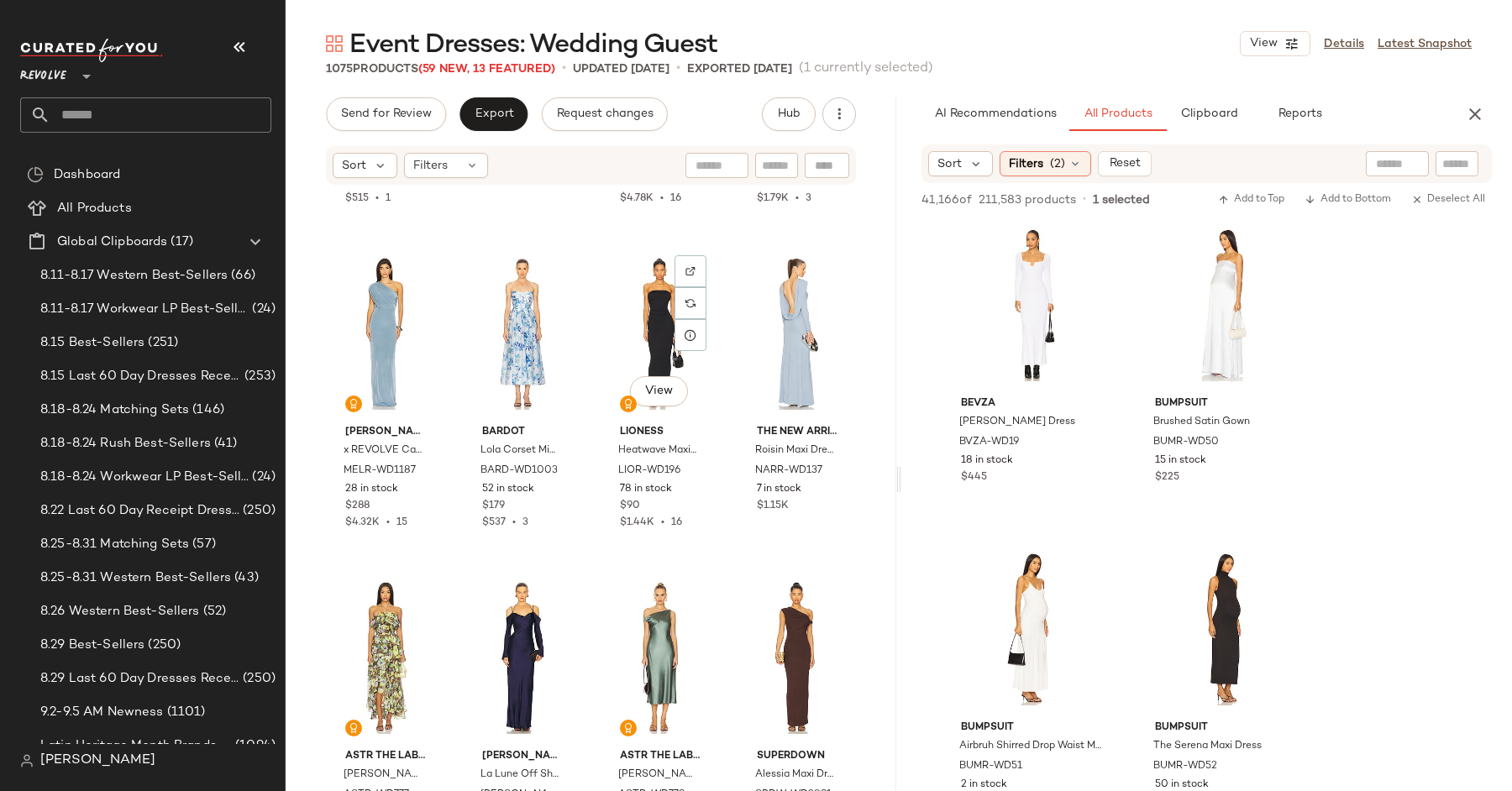
scroll to position [6447, 0]
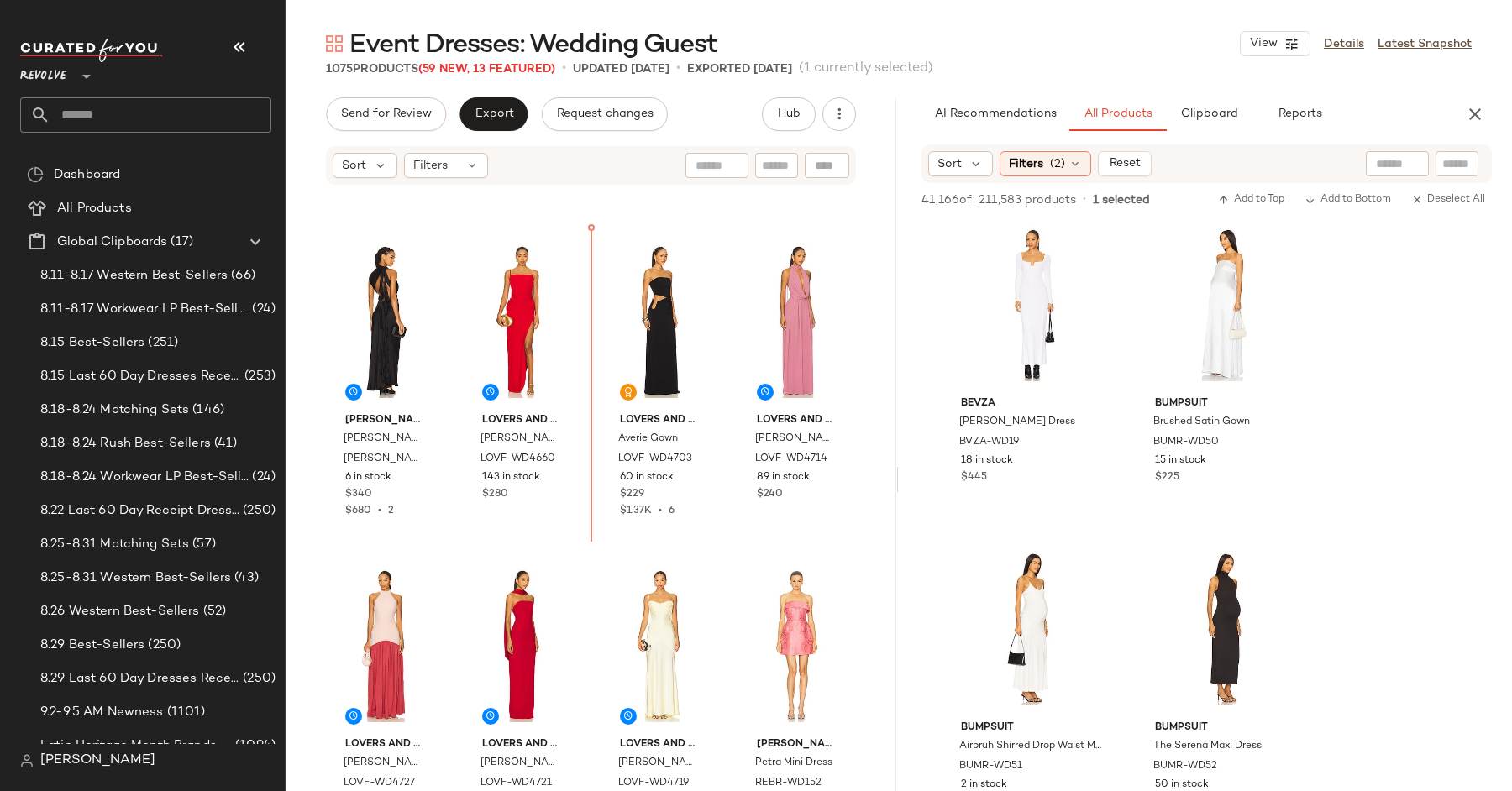
scroll to position [5113, 0]
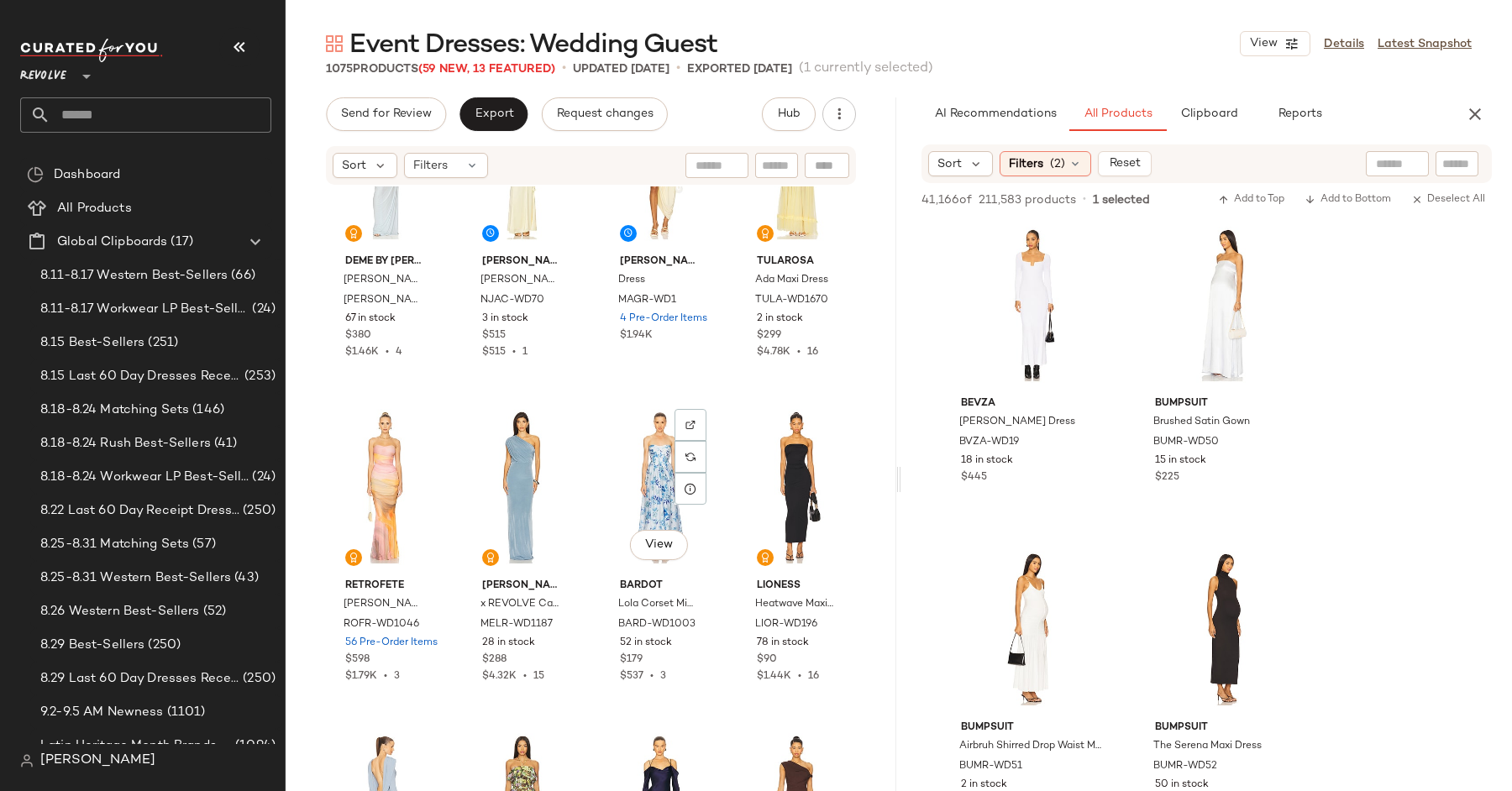
scroll to position [6453, 0]
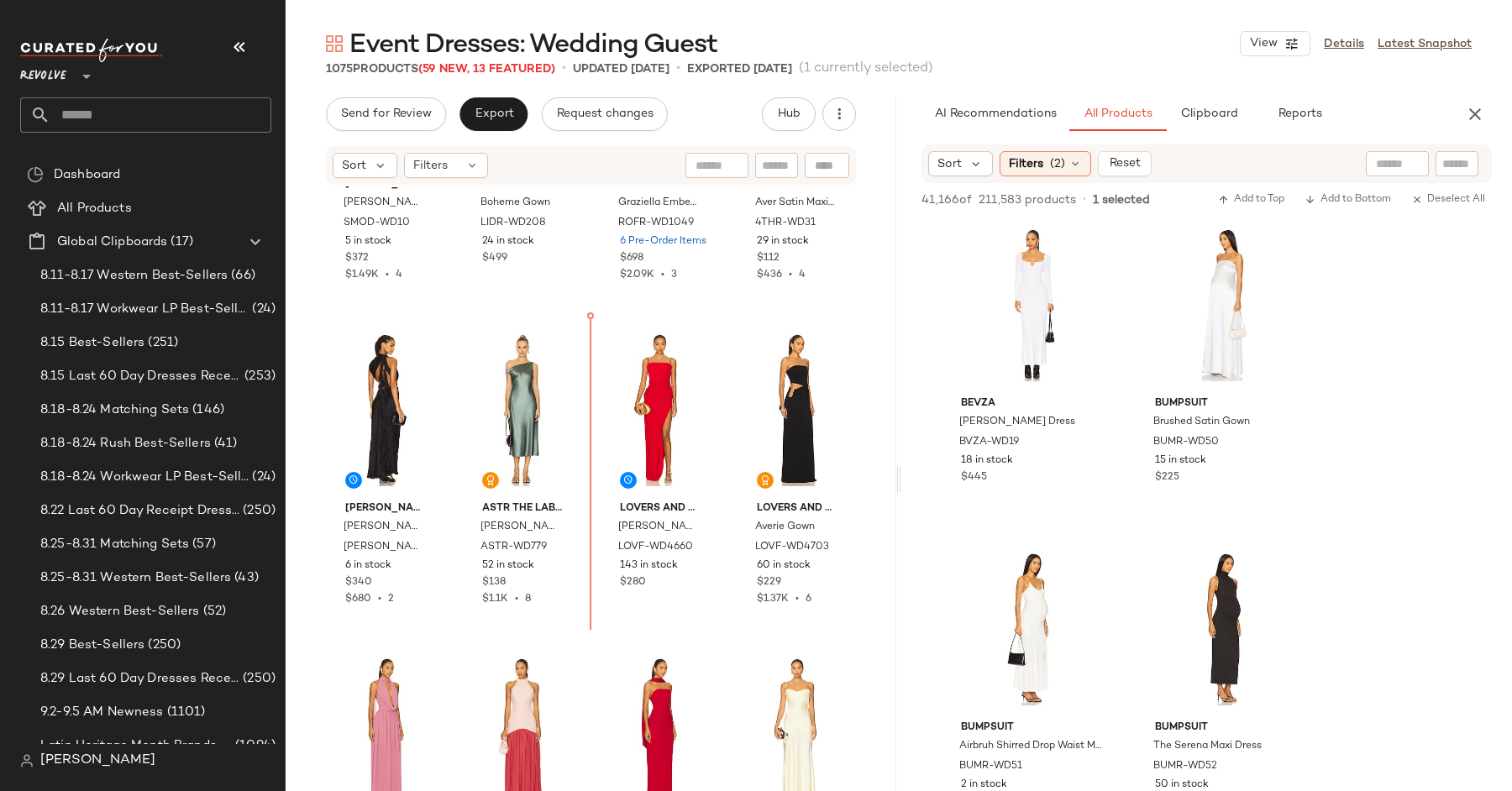
scroll to position [5062, 0]
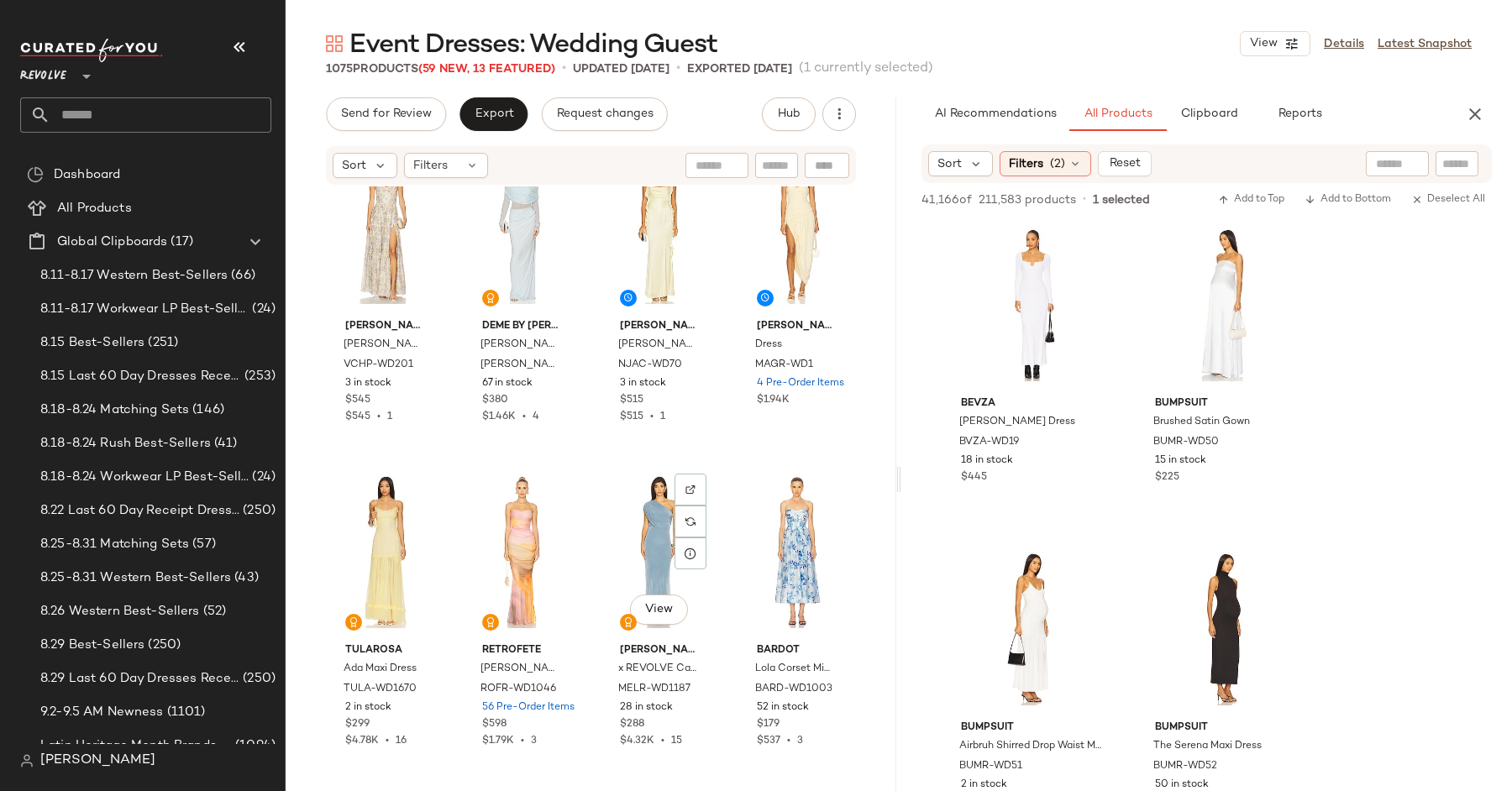
scroll to position [6571, 0]
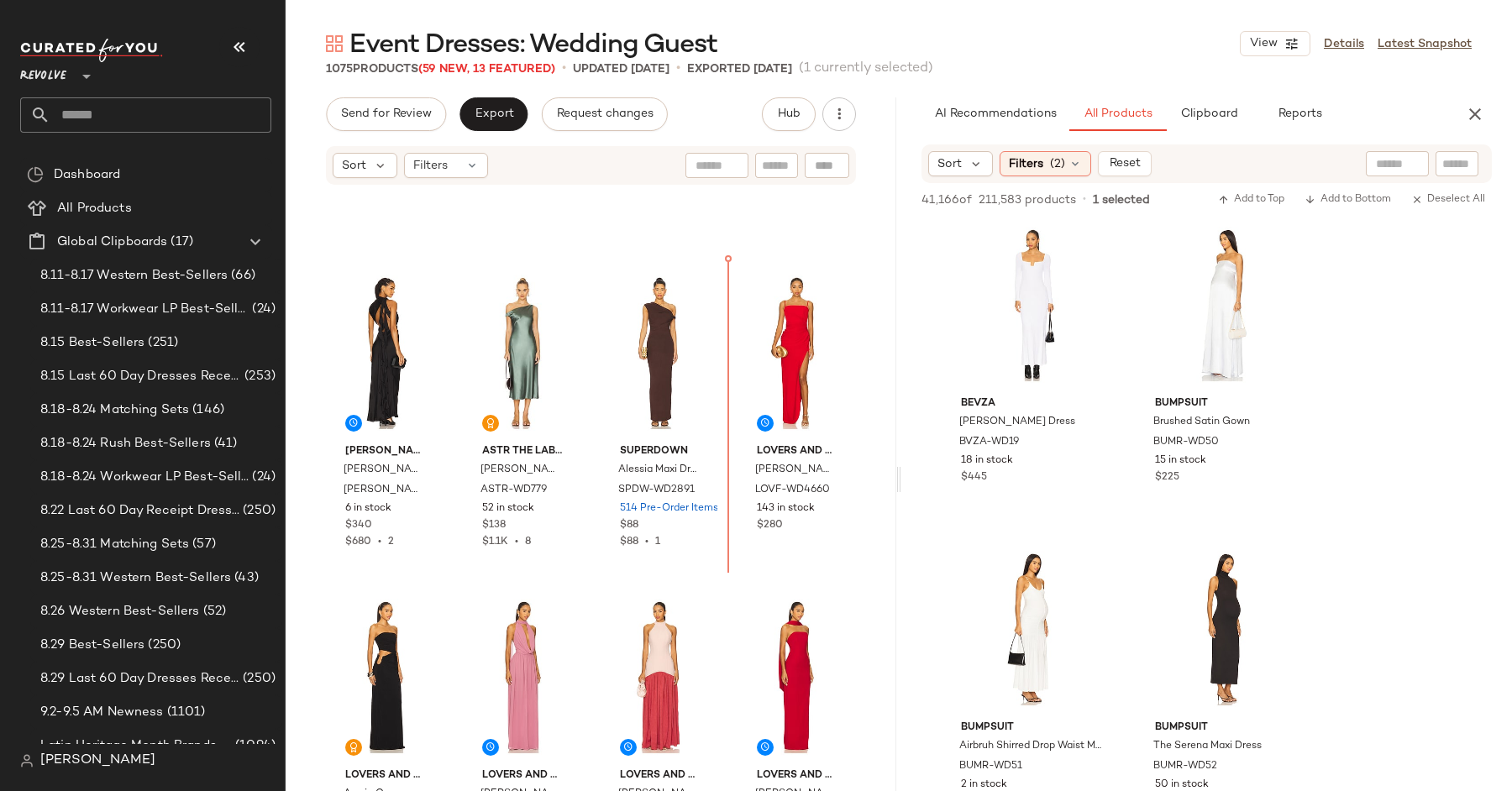
scroll to position [5114, 0]
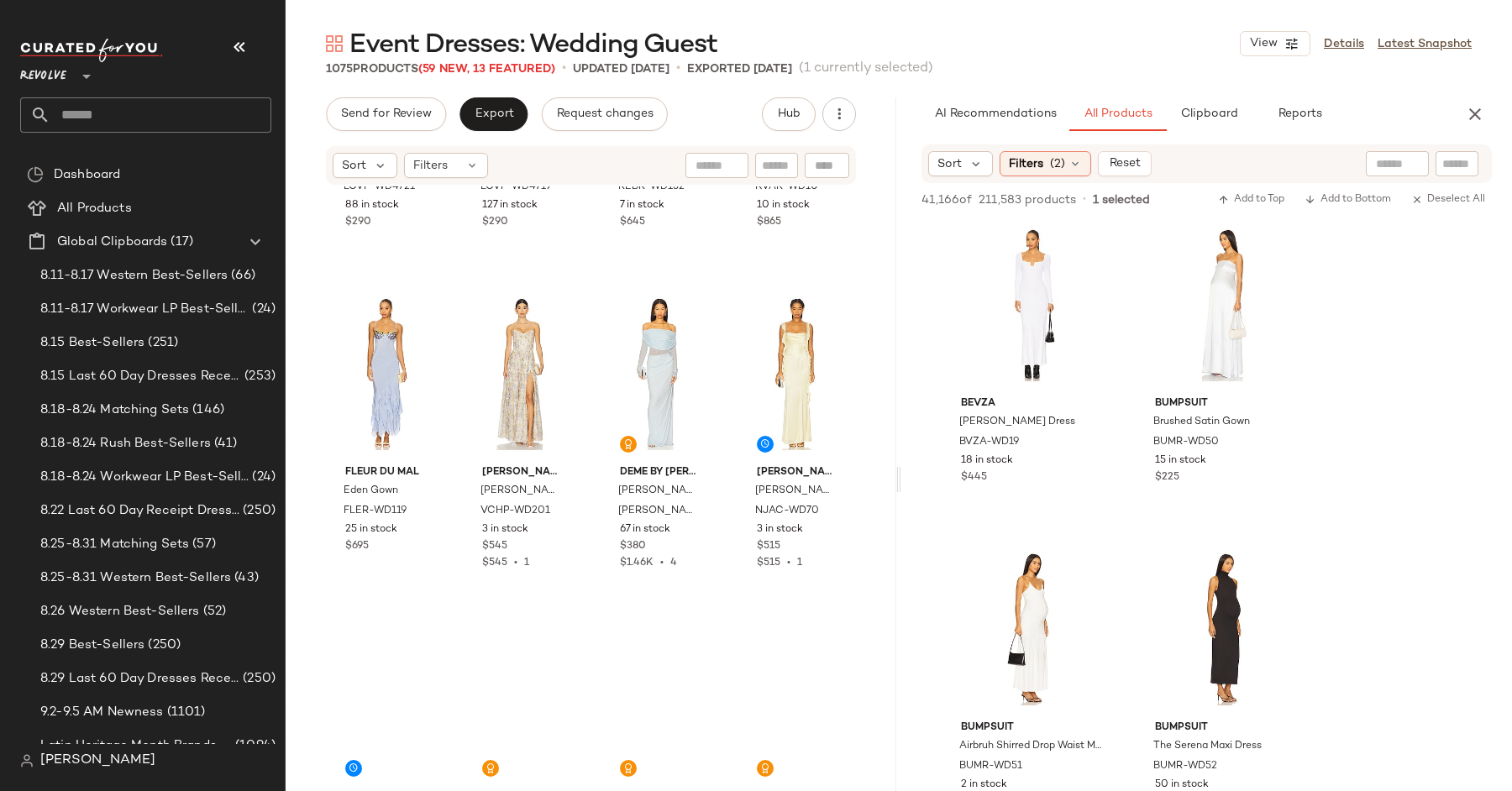
scroll to position [6433, 0]
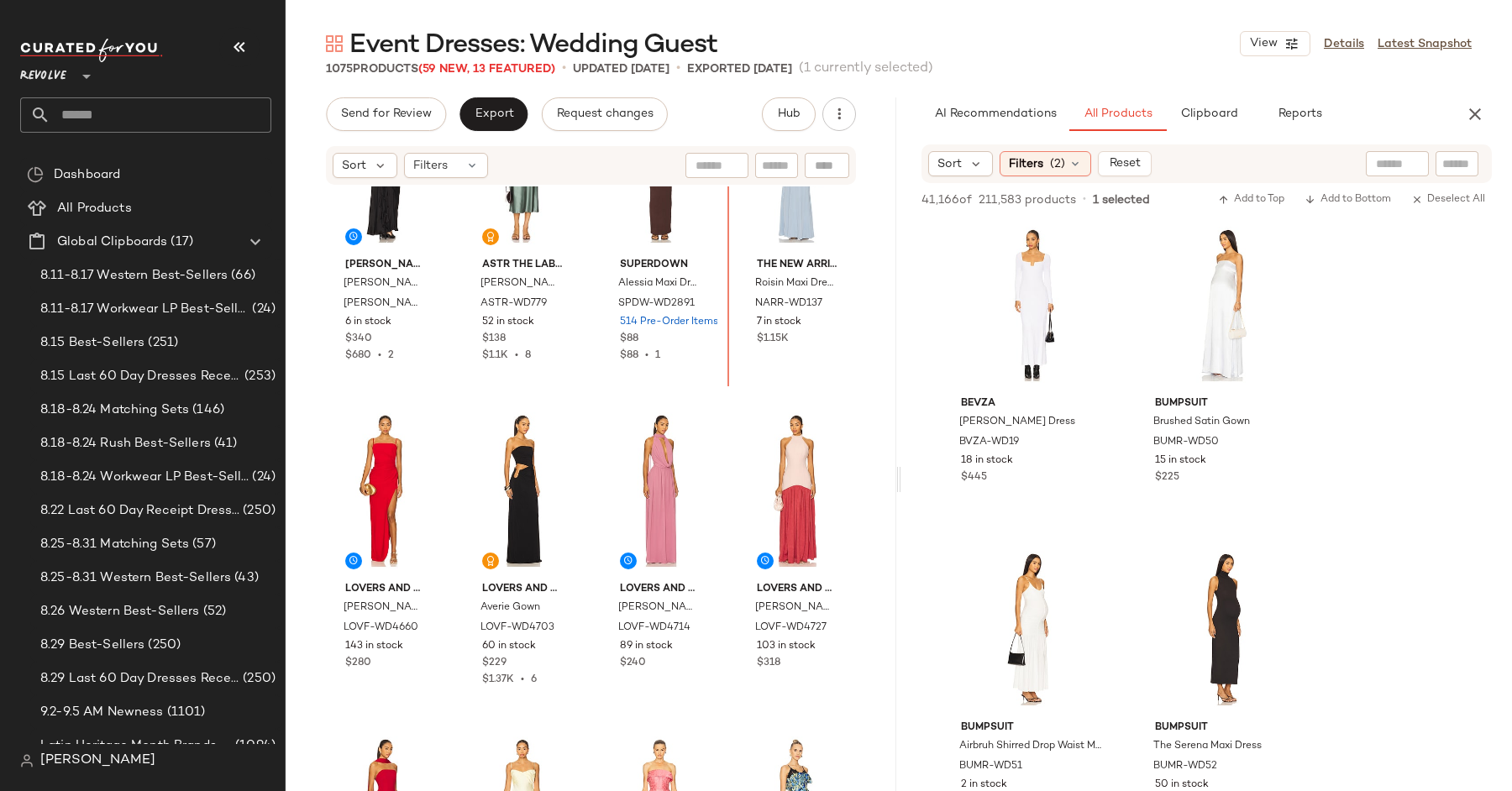
scroll to position [5308, 0]
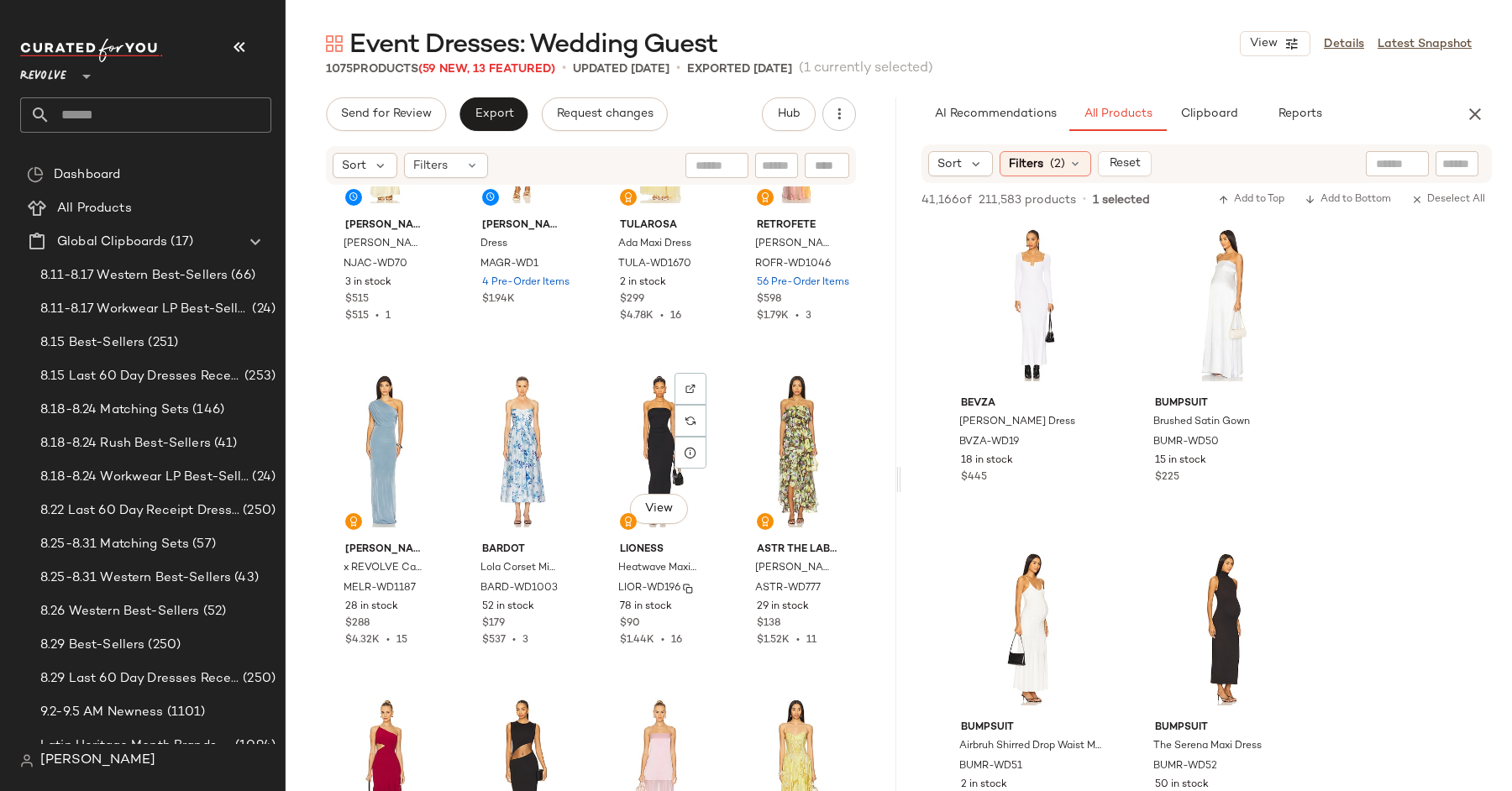
scroll to position [6920, 0]
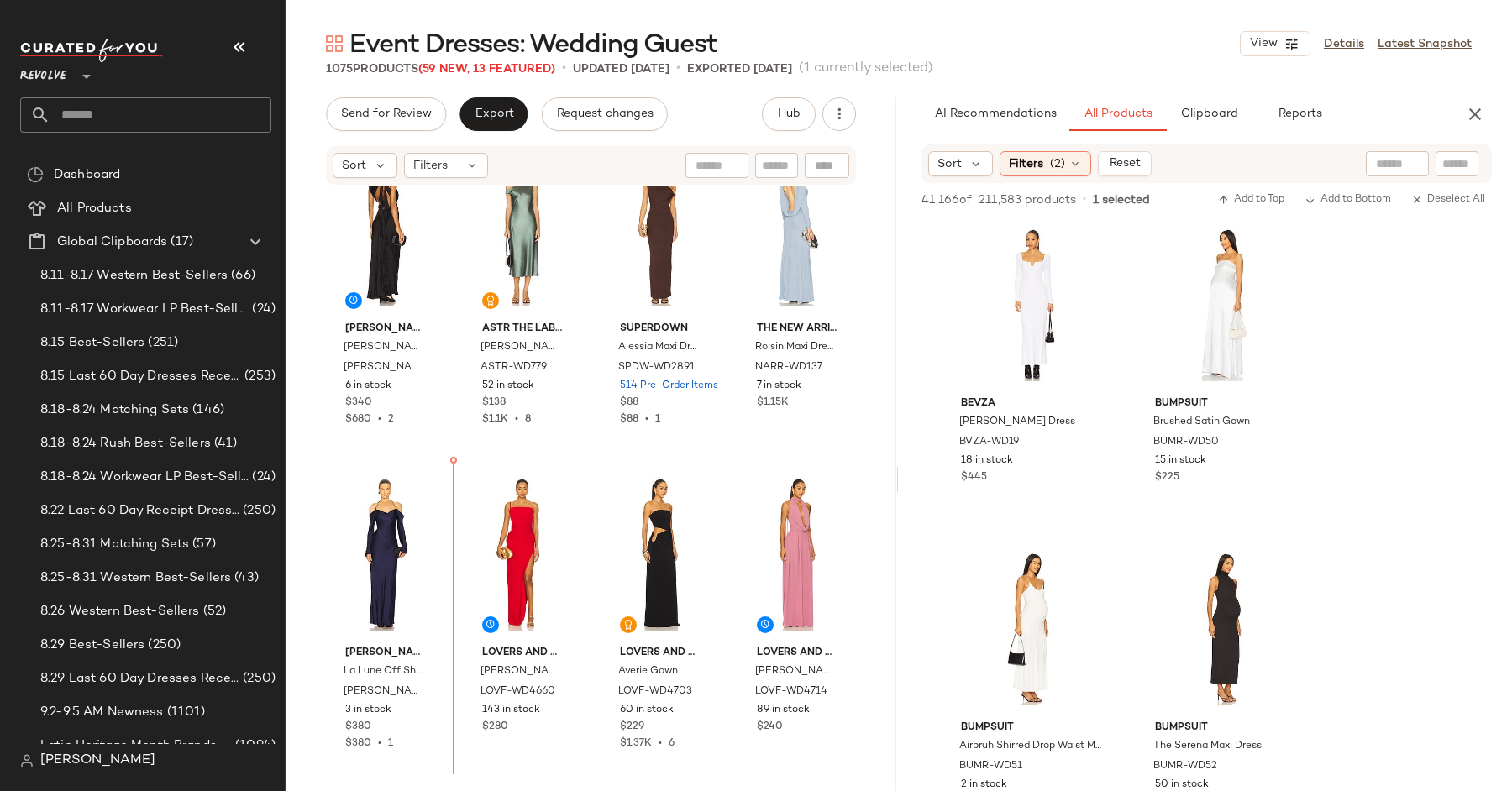
scroll to position [5232, 0]
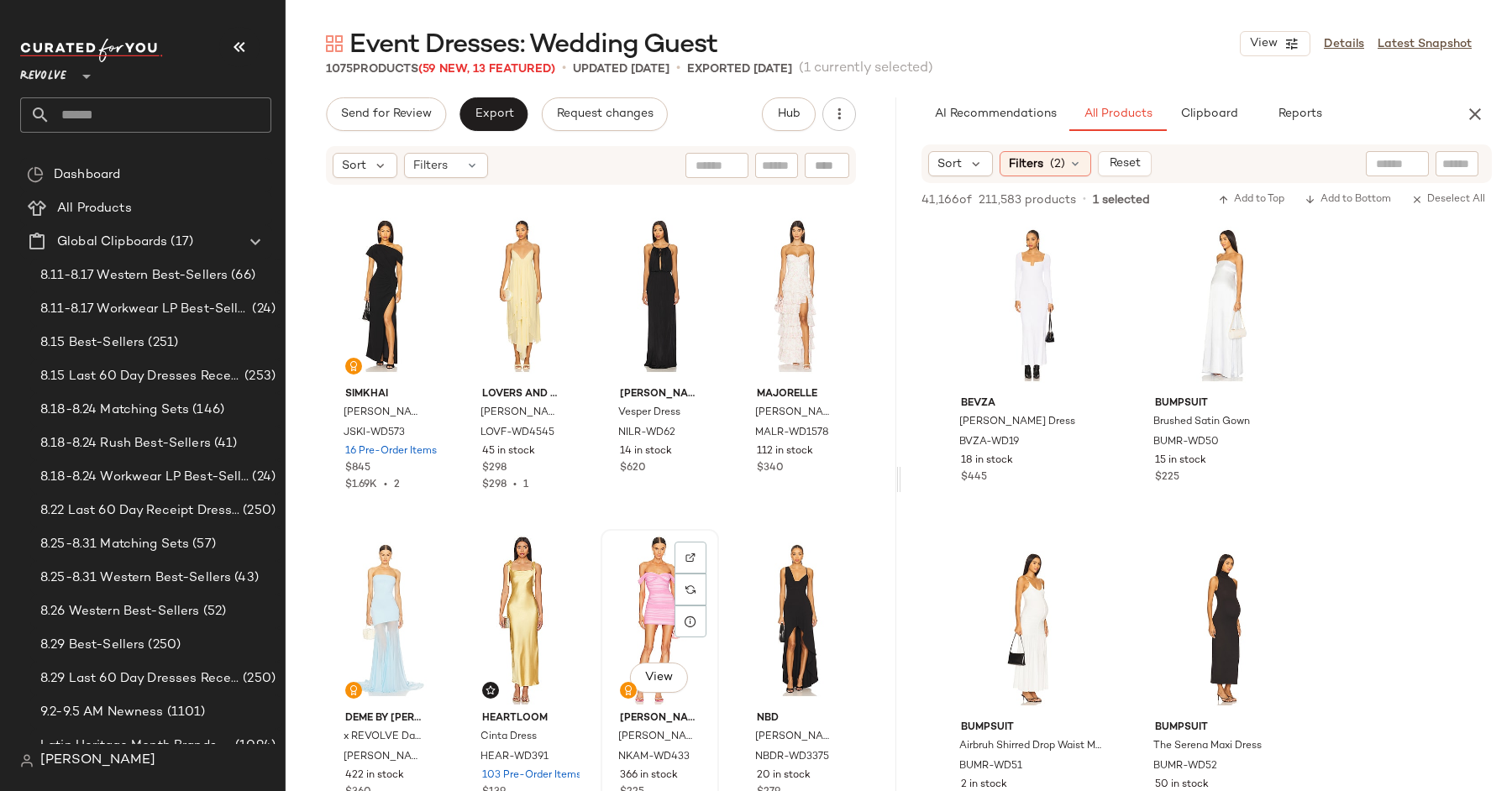
click at [635, 600] on div "View" at bounding box center [660, 620] width 107 height 169
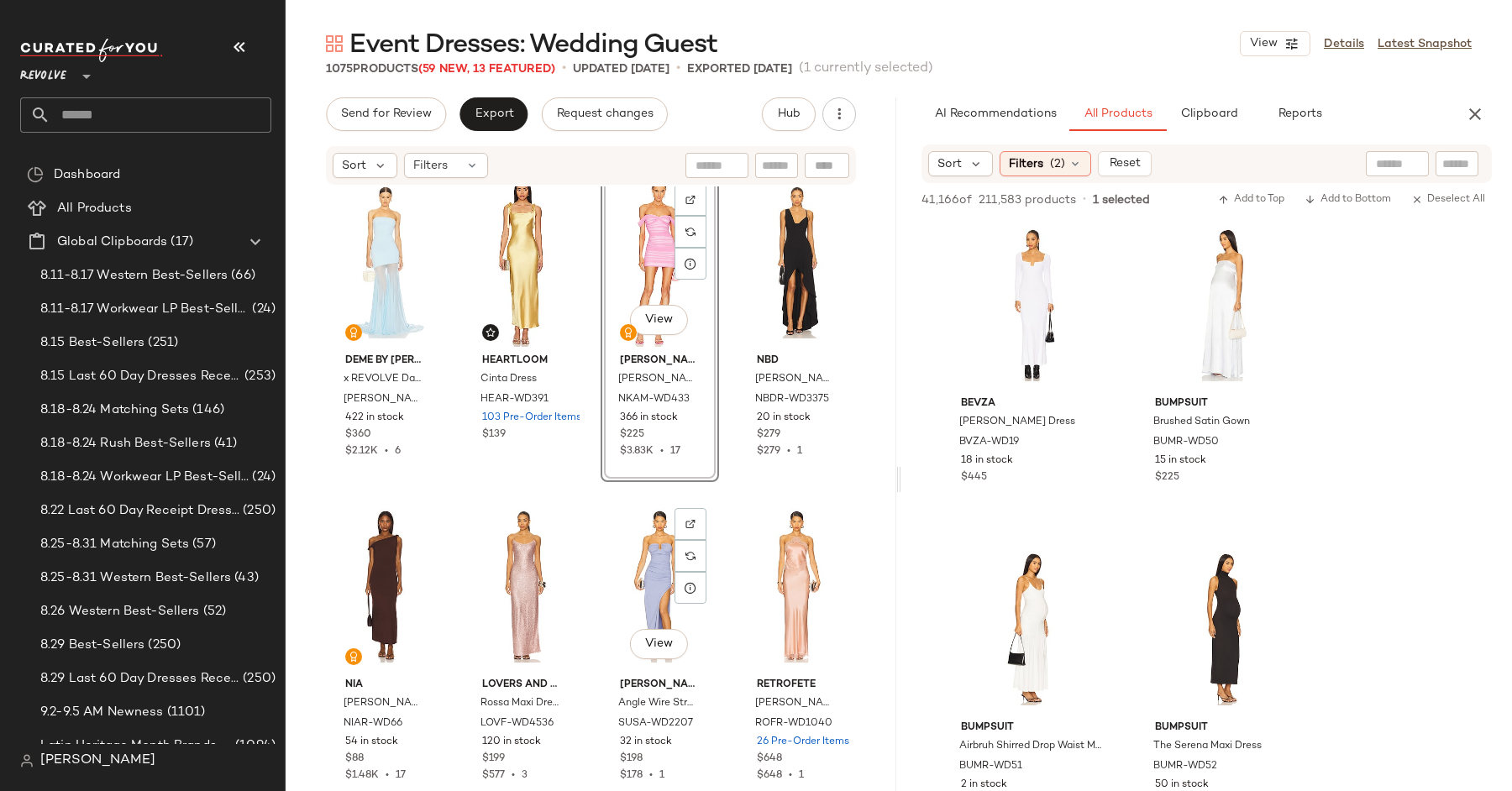
scroll to position [7815, 0]
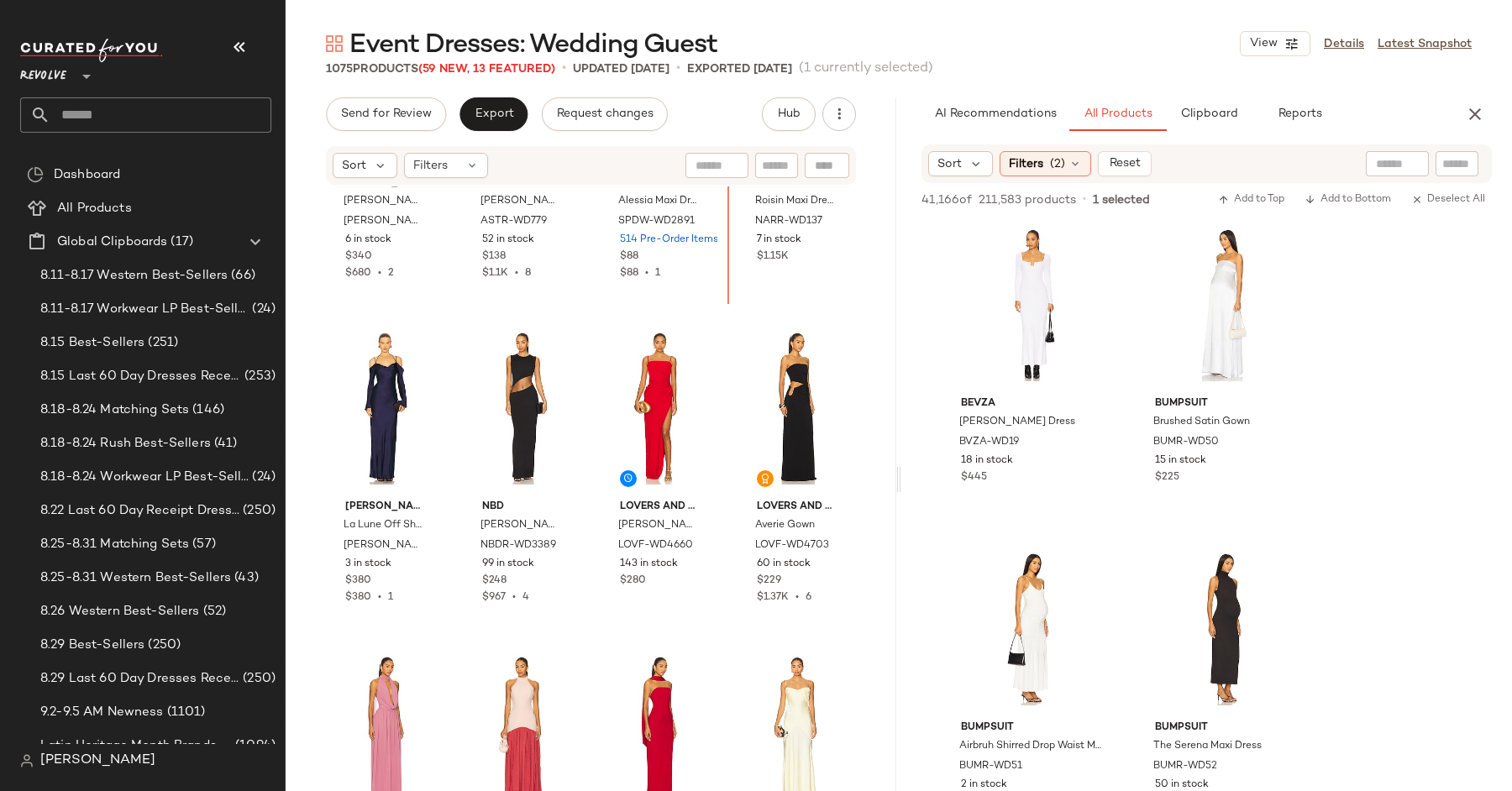
scroll to position [5329, 0]
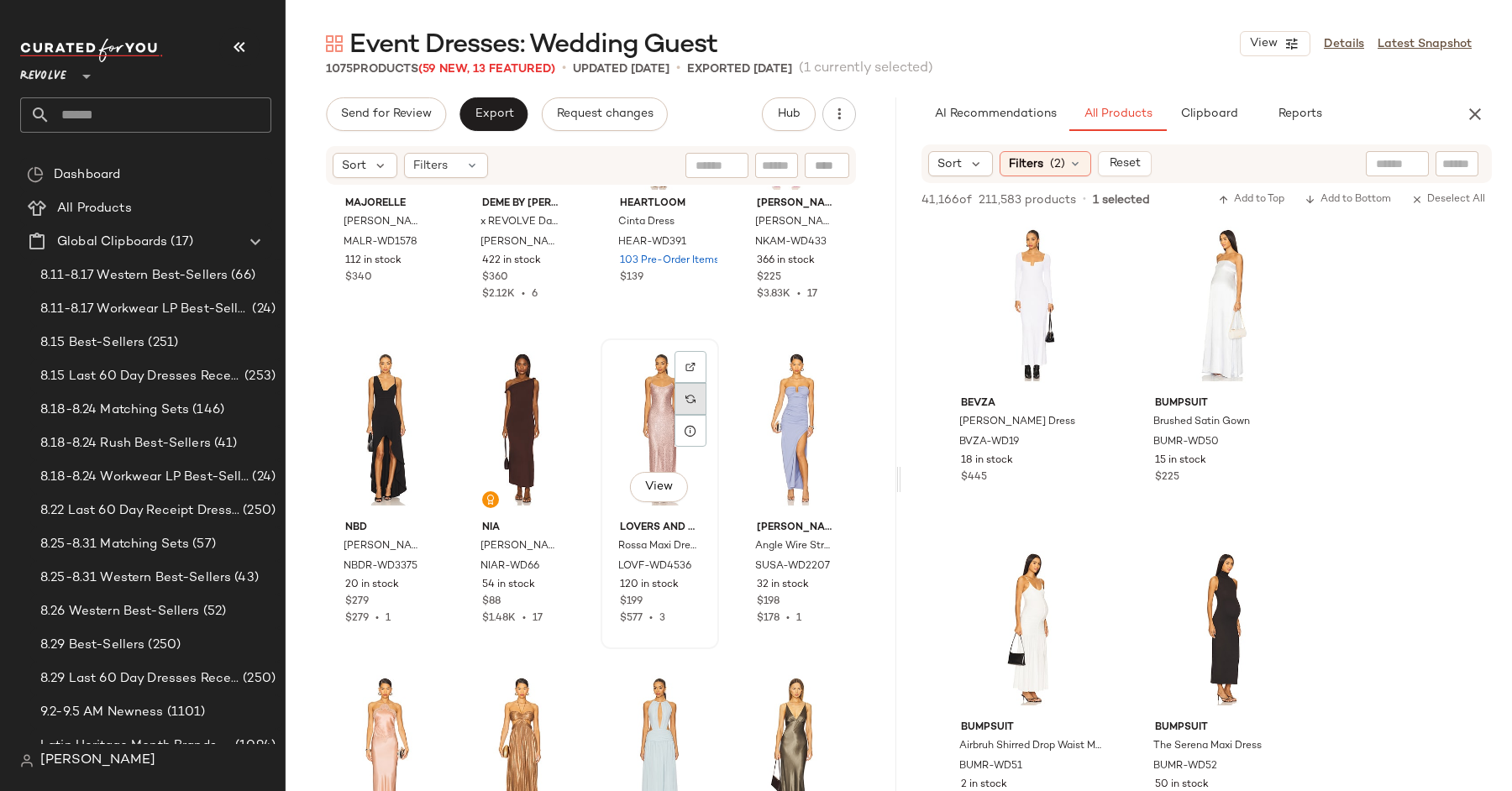
scroll to position [8186, 0]
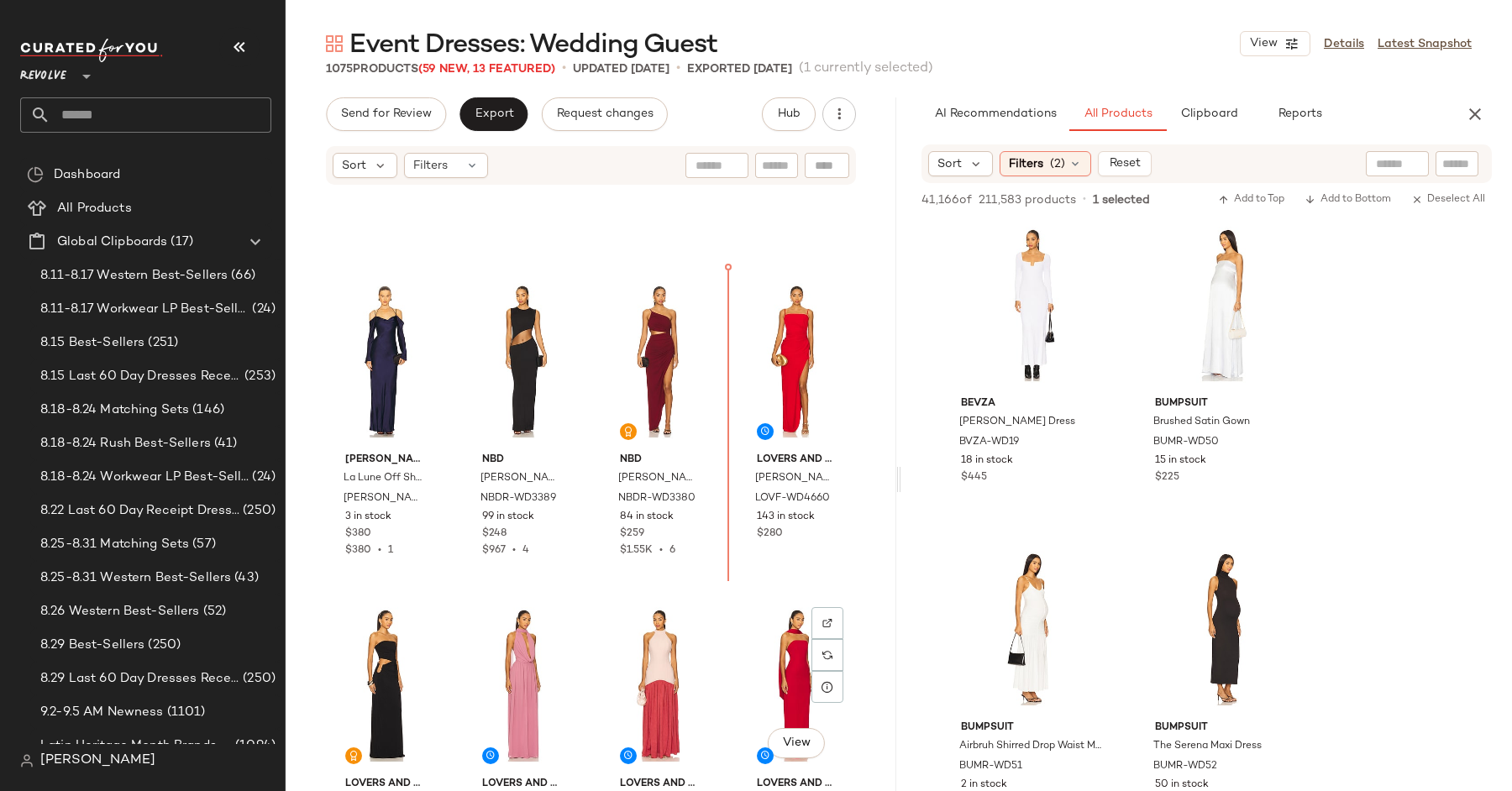
scroll to position [5420, 0]
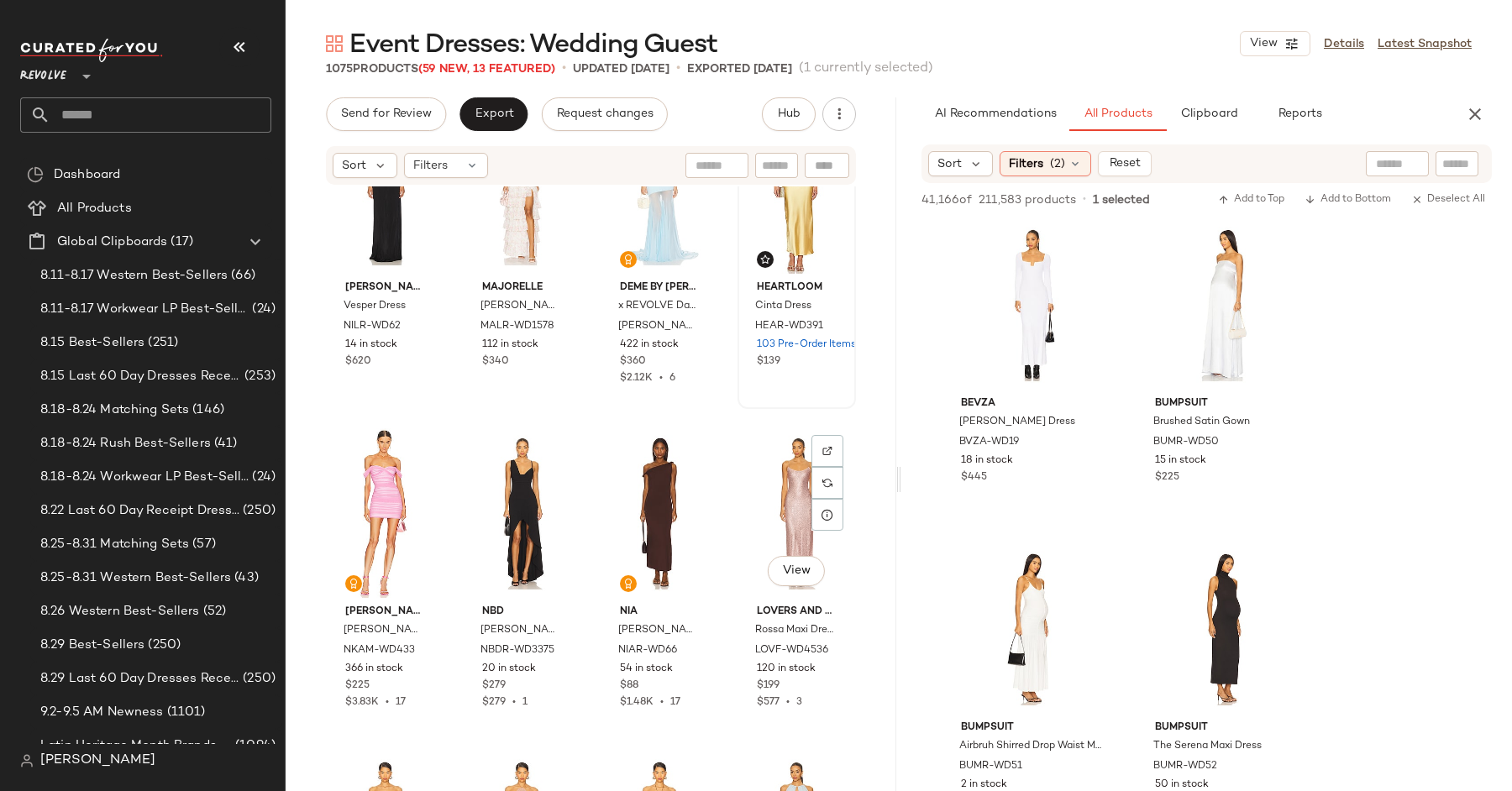
scroll to position [7718, 0]
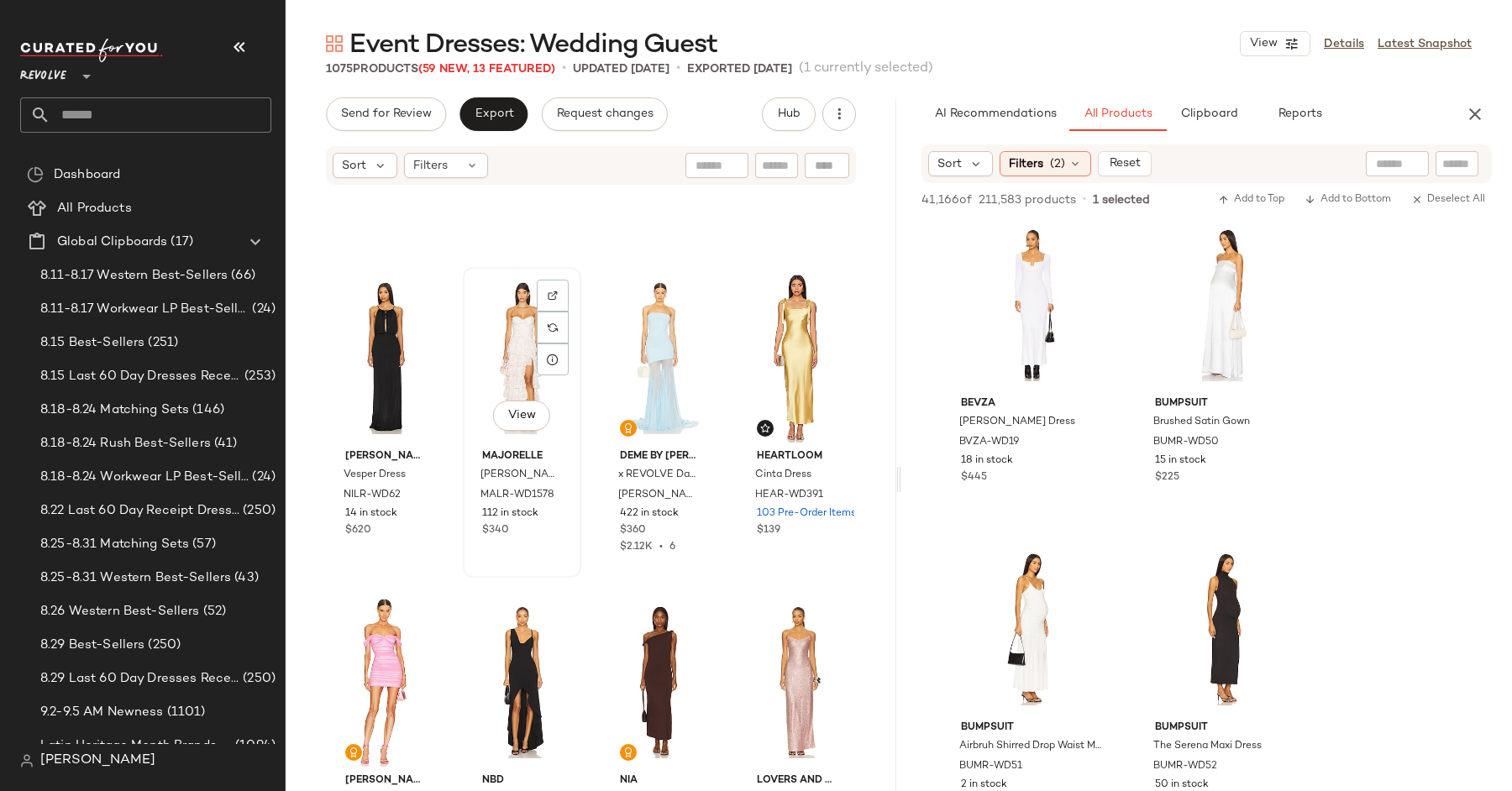
click at [520, 373] on div "View" at bounding box center [522, 357] width 107 height 169
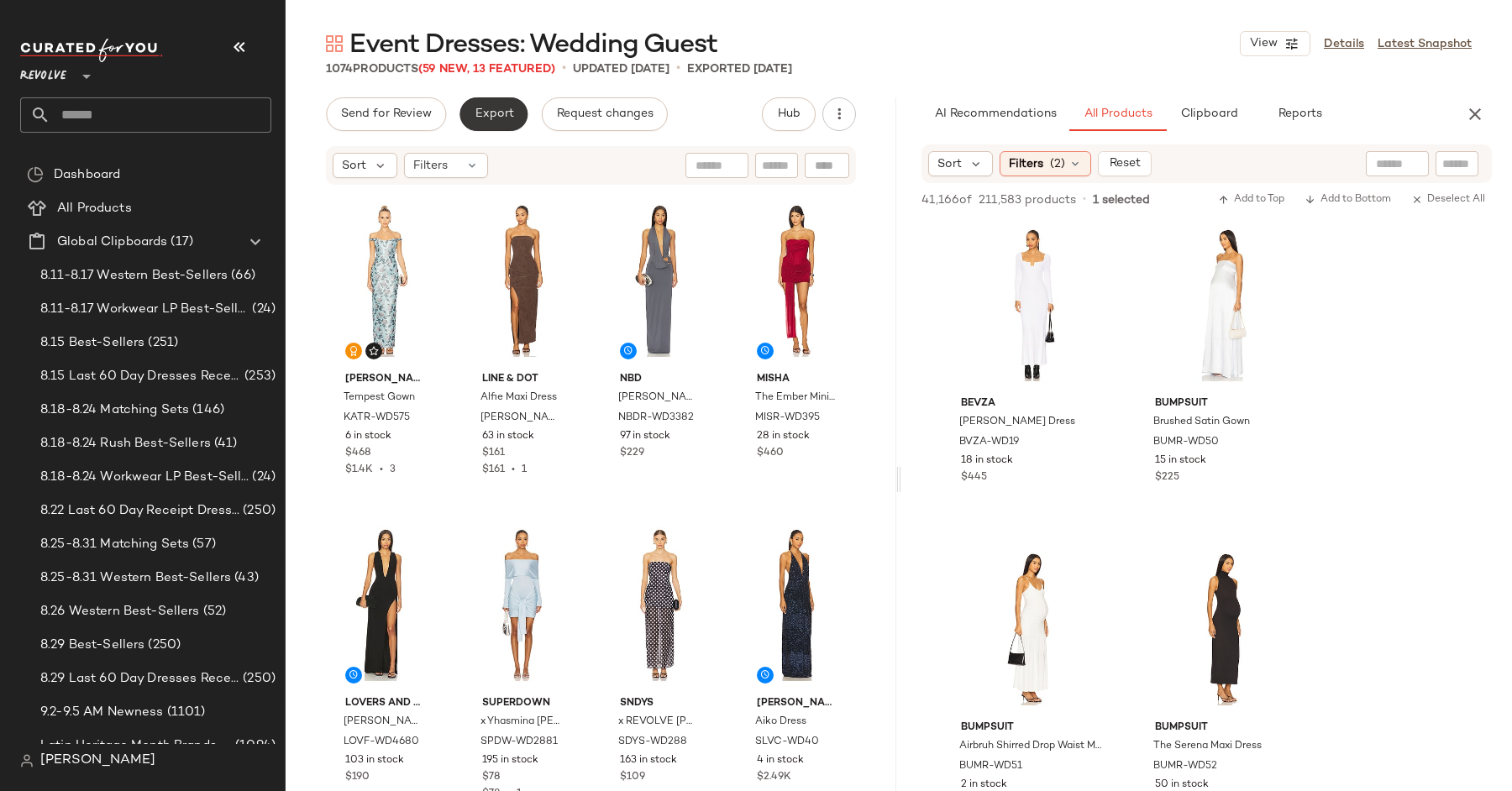
click at [505, 115] on span "Export" at bounding box center [493, 115] width 39 height 14
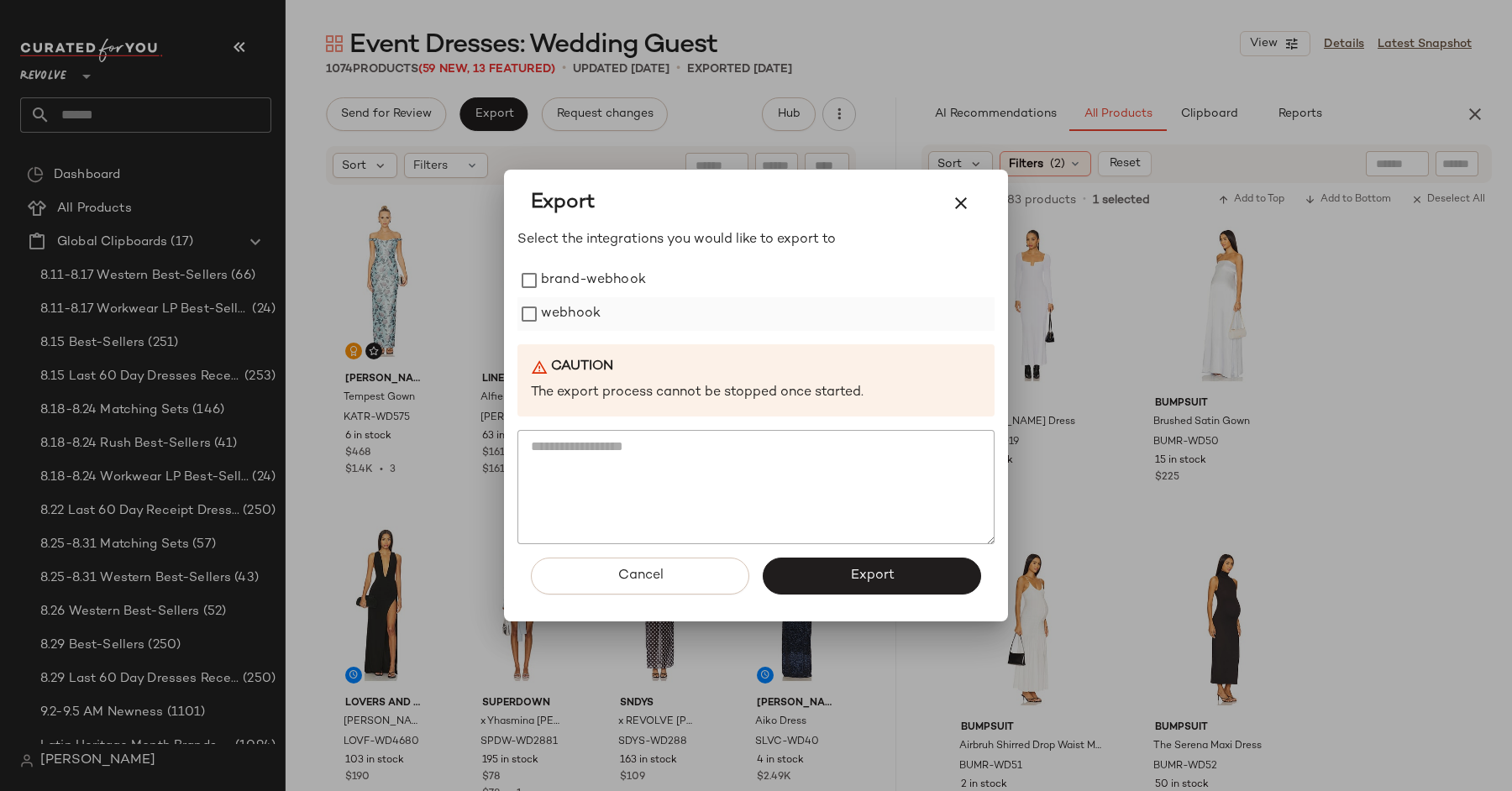
click at [566, 314] on label "webhook" at bounding box center [571, 314] width 60 height 33
click at [873, 584] on button "Export" at bounding box center [871, 577] width 218 height 37
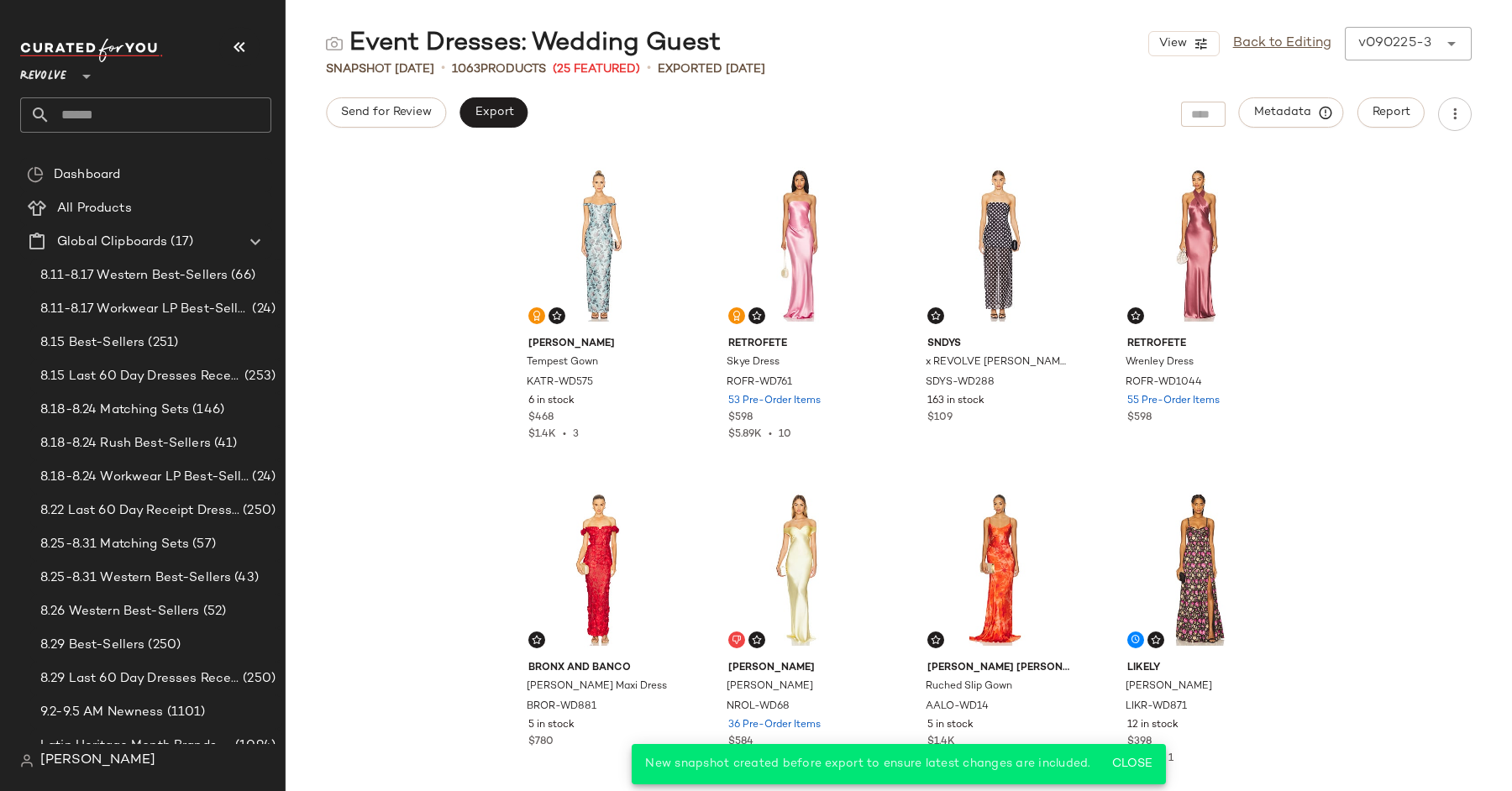
click at [1423, 320] on div "[PERSON_NAME] Tempest Gown KATR-WD575 6 in stock $468 $1.4K • 3 retrofete Skye …" at bounding box center [898, 471] width 1226 height 640
click at [1306, 52] on link "Back to Editing" at bounding box center [1282, 43] width 98 height 21
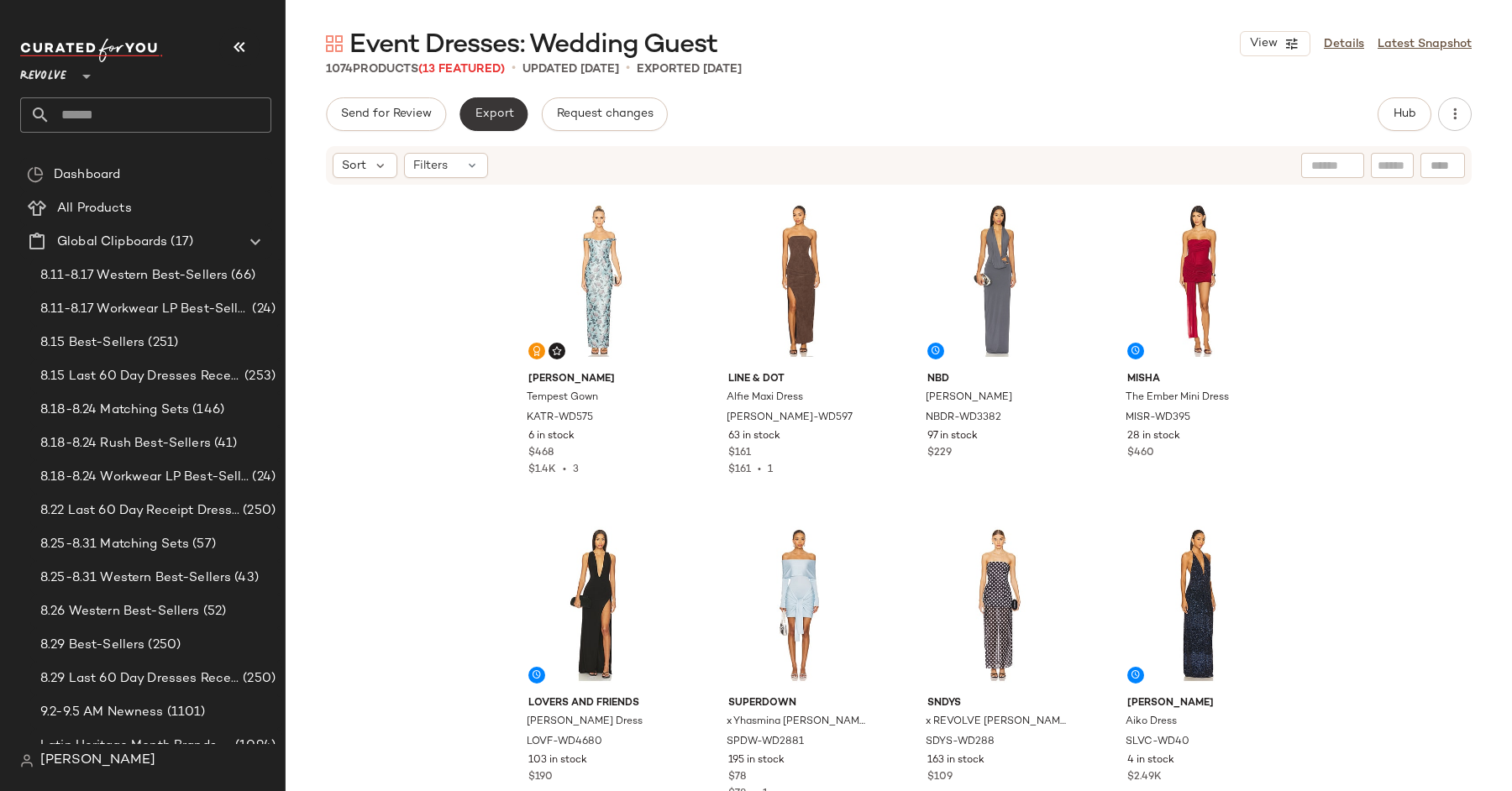
click at [489, 104] on button "Export" at bounding box center [493, 115] width 69 height 33
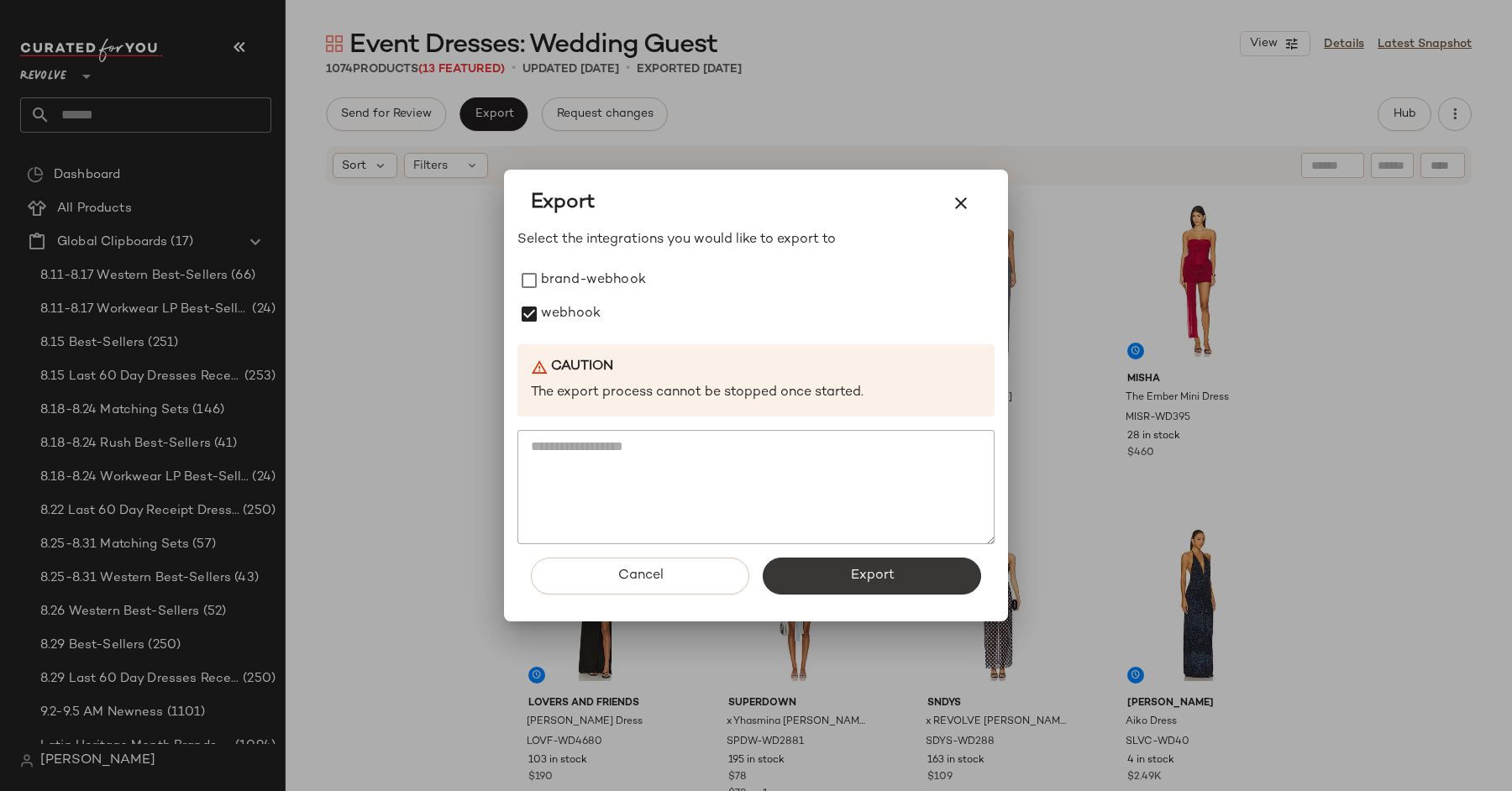
click at [831, 560] on button "Export" at bounding box center [871, 577] width 218 height 37
